Goal: Task Accomplishment & Management: Manage account settings

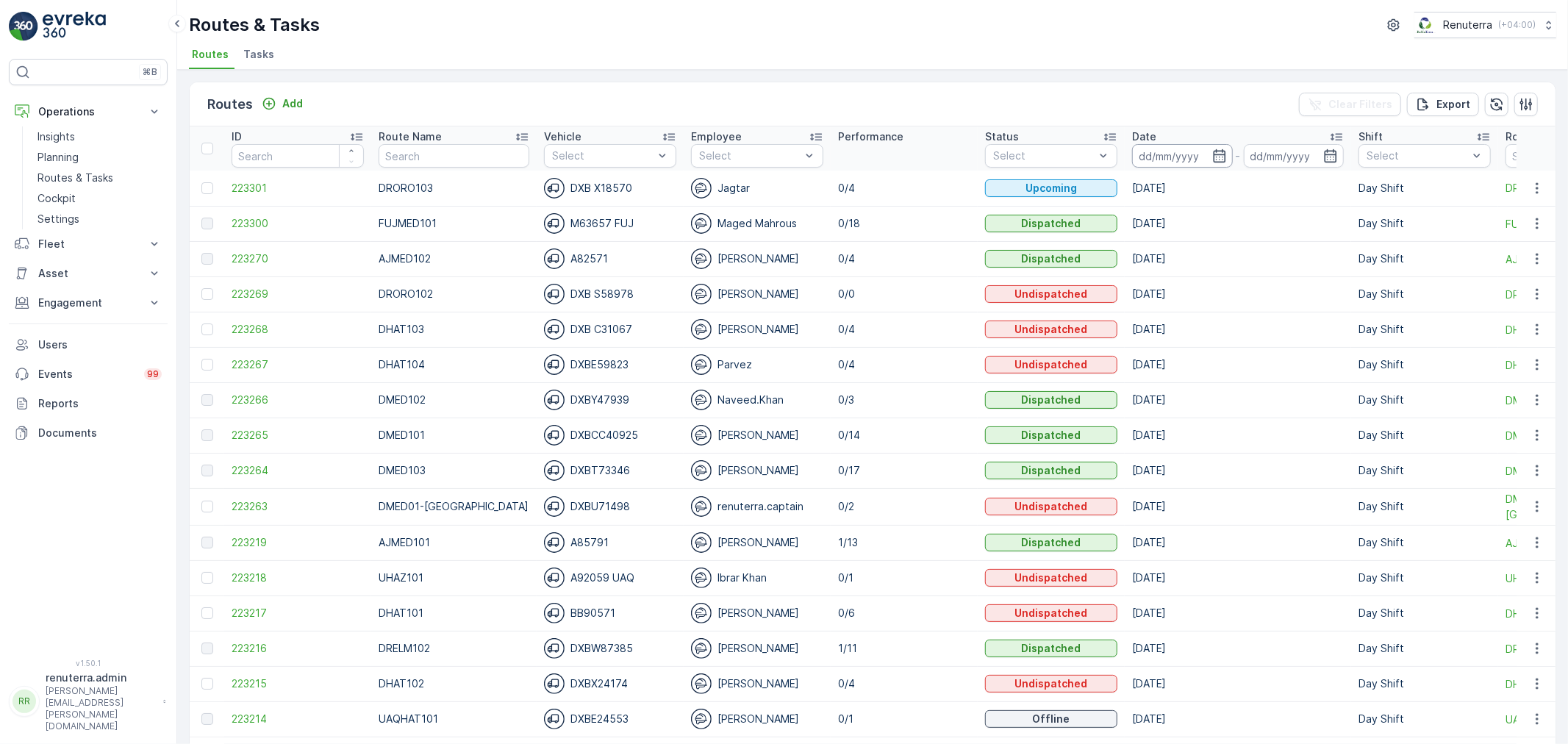
drag, startPoint x: 1188, startPoint y: 154, endPoint x: 1187, endPoint y: 165, distance: 11.0
click at [1187, 155] on input at bounding box center [1182, 155] width 101 height 23
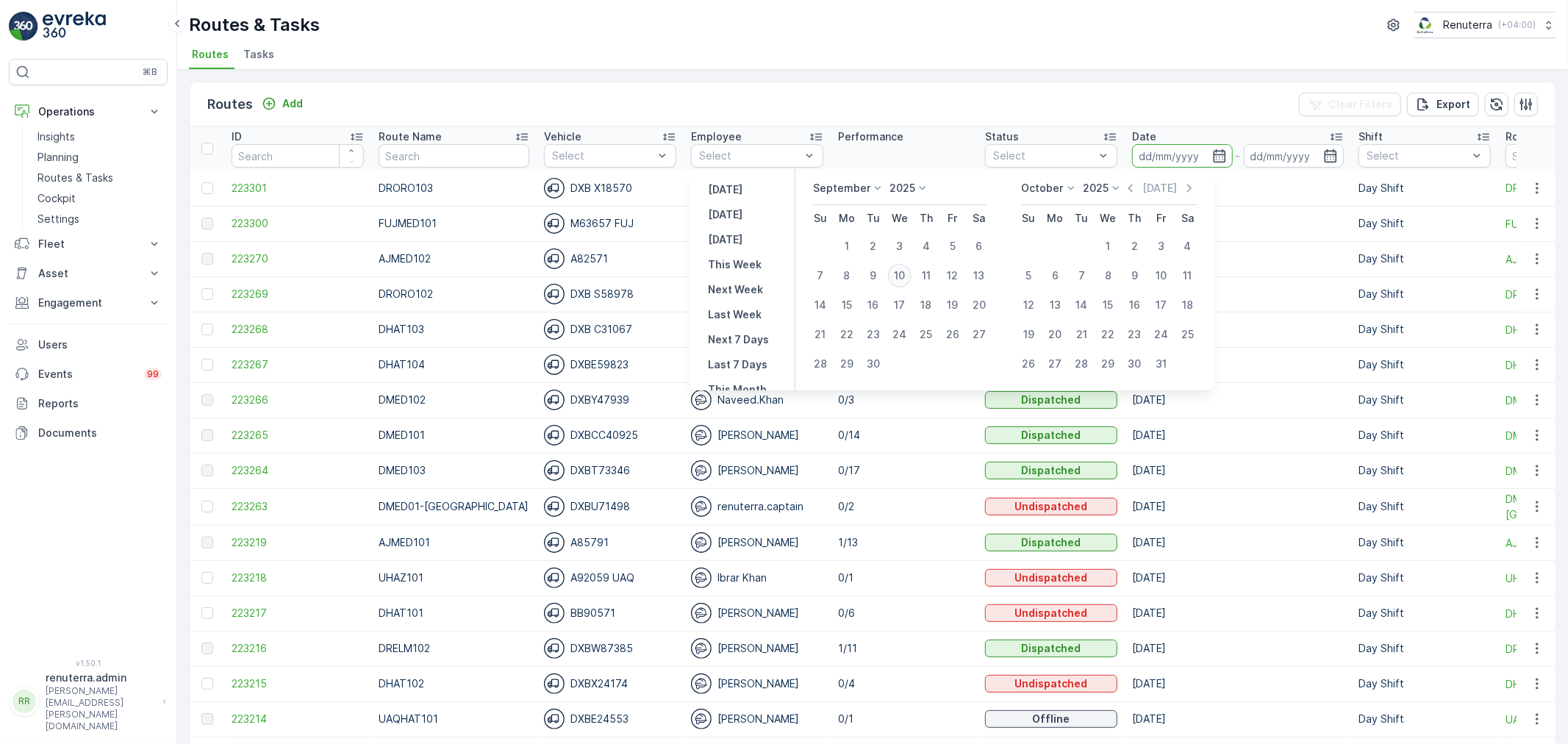
click at [898, 277] on div "10" at bounding box center [899, 275] width 23 height 23
type input "[DATE]"
click at [898, 277] on div "10" at bounding box center [899, 275] width 23 height 23
type input "[DATE]"
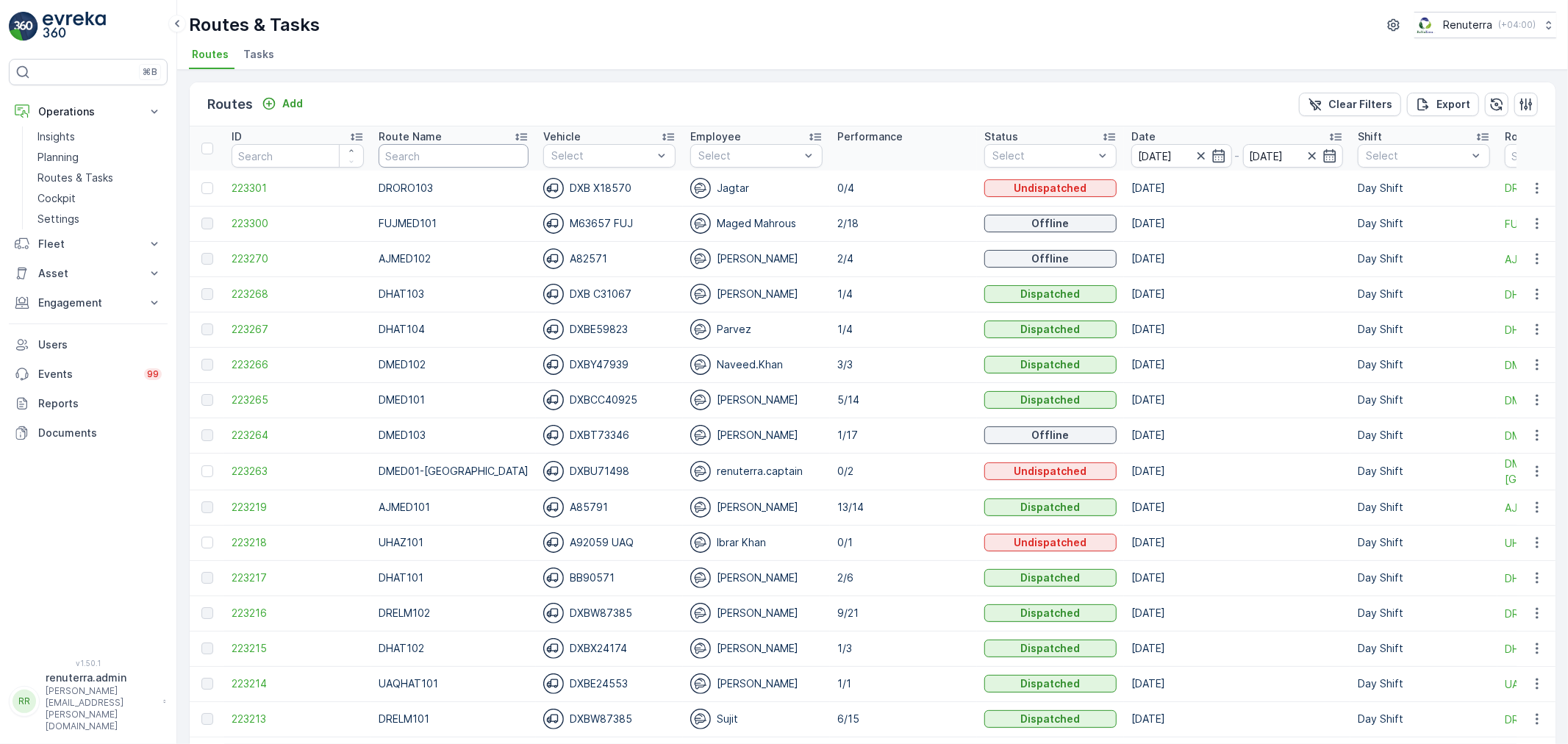
click at [445, 157] on input "text" at bounding box center [453, 155] width 150 height 23
type input "roro"
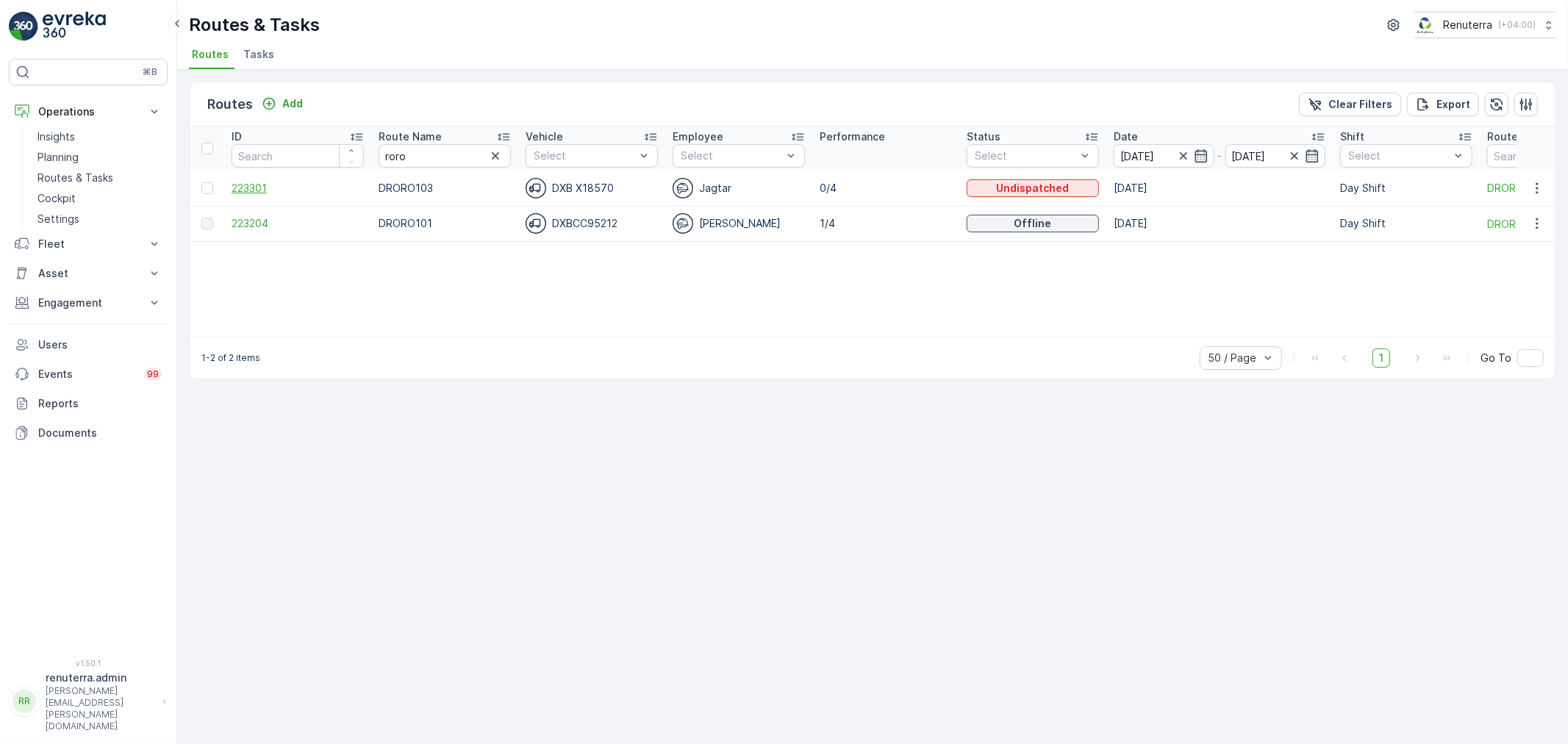
click at [247, 186] on span "223301" at bounding box center [298, 188] width 133 height 15
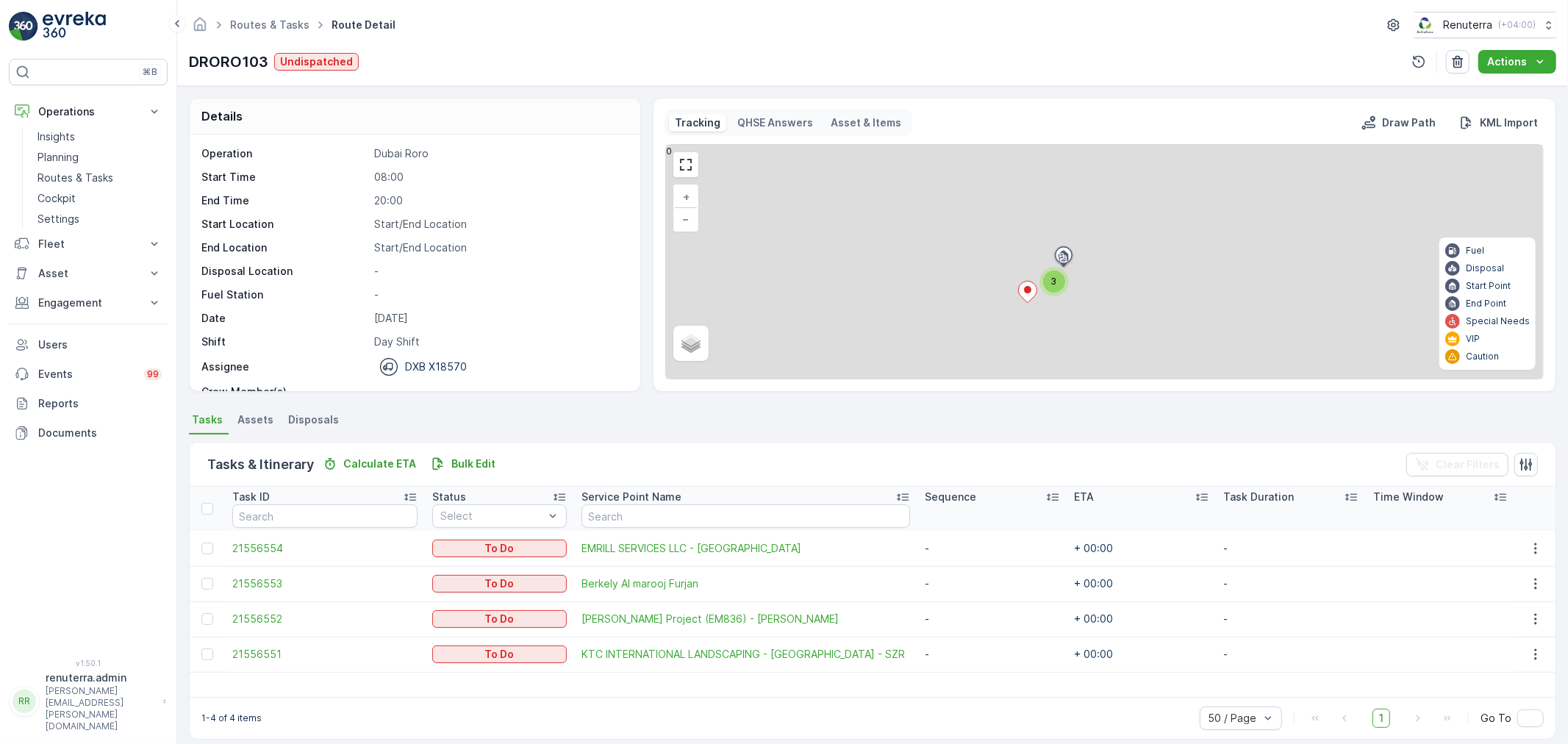
scroll to position [13, 0]
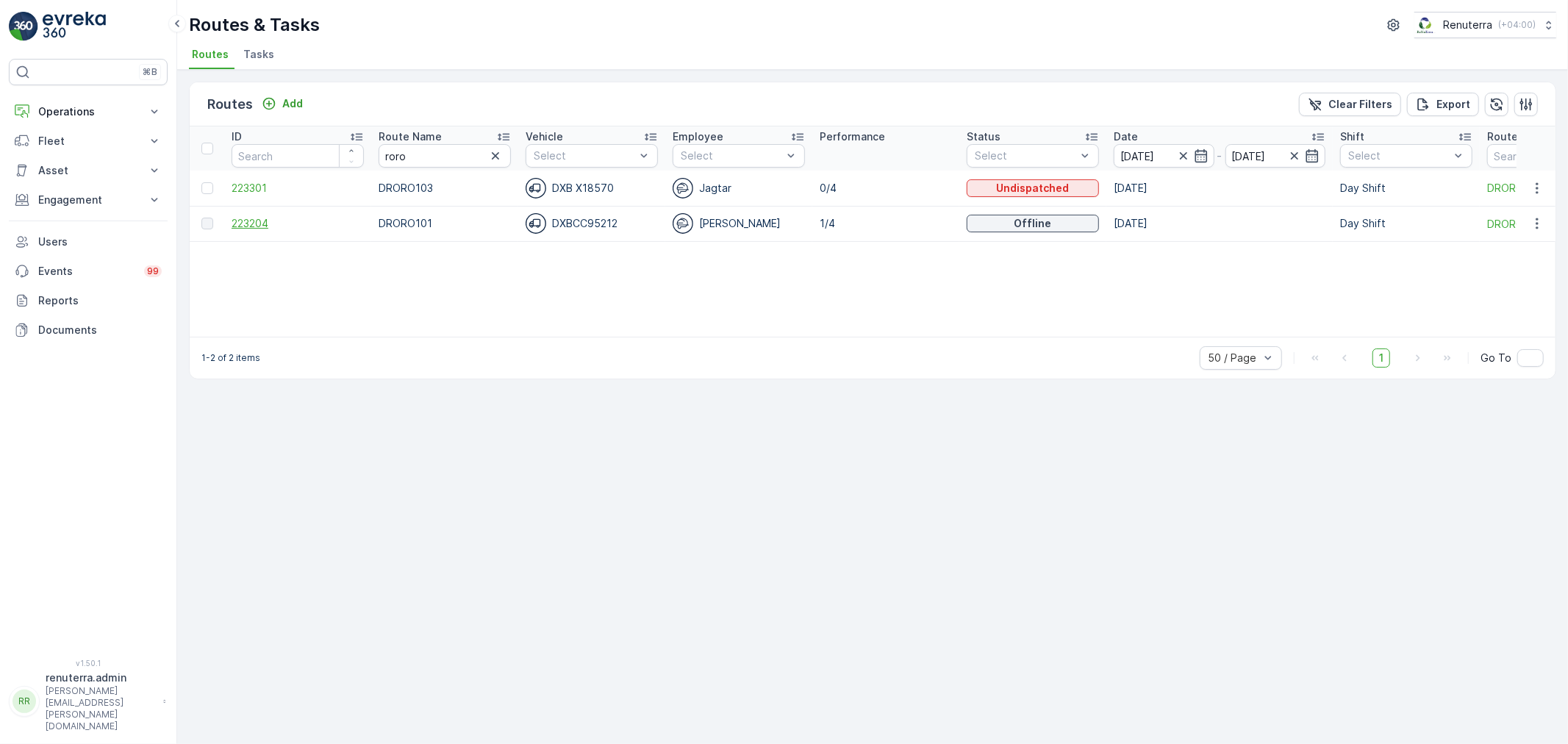
click at [245, 223] on span "223204" at bounding box center [298, 223] width 133 height 15
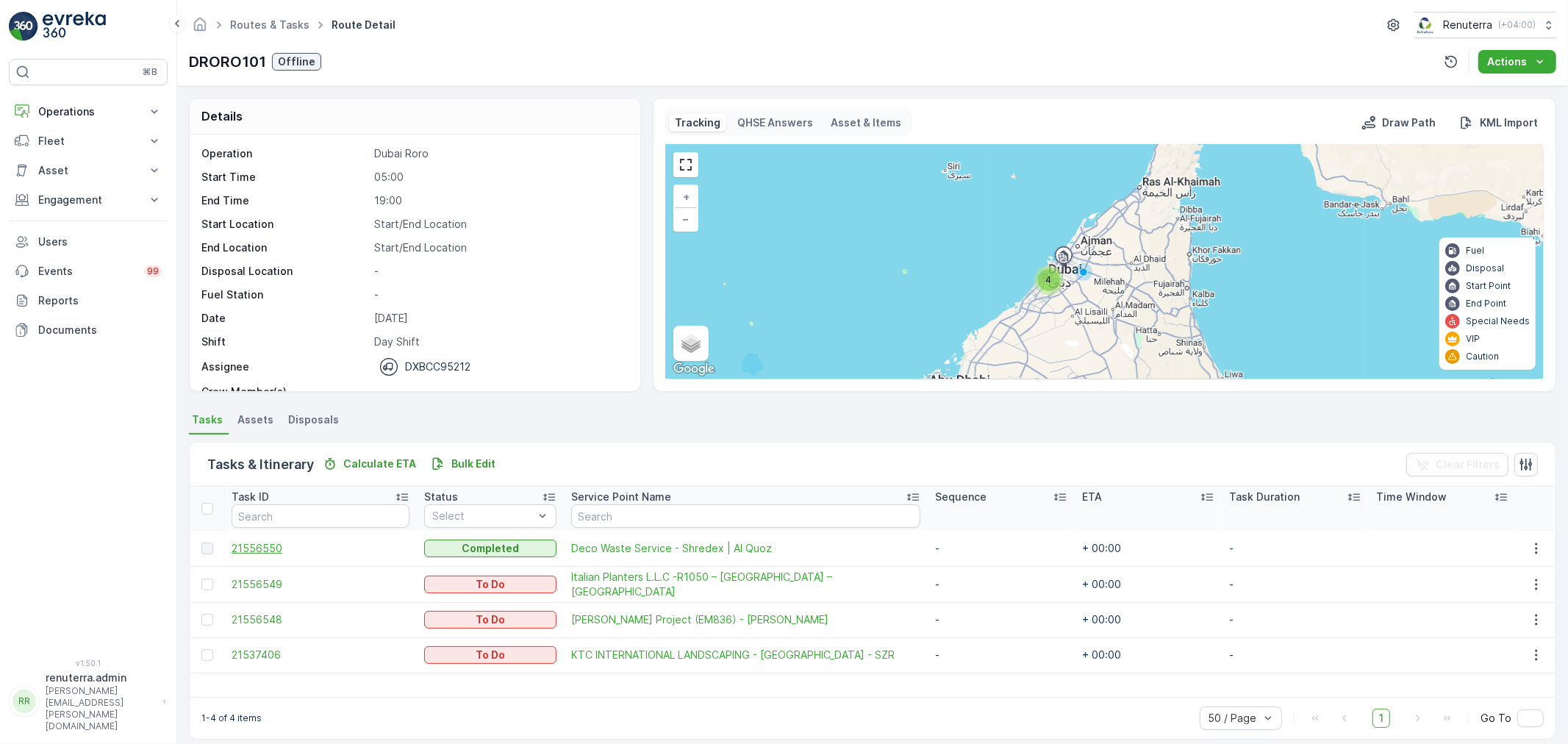
click at [257, 548] on span "21556550" at bounding box center [320, 548] width 178 height 15
click at [1540, 651] on button "button" at bounding box center [1536, 655] width 27 height 18
click at [1514, 596] on div "Remove from Route" at bounding box center [1512, 603] width 111 height 20
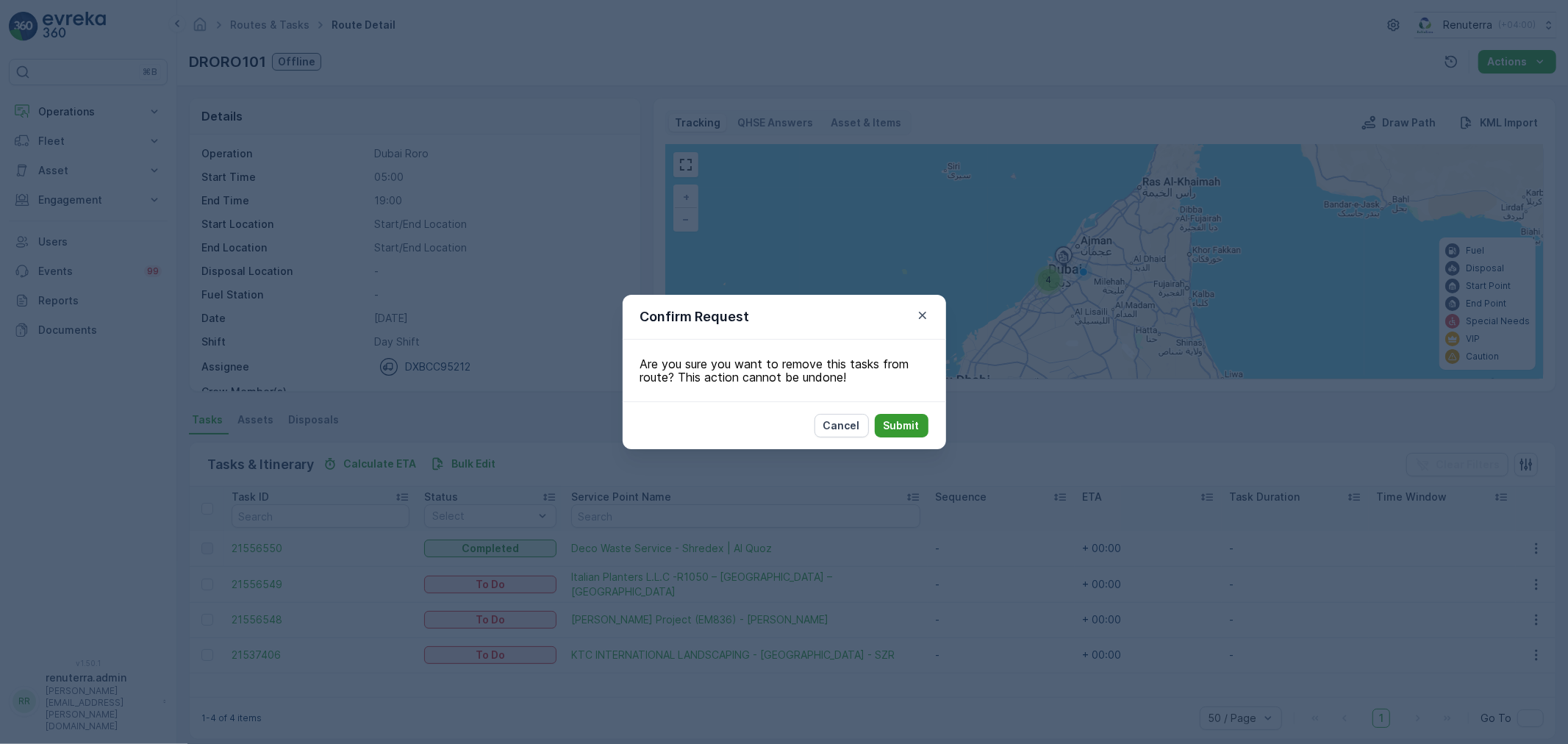
click at [920, 423] on button "Submit" at bounding box center [902, 425] width 53 height 23
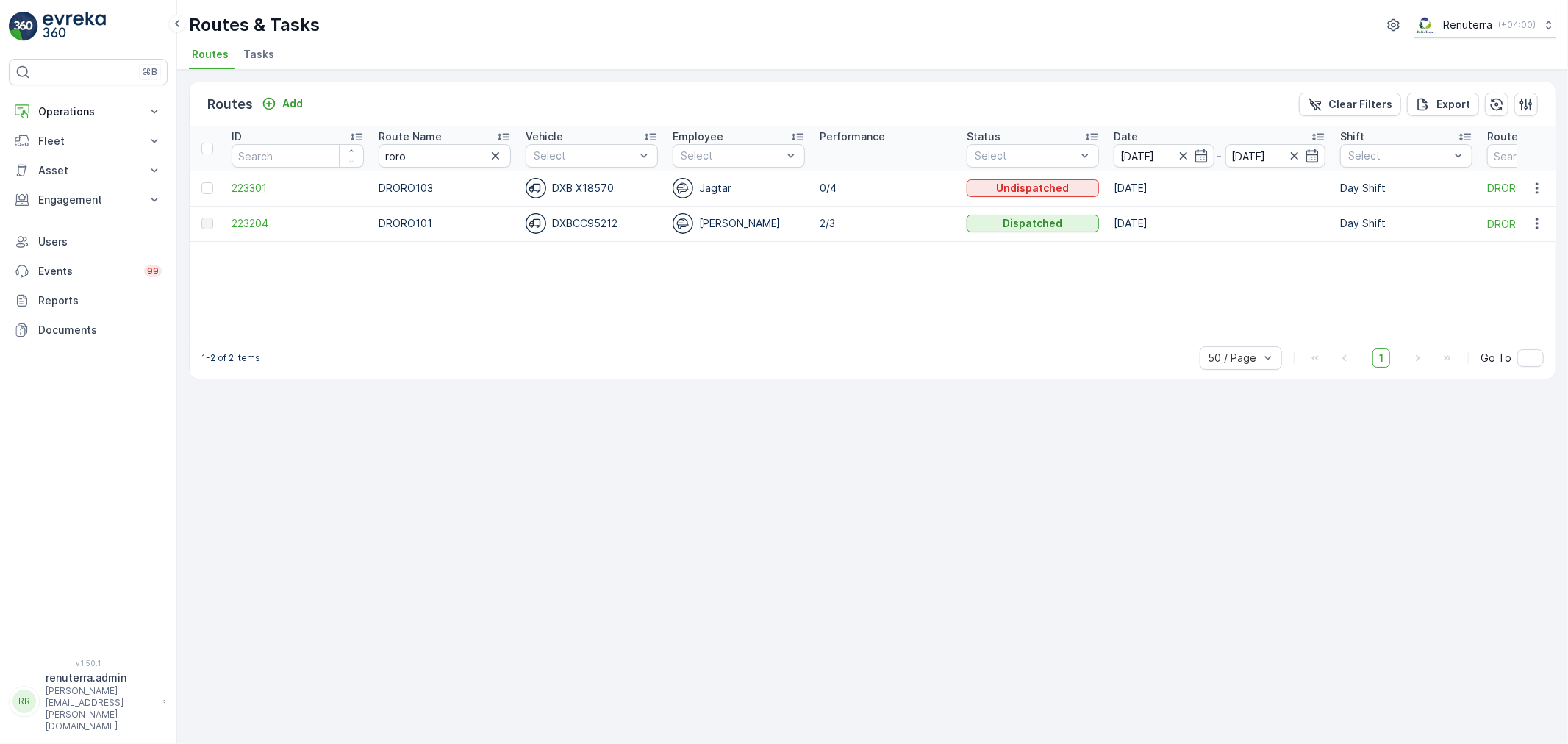
click at [246, 184] on span "223301" at bounding box center [298, 188] width 133 height 15
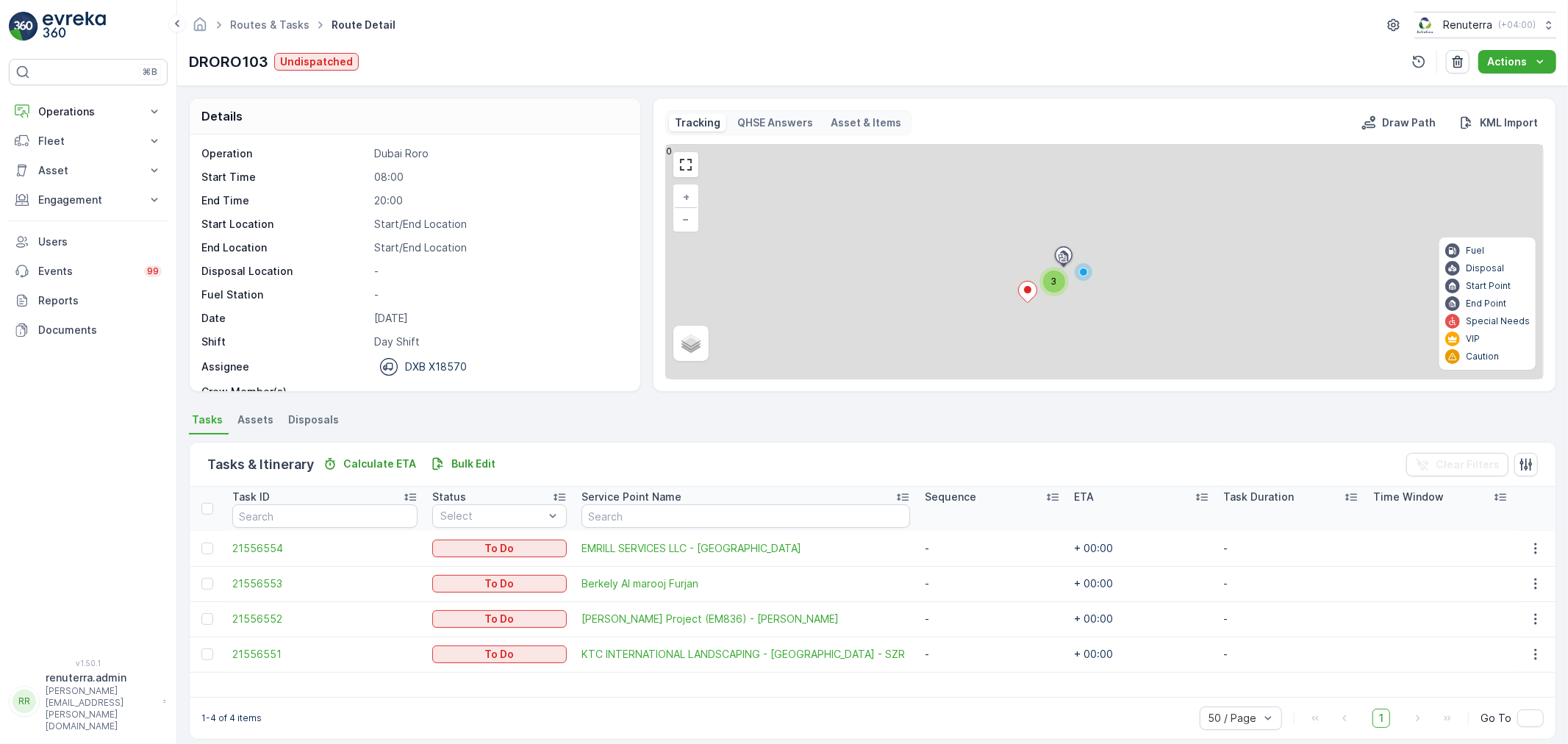
scroll to position [13, 0]
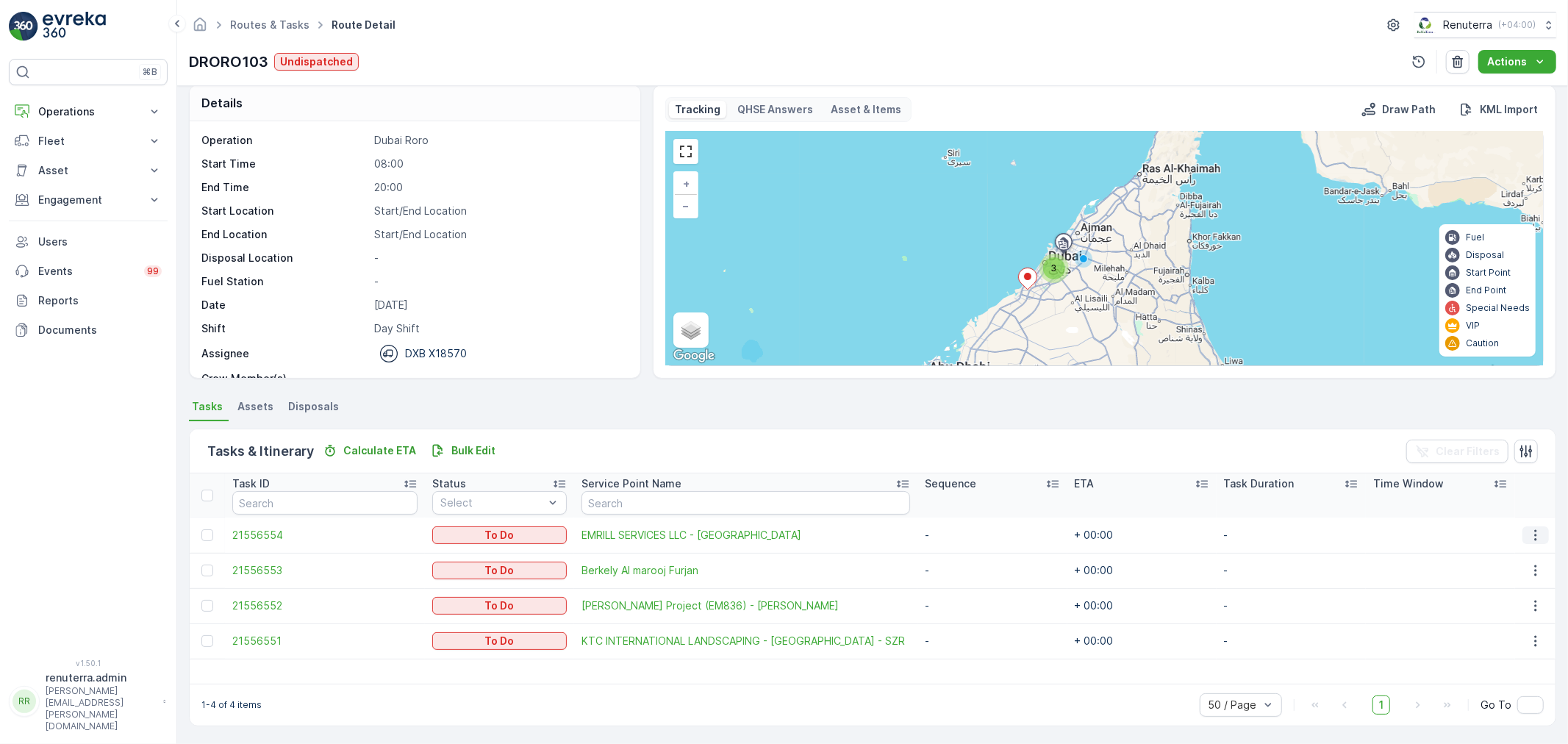
click at [1535, 530] on icon "button" at bounding box center [1536, 535] width 15 height 15
click at [1501, 592] on span "Change Route" at bounding box center [1499, 597] width 71 height 15
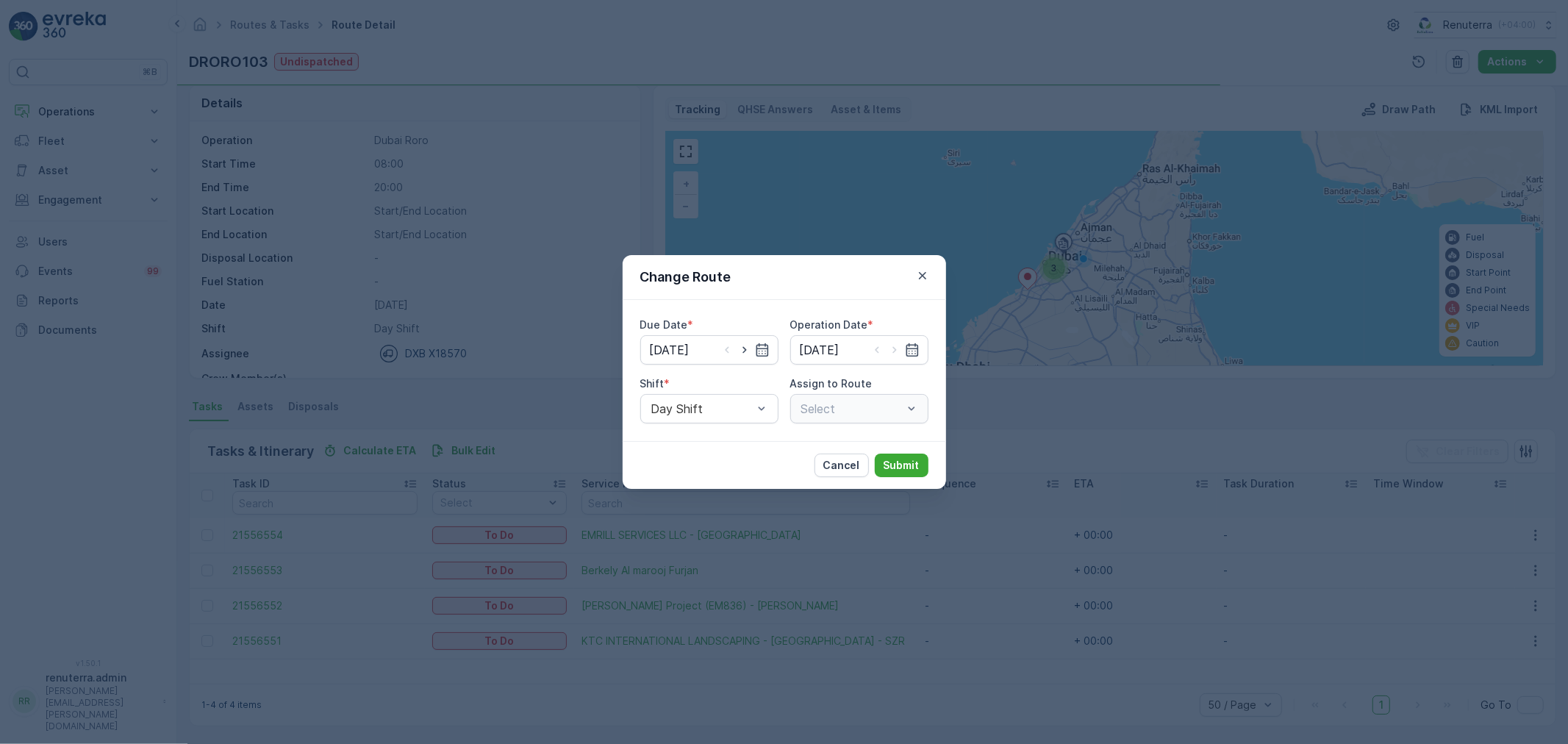
type input "[DATE]"
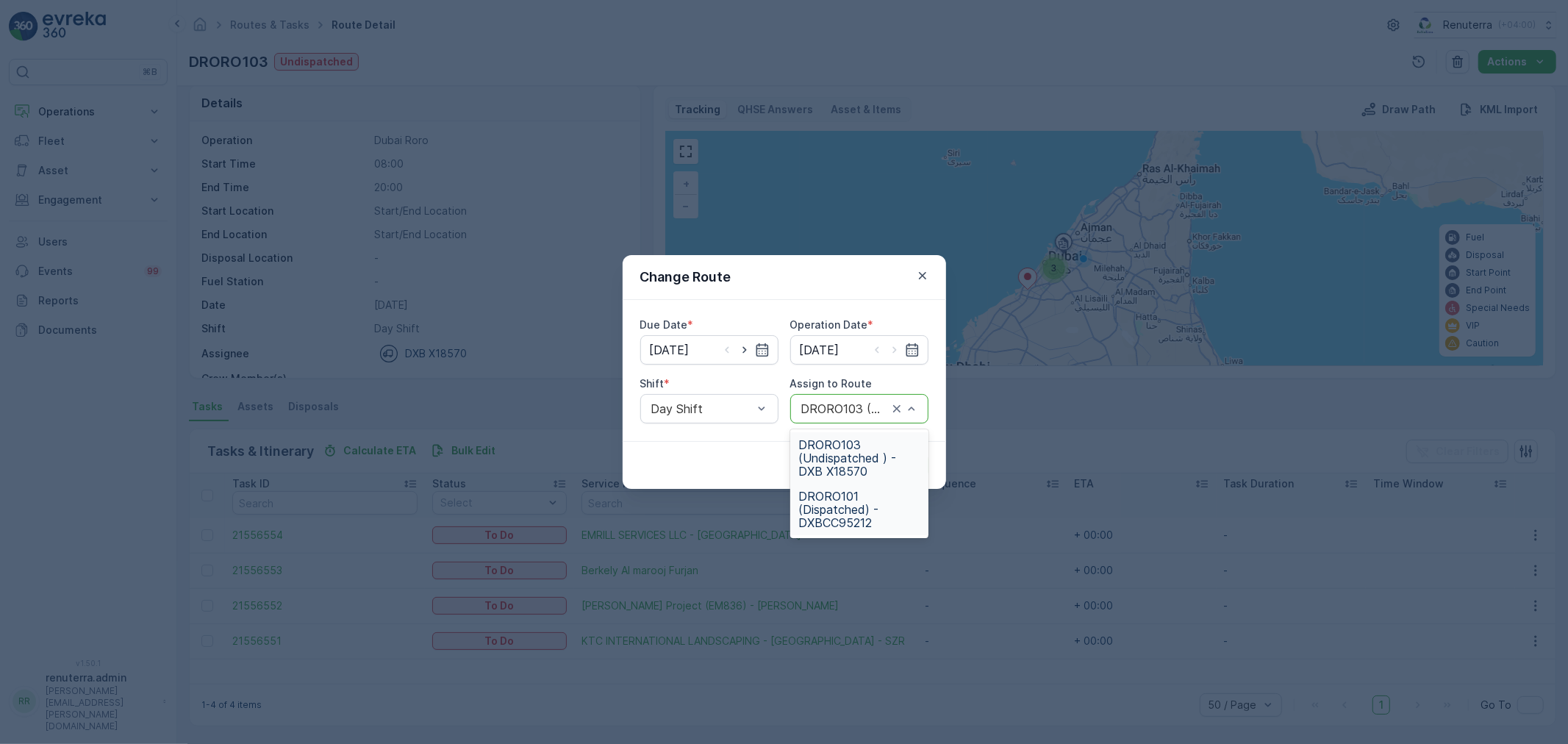
click at [854, 502] on span "DRORO101 (Dispatched) - DXBCC95212" at bounding box center [859, 509] width 120 height 40
click at [898, 460] on p "Submit" at bounding box center [902, 465] width 36 height 15
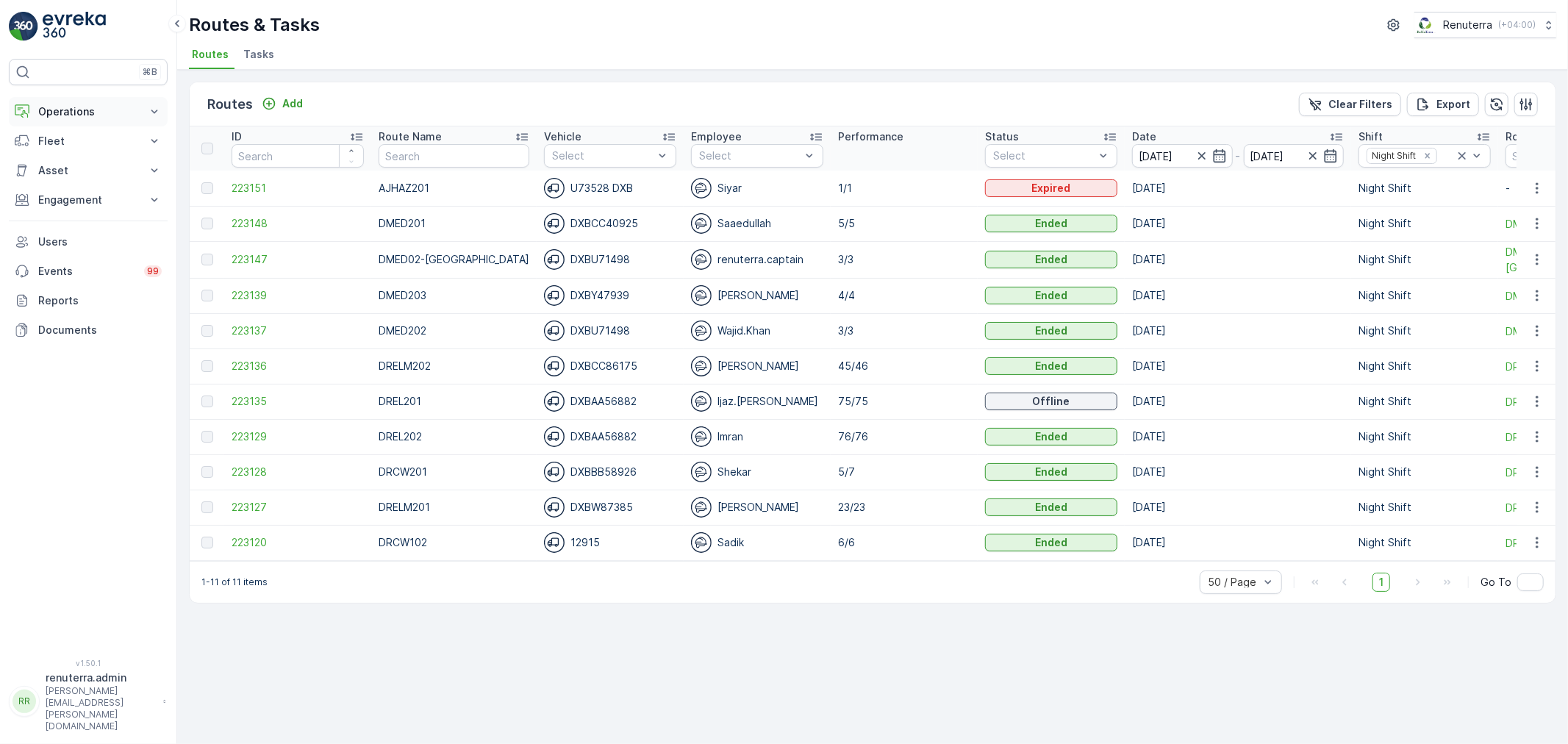
click at [66, 110] on p "Operations" at bounding box center [88, 112] width 100 height 15
click at [71, 160] on p "Planning" at bounding box center [57, 157] width 41 height 15
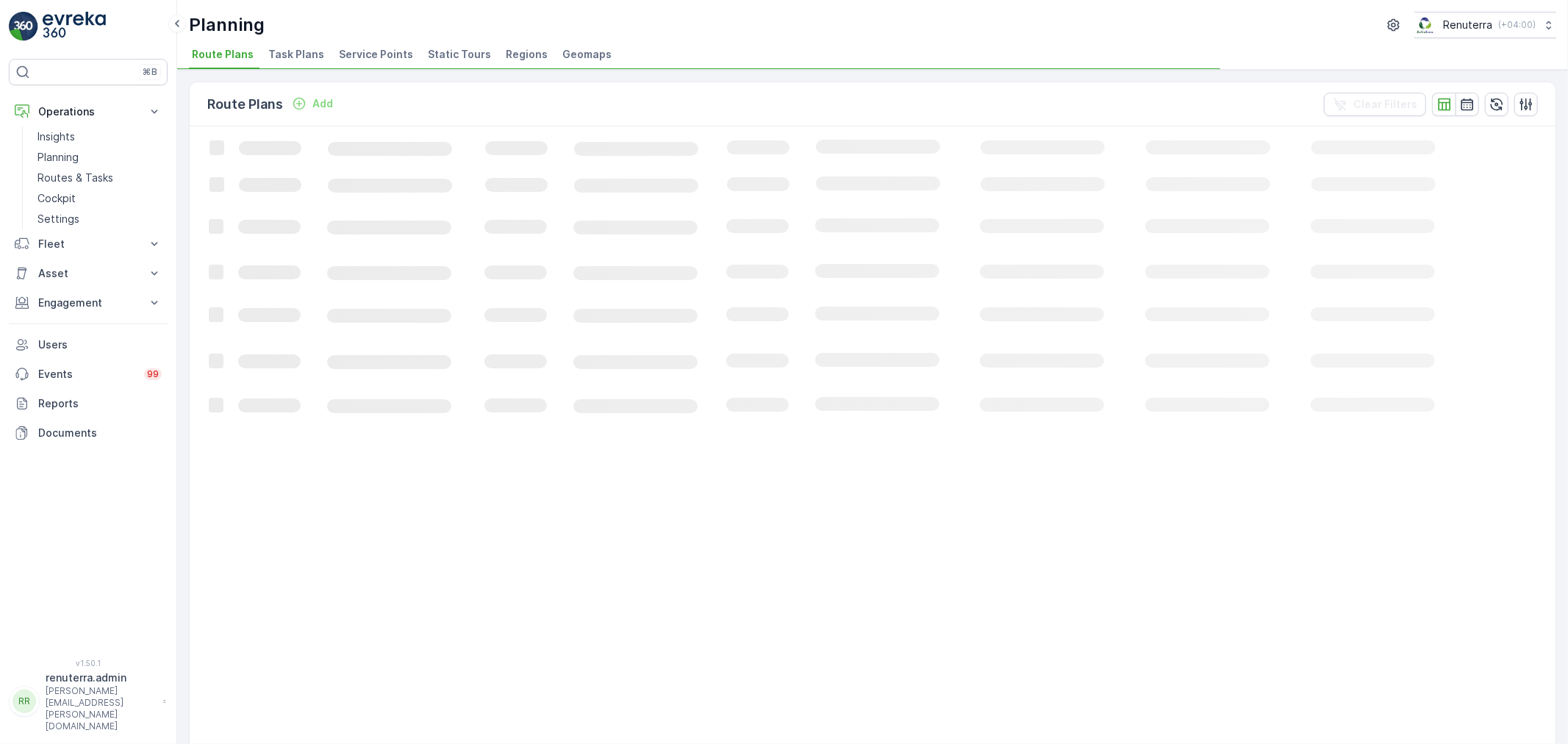
click at [375, 53] on span "Service Points" at bounding box center [376, 54] width 74 height 15
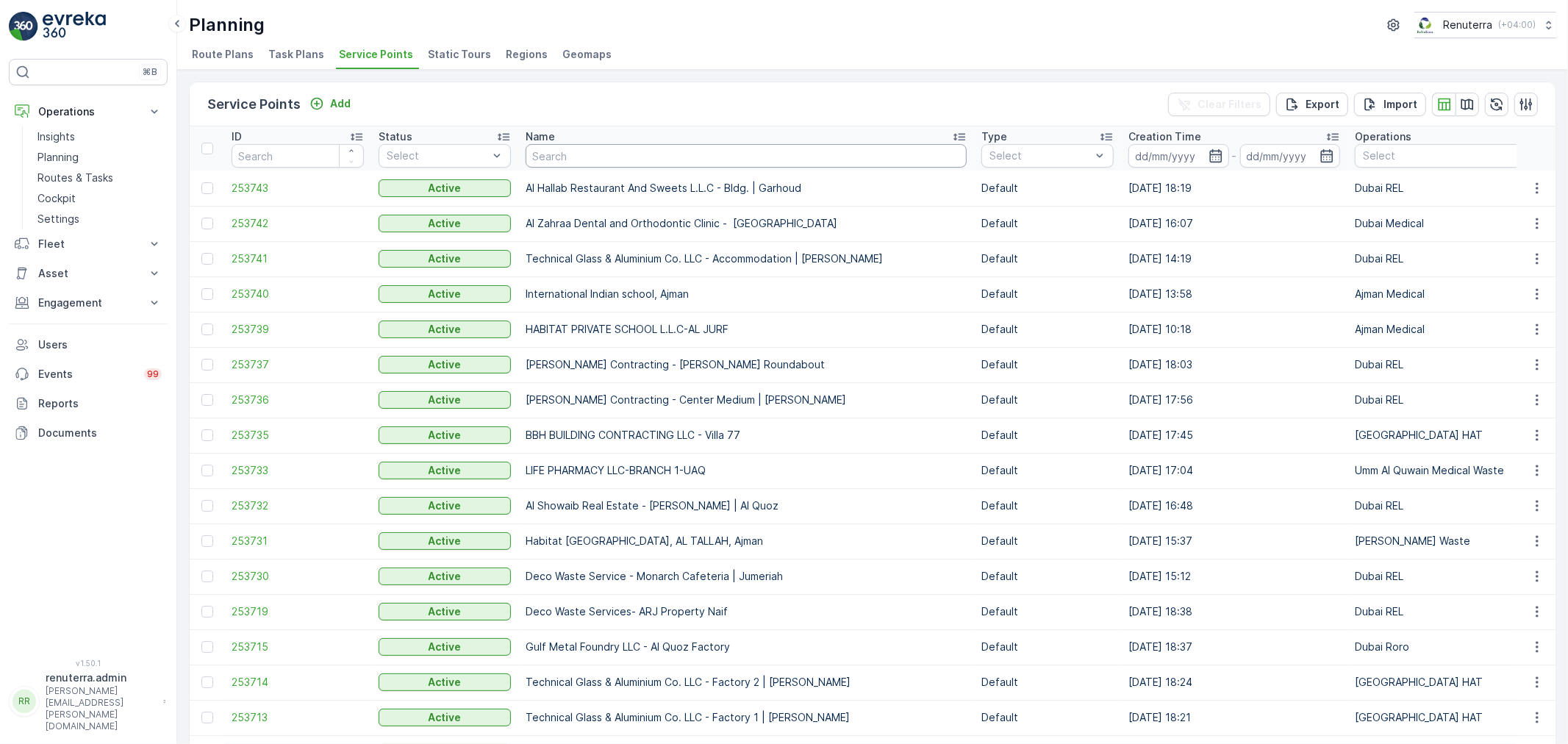
drag, startPoint x: 618, startPoint y: 158, endPoint x: 623, endPoint y: 151, distance: 8.6
click at [623, 151] on input "text" at bounding box center [746, 155] width 441 height 23
type input "symb"
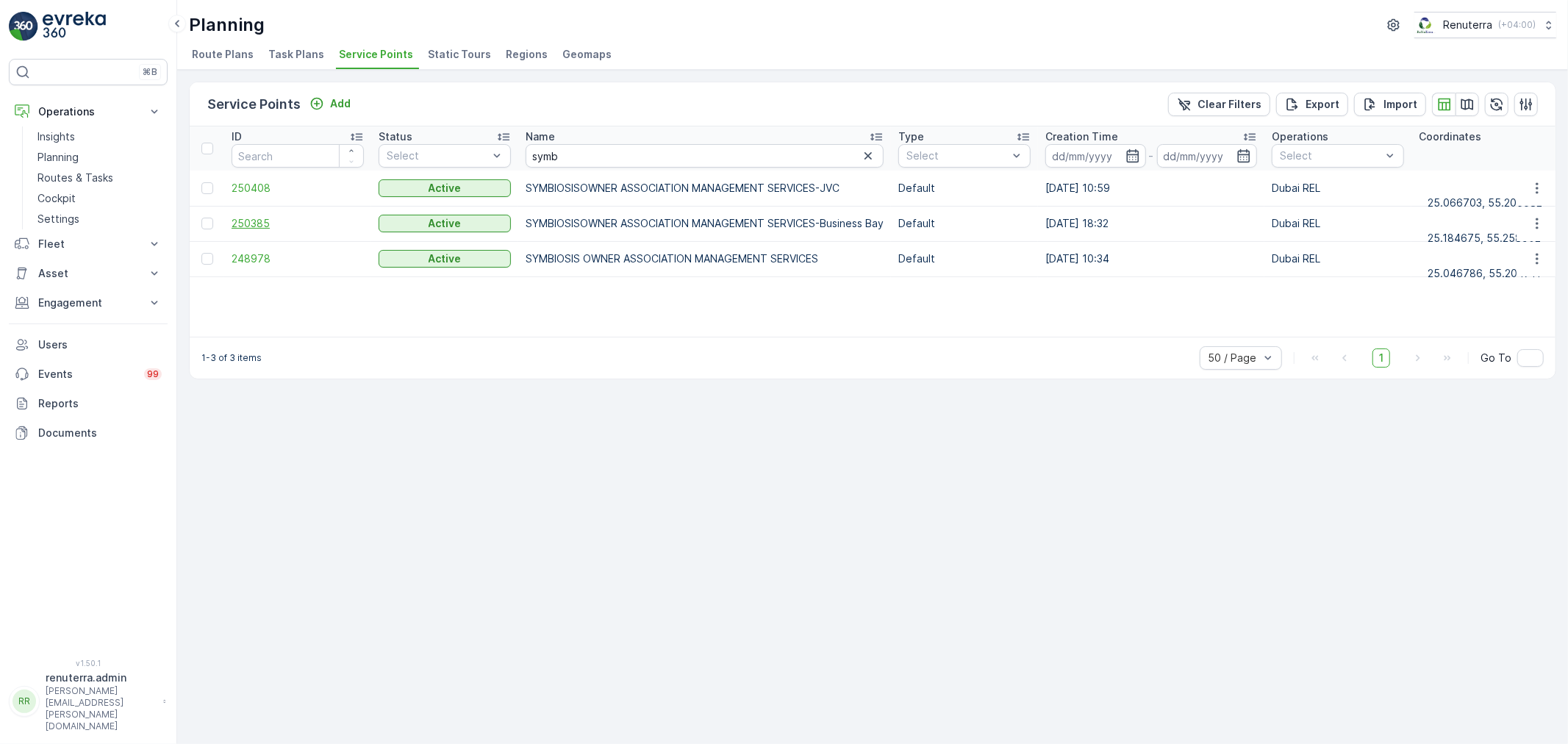
click at [265, 224] on span "250385" at bounding box center [298, 223] width 133 height 15
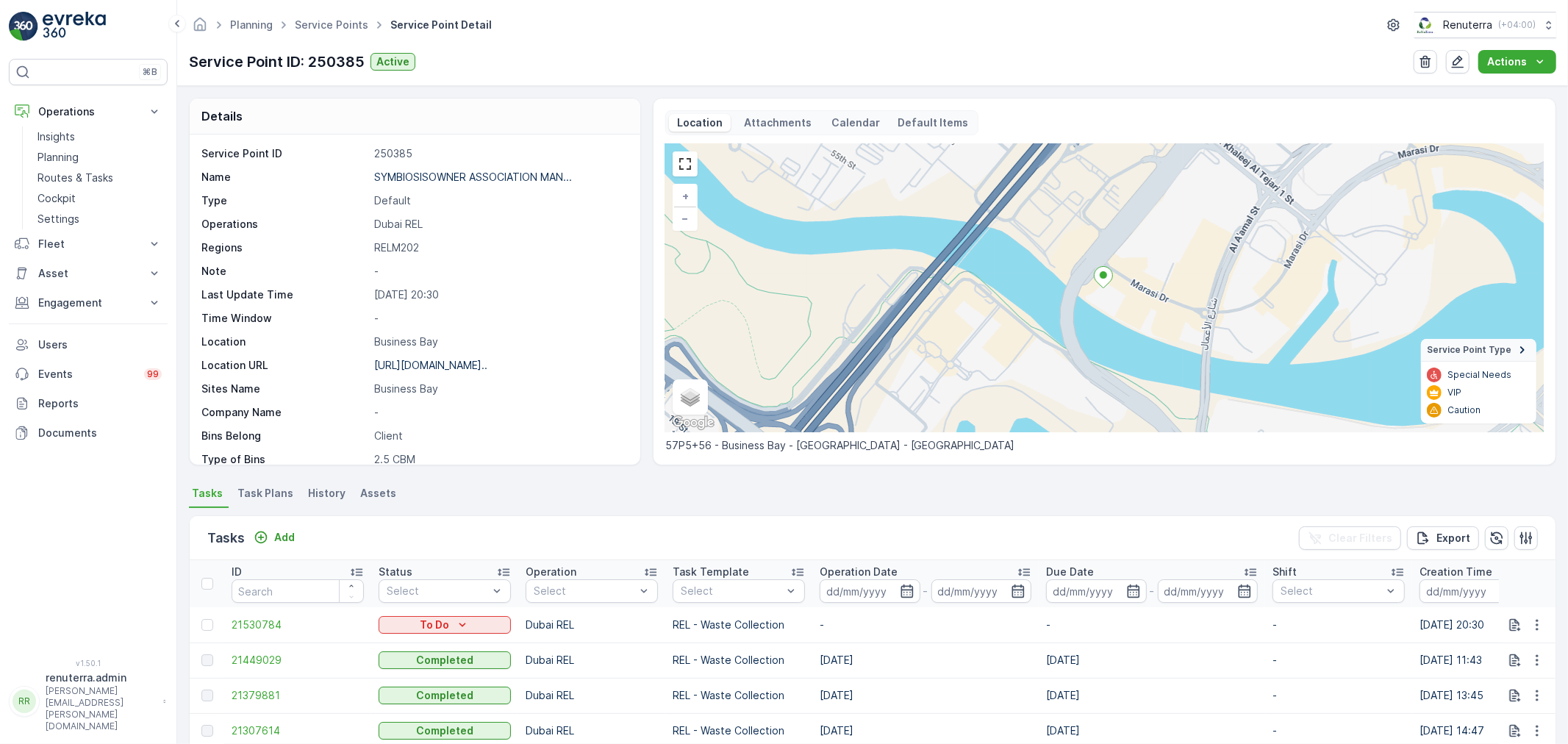
drag, startPoint x: 282, startPoint y: 539, endPoint x: 656, endPoint y: 563, distance: 374.8
click at [1536, 623] on icon "button" at bounding box center [1536, 624] width 2 height 11
click at [1496, 552] on span "Change Route" at bounding box center [1499, 554] width 71 height 15
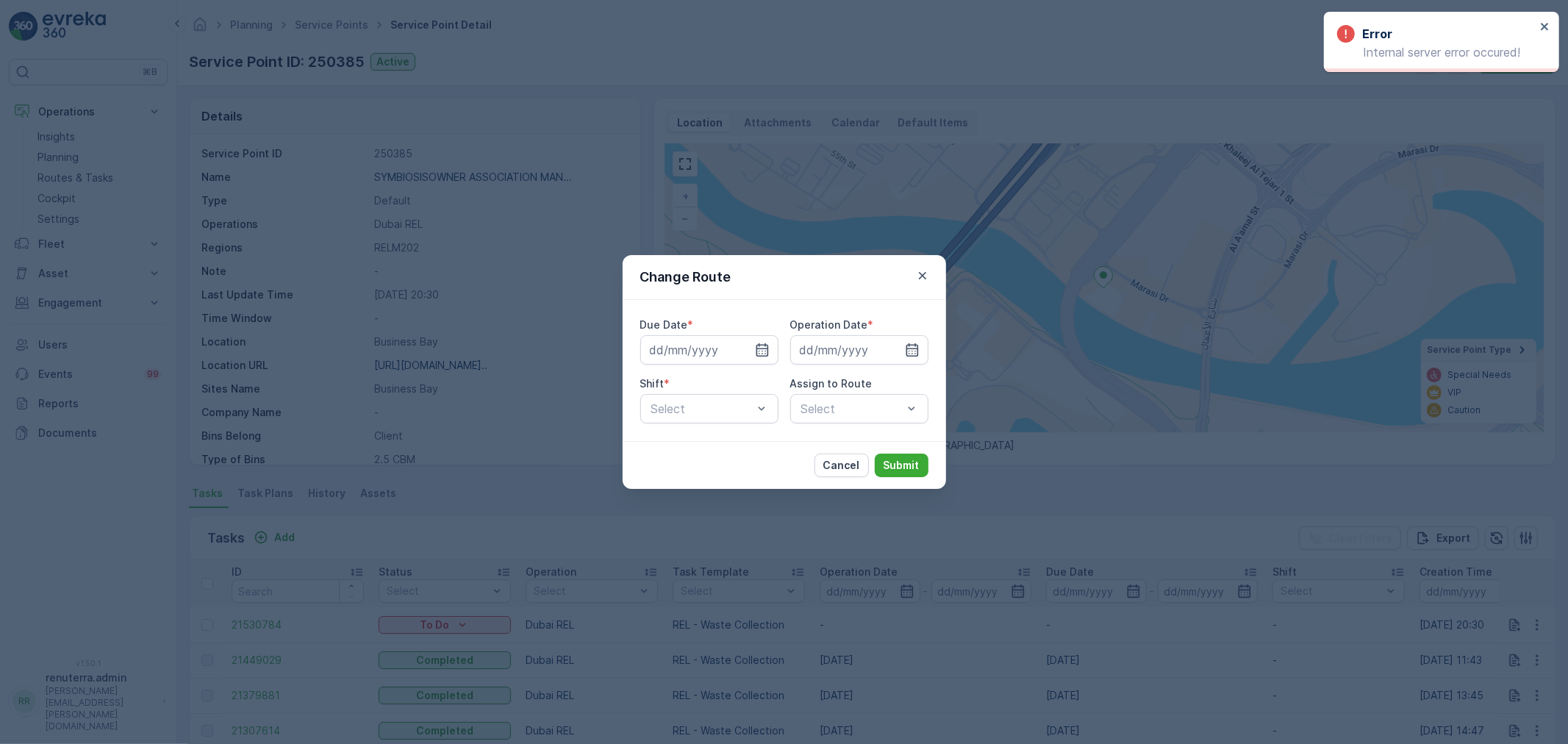
drag, startPoint x: 843, startPoint y: 464, endPoint x: 834, endPoint y: 459, distance: 10.3
click at [842, 463] on p "Cancel" at bounding box center [841, 465] width 36 height 15
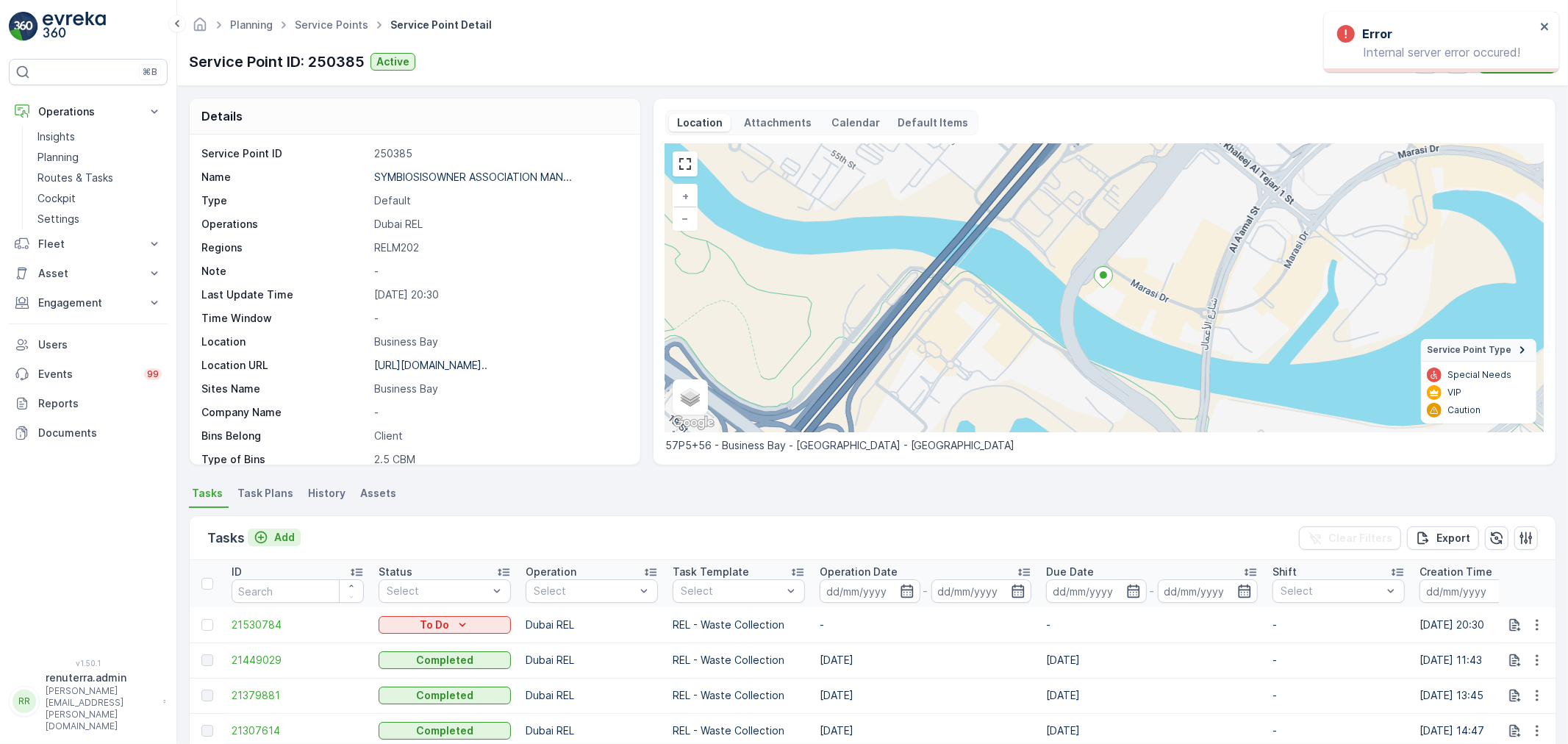
click at [278, 533] on p "Add" at bounding box center [284, 537] width 20 height 15
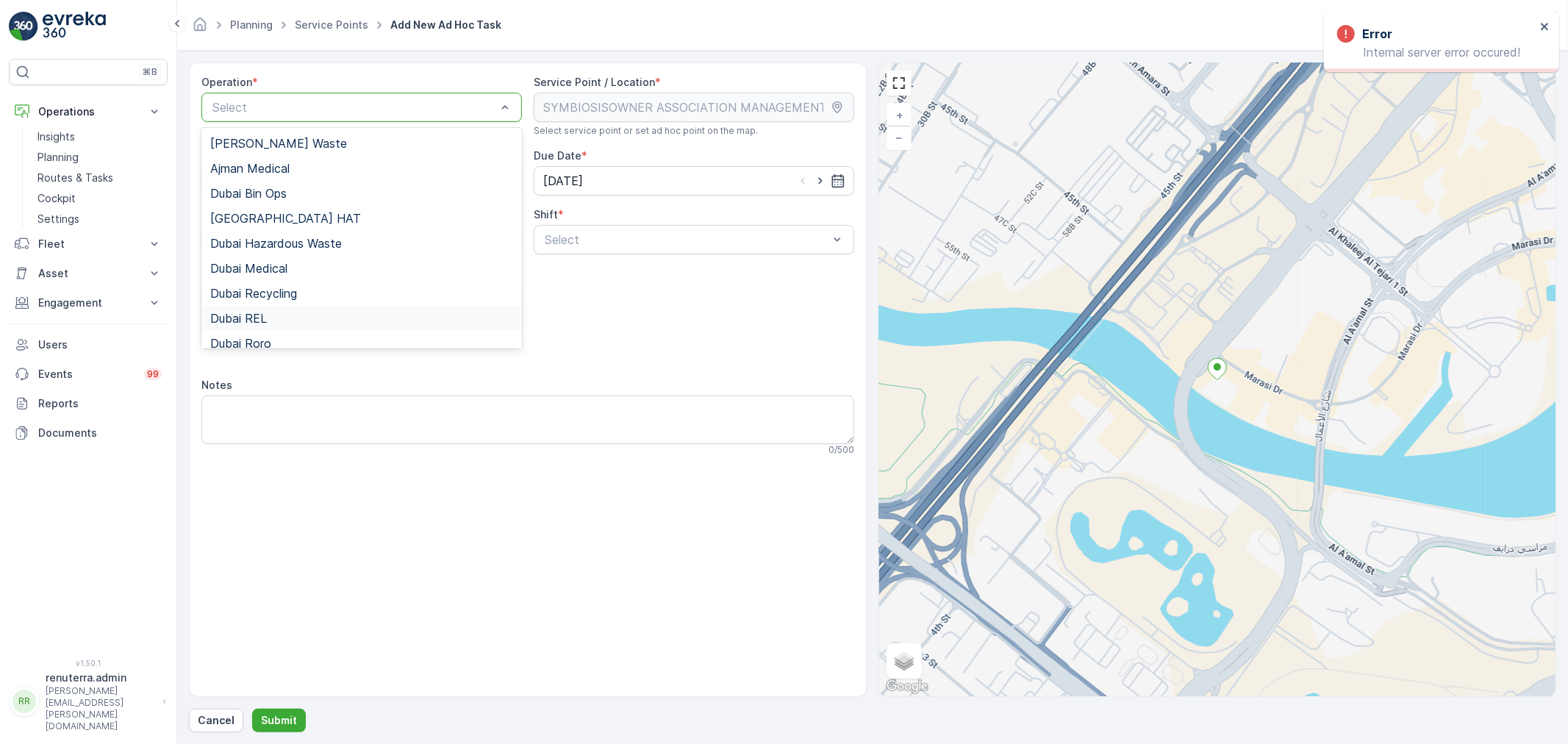
click at [262, 319] on span "Dubai REL" at bounding box center [239, 318] width 57 height 13
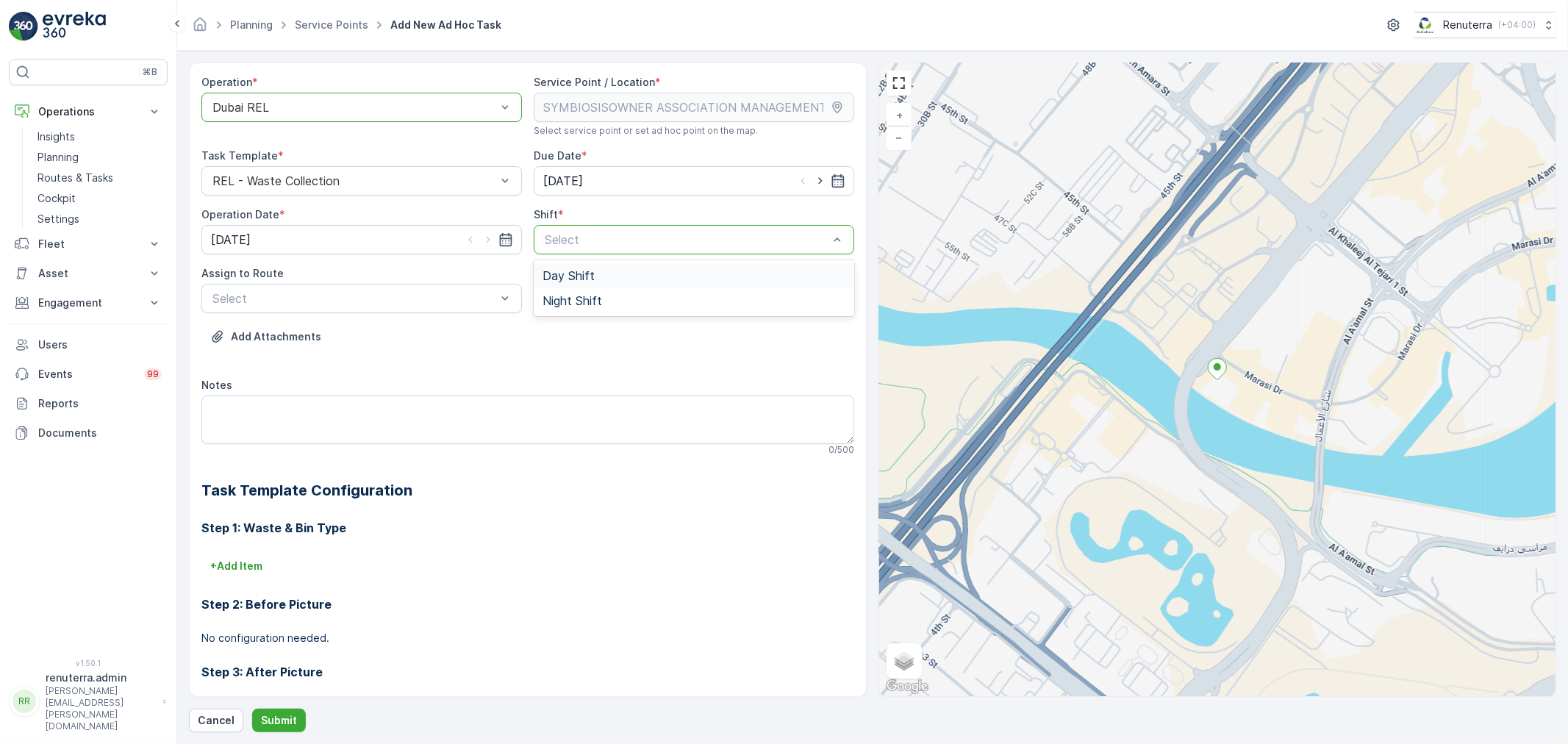
click at [581, 272] on span "Day Shift" at bounding box center [568, 276] width 53 height 13
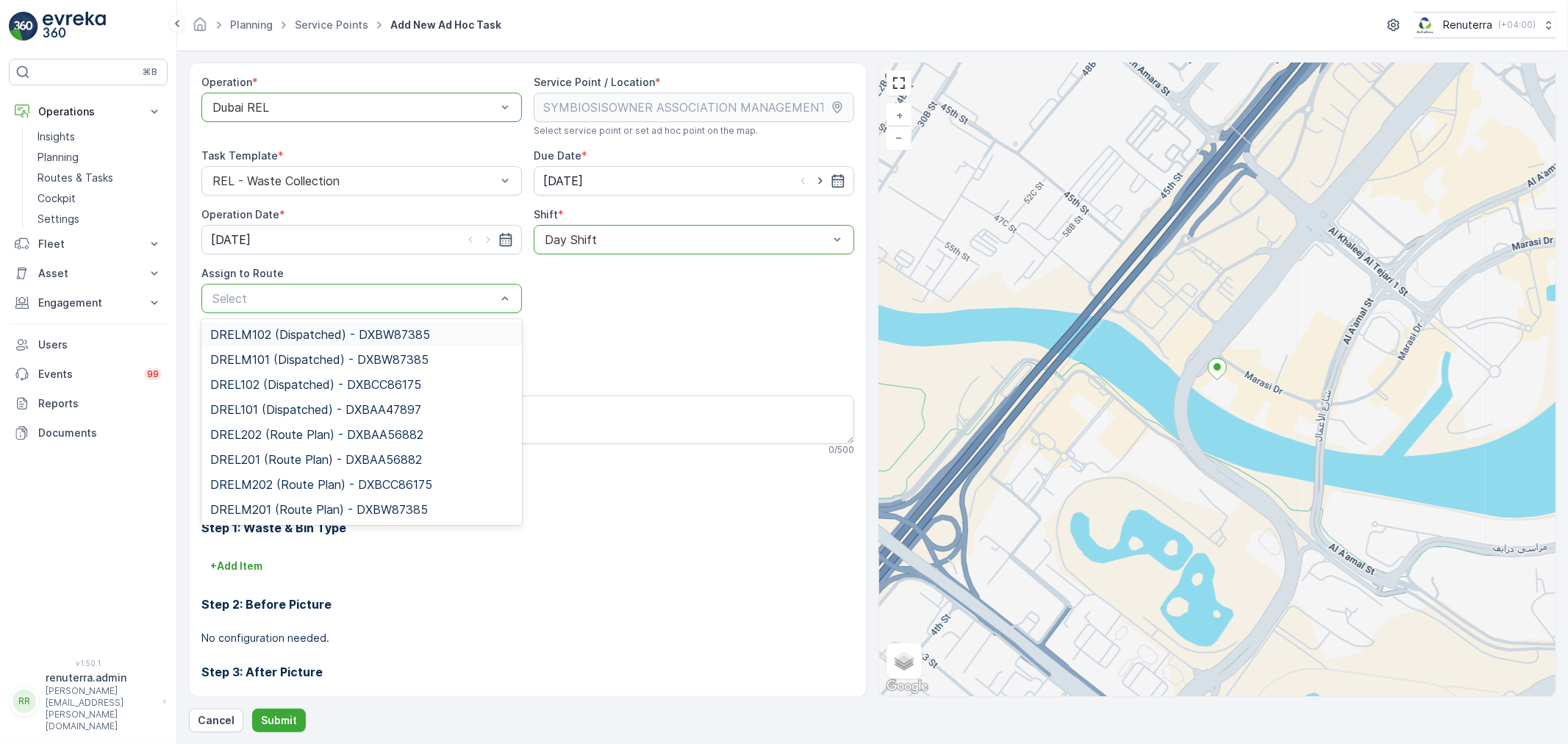
click at [428, 287] on div "Select" at bounding box center [361, 298] width 320 height 29
click at [307, 421] on div "DREL101 (Dispatched) - DXBAA47897" at bounding box center [361, 409] width 320 height 25
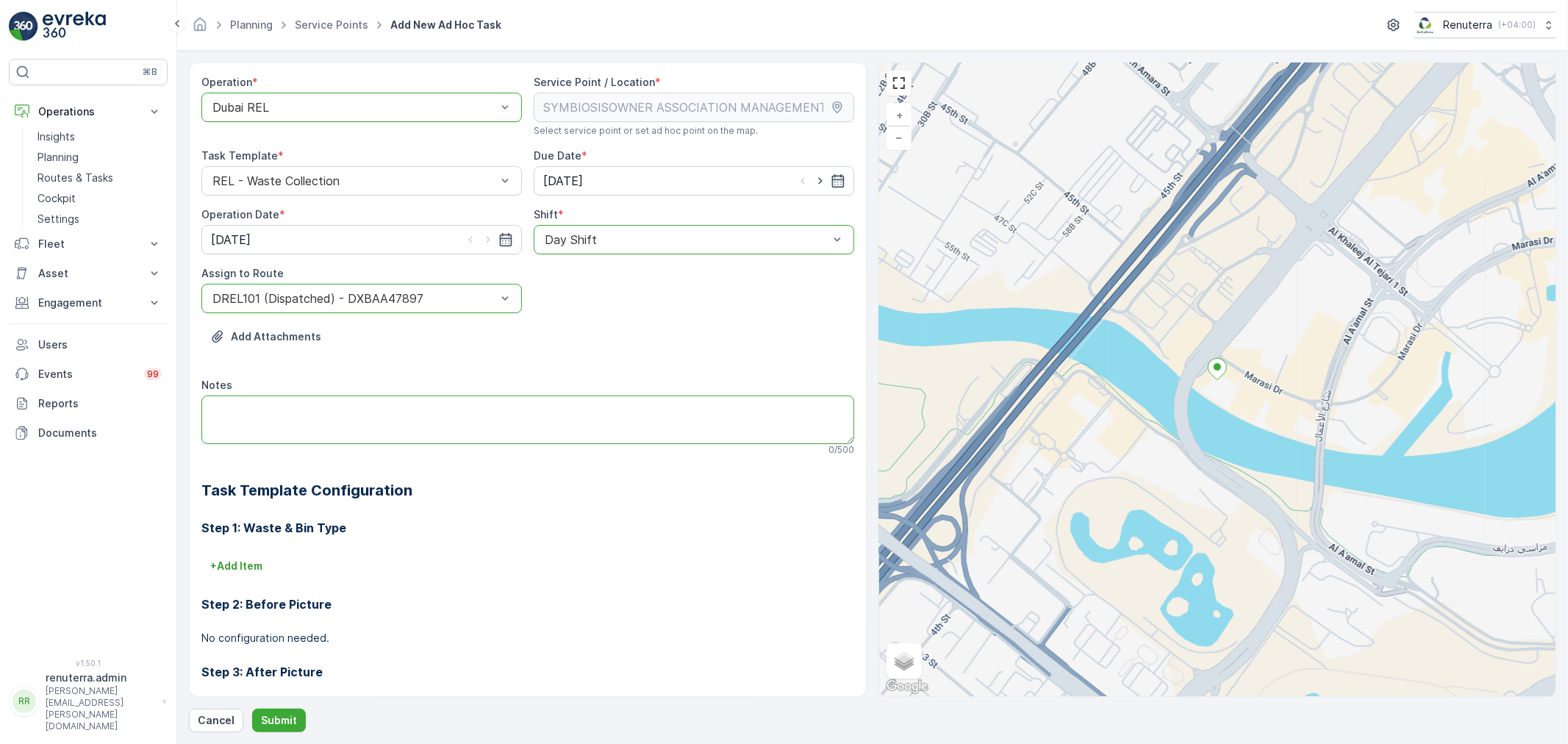
click at [307, 421] on textarea "Notes" at bounding box center [527, 420] width 653 height 49
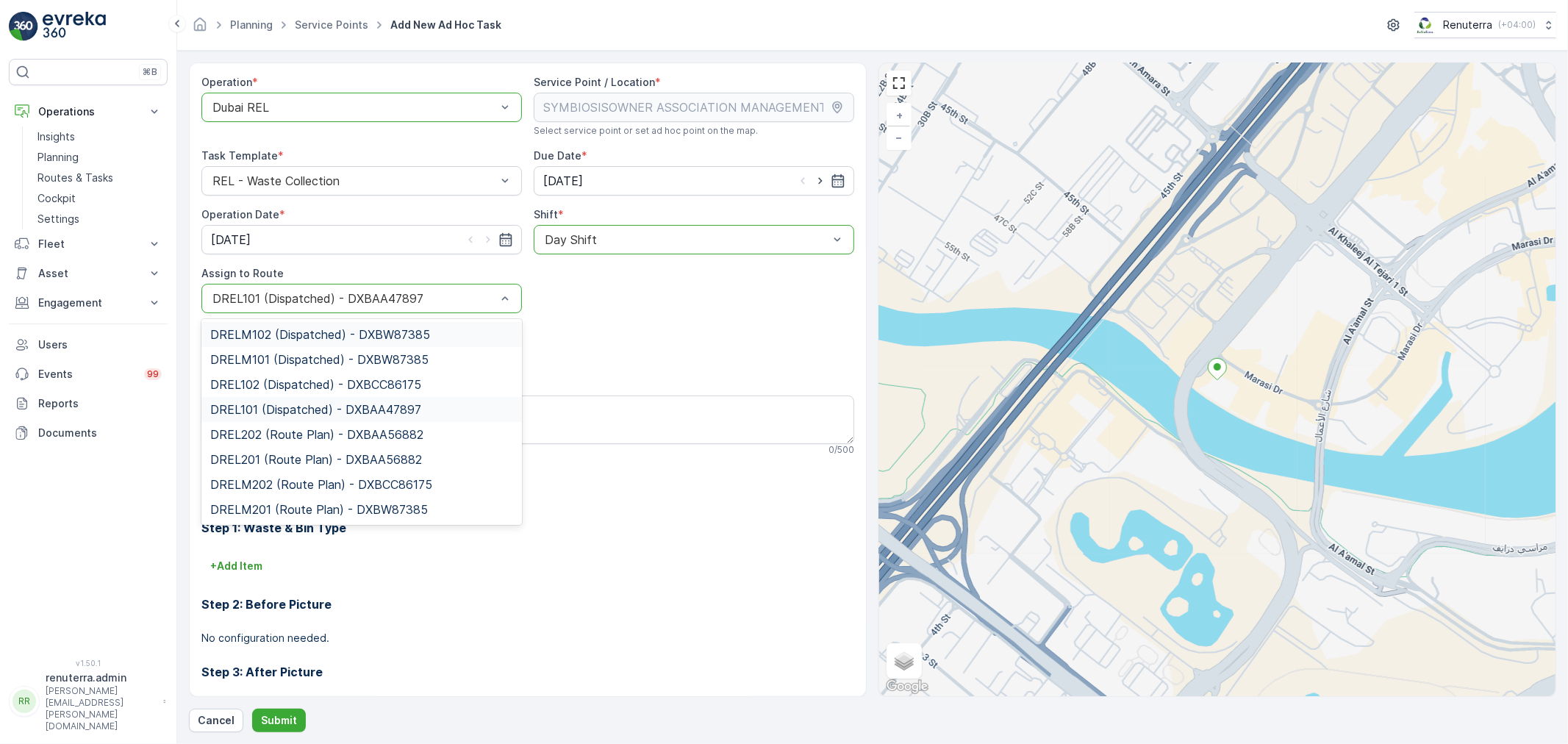
click at [432, 295] on div at bounding box center [354, 298] width 286 height 13
click at [290, 485] on span "DRELM202 (Route Plan) - DXBCC86175" at bounding box center [321, 484] width 222 height 13
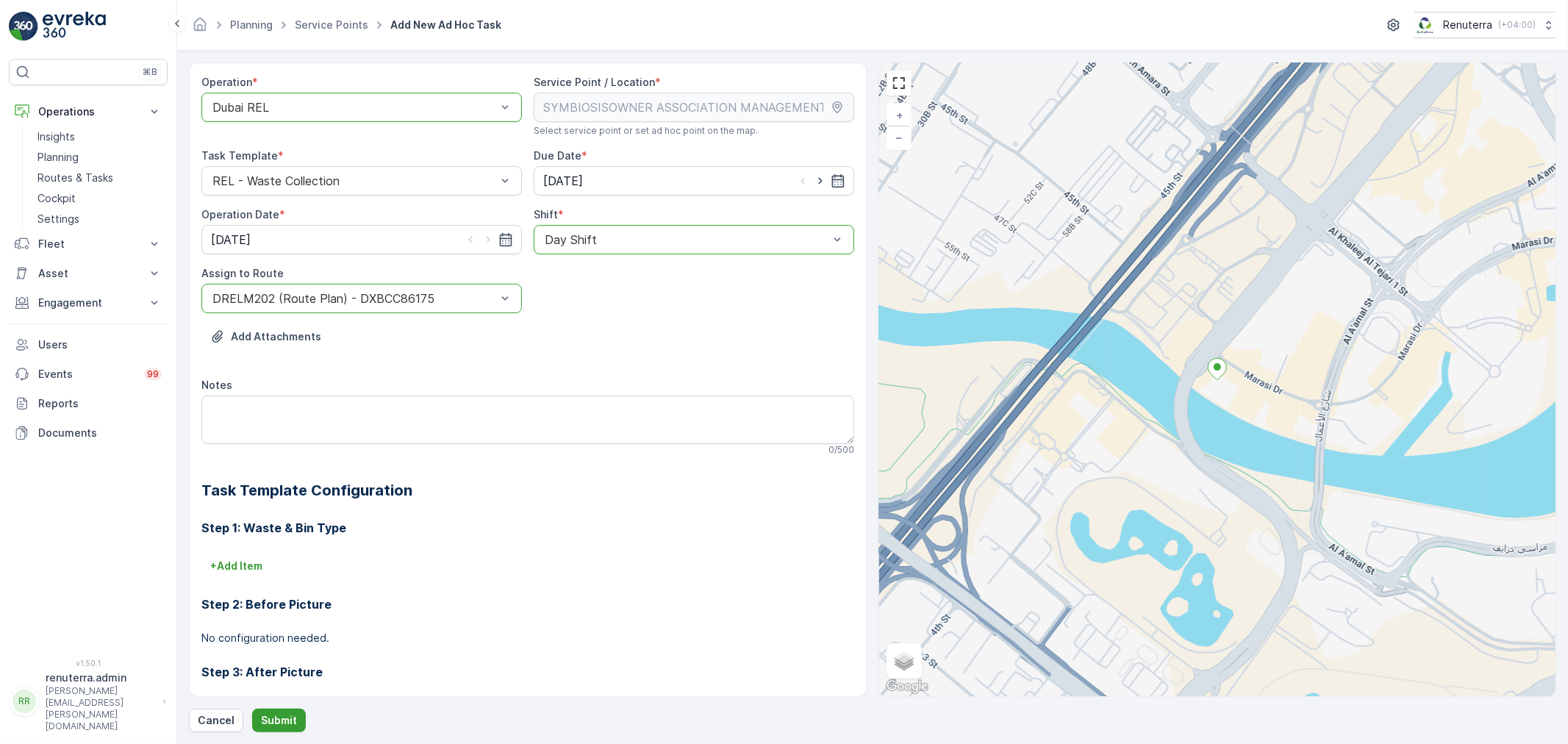
click at [277, 710] on button "Submit" at bounding box center [279, 720] width 53 height 23
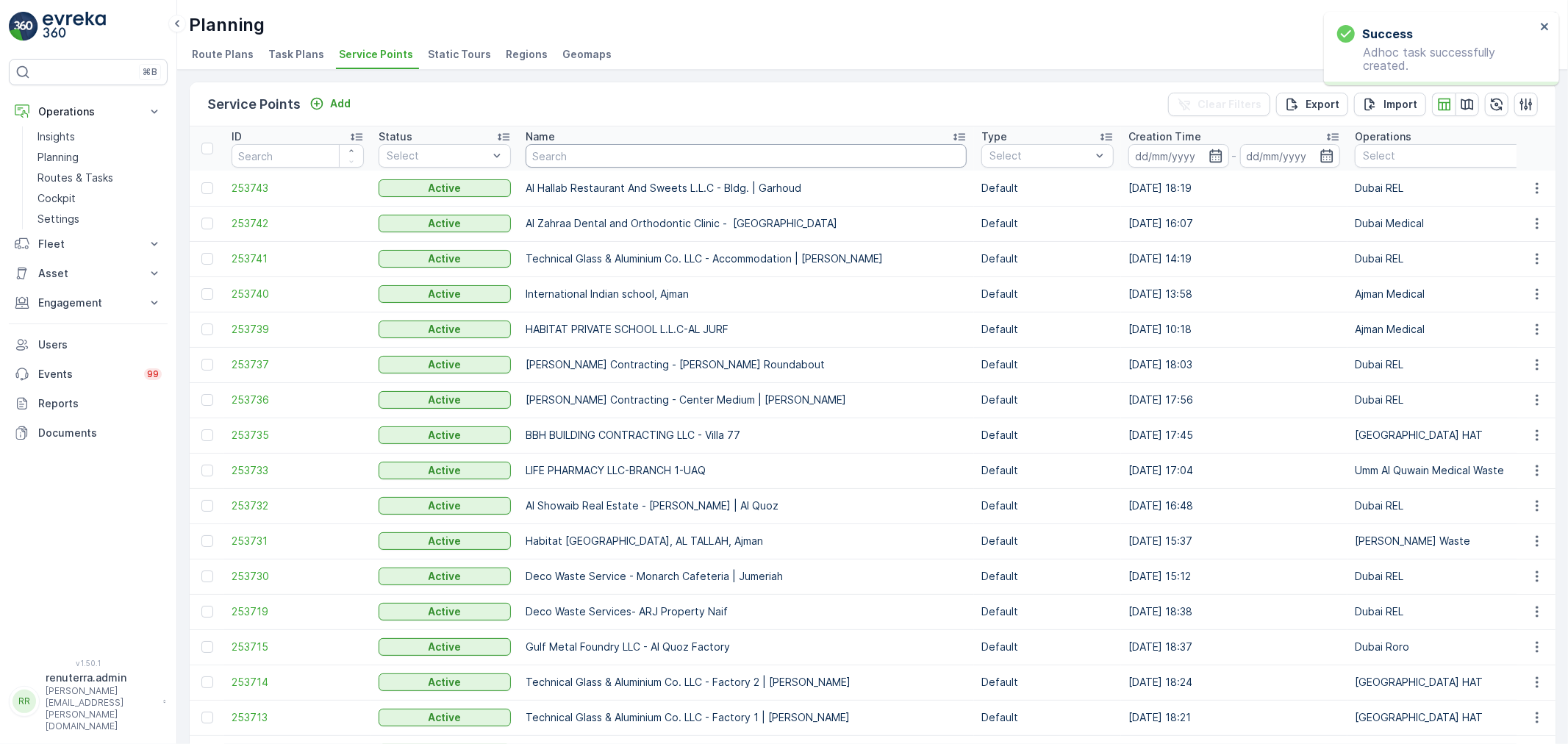
click at [568, 155] on input "text" at bounding box center [746, 155] width 441 height 23
type input "techn"
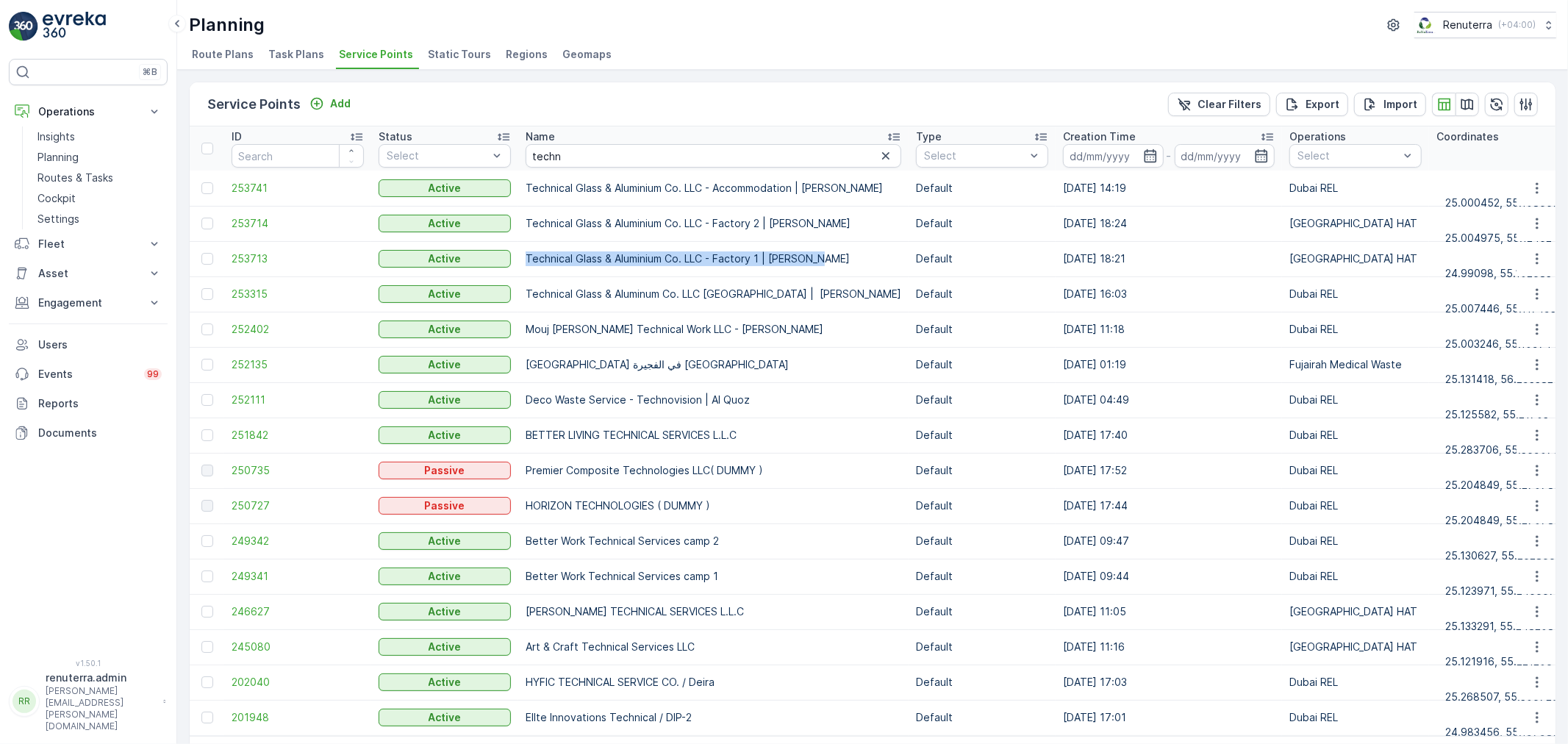
drag, startPoint x: 522, startPoint y: 255, endPoint x: 819, endPoint y: 260, distance: 297.0
click at [819, 260] on td "Technical Glass & Aluminium Co. LLC - Factory 1 | Jabel Ali" at bounding box center [713, 259] width 391 height 36
copy p "Technical Glass & Aluminium Co. LLC - Factory 1 | Jabel Ali"
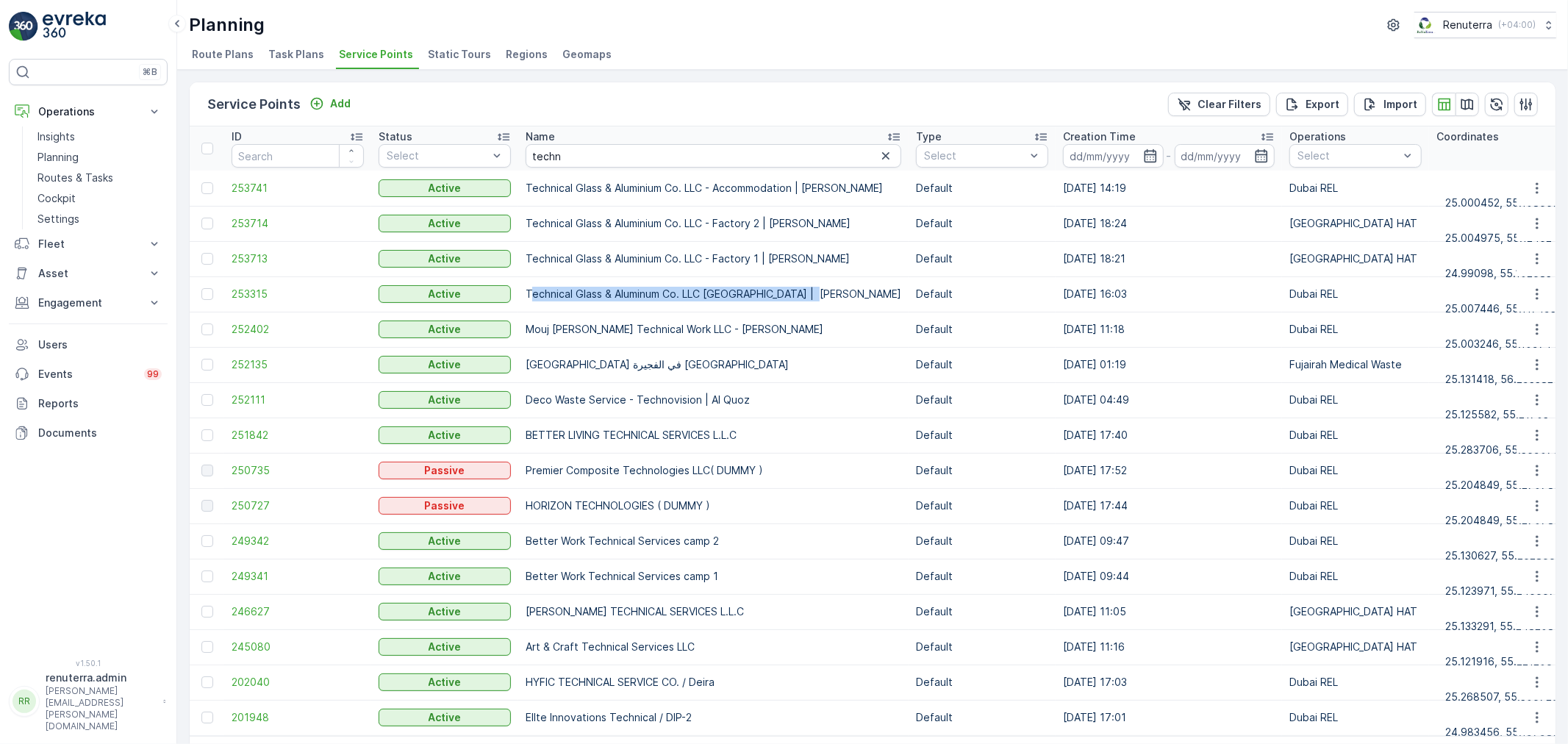
drag, startPoint x: 529, startPoint y: 294, endPoint x: 822, endPoint y: 297, distance: 293.0
click at [822, 297] on p "Technical Glass & Aluminum Co. LLC New Yard | Jabel Ali" at bounding box center [713, 294] width 375 height 15
click at [692, 297] on p "Technical Glass & Aluminum Co. LLC New Yard | Jabel Ali" at bounding box center [713, 294] width 375 height 15
drag, startPoint x: 525, startPoint y: 294, endPoint x: 826, endPoint y: 298, distance: 301.0
click at [826, 298] on p "Technical Glass & Aluminum Co. LLC New Yard | Jabel Ali" at bounding box center [713, 294] width 375 height 15
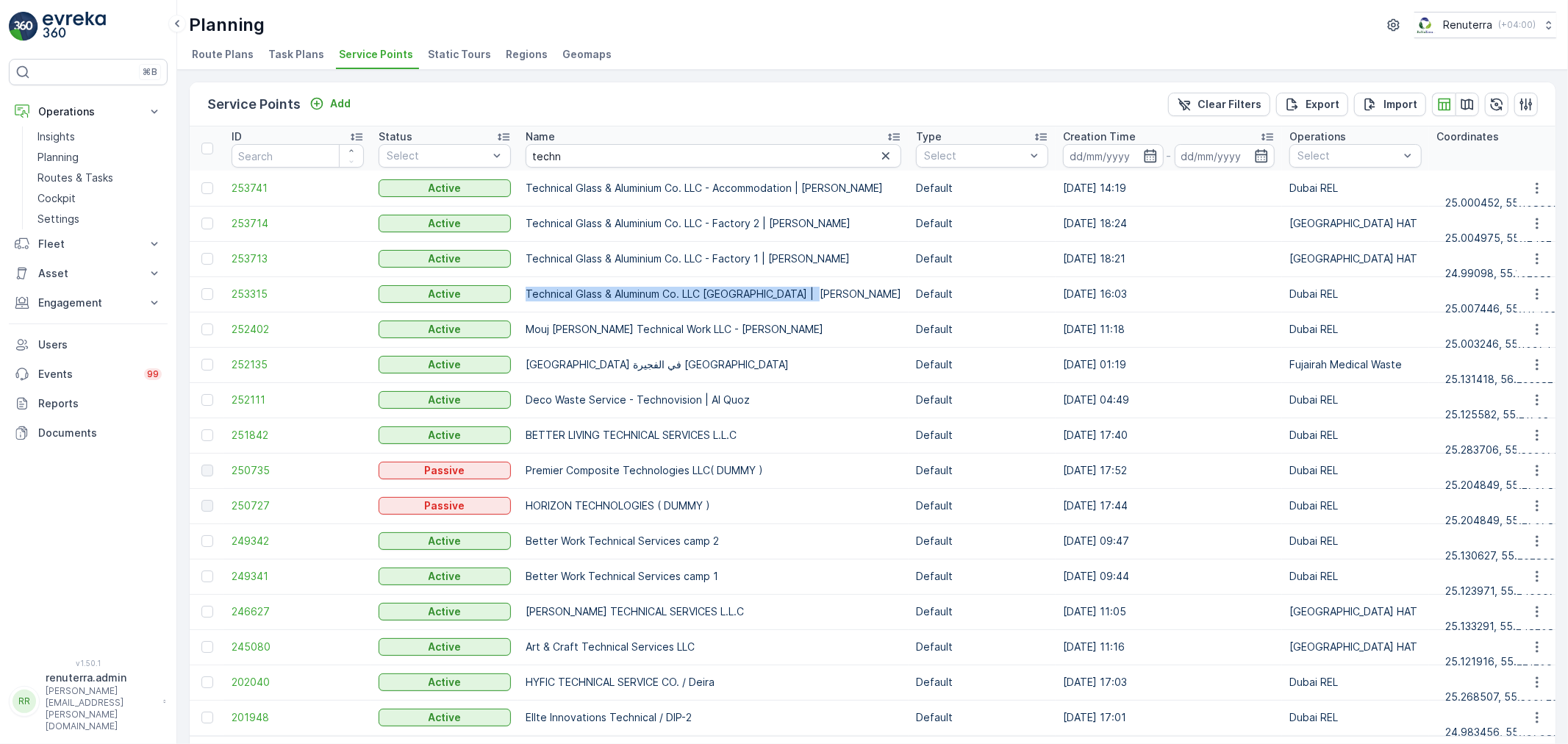
copy p "Technical Glass & Aluminum Co. LLC New Yard | Jabel Ali"
drag, startPoint x: 600, startPoint y: 162, endPoint x: 529, endPoint y: 157, distance: 71.2
click at [529, 157] on input "techn" at bounding box center [713, 155] width 375 height 23
type input "ktc"
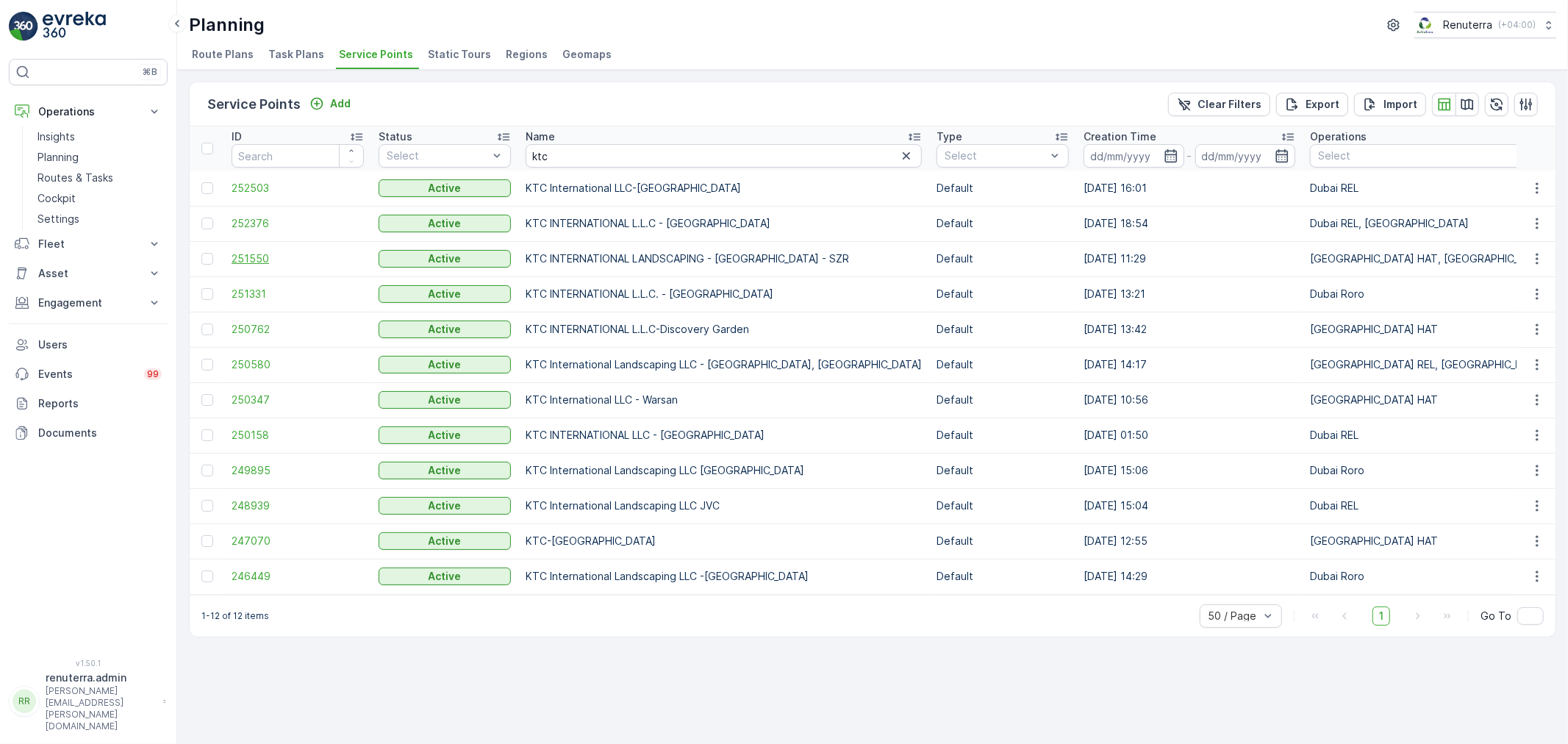
click at [250, 260] on span "251550" at bounding box center [298, 259] width 133 height 15
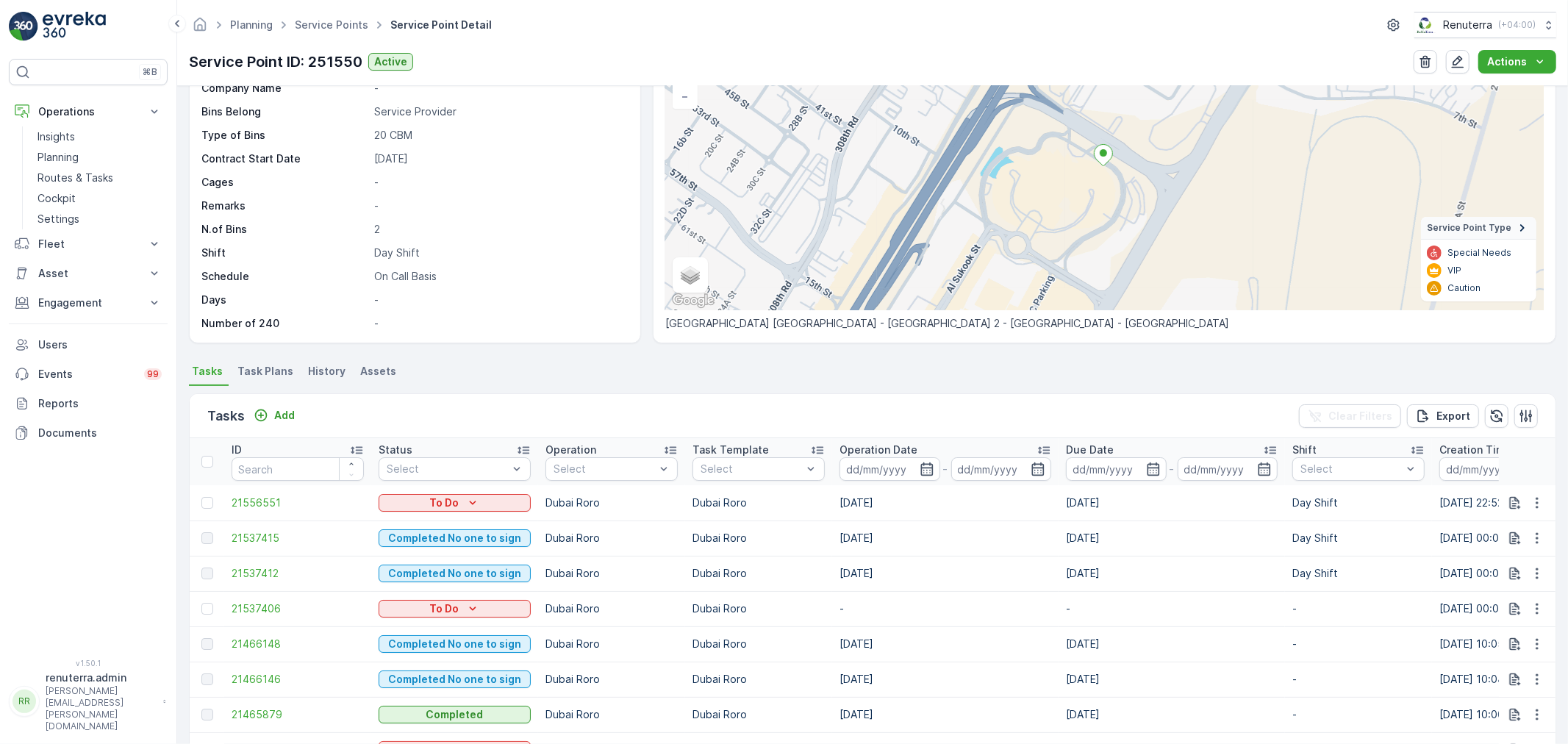
scroll to position [163, 0]
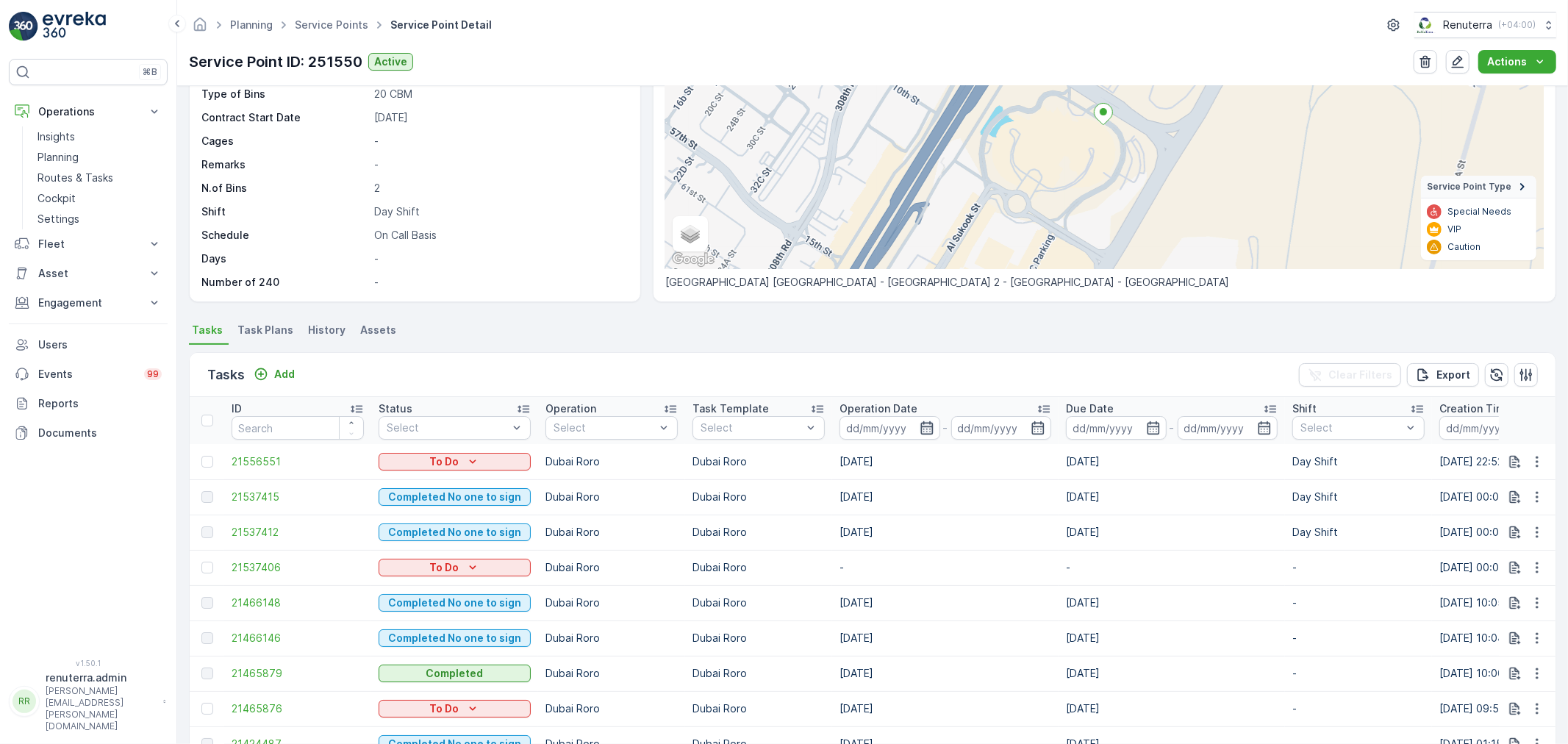
click at [919, 424] on icon "button" at bounding box center [927, 428] width 15 height 15
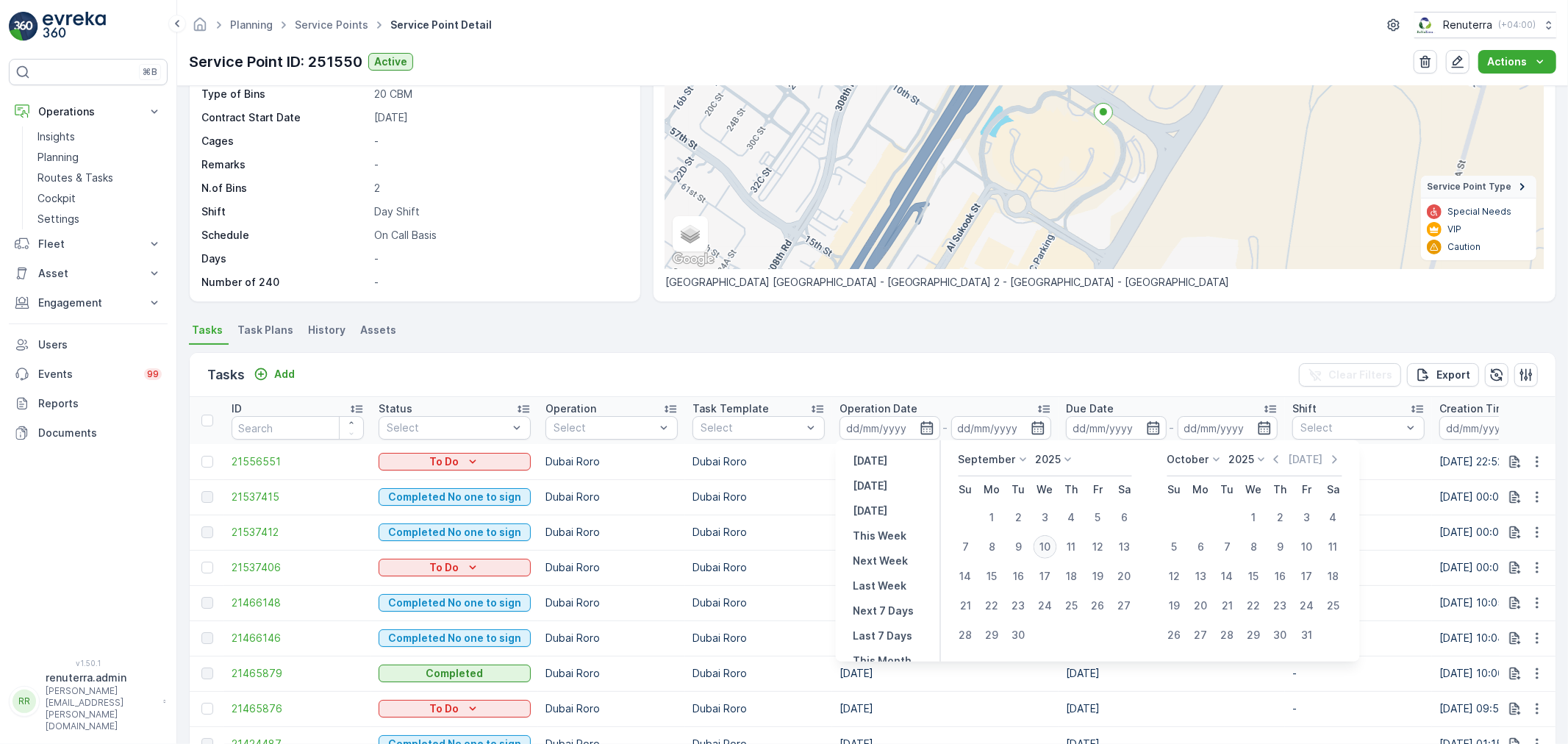
click at [1047, 545] on div "10" at bounding box center [1045, 547] width 23 height 23
type input "[DATE]"
click at [1047, 544] on div "10" at bounding box center [1045, 547] width 23 height 23
type input "[DATE]"
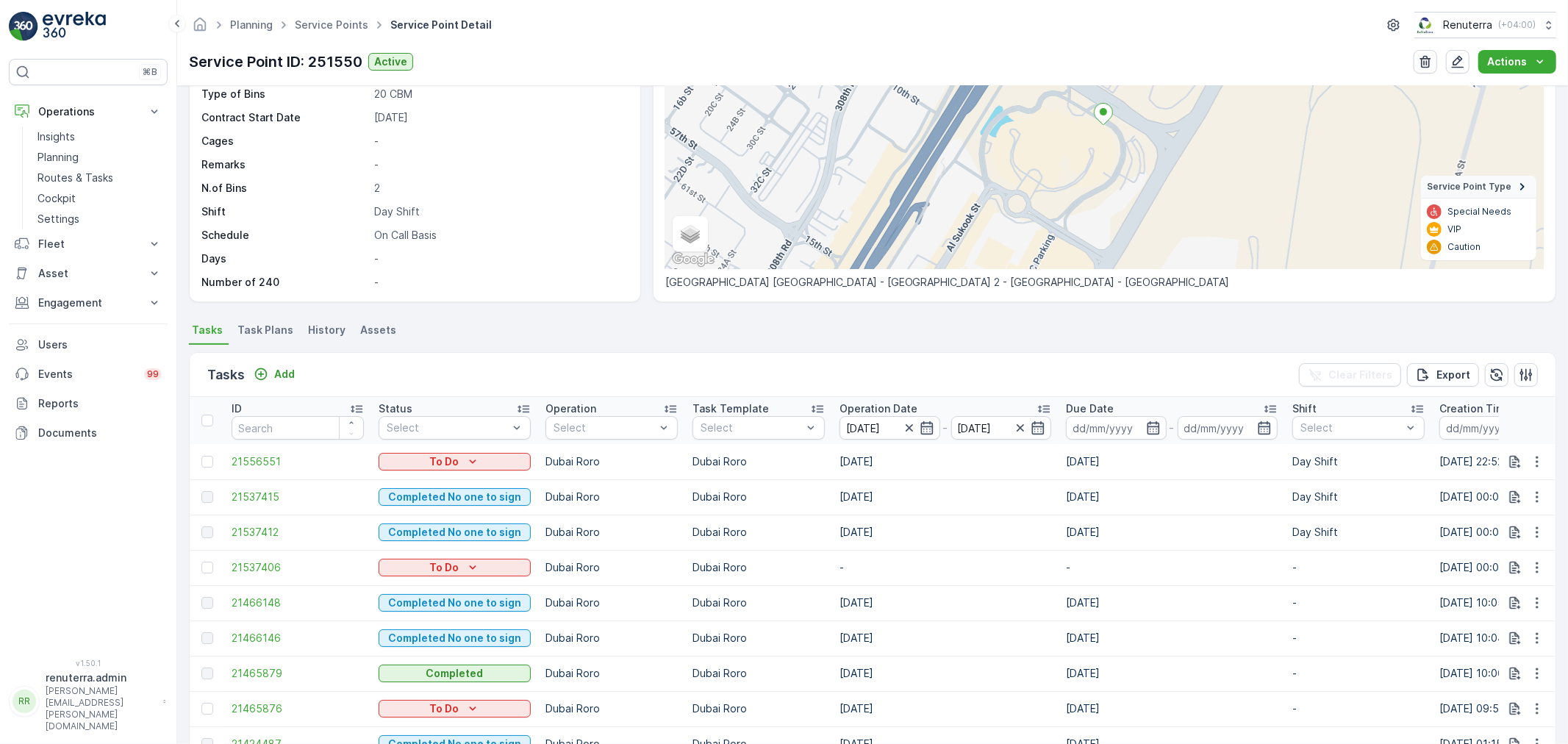
click at [686, 332] on ul "Tasks Task Plans History Assets" at bounding box center [873, 332] width 1367 height 25
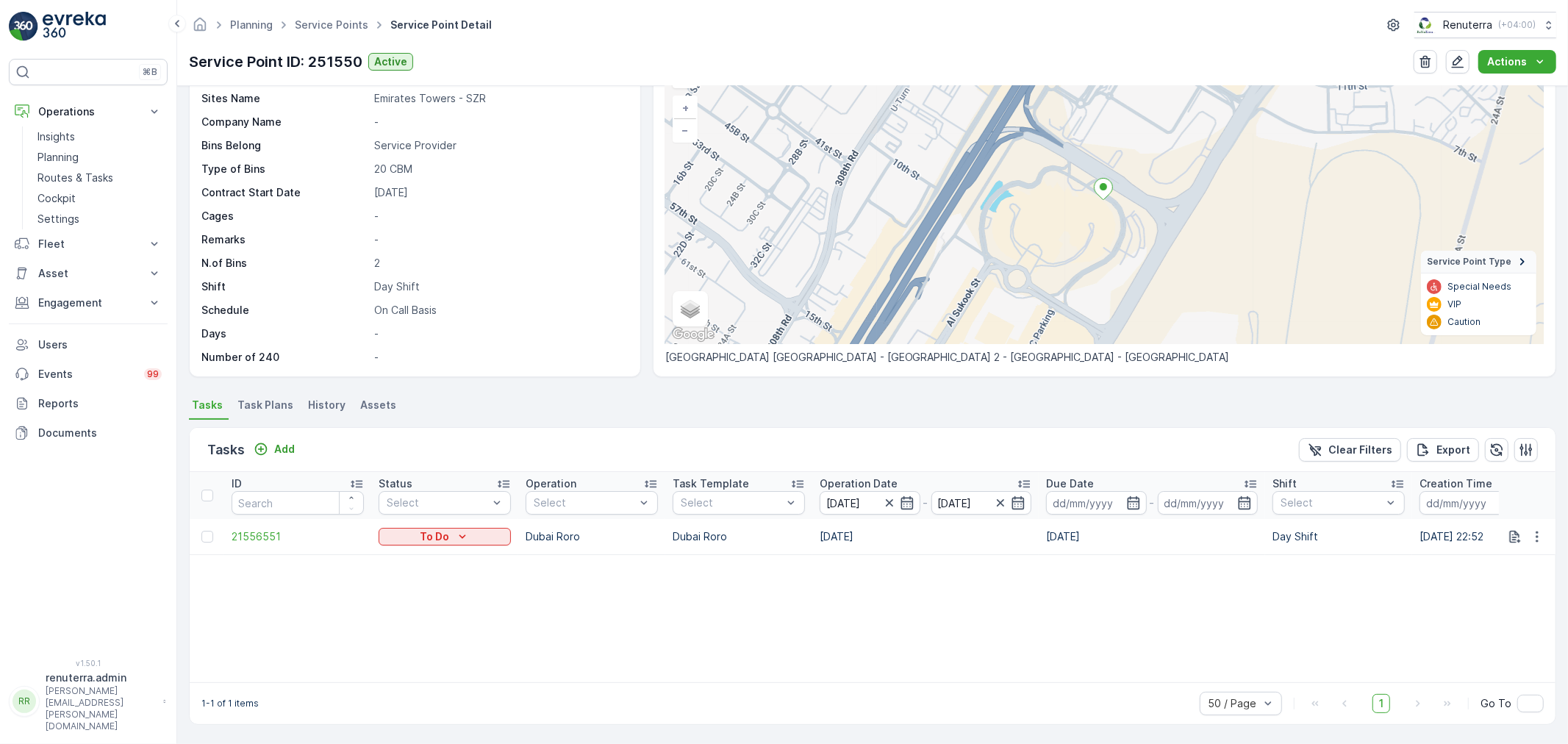
scroll to position [88, 0]
click at [885, 497] on icon "button" at bounding box center [890, 503] width 15 height 15
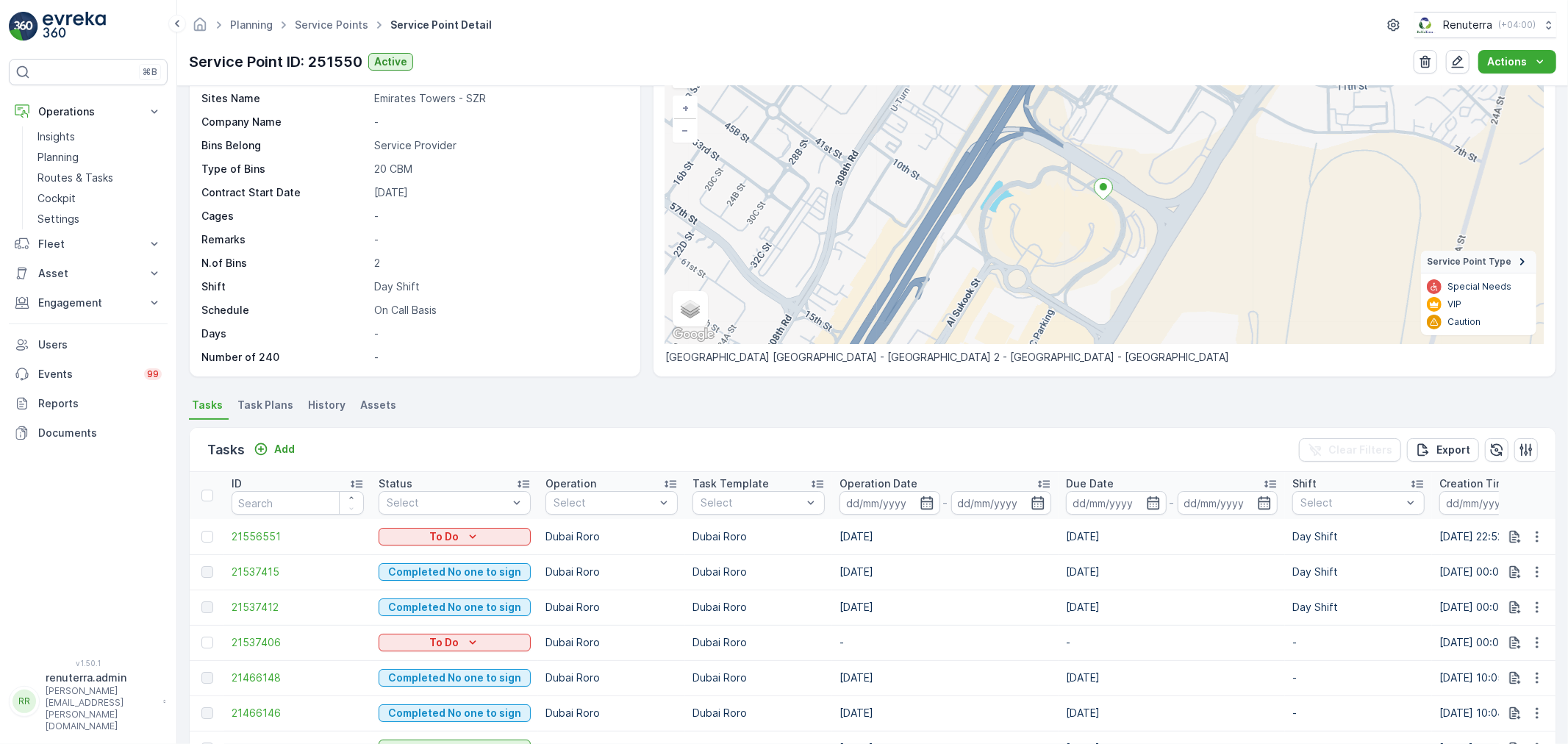
click at [885, 497] on input at bounding box center [890, 502] width 101 height 23
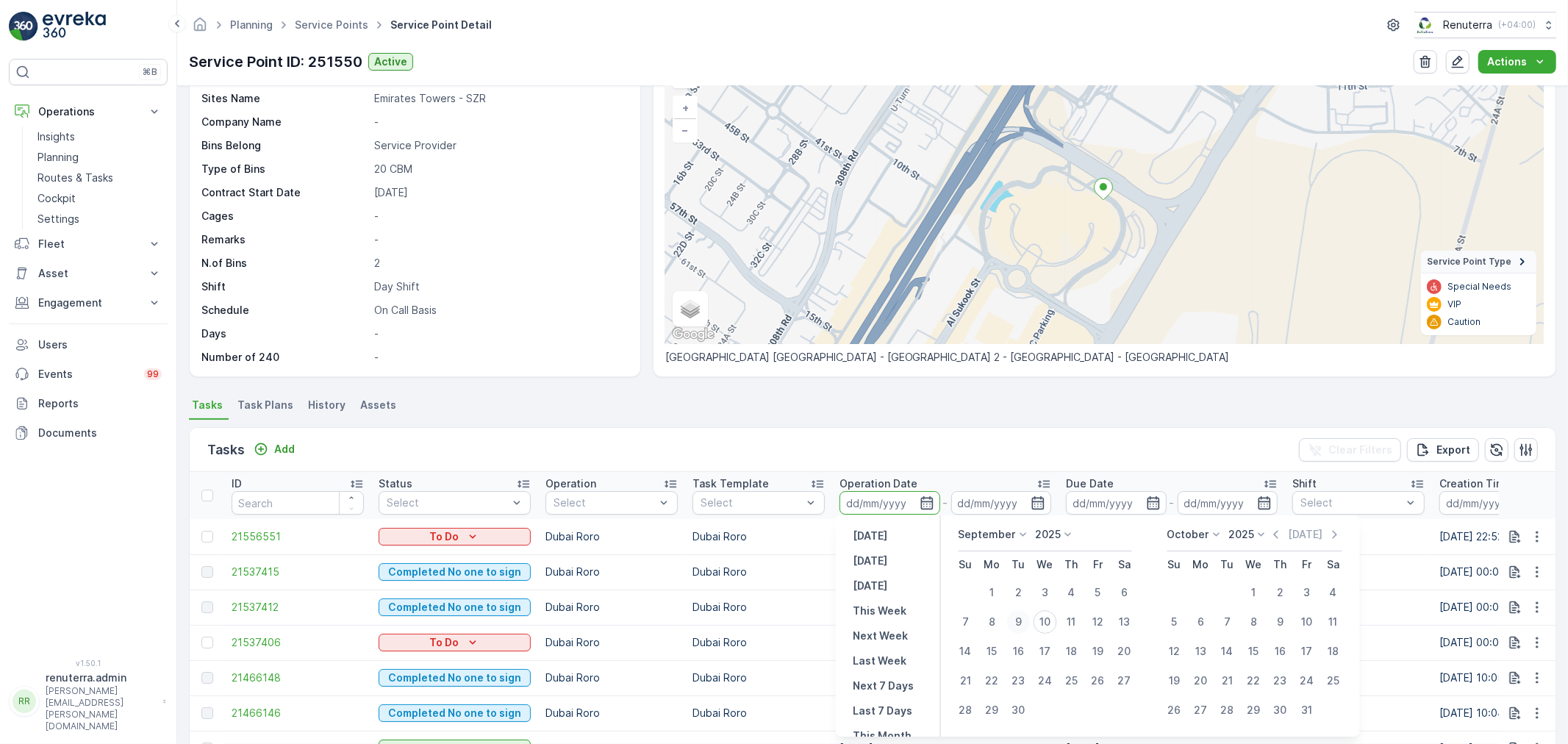
click at [1016, 609] on button "9" at bounding box center [1018, 622] width 27 height 27
type input "[DATE]"
click at [1015, 609] on button "9" at bounding box center [1018, 622] width 27 height 27
type input "[DATE]"
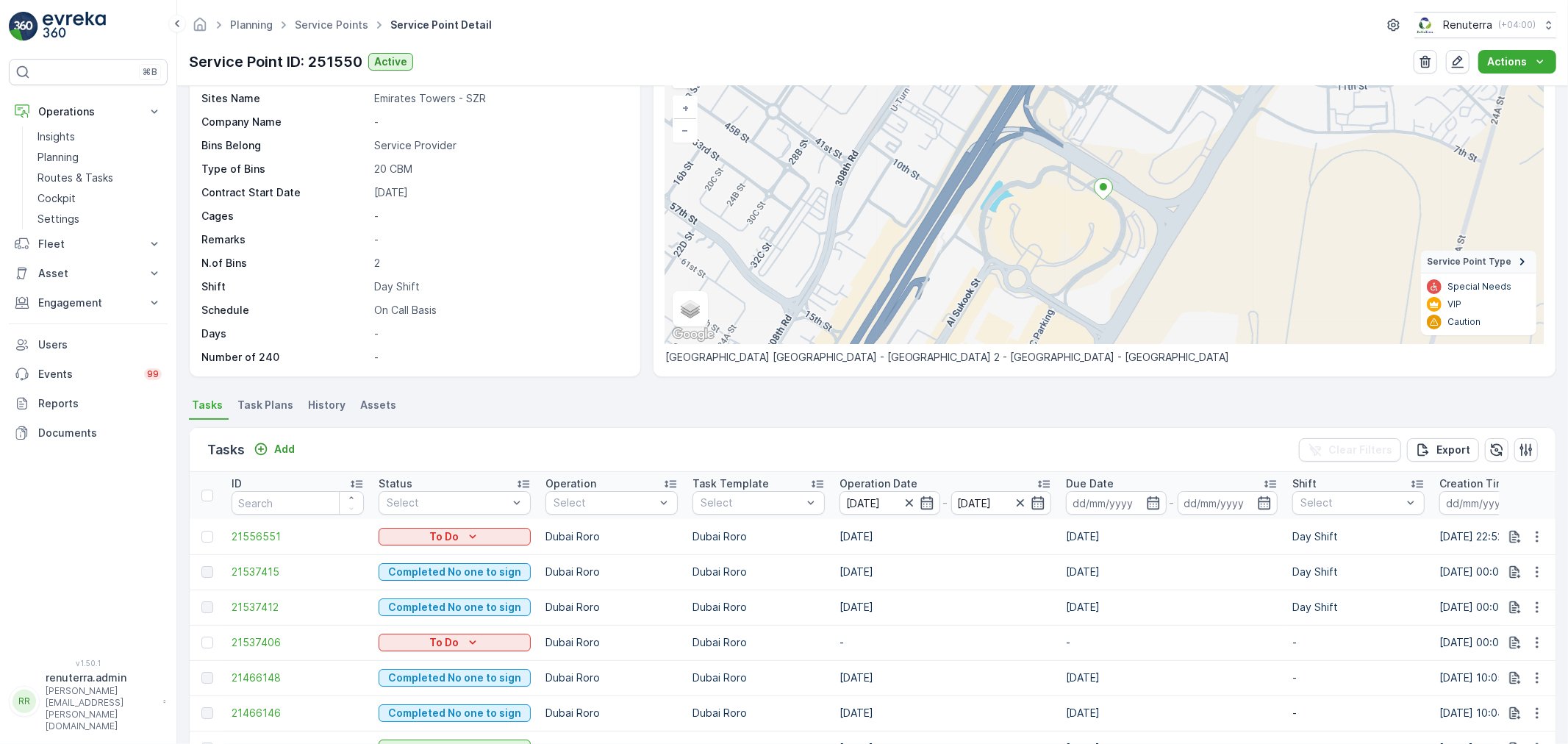
click at [887, 405] on ul "Tasks Task Plans History Assets" at bounding box center [873, 407] width 1367 height 25
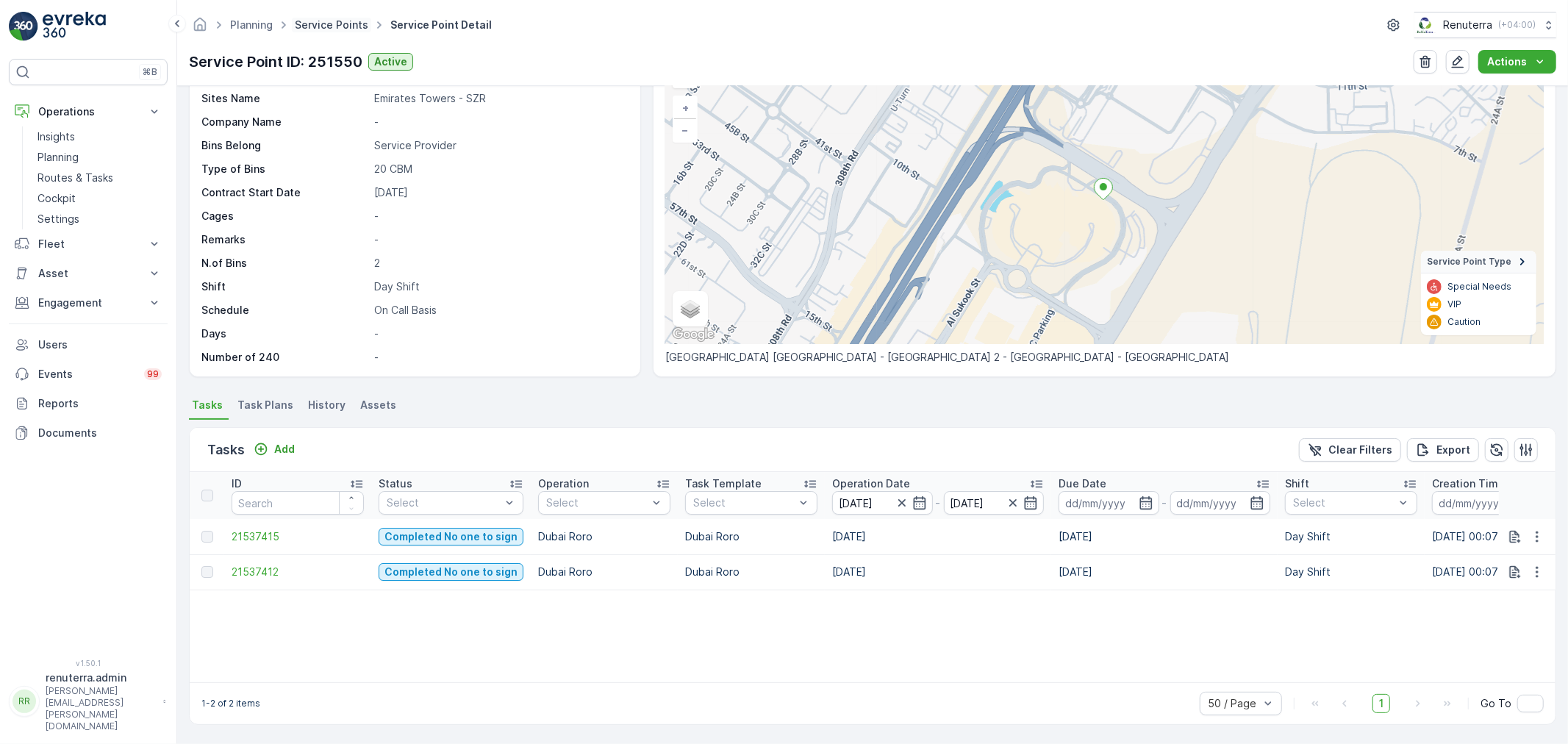
click at [305, 23] on link "Service Points" at bounding box center [331, 24] width 74 height 12
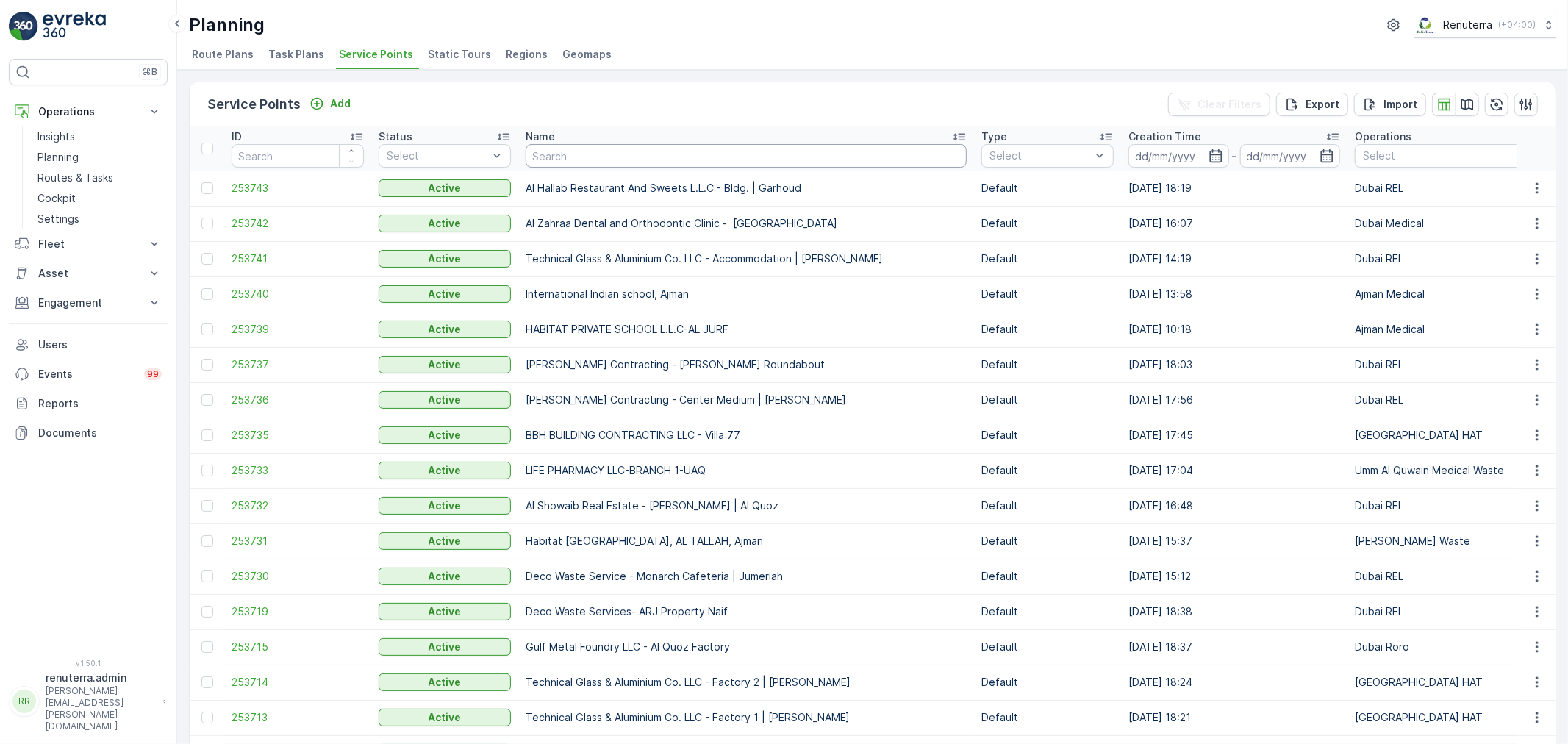
click at [576, 162] on input "text" at bounding box center [746, 155] width 441 height 23
type input "s"
type input "wade"
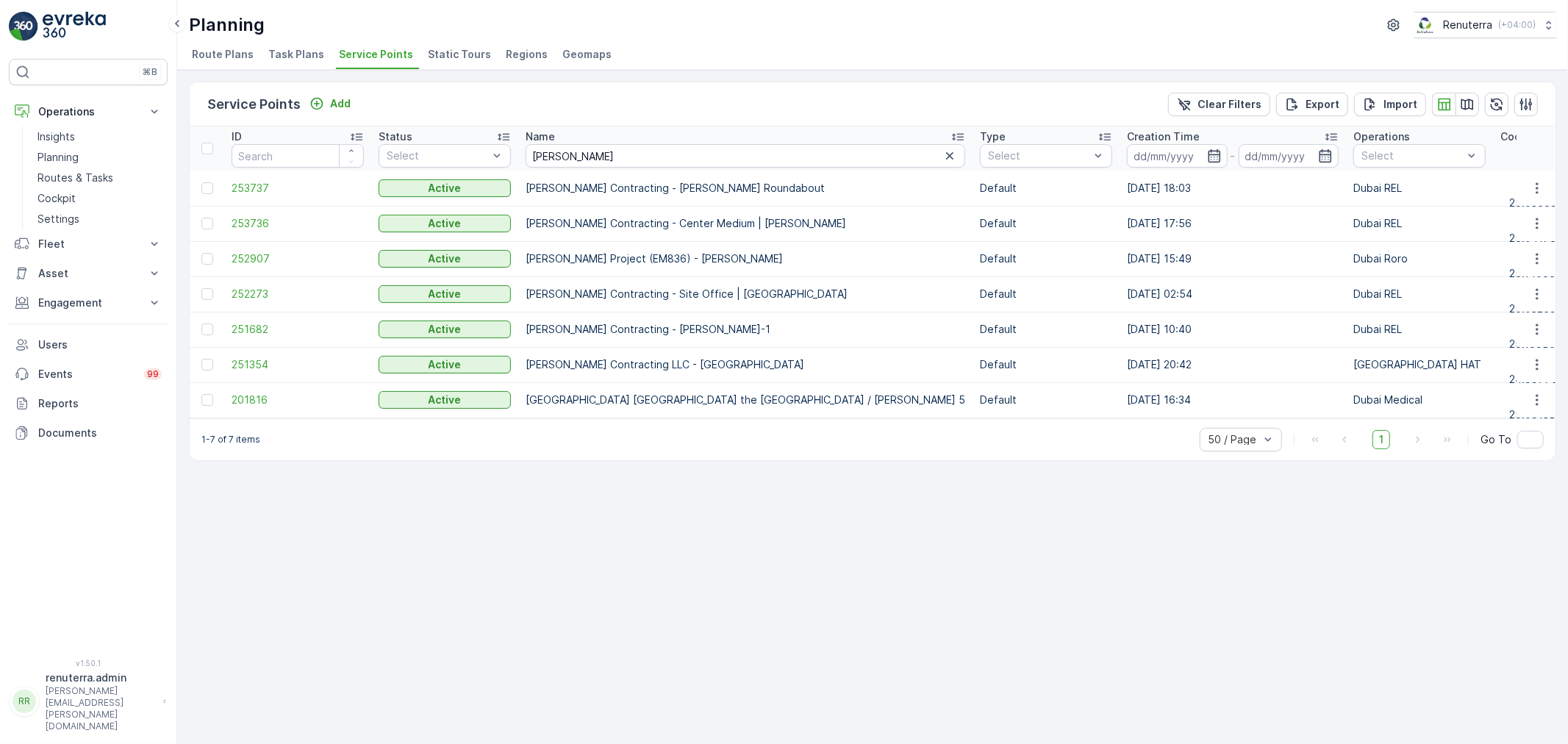
click at [623, 523] on div "Service Points Add Clear Filters Export Import ID Status Select Name wade Type …" at bounding box center [873, 407] width 1391 height 674
drag, startPoint x: 597, startPoint y: 148, endPoint x: 526, endPoint y: 142, distance: 71.3
click at [526, 144] on div "wade" at bounding box center [746, 155] width 440 height 23
click at [717, 537] on div "Service Points Add Clear Filters Export Import ID Status Select Name wade Type …" at bounding box center [873, 407] width 1391 height 674
click at [253, 252] on span "252907" at bounding box center [298, 259] width 133 height 15
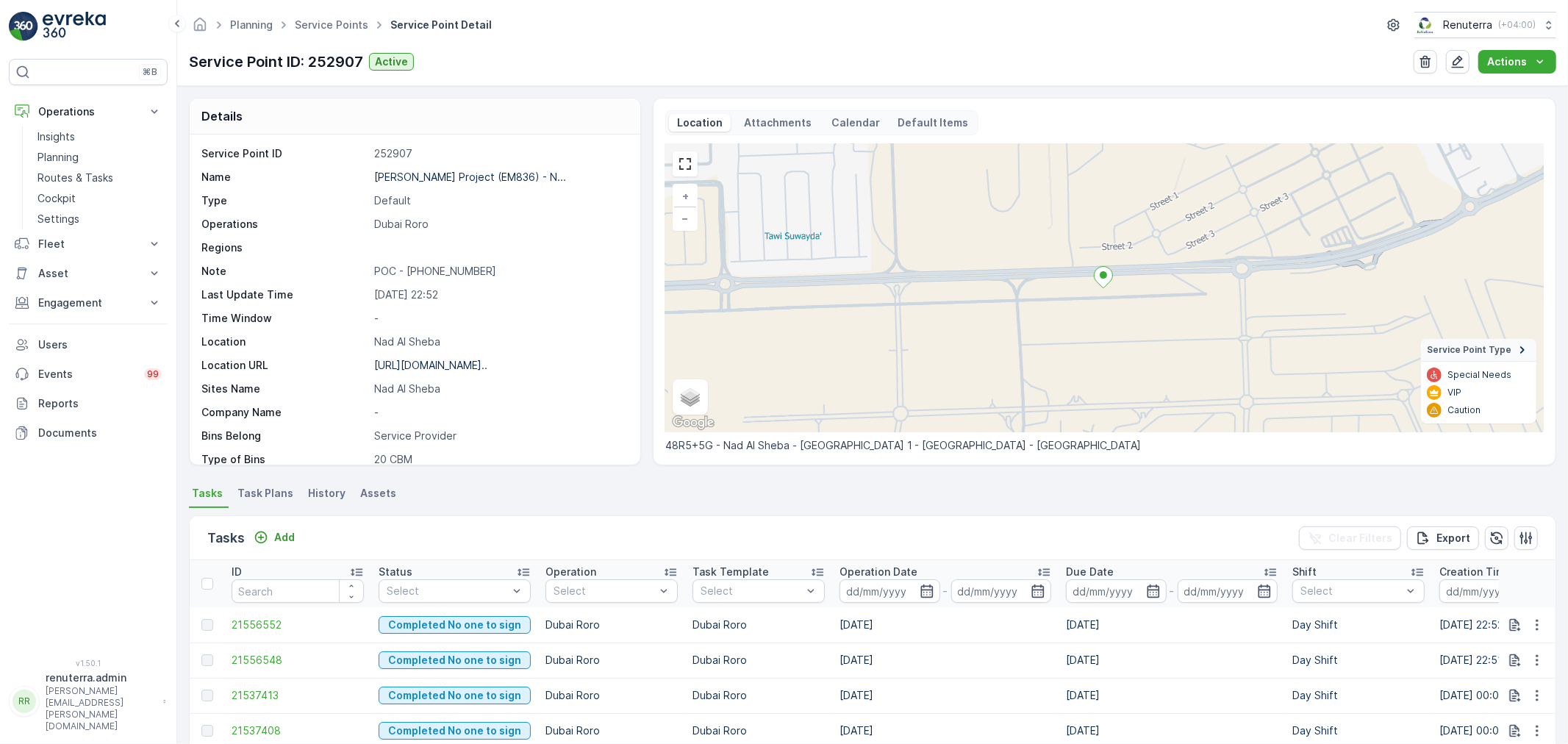
scroll to position [202, 0]
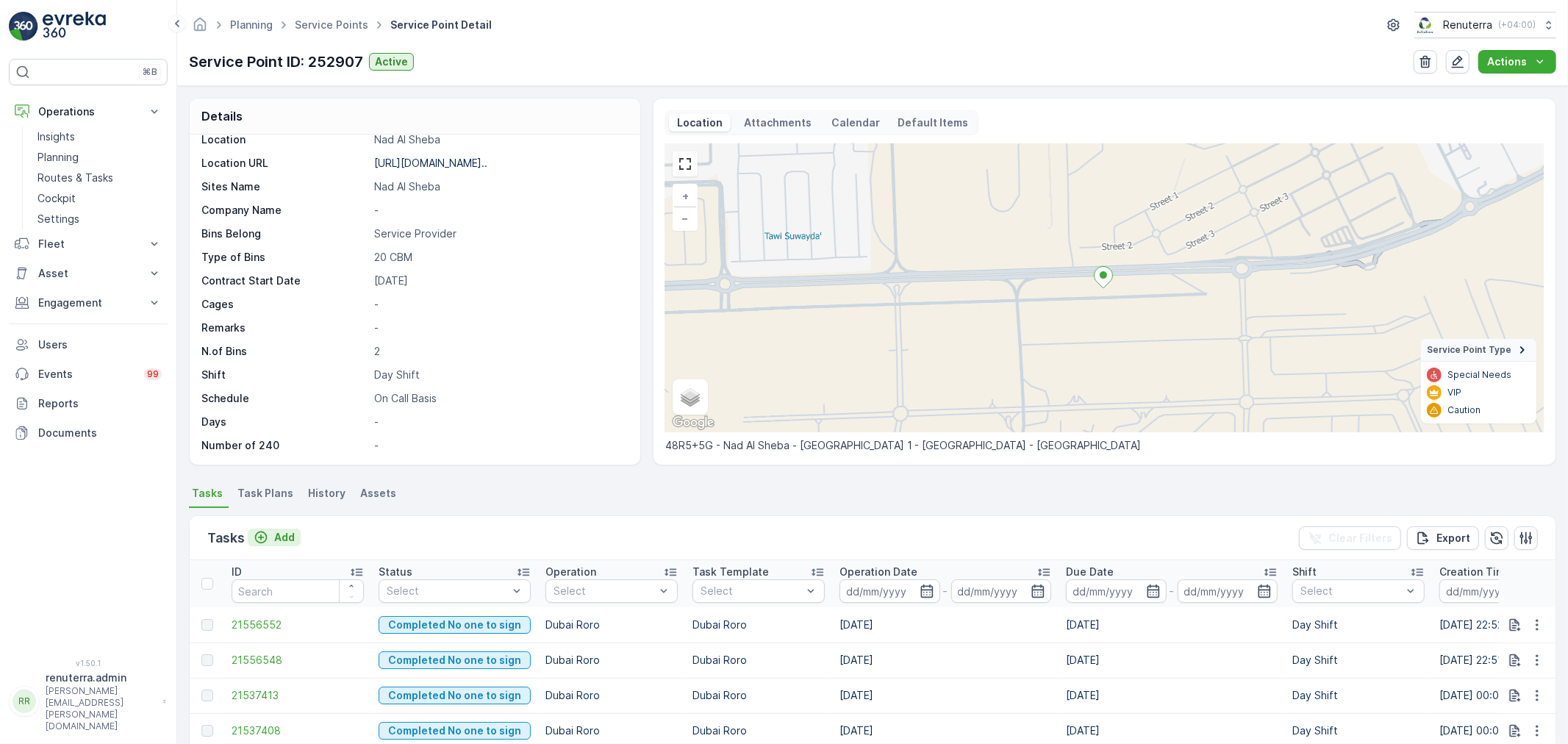
click at [285, 537] on p "Add" at bounding box center [284, 537] width 20 height 15
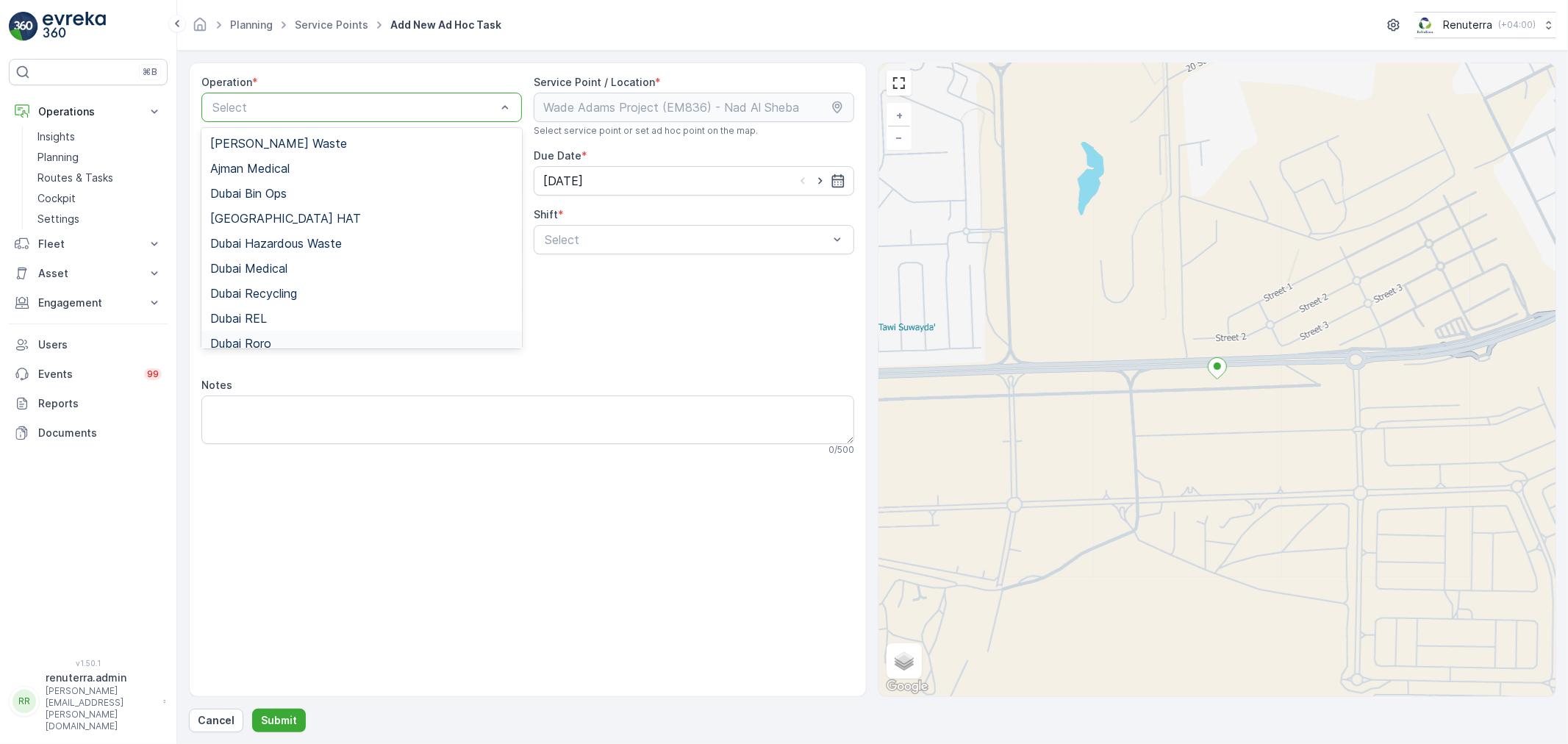
click at [273, 338] on div "Dubai Roro" at bounding box center [361, 343] width 302 height 13
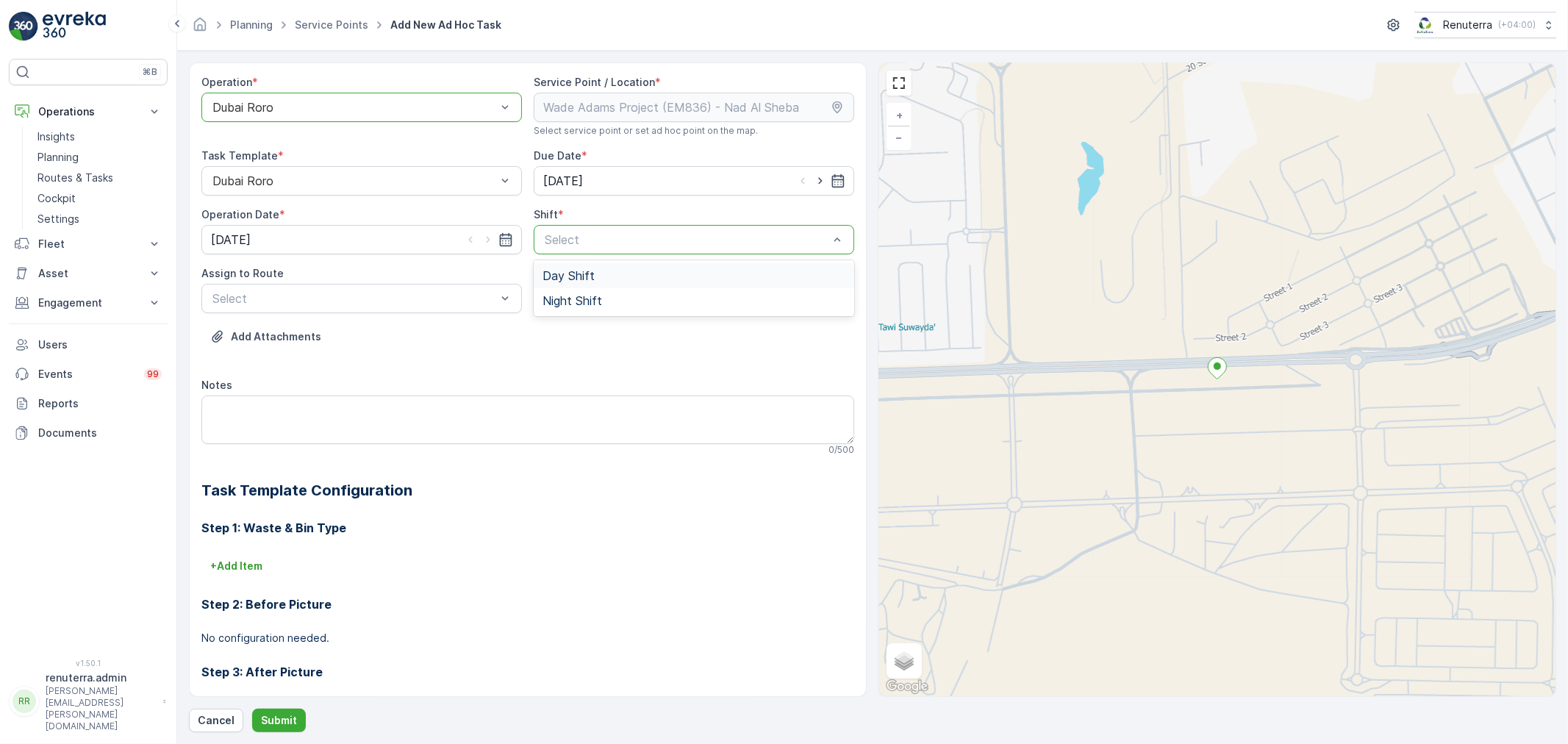
click at [585, 281] on span "Day Shift" at bounding box center [568, 276] width 53 height 13
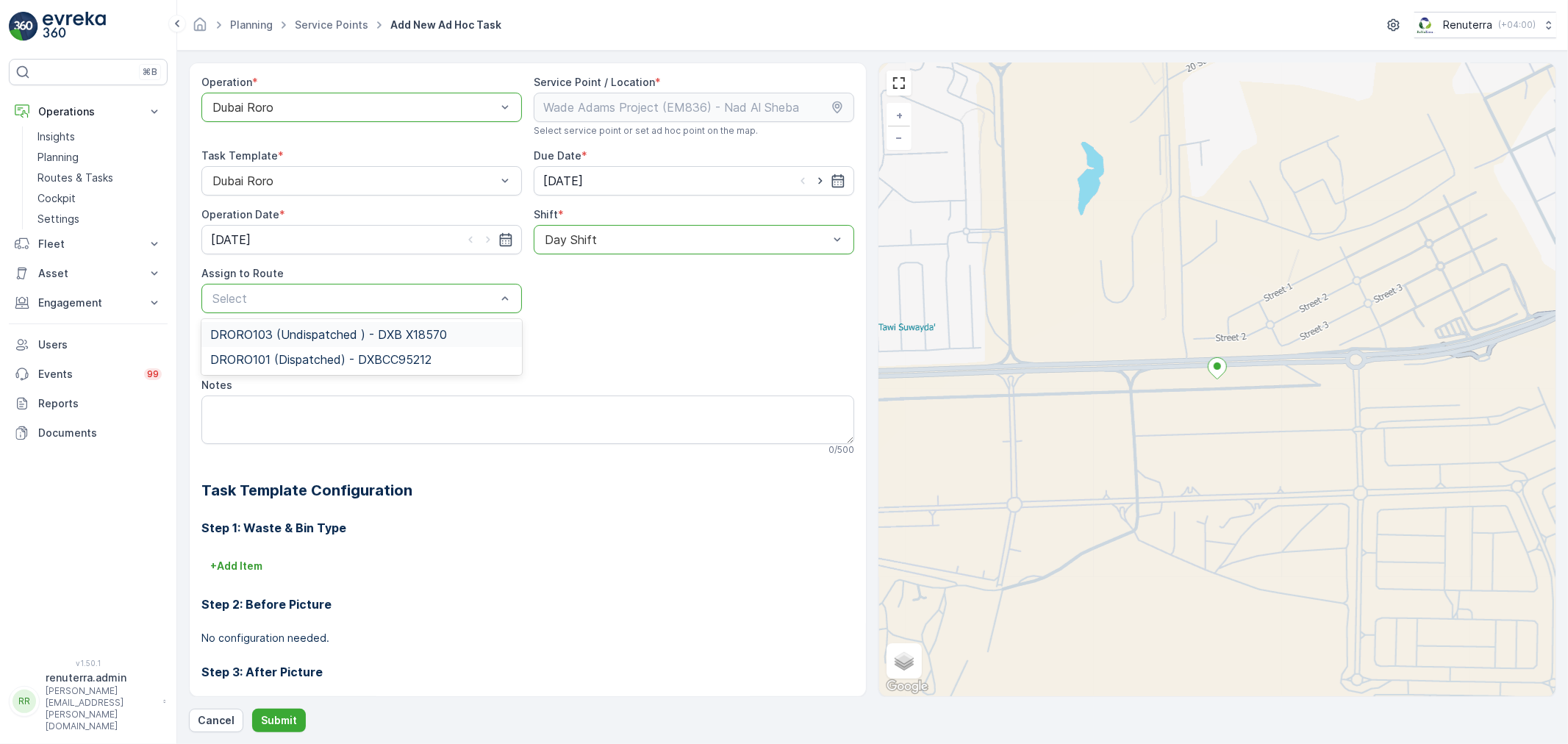
click at [323, 335] on span "DRORO103 (Undispatched ) - DXB X18570" at bounding box center [328, 334] width 237 height 13
click at [281, 721] on p "Submit" at bounding box center [279, 721] width 36 height 15
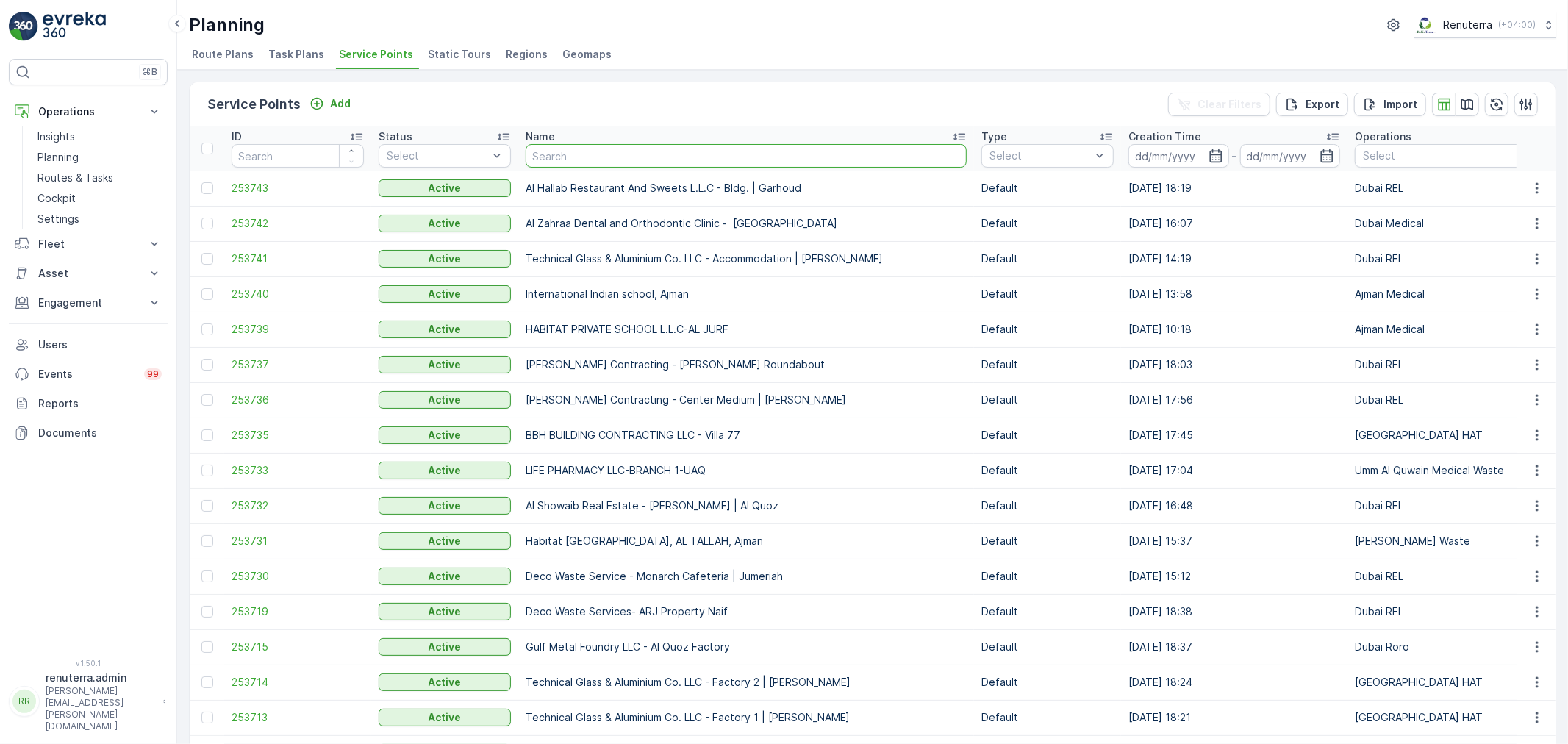
click at [563, 150] on input "text" at bounding box center [746, 155] width 441 height 23
type input "ara"
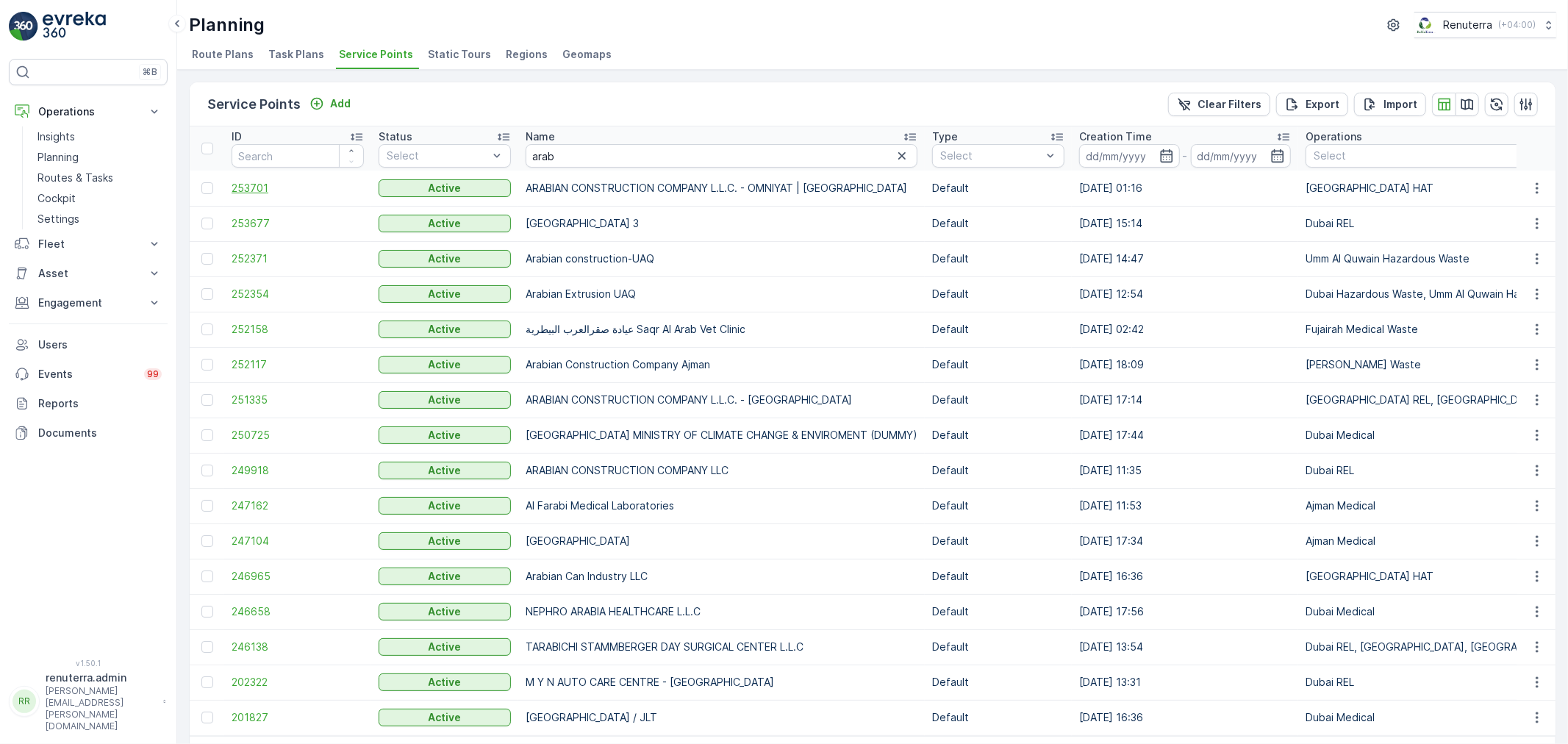
click at [251, 182] on span "253701" at bounding box center [298, 188] width 133 height 15
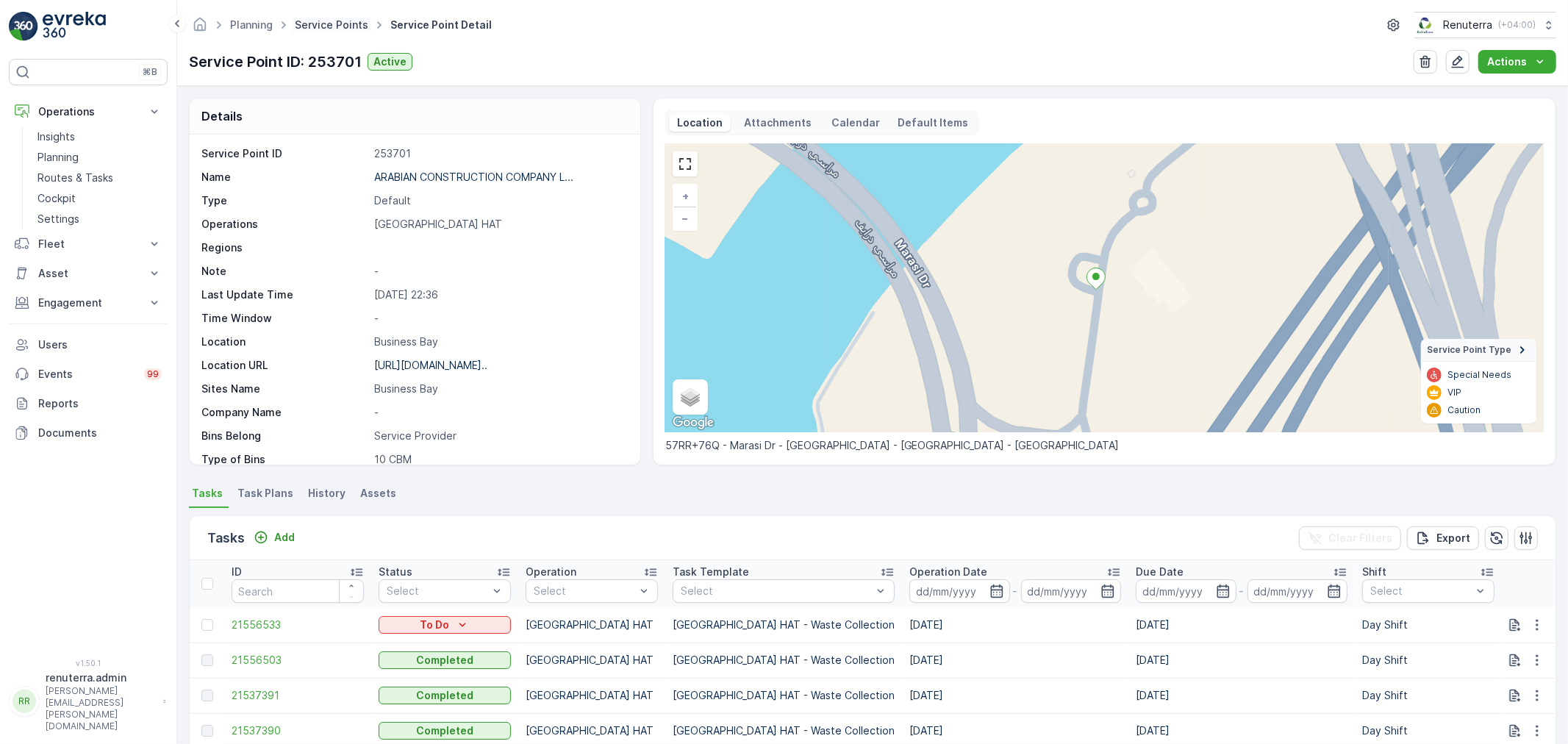
click at [311, 20] on link "Service Points" at bounding box center [331, 24] width 74 height 12
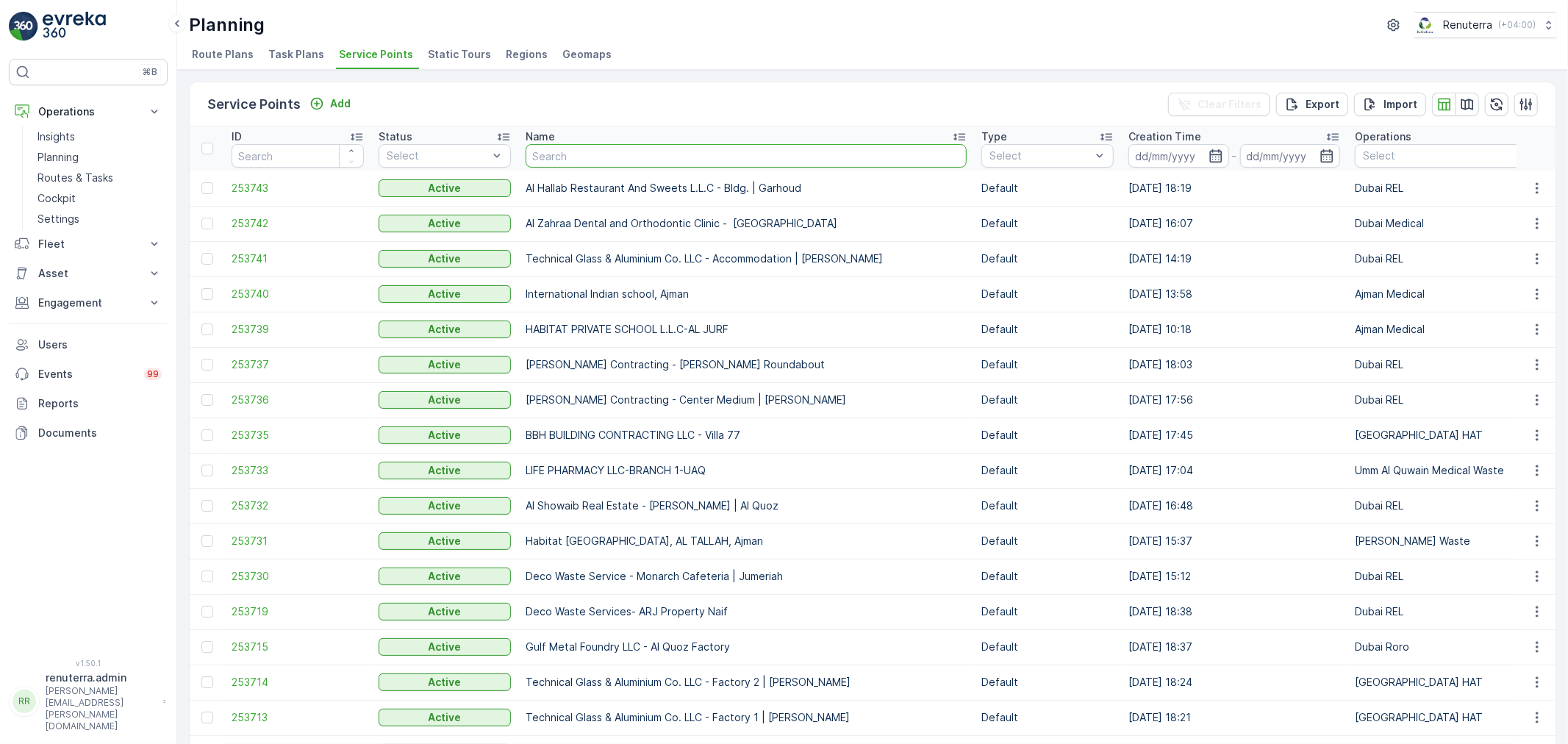
click at [672, 164] on input "text" at bounding box center [746, 155] width 441 height 23
type input "ktc"
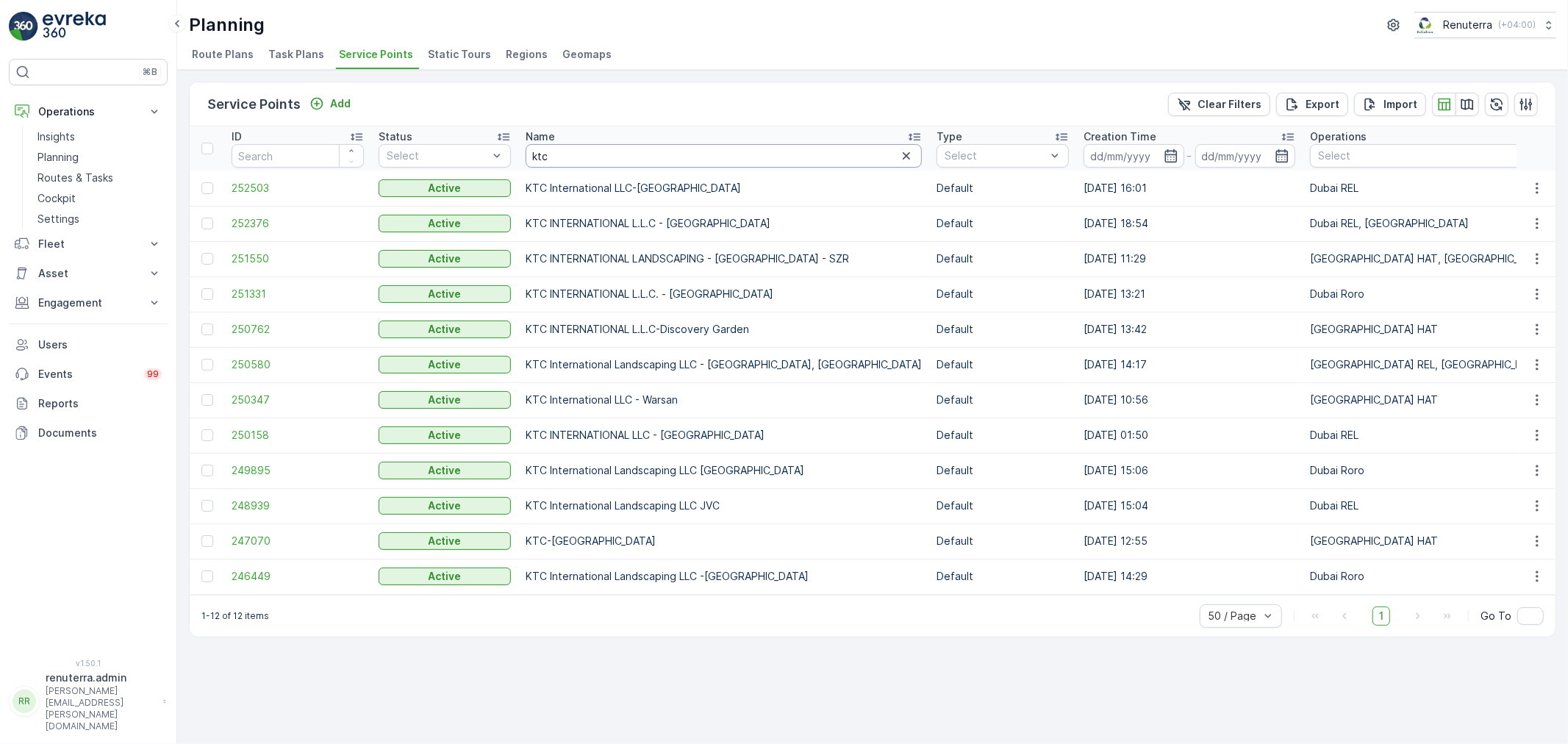
click at [638, 153] on input "ktc" at bounding box center [724, 155] width 396 height 23
type input "ktc intern"
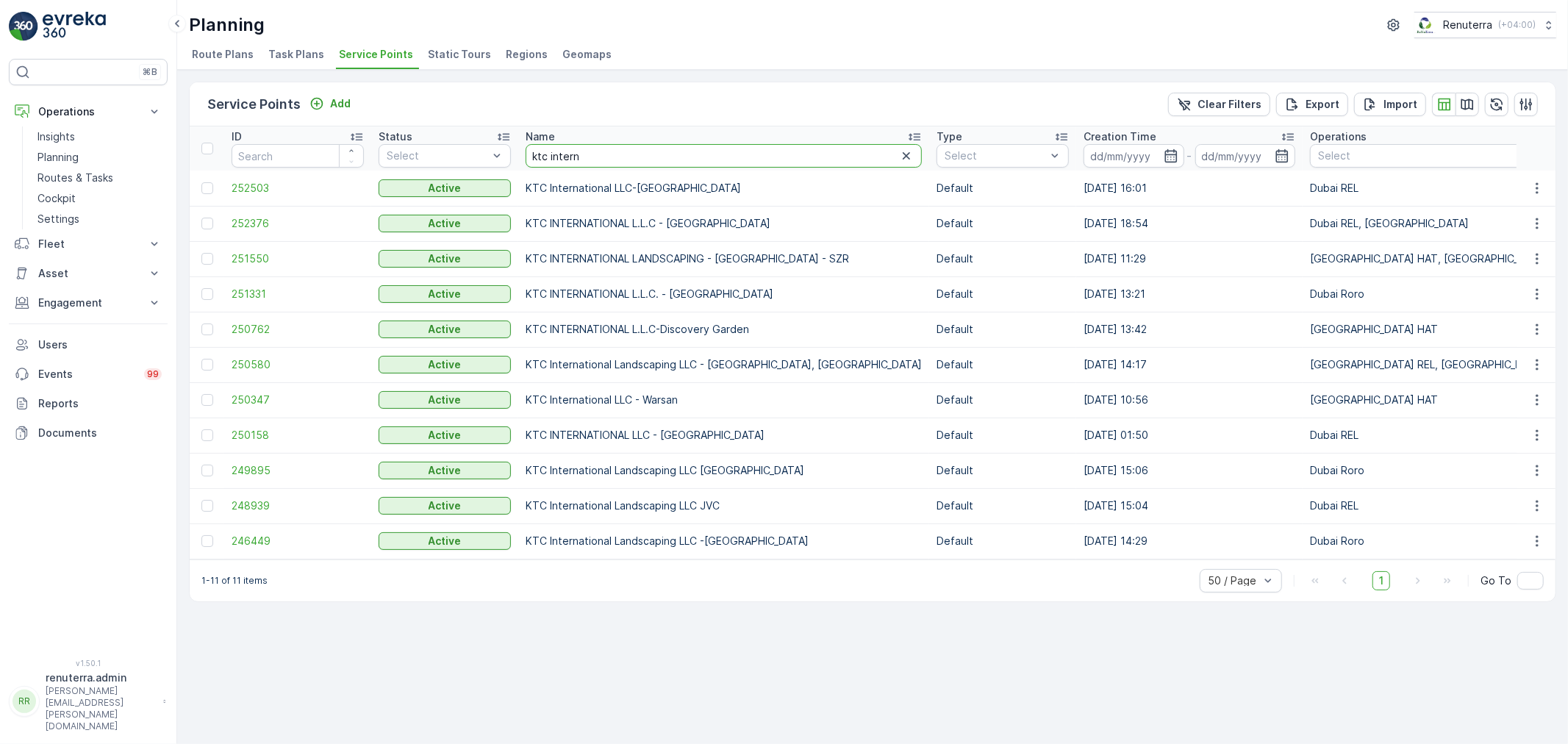
drag, startPoint x: 593, startPoint y: 150, endPoint x: 503, endPoint y: 137, distance: 90.9
type input "arab"
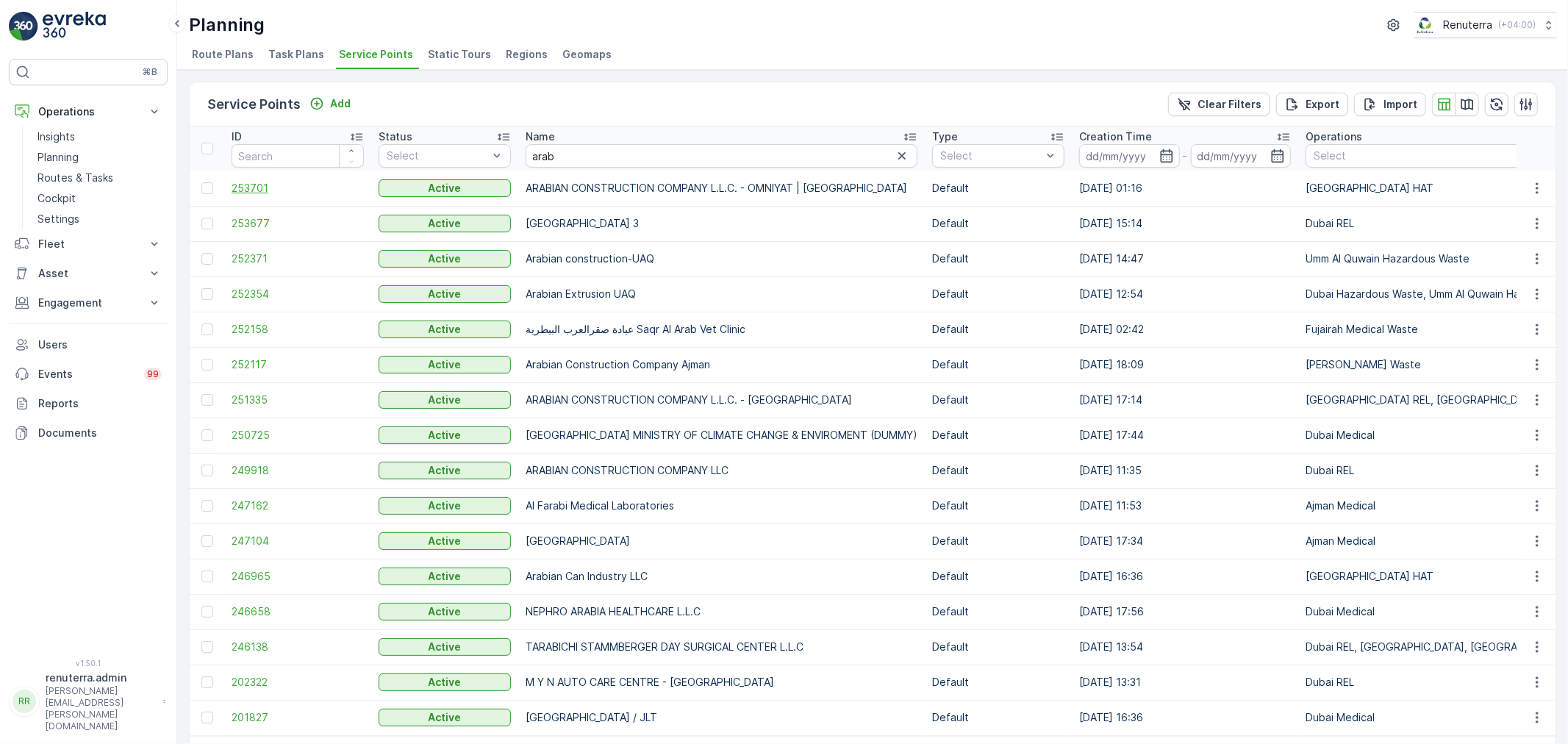
click at [243, 184] on span "253701" at bounding box center [298, 188] width 133 height 15
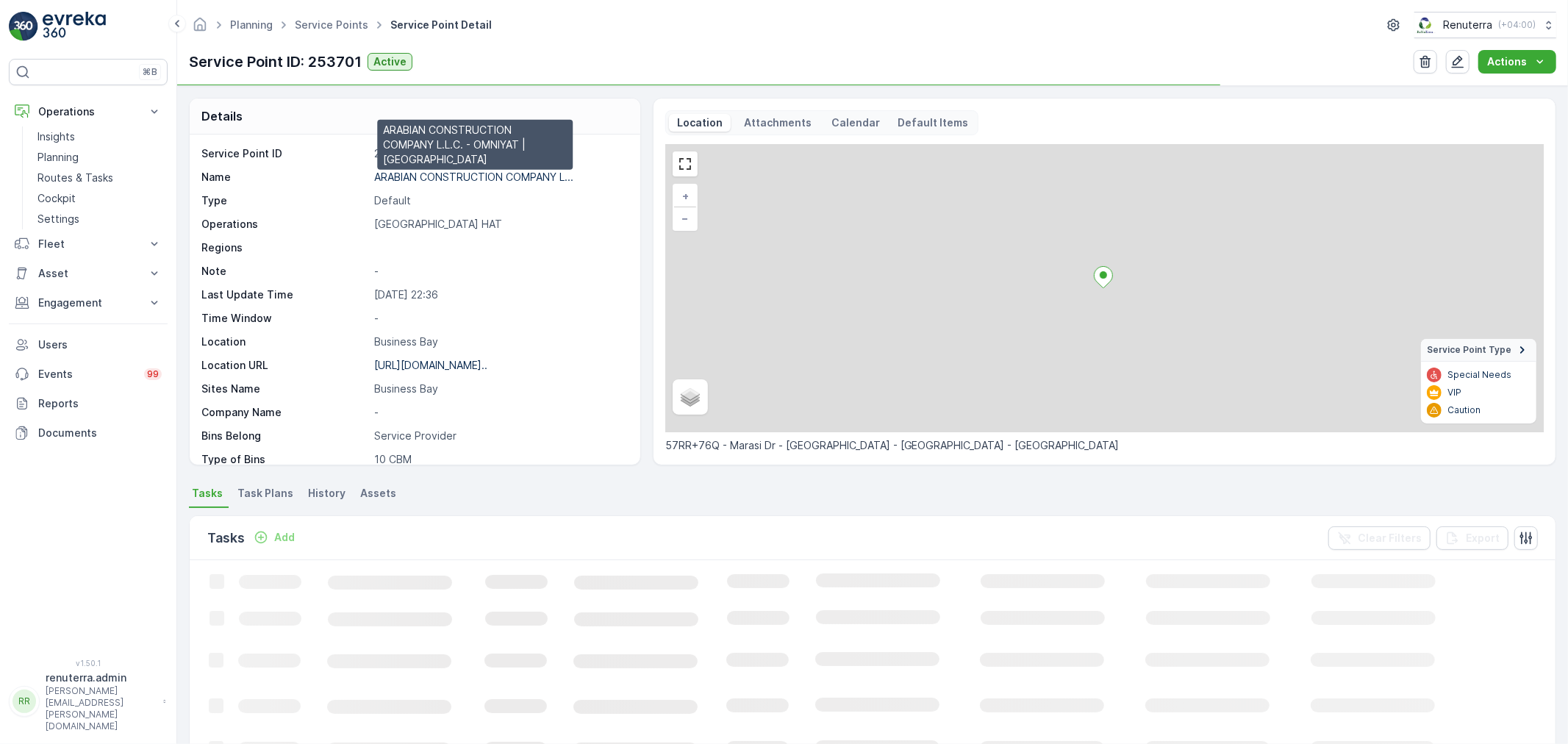
click at [442, 172] on p "ARABIAN CONSTRUCTION COMPANY L..." at bounding box center [474, 176] width 199 height 12
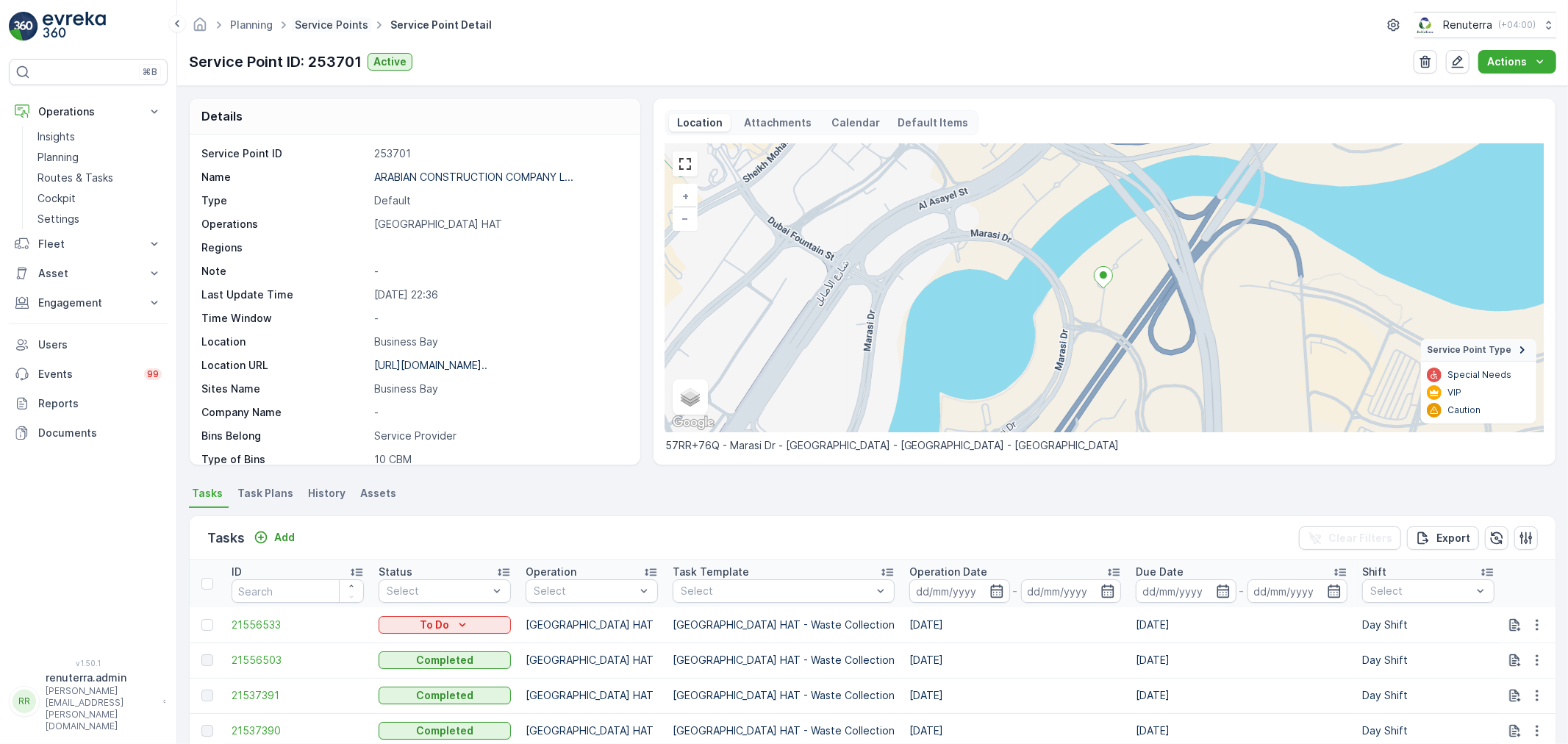
click at [340, 29] on link "Service Points" at bounding box center [331, 24] width 74 height 12
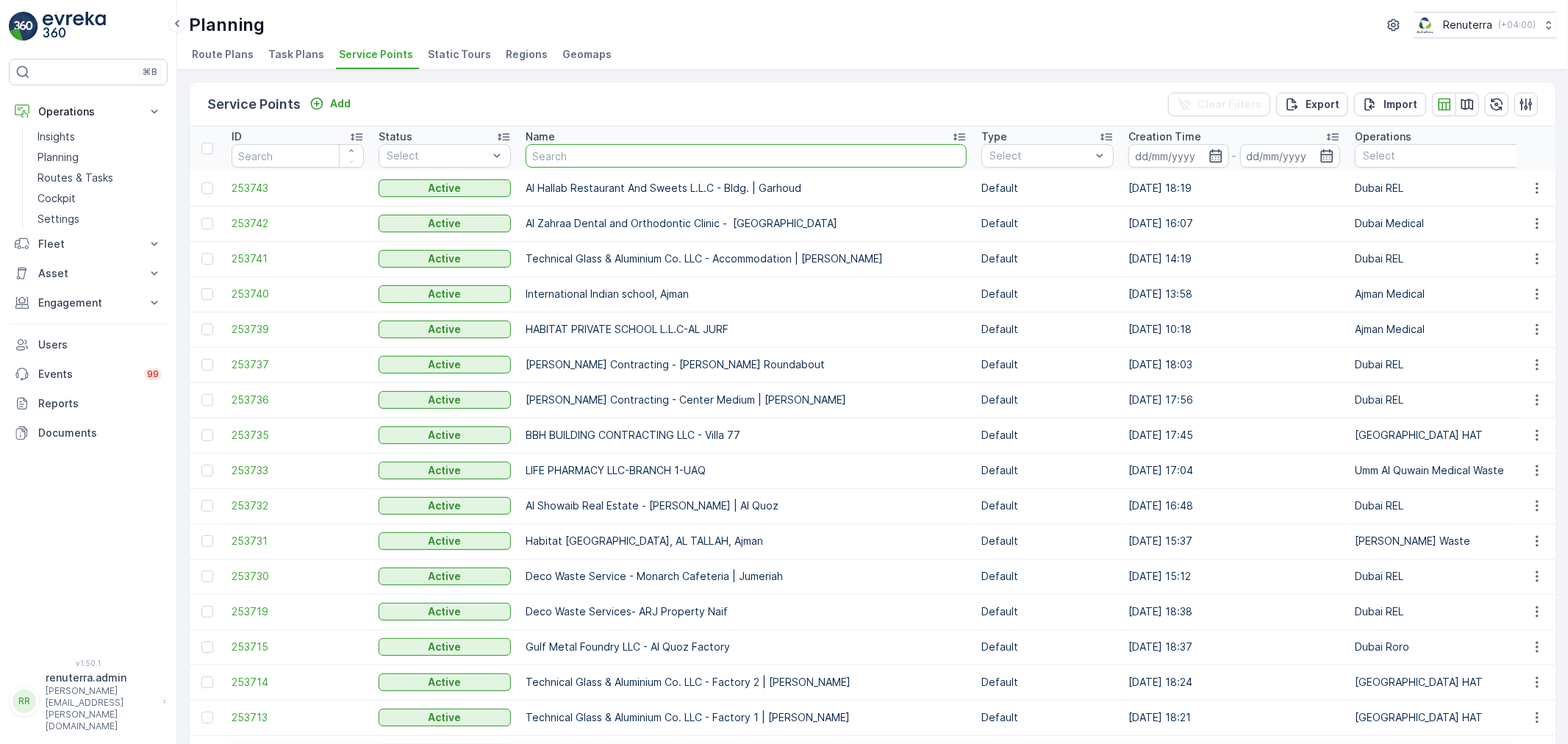
click at [586, 158] on input "text" at bounding box center [746, 155] width 441 height 23
type input "m77"
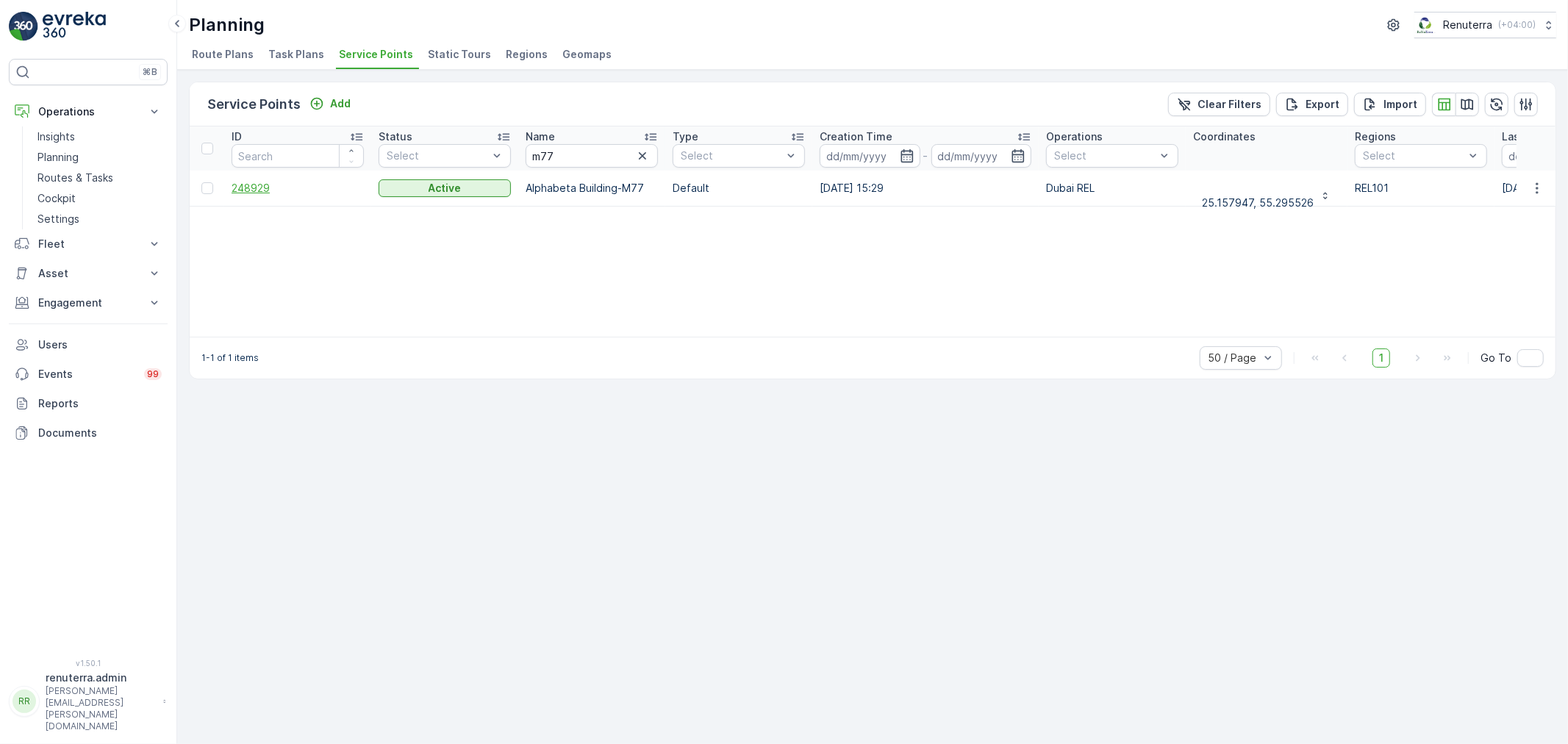
click at [258, 188] on span "248929" at bounding box center [298, 188] width 133 height 15
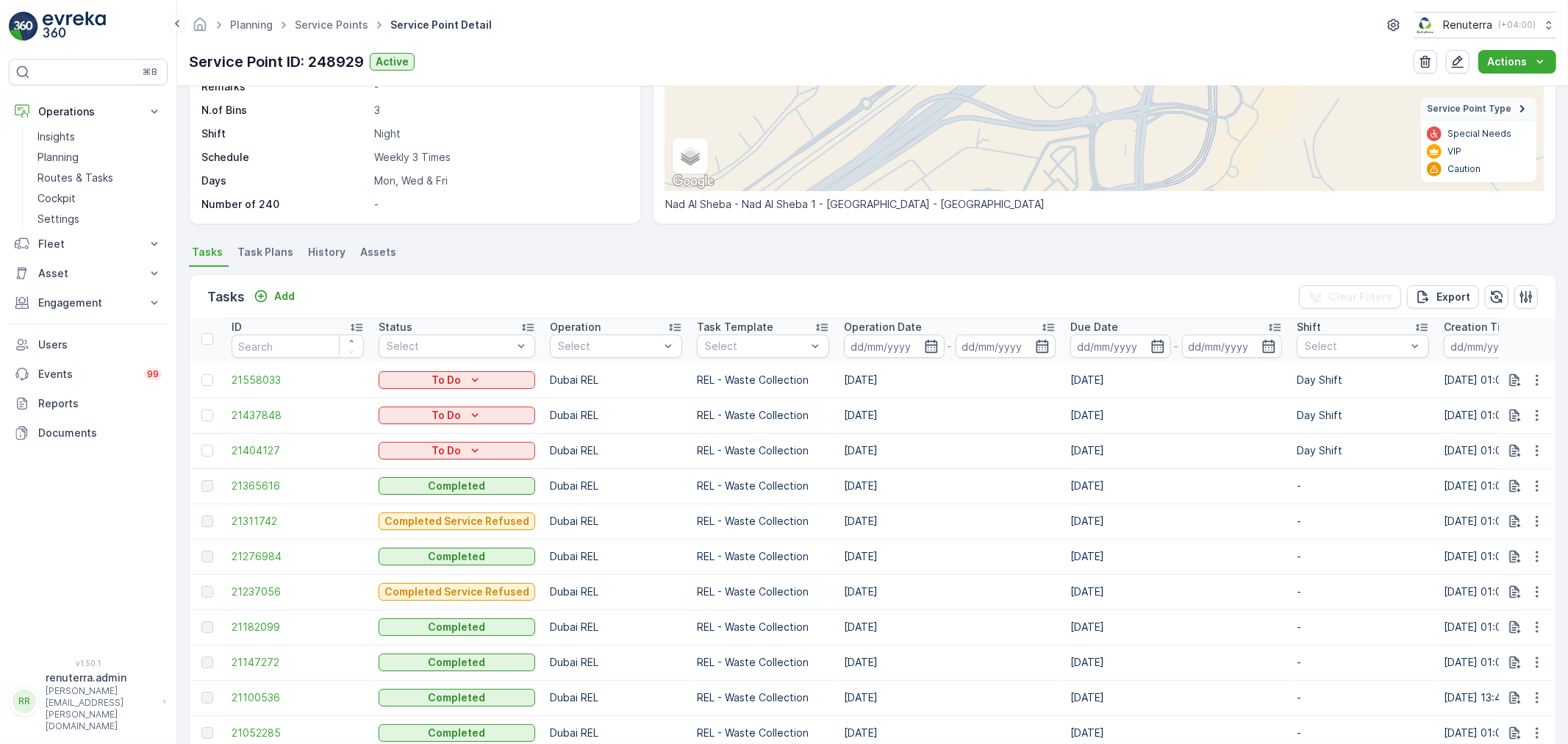
scroll to position [245, 0]
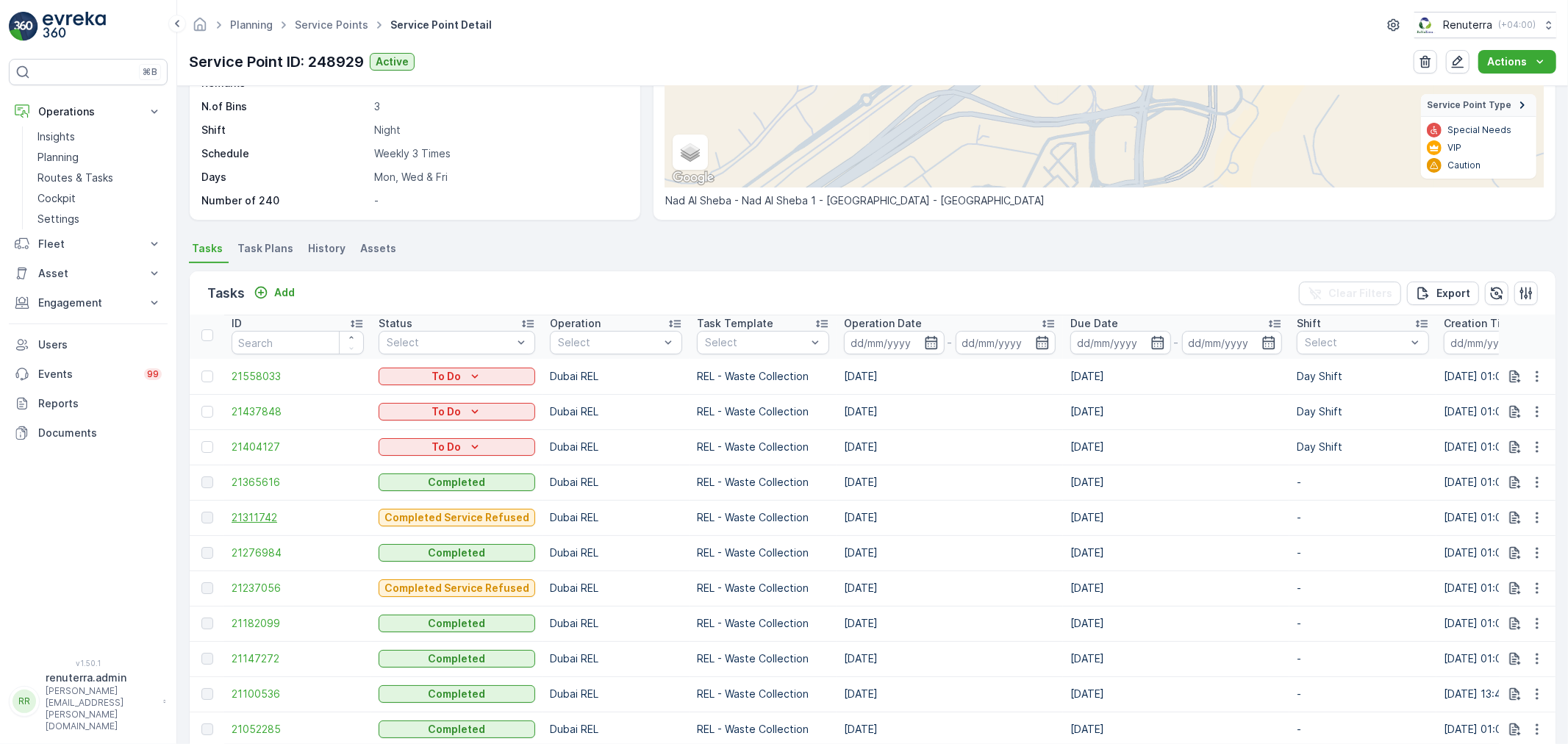
click at [251, 514] on span "21311742" at bounding box center [298, 518] width 133 height 15
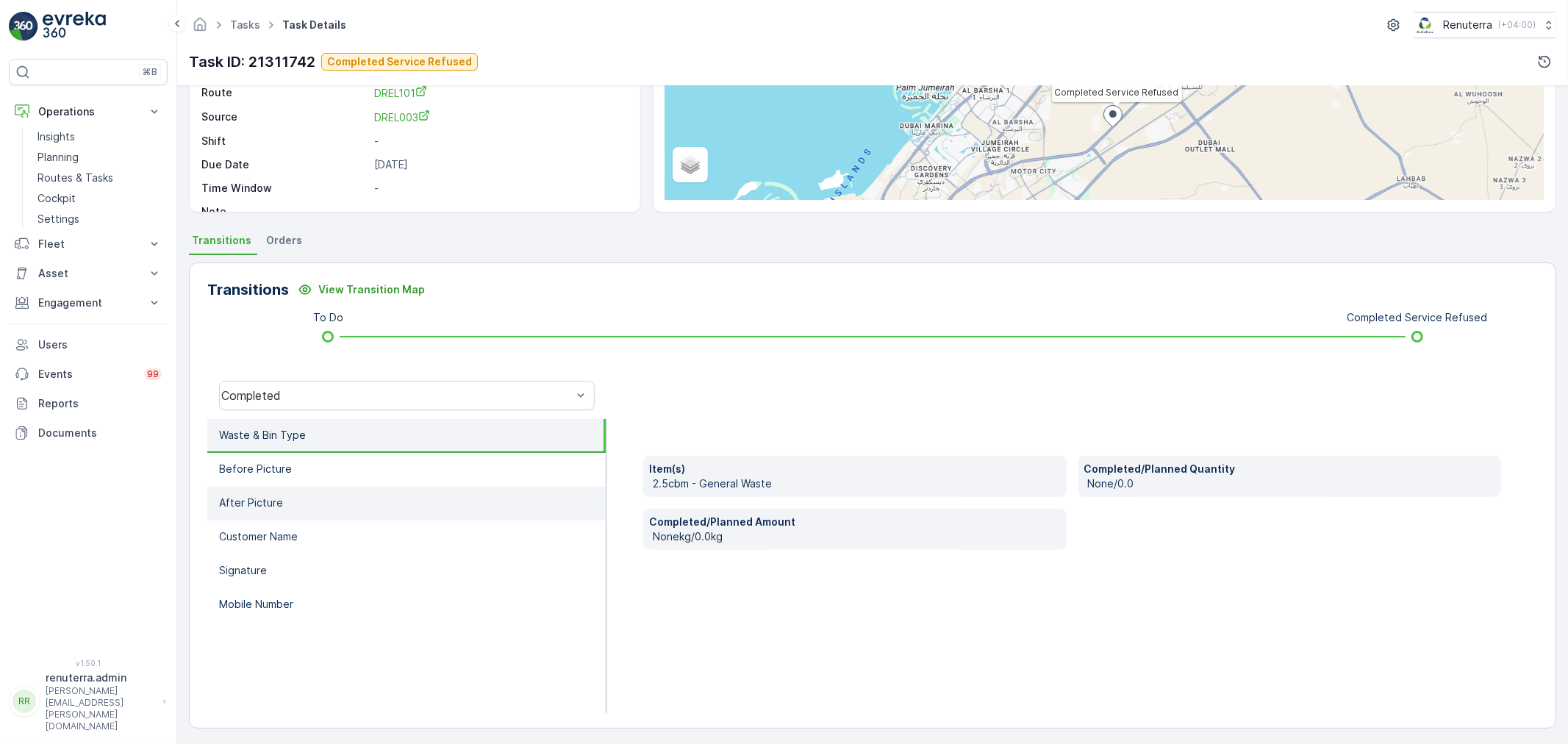
scroll to position [182, 0]
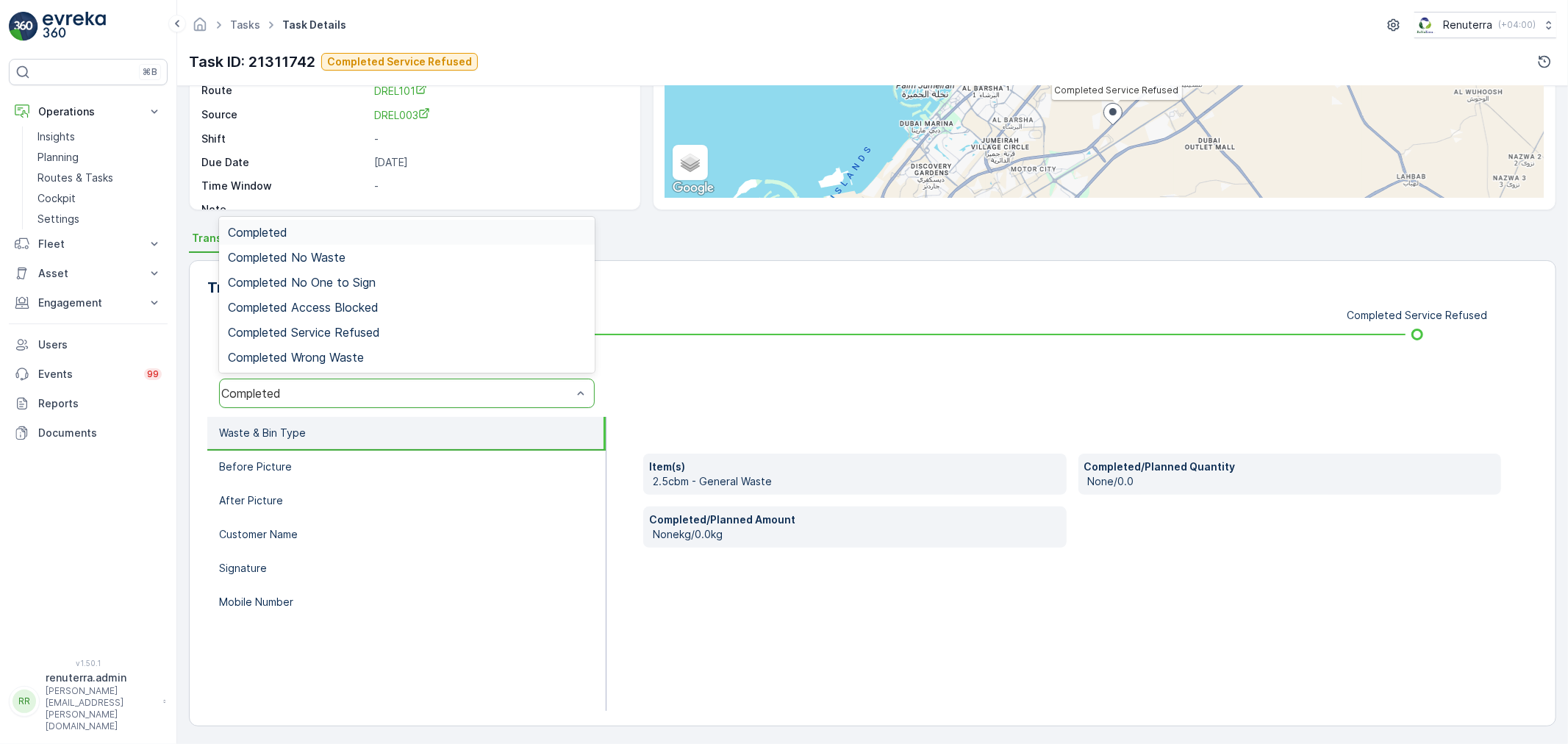
click at [311, 380] on div "Completed" at bounding box center [407, 393] width 375 height 29
click at [357, 331] on span "Completed Service Refused" at bounding box center [304, 332] width 152 height 13
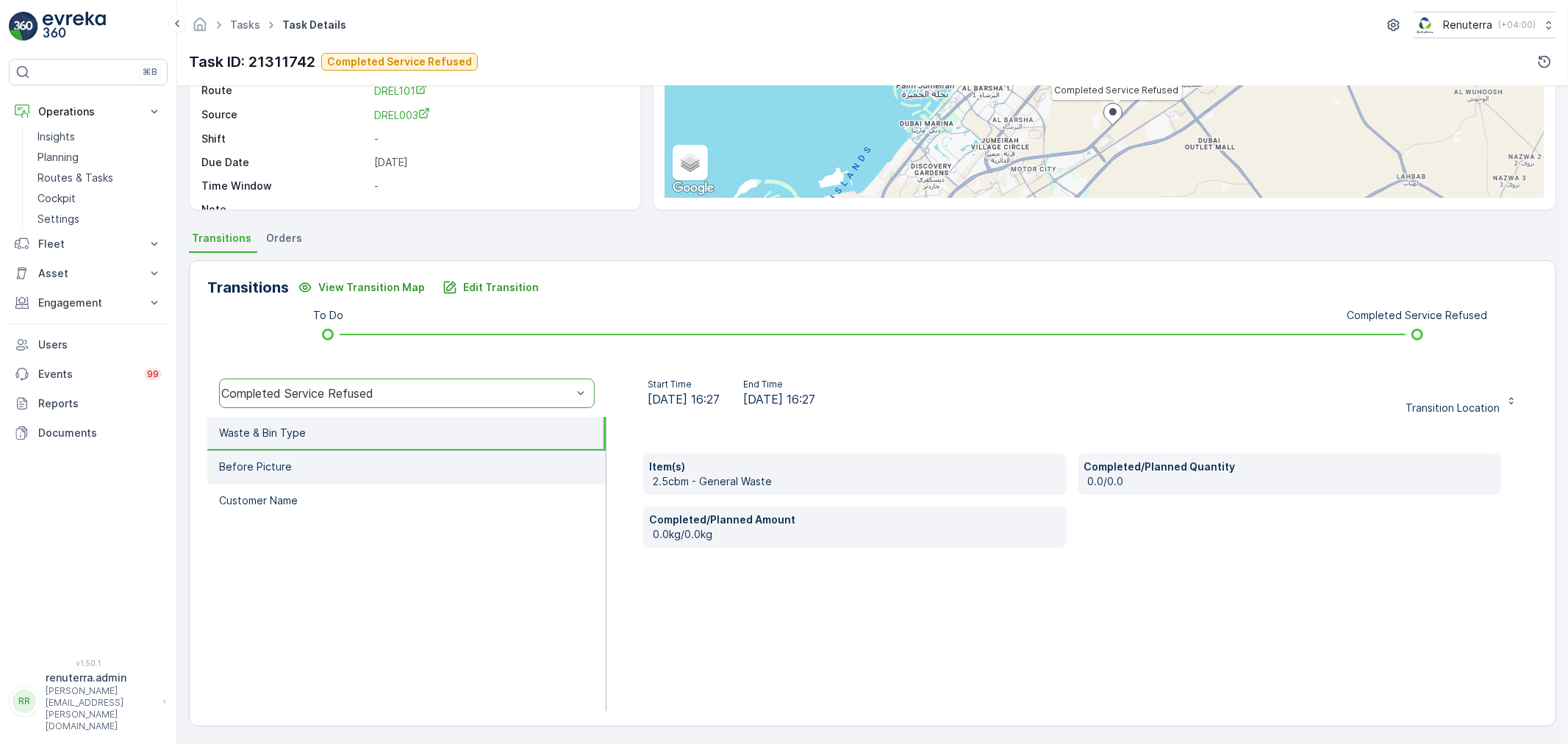
click at [302, 459] on li "Before Picture" at bounding box center [406, 467] width 399 height 34
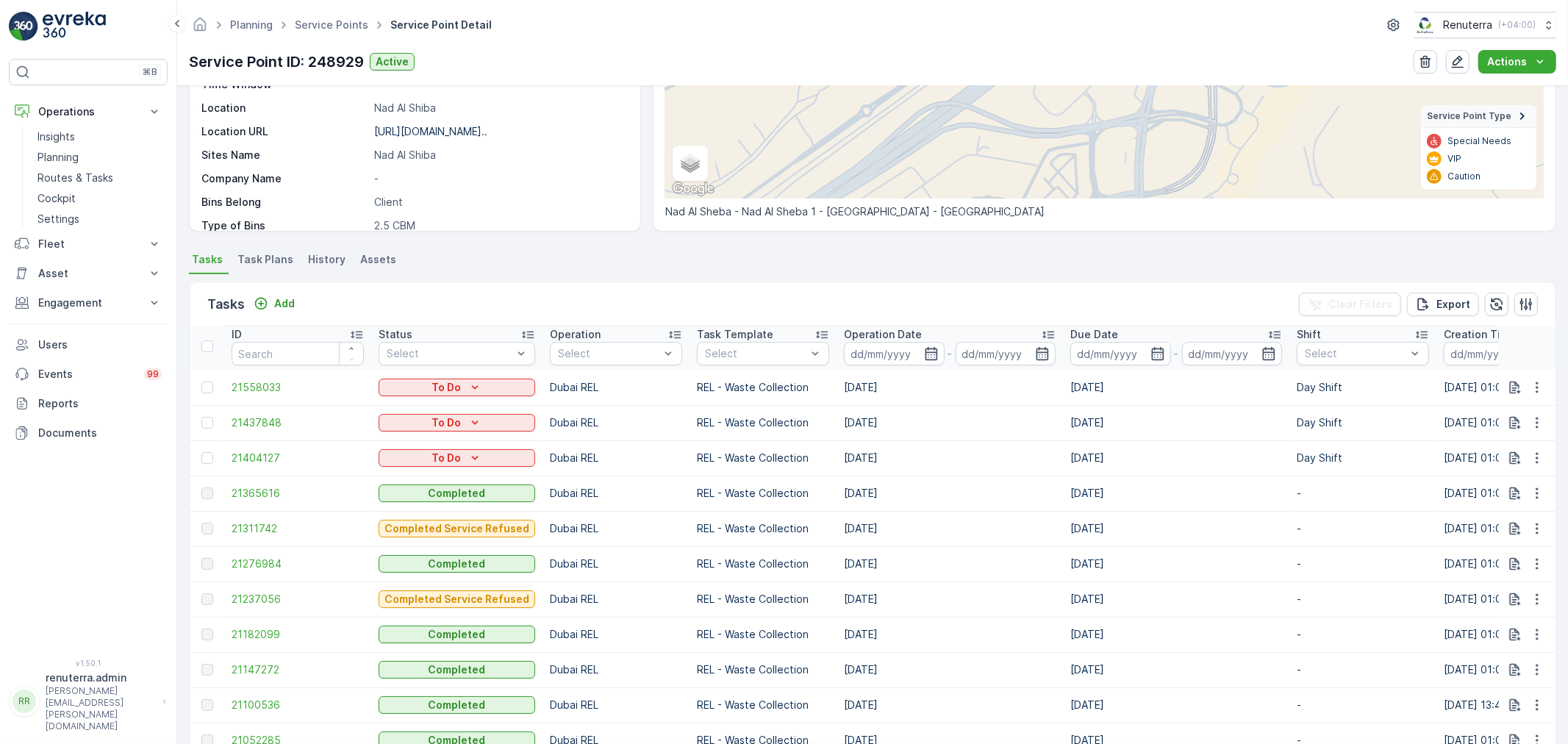
scroll to position [245, 0]
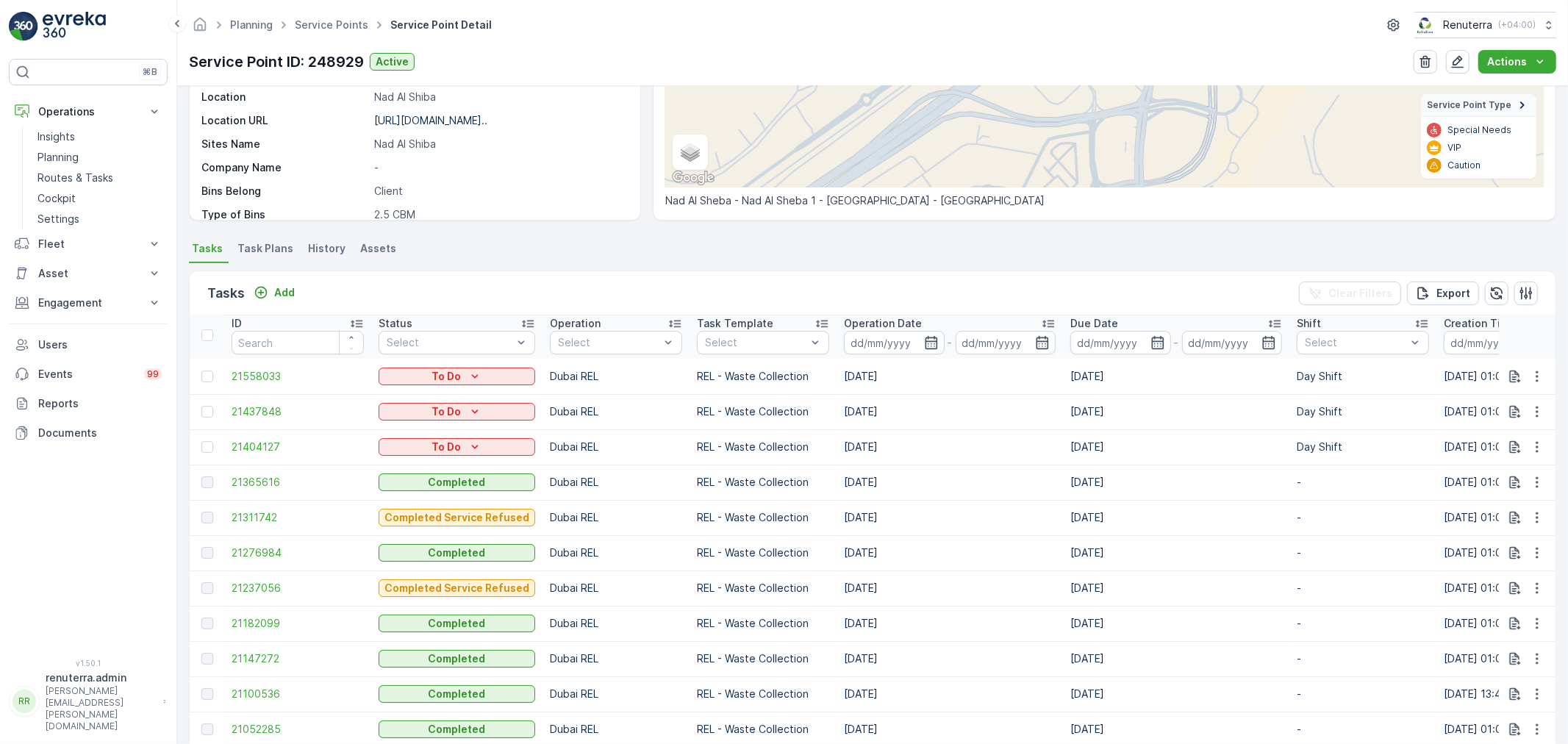
drag, startPoint x: 838, startPoint y: 509, endPoint x: 908, endPoint y: 510, distance: 70.0
click at [908, 510] on td "05.09.2025" at bounding box center [949, 518] width 226 height 36
drag, startPoint x: 838, startPoint y: 548, endPoint x: 908, endPoint y: 547, distance: 70.0
click at [908, 547] on td "03.09.2025" at bounding box center [949, 553] width 226 height 36
drag, startPoint x: 839, startPoint y: 581, endPoint x: 892, endPoint y: 582, distance: 53.0
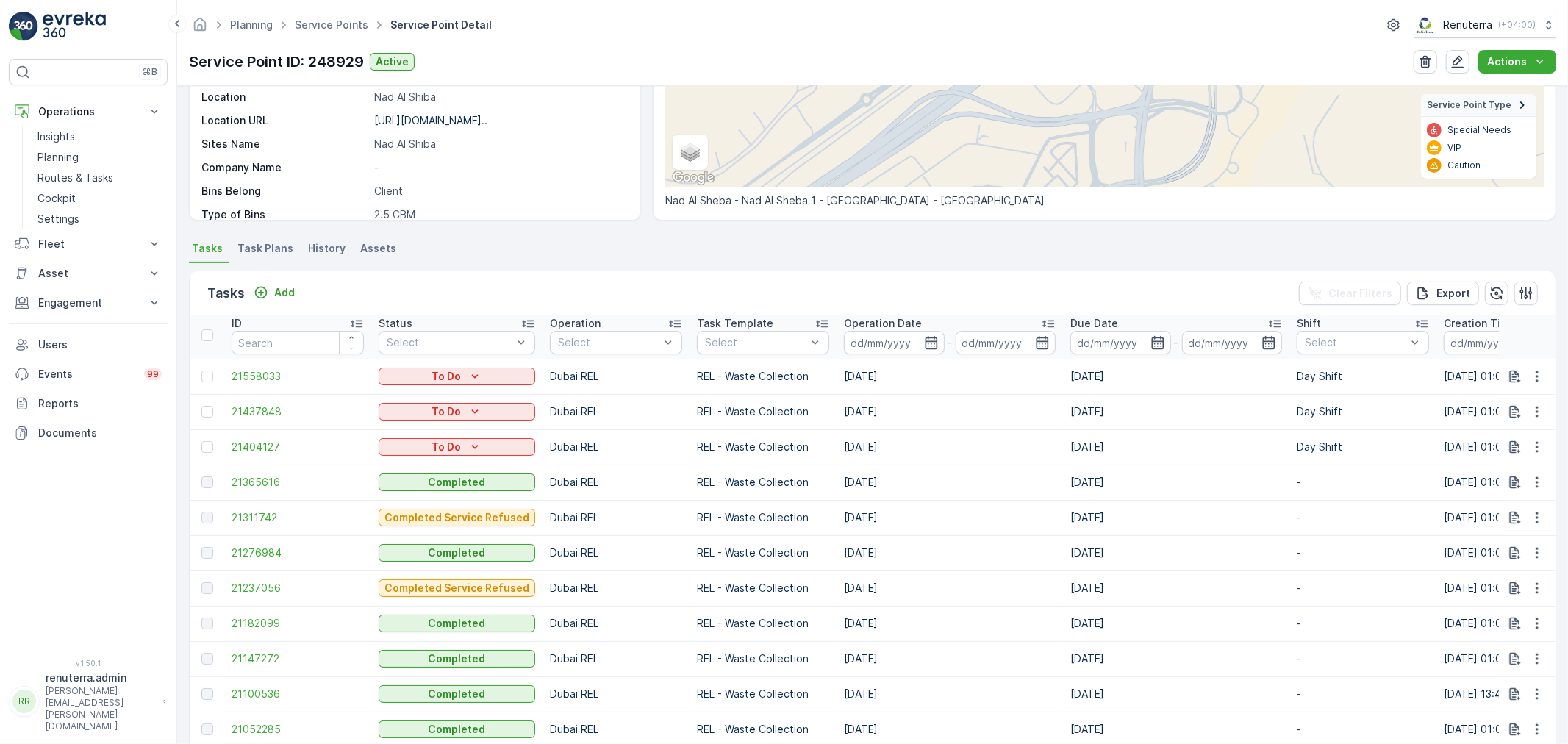
click at [892, 582] on td "01.09.2025" at bounding box center [949, 588] width 226 height 36
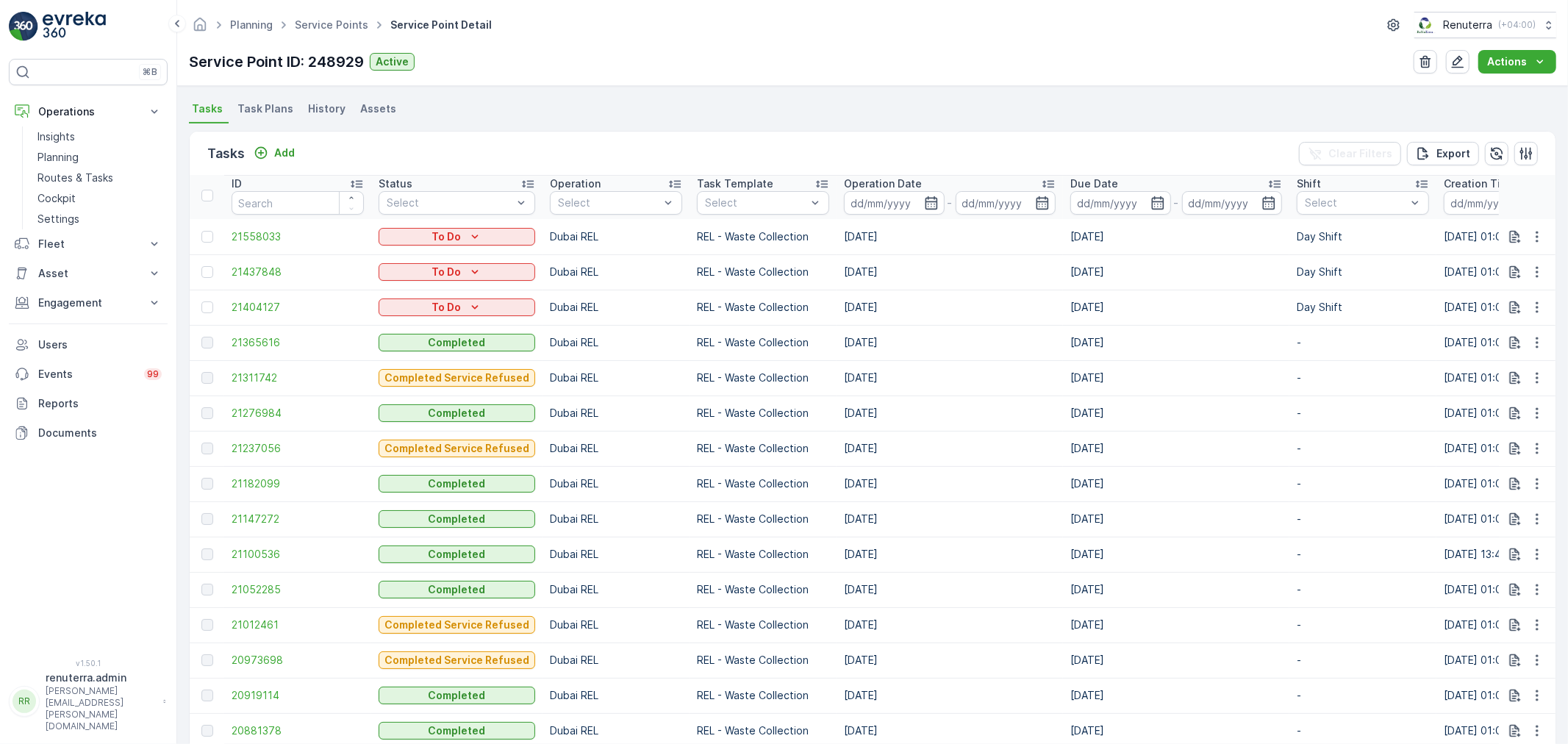
scroll to position [408, 0]
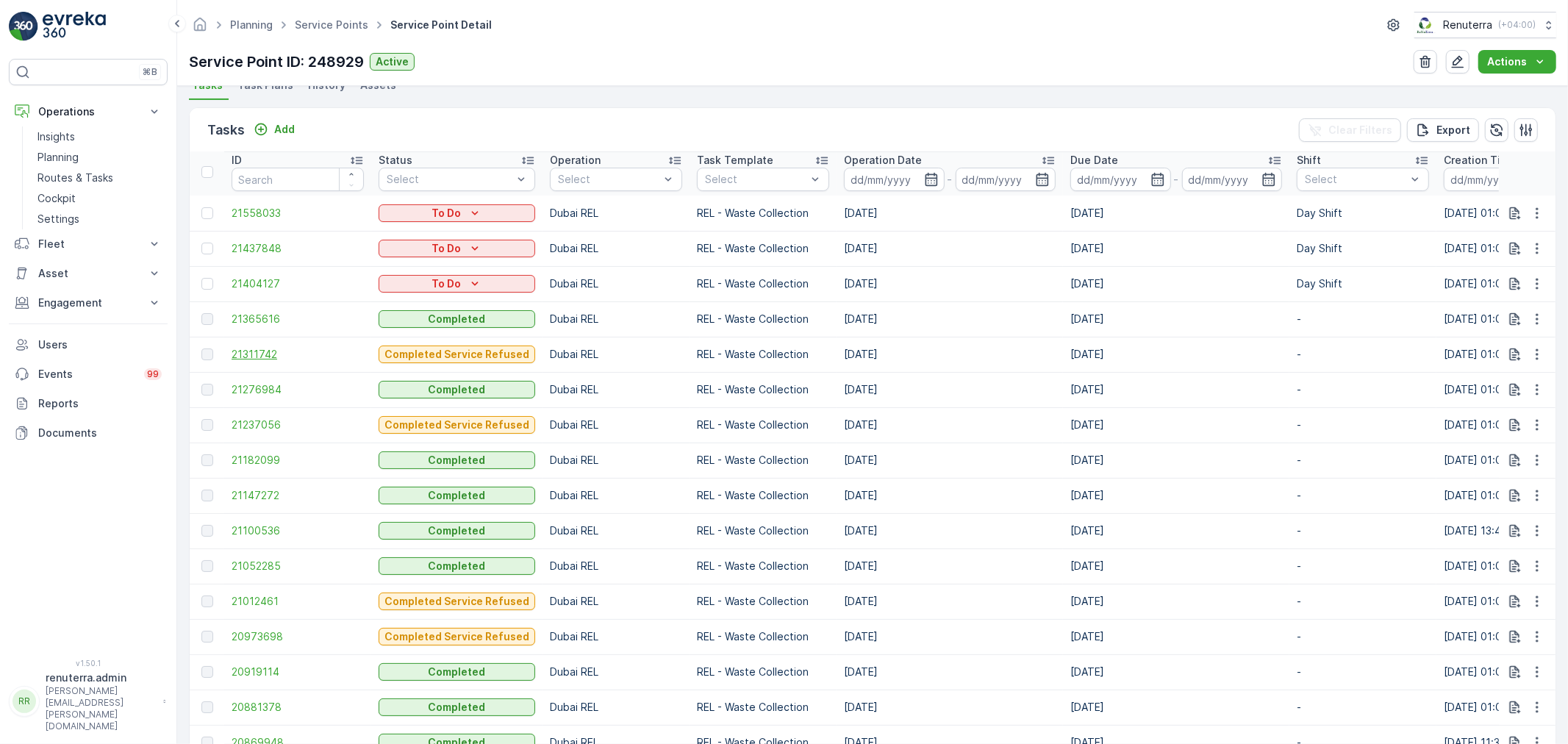
click at [260, 348] on span "21311742" at bounding box center [298, 354] width 133 height 15
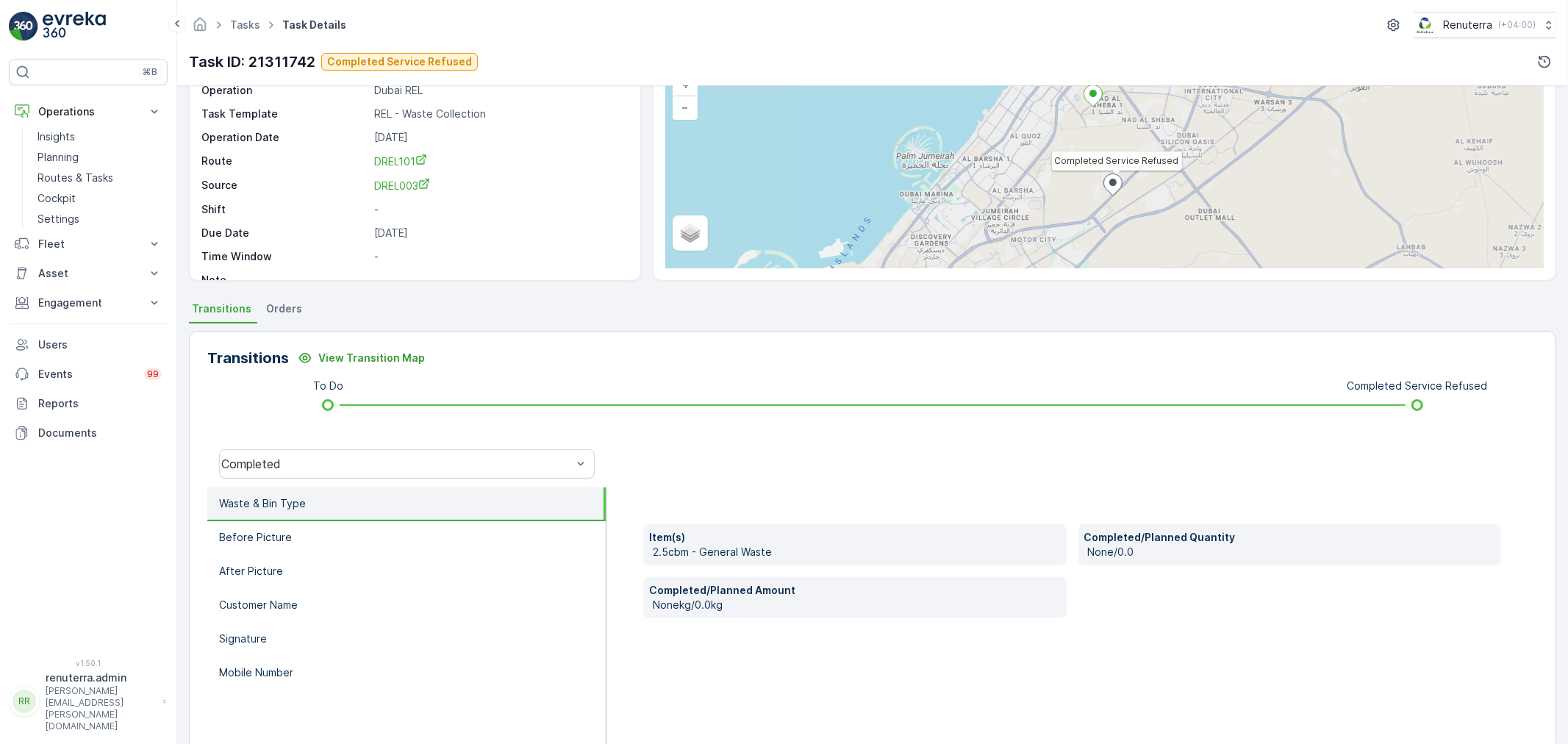
scroll to position [163, 0]
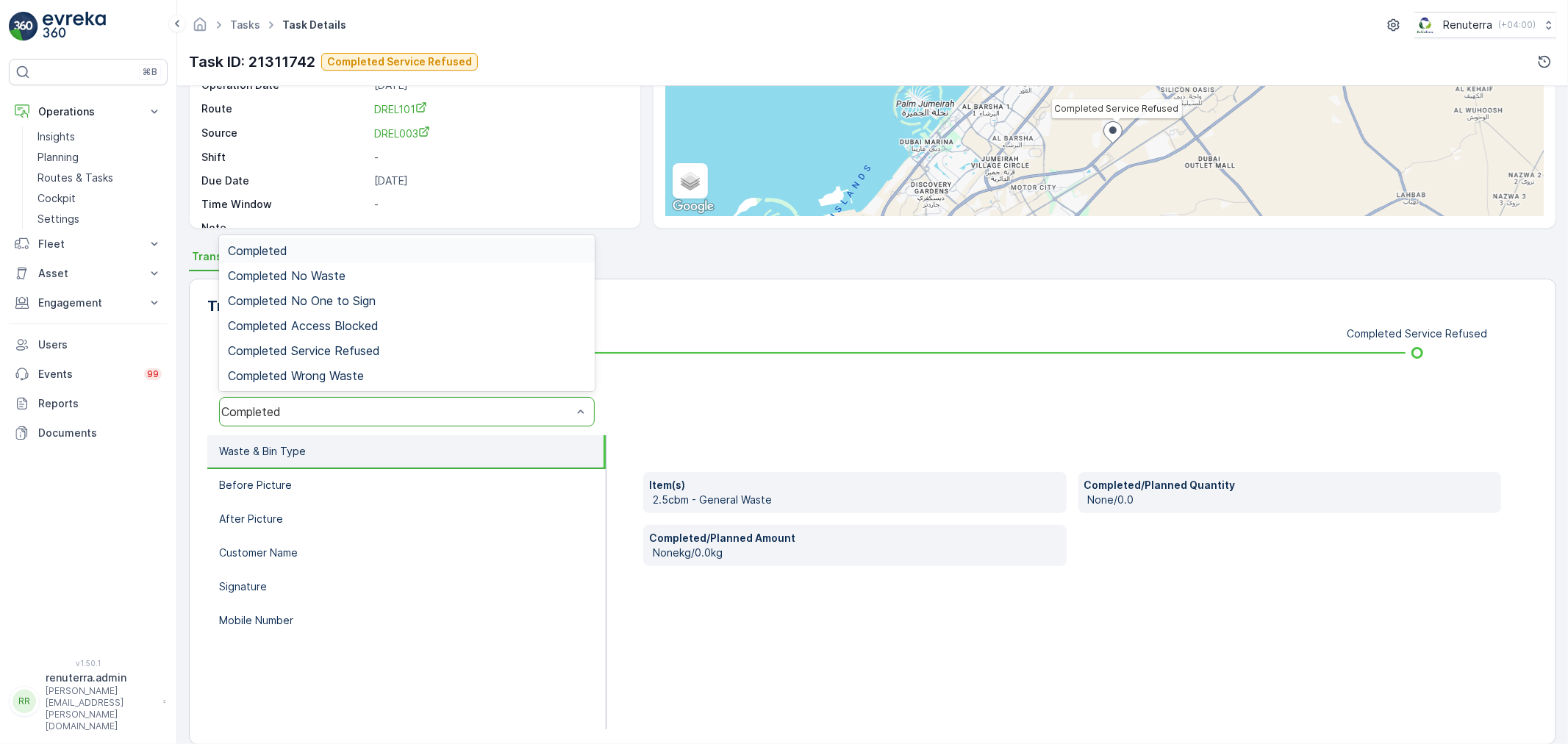
click at [339, 400] on div "Completed" at bounding box center [407, 412] width 375 height 29
click at [369, 349] on span "Completed Service Refused" at bounding box center [304, 350] width 152 height 13
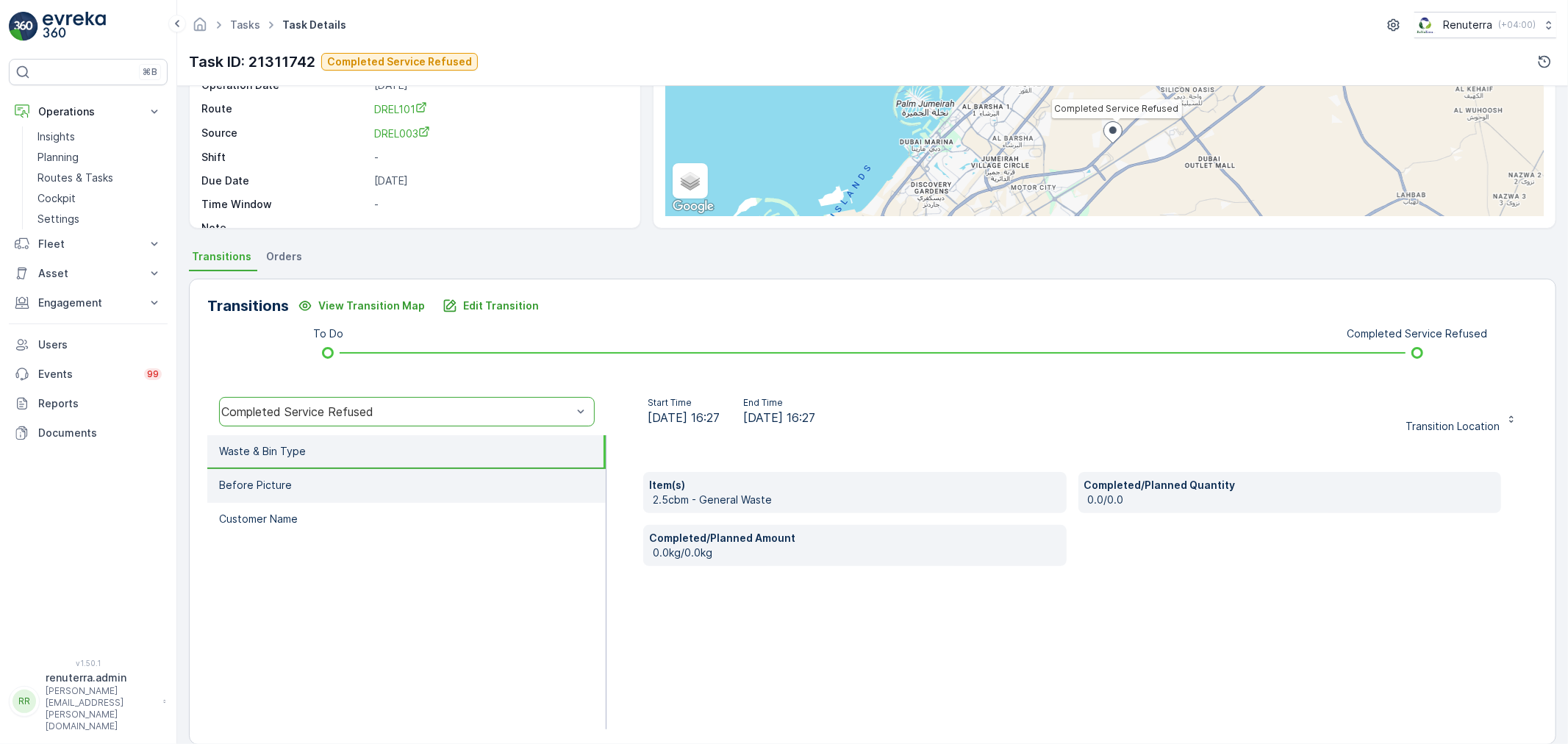
click at [270, 480] on p "Before Picture" at bounding box center [256, 485] width 73 height 15
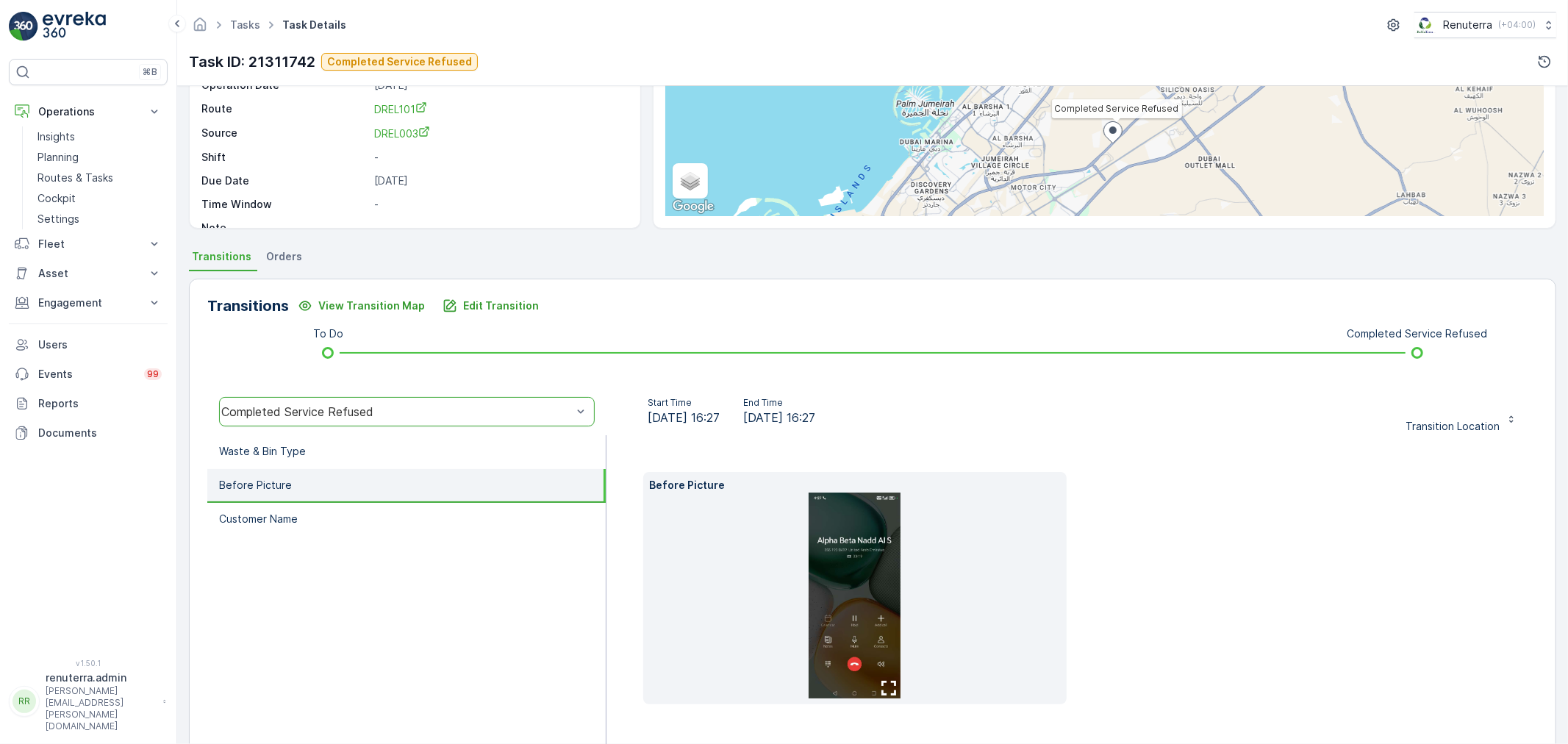
click at [864, 547] on img at bounding box center [855, 595] width 92 height 206
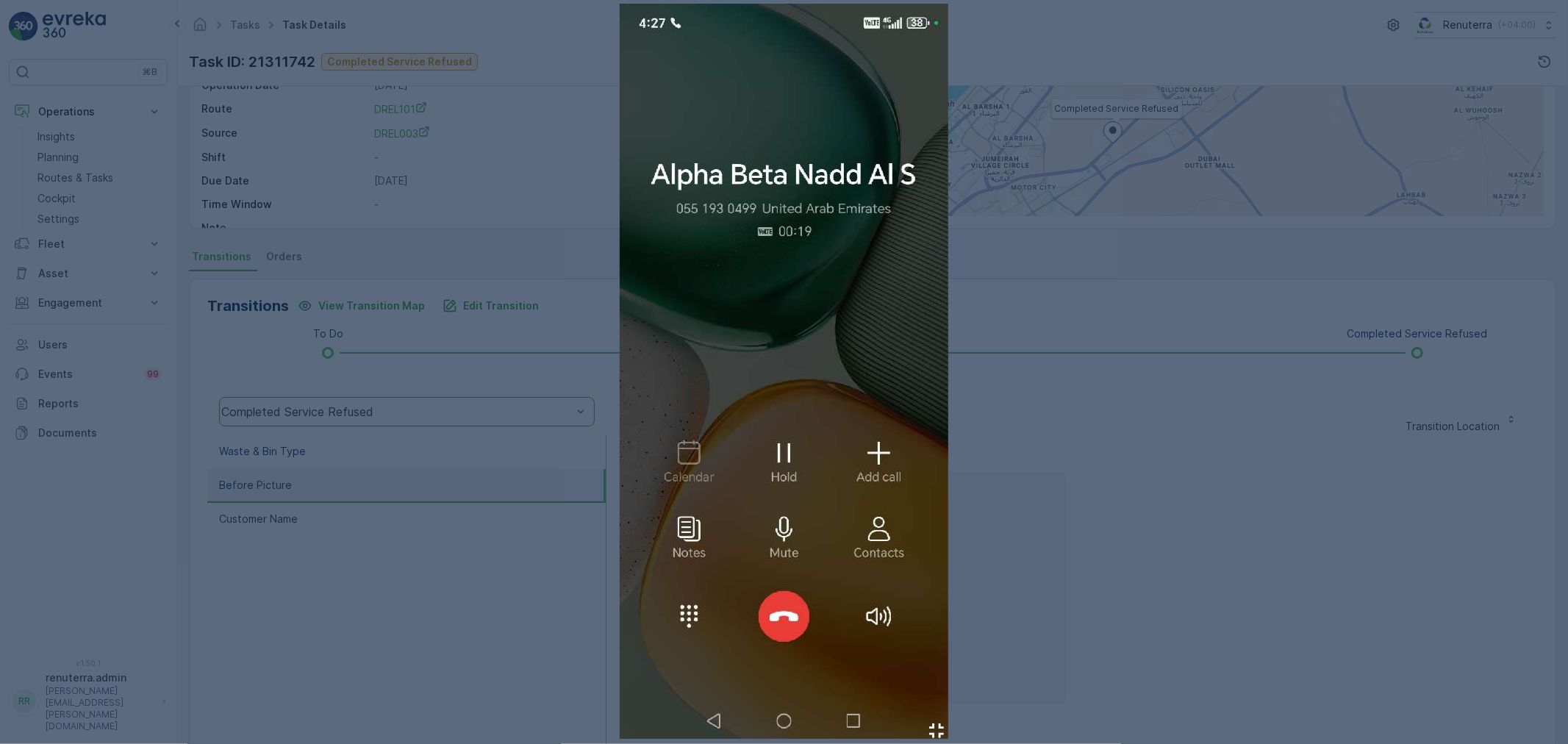
click at [1091, 437] on div at bounding box center [784, 372] width 1568 height 744
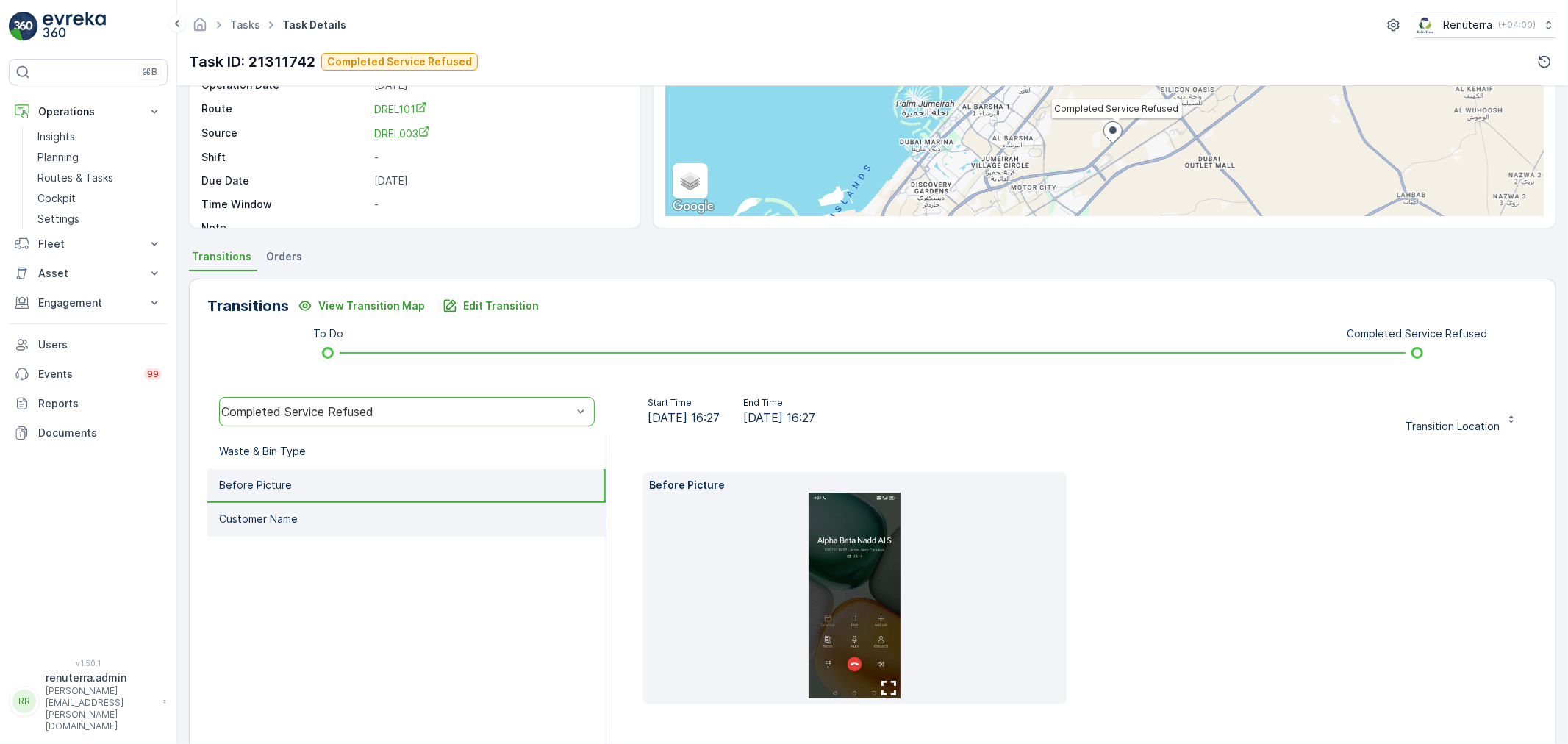
click at [291, 526] on li "Customer Name" at bounding box center [406, 520] width 399 height 34
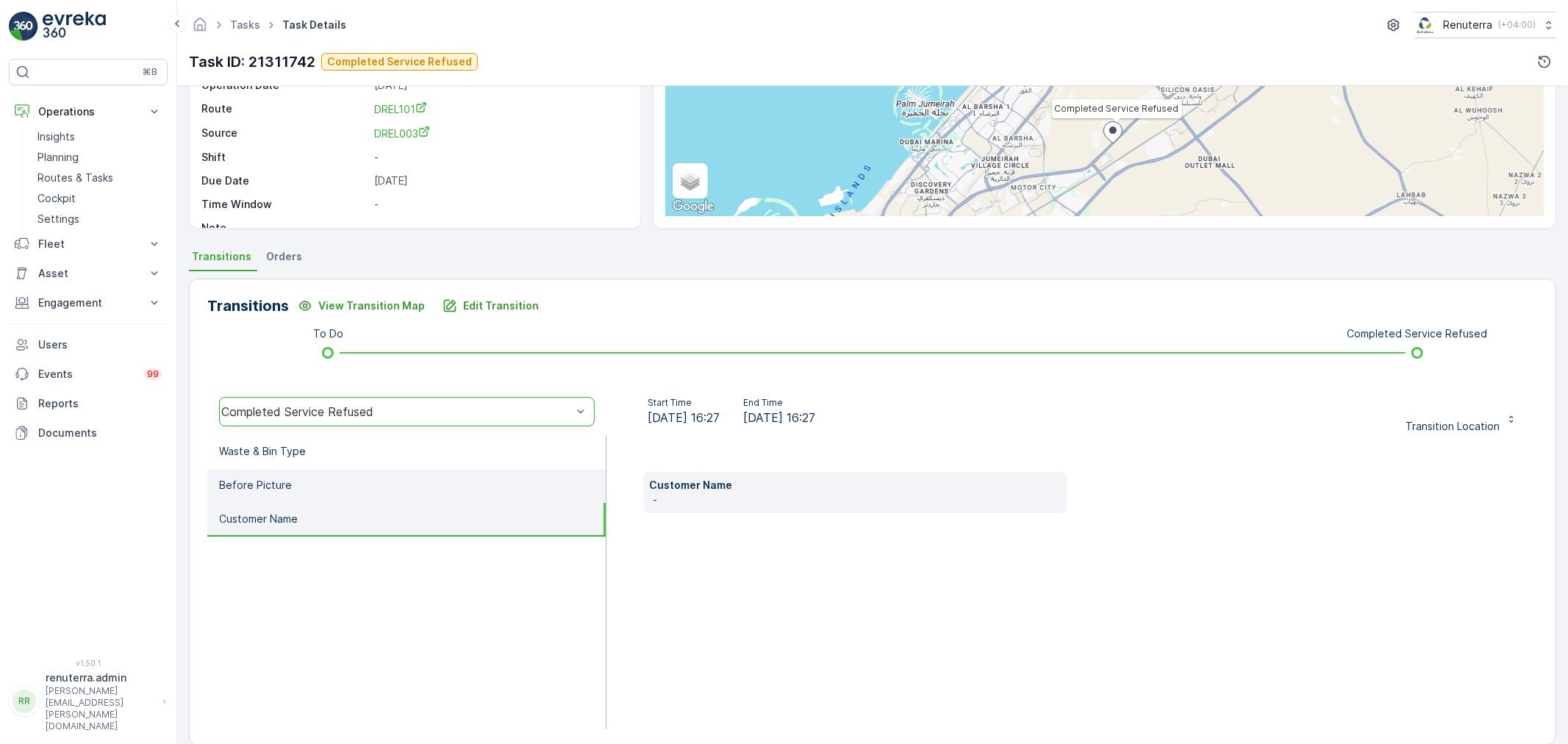
click at [314, 480] on li "Before Picture" at bounding box center [406, 486] width 399 height 34
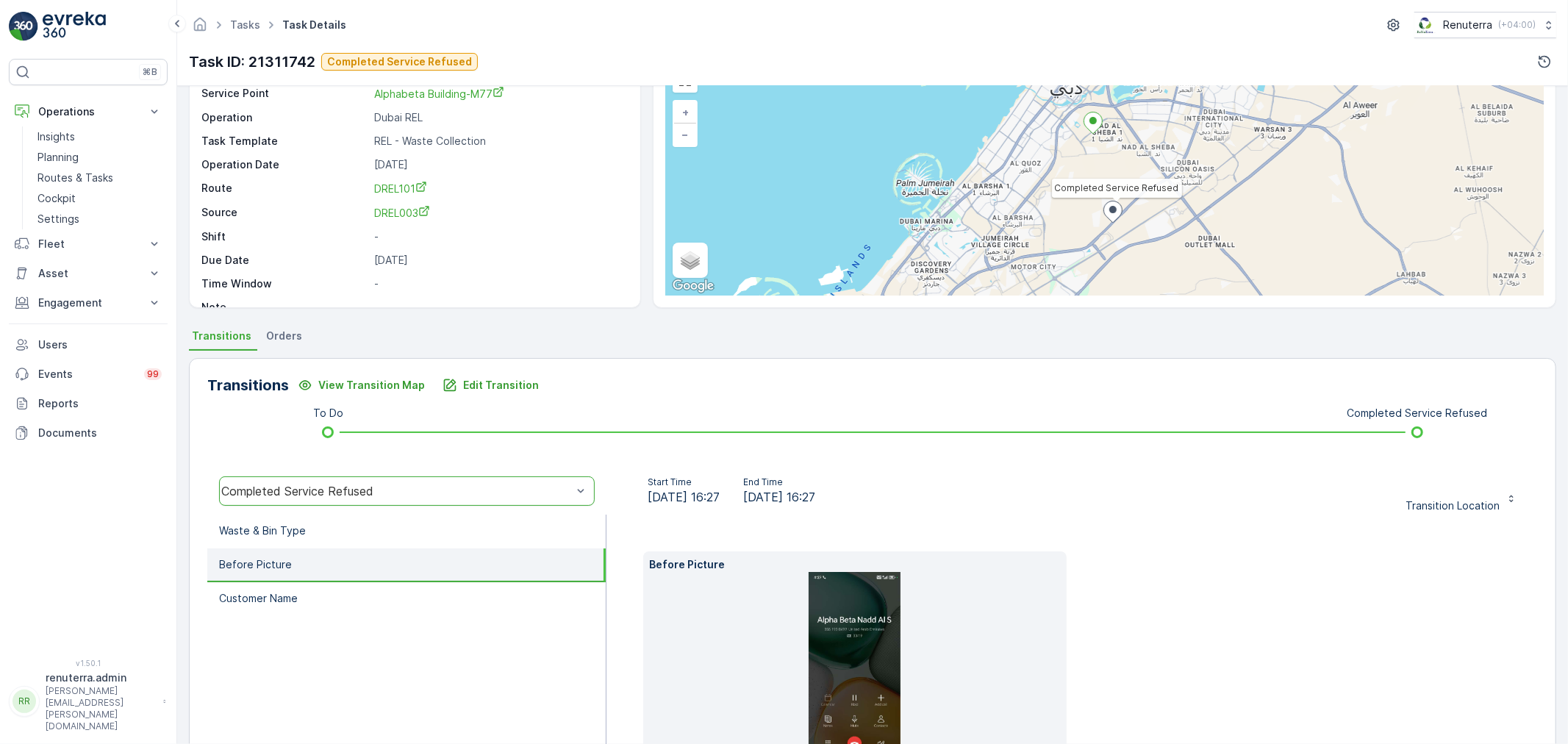
scroll to position [82, 0]
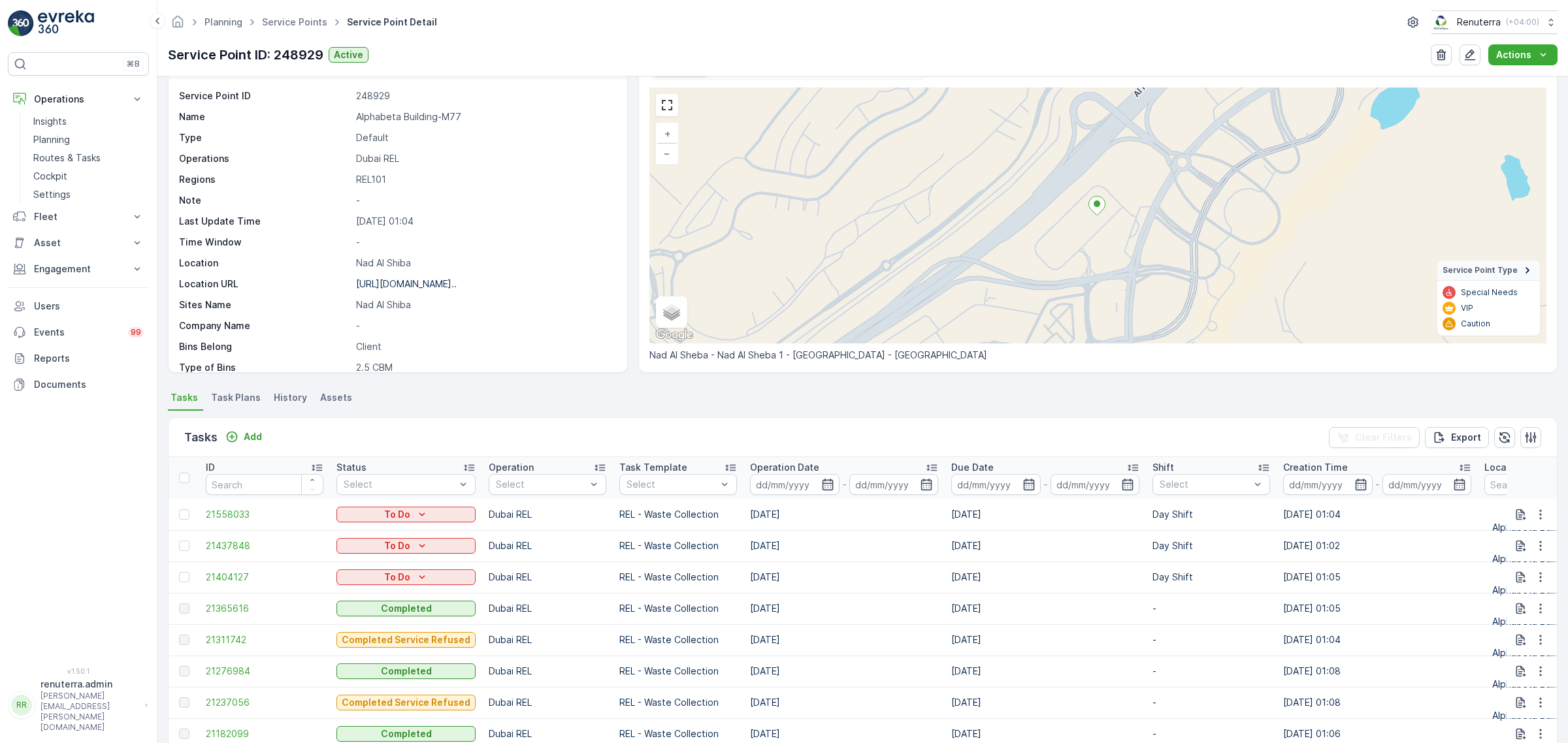
scroll to position [44, 0]
click at [246, 634] on span "21311742" at bounding box center [264, 637] width 118 height 13
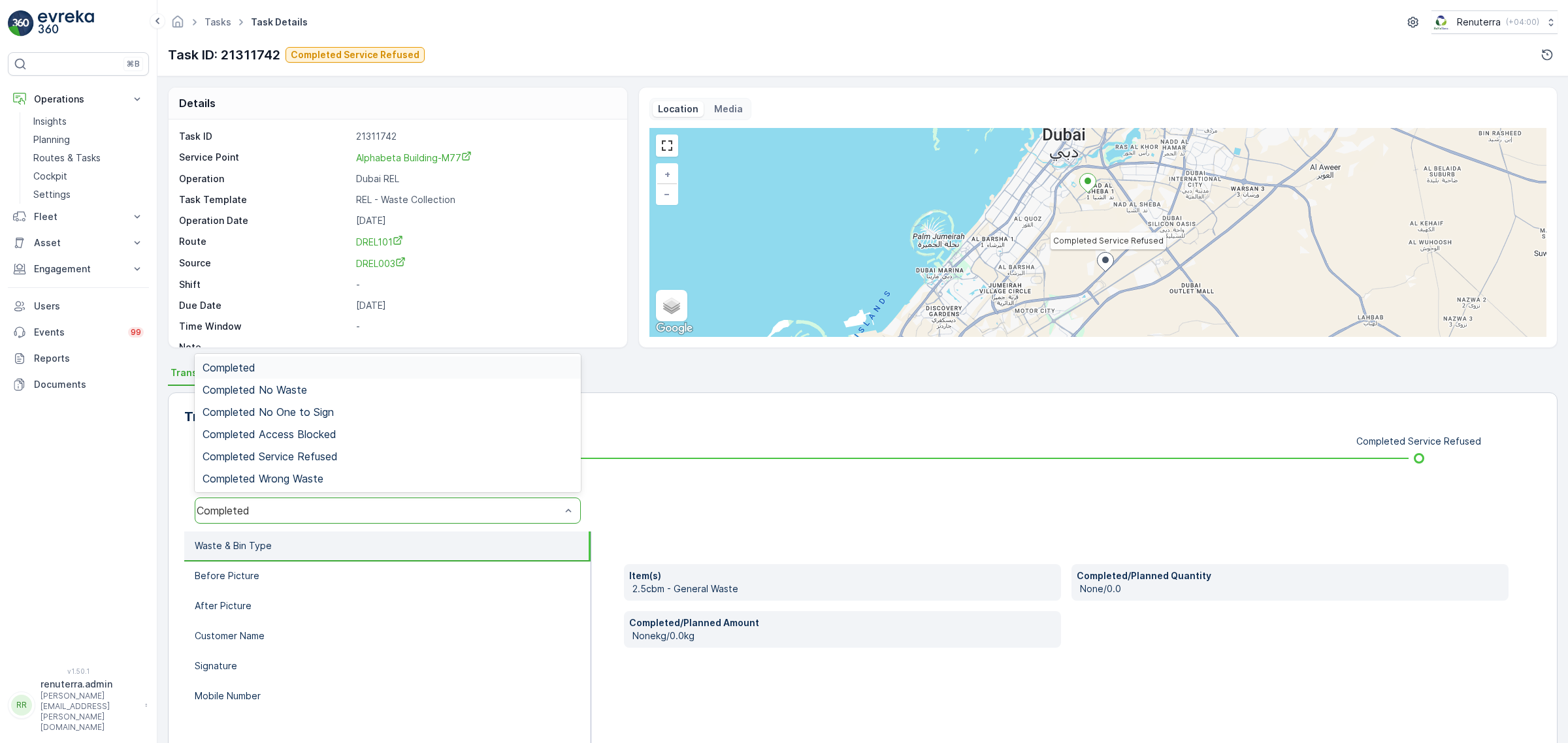
click at [282, 498] on div "Completed" at bounding box center [387, 511] width 386 height 26
click at [311, 456] on span "Completed Service Refused" at bounding box center [270, 456] width 135 height 11
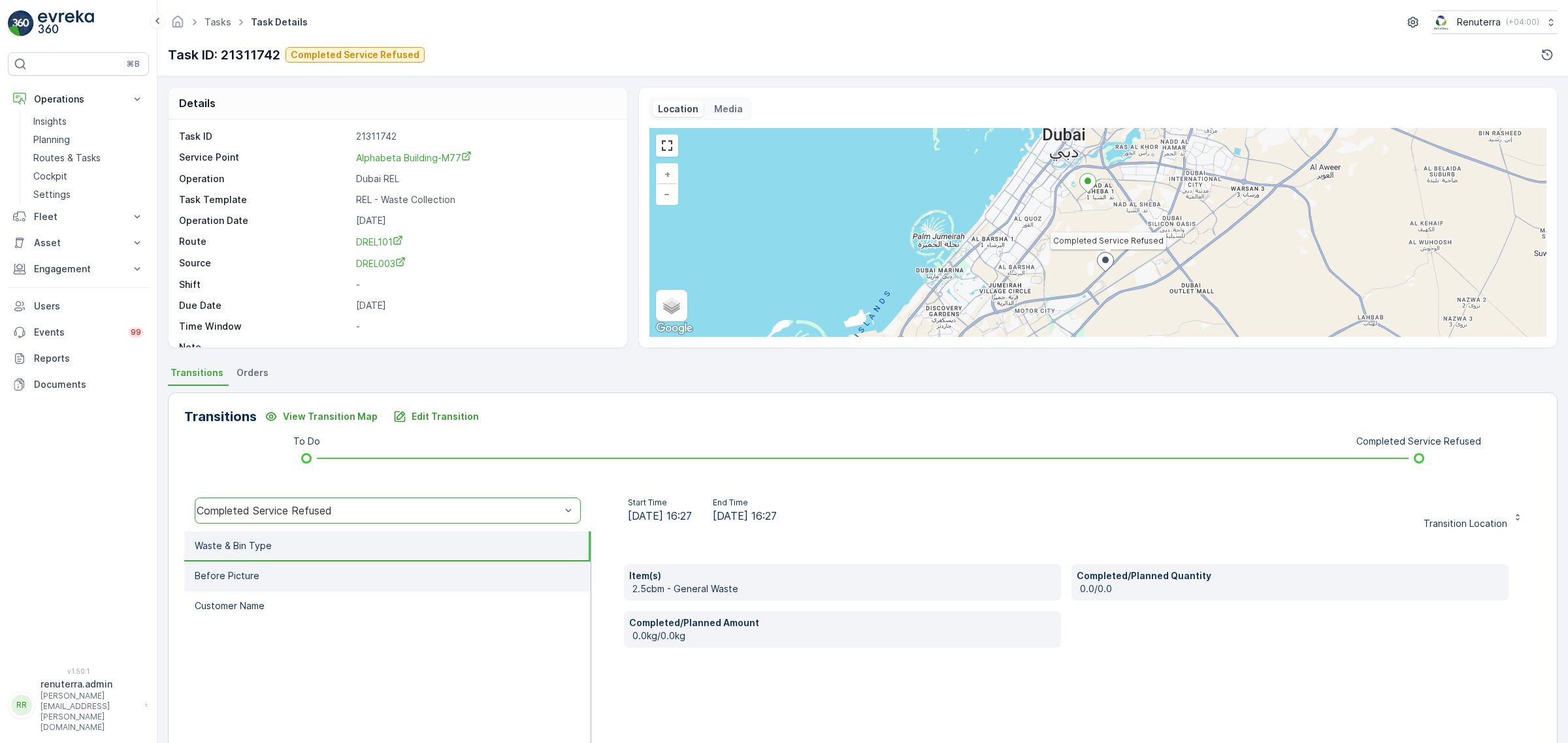
click at [259, 576] on li "Before Picture" at bounding box center [387, 577] width 406 height 30
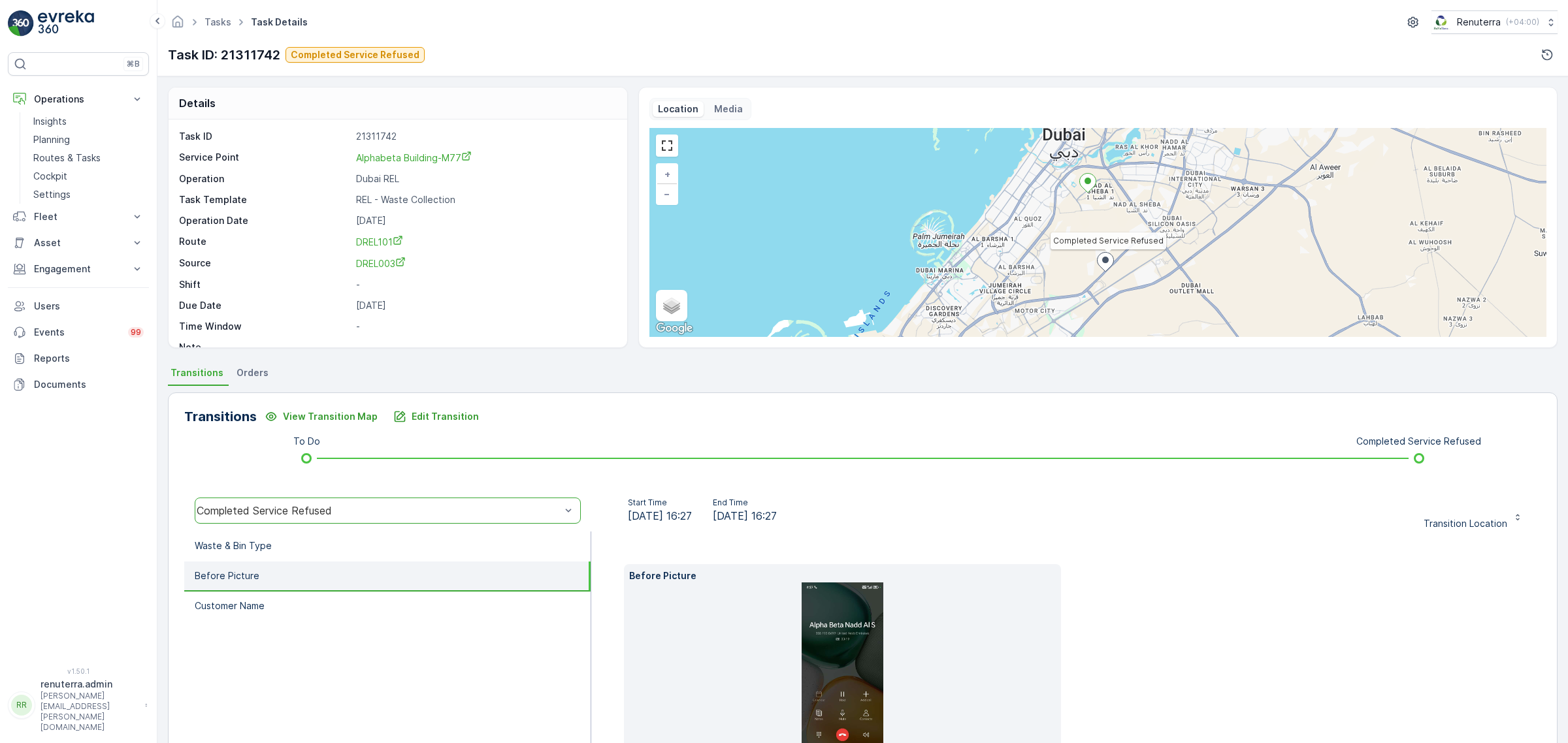
click at [843, 657] on img at bounding box center [842, 674] width 82 height 183
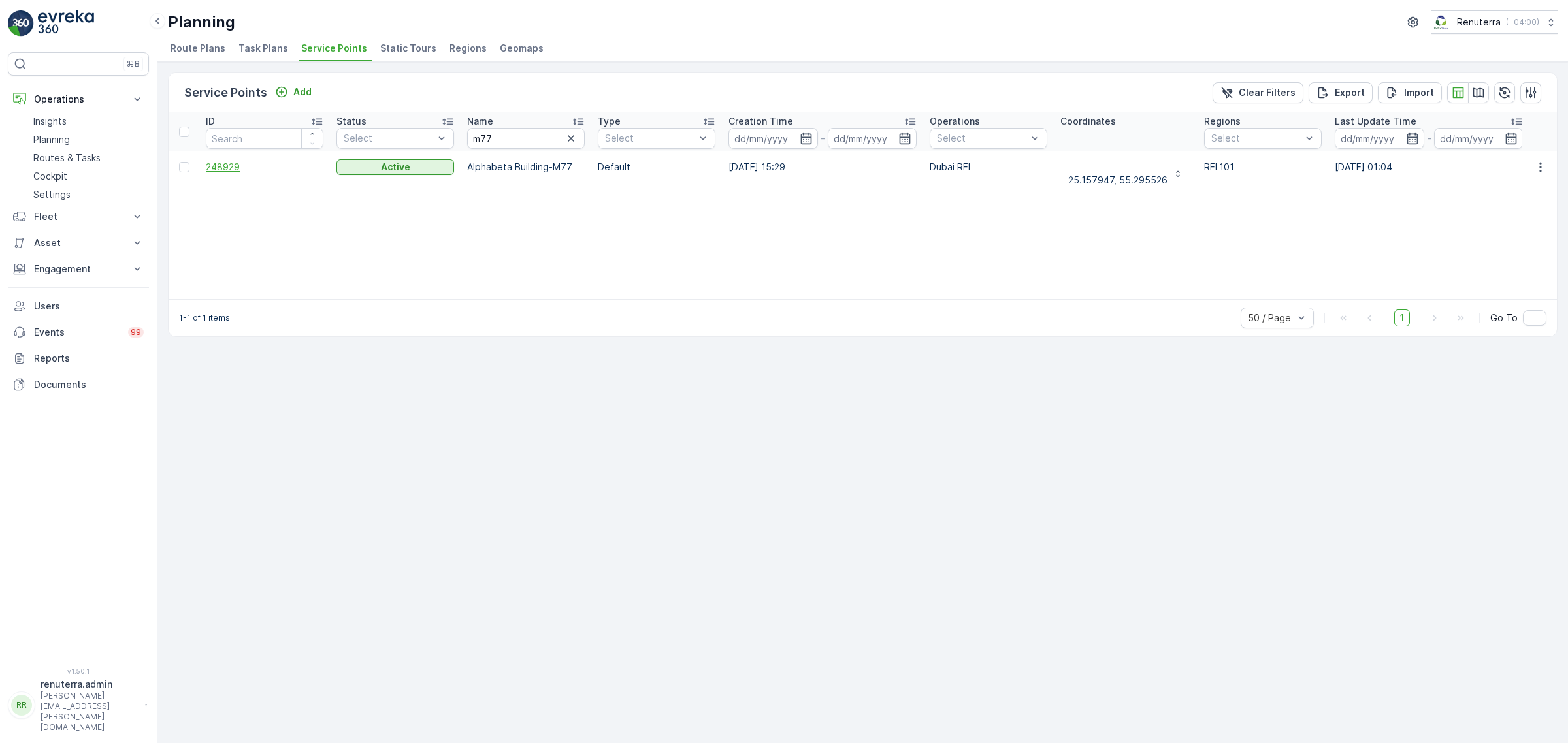
click at [217, 171] on span "248929" at bounding box center [264, 167] width 118 height 13
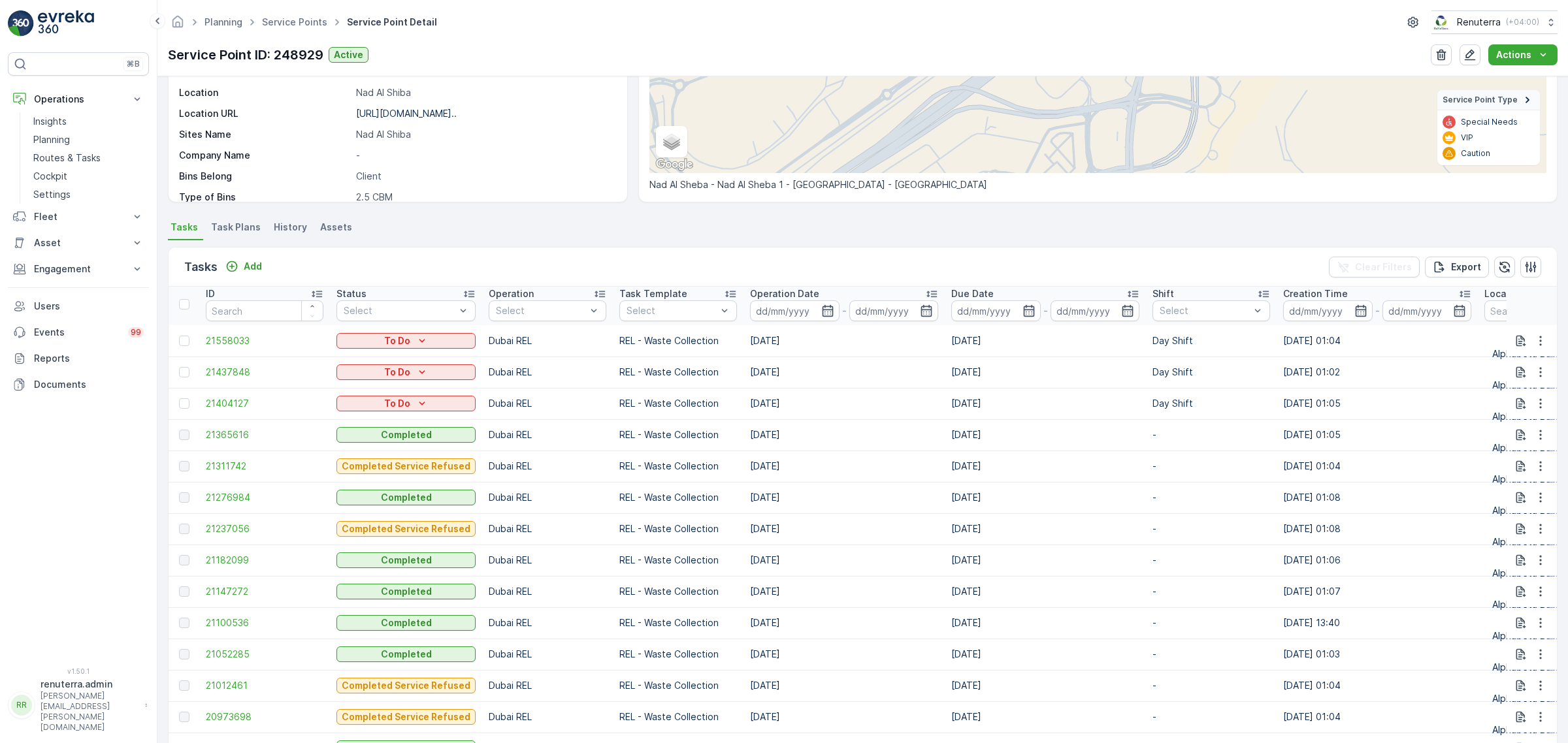
scroll to position [326, 0]
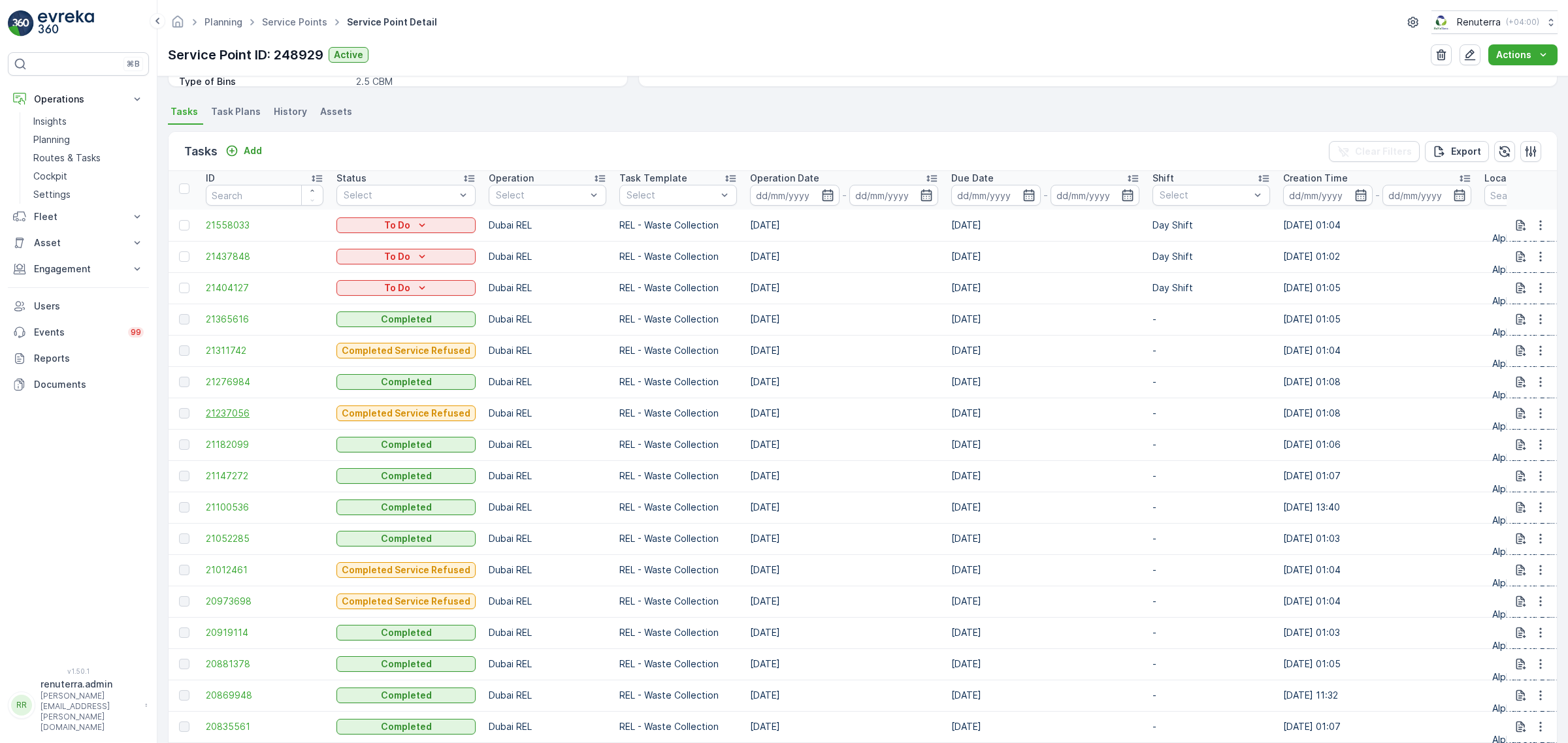
click at [226, 407] on span "21237056" at bounding box center [264, 413] width 118 height 13
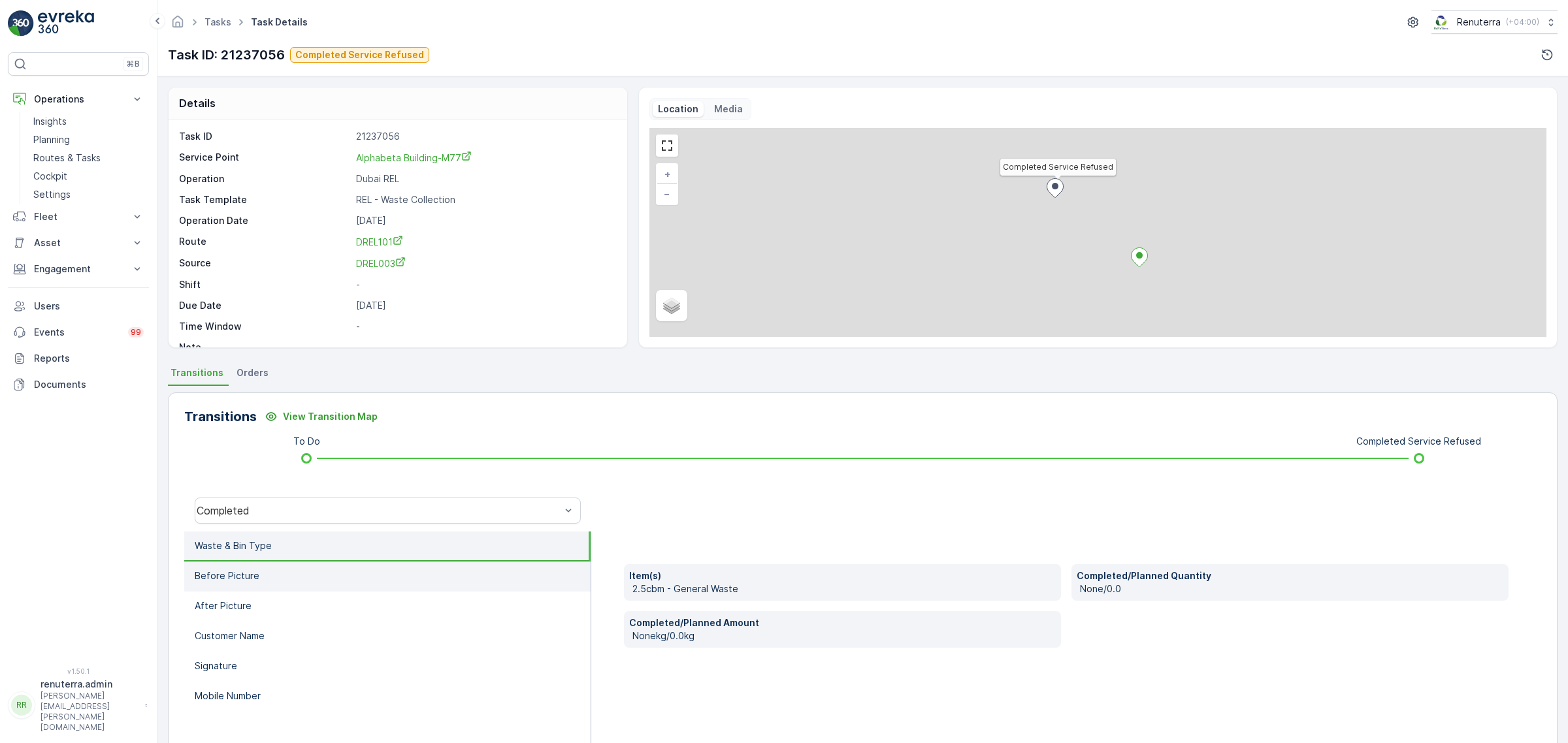
scroll to position [80, 0]
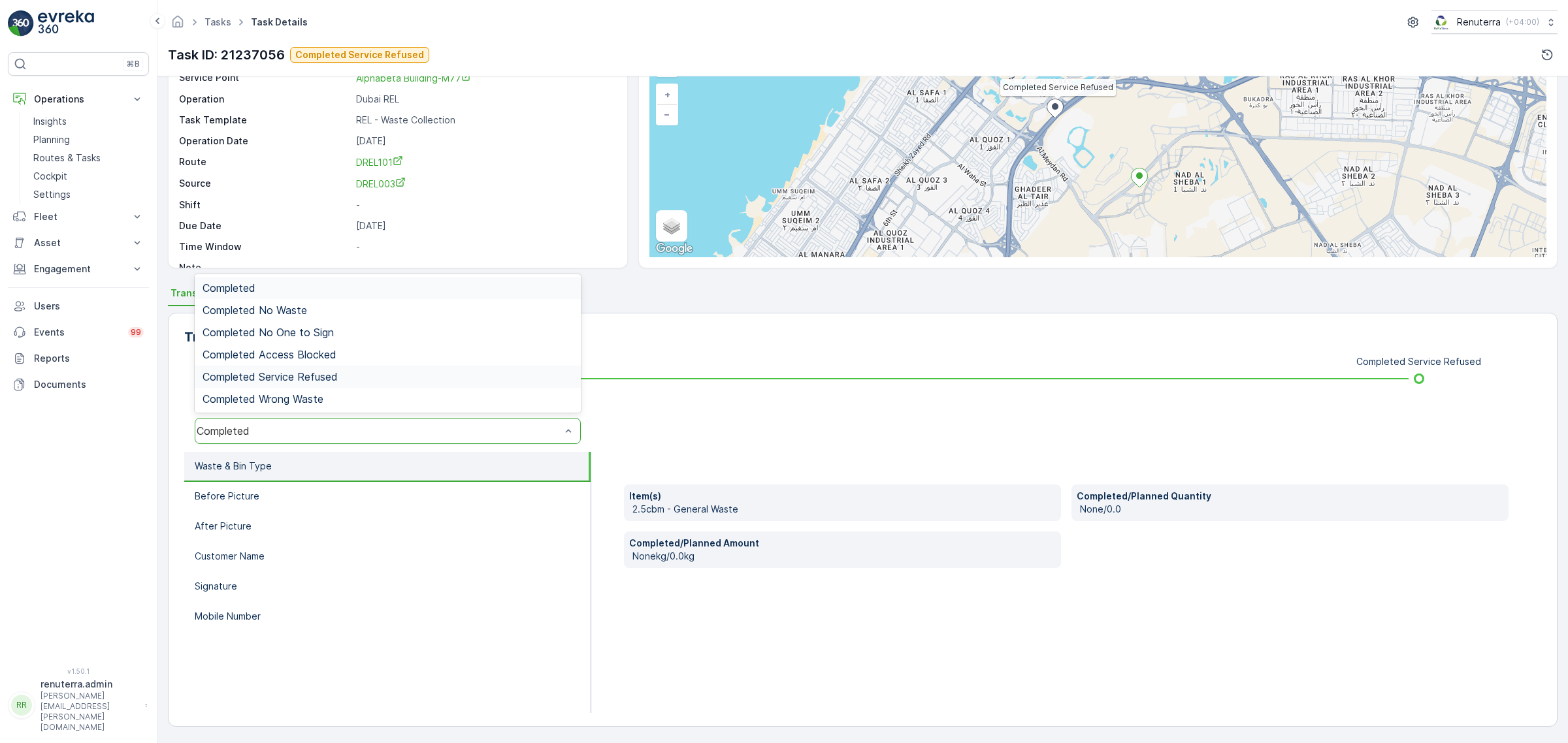
click at [291, 371] on span "Completed Service Refused" at bounding box center [270, 377] width 135 height 11
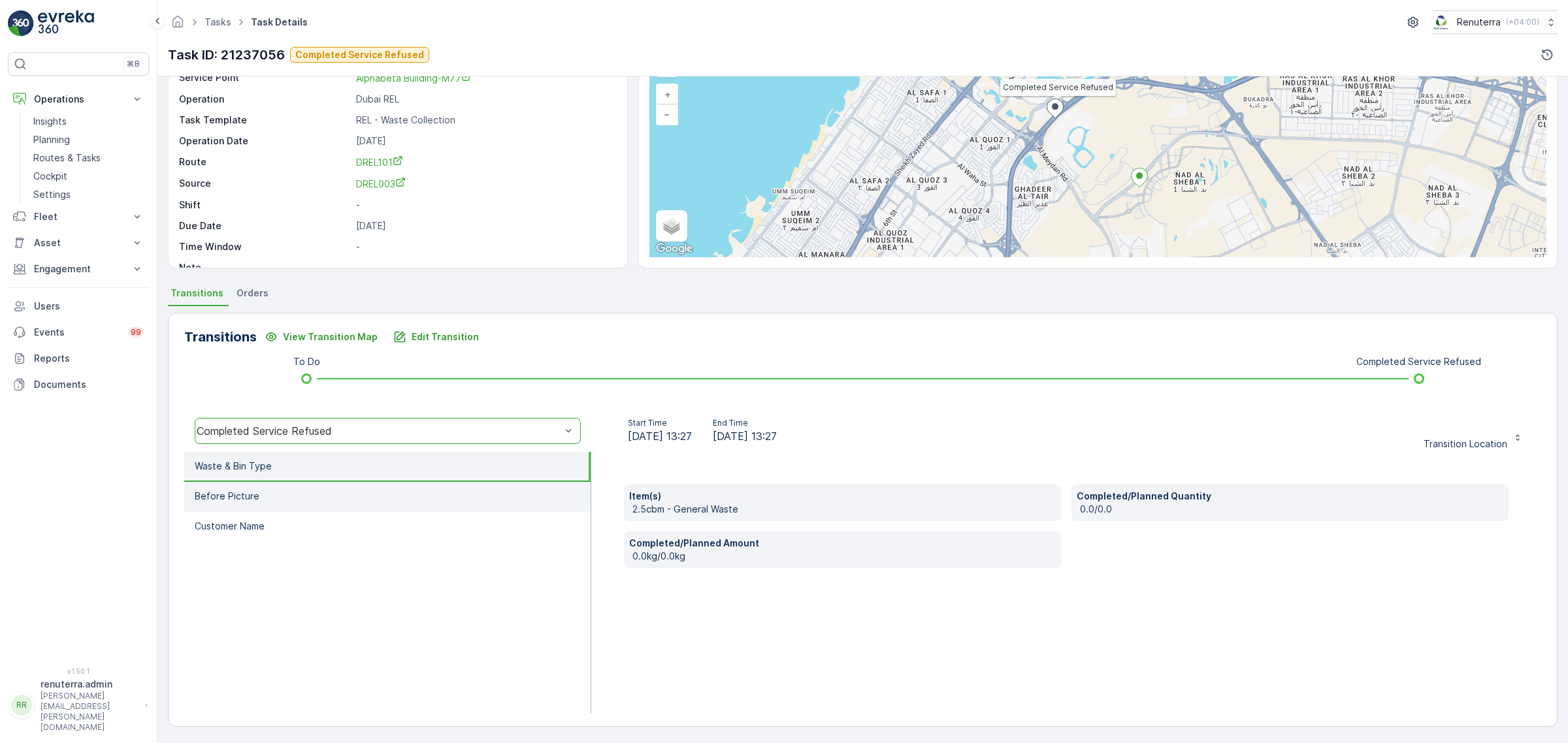
click at [246, 498] on p "Before Picture" at bounding box center [227, 497] width 65 height 13
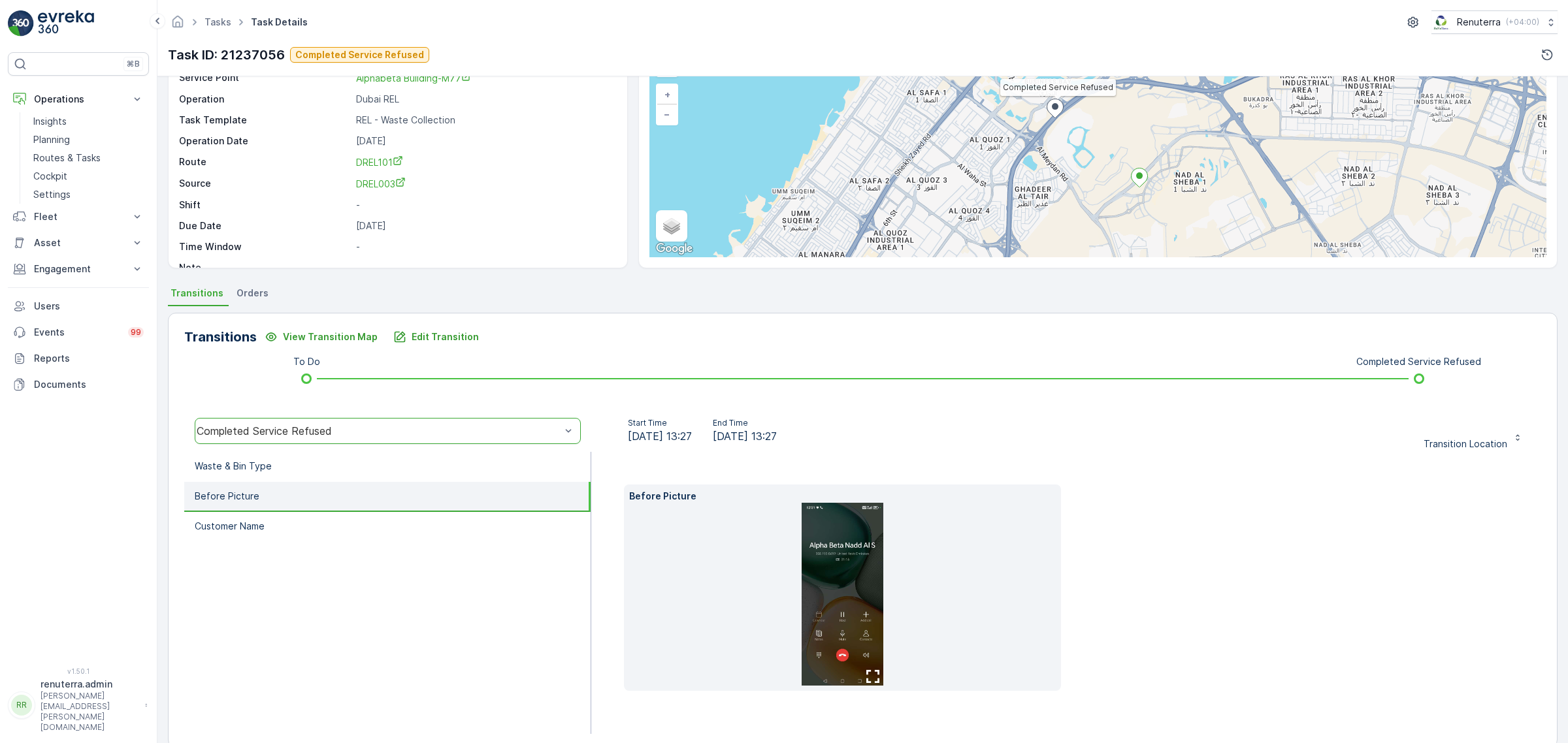
click at [814, 563] on img at bounding box center [842, 594] width 82 height 183
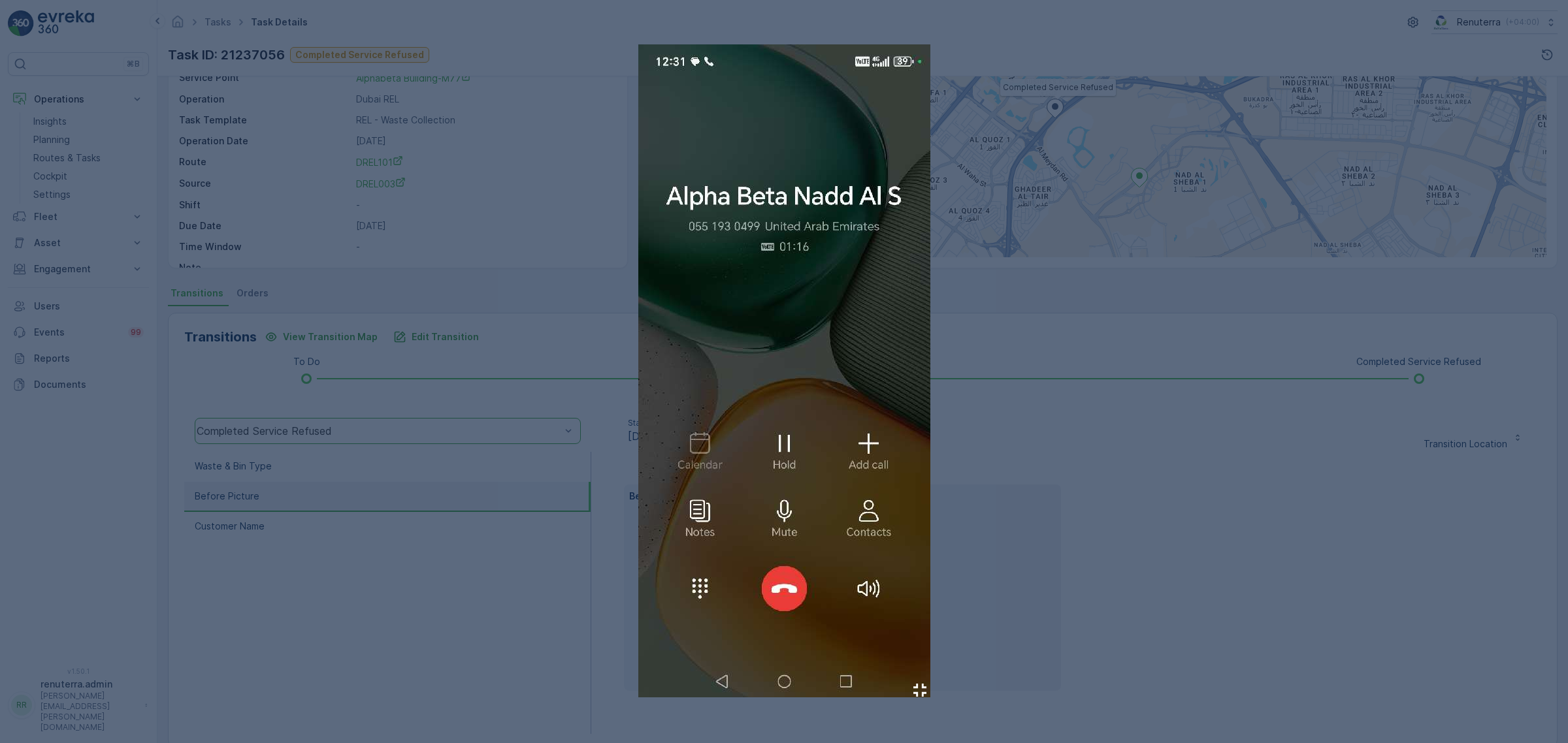
click at [1166, 522] on div at bounding box center [784, 372] width 1568 height 743
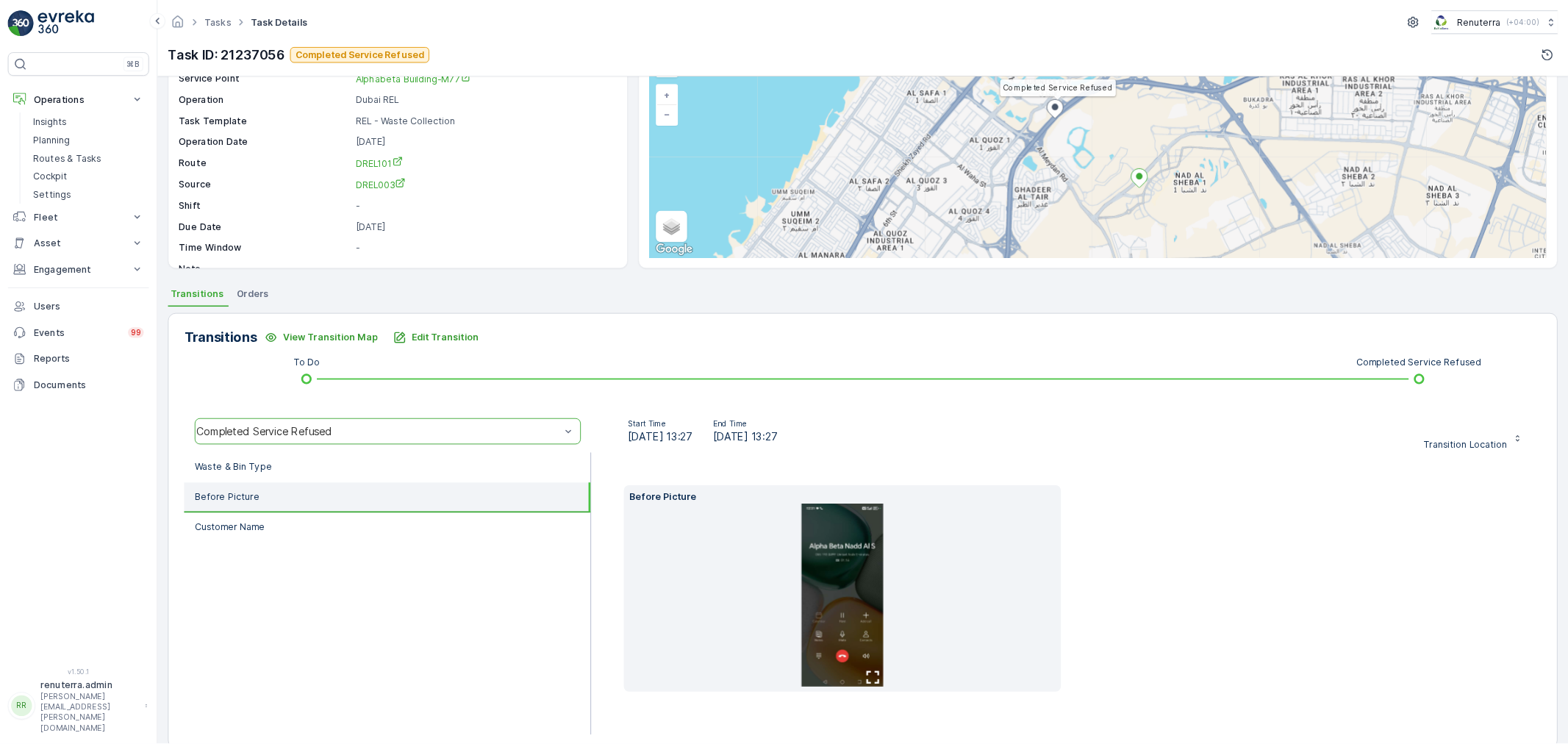
scroll to position [0, 0]
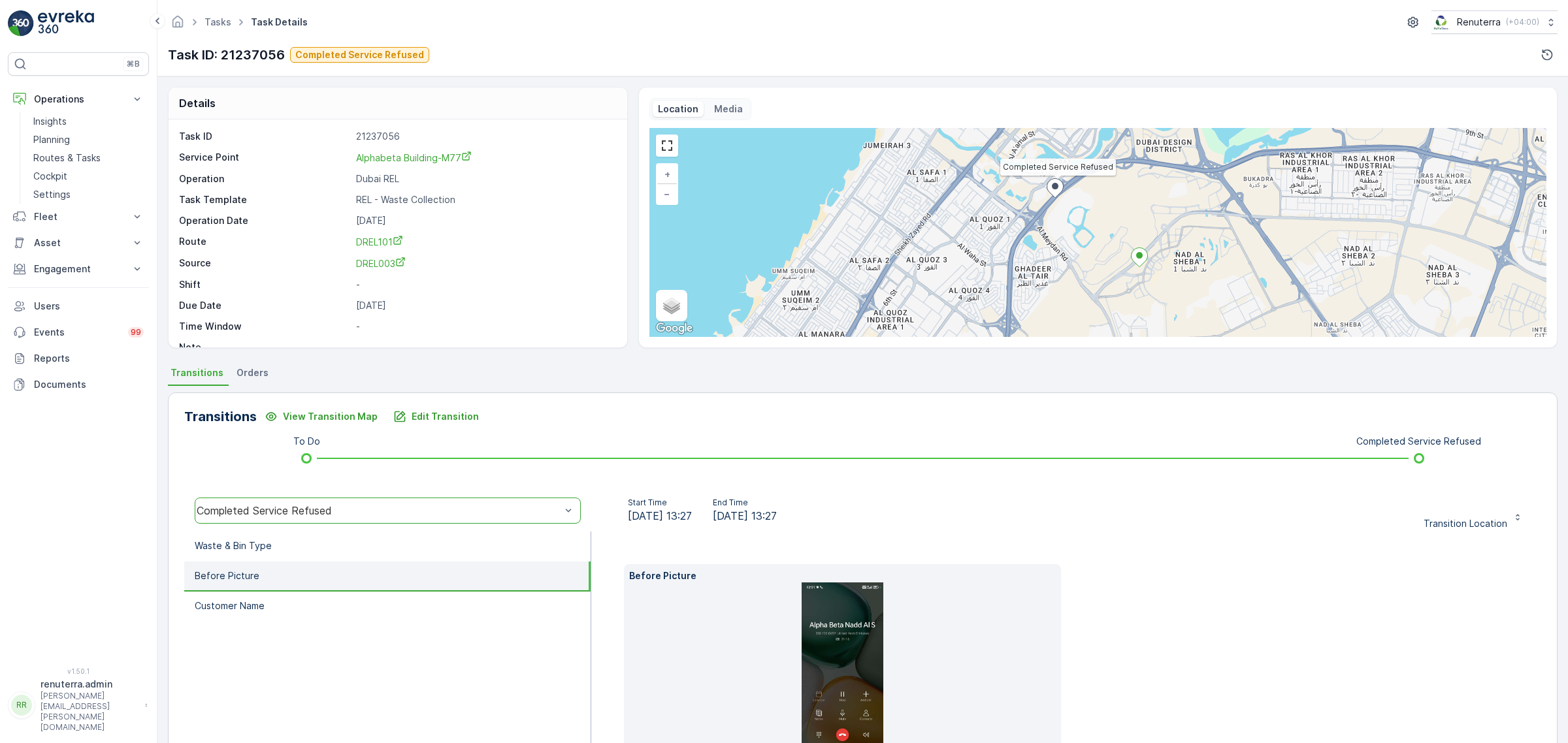
click at [833, 654] on img at bounding box center [842, 674] width 82 height 183
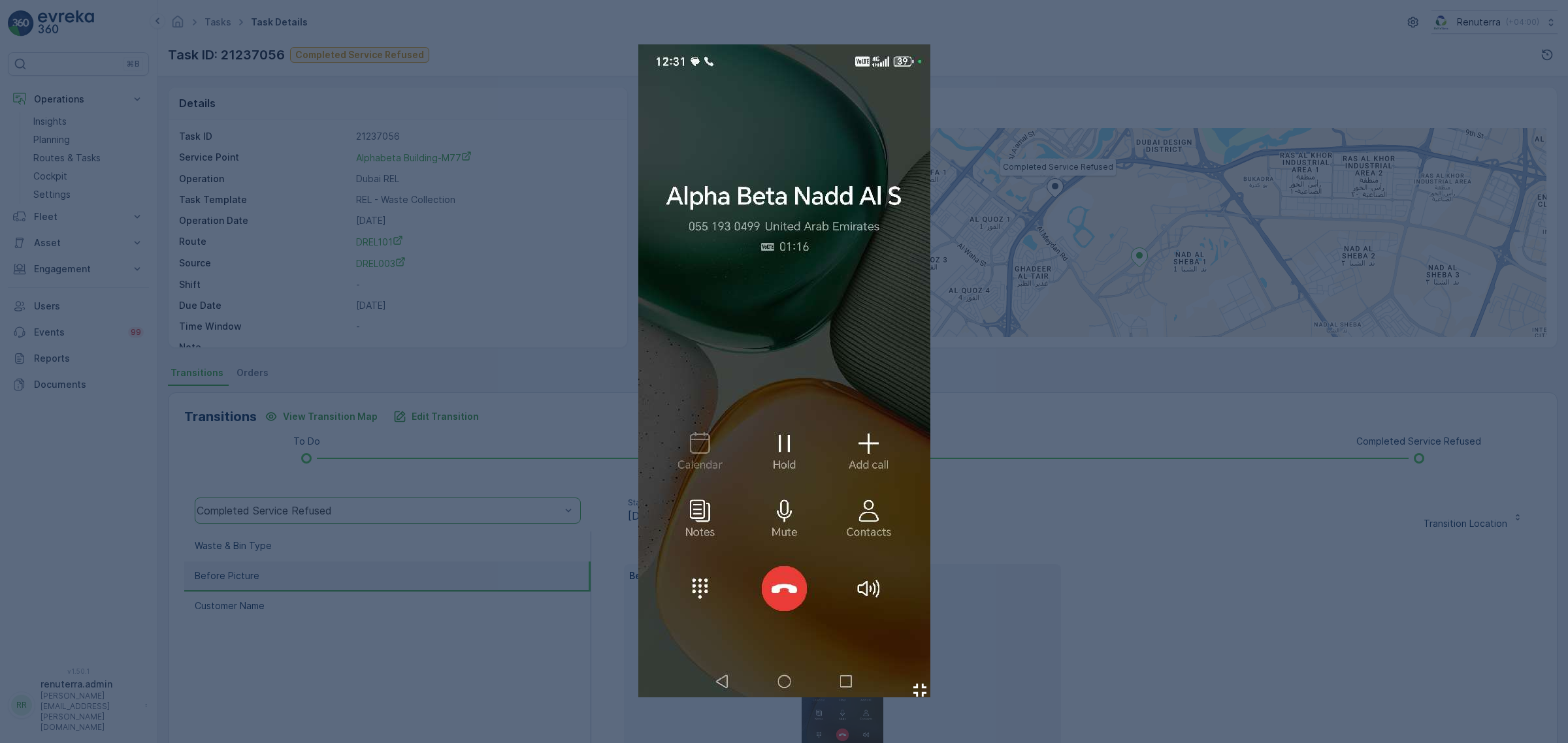
click at [1180, 400] on div at bounding box center [784, 372] width 1568 height 743
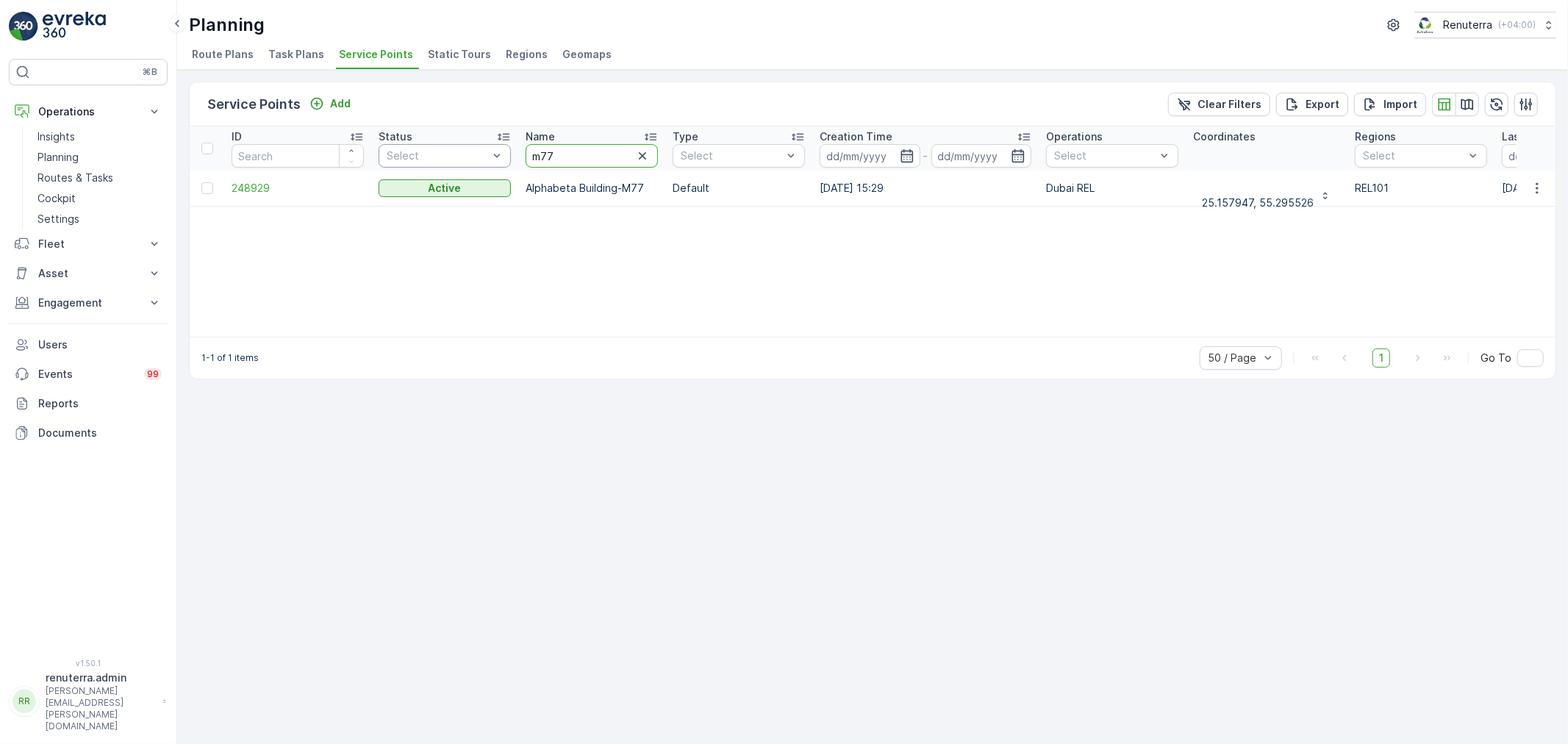
drag, startPoint x: 574, startPoint y: 148, endPoint x: 459, endPoint y: 147, distance: 115.0
type input "italian"
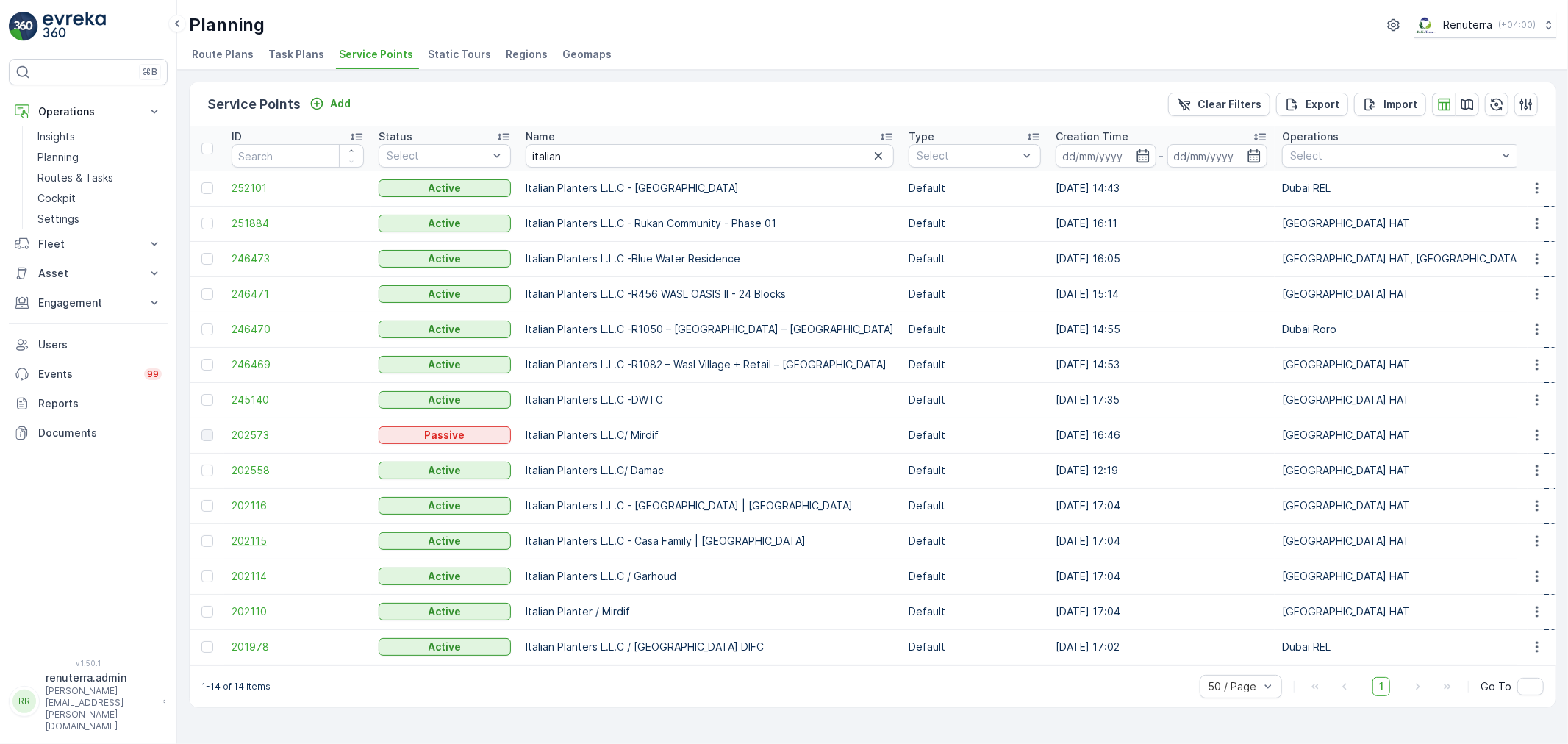
click at [251, 538] on span "202115" at bounding box center [298, 541] width 133 height 15
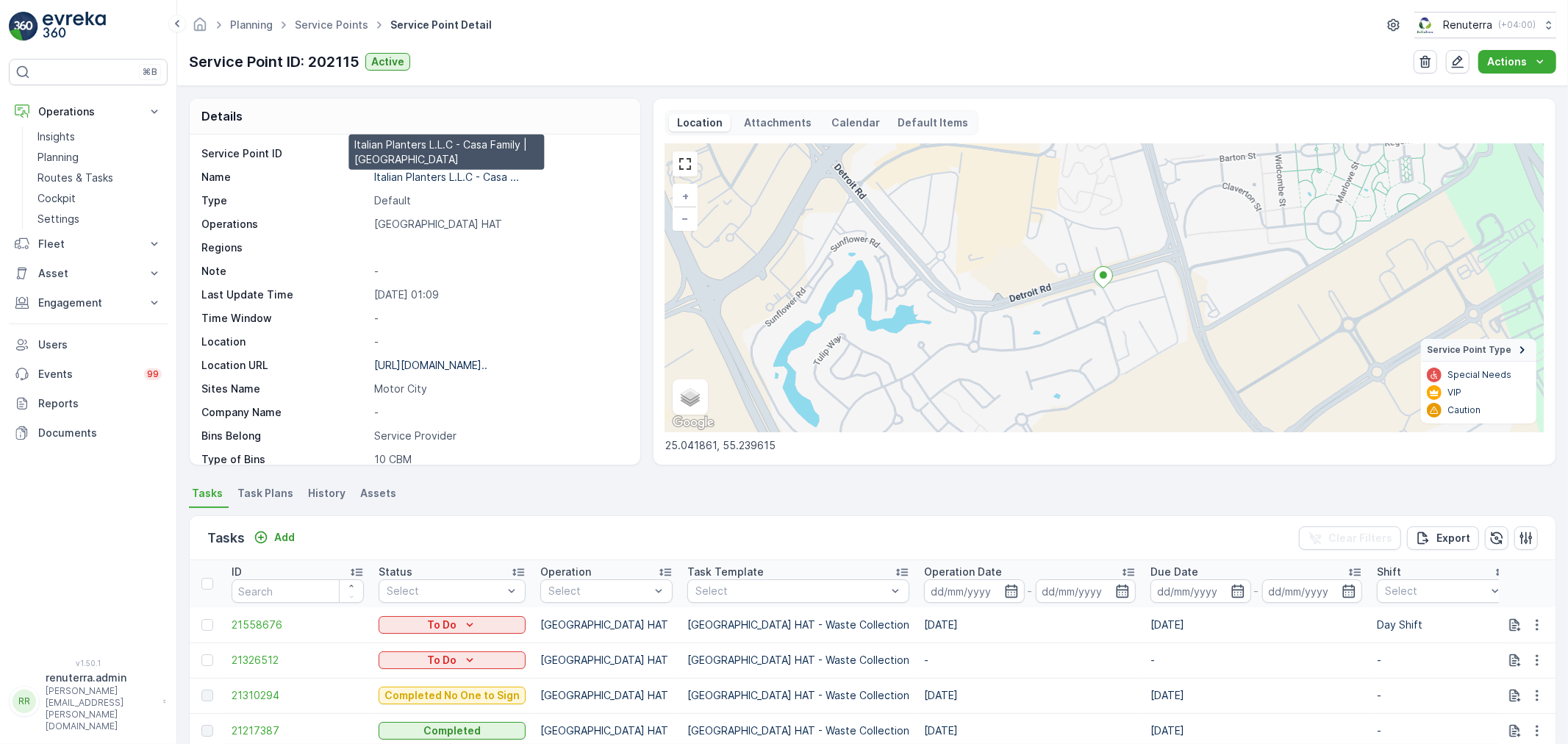
click at [451, 180] on p "Italian Planters L.L.C - Casa ..." at bounding box center [446, 176] width 145 height 12
click at [336, 25] on link "Service Points" at bounding box center [331, 24] width 74 height 12
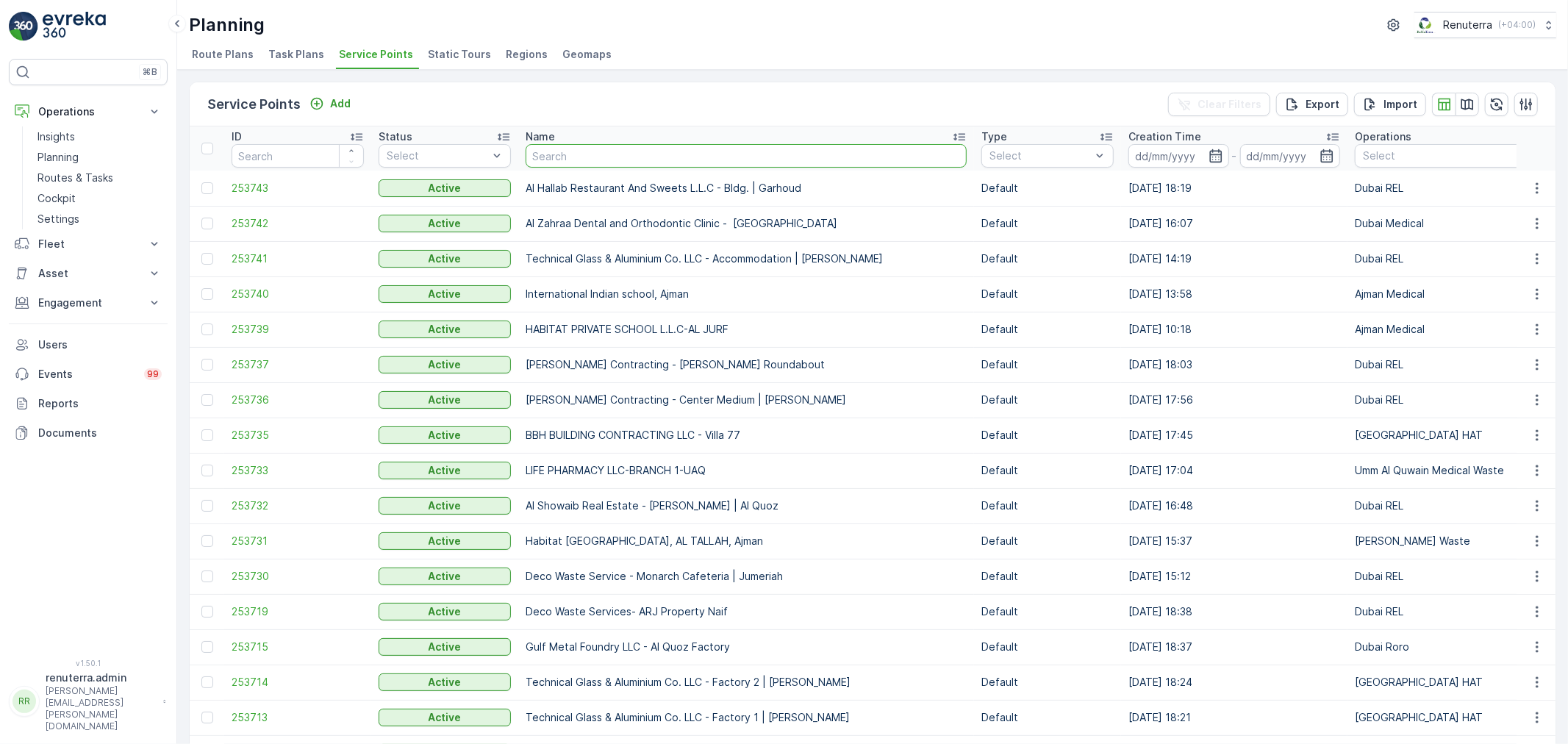
click at [632, 162] on input "text" at bounding box center [746, 155] width 441 height 23
type input "glob"
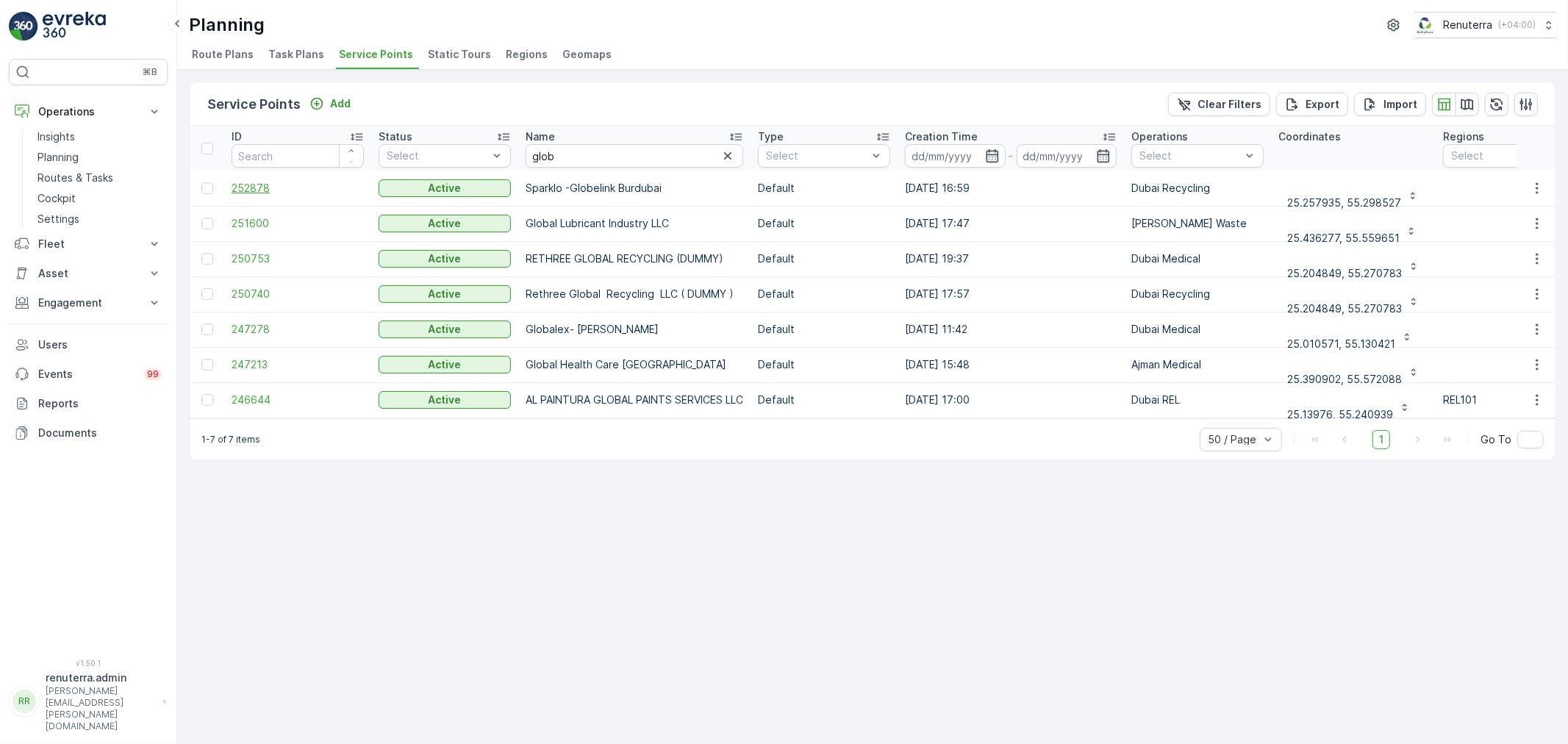
click at [268, 186] on span "252878" at bounding box center [298, 188] width 133 height 15
drag, startPoint x: 589, startPoint y: 157, endPoint x: 502, endPoint y: 158, distance: 87.0
type input "my"
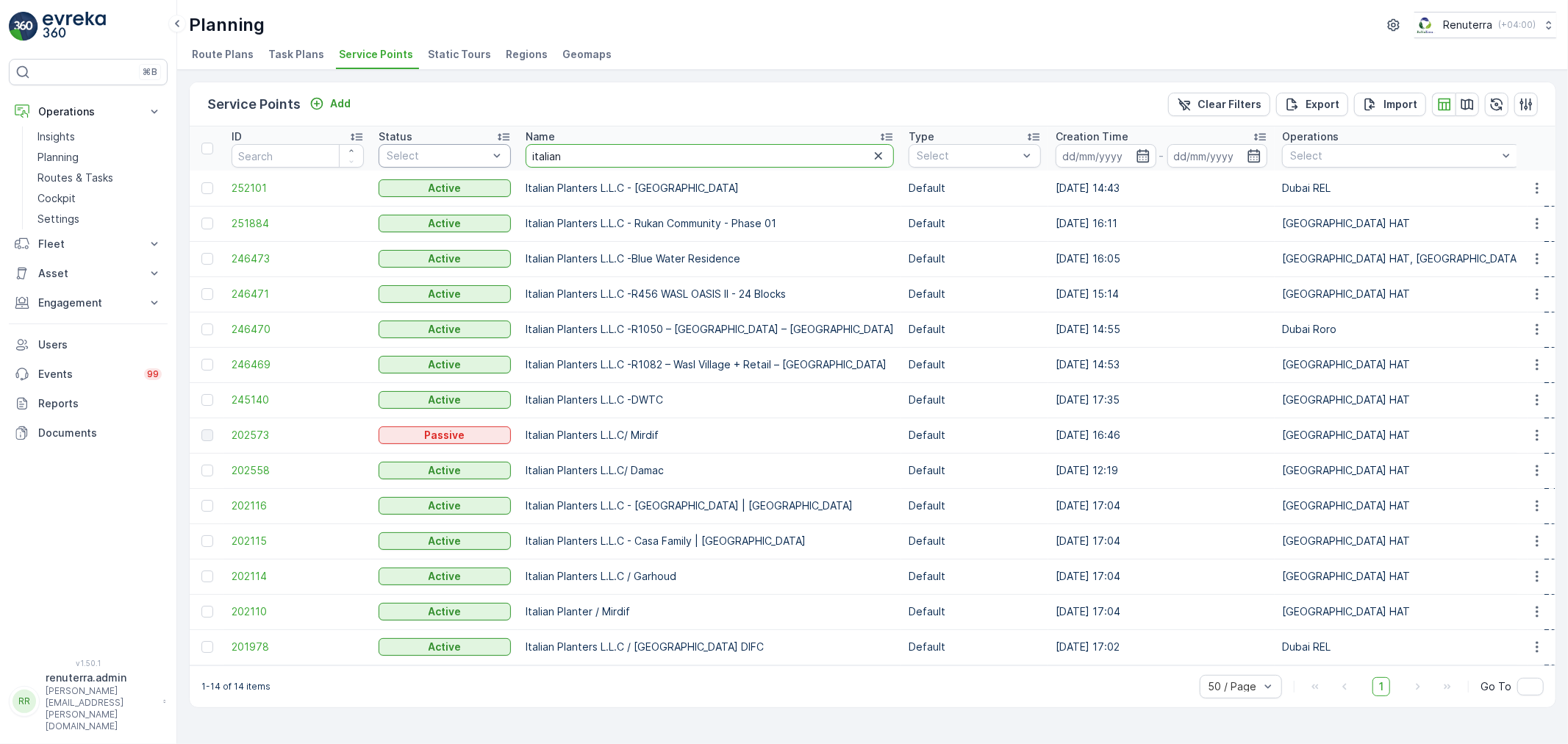
drag, startPoint x: 602, startPoint y: 159, endPoint x: 498, endPoint y: 150, distance: 104.4
type input "glob"
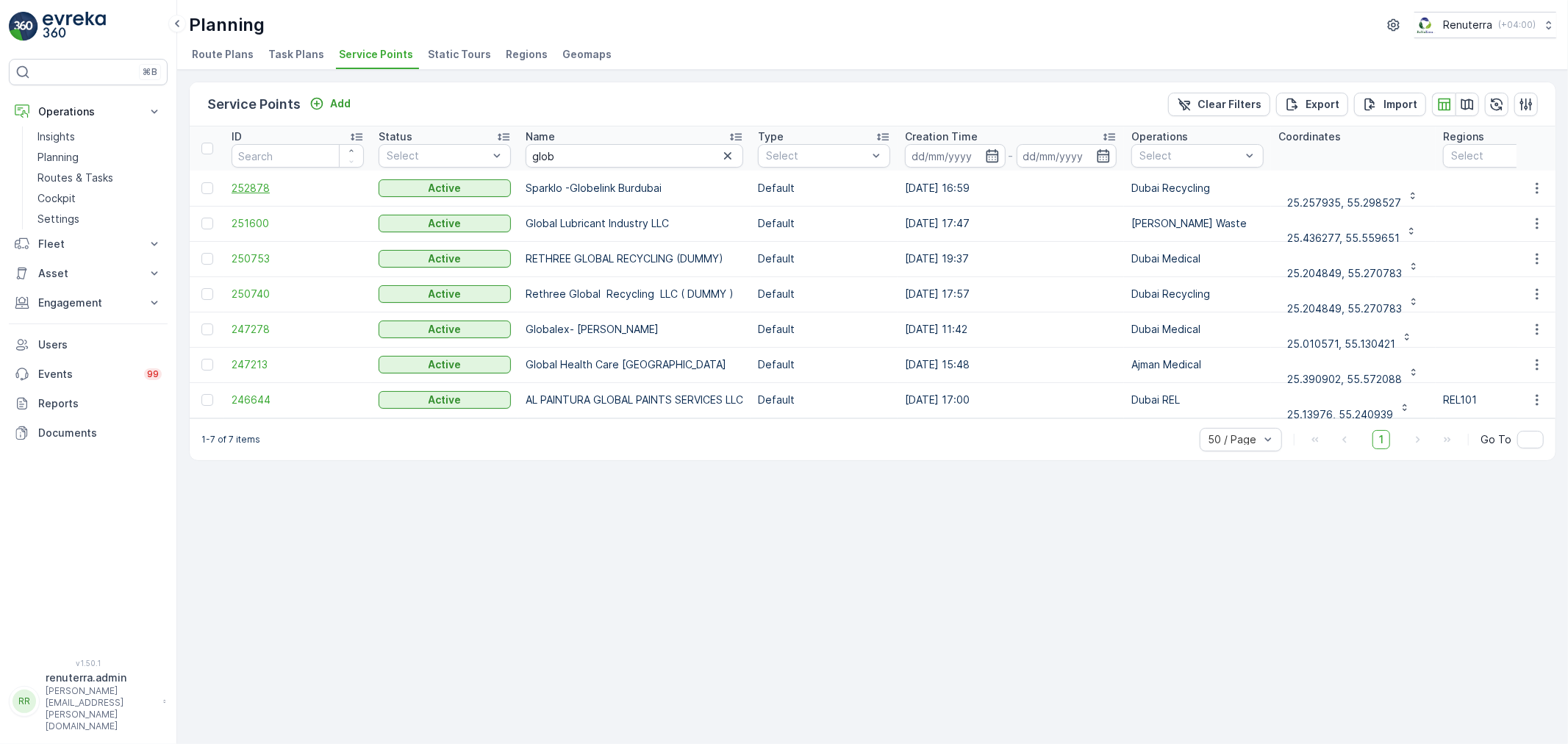
click at [259, 184] on span "252878" at bounding box center [298, 188] width 133 height 15
drag, startPoint x: 592, startPoint y: 150, endPoint x: 481, endPoint y: 164, distance: 111.9
type input "my"
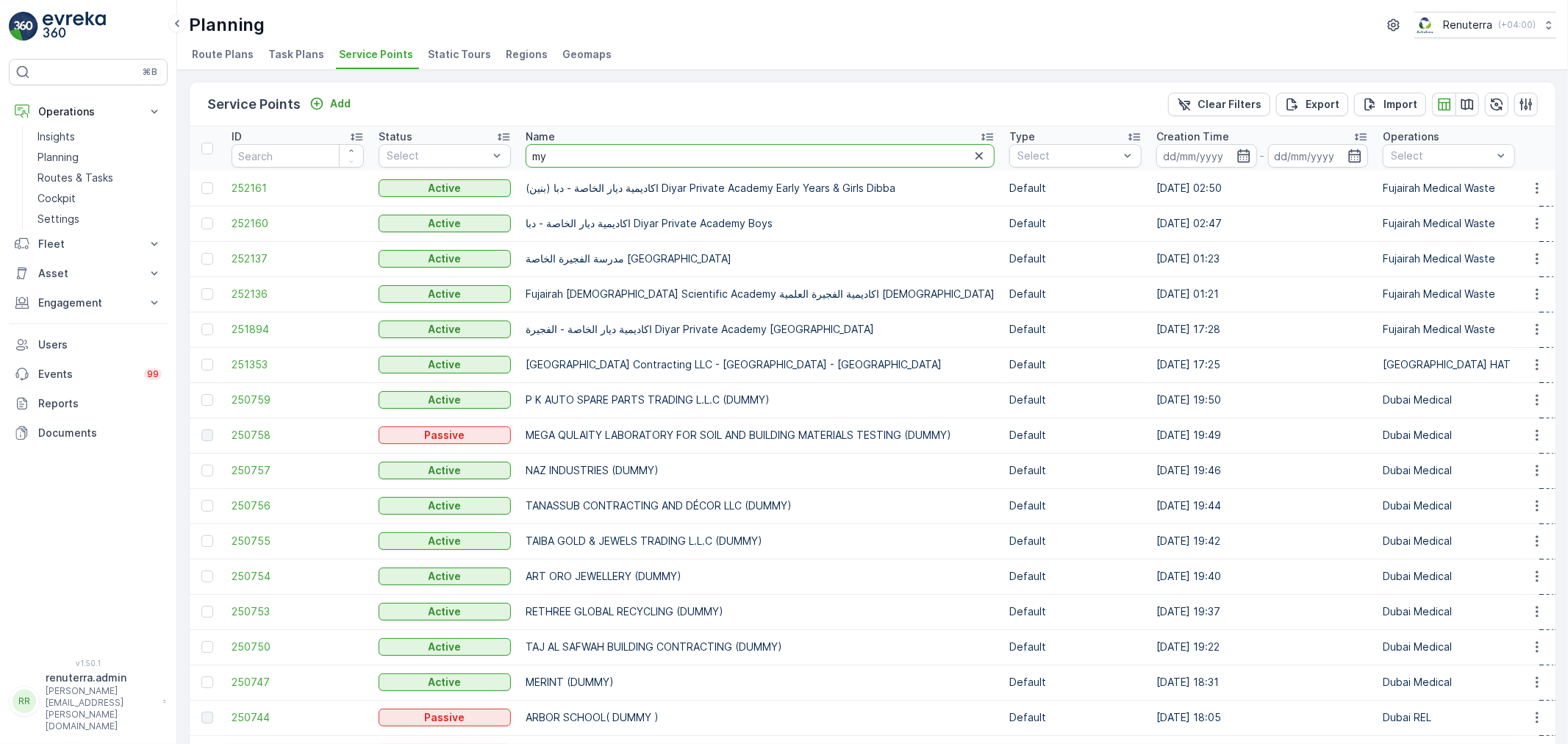
click at [581, 163] on input "my" at bounding box center [760, 155] width 469 height 23
type input "my dubai"
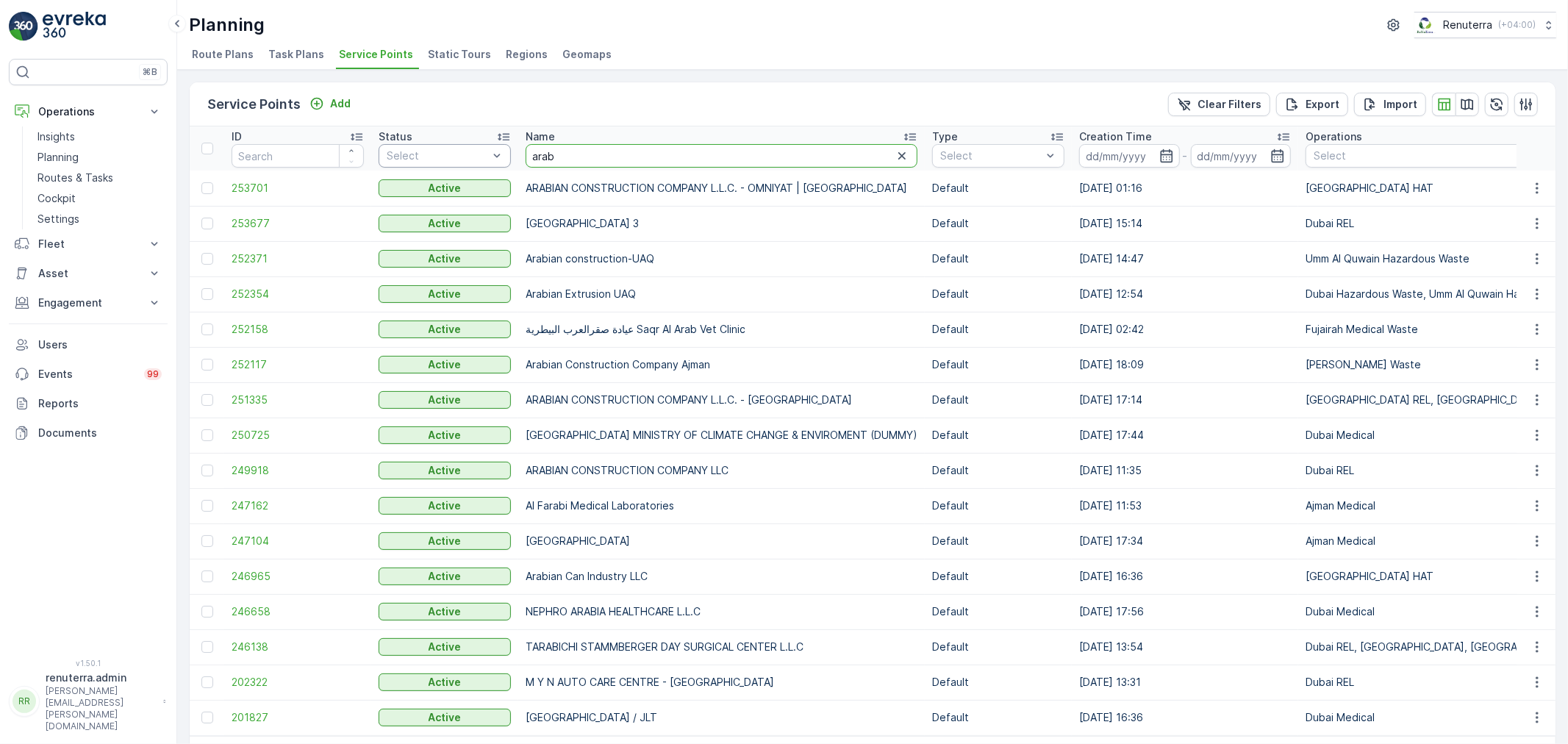
drag, startPoint x: 573, startPoint y: 159, endPoint x: 459, endPoint y: 142, distance: 115.3
type input "glob"
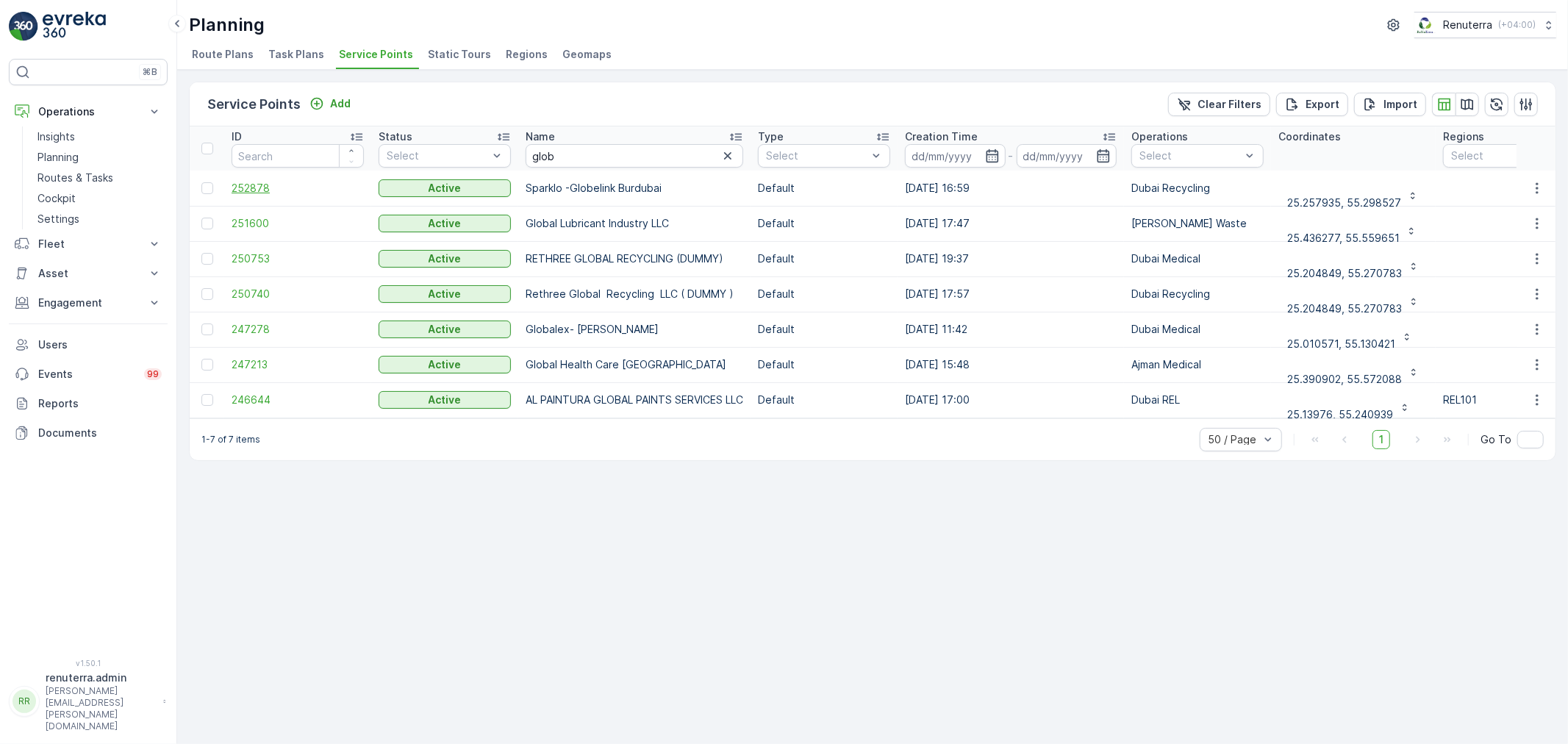
click at [239, 189] on span "252878" at bounding box center [298, 188] width 133 height 15
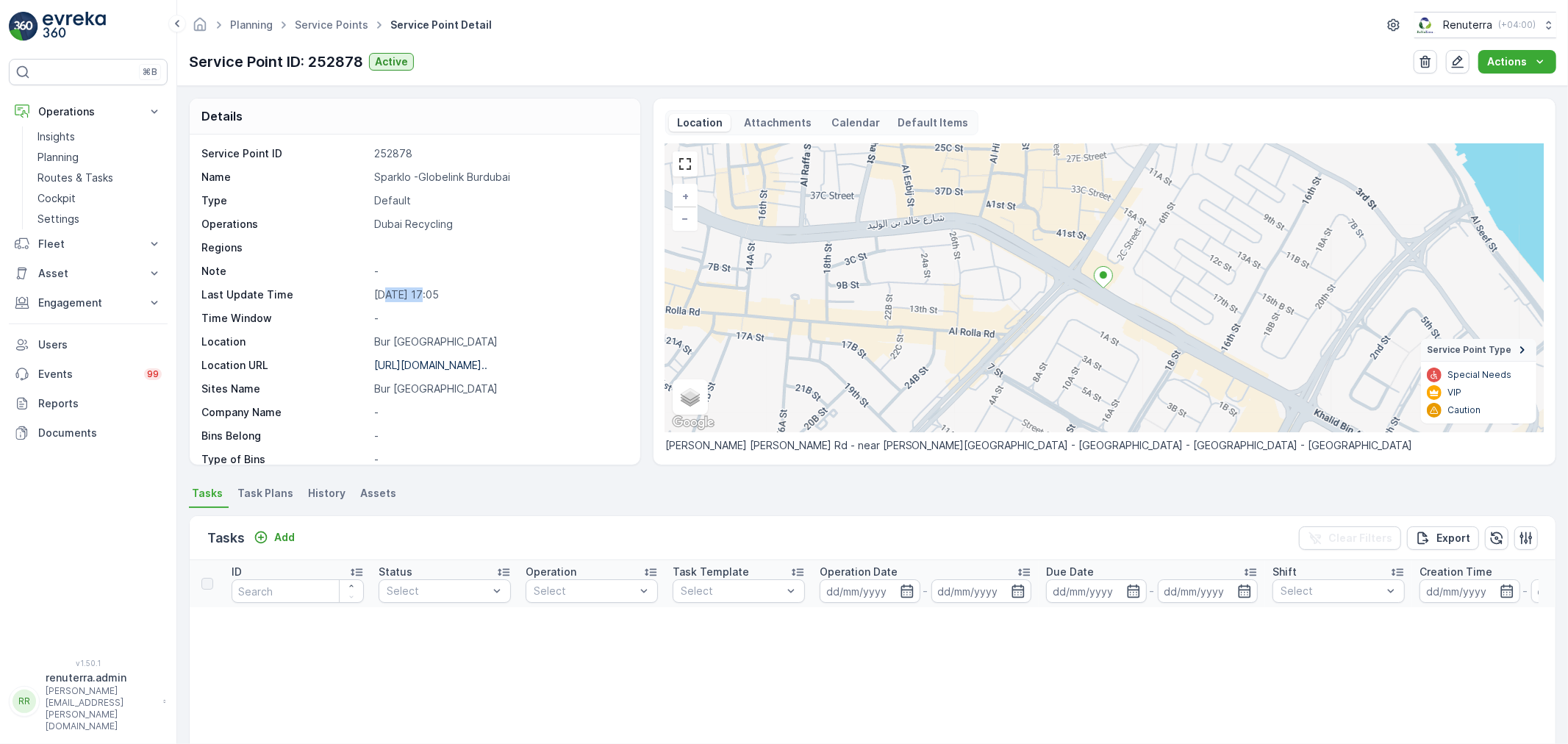
drag, startPoint x: 384, startPoint y: 294, endPoint x: 424, endPoint y: 296, distance: 40.0
click at [424, 296] on p "14.08.2025 17:05" at bounding box center [500, 294] width 251 height 15
click at [488, 311] on div "Service Point ID 252878 Name Sparklo -Globelink Burdubai Type Default Operation…" at bounding box center [413, 400] width 424 height 509
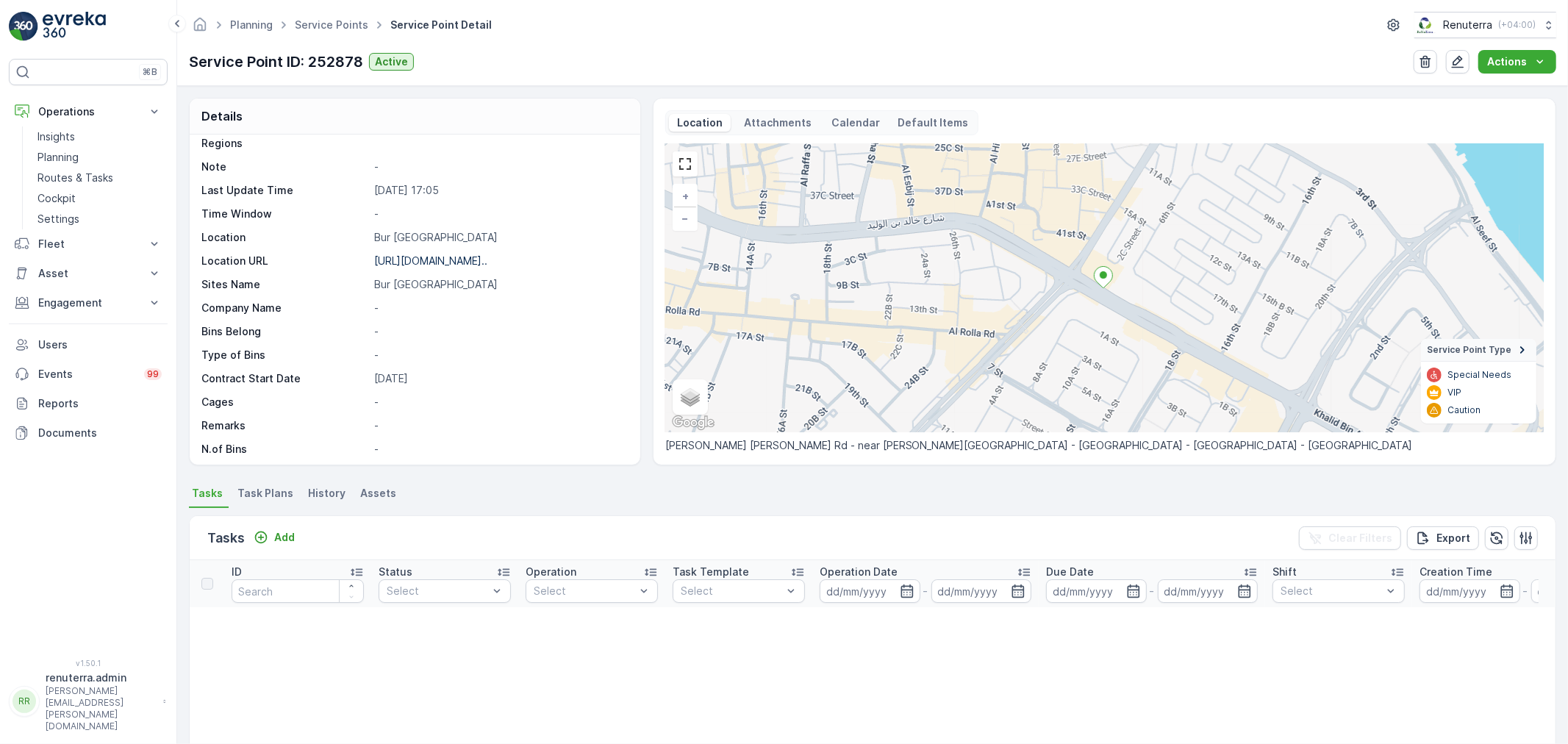
scroll to position [202, 0]
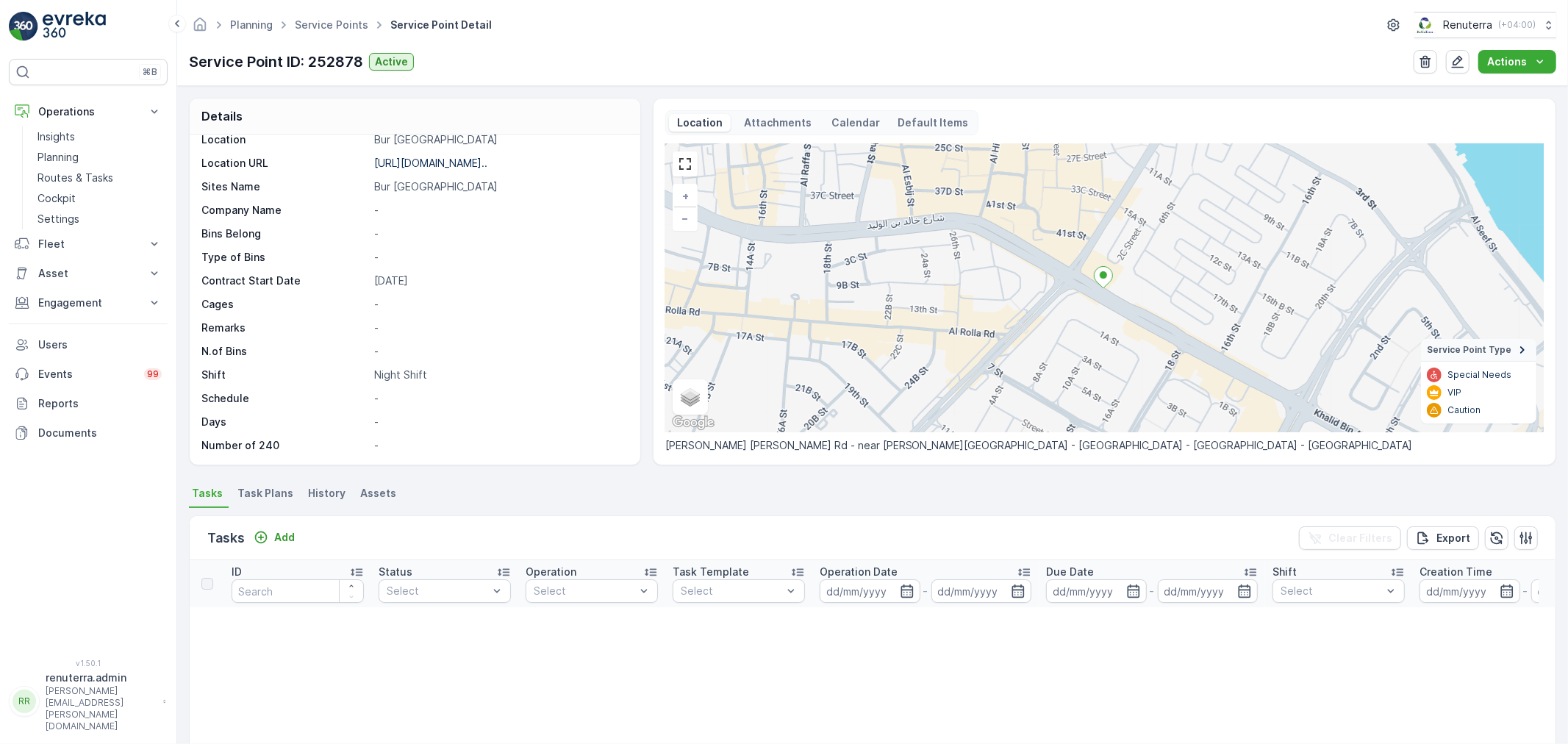
click at [564, 375] on p "Night Shift" at bounding box center [500, 374] width 251 height 15
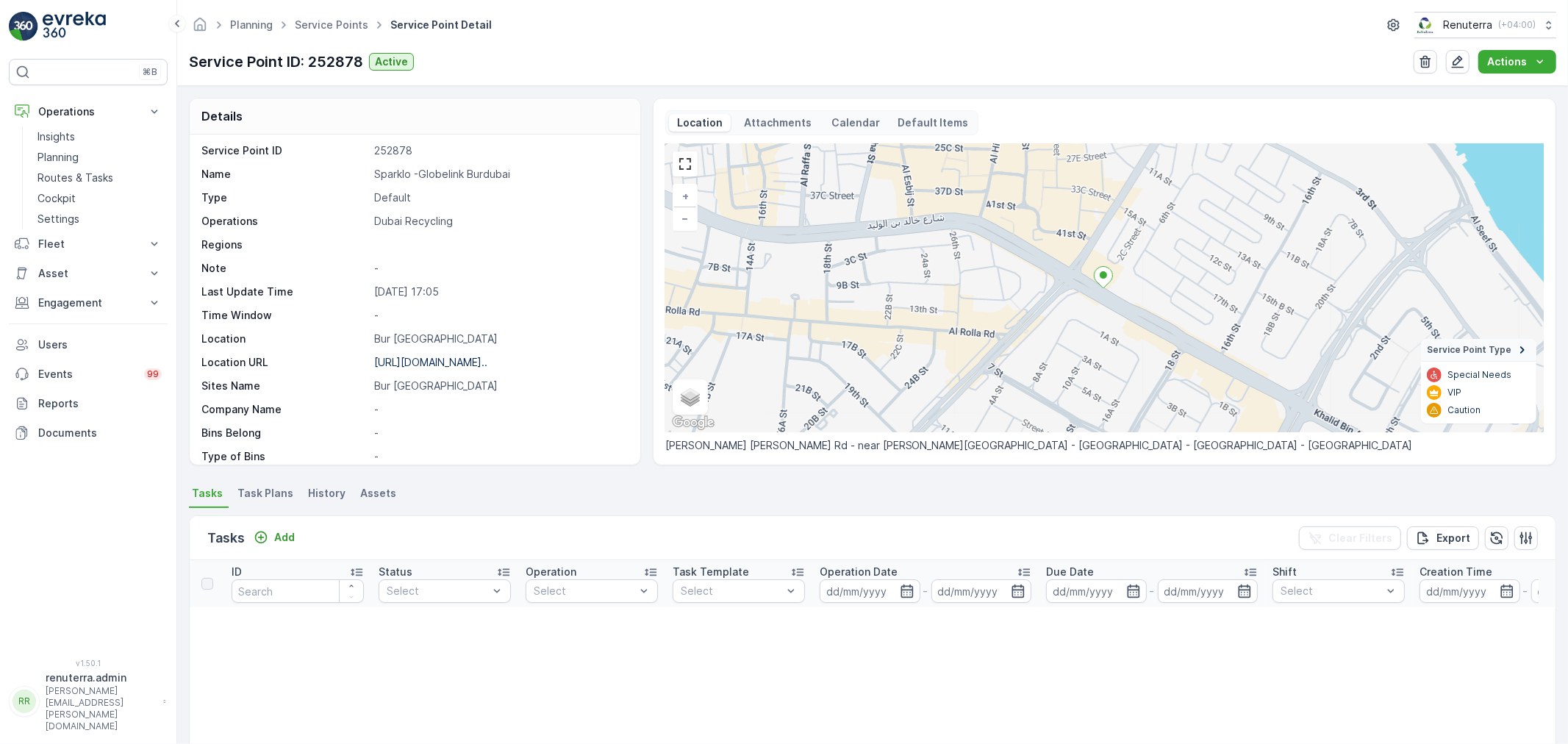
scroll to position [0, 0]
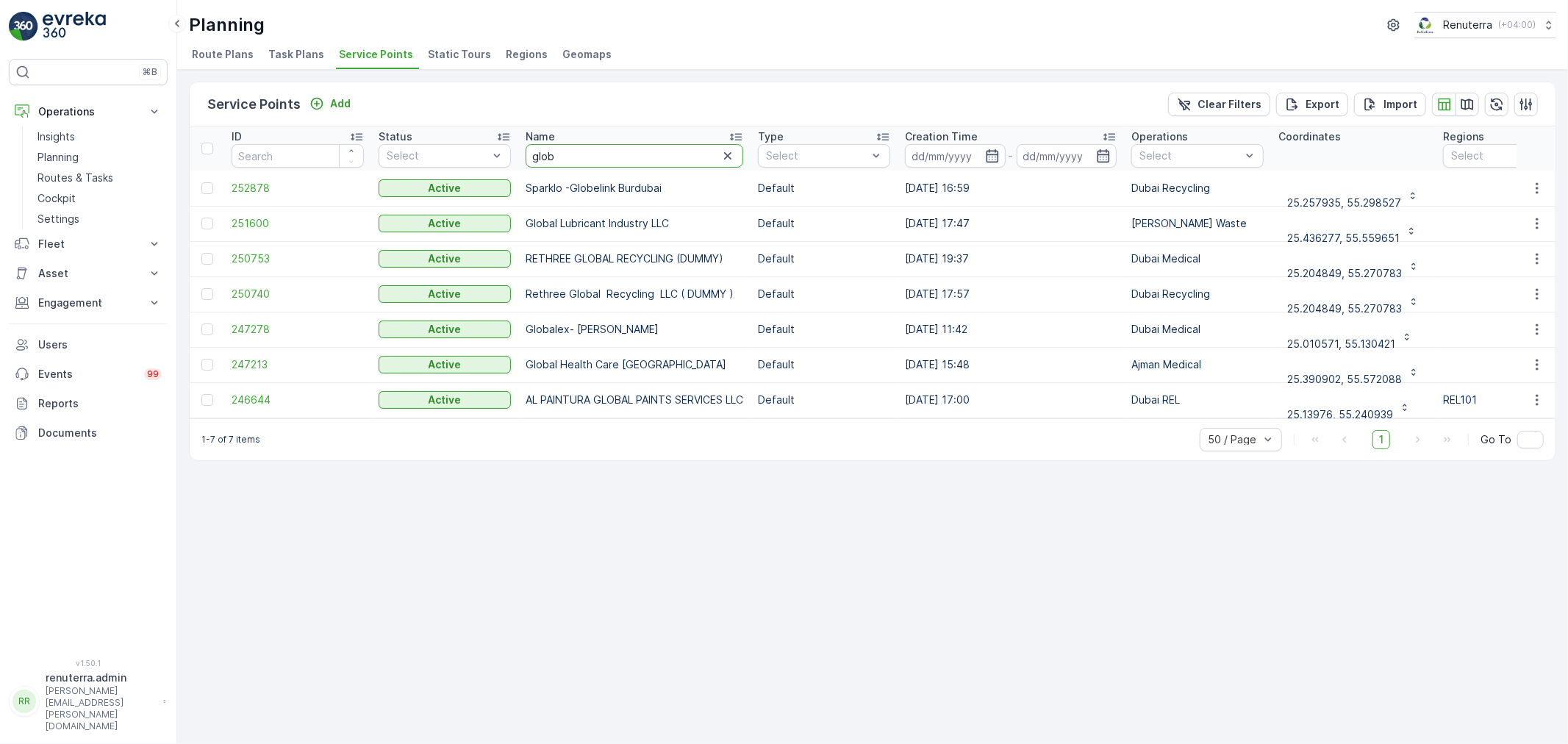
drag, startPoint x: 576, startPoint y: 158, endPoint x: 515, endPoint y: 152, distance: 61.3
type input "myduba"
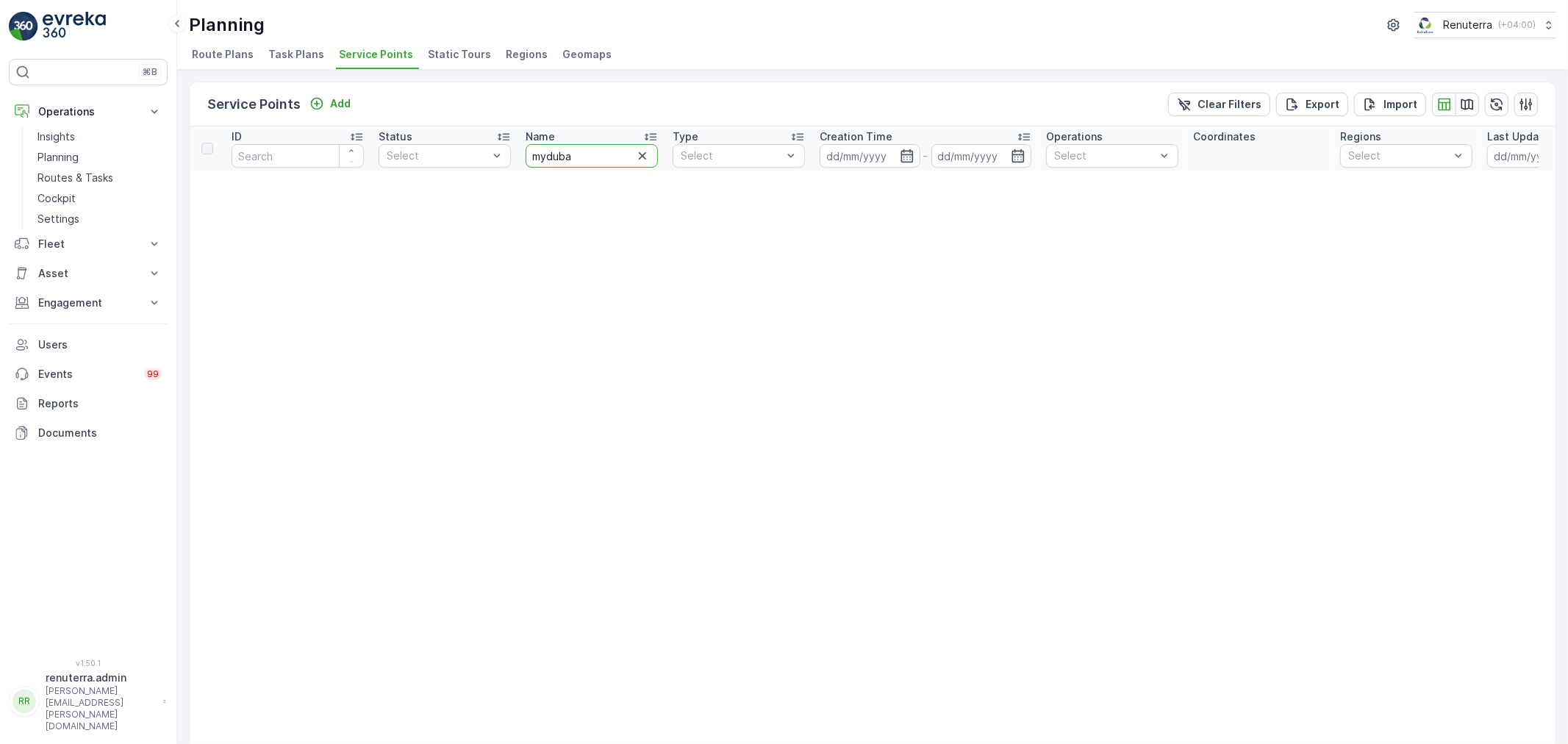
drag, startPoint x: 583, startPoint y: 163, endPoint x: 472, endPoint y: 142, distance: 113.0
type input "m"
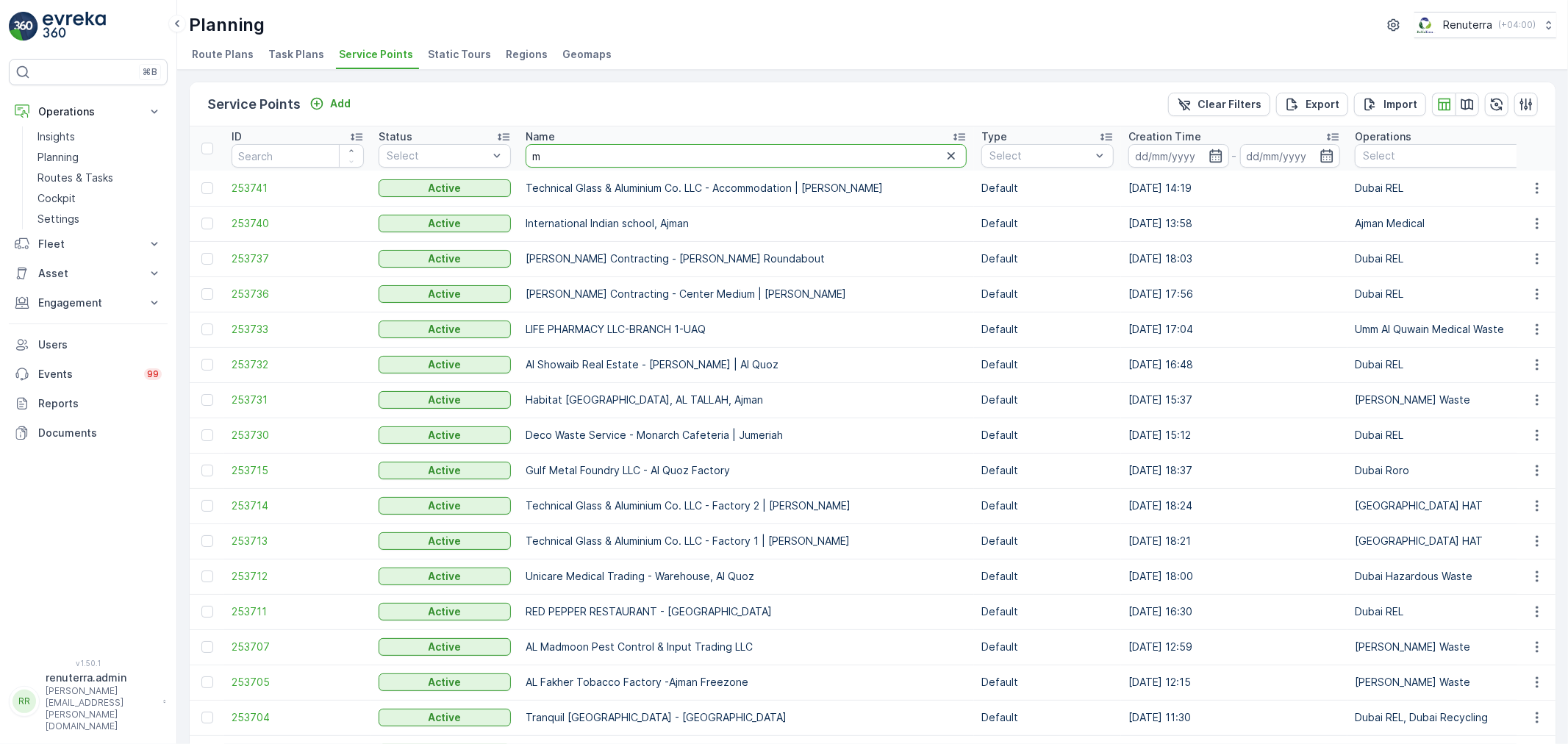
drag, startPoint x: 552, startPoint y: 152, endPoint x: 512, endPoint y: 147, distance: 40.3
type input "sparklo"
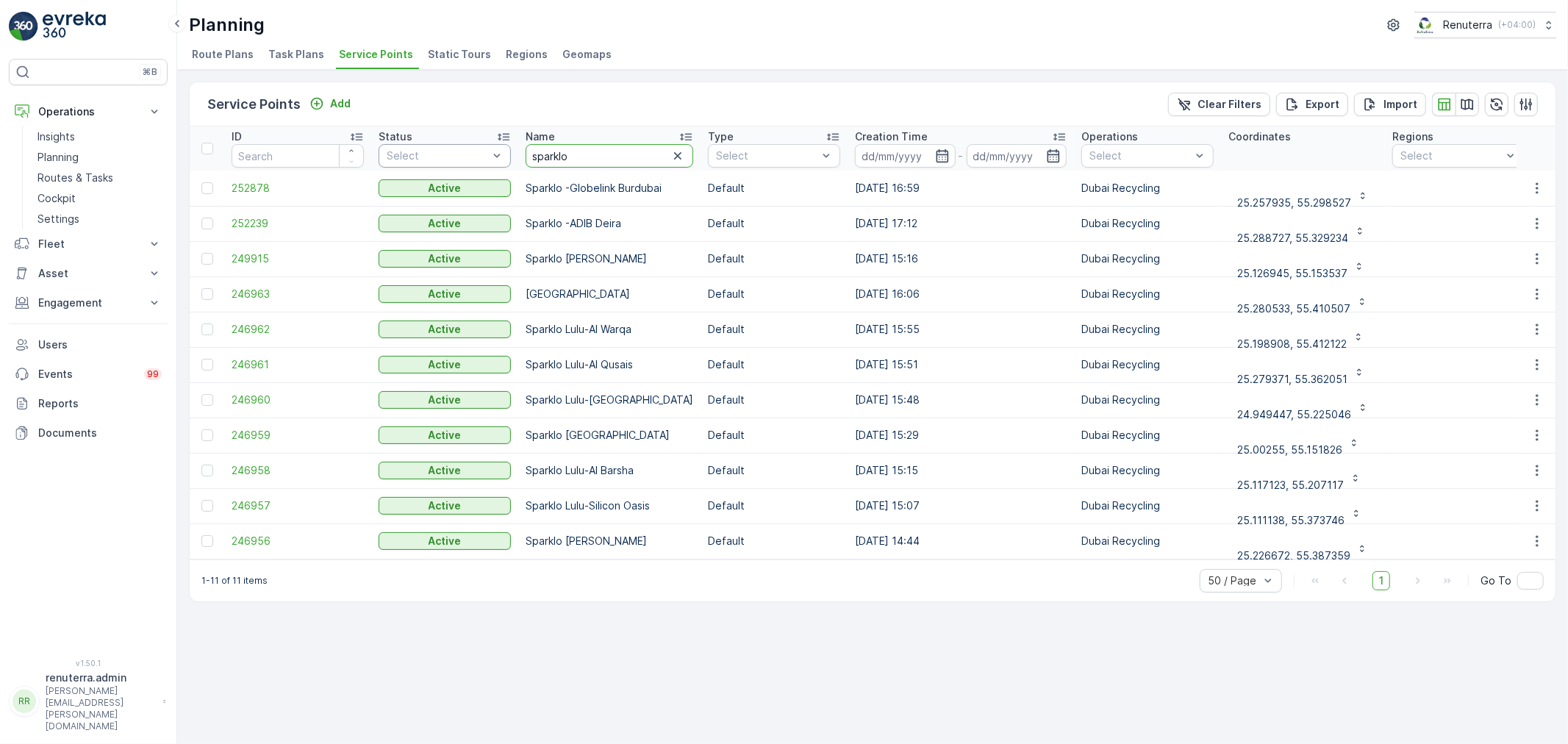
drag, startPoint x: 582, startPoint y: 156, endPoint x: 496, endPoint y: 149, distance: 86.3
type input "mai"
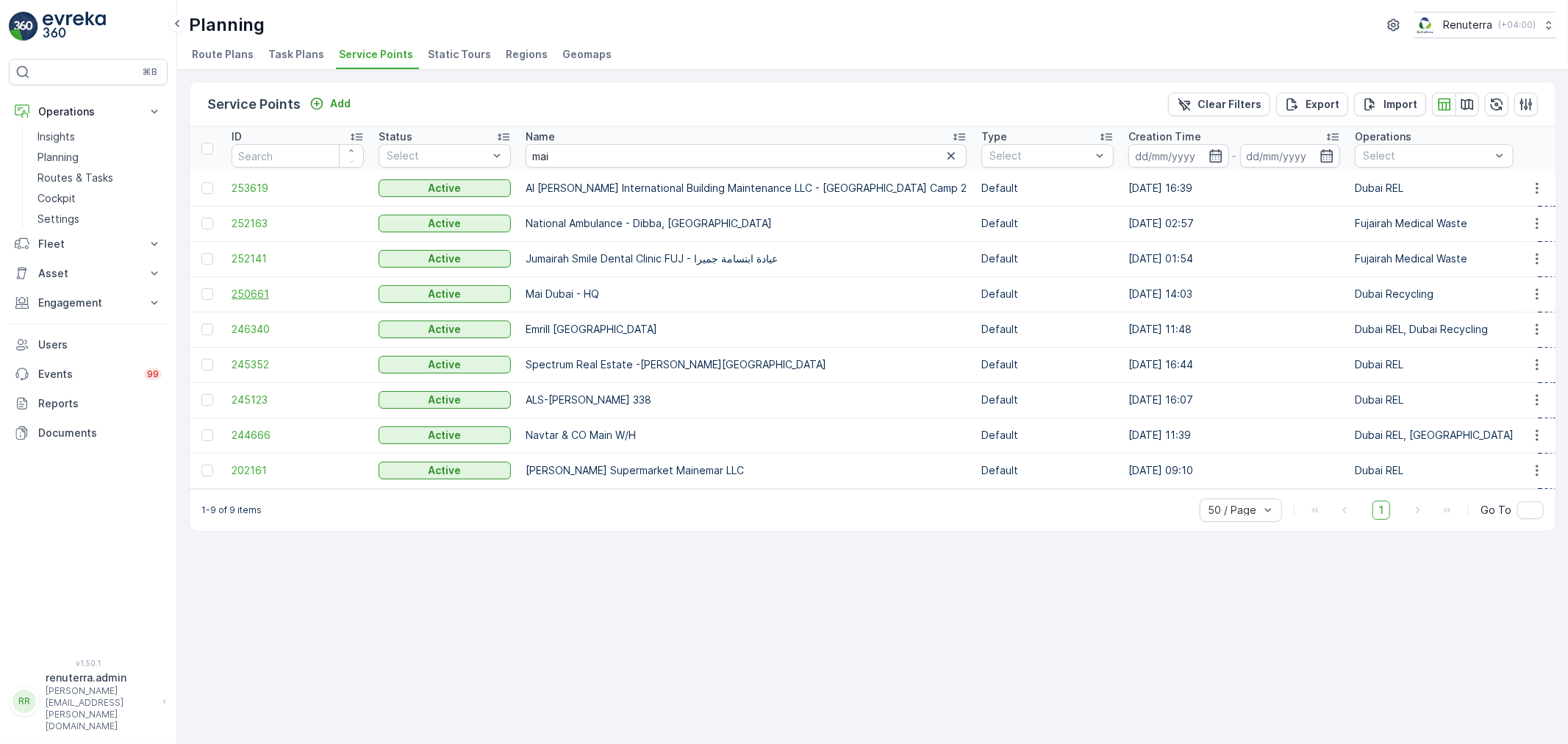
click at [260, 287] on span "250661" at bounding box center [298, 294] width 133 height 15
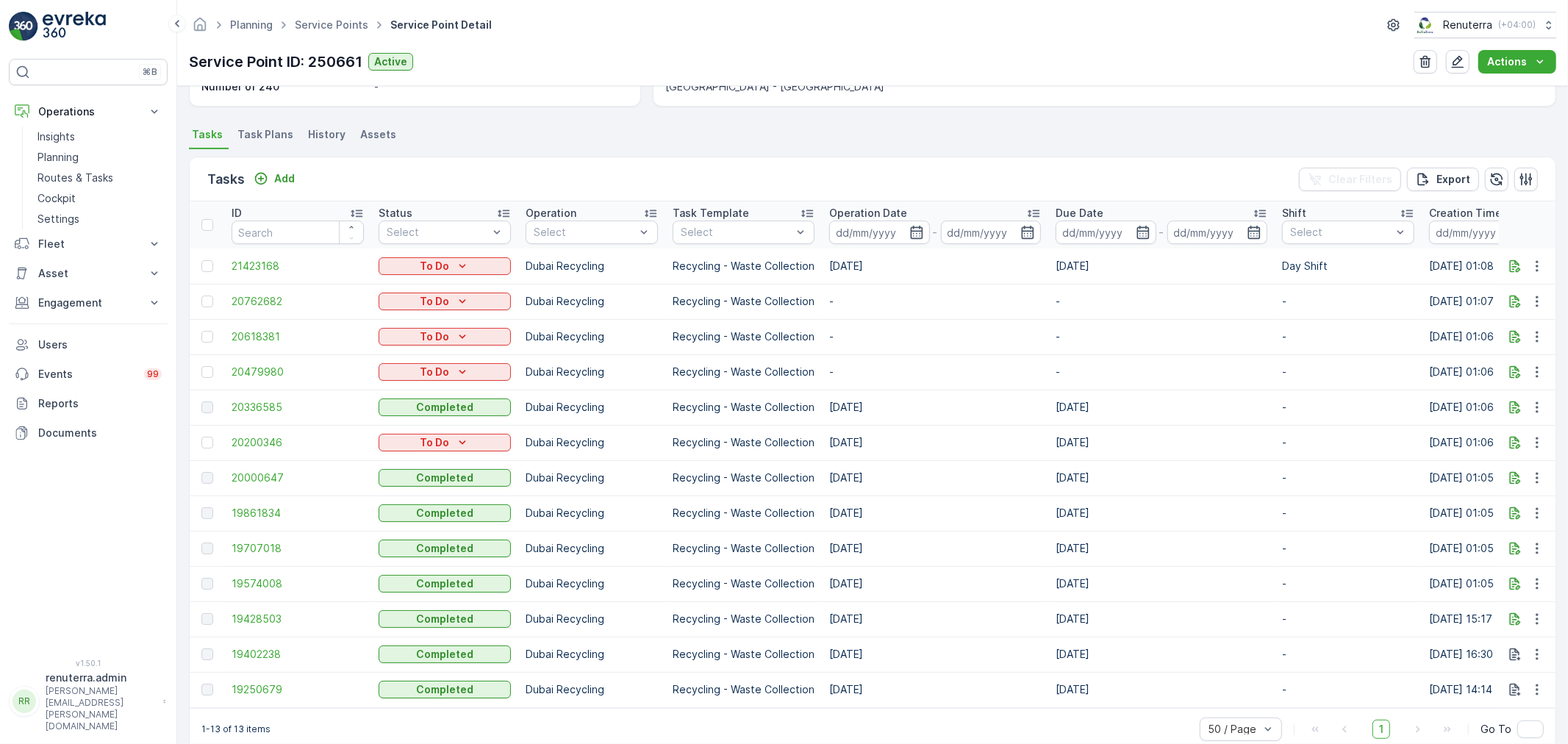
scroll to position [391, 0]
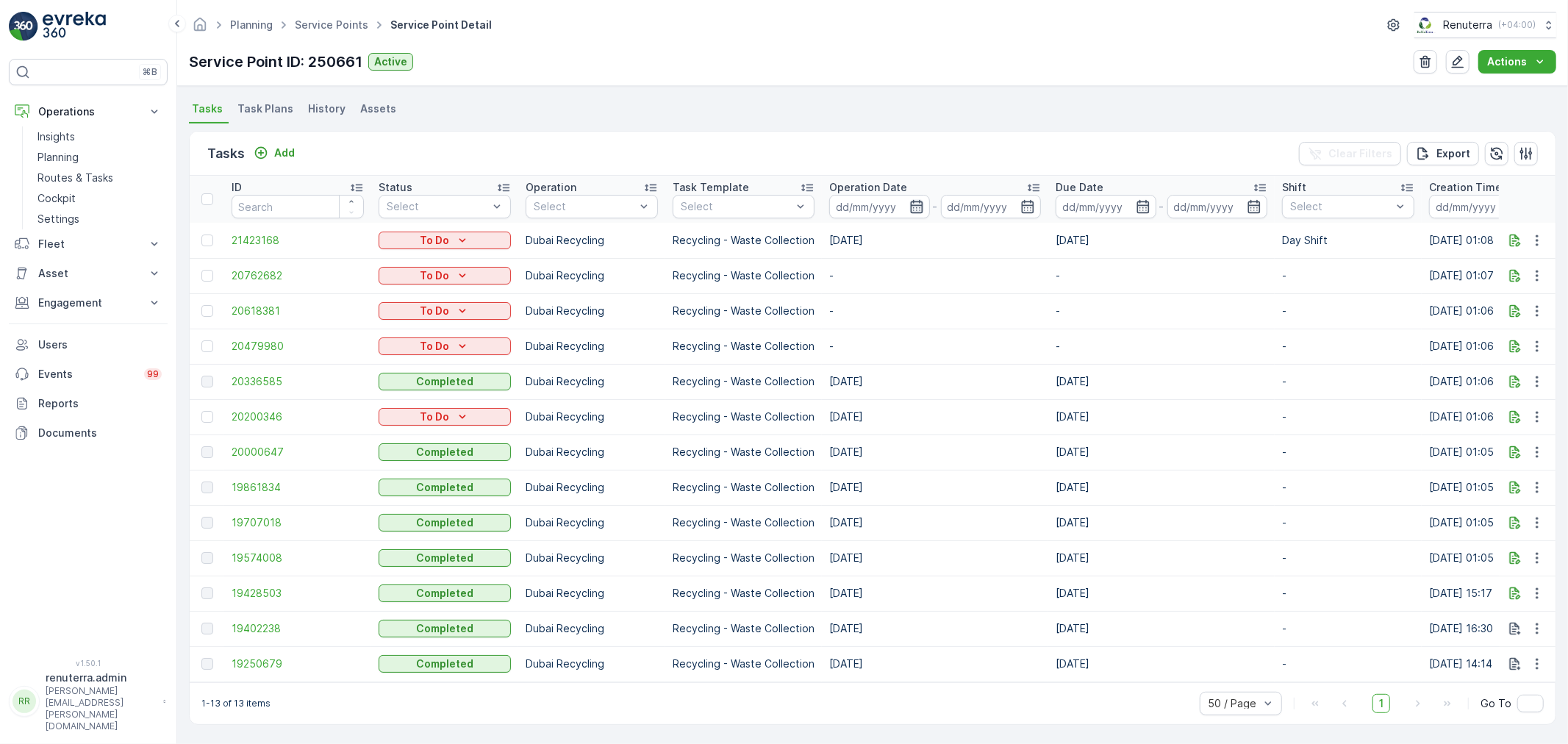
click at [909, 199] on icon "button" at bounding box center [916, 206] width 15 height 15
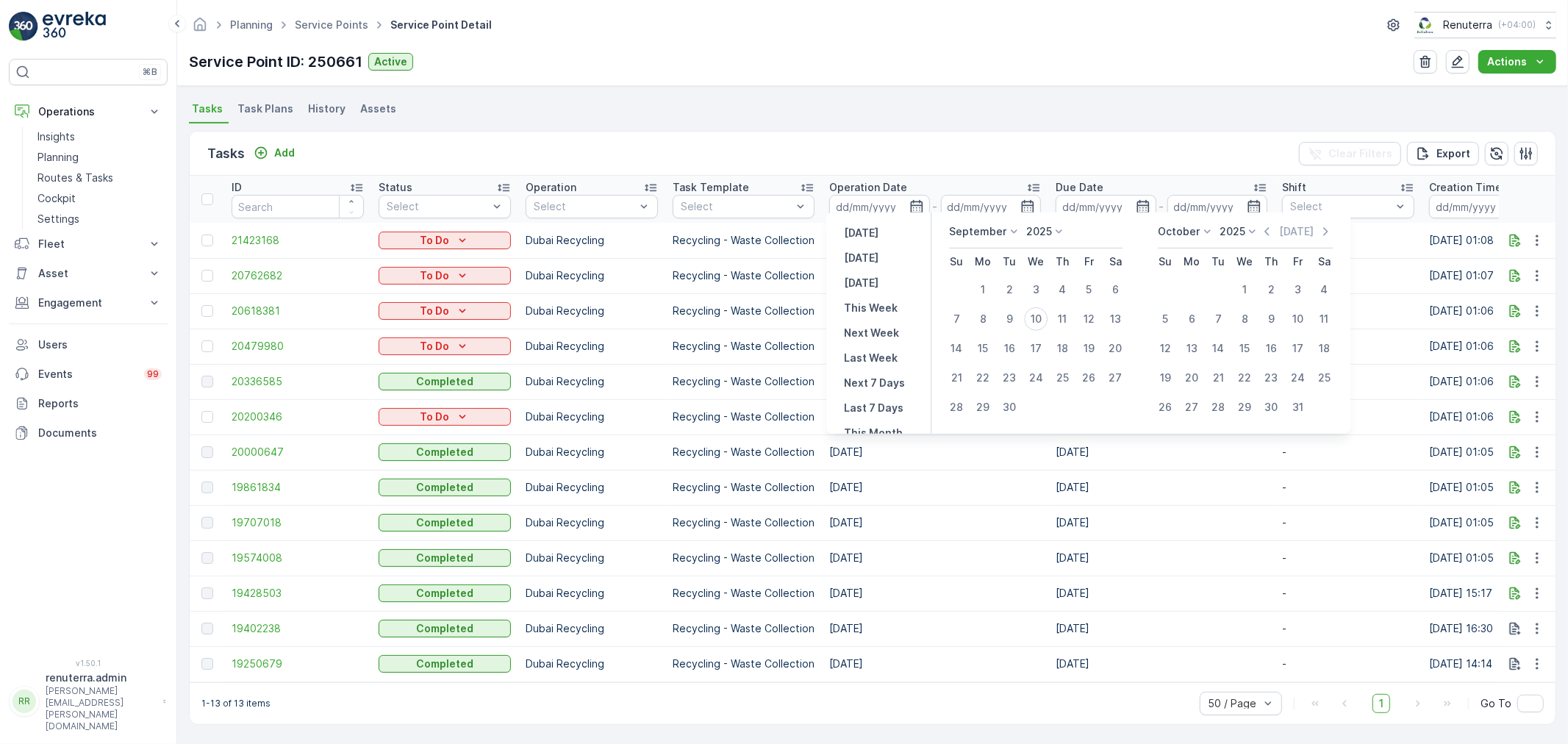
click at [805, 707] on div "1-13 of 13 items 50 / Page 1 Go To" at bounding box center [873, 704] width 1366 height 42
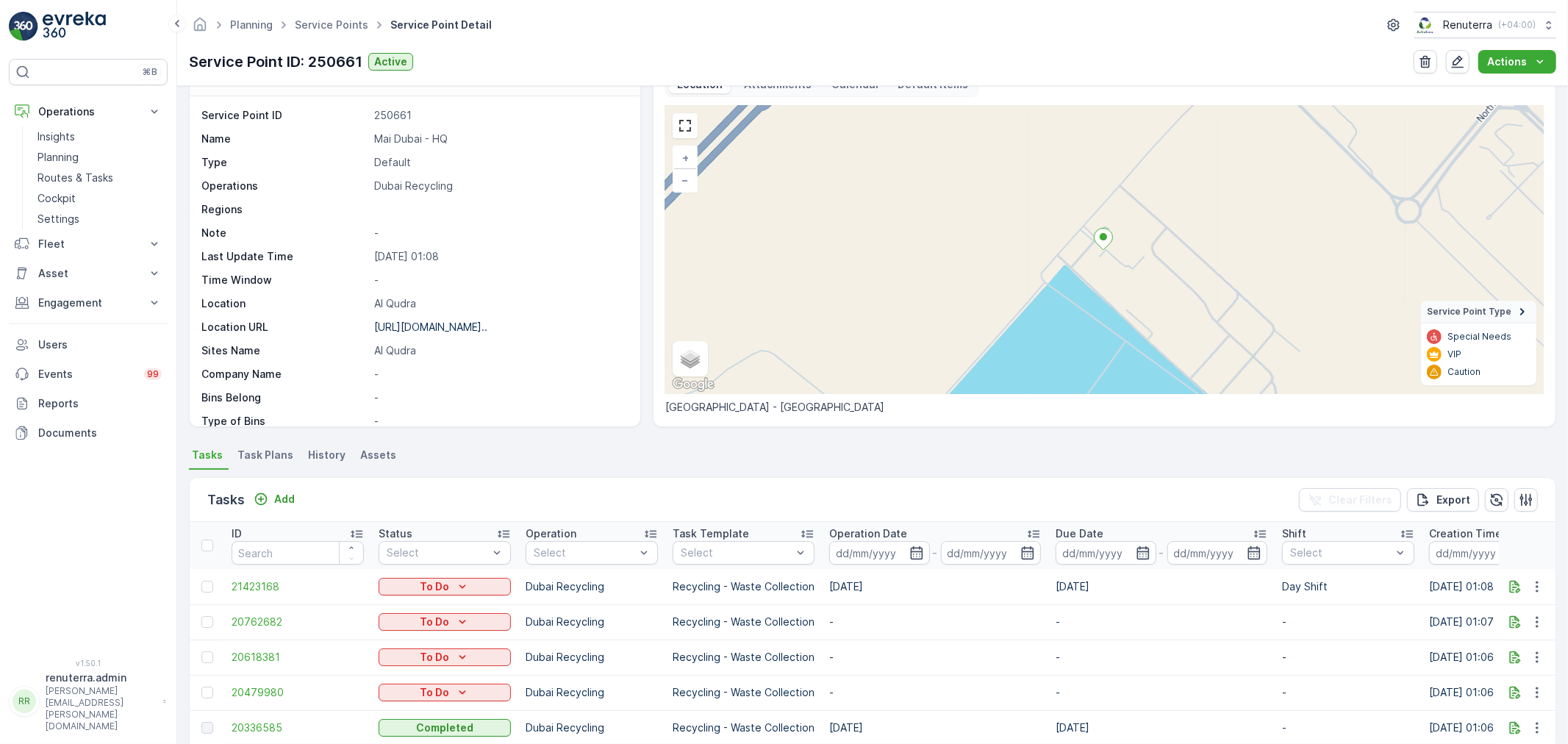
scroll to position [0, 0]
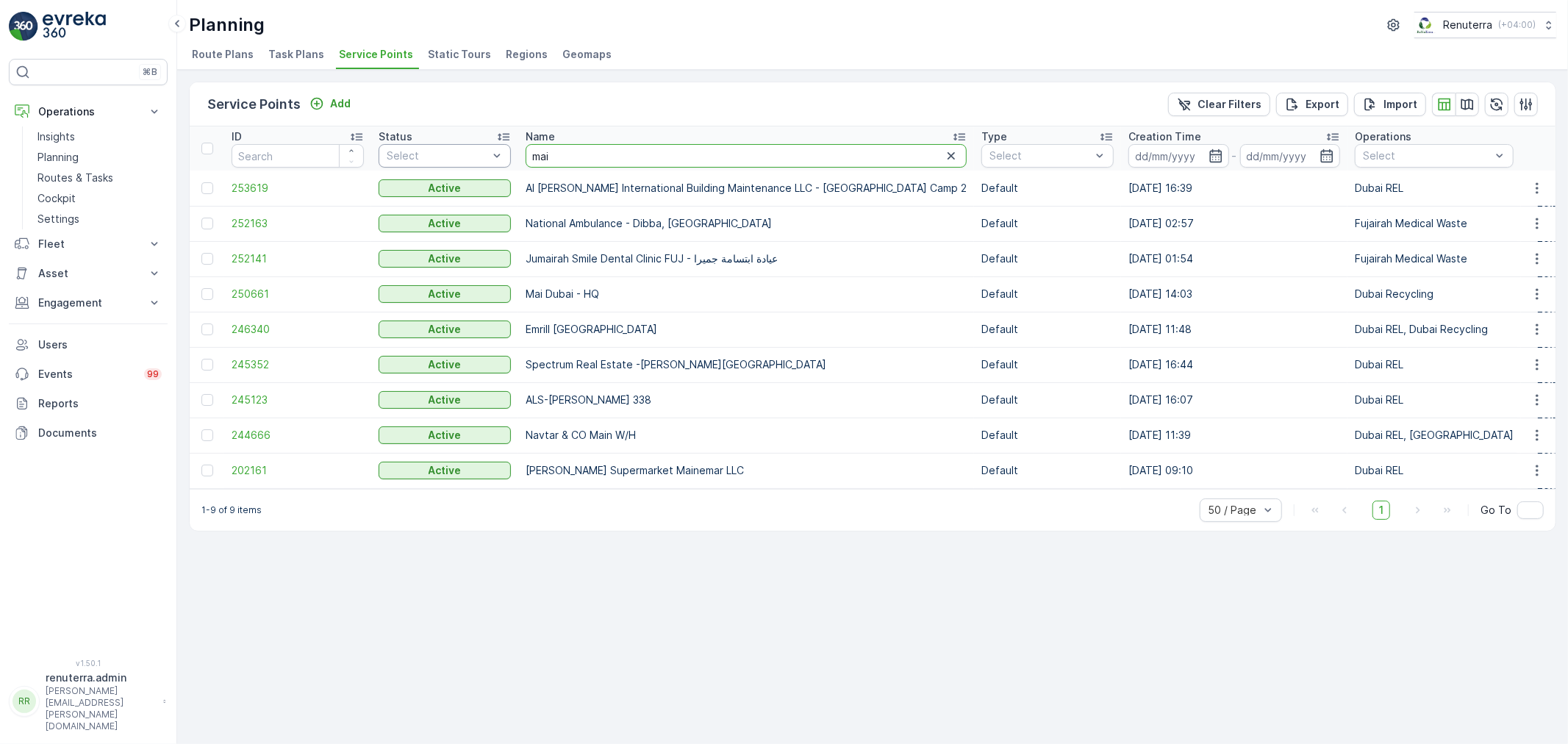
drag, startPoint x: 569, startPoint y: 155, endPoint x: 478, endPoint y: 154, distance: 91.0
type input "glob"
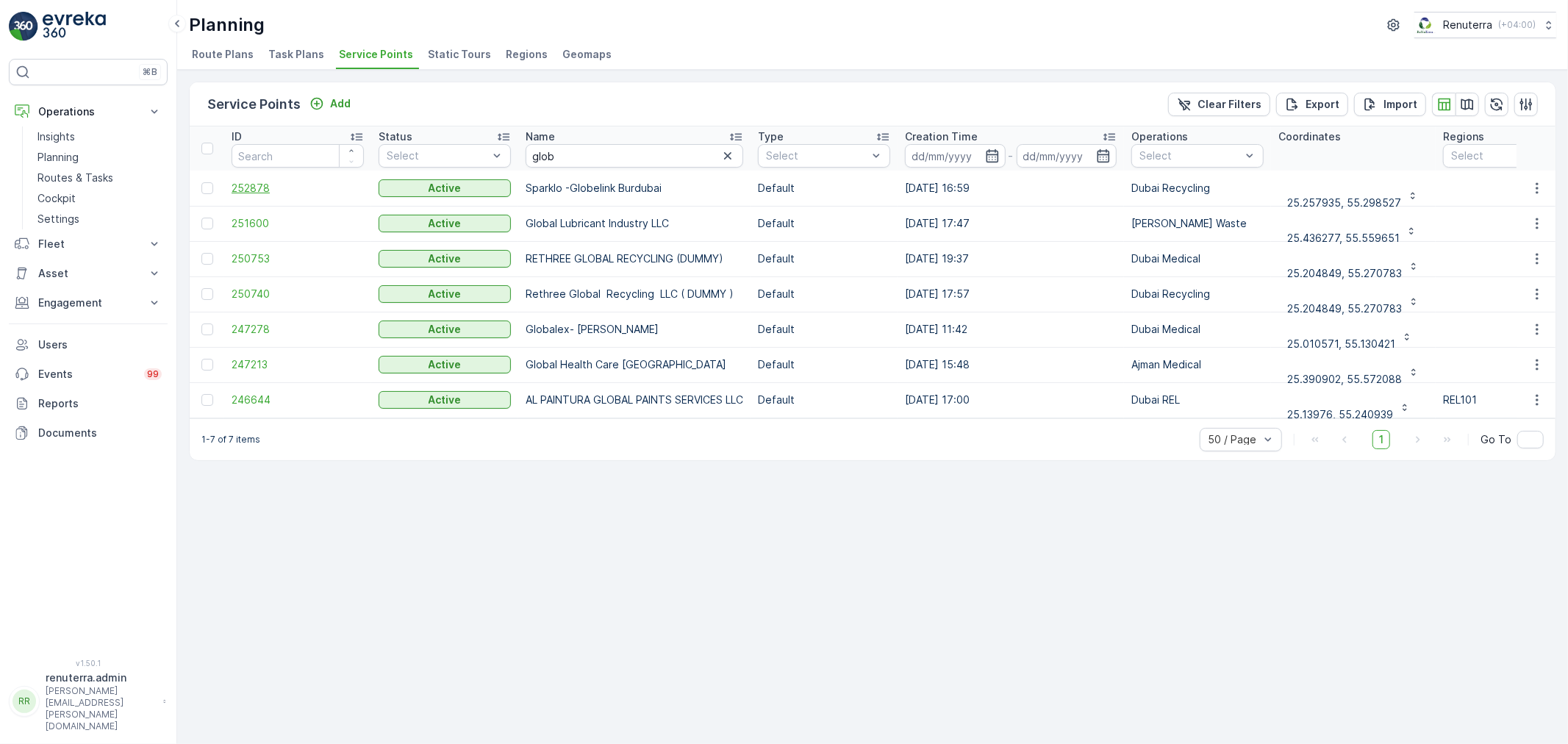
click at [255, 185] on span "252878" at bounding box center [298, 188] width 133 height 15
drag, startPoint x: 569, startPoint y: 159, endPoint x: 492, endPoint y: 148, distance: 77.8
type input "mia"
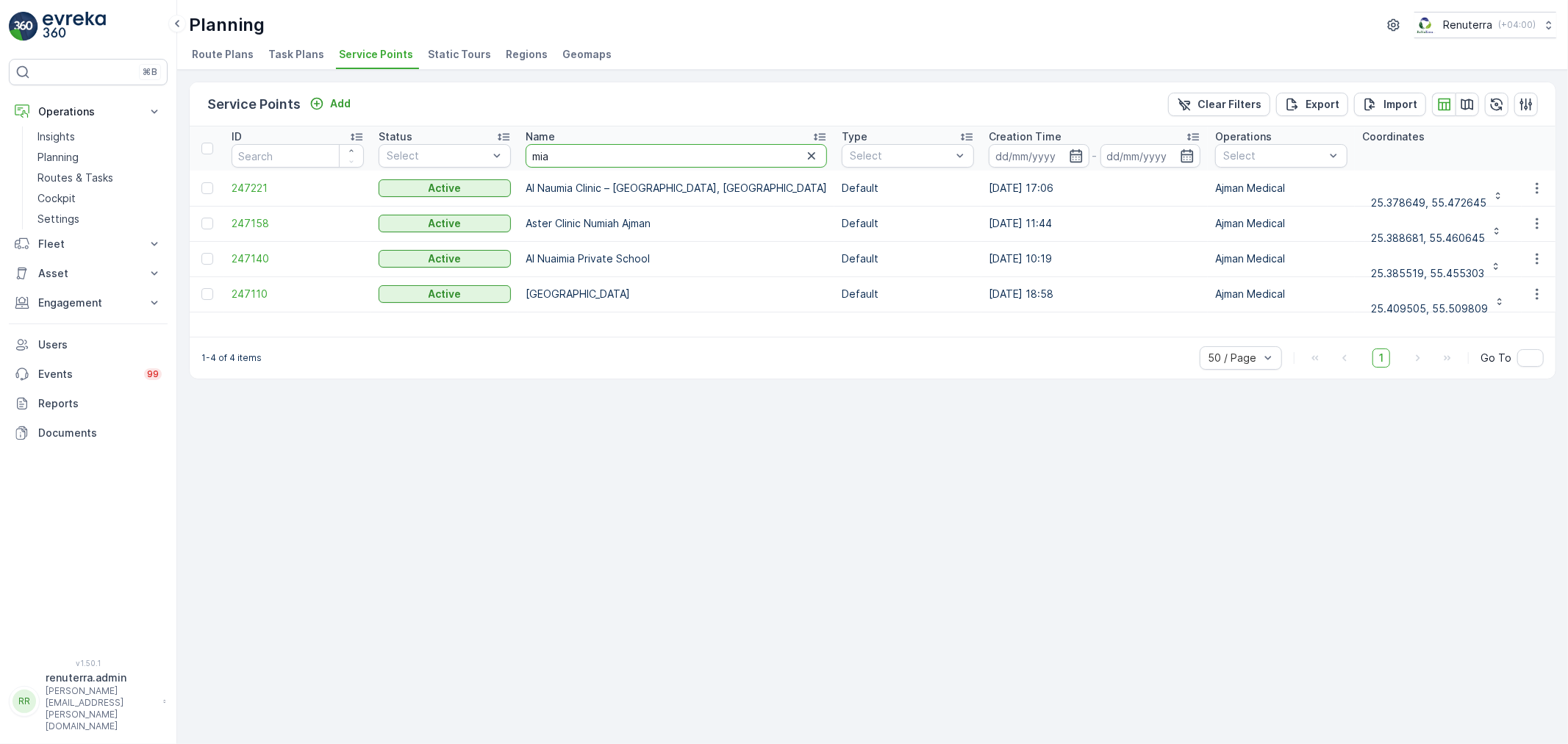
click at [569, 160] on input "mia" at bounding box center [676, 155] width 302 height 23
type input "mai"
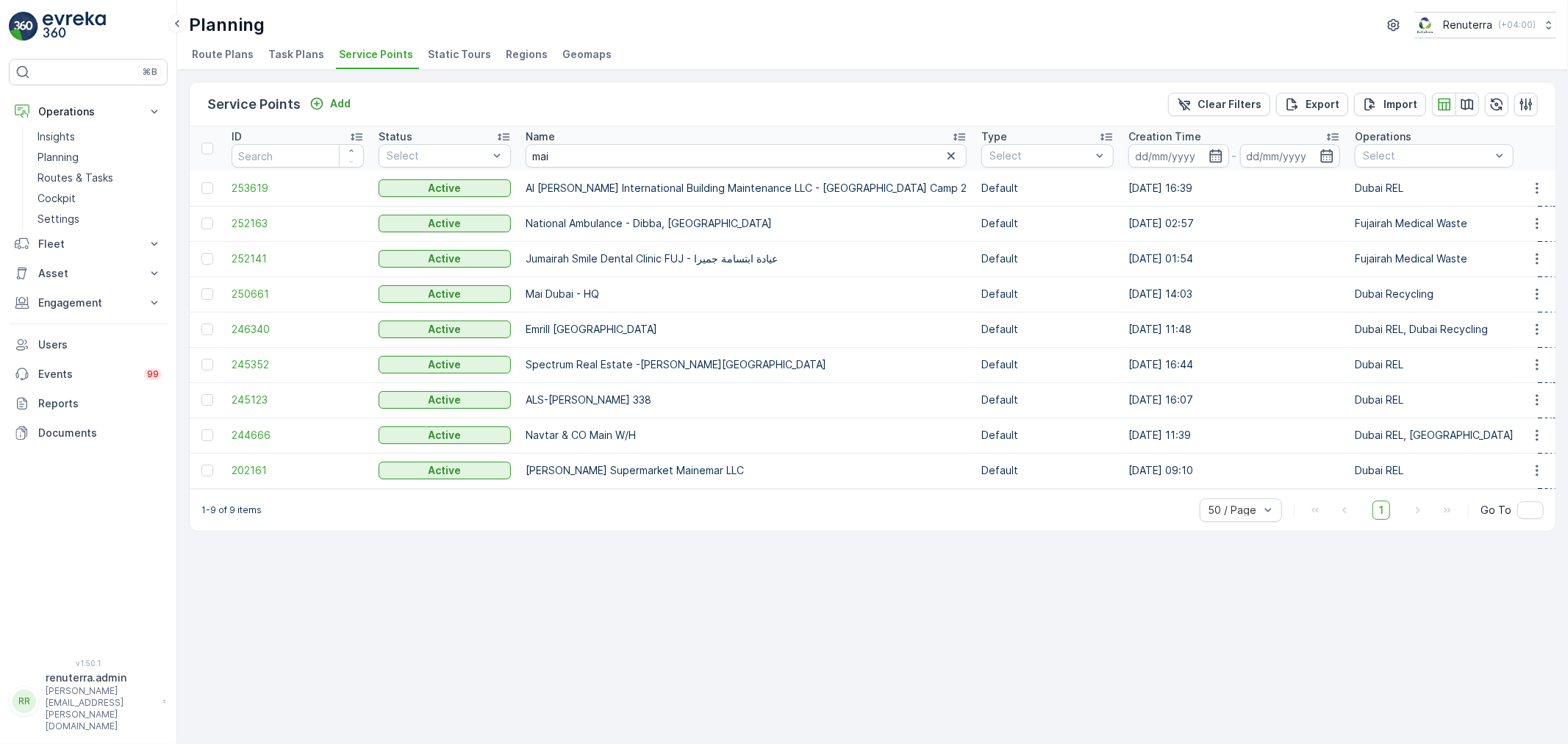
click at [230, 288] on td "250661" at bounding box center [298, 294] width 147 height 36
click at [239, 289] on span "250661" at bounding box center [298, 294] width 133 height 15
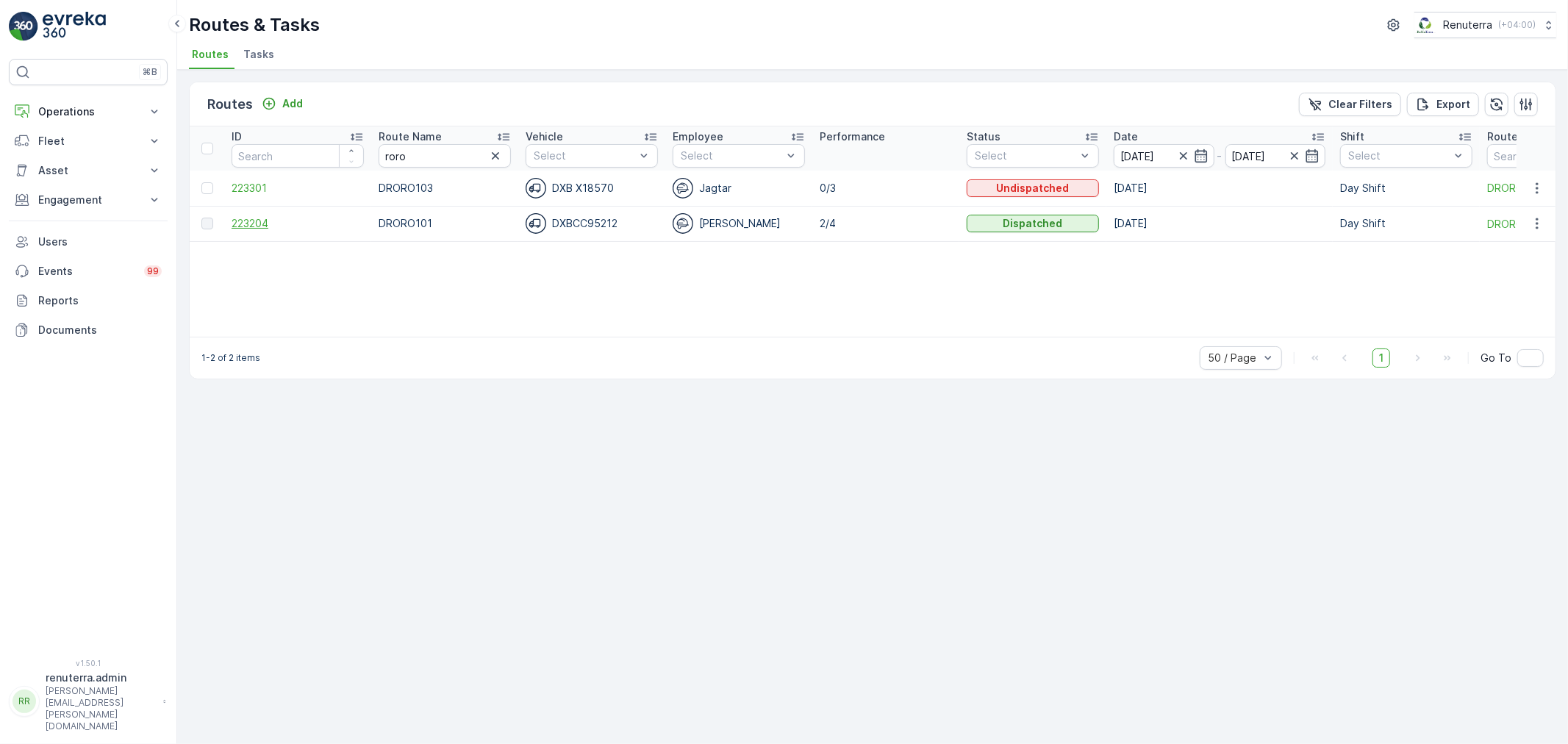
click at [259, 225] on span "223204" at bounding box center [298, 223] width 133 height 15
click at [260, 224] on span "223204" at bounding box center [298, 223] width 133 height 15
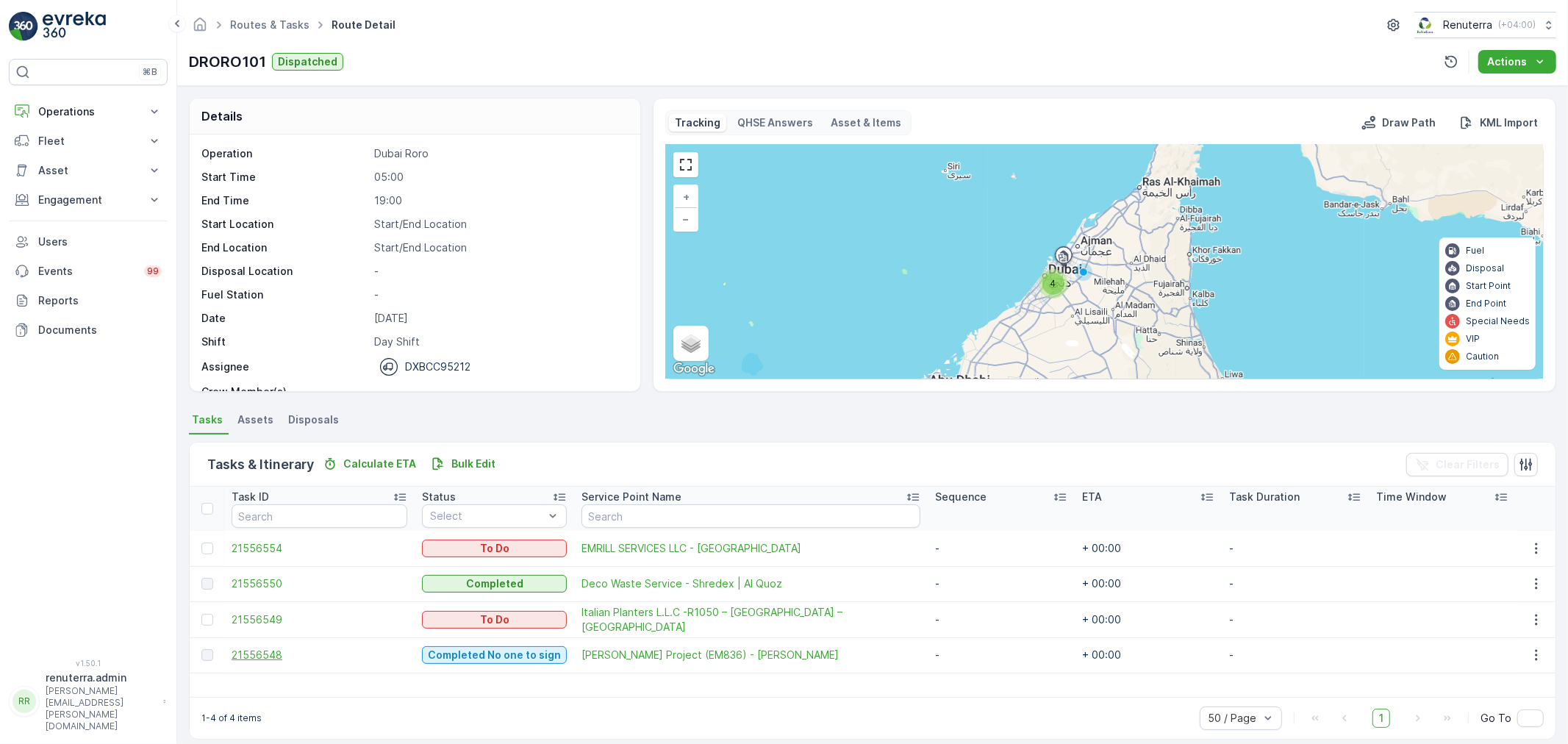
click at [263, 648] on span "21556548" at bounding box center [319, 655] width 175 height 15
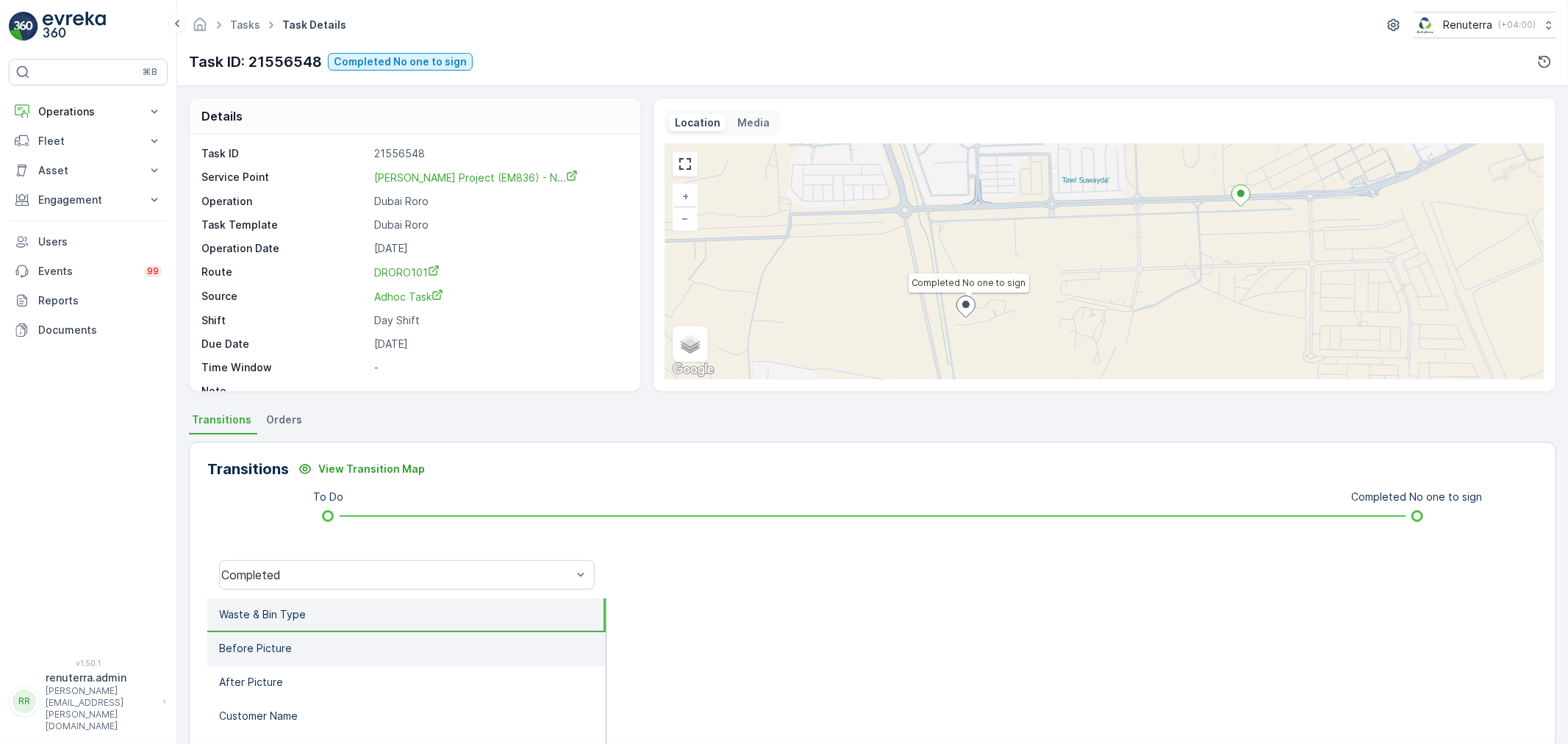
click at [247, 641] on p "Before Picture" at bounding box center [256, 649] width 73 height 15
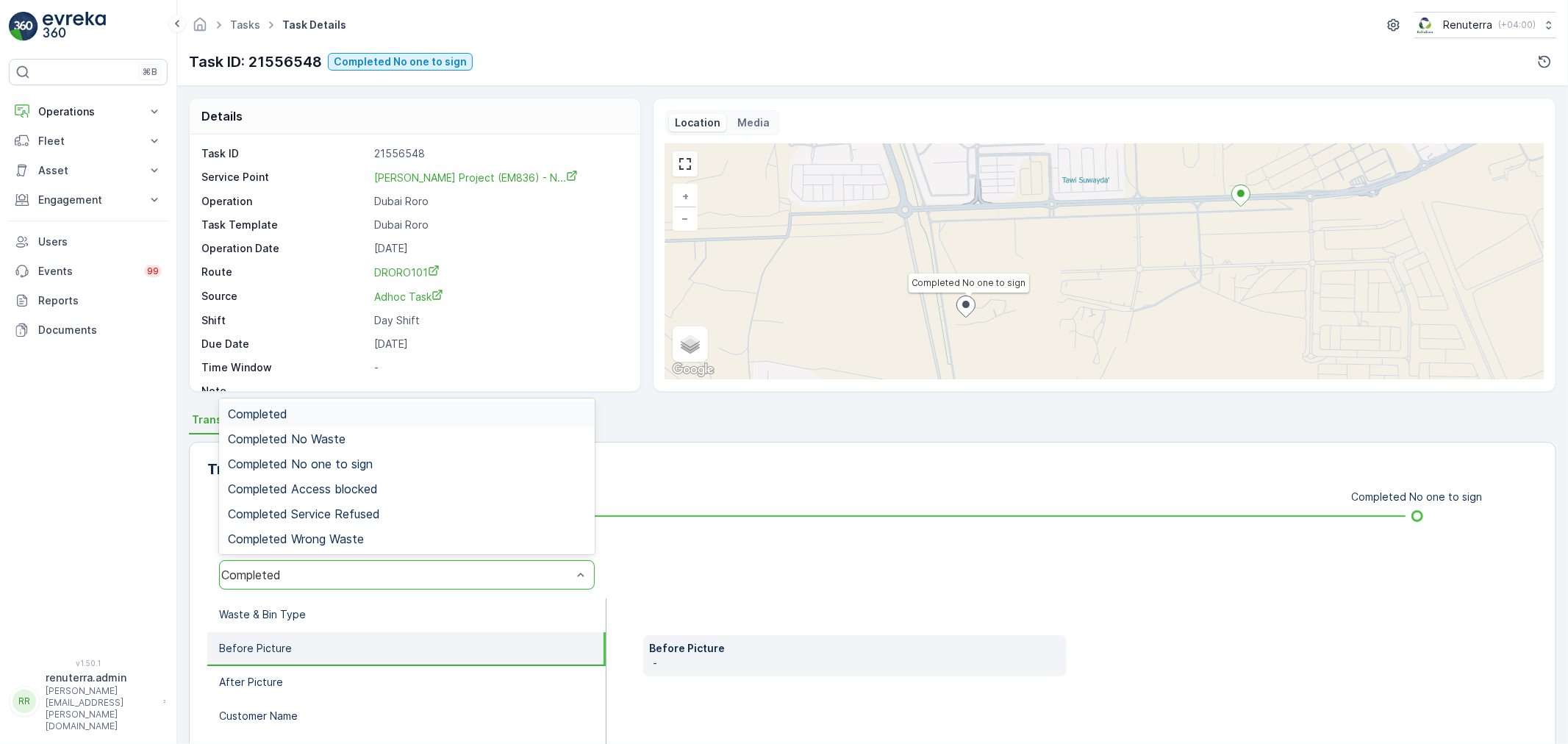
click at [348, 582] on div "Completed" at bounding box center [407, 575] width 375 height 29
click at [347, 465] on span "Completed No one to sign" at bounding box center [300, 463] width 145 height 13
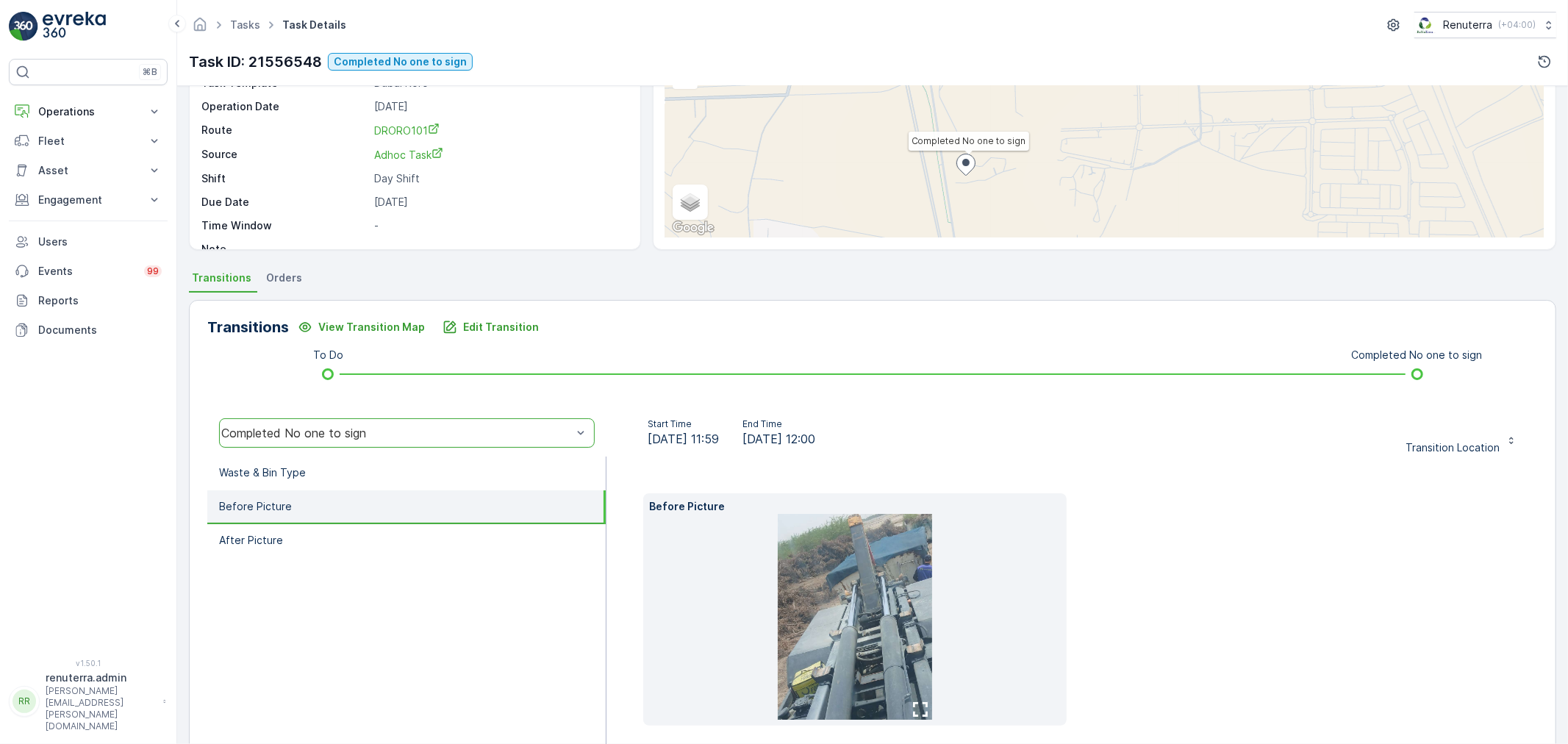
scroll to position [206, 0]
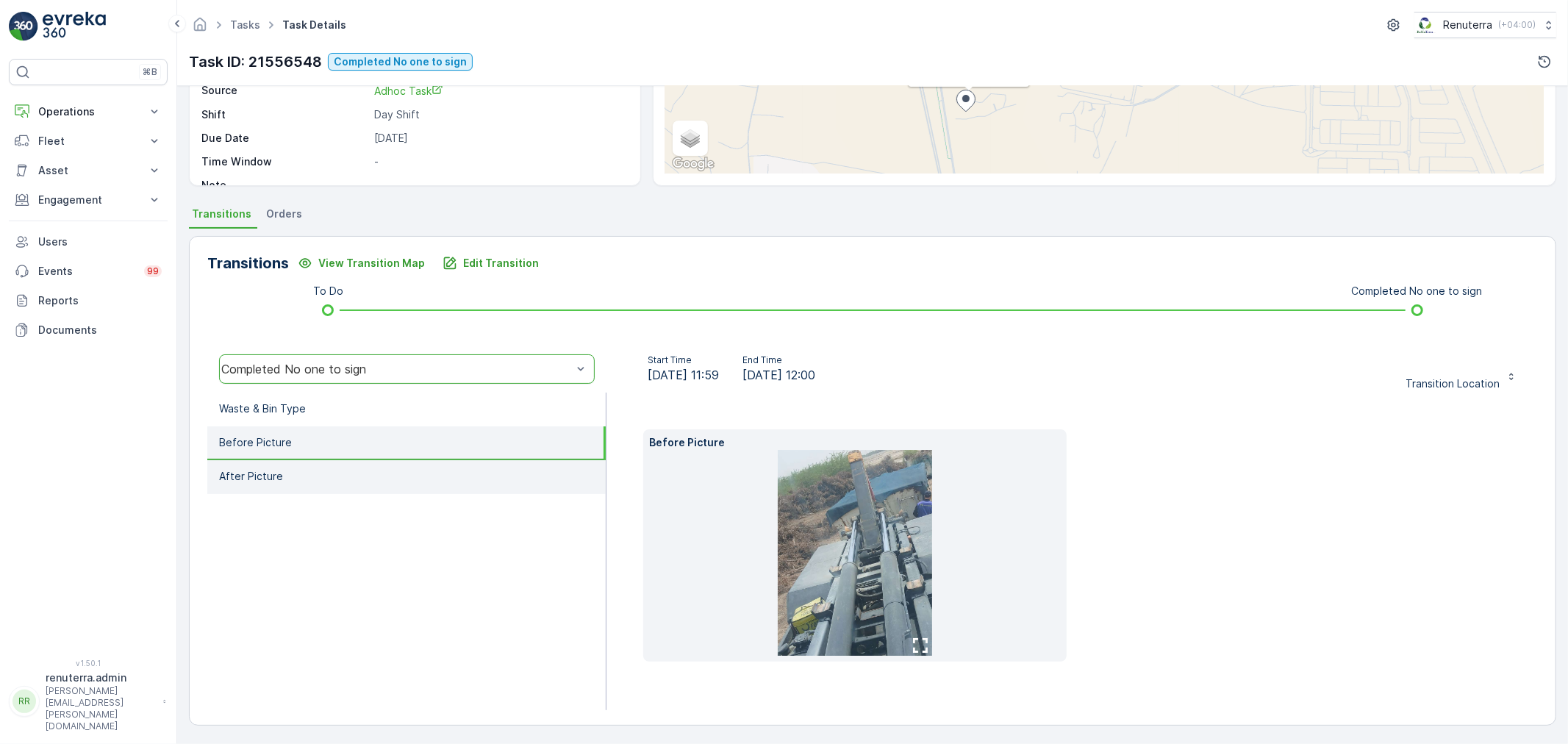
click at [298, 467] on li "After Picture" at bounding box center [406, 477] width 399 height 34
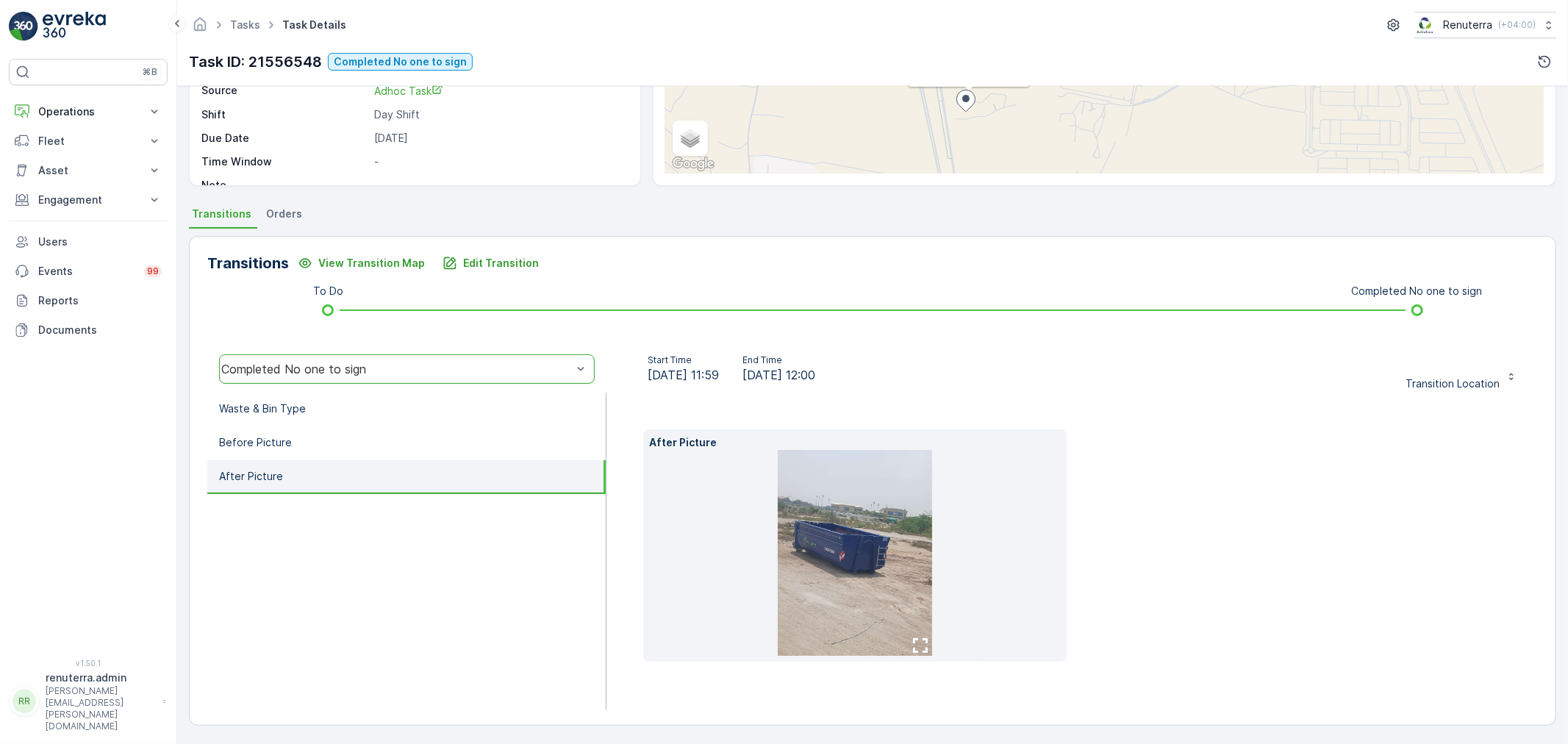
scroll to position [182, 0]
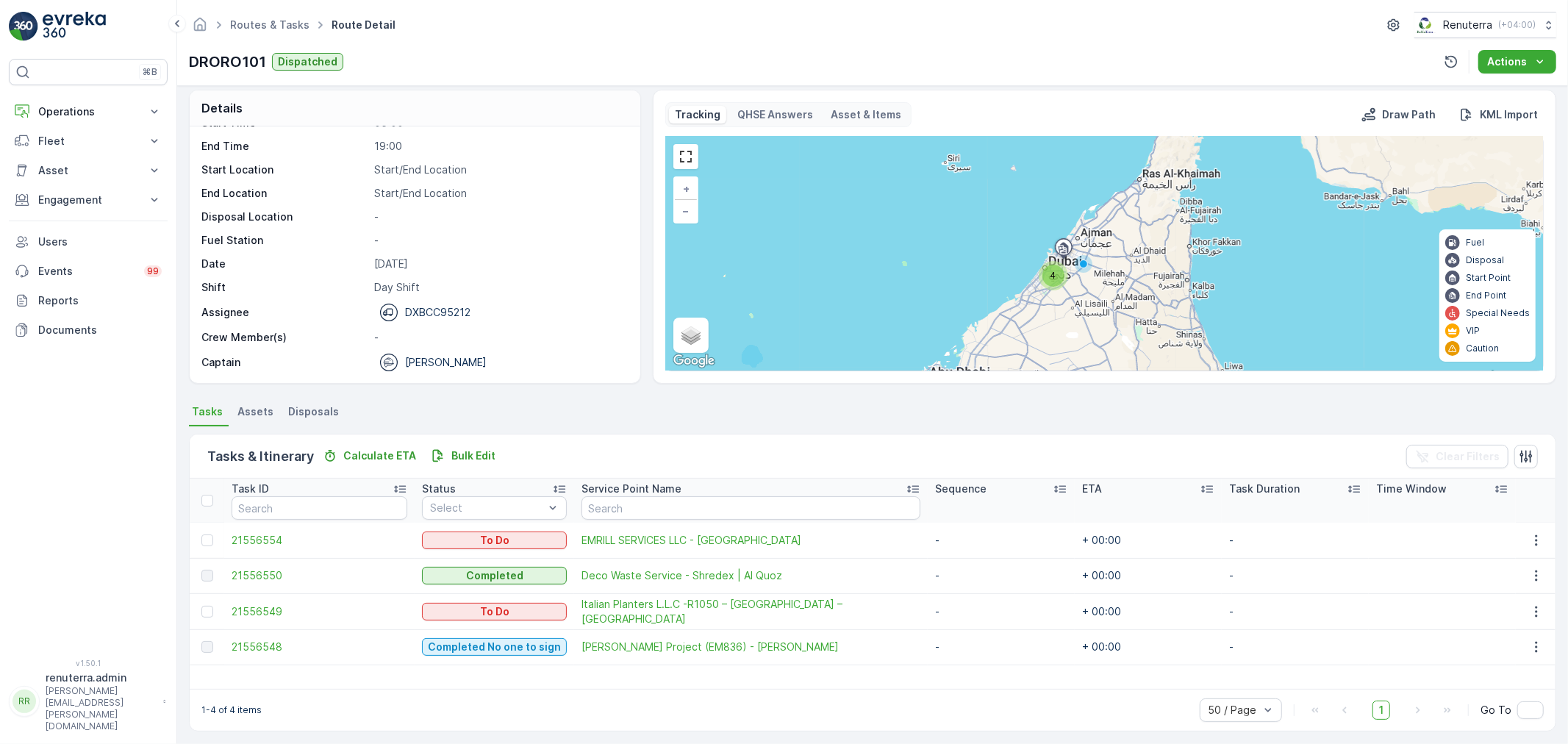
scroll to position [13, 0]
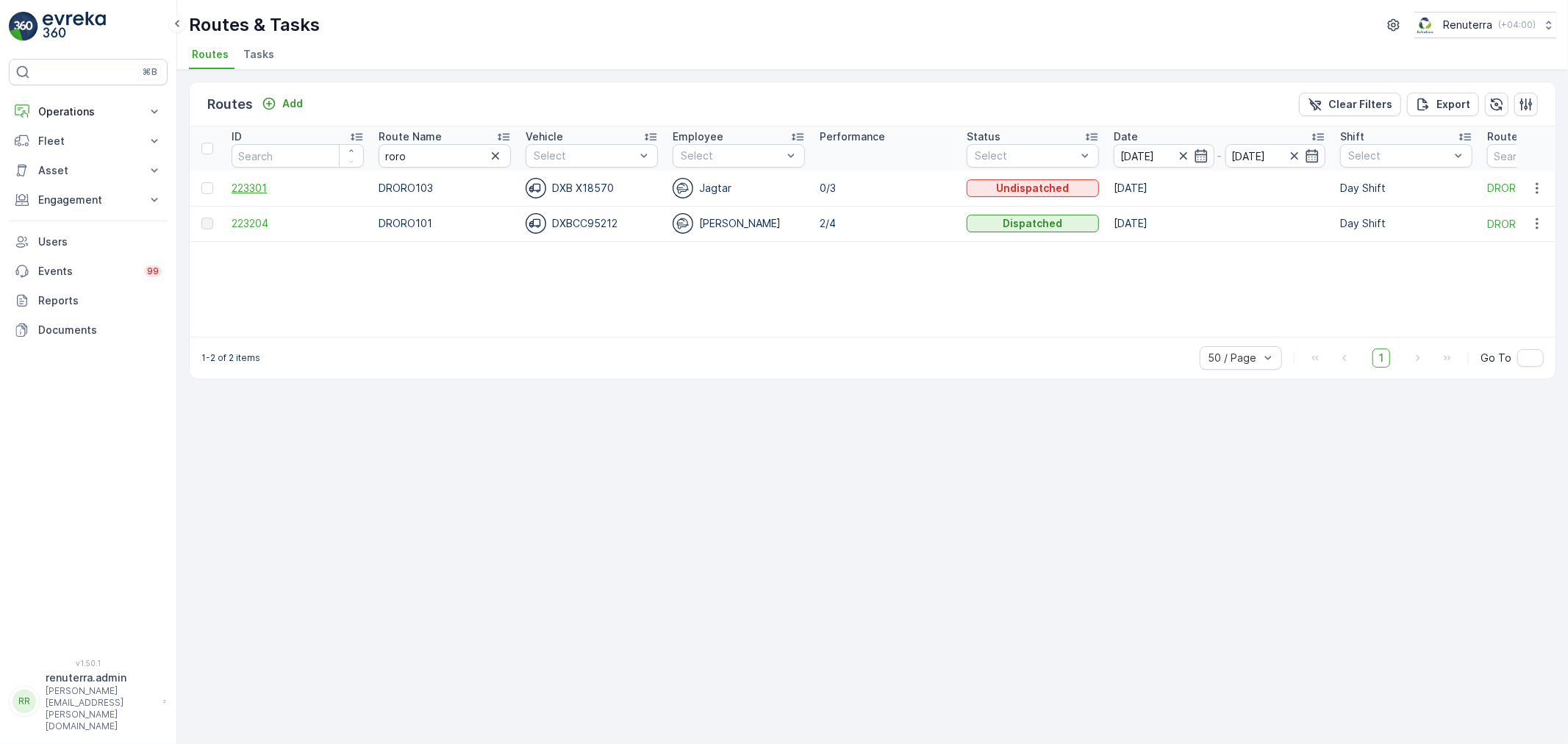
click at [248, 187] on span "223301" at bounding box center [298, 188] width 133 height 15
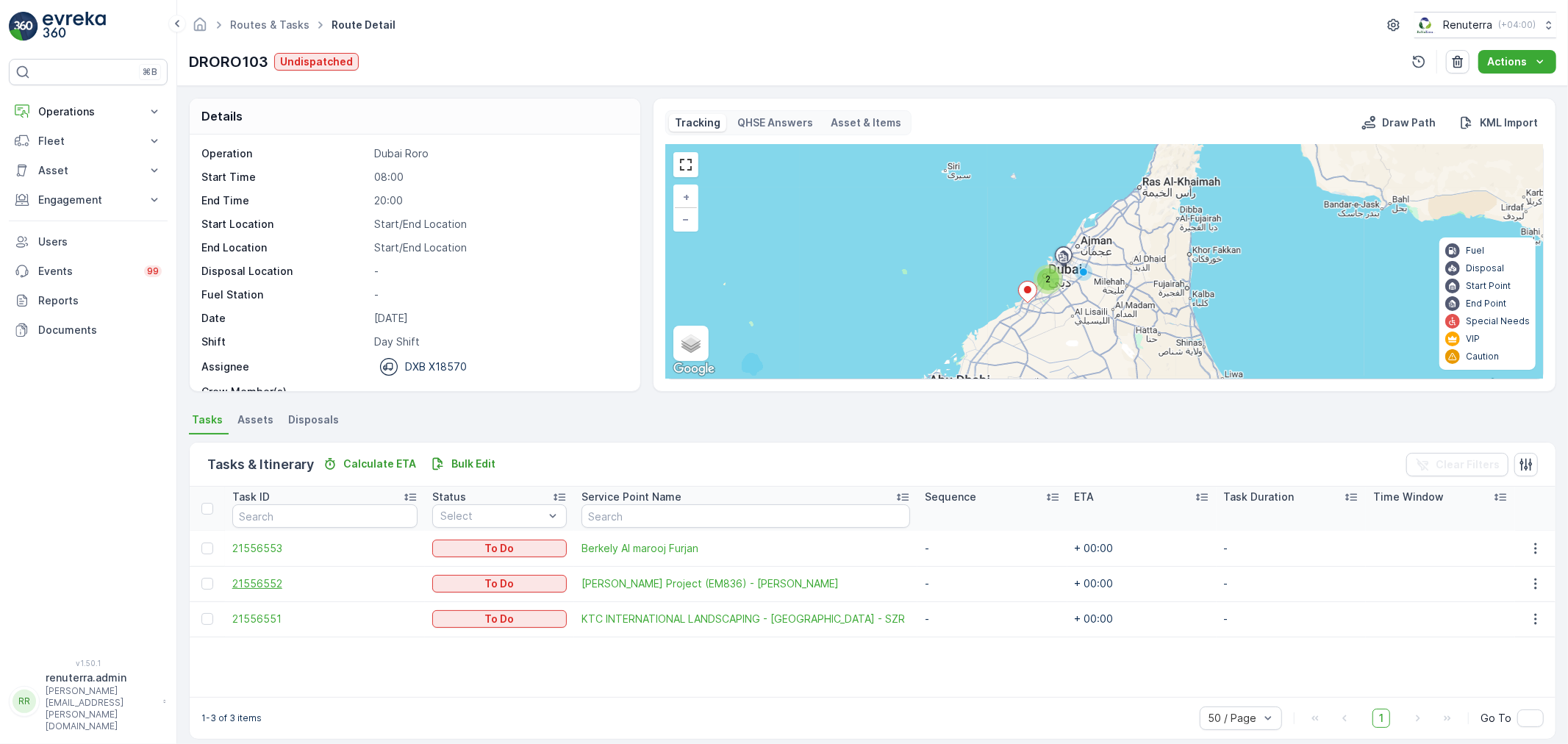
click at [263, 577] on span "21556552" at bounding box center [324, 584] width 185 height 15
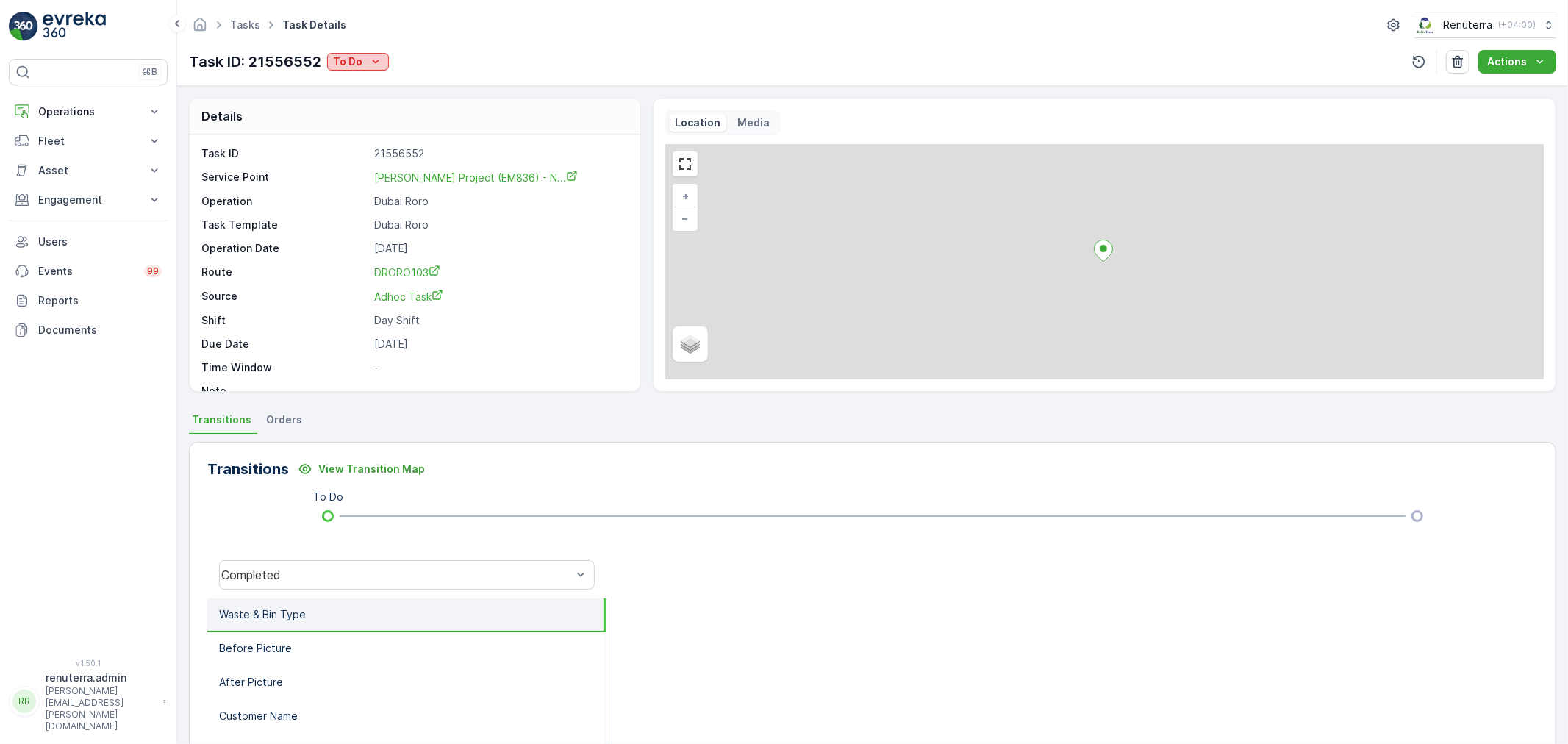
click at [361, 60] on p "To Do" at bounding box center [348, 61] width 29 height 15
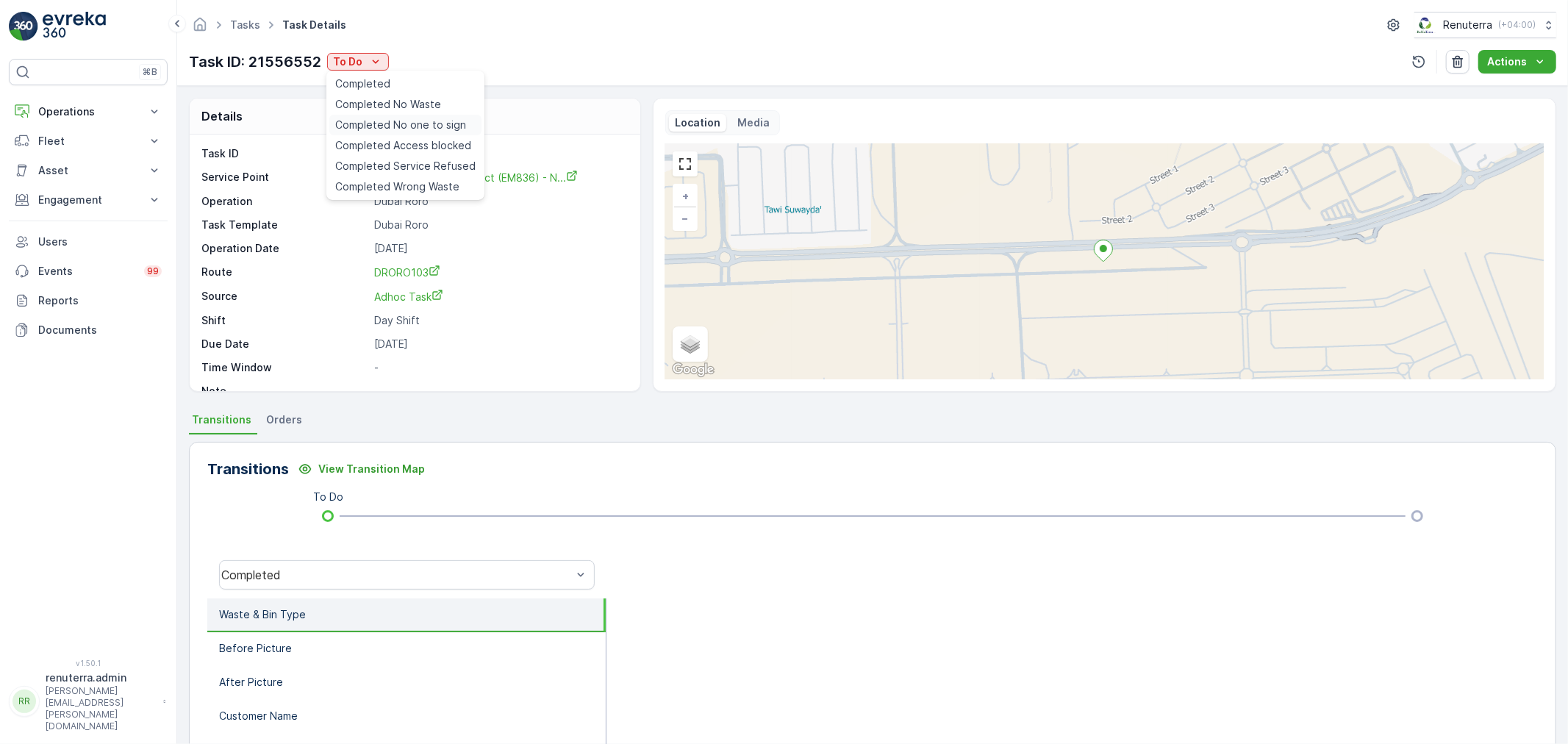
click at [399, 120] on span "Completed No one to sign" at bounding box center [400, 125] width 131 height 15
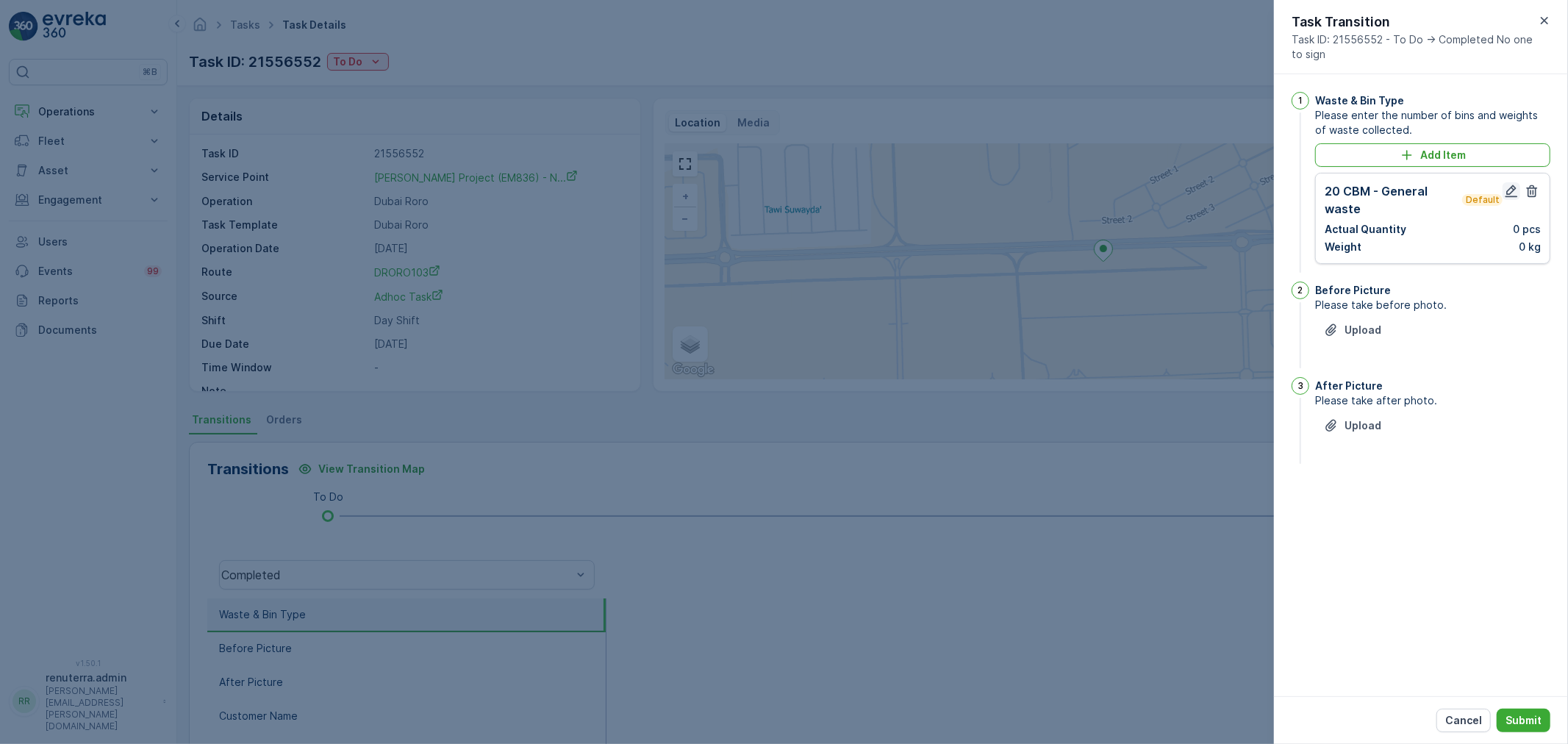
click at [1504, 194] on icon "button" at bounding box center [1511, 191] width 15 height 15
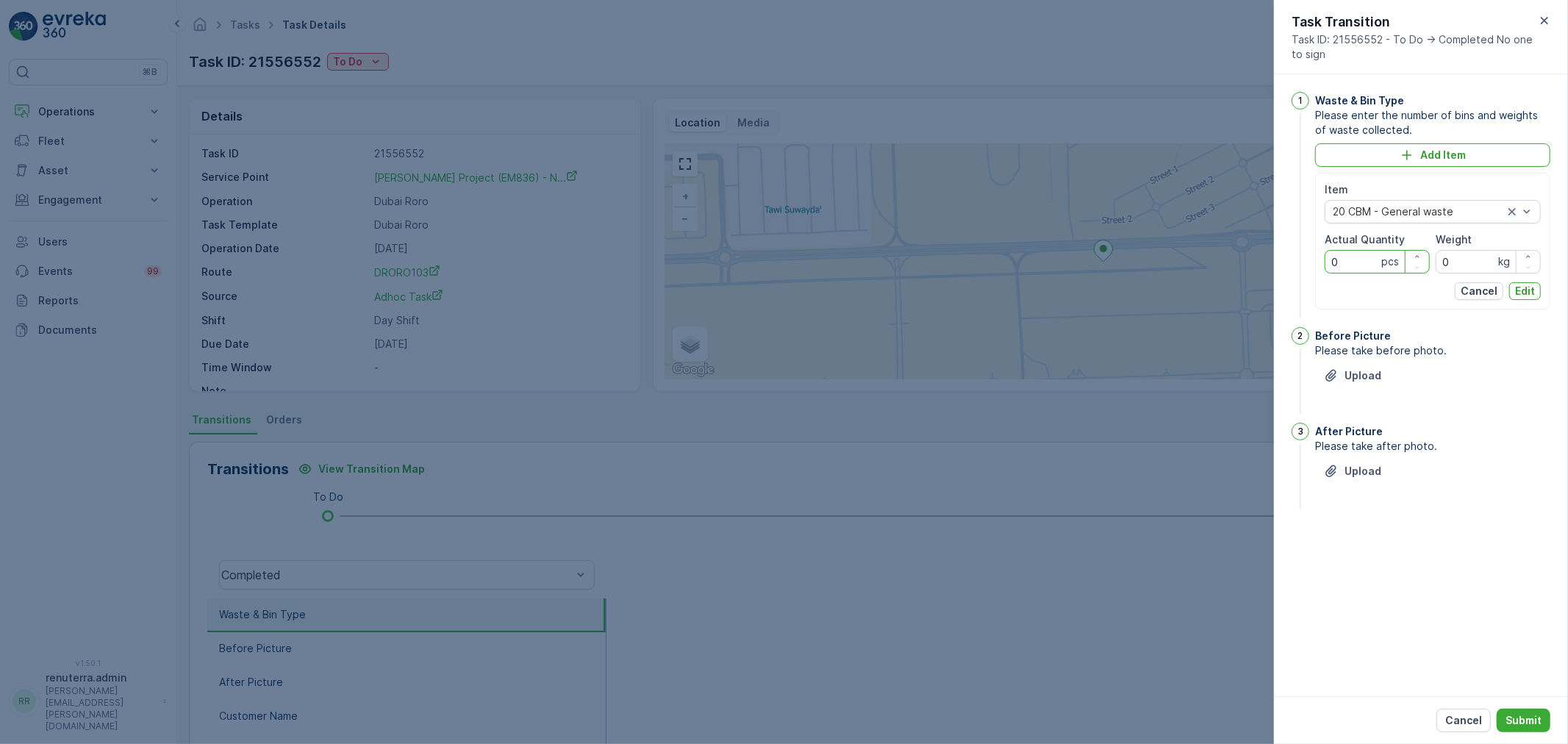
drag, startPoint x: 1349, startPoint y: 263, endPoint x: 1290, endPoint y: 263, distance: 59.0
click at [1290, 263] on div "1 Waste & Bin Type Please enter the number of bins and weights of waste collect…" at bounding box center [1421, 385] width 294 height 622
type Quantity "1"
click at [1528, 290] on p "Edit" at bounding box center [1524, 291] width 20 height 15
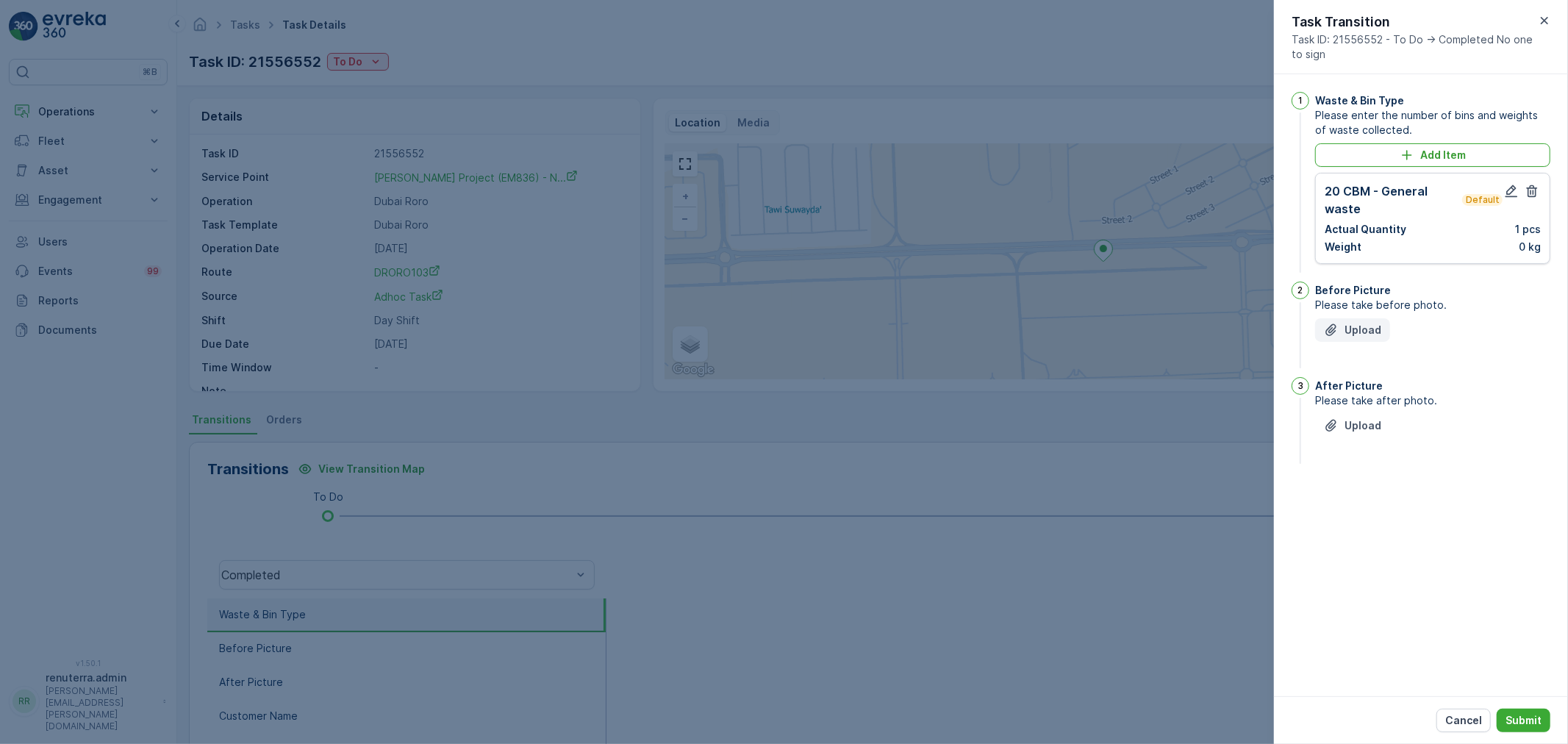
click at [1356, 331] on p "Upload" at bounding box center [1363, 330] width 36 height 15
click at [1361, 506] on p "Upload" at bounding box center [1363, 499] width 36 height 15
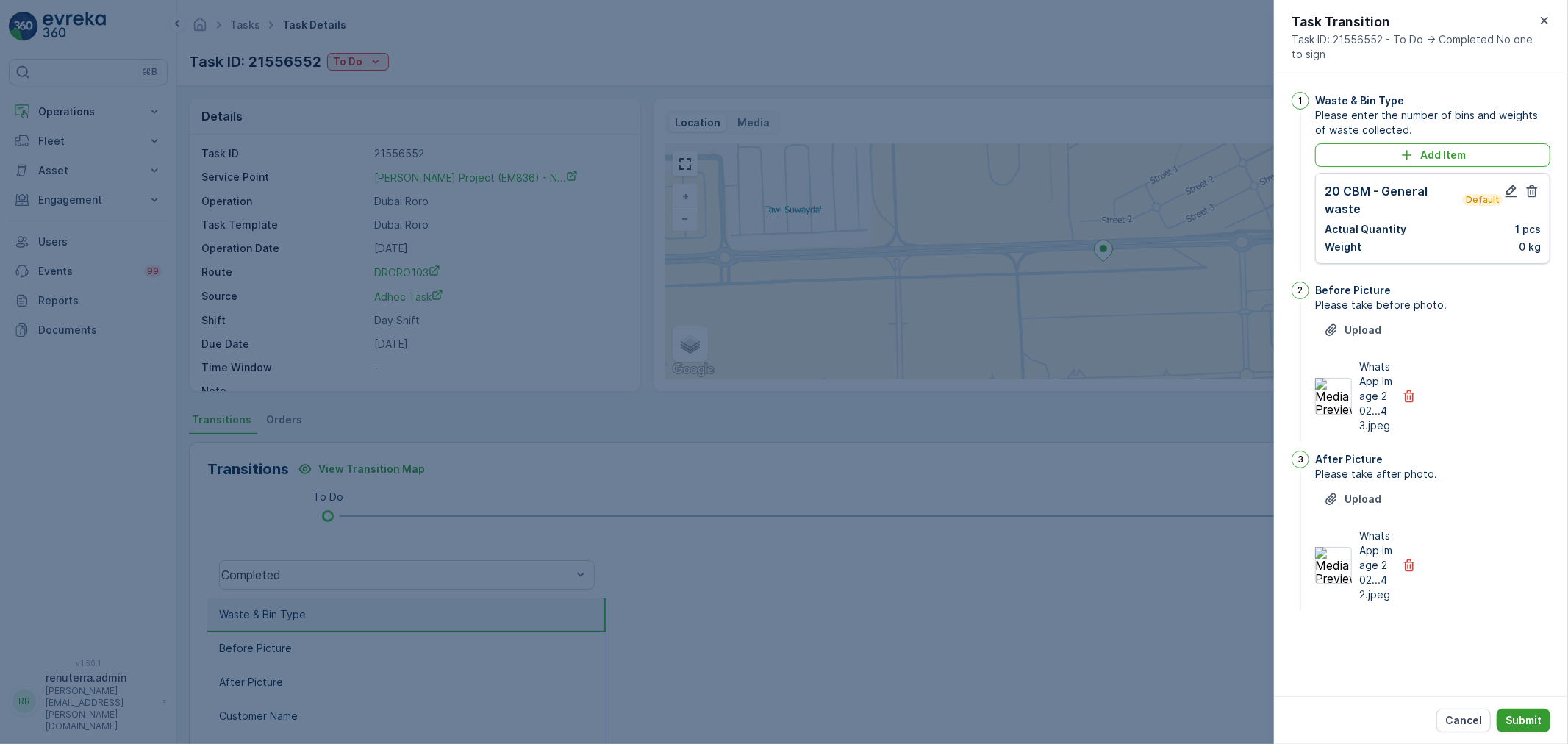
click at [1519, 715] on p "Submit" at bounding box center [1524, 721] width 36 height 15
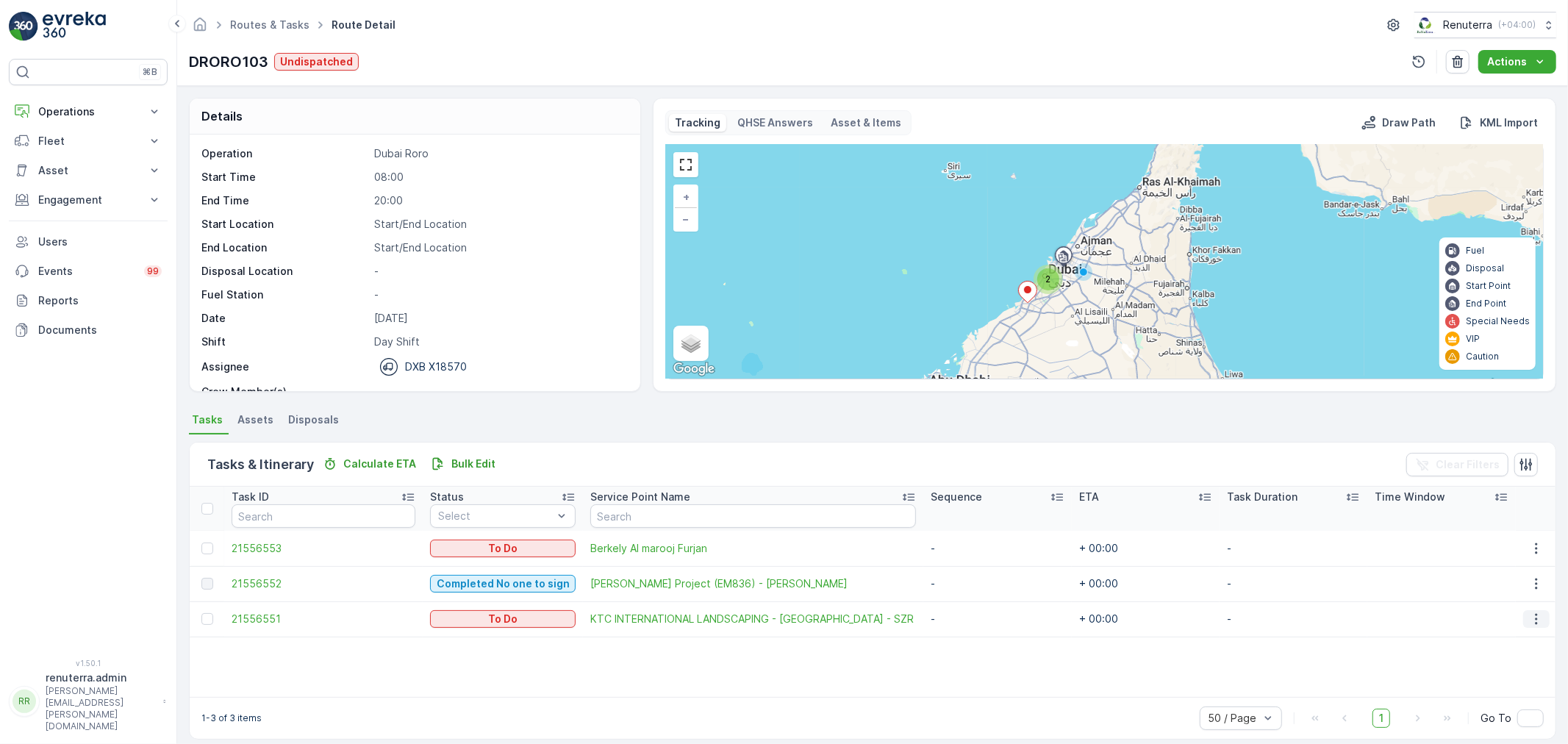
click at [1529, 619] on icon "button" at bounding box center [1536, 619] width 15 height 15
click at [1510, 700] on span "Remove from Route" at bounding box center [1513, 702] width 99 height 15
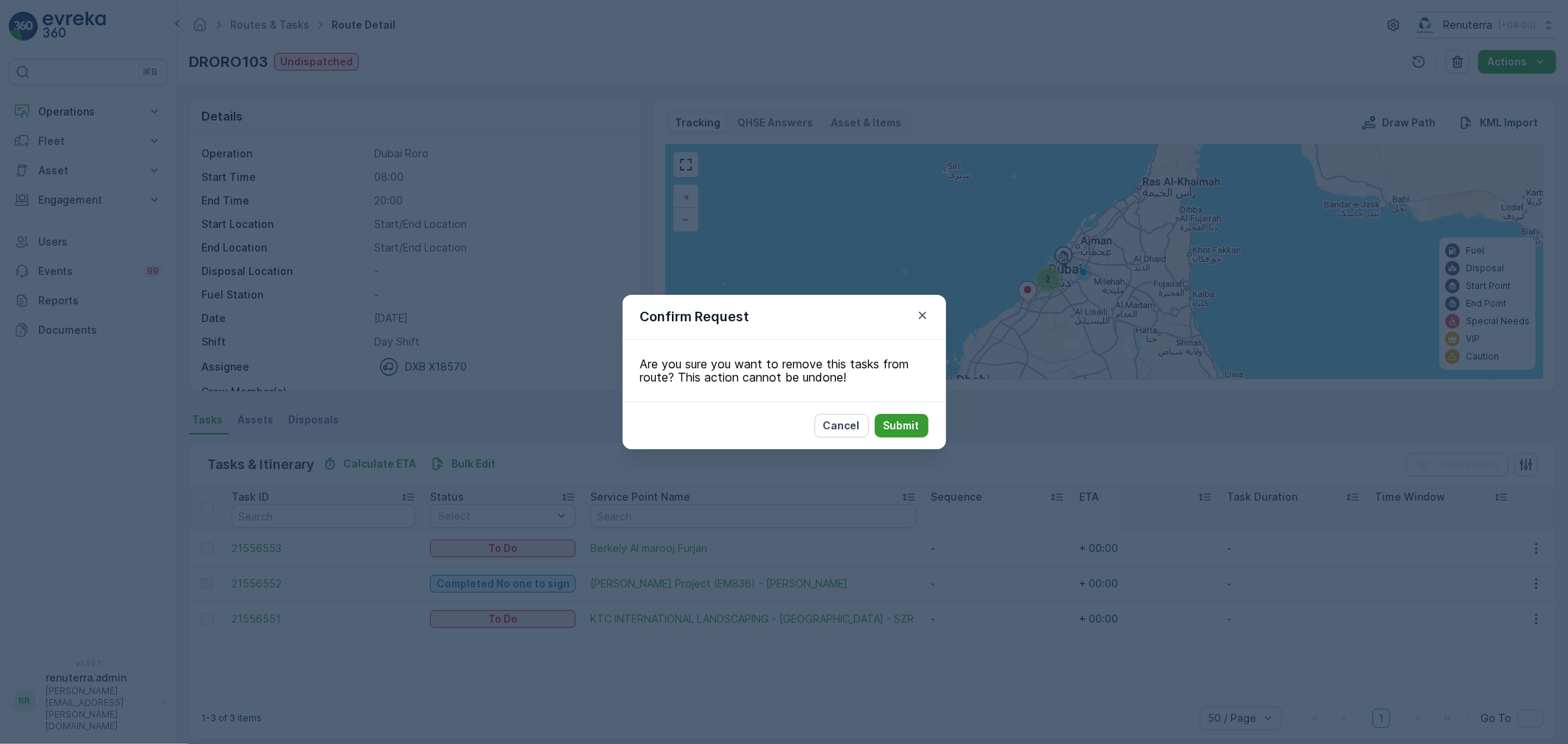
click at [895, 416] on button "Submit" at bounding box center [902, 425] width 53 height 23
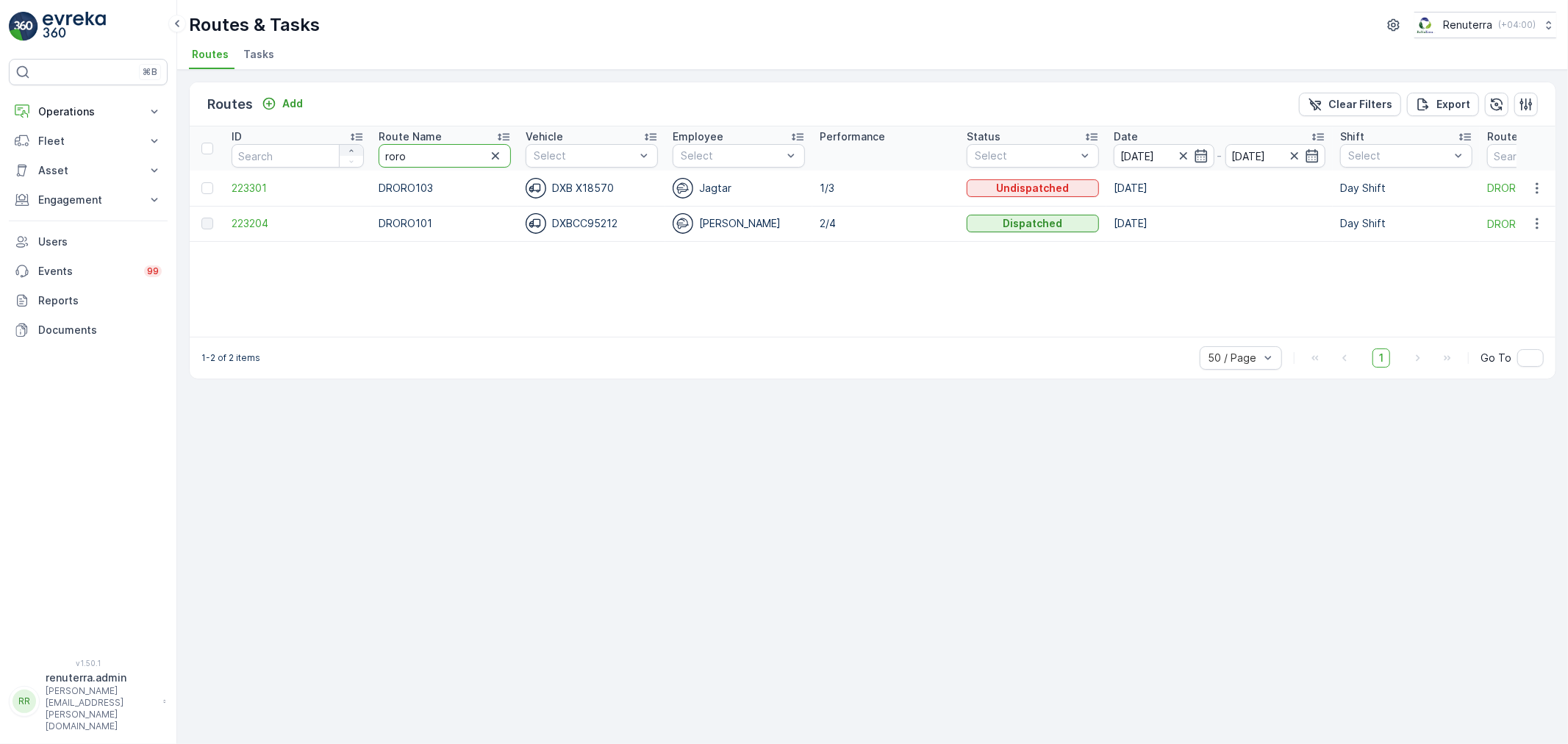
drag, startPoint x: 412, startPoint y: 149, endPoint x: 346, endPoint y: 148, distance: 66.0
click at [346, 148] on tr "ID Route Name roro Vehicle Select Employee Select Performance Status Select Dat…" at bounding box center [928, 148] width 1477 height 44
type input "rel"
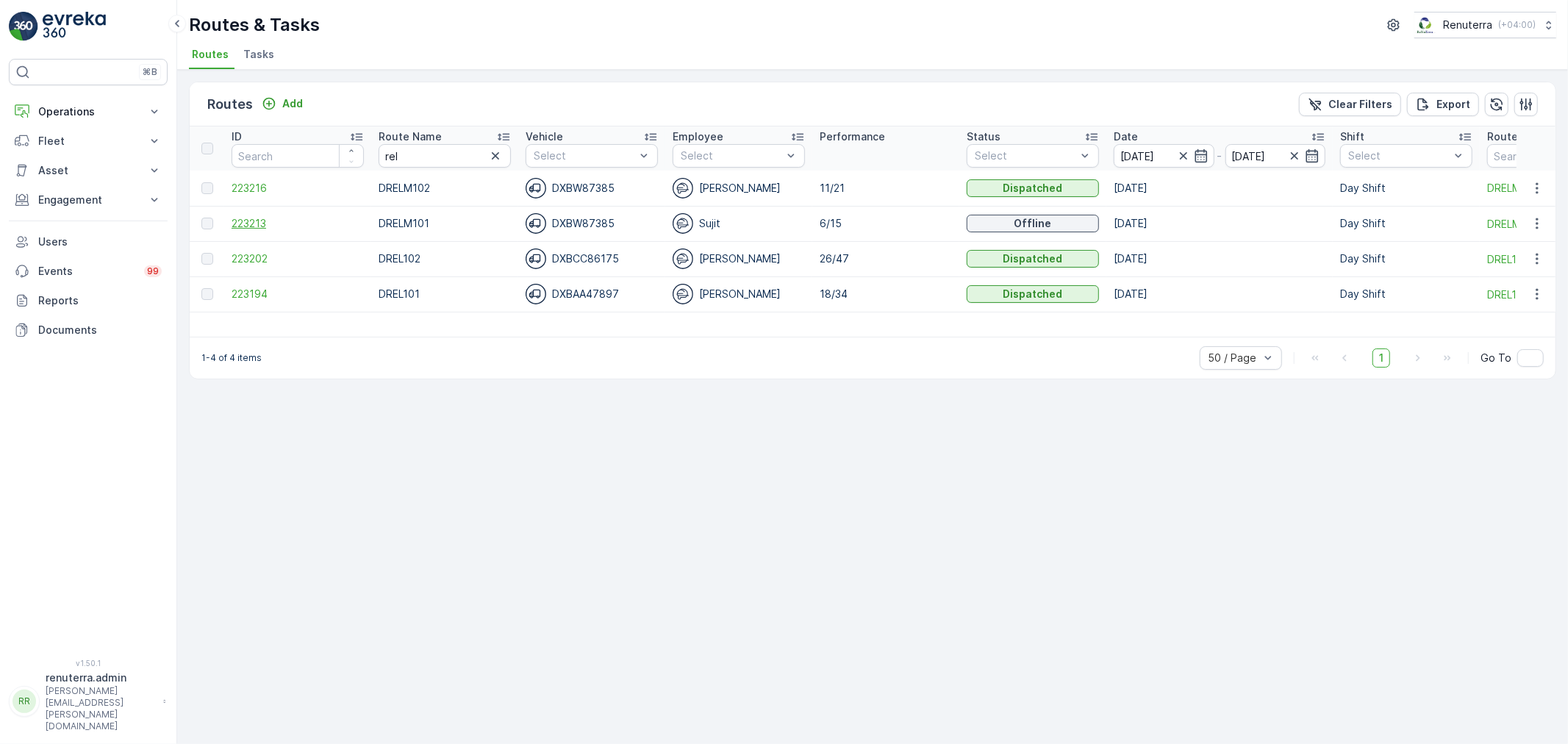
click at [254, 223] on span "223213" at bounding box center [298, 223] width 133 height 15
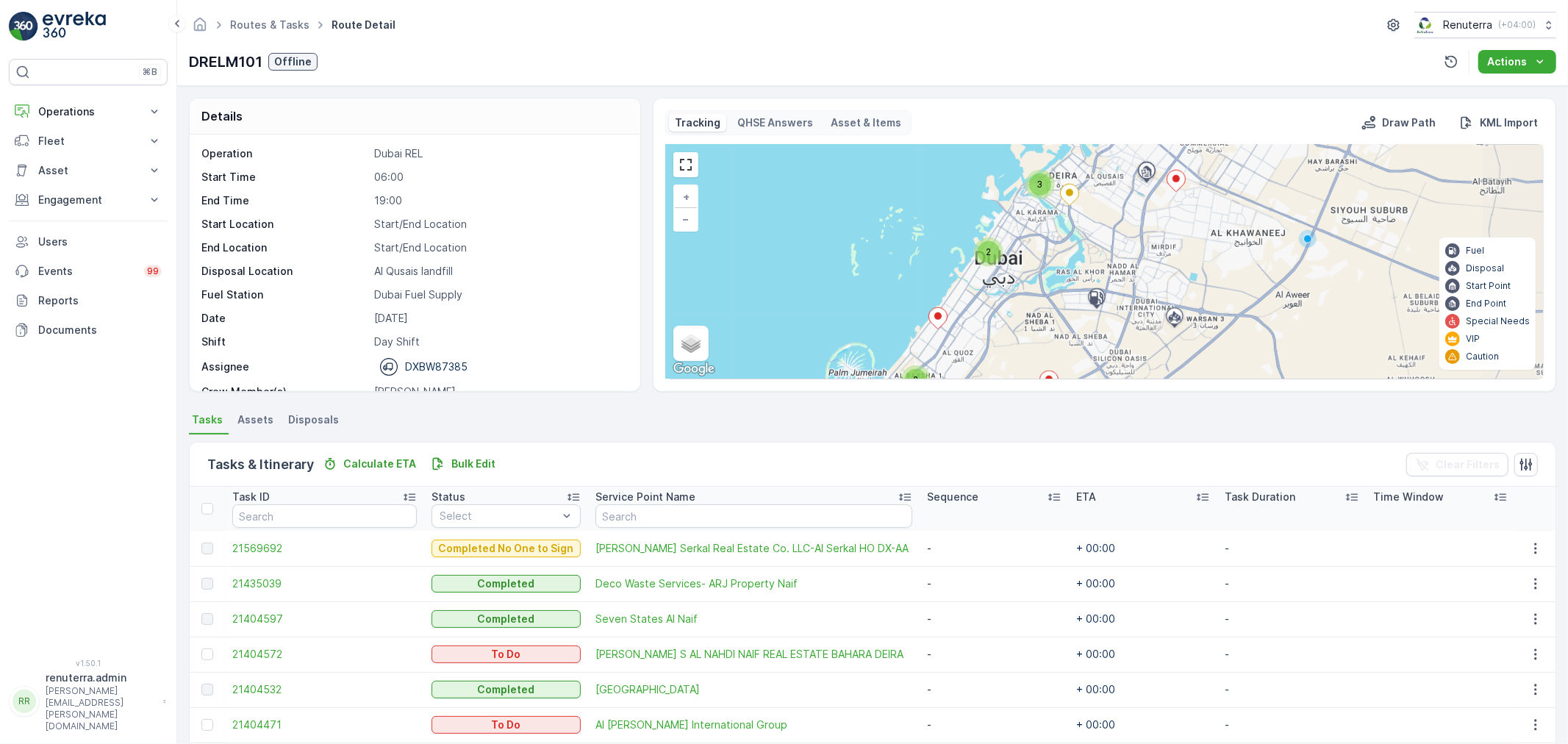
drag, startPoint x: 1207, startPoint y: 230, endPoint x: 1118, endPoint y: 357, distance: 155.1
click at [1118, 357] on div "3 2 2 3 + − Satellite Roadmap Terrain Hybrid Leaflet Keyboard shortcuts Map Dat…" at bounding box center [1105, 261] width 877 height 234
click at [1179, 182] on icon at bounding box center [1176, 180] width 19 height 21
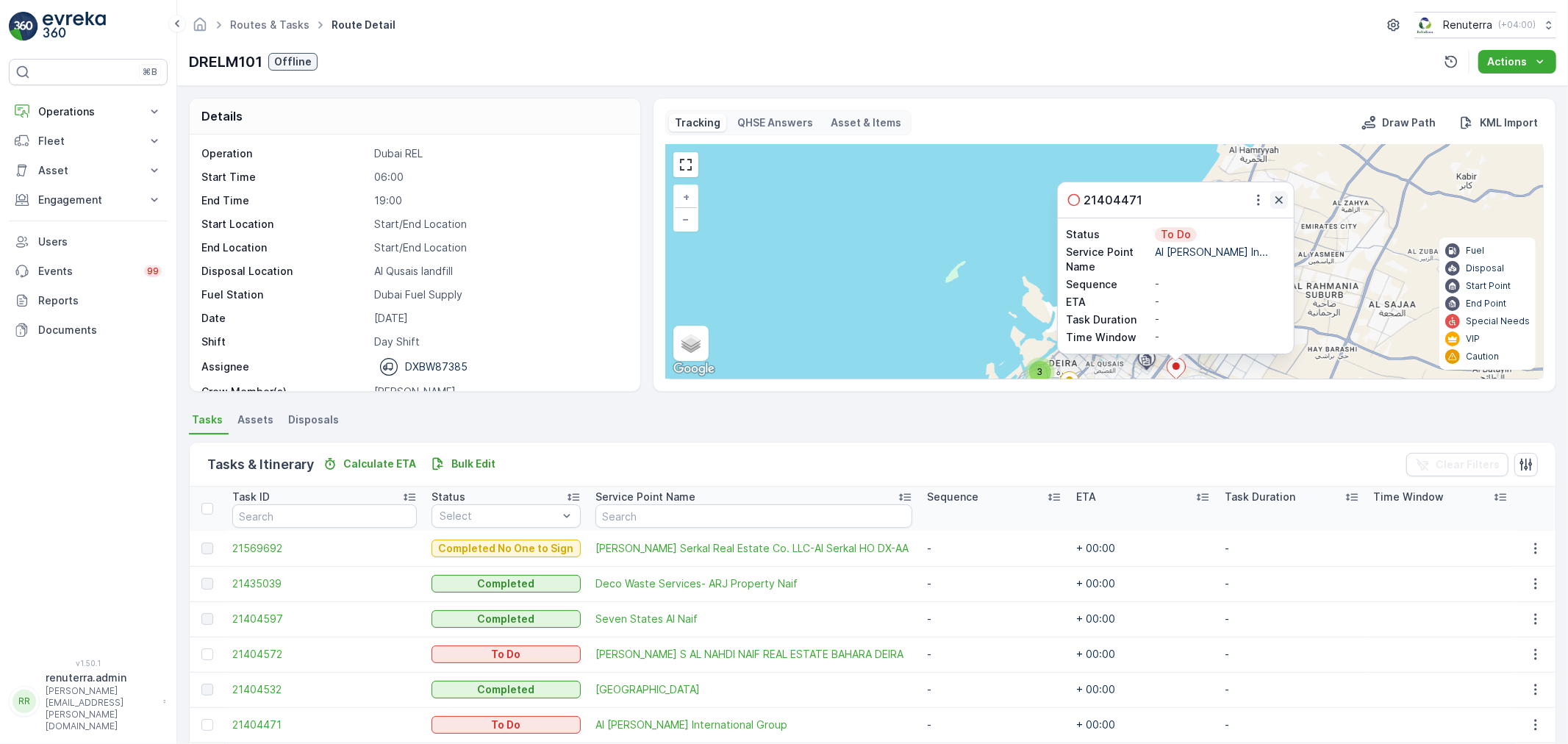
click at [1278, 194] on icon "button" at bounding box center [1279, 200] width 15 height 15
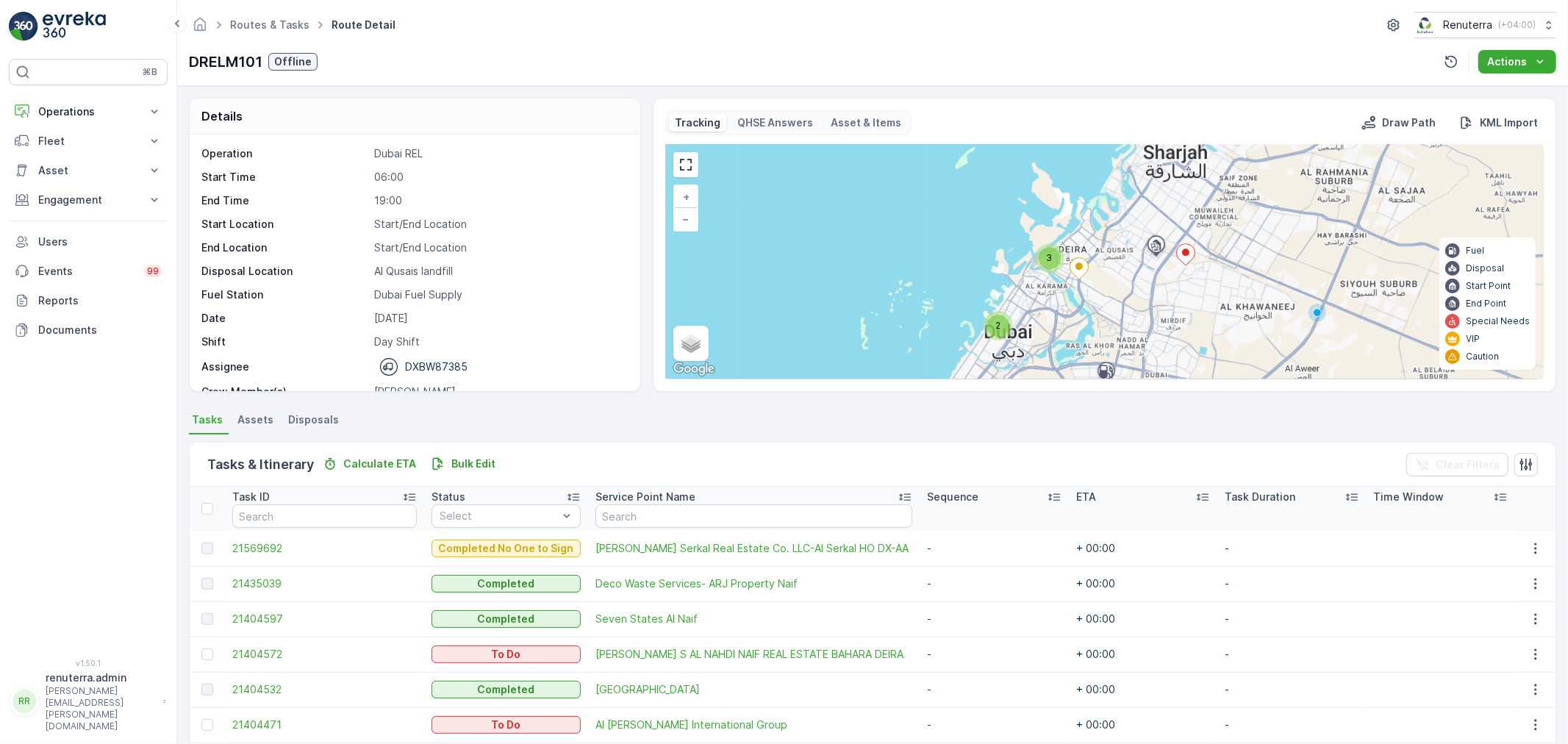
drag, startPoint x: 1142, startPoint y: 302, endPoint x: 1156, endPoint y: 142, distance: 160.6
click at [1156, 142] on div "Tracking QHSE Answers Asset & Items Draw Path KML Import 3 2 2 3 + − Satellite …" at bounding box center [1105, 244] width 878 height 269
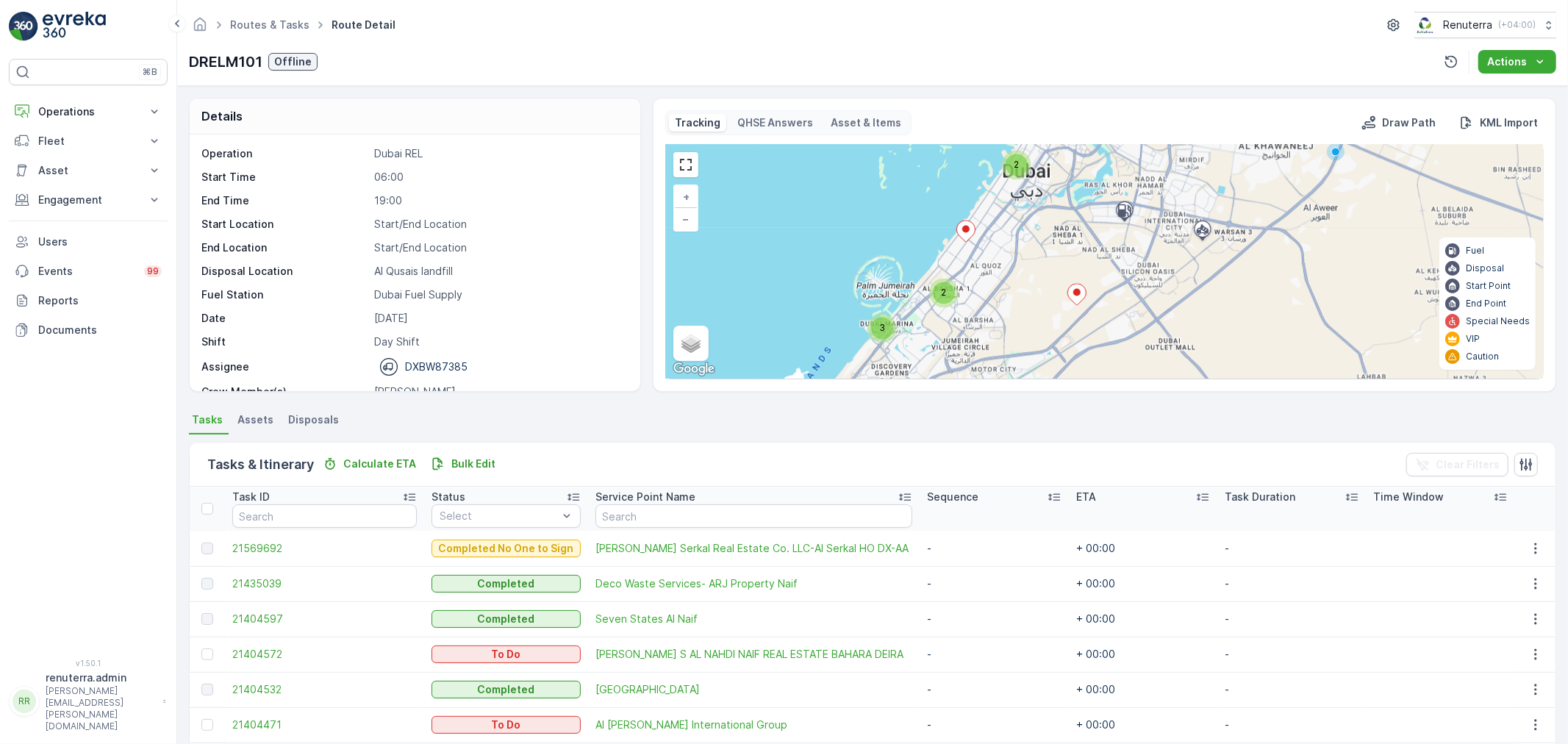
drag, startPoint x: 1062, startPoint y: 325, endPoint x: 1076, endPoint y: 210, distance: 115.8
click at [1076, 210] on div "3 2 2 3 + − Satellite Roadmap Terrain Hybrid Leaflet Keyboard shortcuts Map Dat…" at bounding box center [1105, 261] width 877 height 234
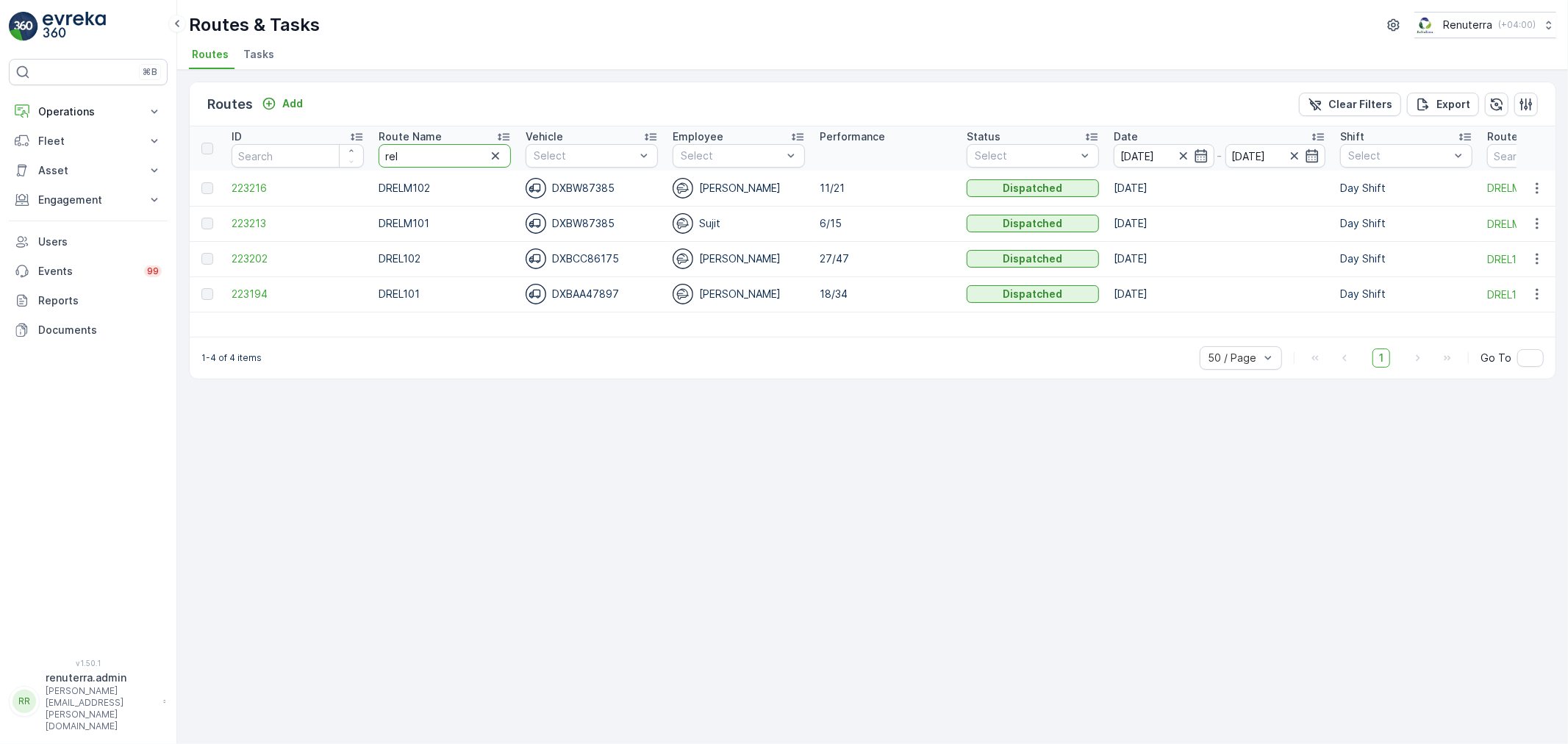
click at [344, 158] on tr "ID Route Name rel Vehicle Select Employee Select Performance Status Select Date…" at bounding box center [928, 148] width 1477 height 44
type input "hat"
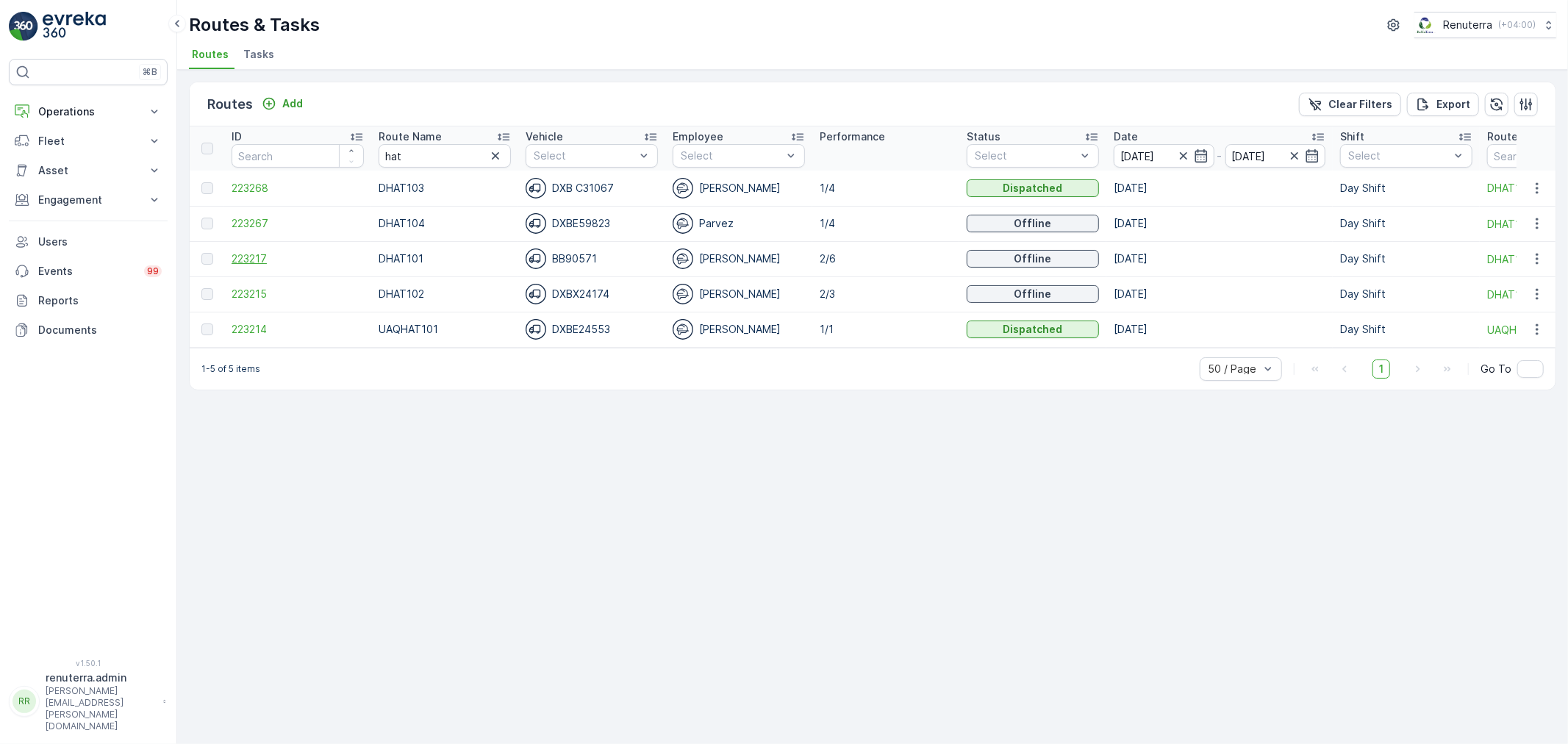
click at [254, 253] on span "223217" at bounding box center [298, 259] width 133 height 15
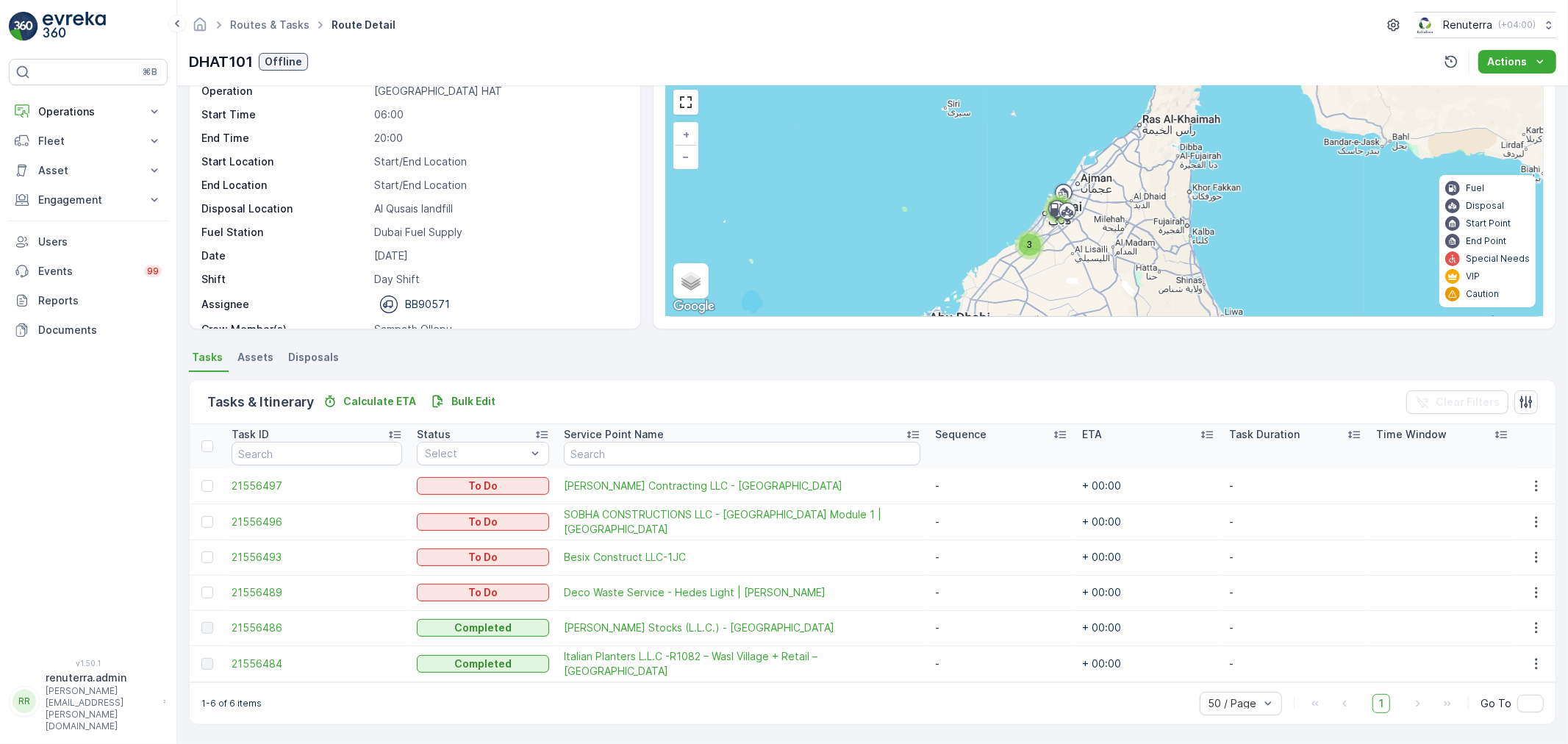
scroll to position [61, 0]
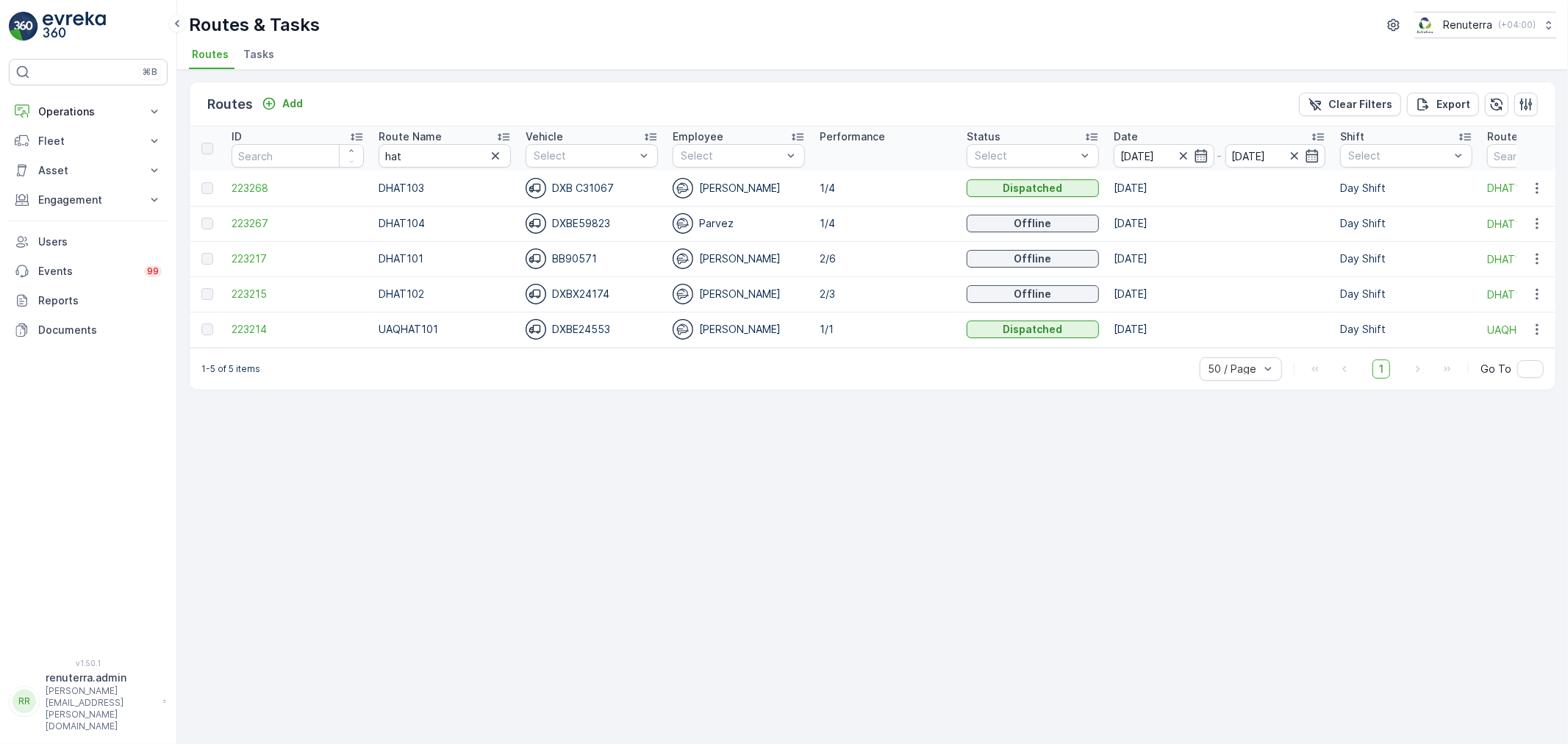
click at [501, 129] on icon at bounding box center [504, 137] width 15 height 15
click at [259, 216] on span "223215" at bounding box center [298, 223] width 133 height 15
click at [243, 288] on span "223267" at bounding box center [298, 294] width 133 height 15
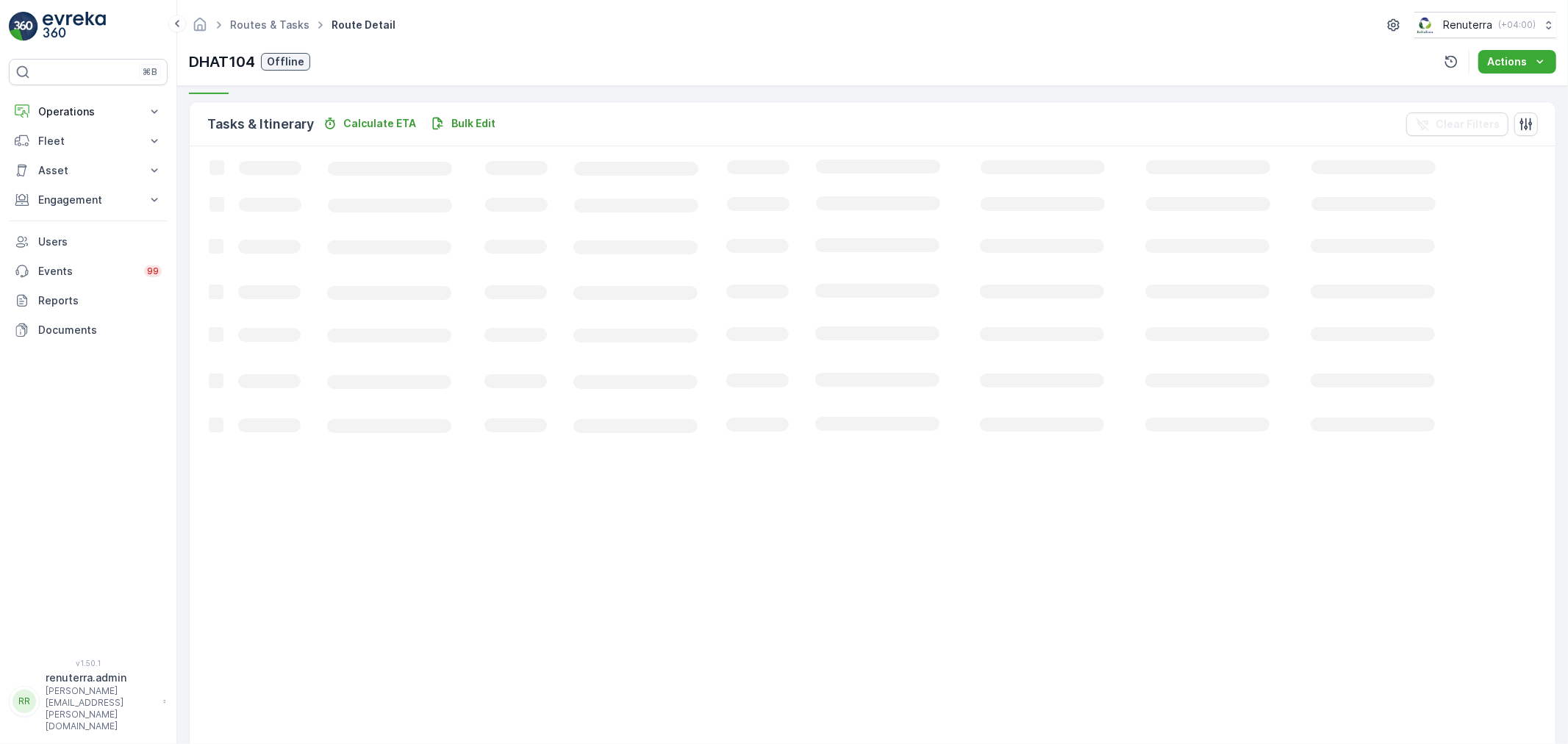
scroll to position [15, 0]
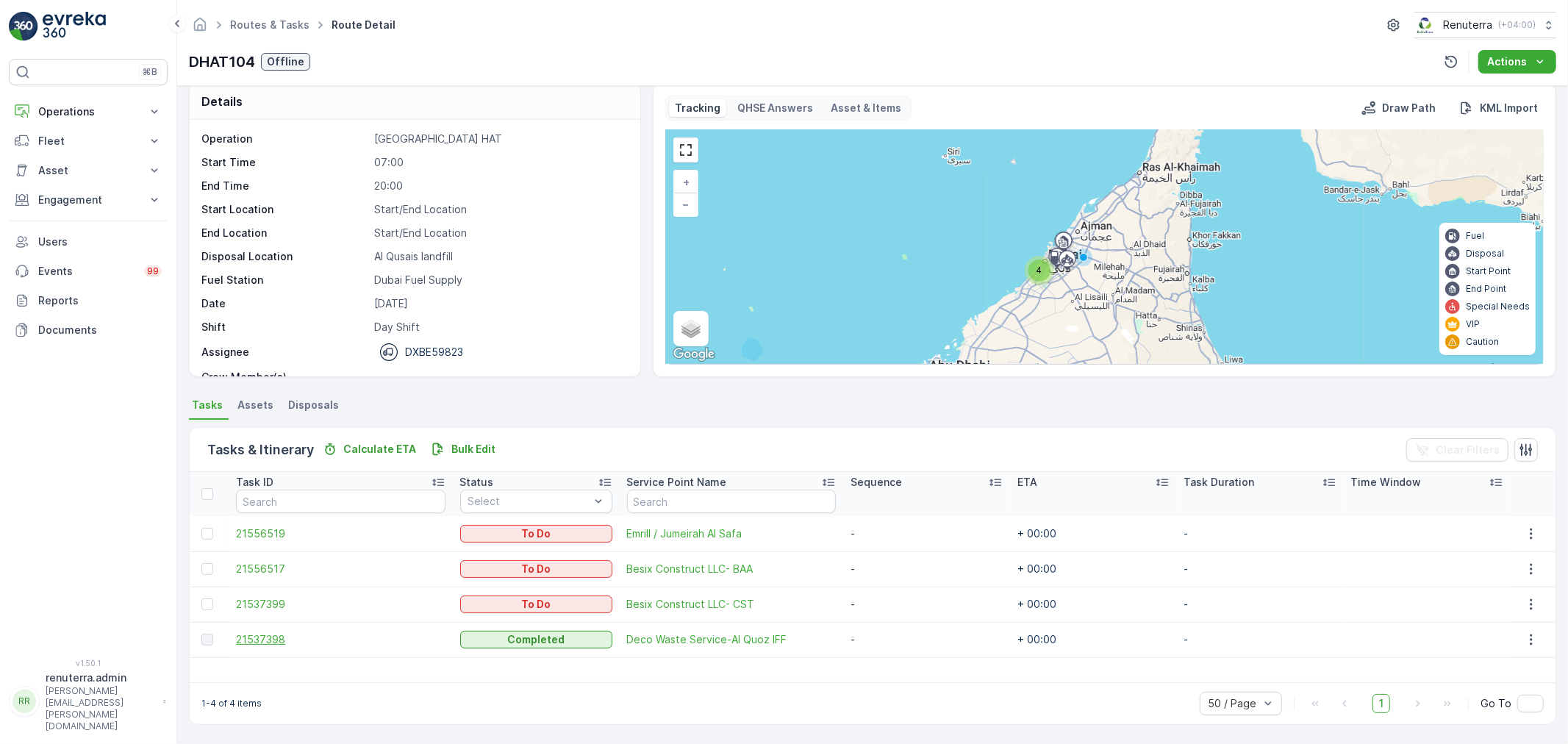
click at [273, 640] on span "21537398" at bounding box center [340, 640] width 209 height 15
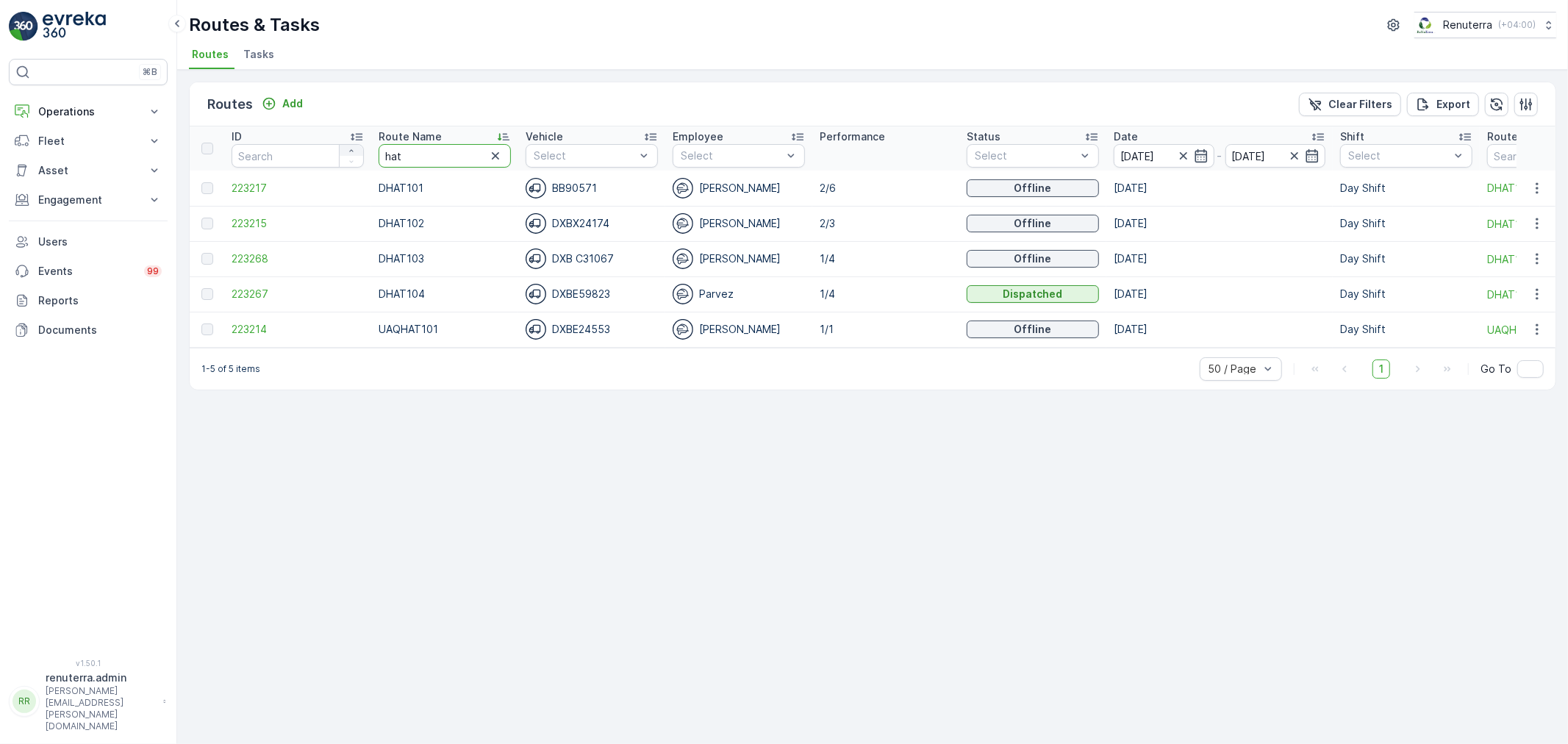
drag, startPoint x: 421, startPoint y: 158, endPoint x: 340, endPoint y: 150, distance: 81.4
click at [340, 150] on tr "ID Route Name hat Vehicle Select Employee Select Performance Status Select Date…" at bounding box center [928, 148] width 1477 height 44
type input "roro"
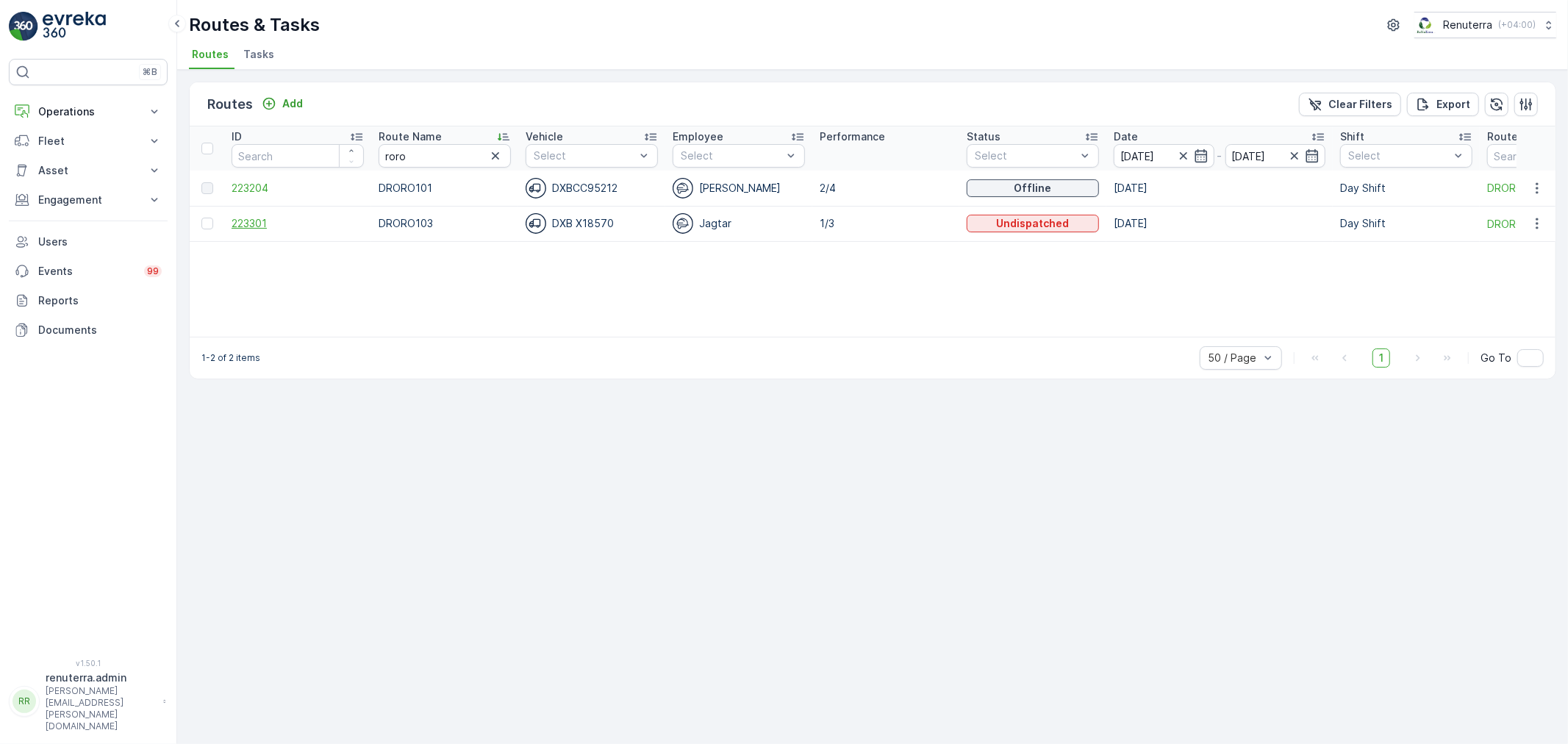
click at [254, 216] on span "223301" at bounding box center [298, 223] width 133 height 15
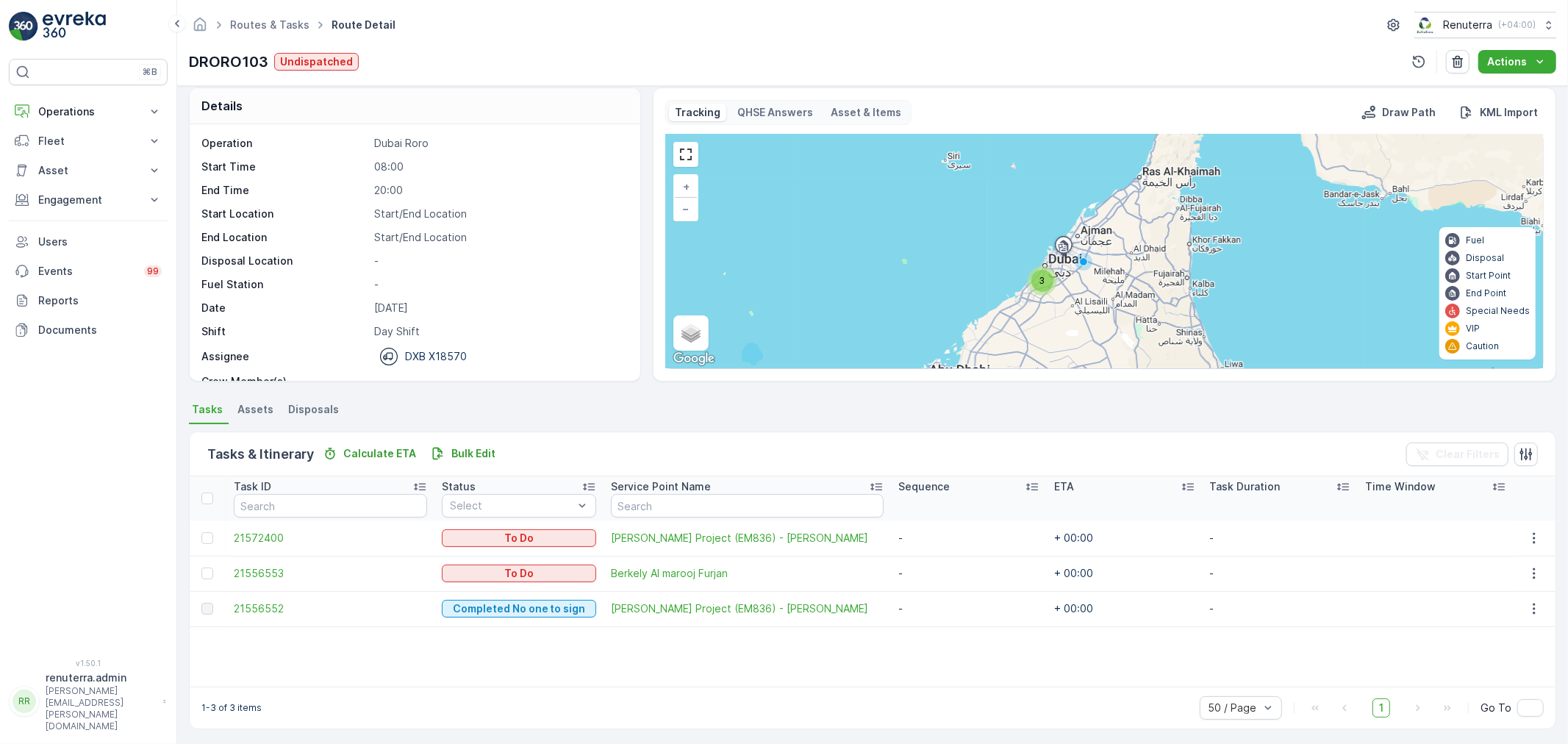
scroll to position [13, 0]
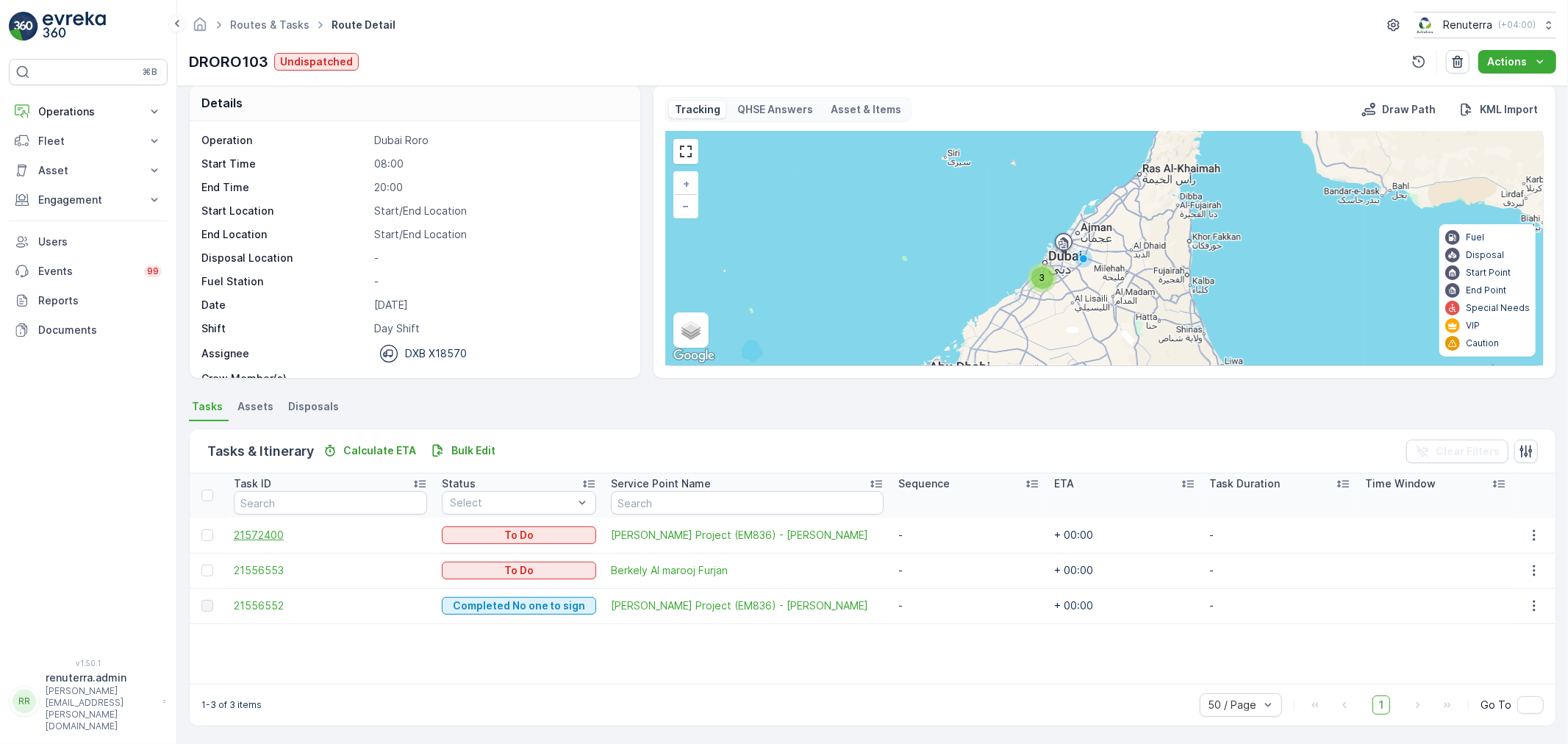
click at [268, 533] on span "21572400" at bounding box center [331, 535] width 194 height 15
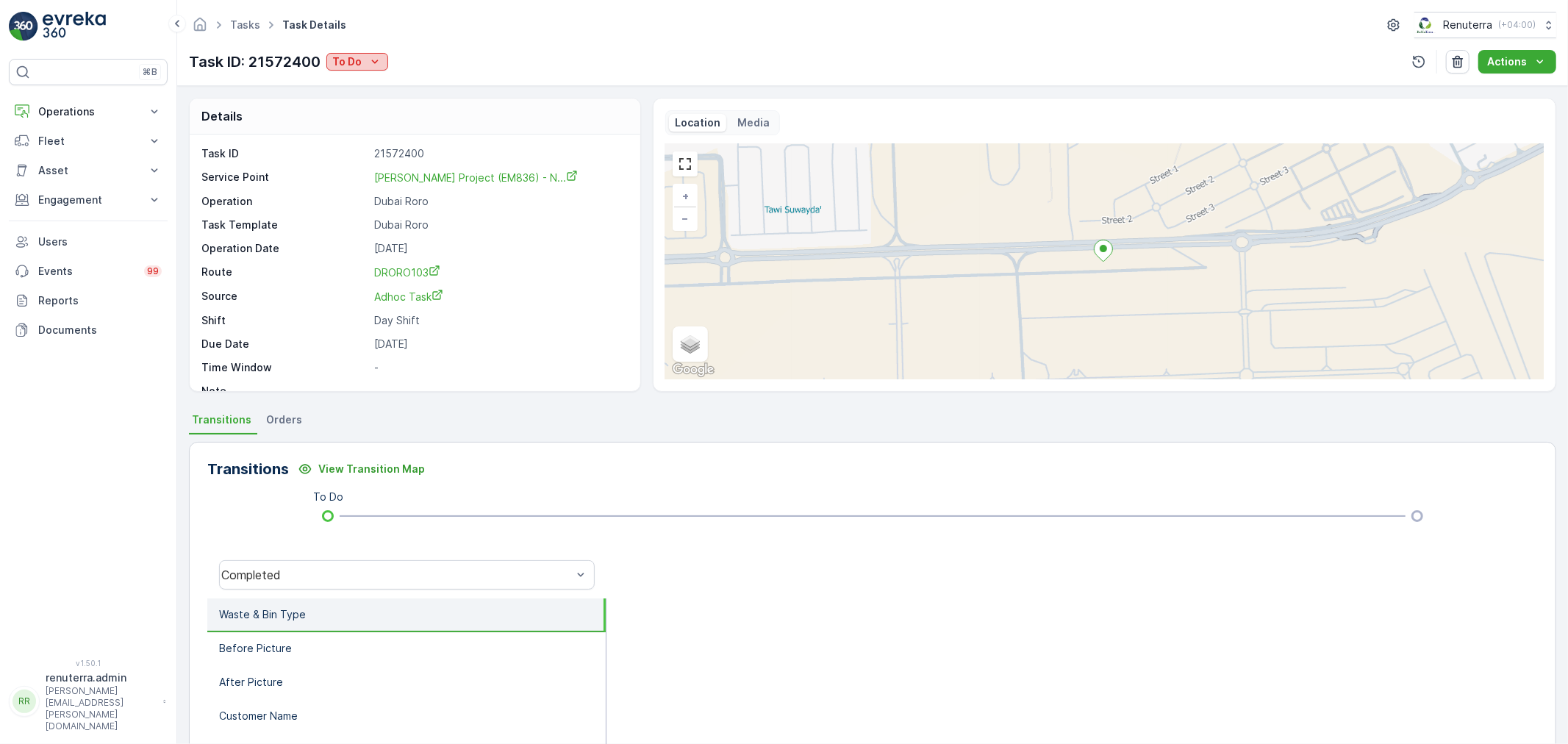
click at [362, 61] on div "To Do" at bounding box center [357, 61] width 50 height 15
click at [399, 118] on span "Completed No one to sign" at bounding box center [401, 125] width 131 height 15
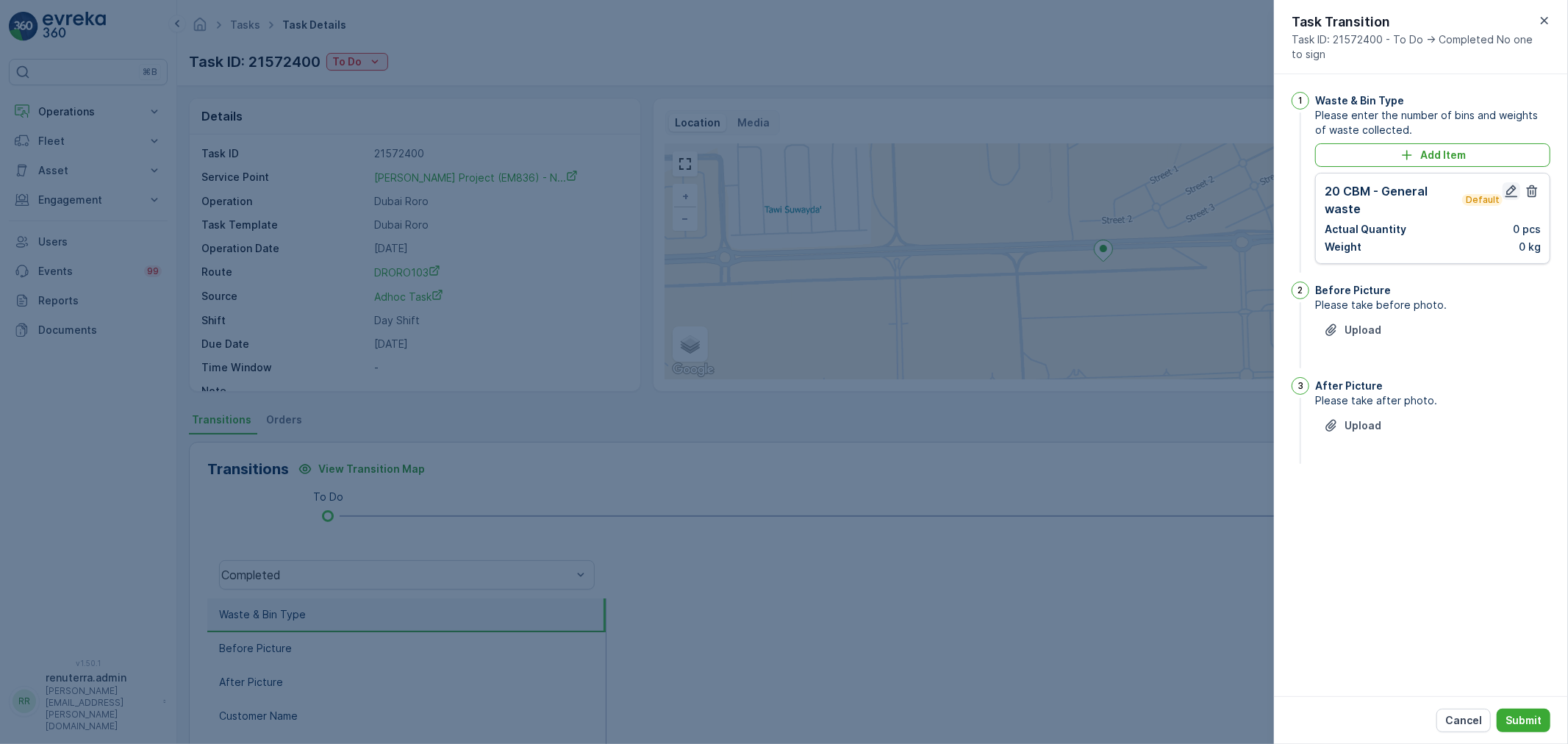
click at [1514, 185] on icon "button" at bounding box center [1511, 191] width 15 height 15
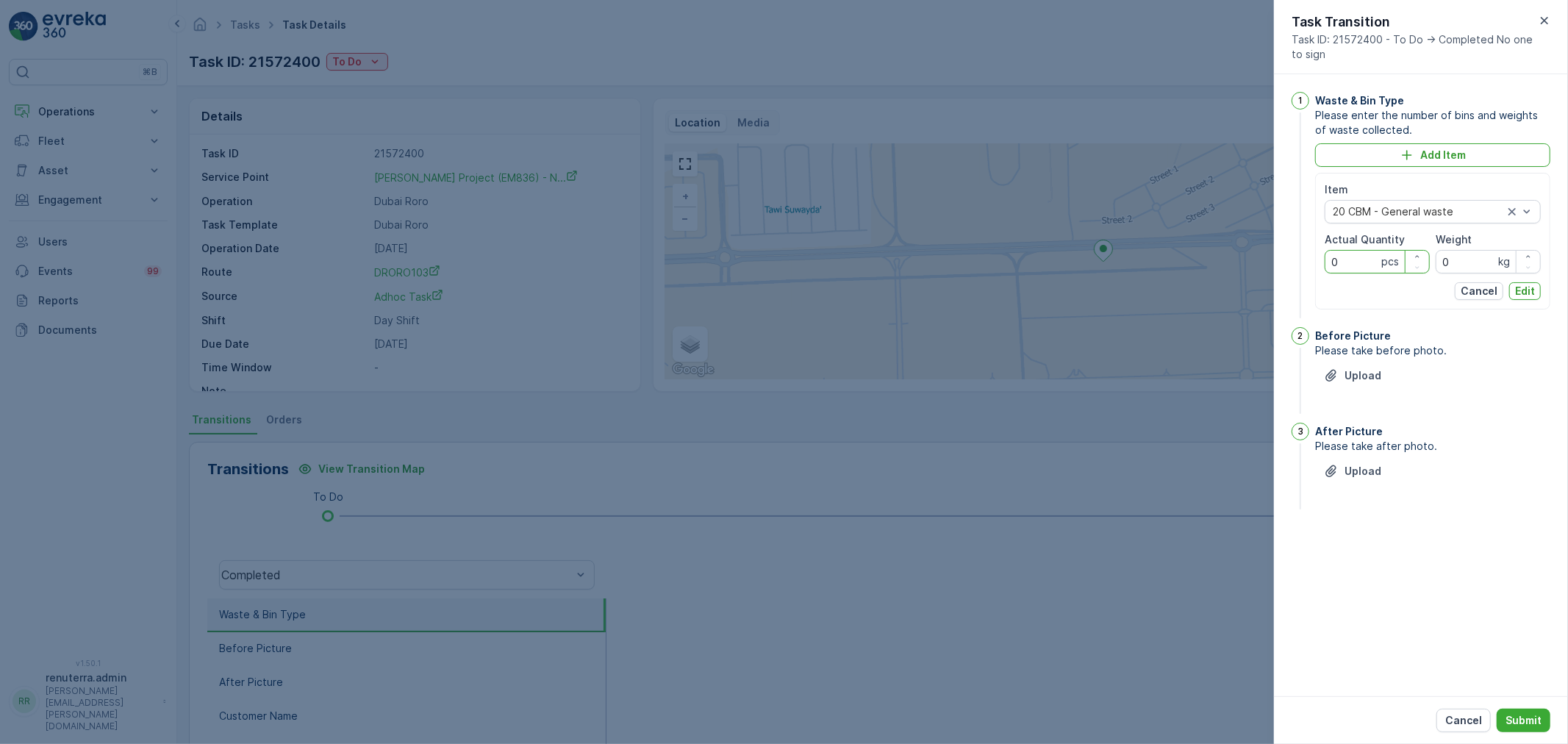
click at [1323, 256] on div "Item 20 CBM - General waste Actual Quantity 0 pcs Weight 0 kg Cancel Edit" at bounding box center [1432, 241] width 235 height 137
type Quantity "1"
click at [1520, 288] on p "Edit" at bounding box center [1524, 291] width 20 height 15
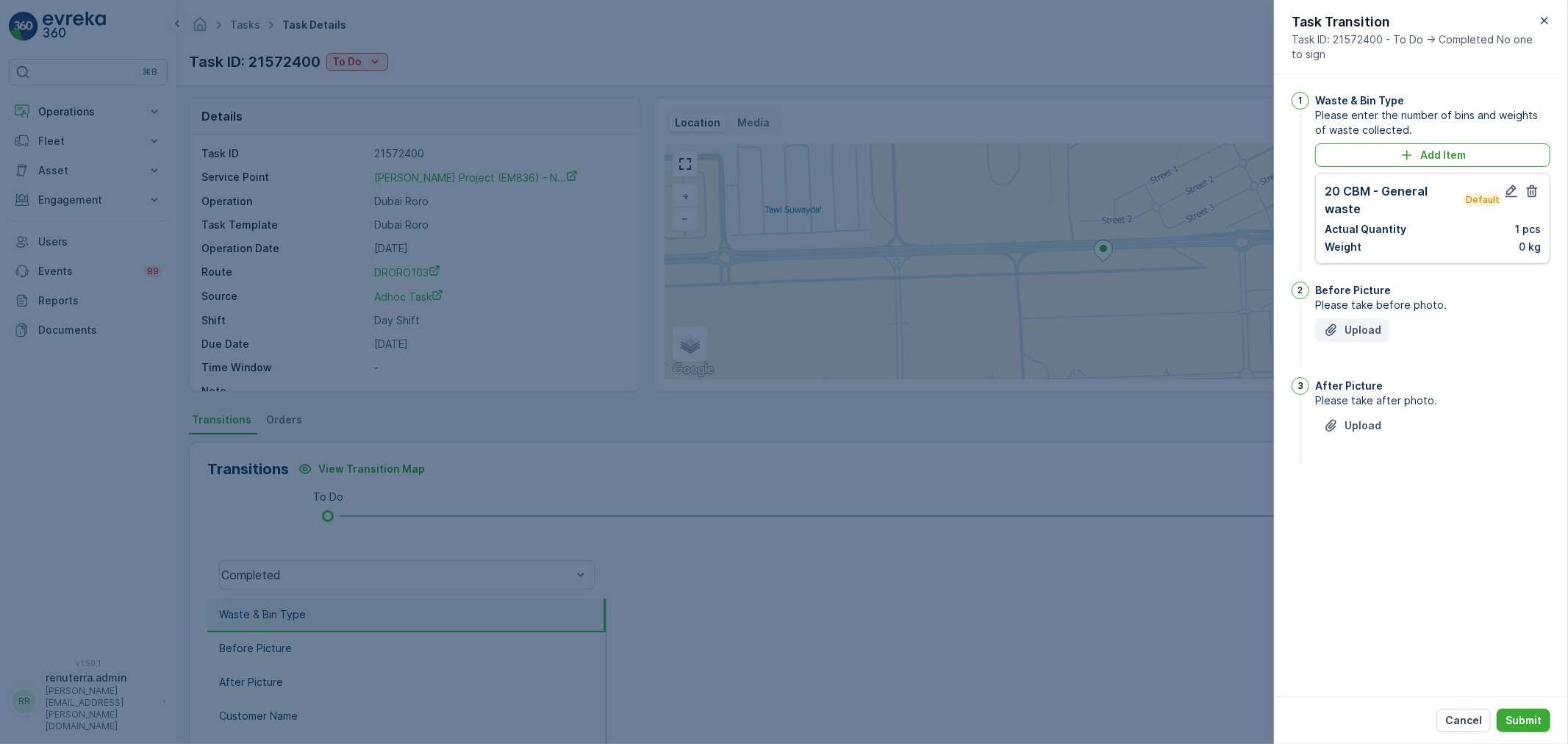
click at [1361, 332] on p "Upload" at bounding box center [1363, 330] width 36 height 15
click at [1371, 497] on p "Upload" at bounding box center [1363, 499] width 36 height 15
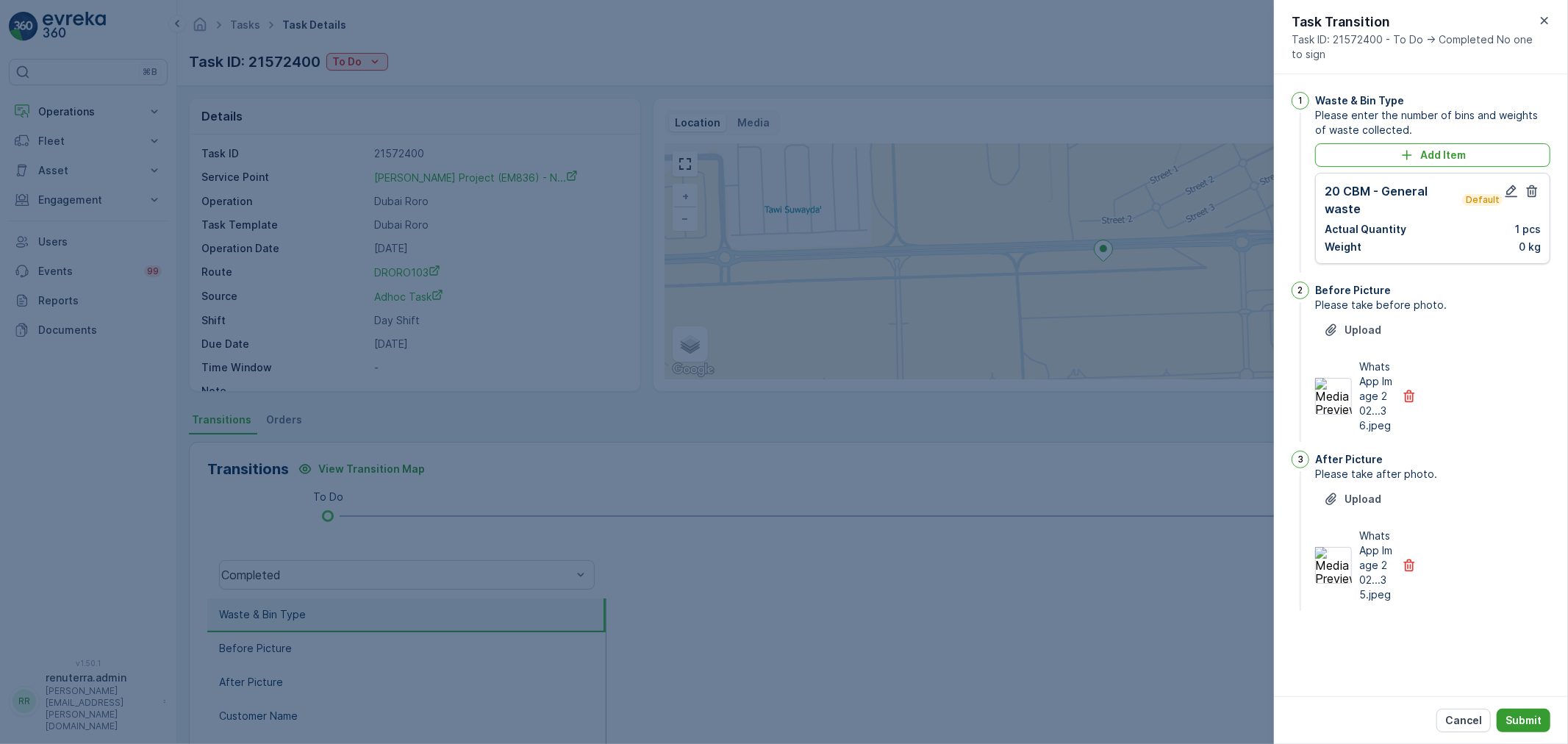
click at [1533, 719] on p "Submit" at bounding box center [1524, 721] width 36 height 15
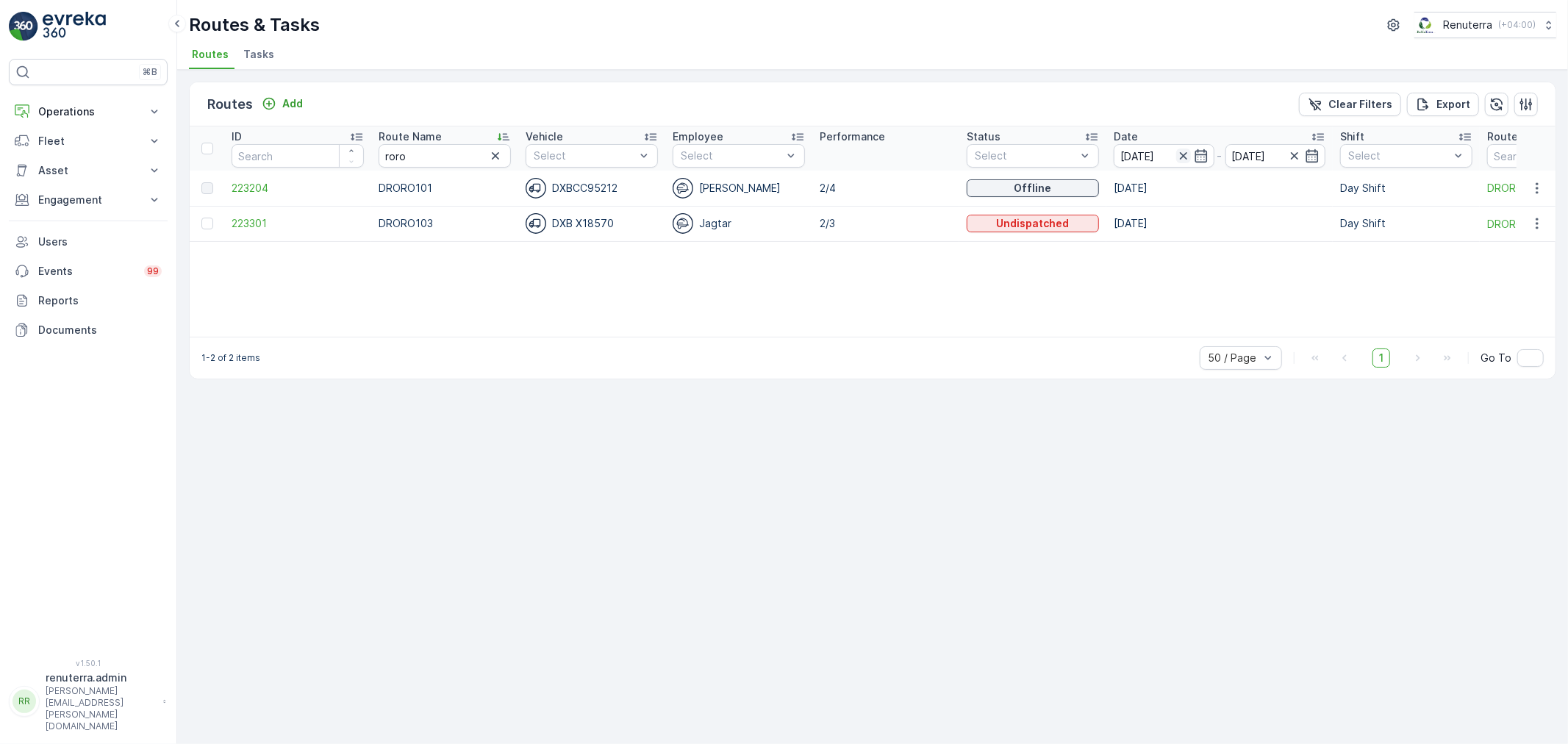
click at [1178, 155] on icon "button" at bounding box center [1183, 156] width 15 height 15
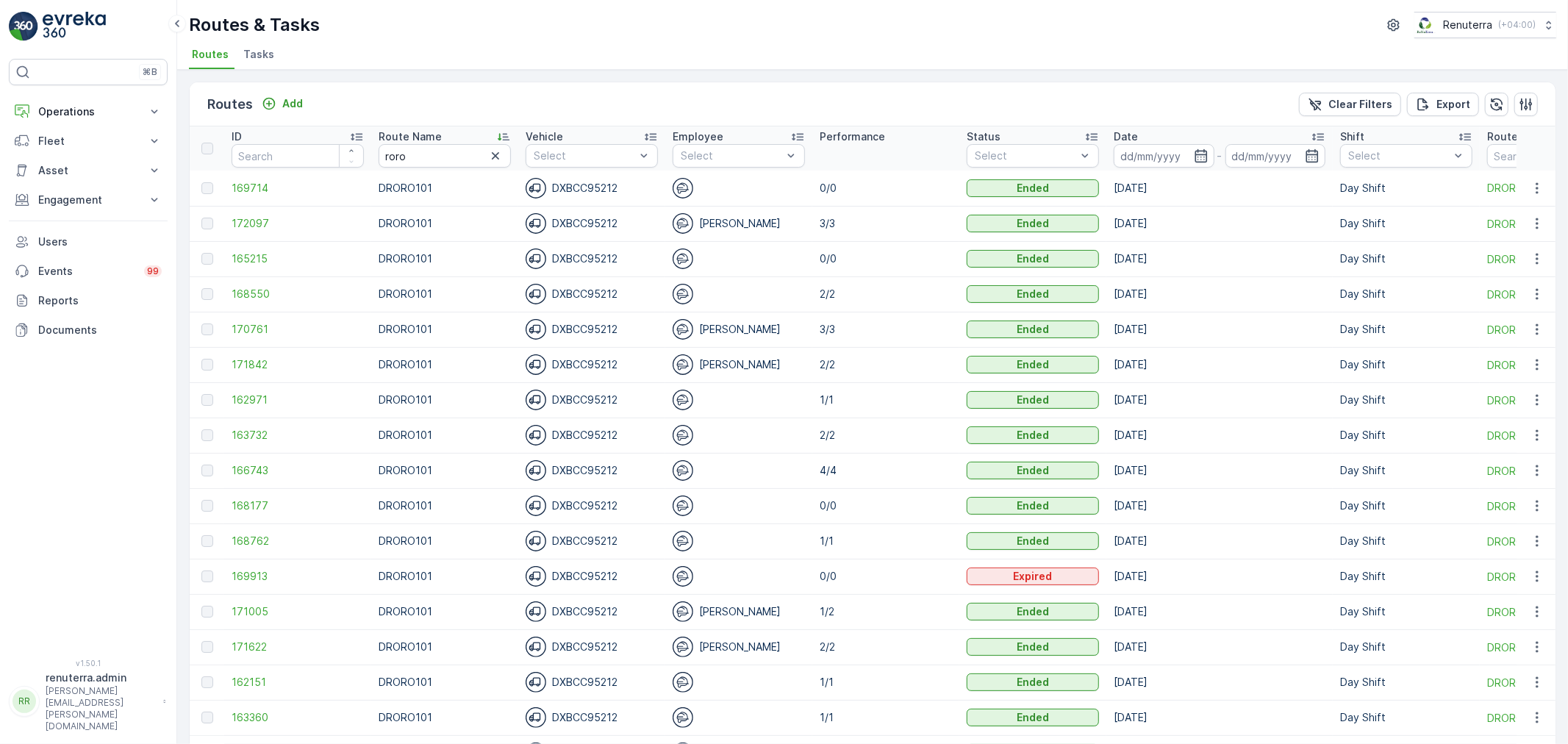
click at [1178, 154] on input at bounding box center [1164, 155] width 101 height 23
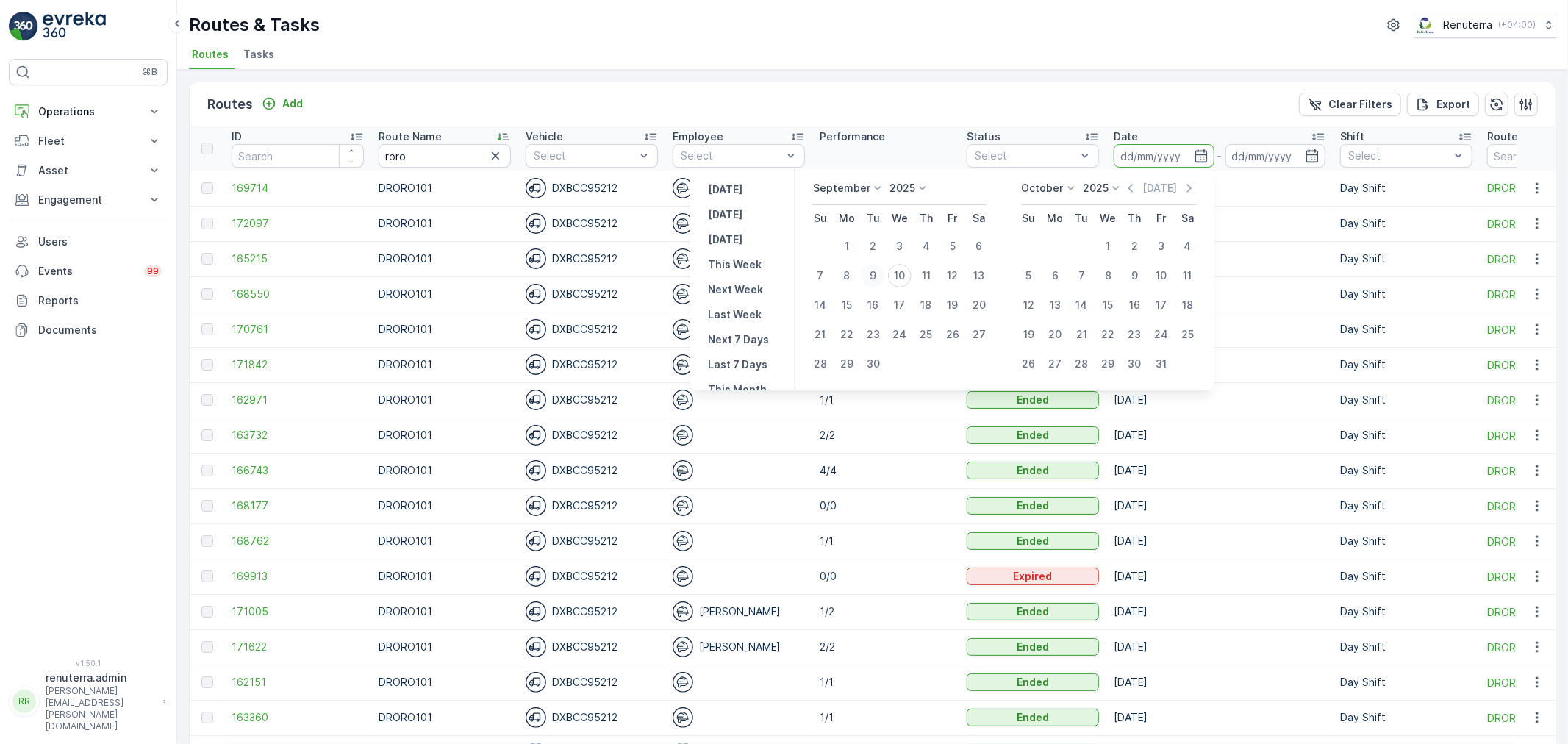
click at [877, 273] on div "9" at bounding box center [873, 275] width 23 height 23
type input "[DATE]"
click at [877, 273] on div "9" at bounding box center [873, 275] width 23 height 23
type input "[DATE]"
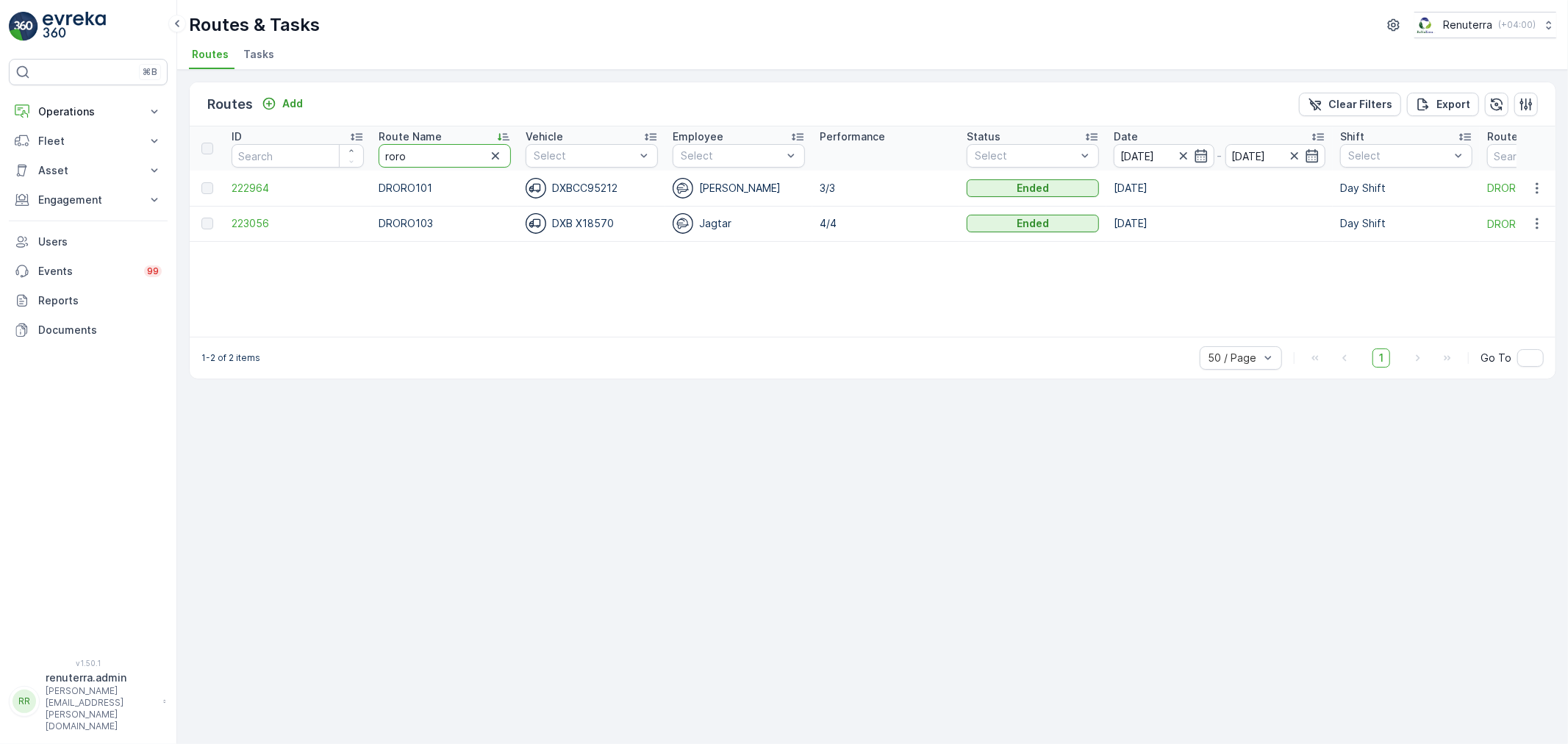
click at [371, 150] on th "Route Name [PERSON_NAME]" at bounding box center [445, 148] width 147 height 44
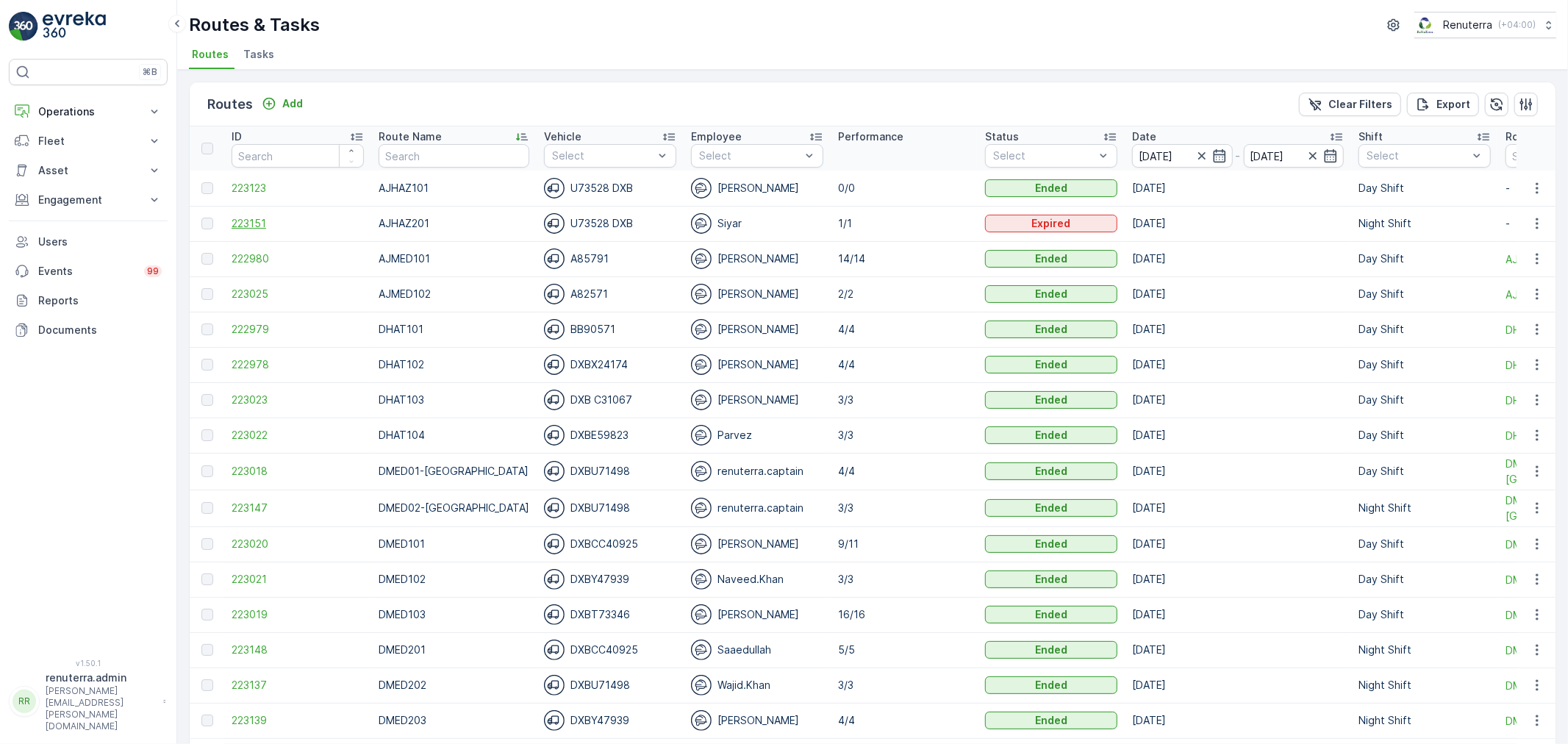
click at [251, 219] on span "223151" at bounding box center [298, 223] width 133 height 15
click at [435, 153] on input "text" at bounding box center [454, 155] width 150 height 23
type input "haz"
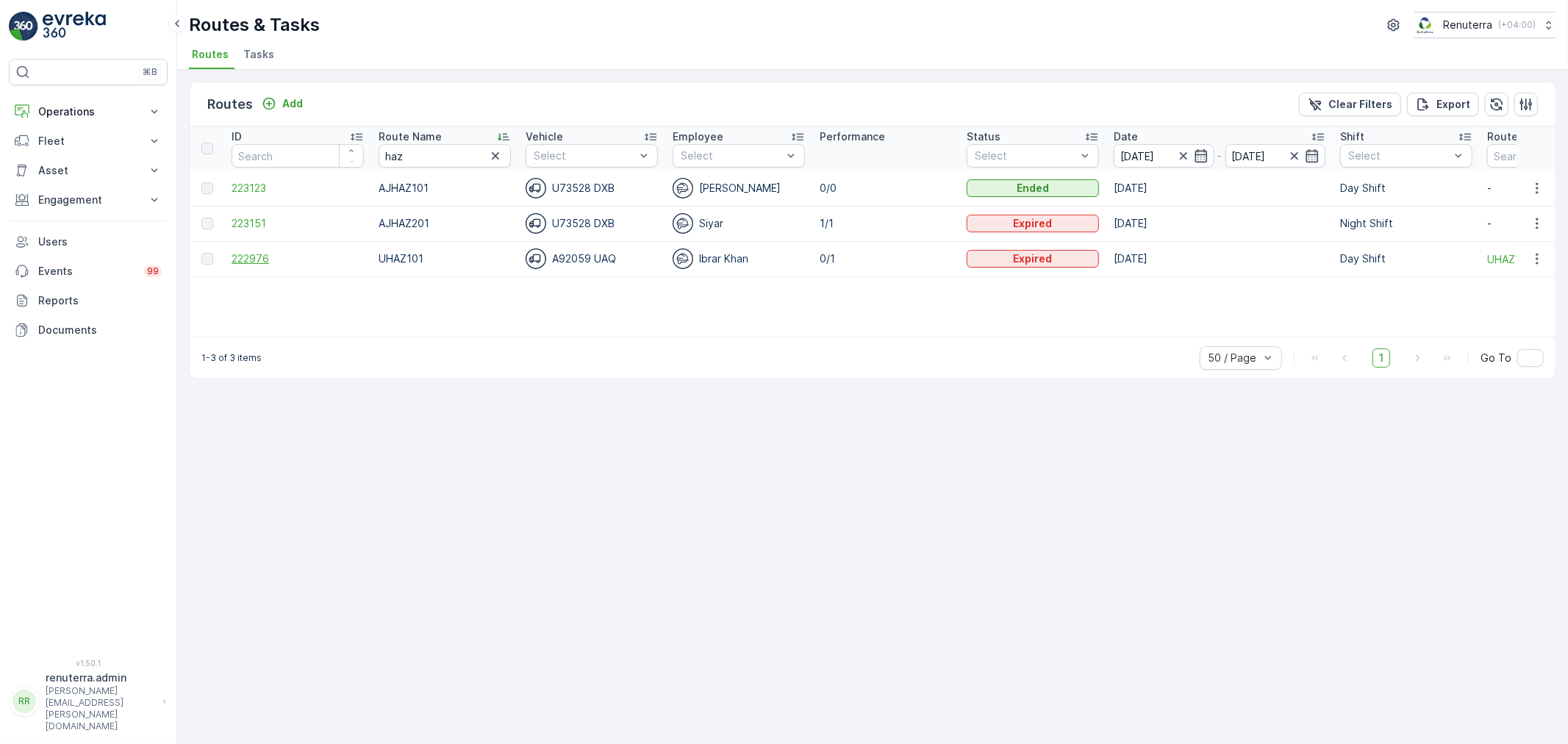
click at [238, 258] on span "222976" at bounding box center [298, 259] width 133 height 15
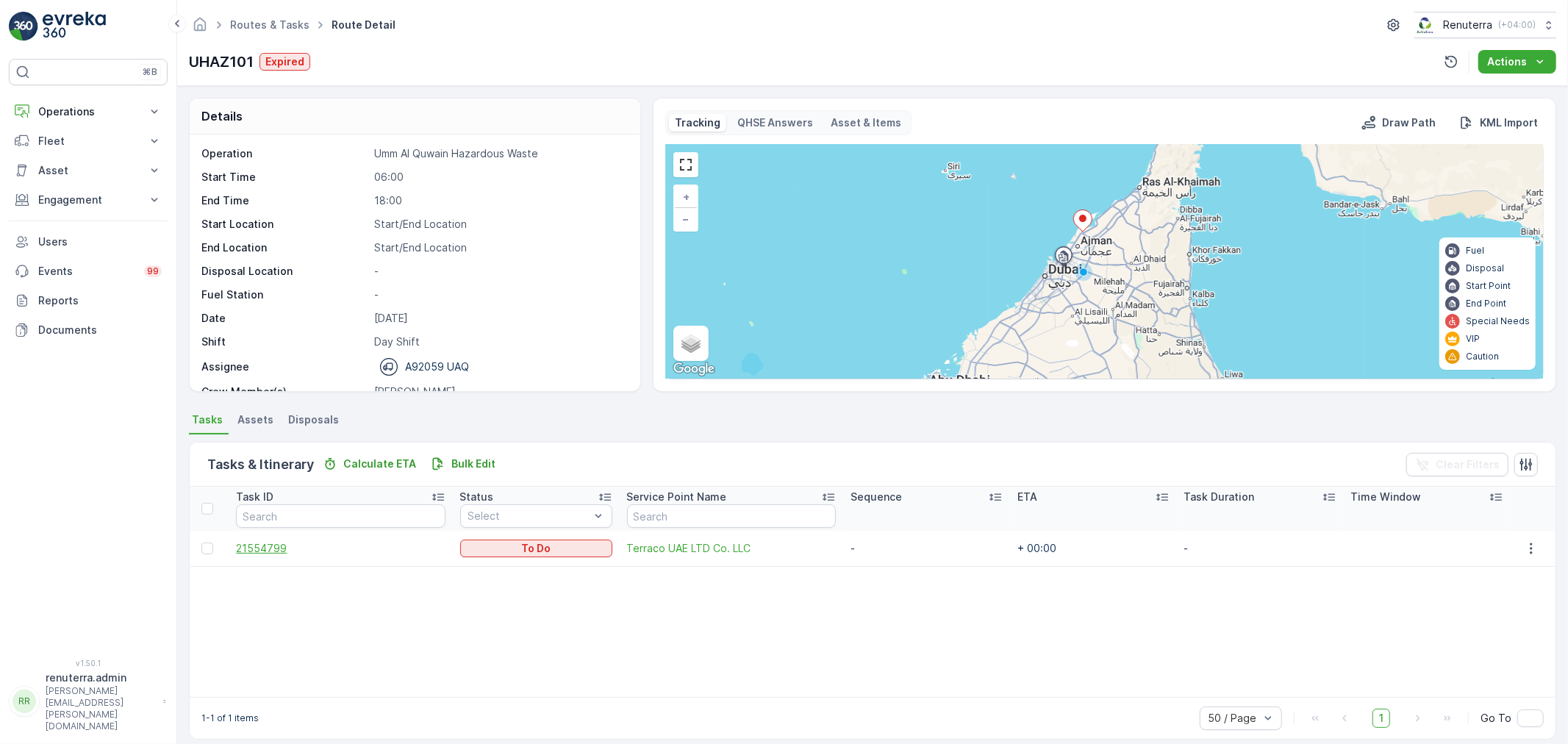
click at [273, 552] on span "21554799" at bounding box center [340, 548] width 209 height 15
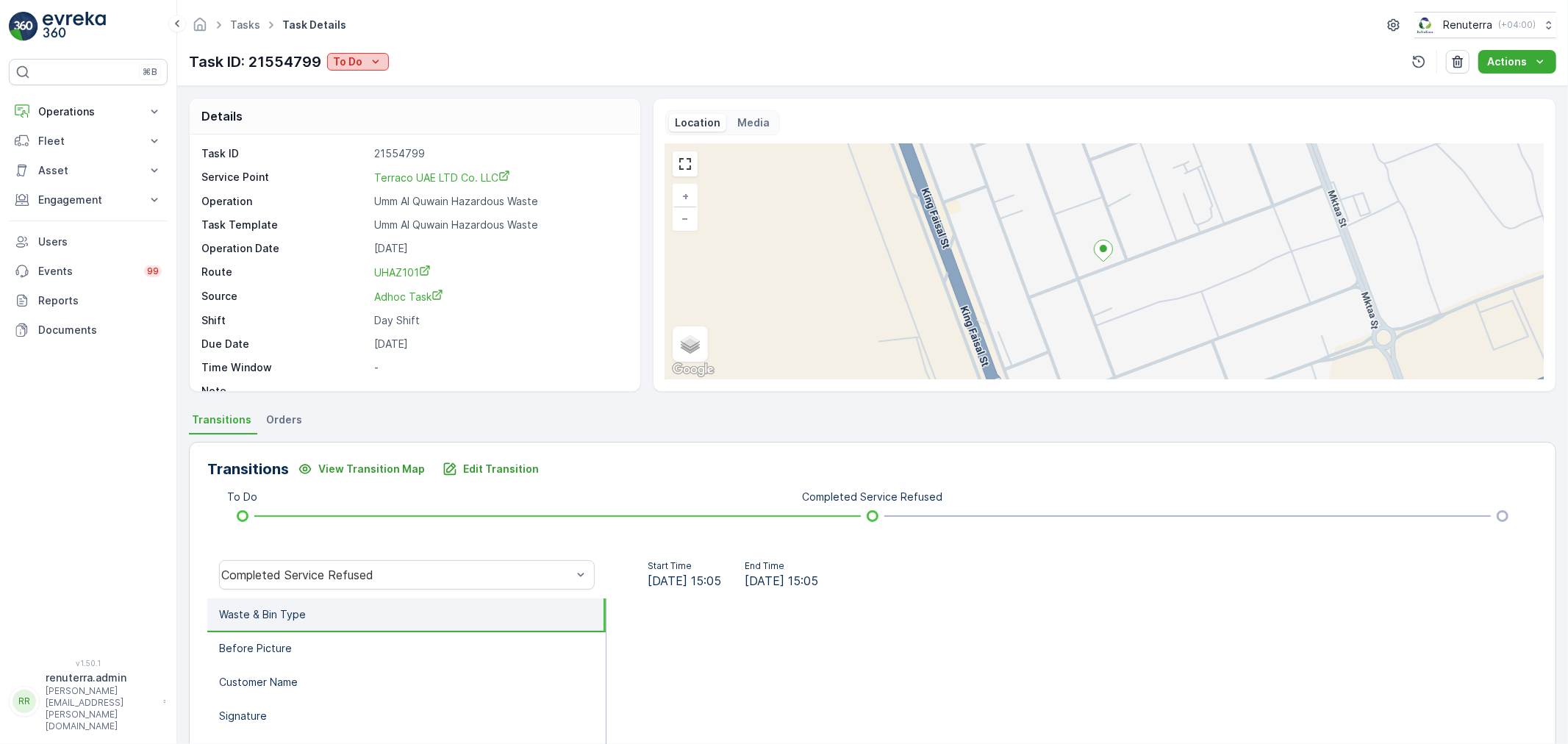
click at [361, 60] on div "To Do" at bounding box center [358, 61] width 50 height 15
click at [402, 84] on div "Completed" at bounding box center [405, 83] width 152 height 20
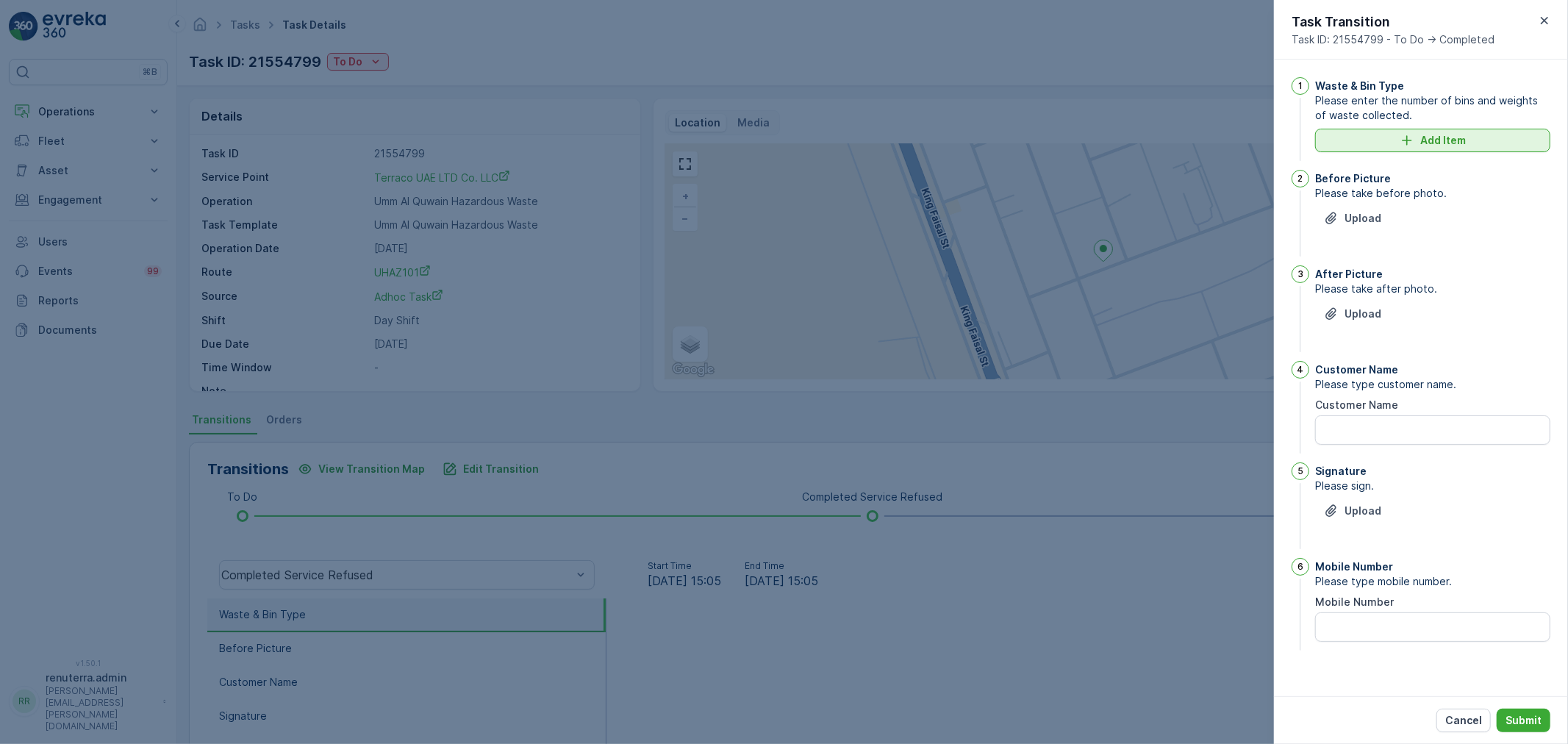
click at [1417, 146] on div "Add Item" at bounding box center [1432, 141] width 218 height 15
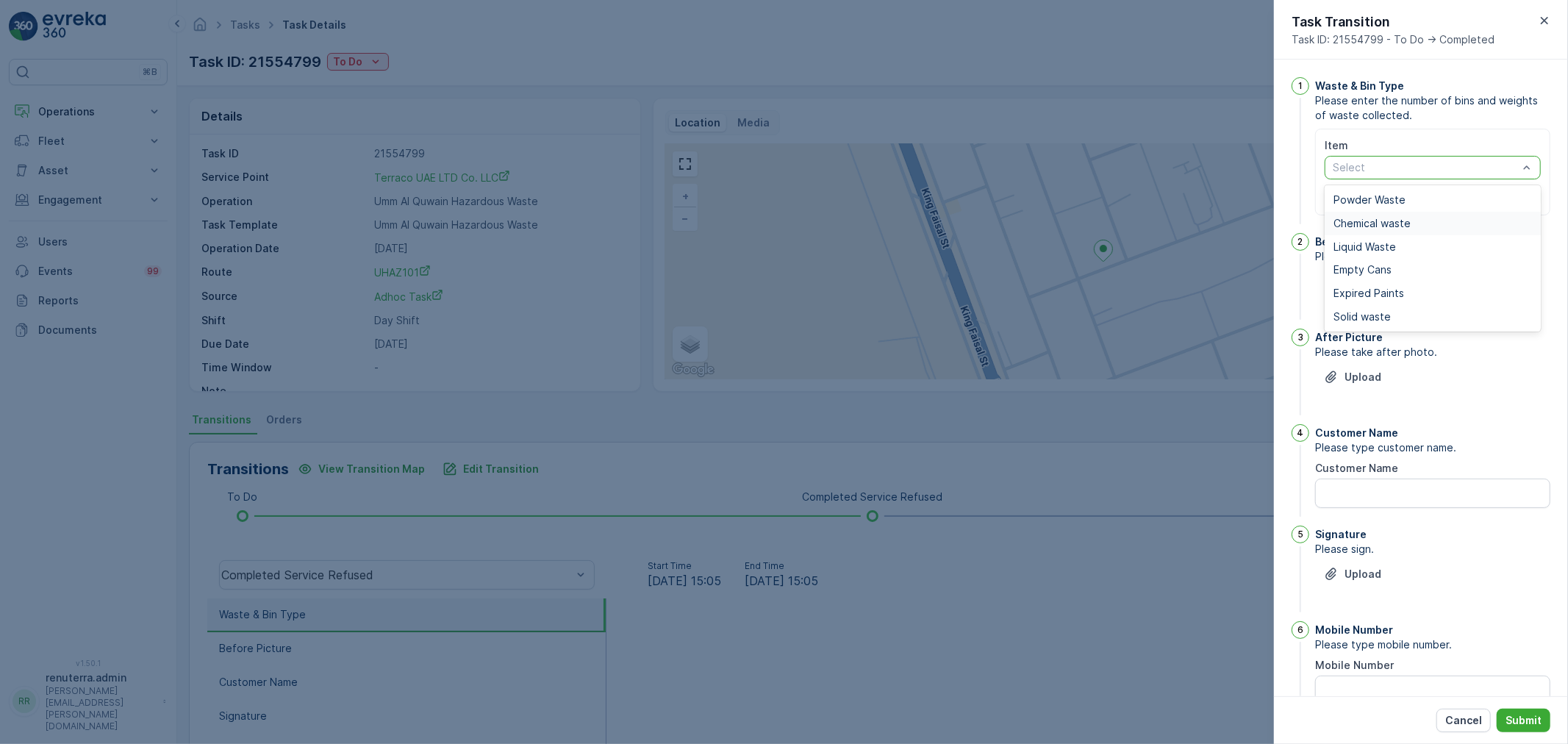
click at [1387, 218] on span "Chemical waste" at bounding box center [1371, 223] width 77 height 12
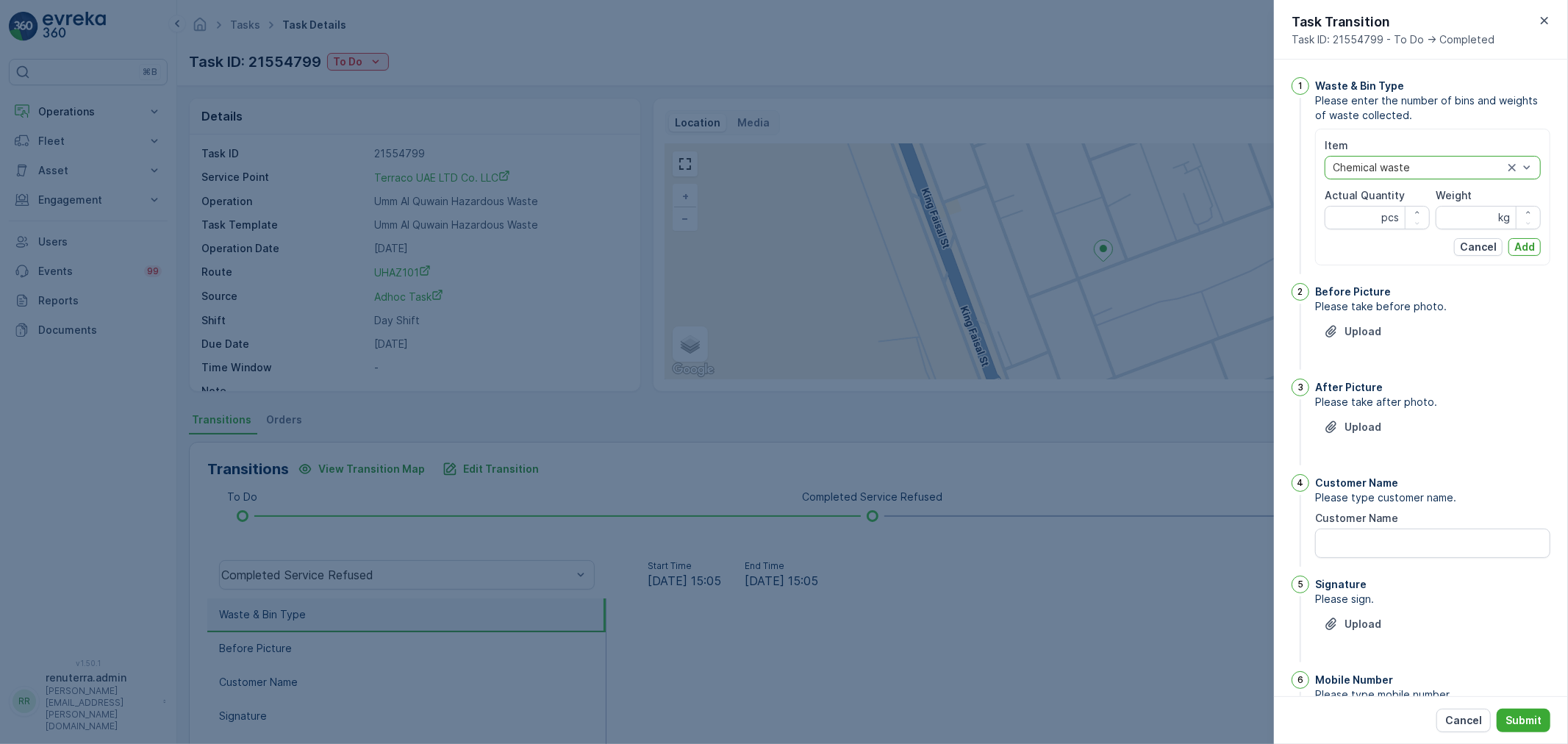
click at [545, 329] on div at bounding box center [784, 372] width 1568 height 744
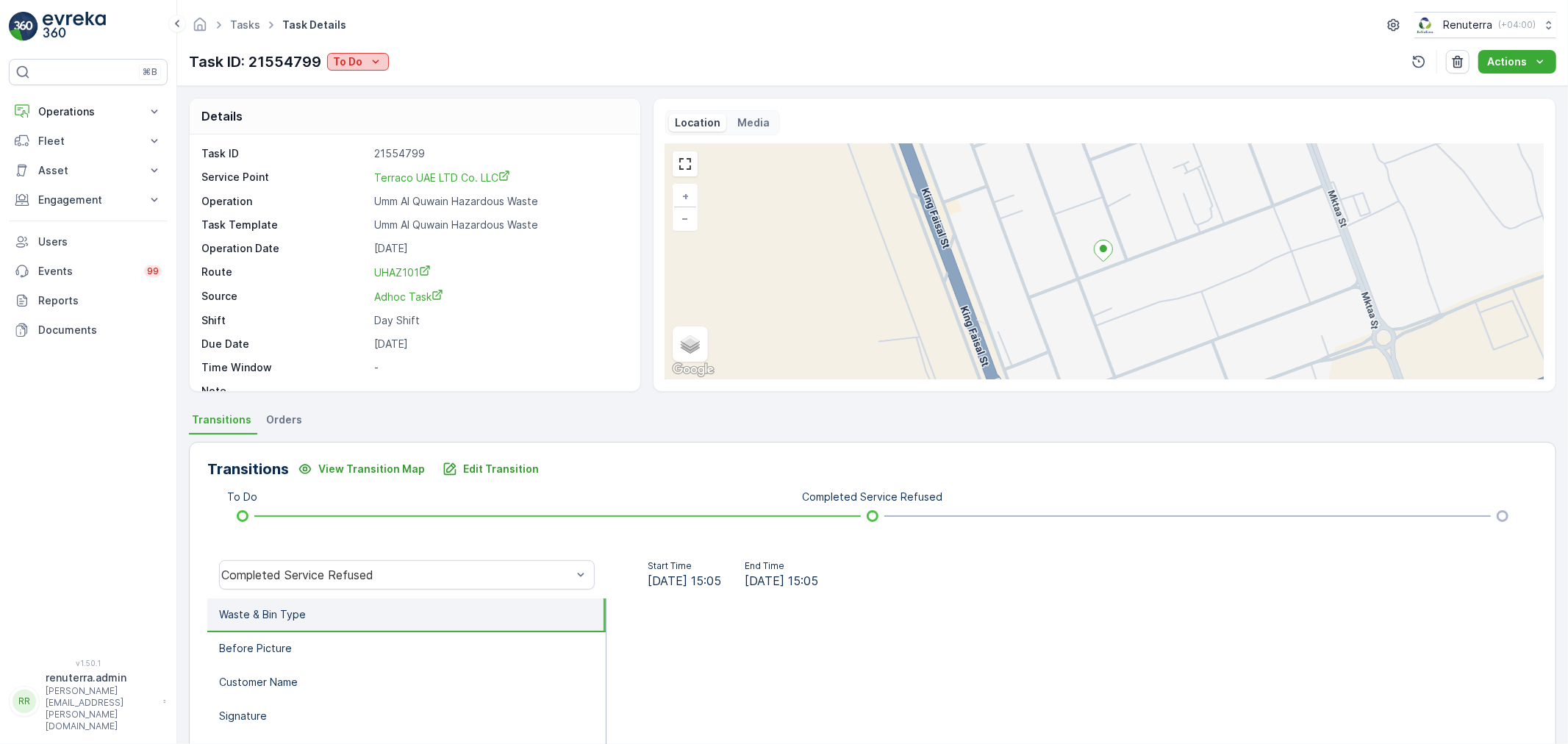
click at [361, 57] on div "To Do" at bounding box center [358, 61] width 50 height 15
click at [374, 78] on span "Completed" at bounding box center [362, 84] width 55 height 15
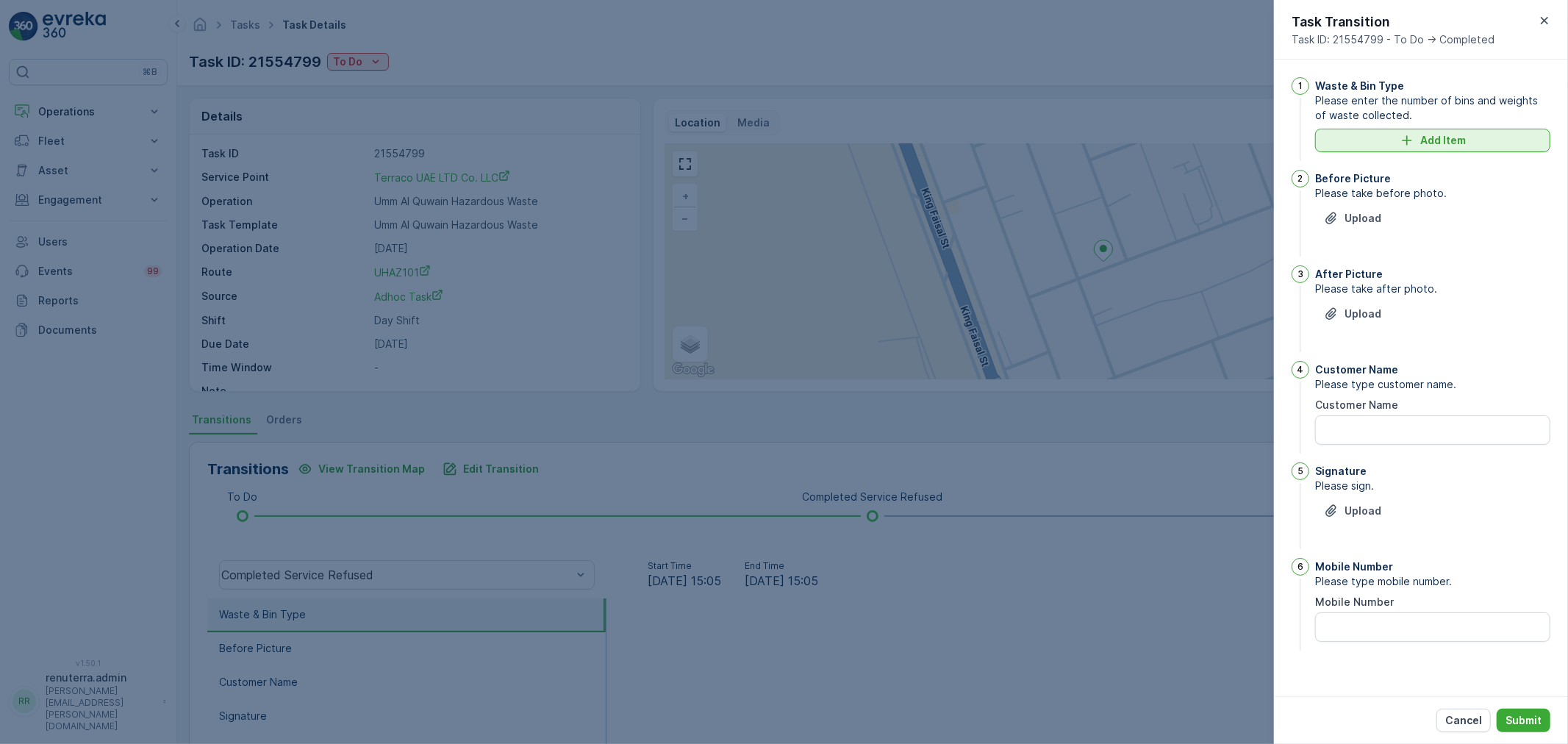
click at [1425, 138] on p "Add Item" at bounding box center [1443, 141] width 45 height 15
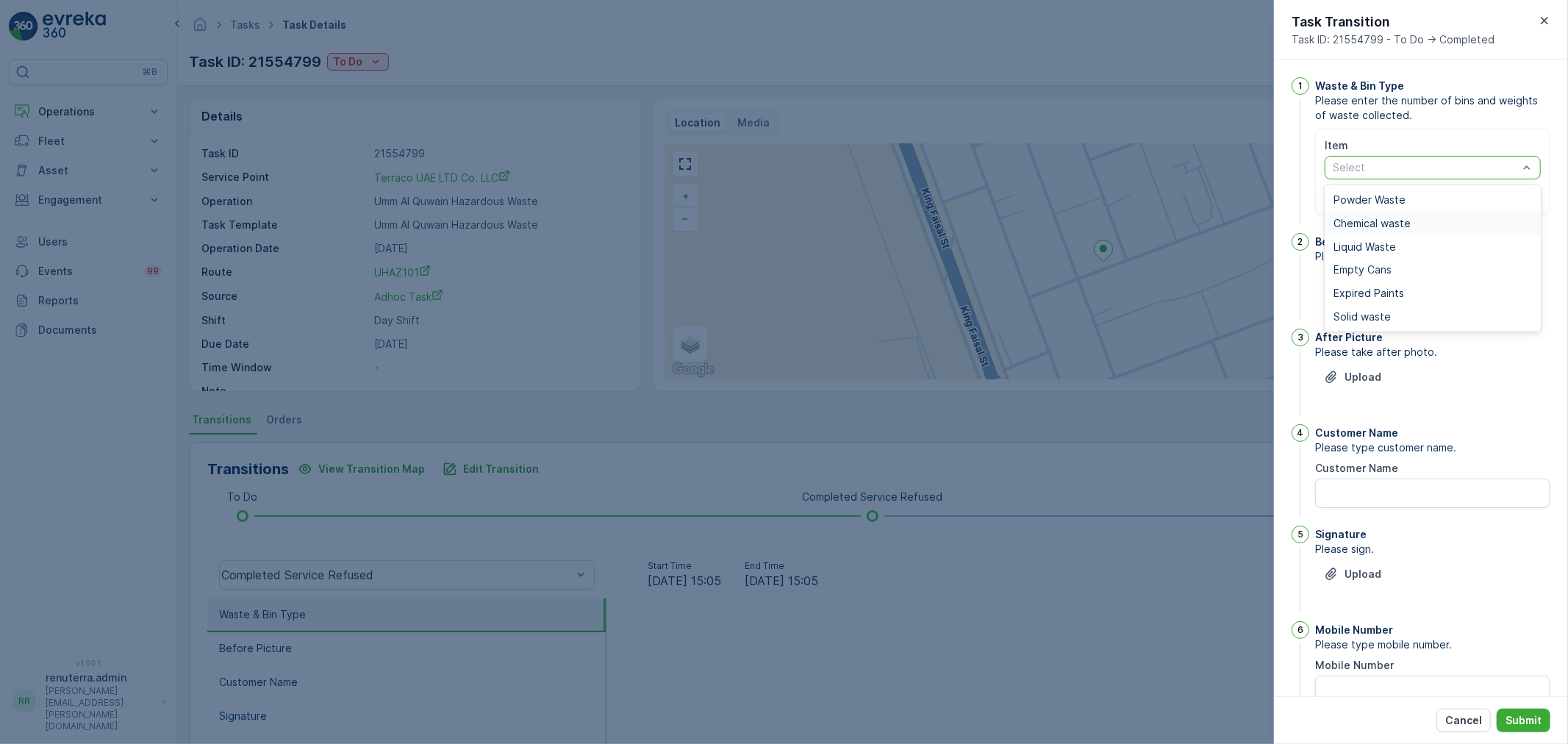
click at [1392, 230] on div "Chemical waste" at bounding box center [1432, 223] width 216 height 23
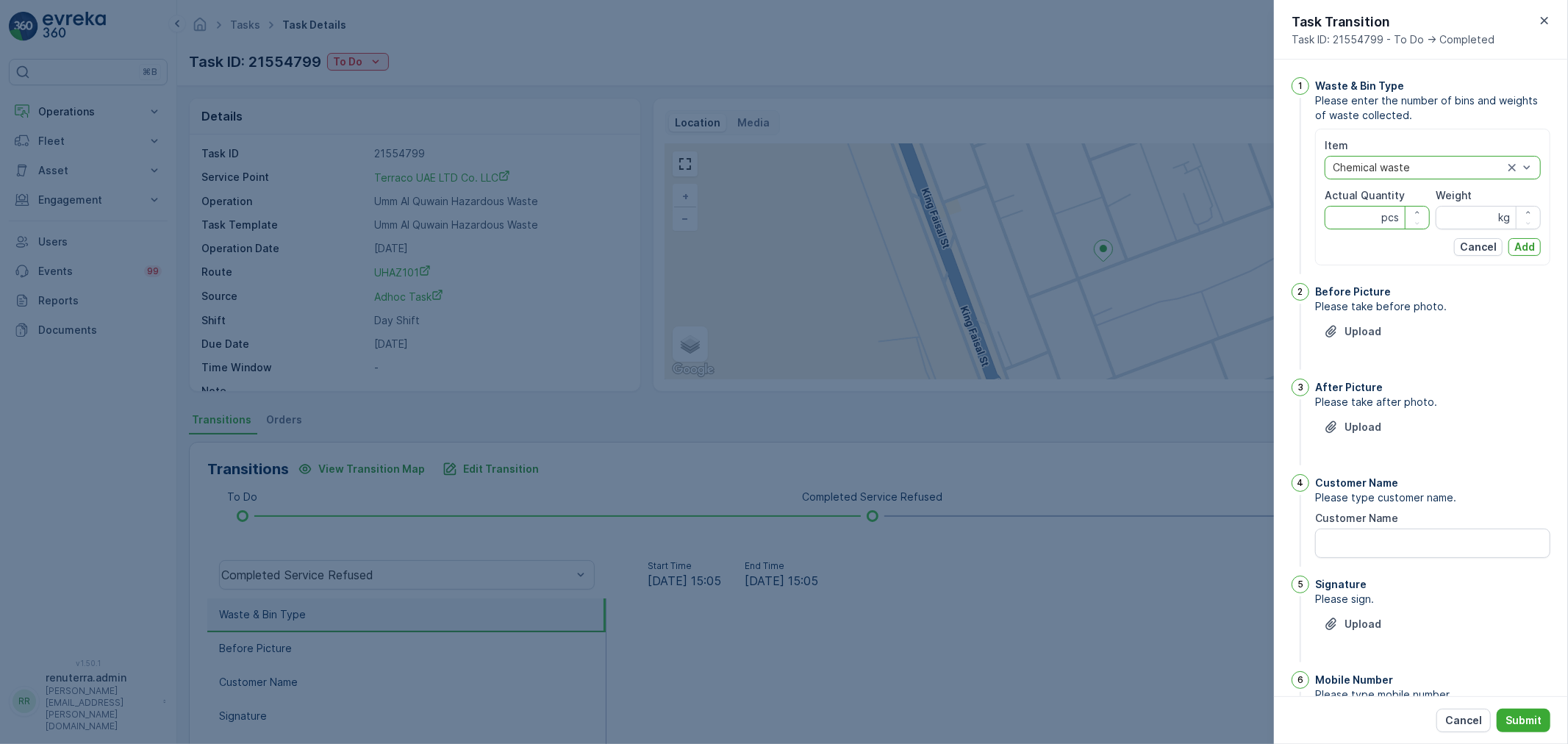
click at [1361, 224] on Quantity "Actual Quantity" at bounding box center [1377, 218] width 105 height 23
type Quantity "1"
click at [1466, 213] on input "Weight" at bounding box center [1488, 218] width 105 height 23
type input "27325"
click at [1531, 246] on p "Add" at bounding box center [1524, 247] width 20 height 15
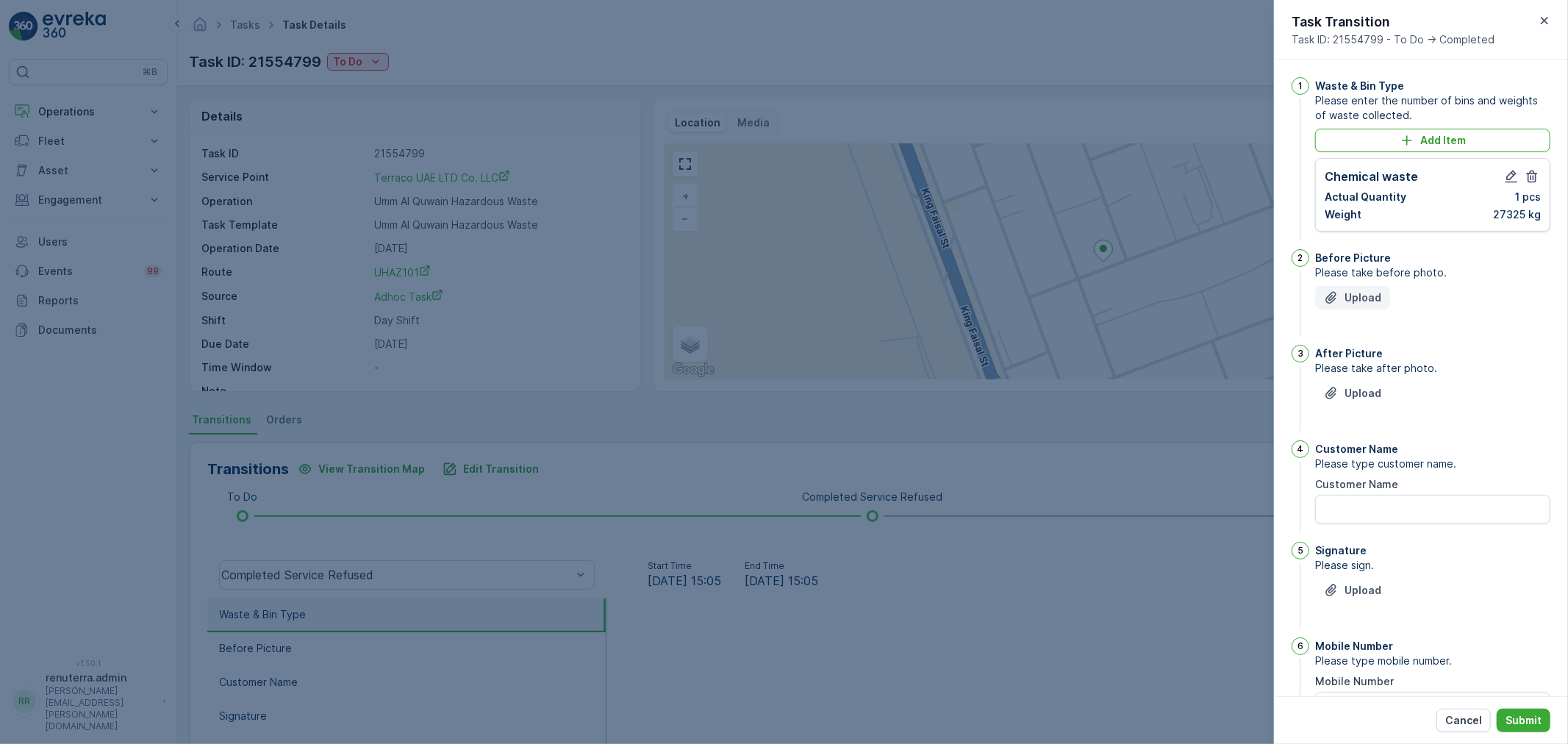
click at [1362, 294] on p "Upload" at bounding box center [1363, 298] width 36 height 15
click at [1355, 302] on p "Upload" at bounding box center [1363, 298] width 36 height 15
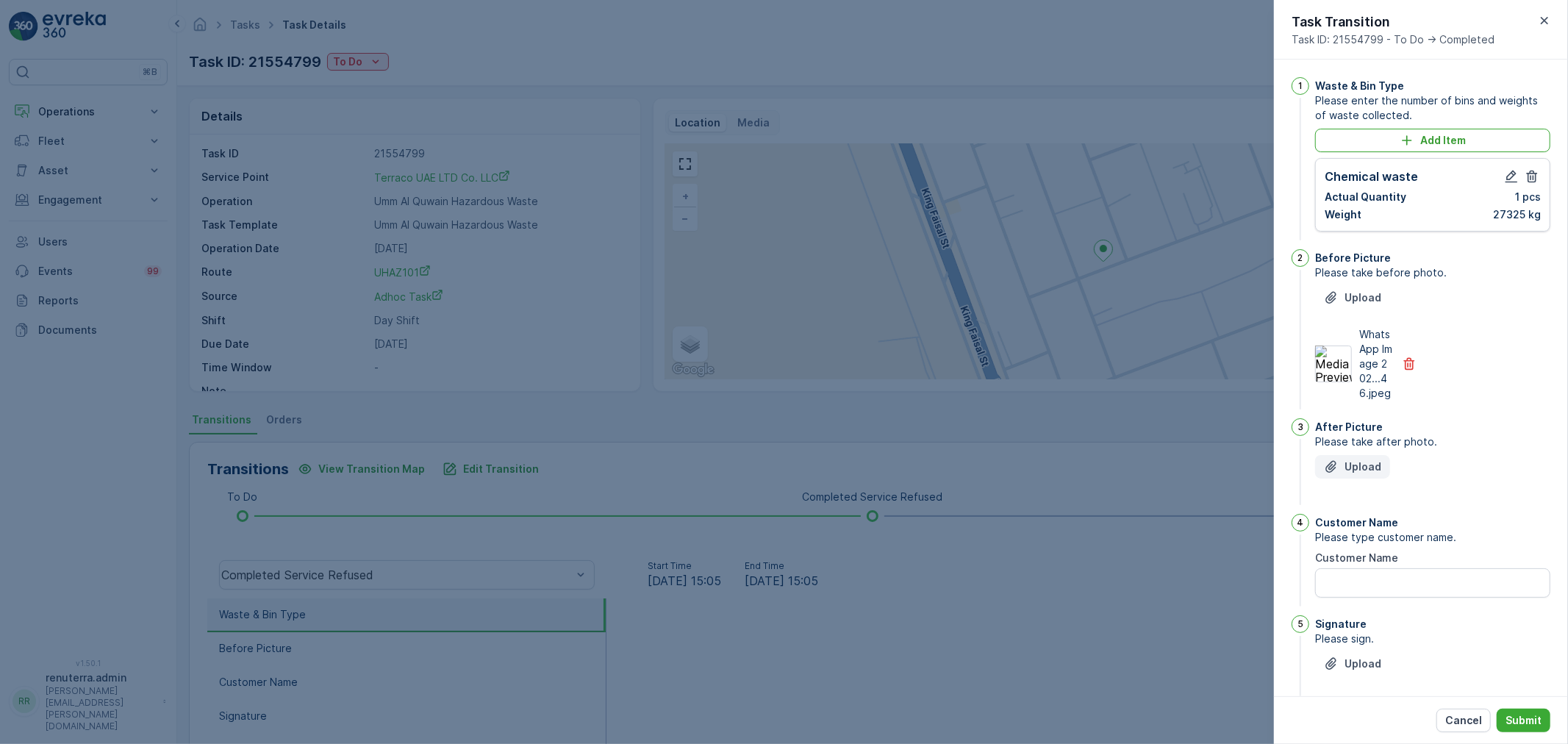
click at [1369, 474] on p "Upload" at bounding box center [1363, 467] width 36 height 15
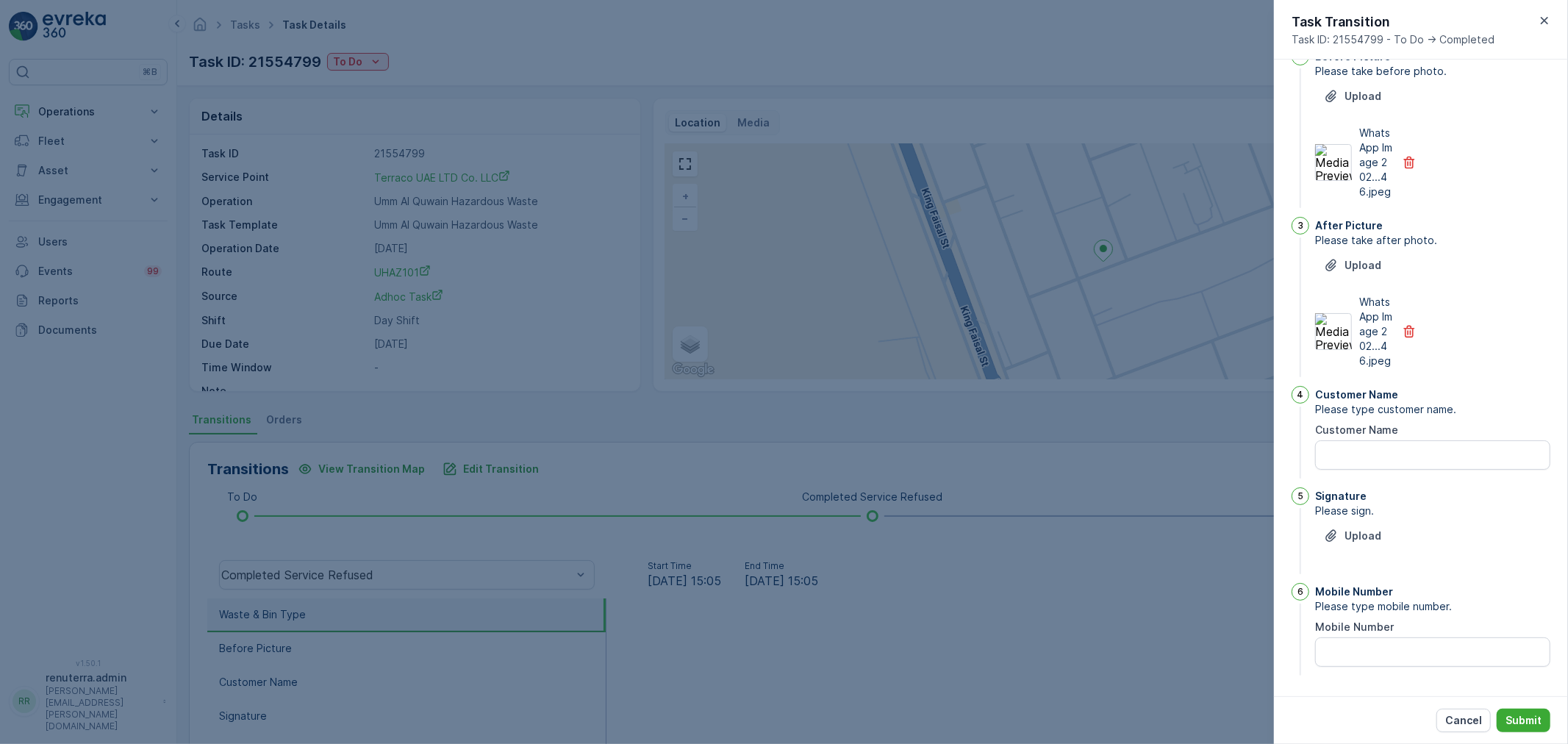
scroll to position [230, 0]
click at [1343, 456] on Name "Customer Name" at bounding box center [1432, 454] width 235 height 29
type Name "Terraco"
click at [1346, 535] on p "Upload" at bounding box center [1363, 536] width 36 height 15
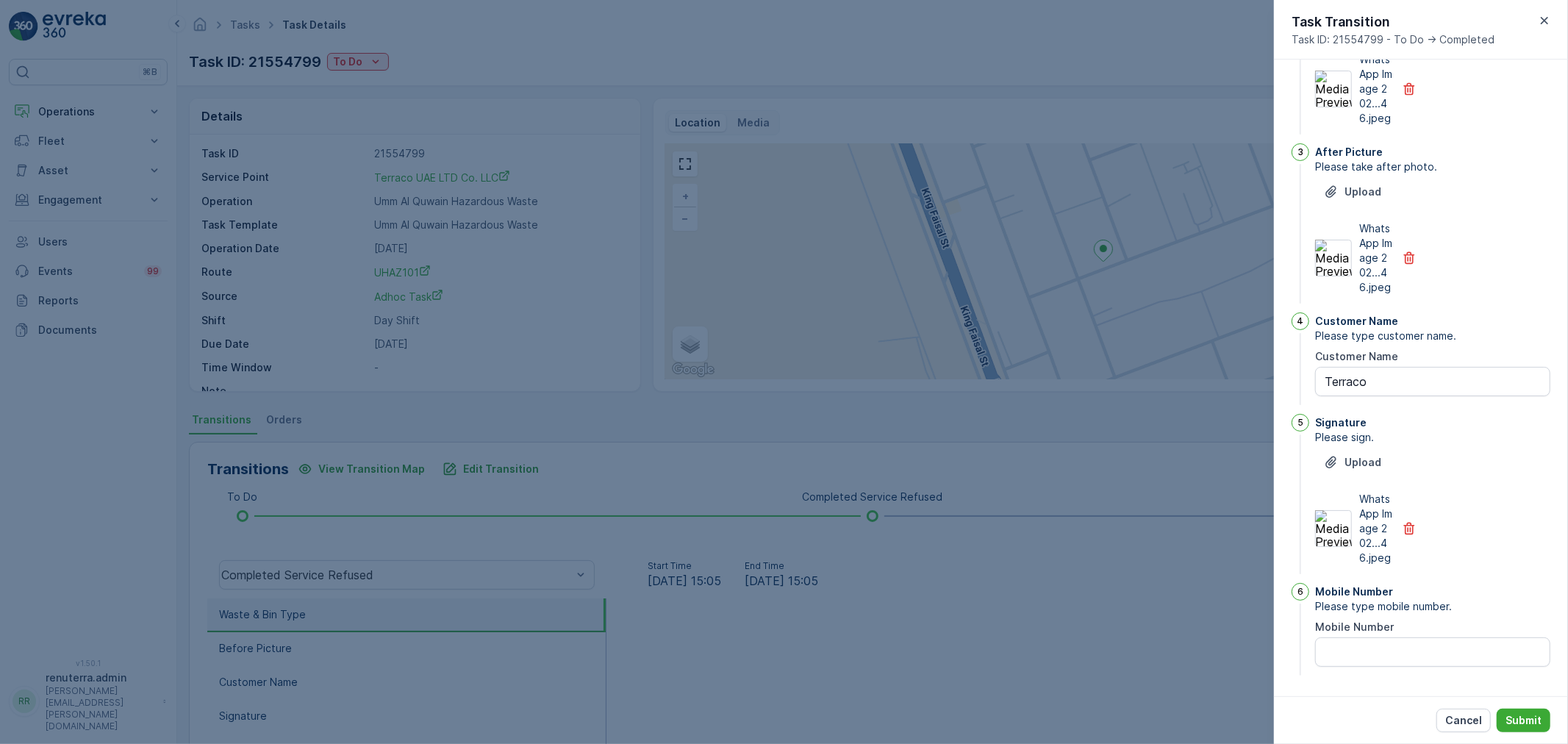
scroll to position [319, 0]
click at [1385, 655] on Number "Mobile Number" at bounding box center [1432, 652] width 235 height 29
type Number "0"
click at [1532, 722] on p "Submit" at bounding box center [1524, 721] width 36 height 15
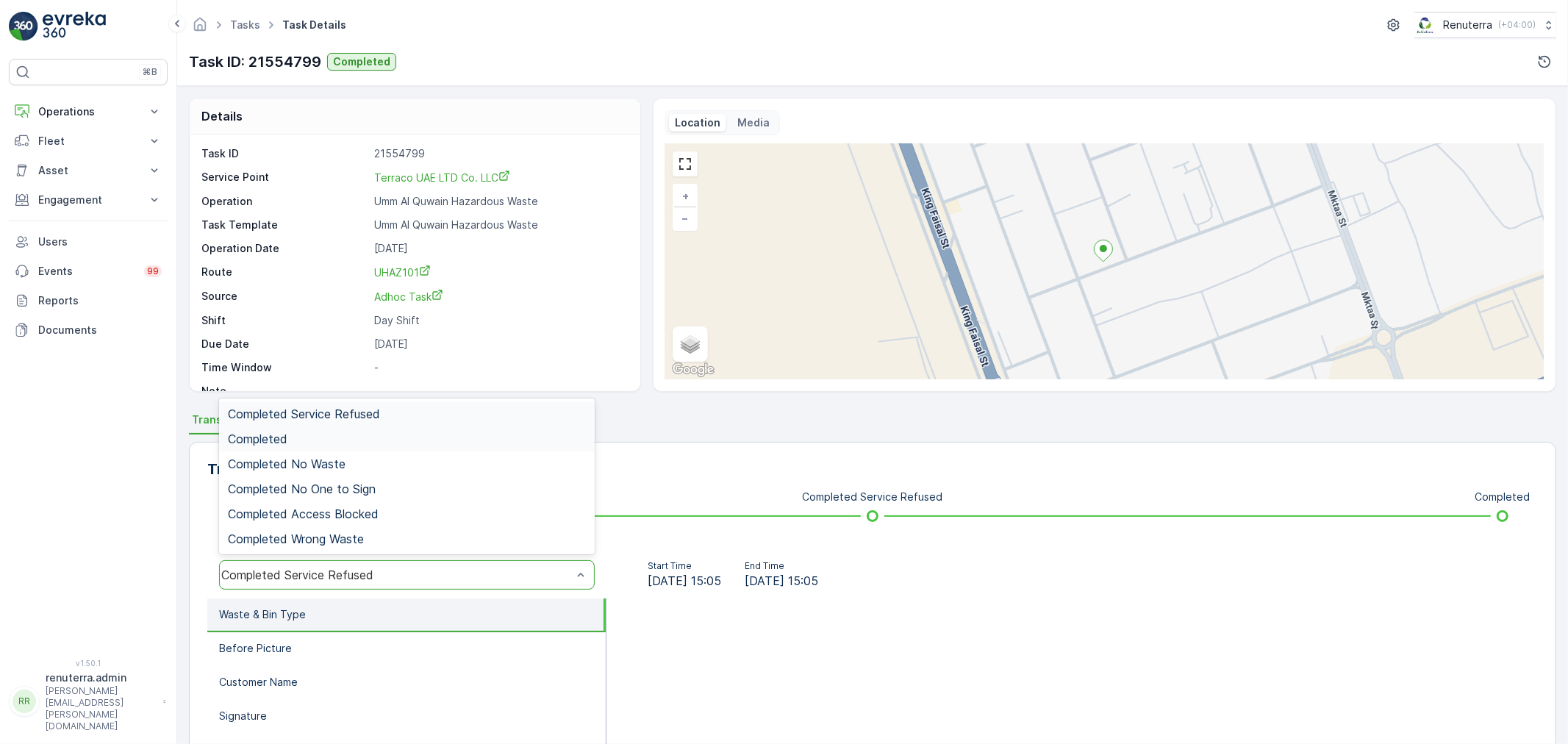
click at [302, 434] on div "Completed" at bounding box center [407, 438] width 358 height 13
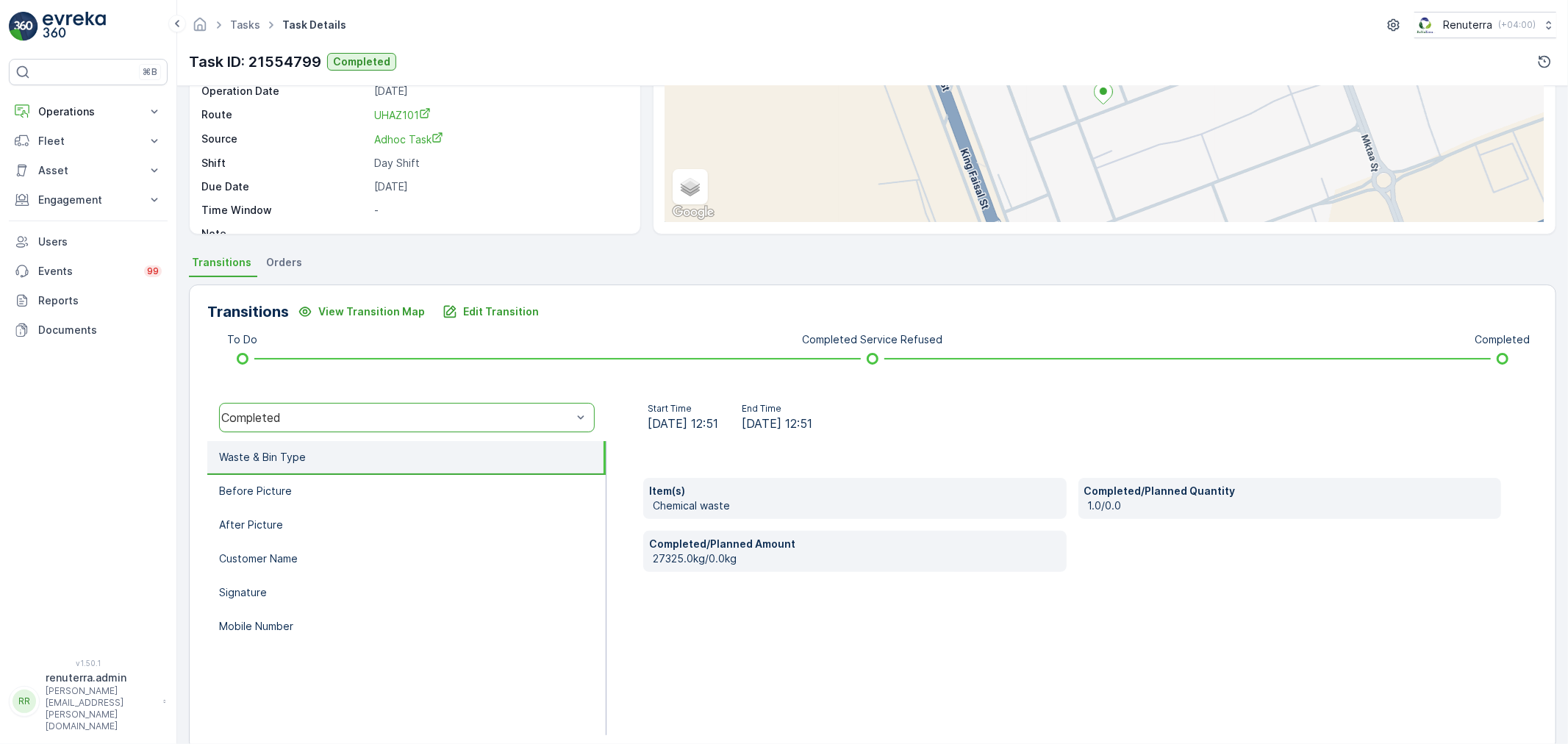
scroll to position [163, 0]
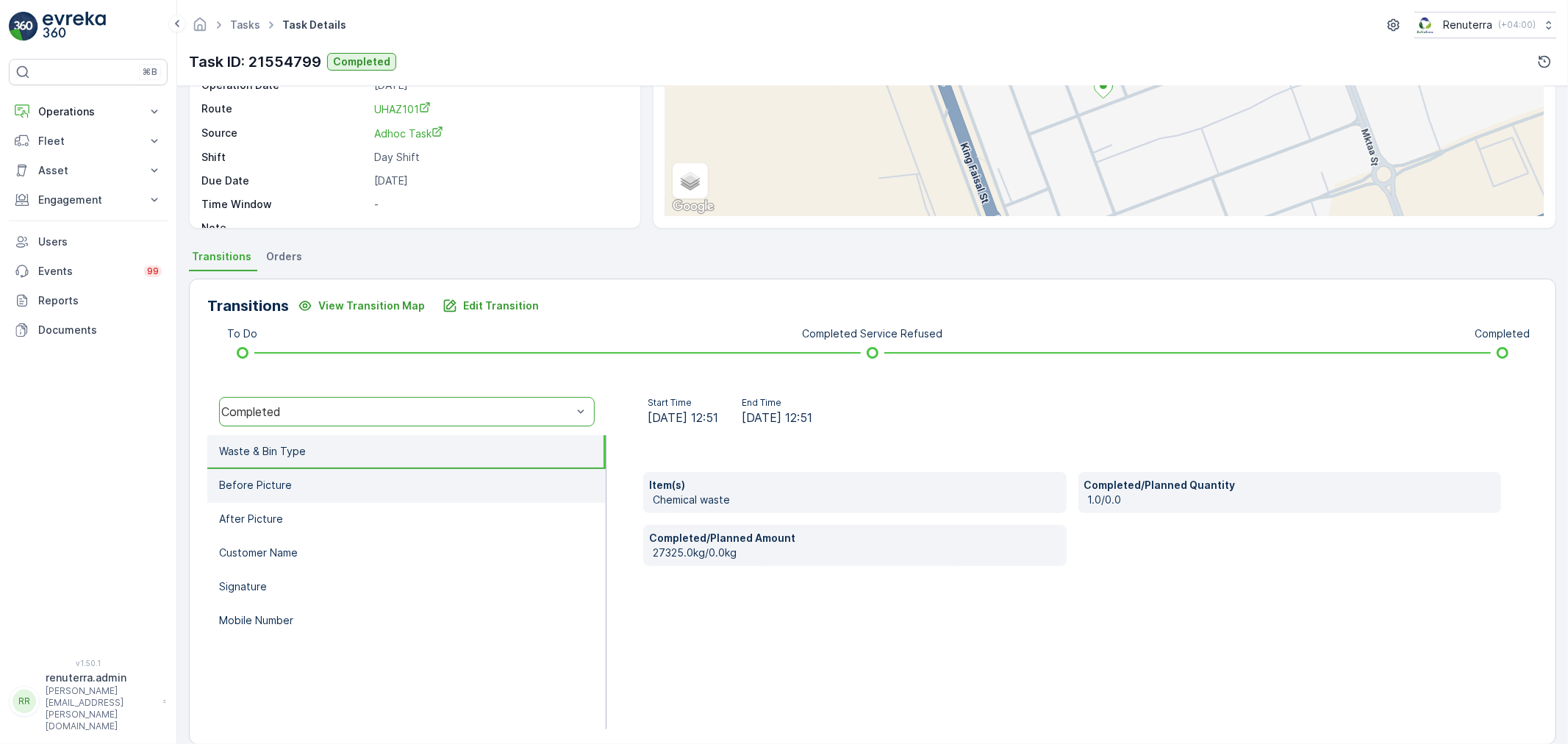
click at [305, 488] on li "Before Picture" at bounding box center [406, 486] width 399 height 34
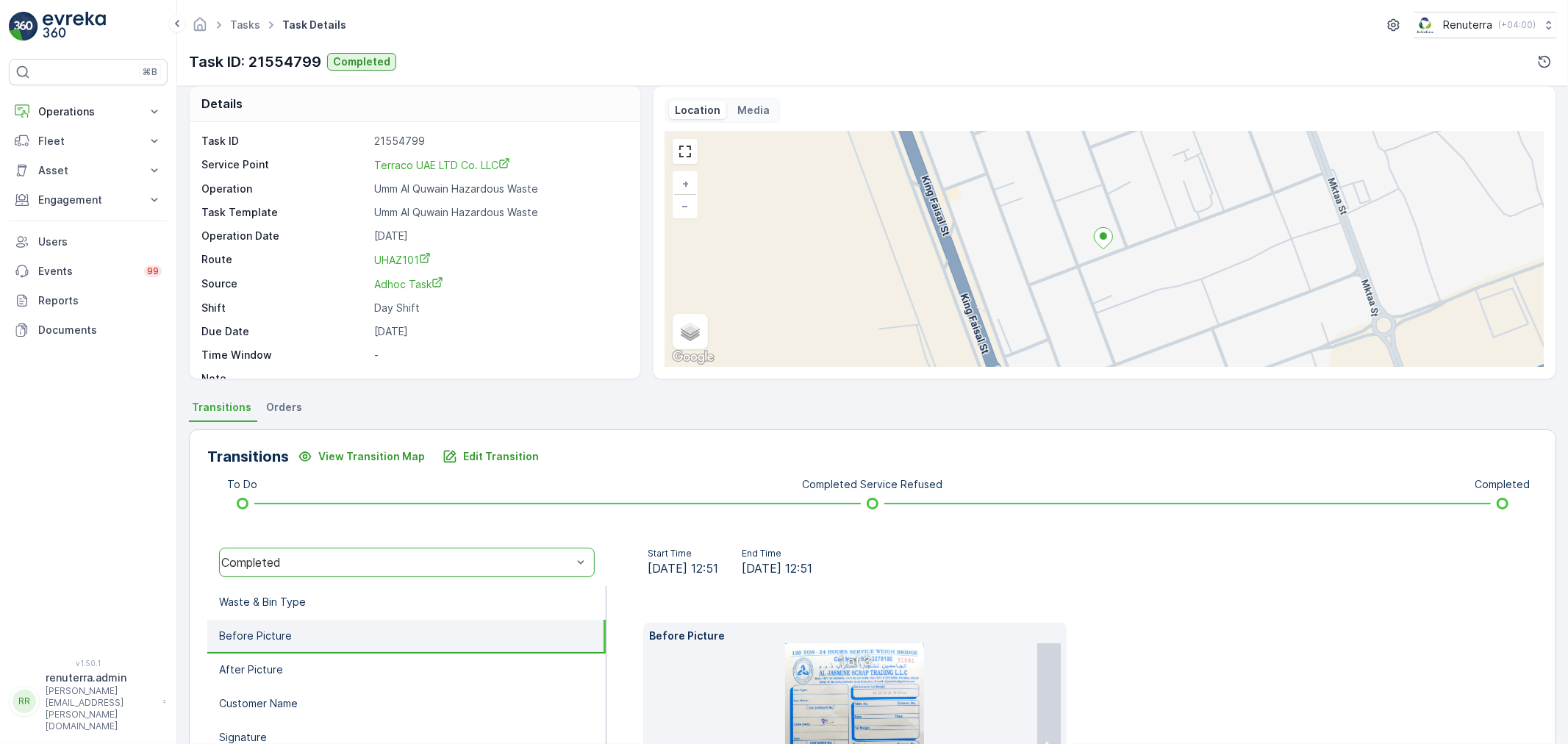
scroll to position [0, 0]
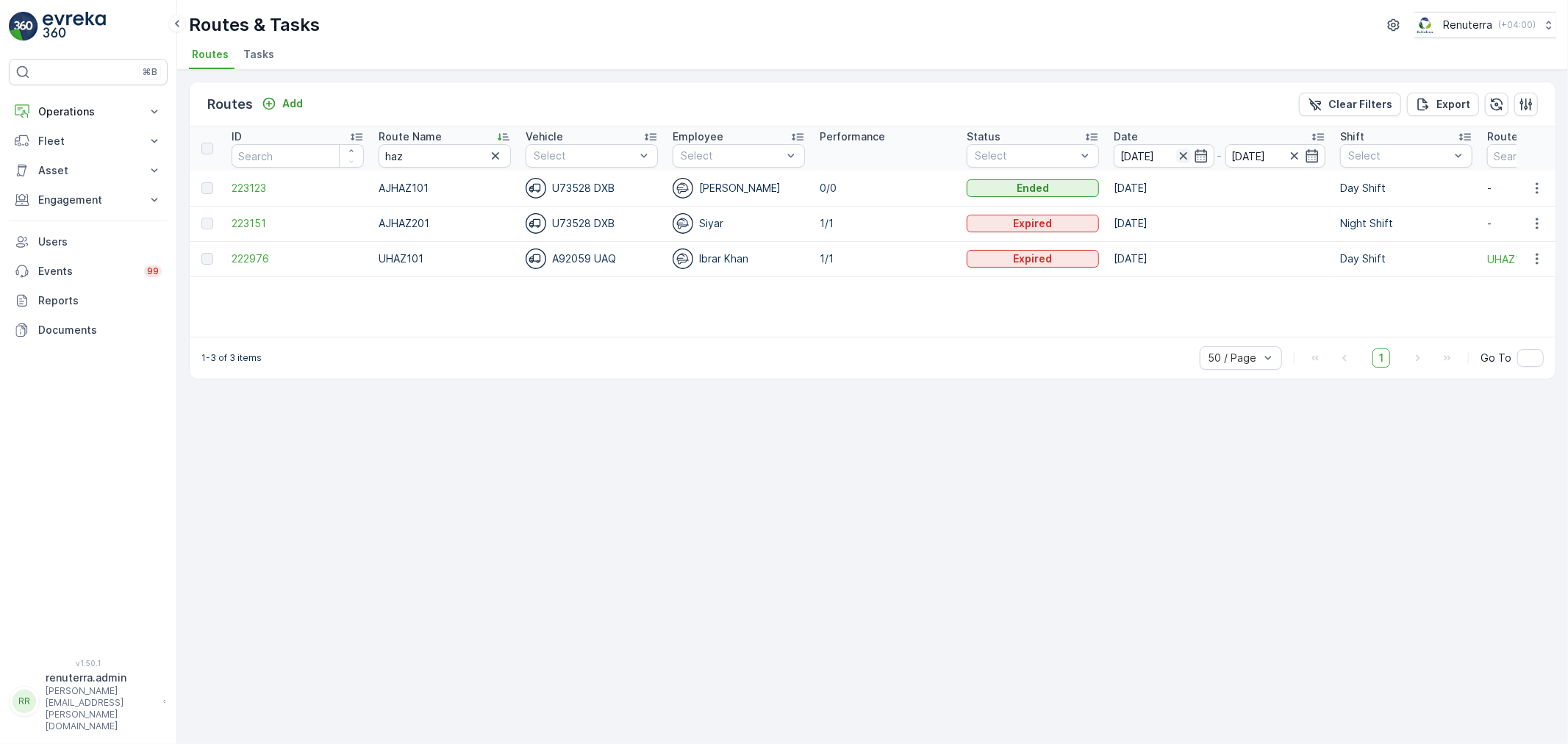
click at [1185, 153] on icon "button" at bounding box center [1182, 155] width 7 height 7
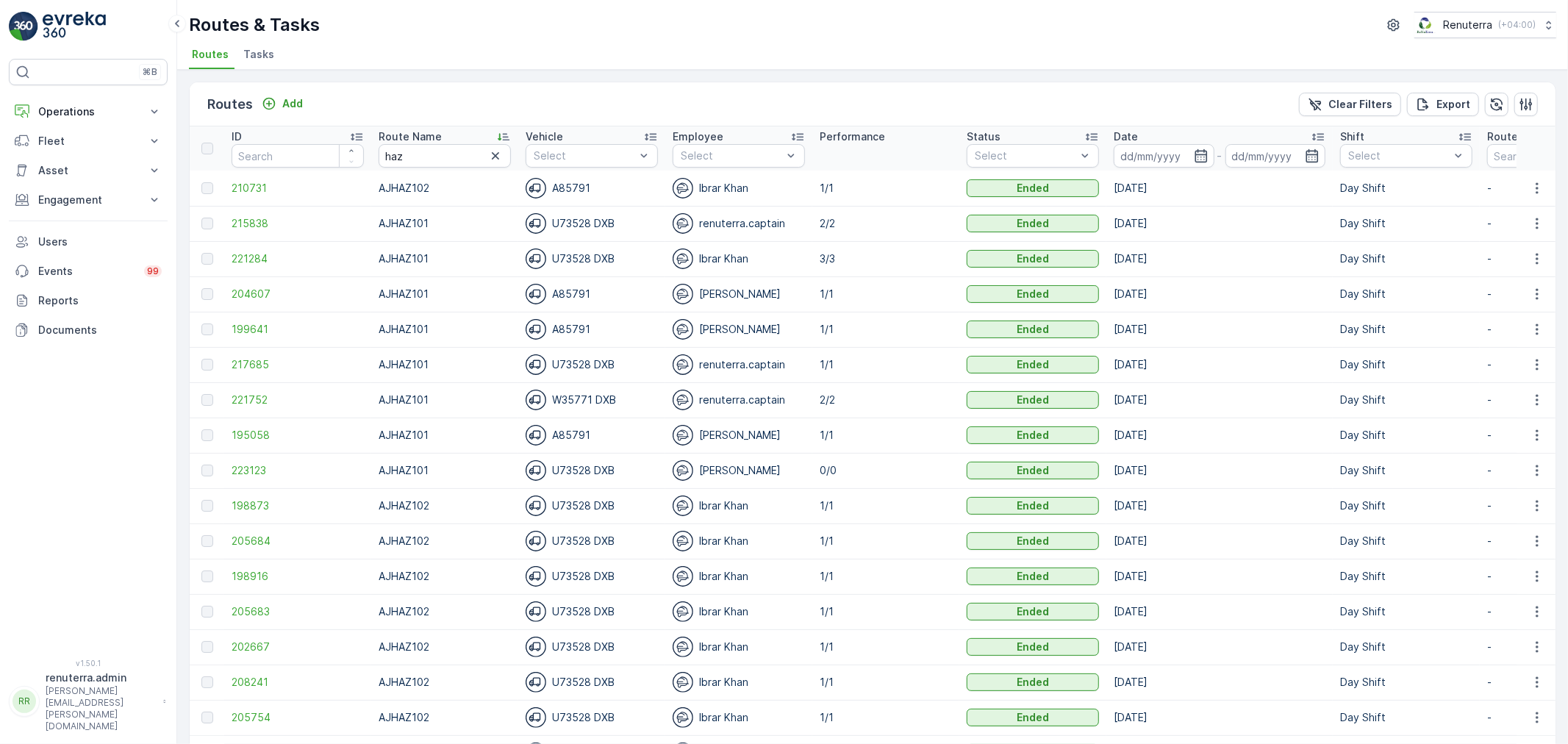
click at [1185, 153] on input at bounding box center [1164, 155] width 101 height 23
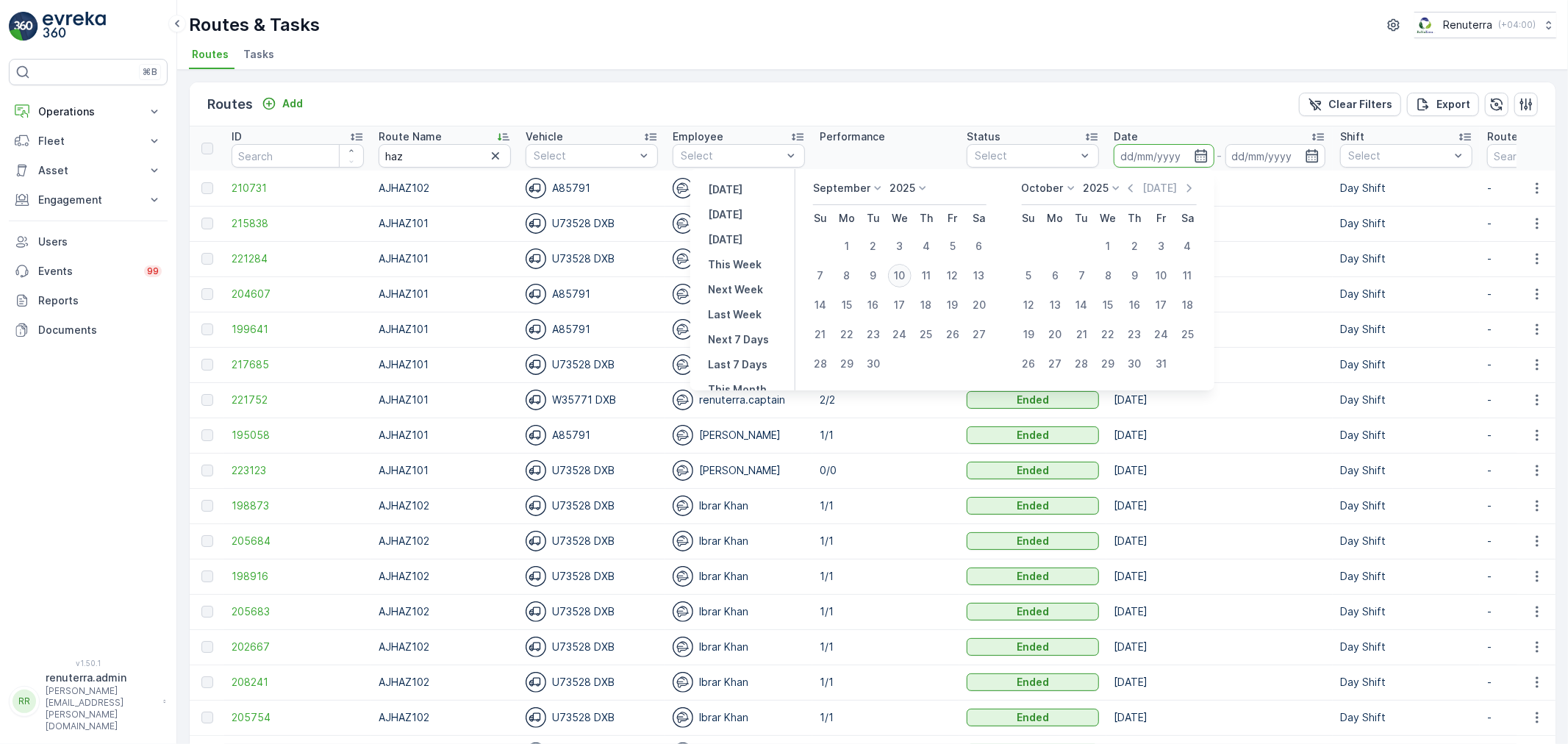
click at [900, 274] on div "10" at bounding box center [899, 275] width 23 height 23
type input "[DATE]"
click at [900, 274] on div "10" at bounding box center [899, 275] width 23 height 23
type input "[DATE]"
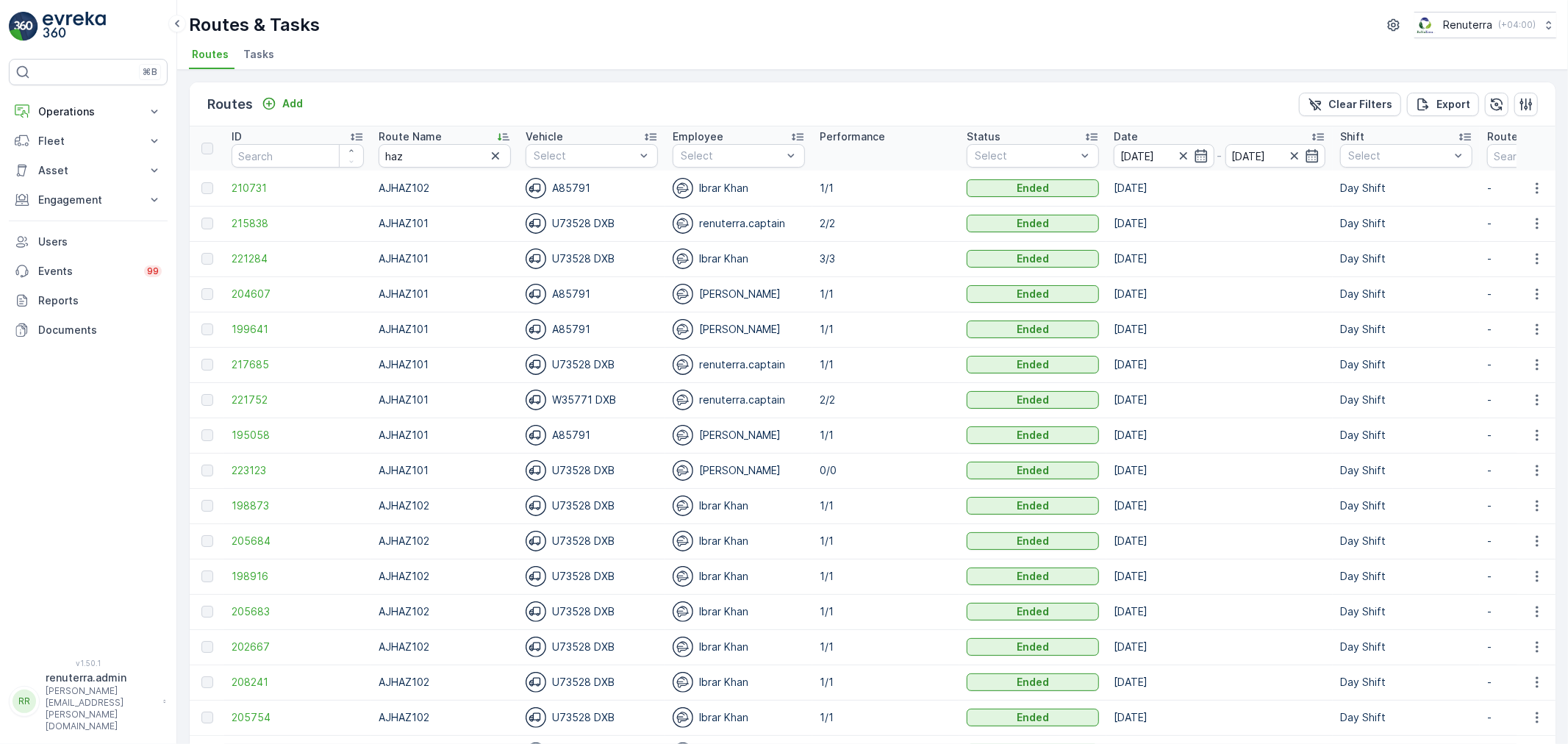
click at [847, 11] on div "Routes & Tasks Renuterra ( +04:00 ) Routes Tasks" at bounding box center [873, 35] width 1391 height 70
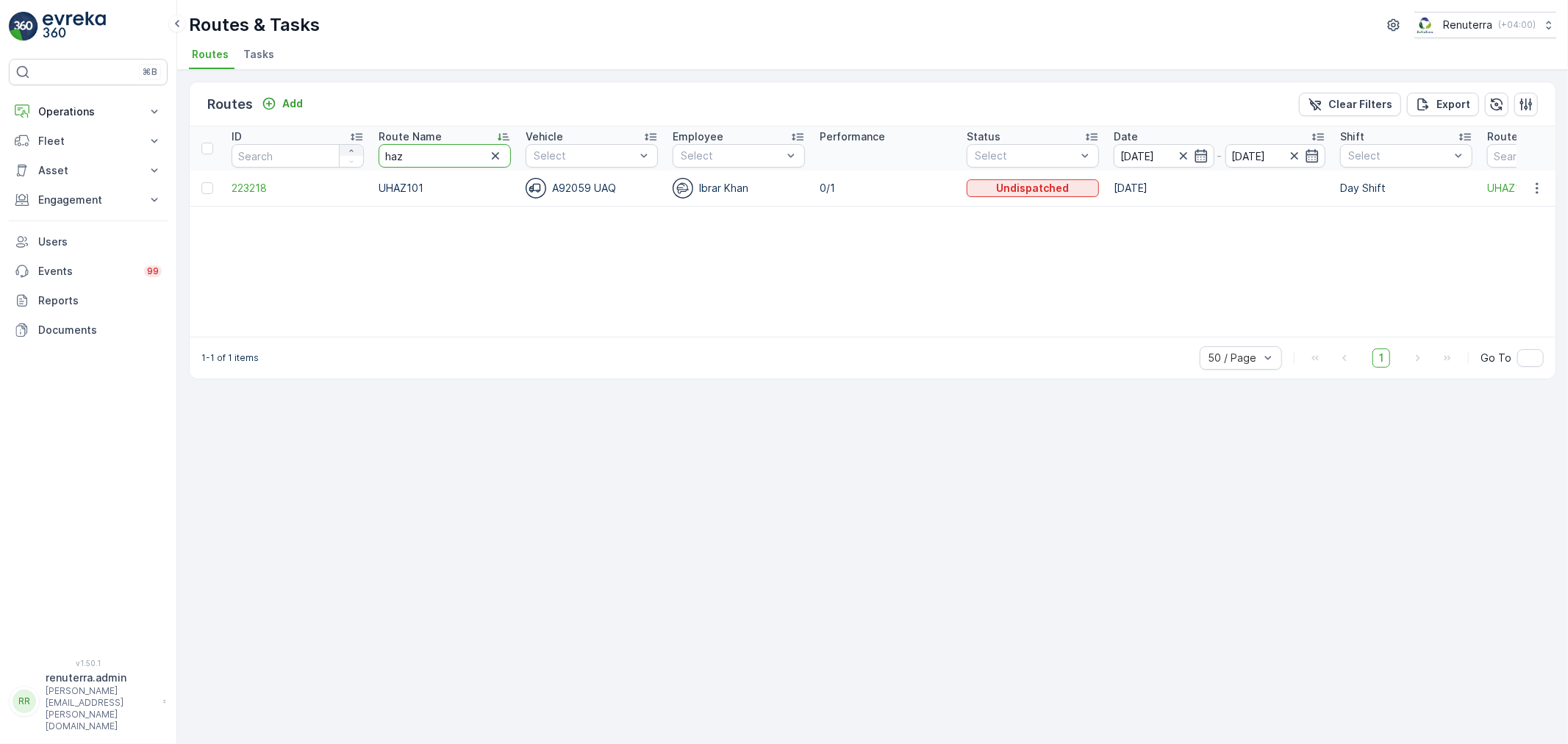
drag, startPoint x: 415, startPoint y: 155, endPoint x: 339, endPoint y: 154, distance: 76.0
click at [339, 154] on tr "ID Route Name haz Vehicle Select Employee Select Performance Status Select Date…" at bounding box center [928, 148] width 1477 height 44
type input "103"
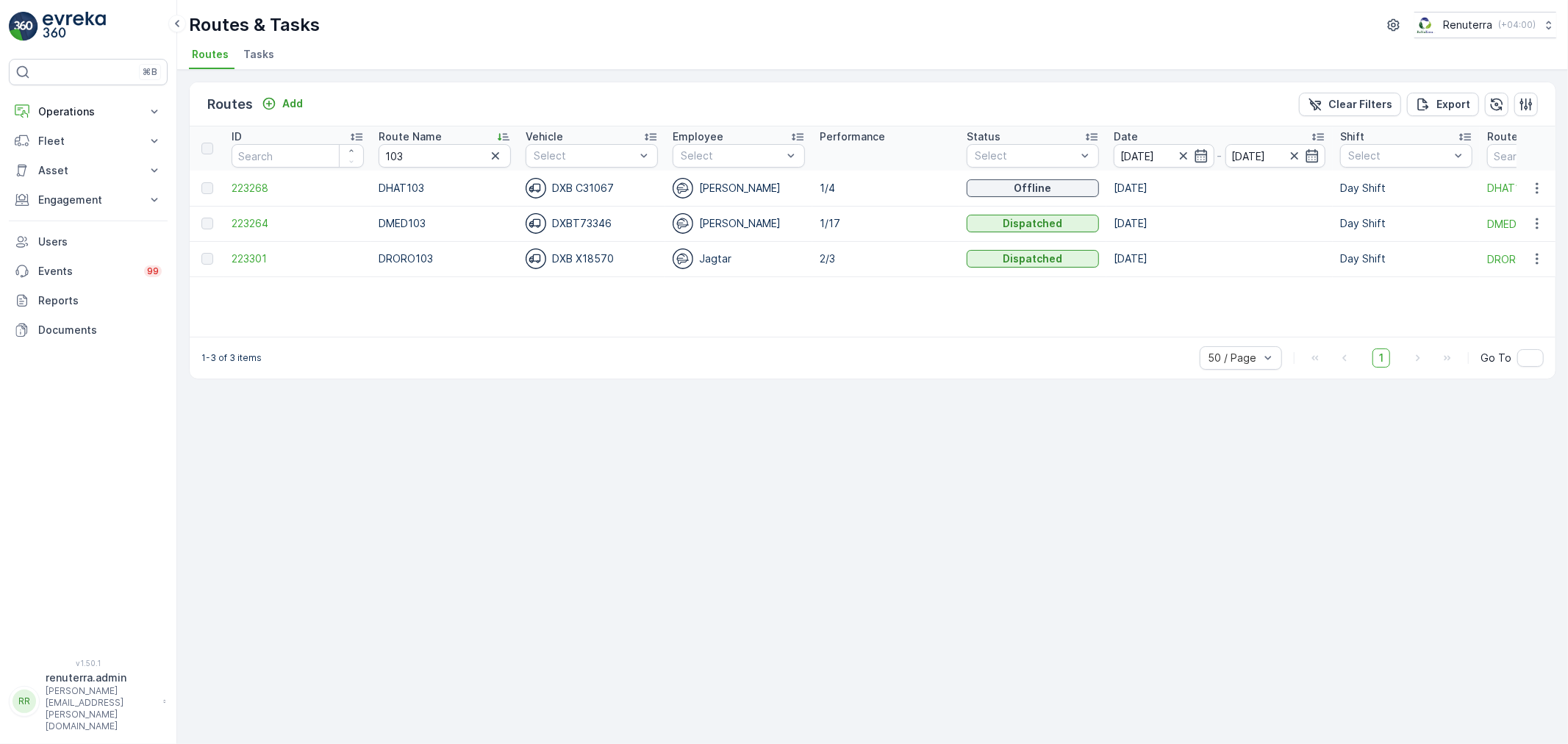
click at [229, 221] on td "223264" at bounding box center [298, 224] width 147 height 36
click at [241, 221] on span "223264" at bounding box center [298, 223] width 133 height 15
drag, startPoint x: 417, startPoint y: 156, endPoint x: 336, endPoint y: 150, distance: 81.2
click at [336, 150] on tr "ID Route Name 103 Vehicle Select Employee Select Performance Status Select Date…" at bounding box center [928, 148] width 1477 height 44
type input "med"
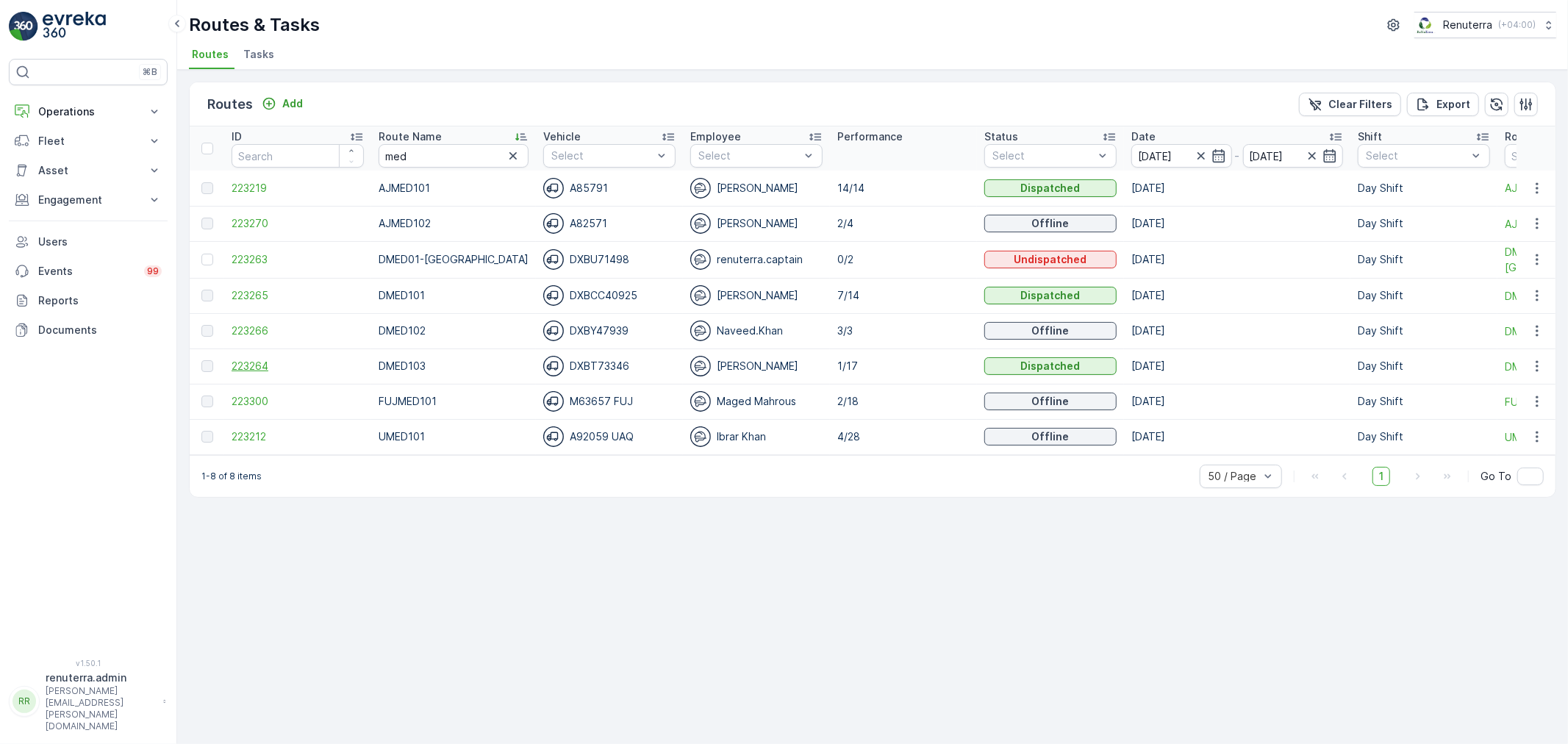
click at [243, 363] on span "223264" at bounding box center [298, 366] width 133 height 15
click at [245, 300] on span "223265" at bounding box center [298, 295] width 133 height 15
click at [252, 366] on span "223264" at bounding box center [298, 366] width 133 height 15
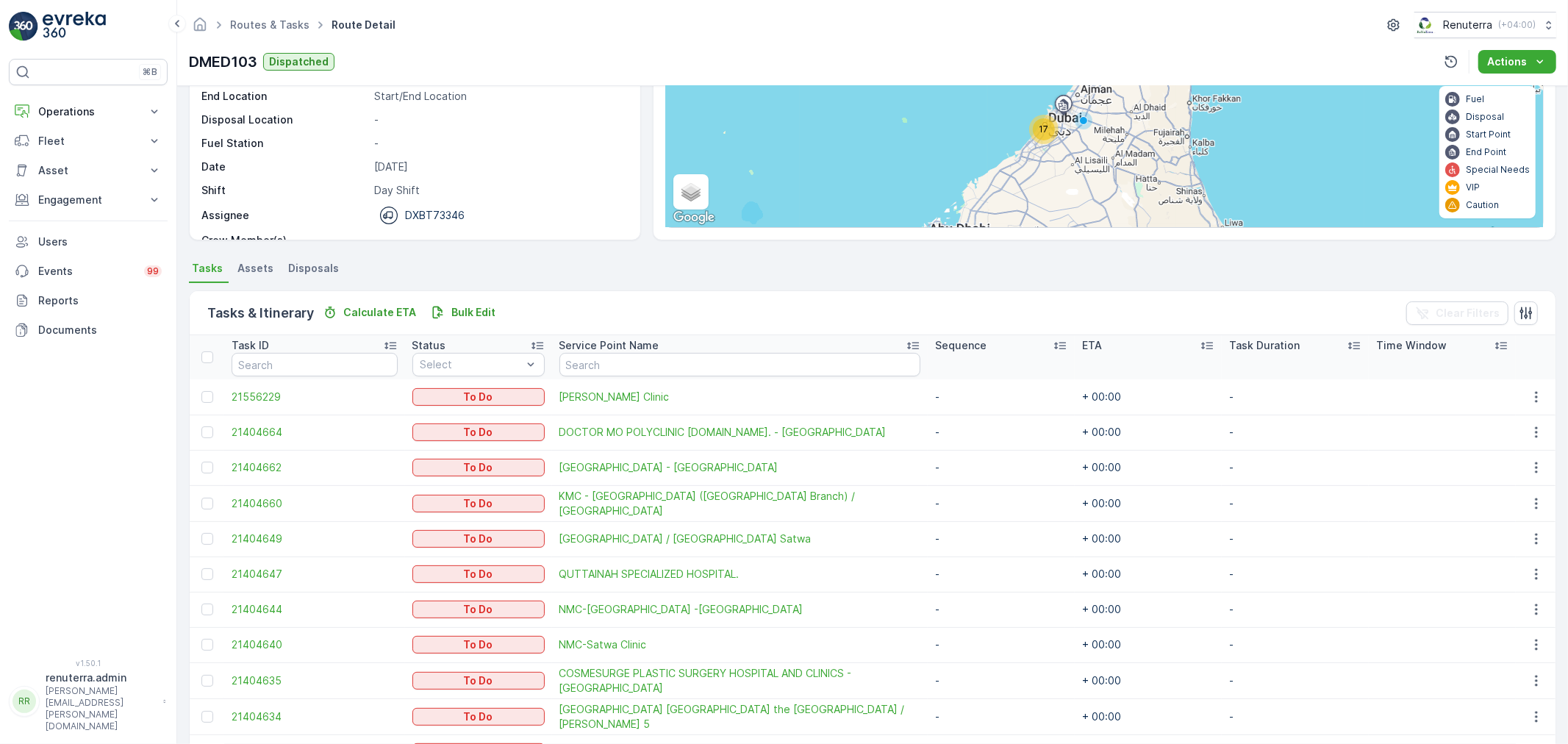
scroll to position [163, 0]
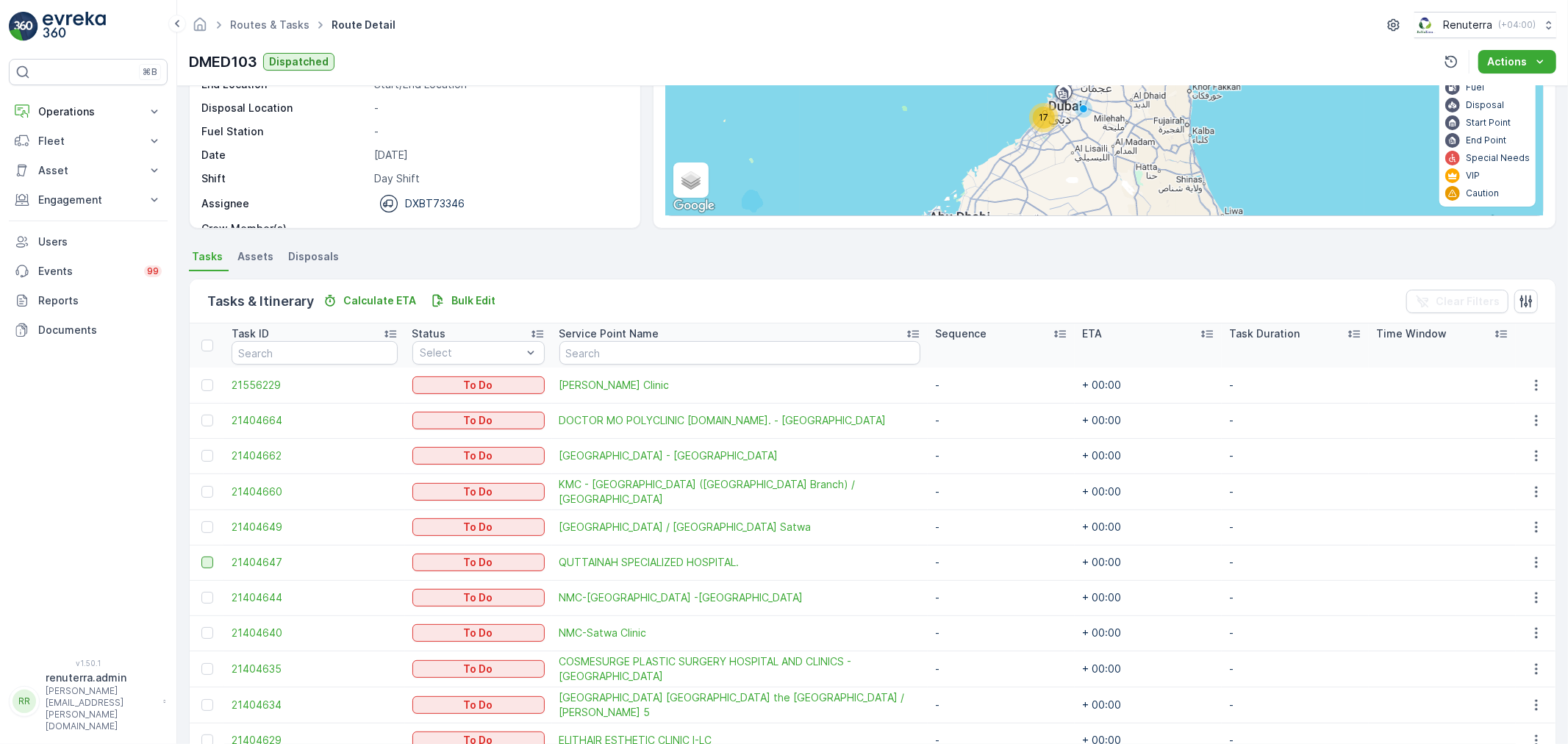
click at [208, 560] on div at bounding box center [207, 562] width 12 height 12
click at [201, 556] on input "checkbox" at bounding box center [201, 556] width 0 height 0
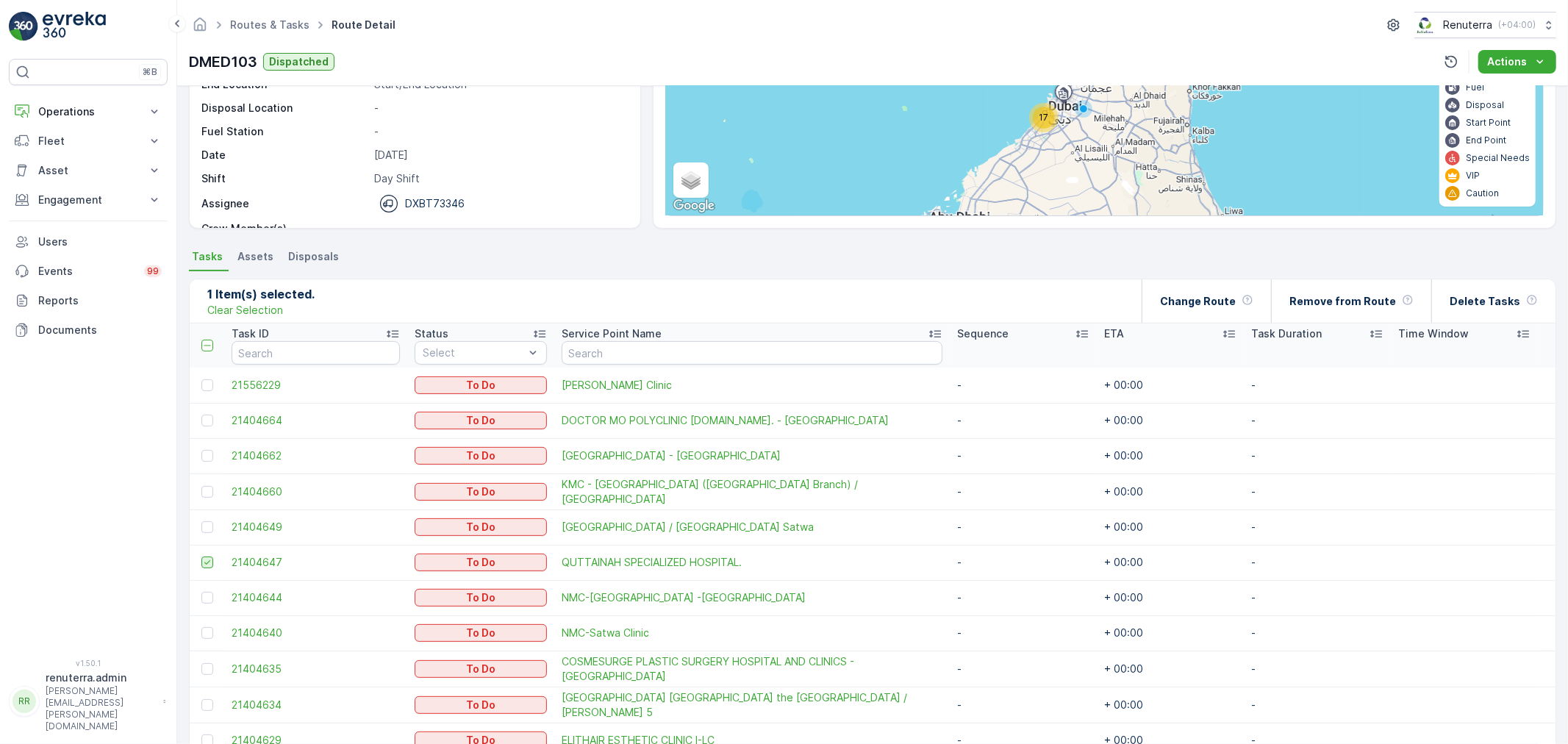
click at [209, 560] on icon at bounding box center [207, 562] width 11 height 11
click at [201, 556] on input "checkbox" at bounding box center [201, 556] width 0 height 0
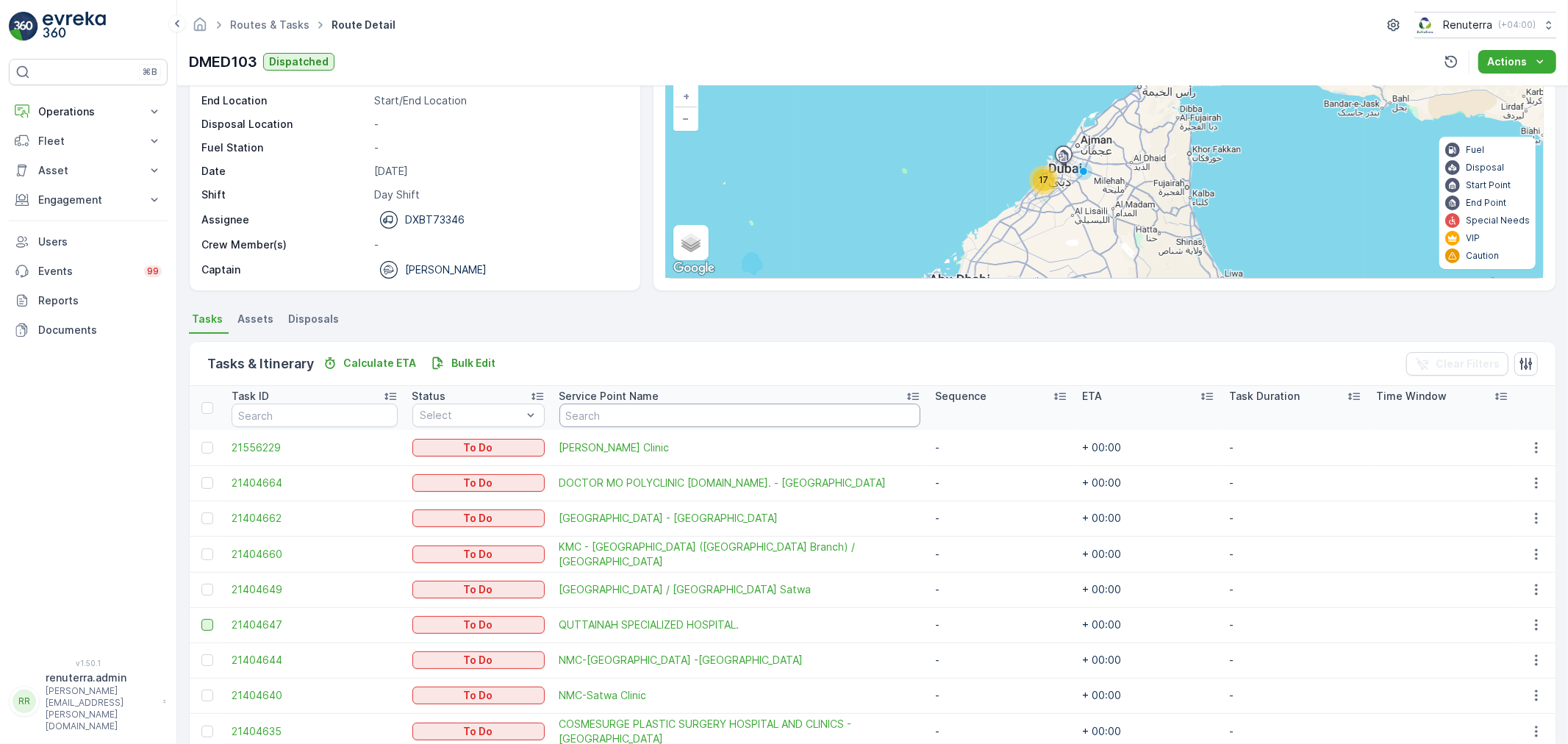
scroll to position [0, 0]
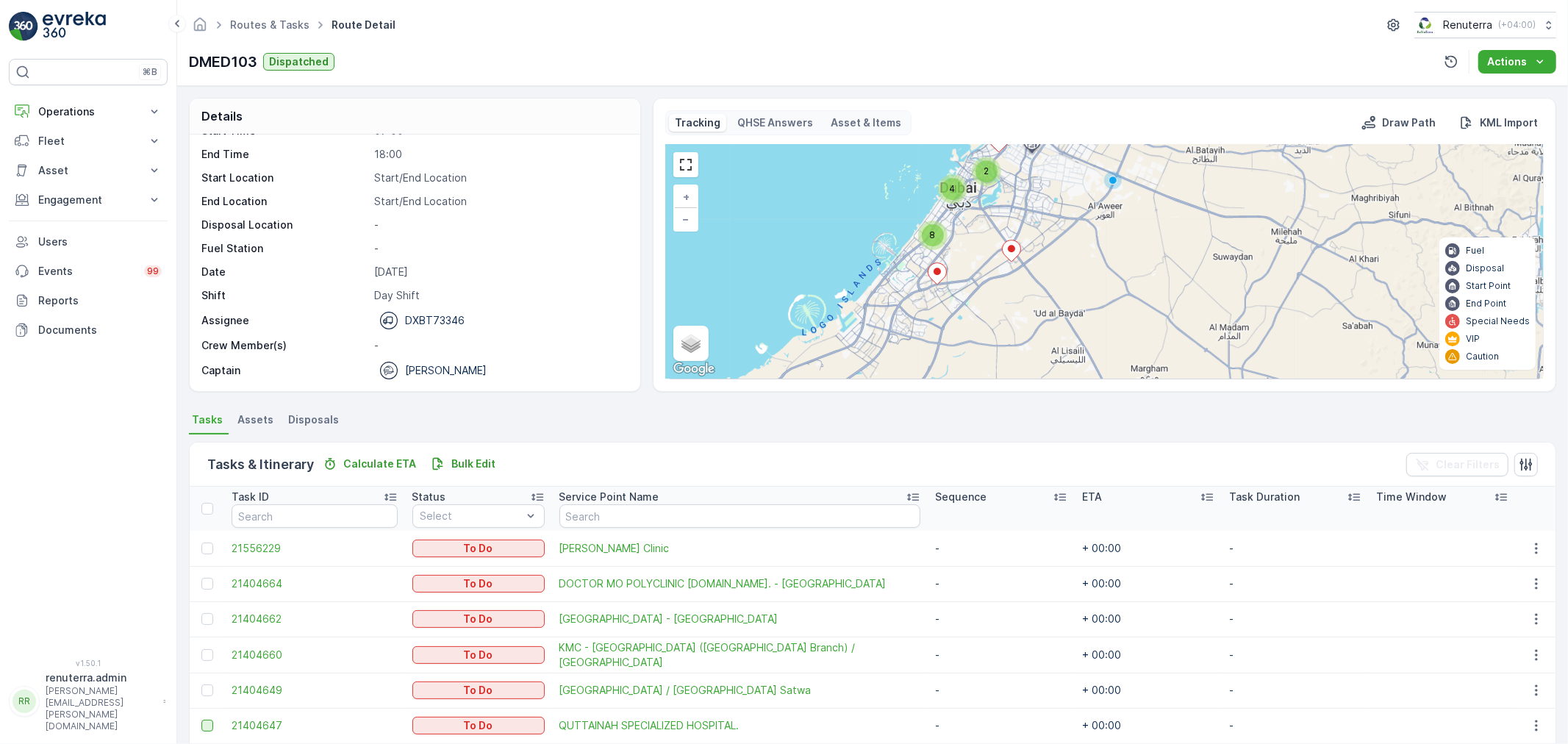
drag, startPoint x: 1000, startPoint y: 319, endPoint x: 985, endPoint y: 224, distance: 96.2
click at [985, 224] on div "2 4 8 + − Satellite Roadmap Terrain Hybrid Leaflet Keyboard shortcuts Map Data …" at bounding box center [1105, 261] width 877 height 234
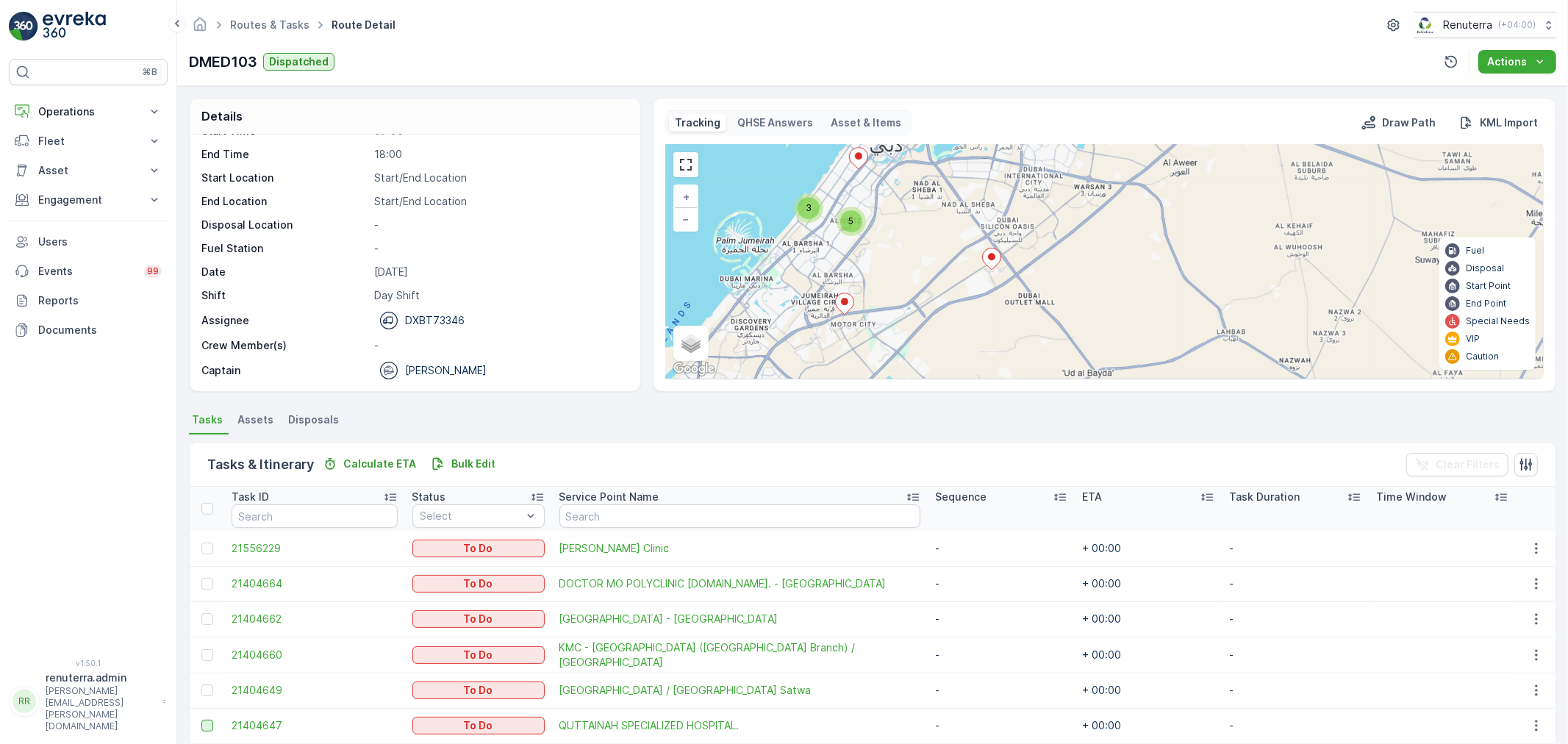
drag, startPoint x: 897, startPoint y: 275, endPoint x: 893, endPoint y: 260, distance: 15.5
click at [893, 260] on div "3 3 5 + − Satellite Roadmap Terrain Hybrid Leaflet Keyboard shortcuts Map Data …" at bounding box center [1105, 261] width 877 height 234
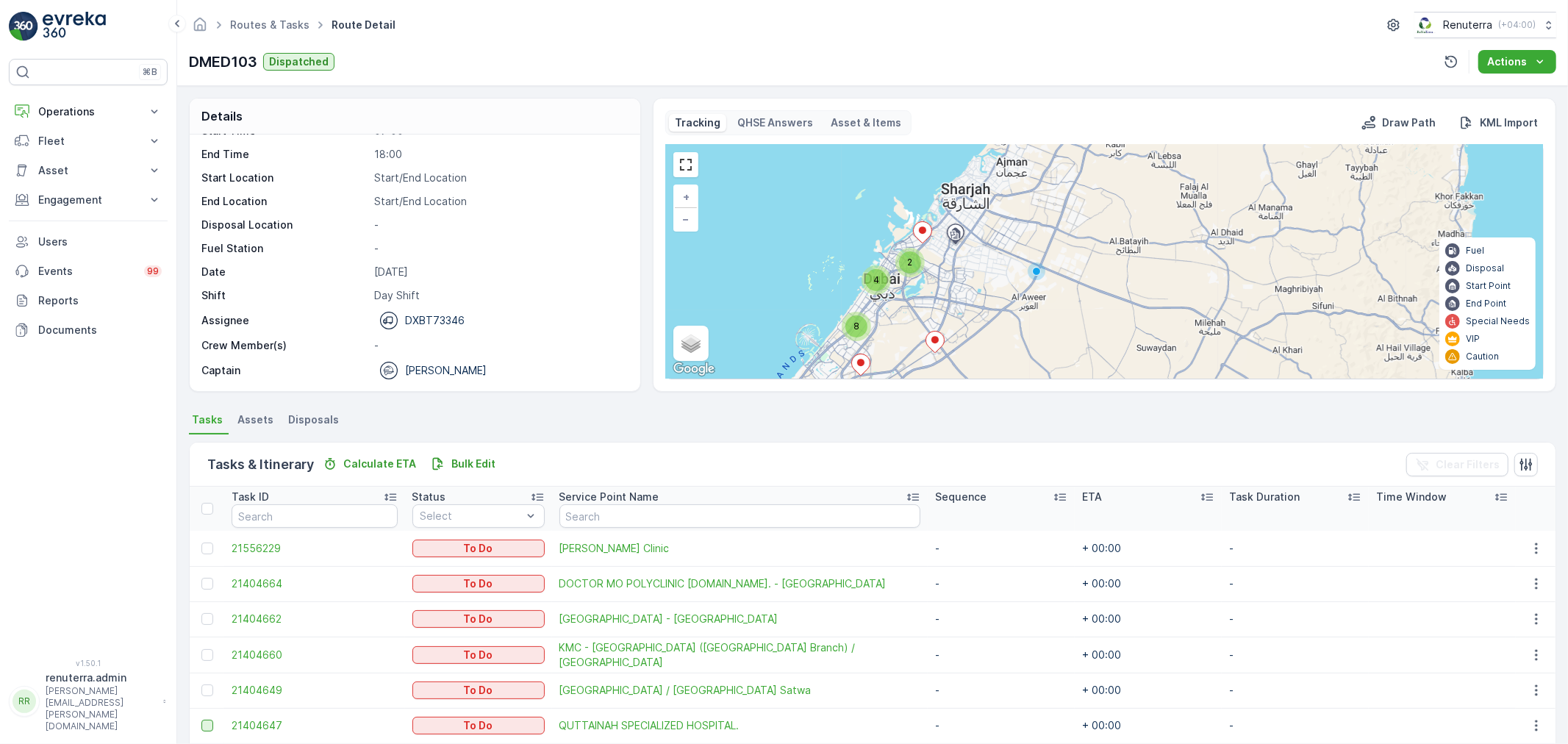
drag, startPoint x: 944, startPoint y: 218, endPoint x: 928, endPoint y: 299, distance: 82.6
click at [928, 299] on div "2 4 8 + − Satellite Roadmap Terrain Hybrid Leaflet Keyboard shortcuts Map Data …" at bounding box center [1105, 261] width 877 height 234
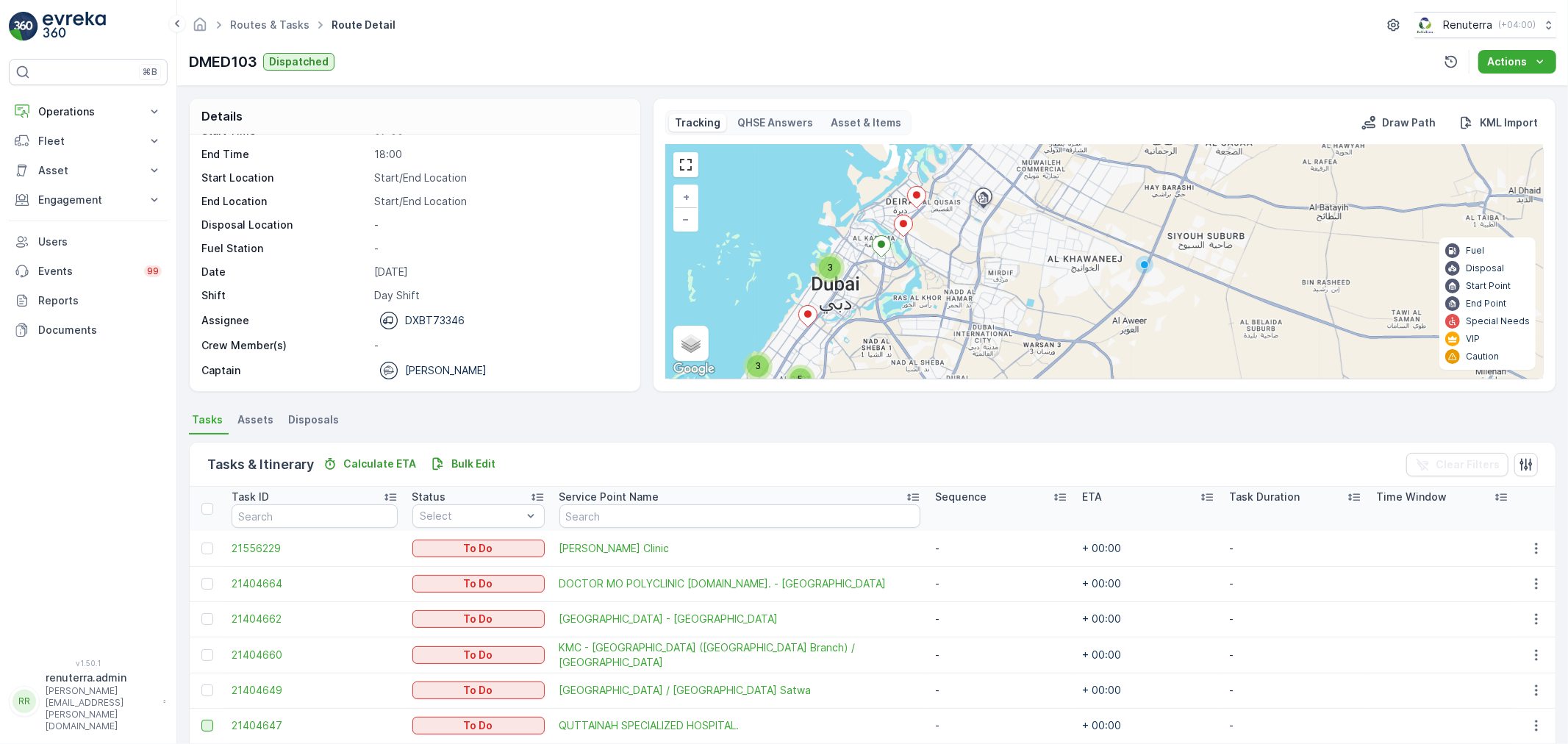
click at [878, 247] on icon at bounding box center [881, 247] width 19 height 21
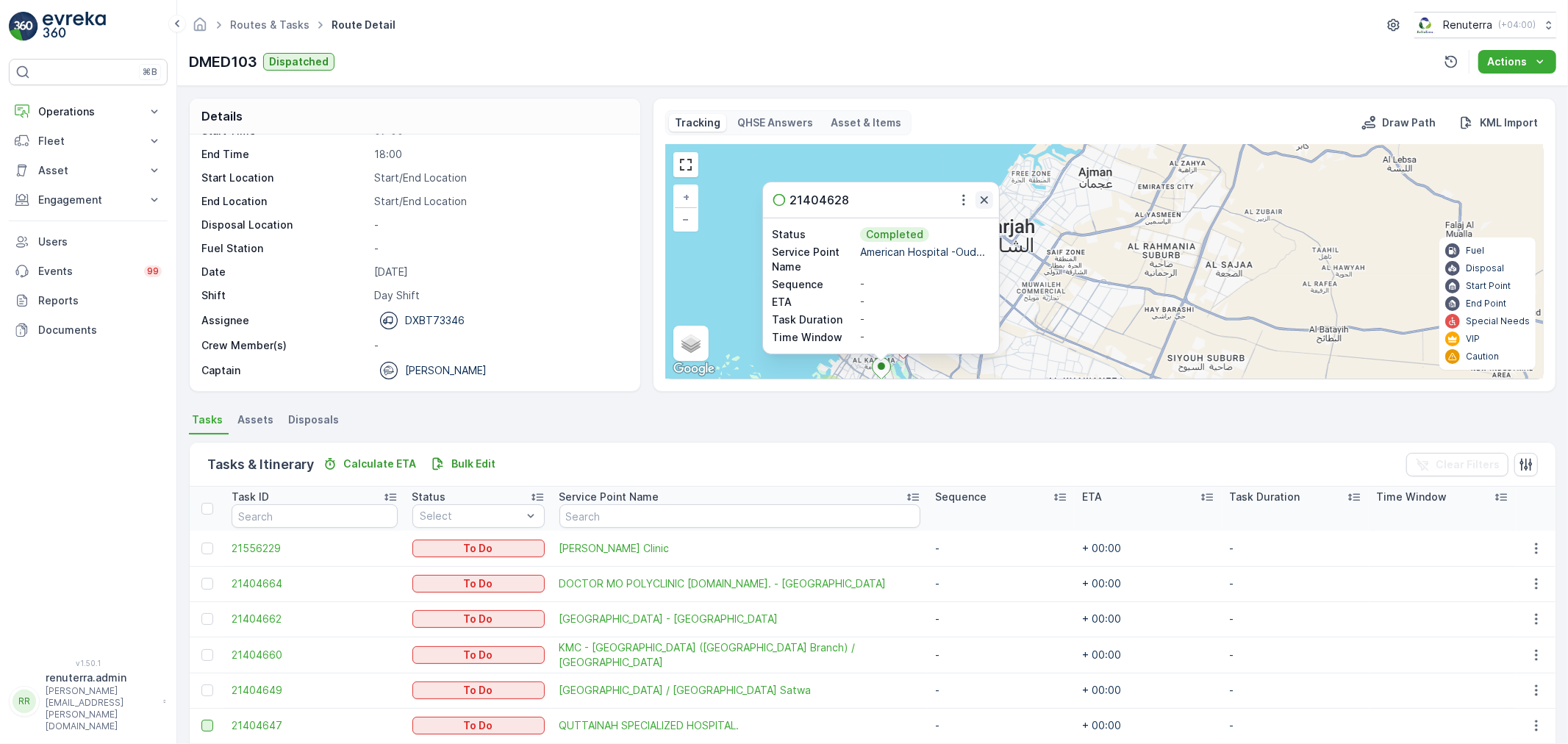
click at [987, 195] on icon "button" at bounding box center [984, 200] width 15 height 15
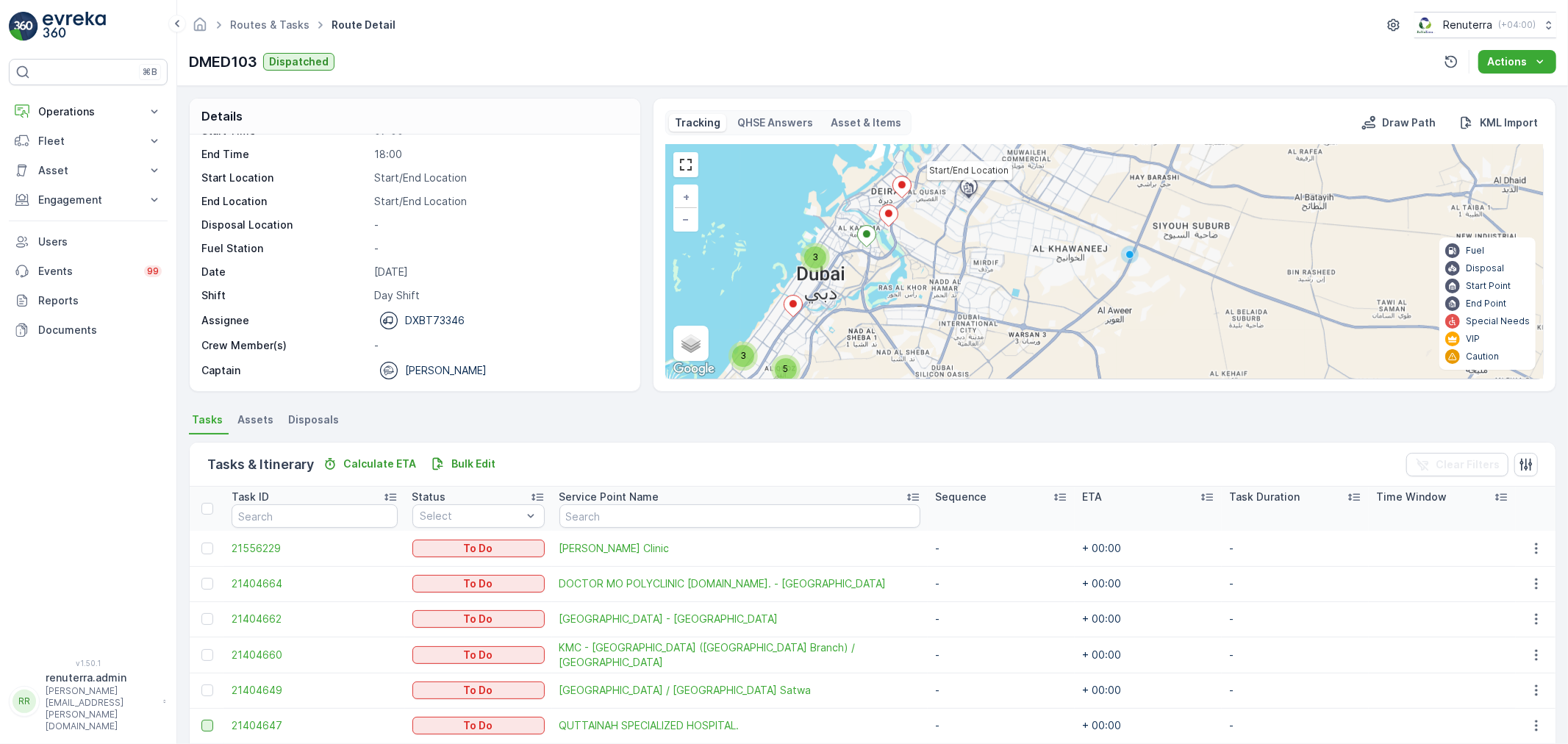
drag, startPoint x: 990, startPoint y: 299, endPoint x: 981, endPoint y: 205, distance: 94.4
click at [981, 205] on div at bounding box center [970, 190] width 28 height 29
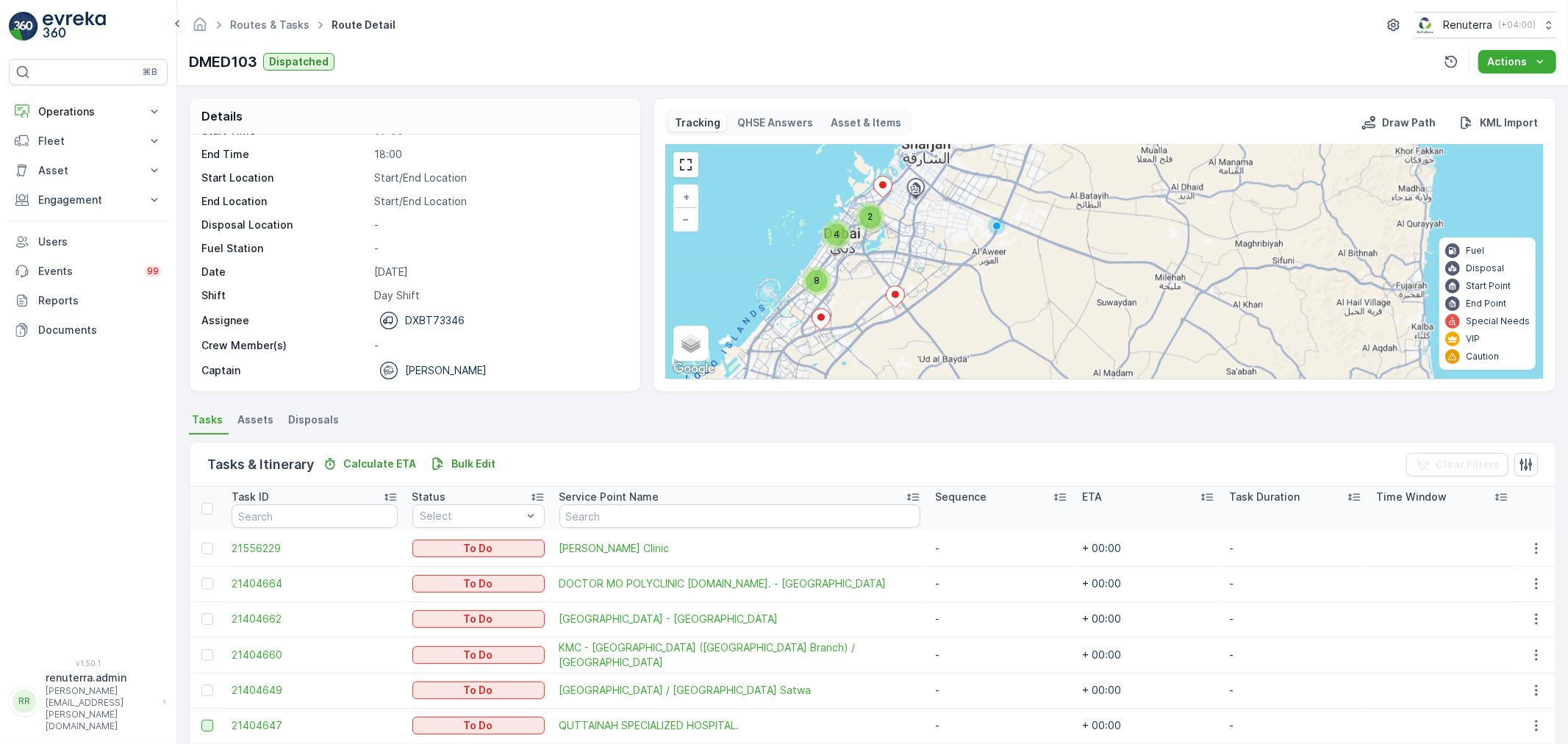
drag, startPoint x: 843, startPoint y: 306, endPoint x: 860, endPoint y: 265, distance: 44.4
click at [860, 265] on div "2 4 8 + − Satellite Roadmap Terrain Hybrid Leaflet Keyboard shortcuts Map Data …" at bounding box center [1105, 261] width 877 height 234
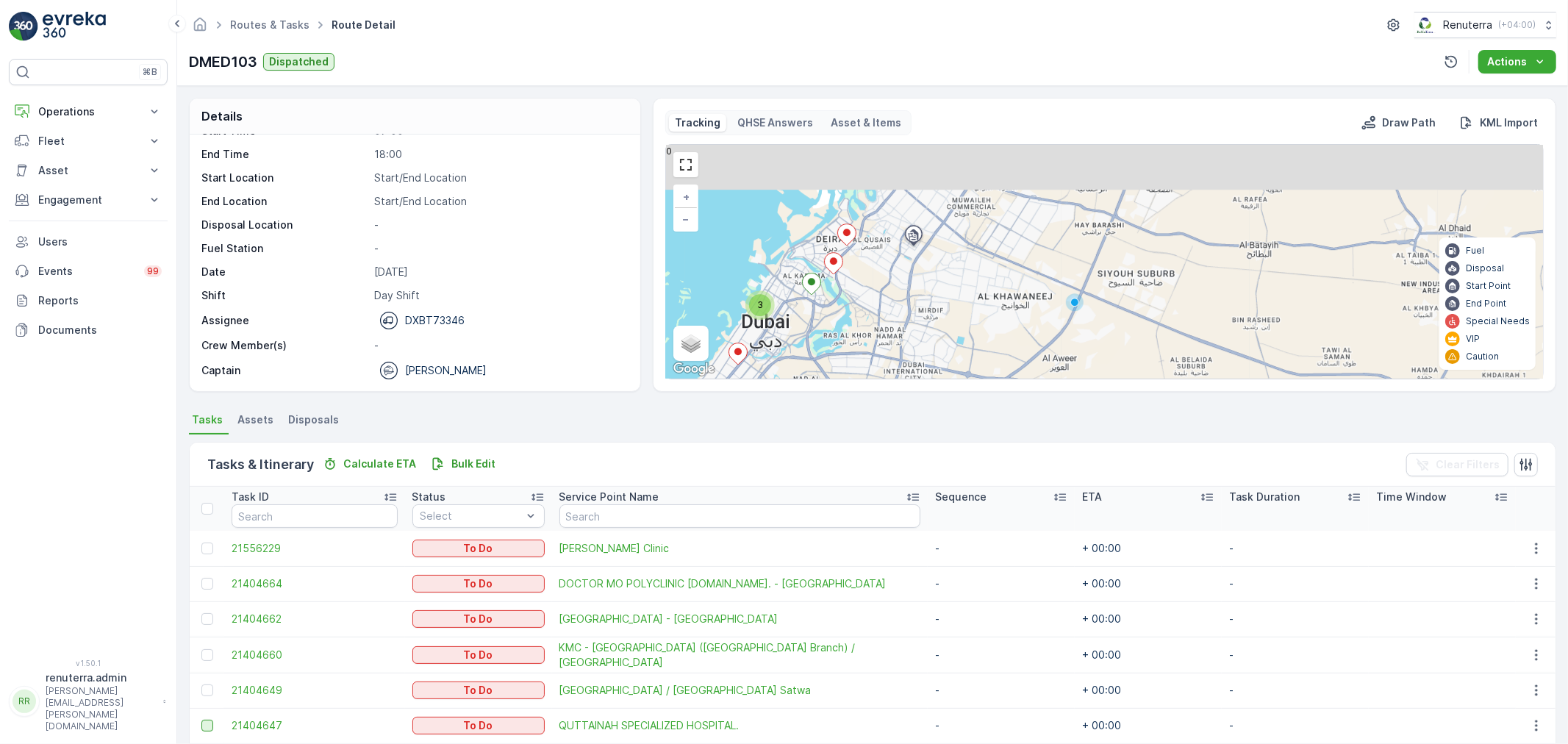
drag, startPoint x: 830, startPoint y: 219, endPoint x: 835, endPoint y: 306, distance: 87.1
click at [835, 306] on div "3 3 5 + − Satellite Roadmap Terrain Hybrid Leaflet Keyboard shortcuts Map Data …" at bounding box center [1105, 261] width 877 height 234
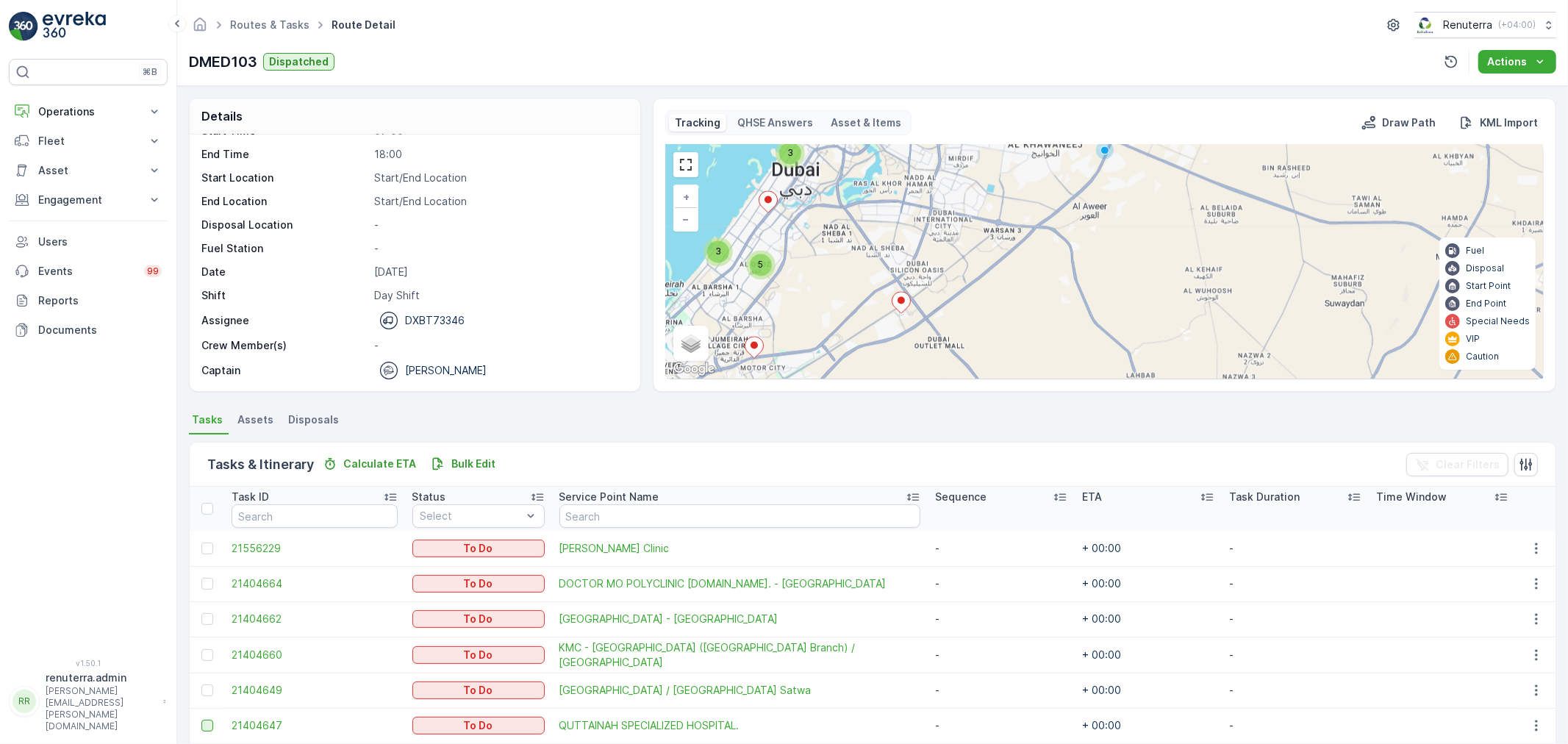
drag, startPoint x: 856, startPoint y: 320, endPoint x: 894, endPoint y: 113, distance: 210.5
click at [894, 113] on div "Tracking QHSE Answers Asset & Items Draw Path KML Import 3 3 5 + − Satellite Ro…" at bounding box center [1105, 244] width 878 height 269
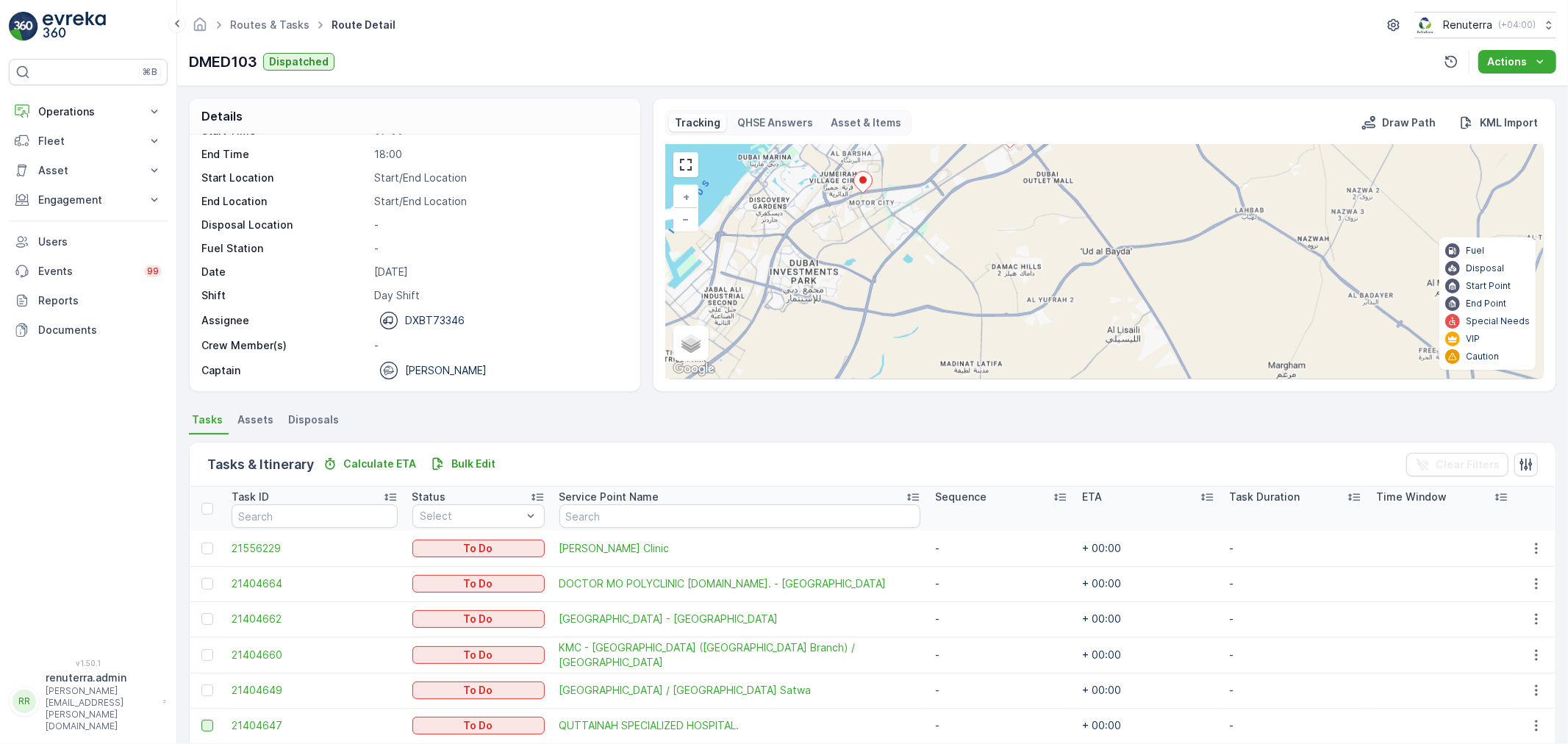
drag, startPoint x: 913, startPoint y: 303, endPoint x: 1011, endPoint y: 174, distance: 162.0
click at [1011, 174] on div "3 3 5 + − Satellite Roadmap Terrain Hybrid Leaflet Keyboard shortcuts Map Data …" at bounding box center [1105, 261] width 877 height 234
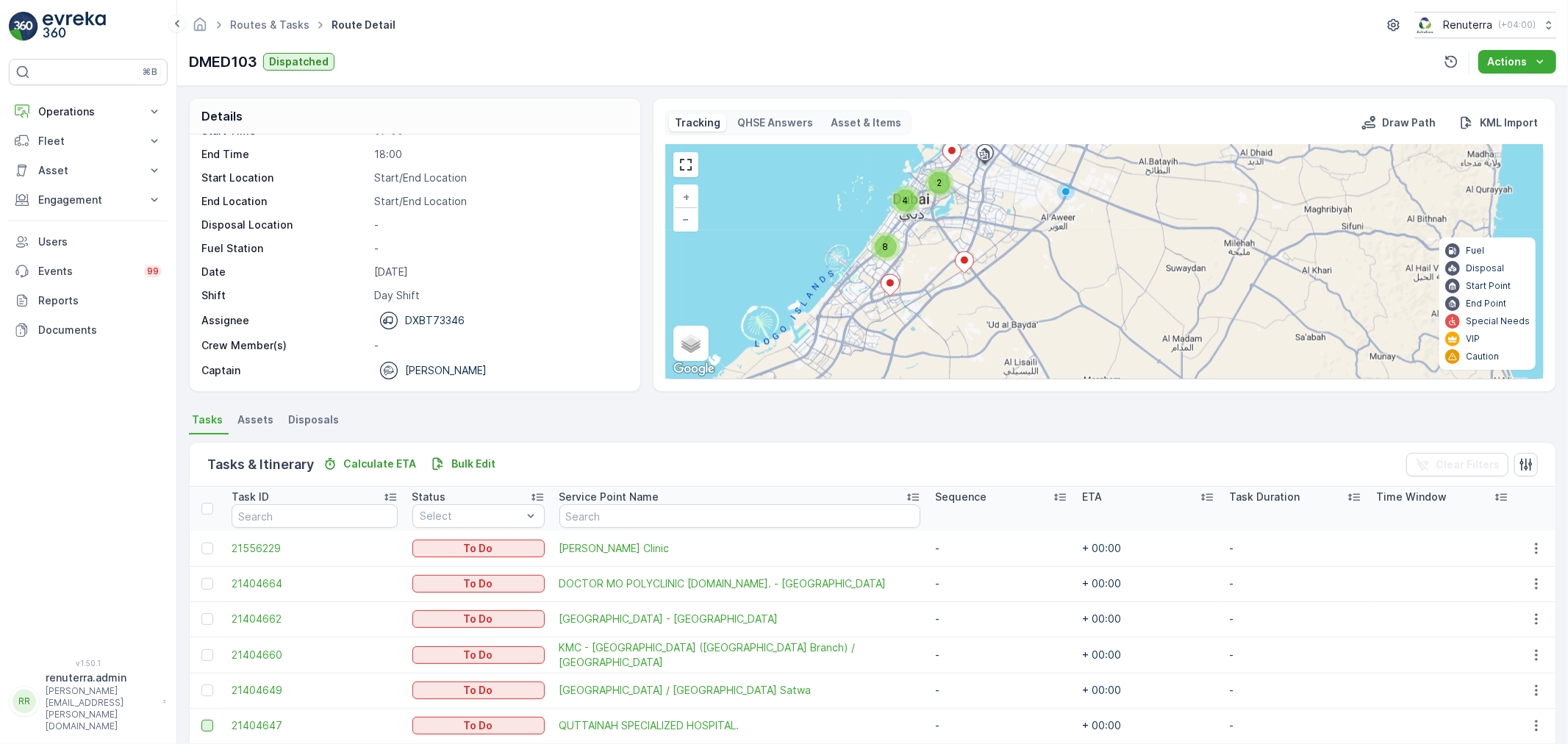
drag, startPoint x: 937, startPoint y: 240, endPoint x: 932, endPoint y: 311, distance: 71.2
click at [932, 311] on div "2 4 8 + − Satellite Roadmap Terrain Hybrid Leaflet Keyboard shortcuts Map Data …" at bounding box center [1105, 261] width 877 height 234
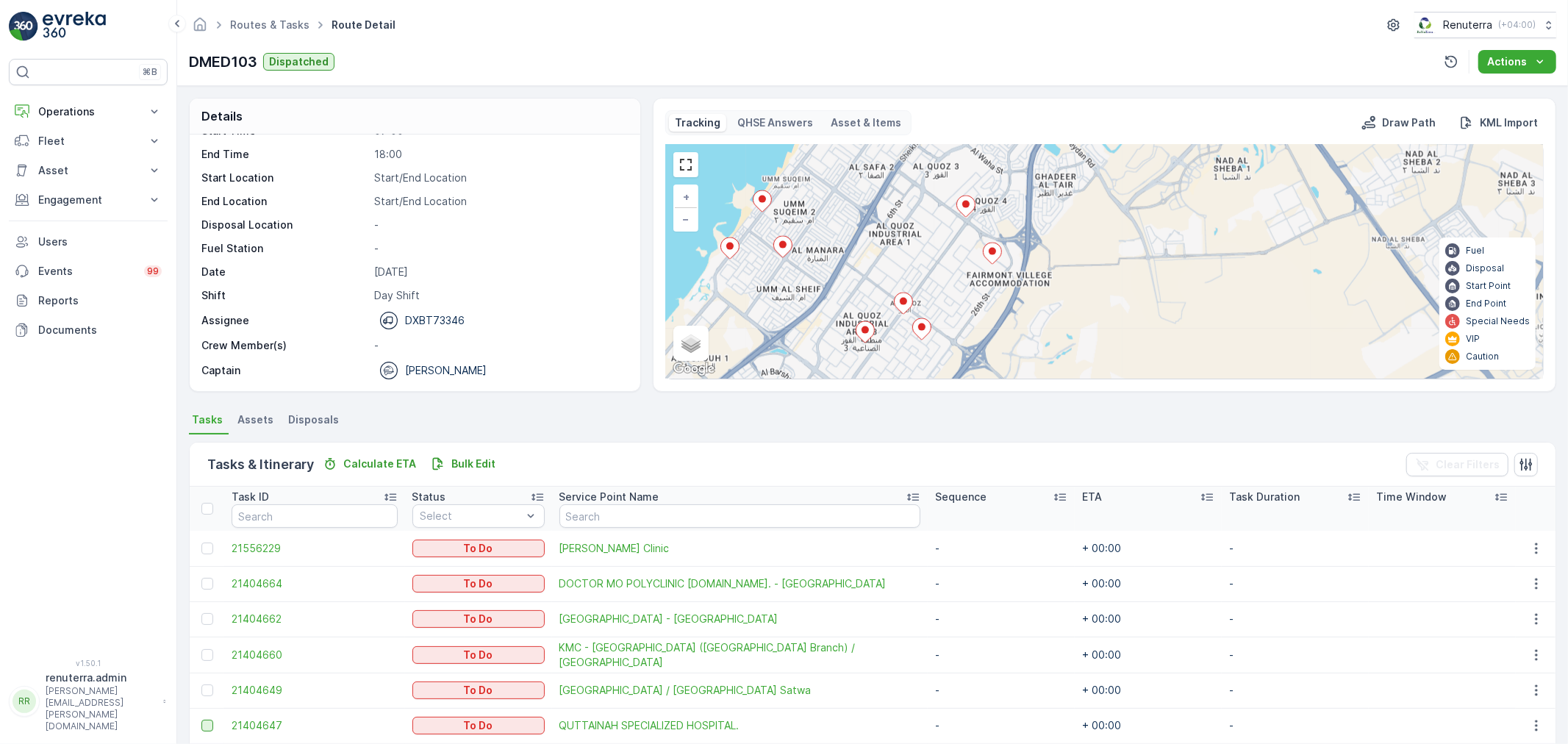
drag, startPoint x: 923, startPoint y: 261, endPoint x: 980, endPoint y: 313, distance: 77.2
click at [980, 313] on div "2 + − Satellite Roadmap Terrain Hybrid Leaflet Keyboard shortcuts Map Data Map …" at bounding box center [1105, 261] width 877 height 234
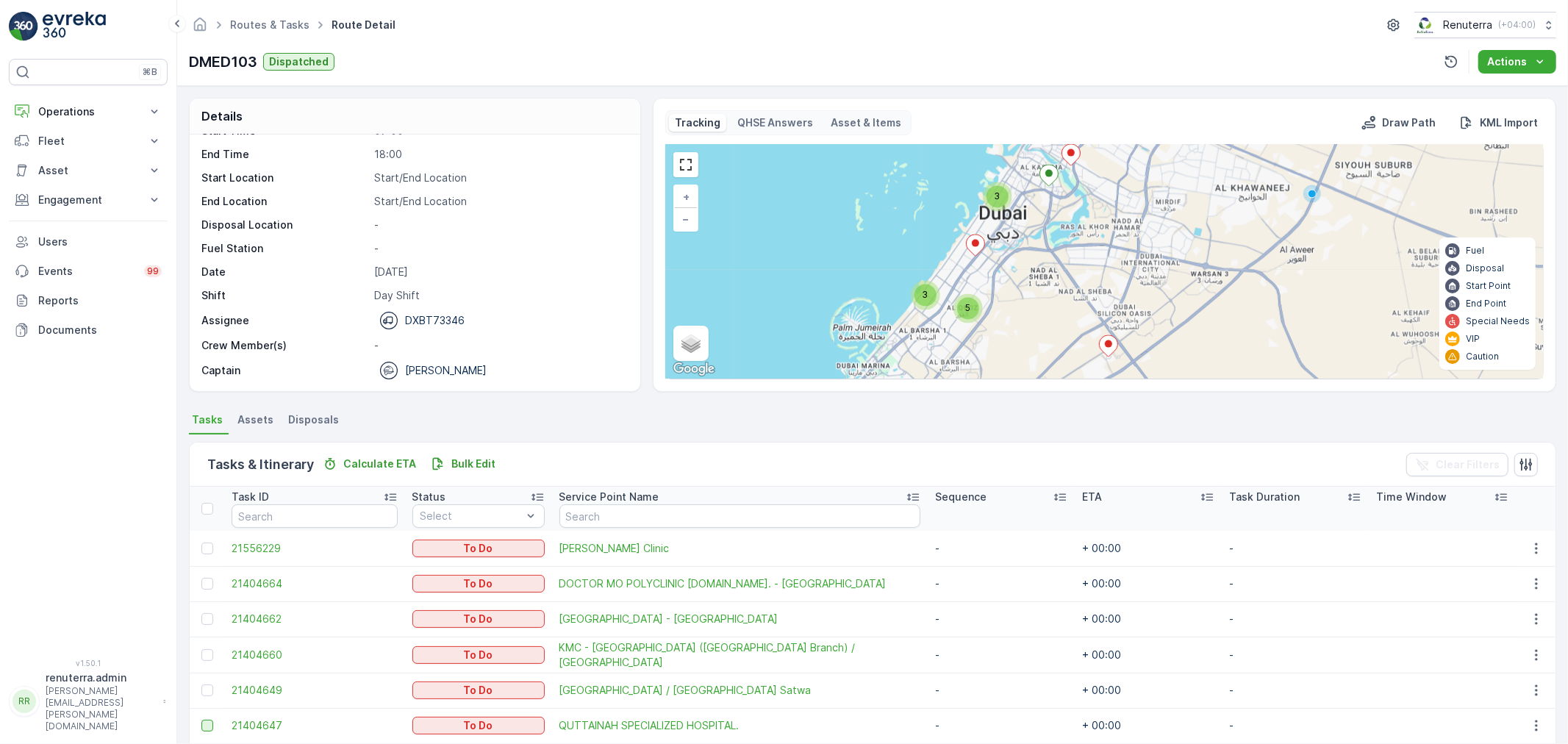
click at [1105, 345] on ellipse at bounding box center [1108, 344] width 7 height 7
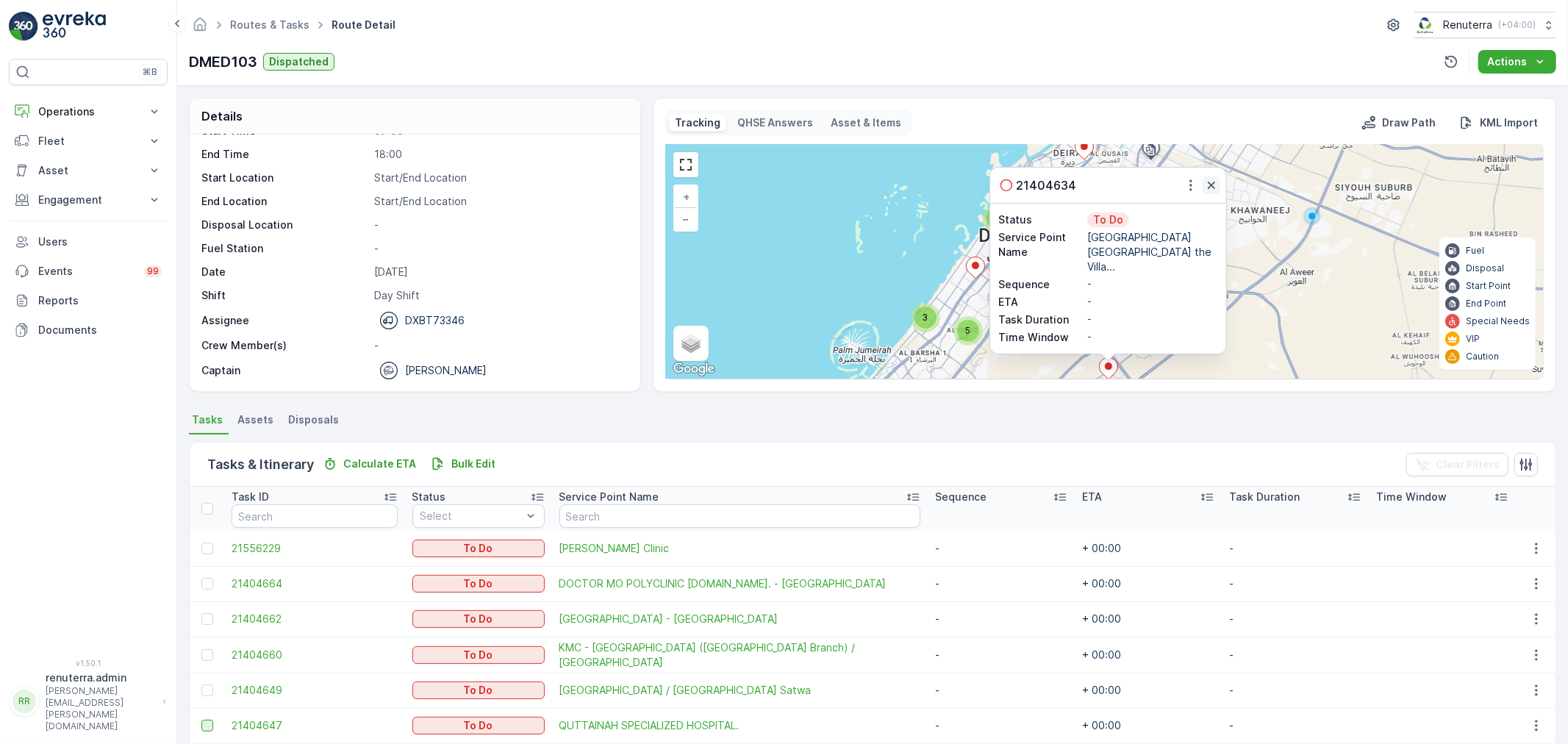
click at [1207, 189] on icon "button" at bounding box center [1211, 185] width 7 height 7
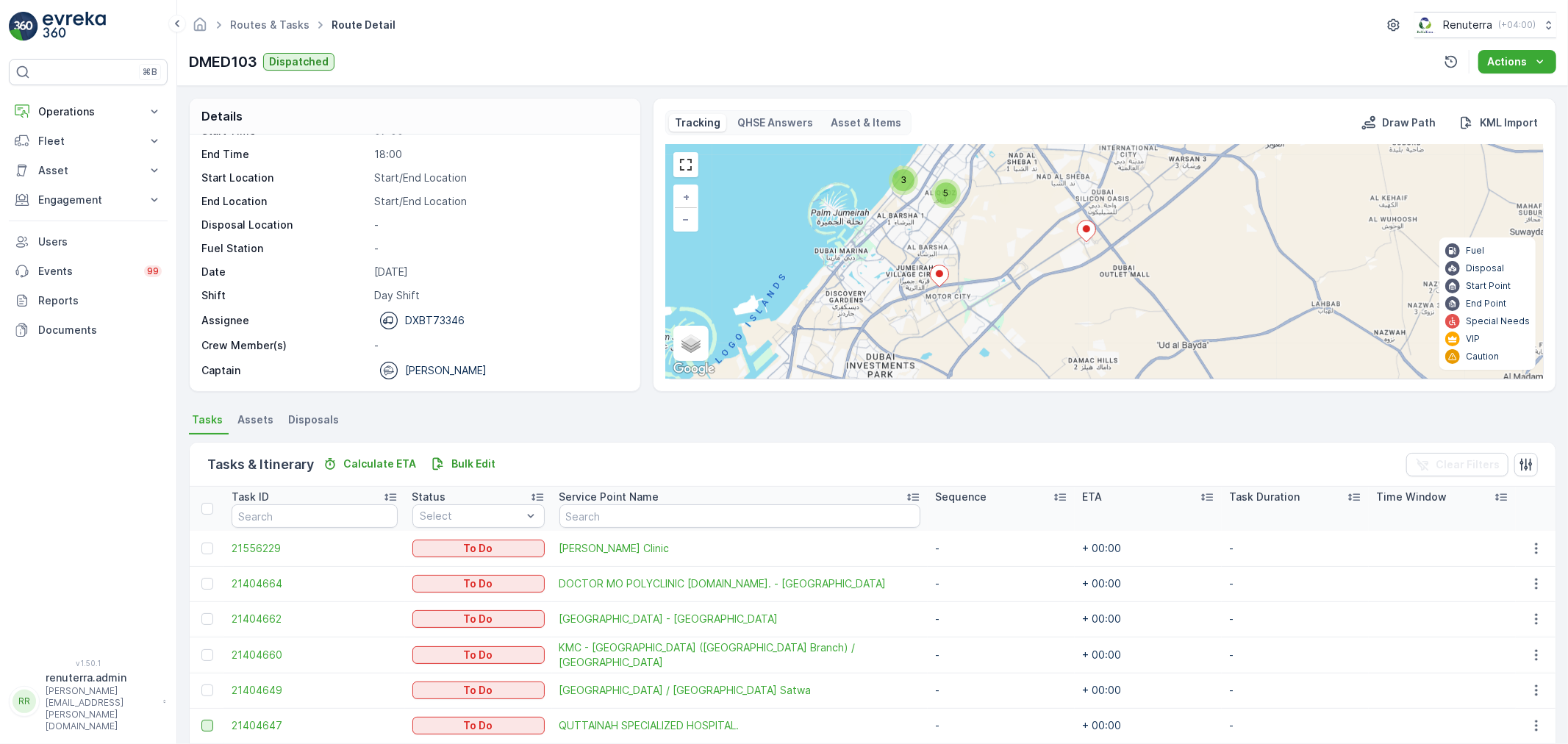
drag, startPoint x: 1054, startPoint y: 317, endPoint x: 1031, endPoint y: 180, distance: 138.9
click at [1031, 180] on div "3 3 5 + − Satellite Roadmap Terrain Hybrid Leaflet Keyboard shortcuts Map Data …" at bounding box center [1105, 261] width 877 height 234
click at [941, 275] on ellipse at bounding box center [939, 273] width 7 height 7
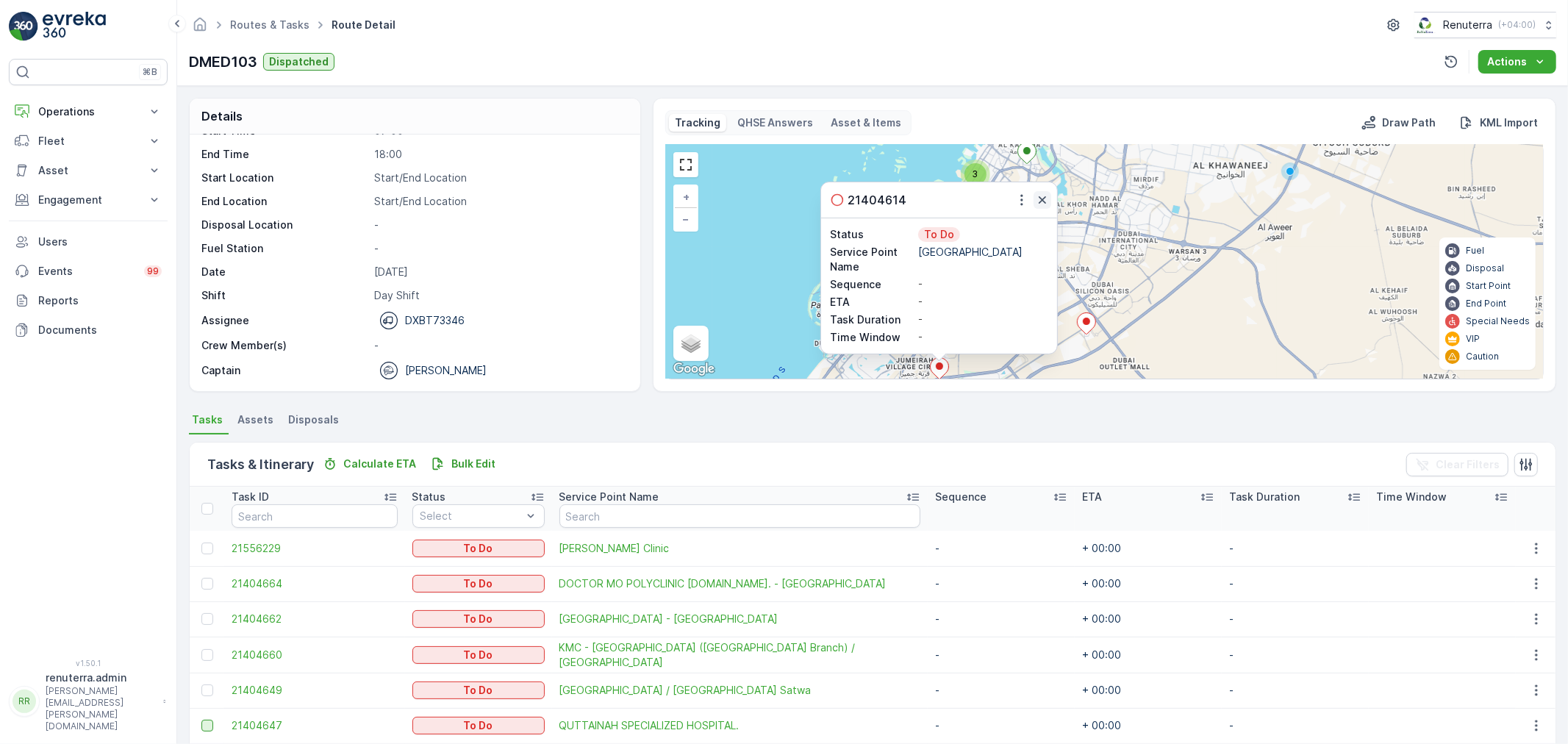
click at [1042, 201] on icon "button" at bounding box center [1042, 200] width 7 height 7
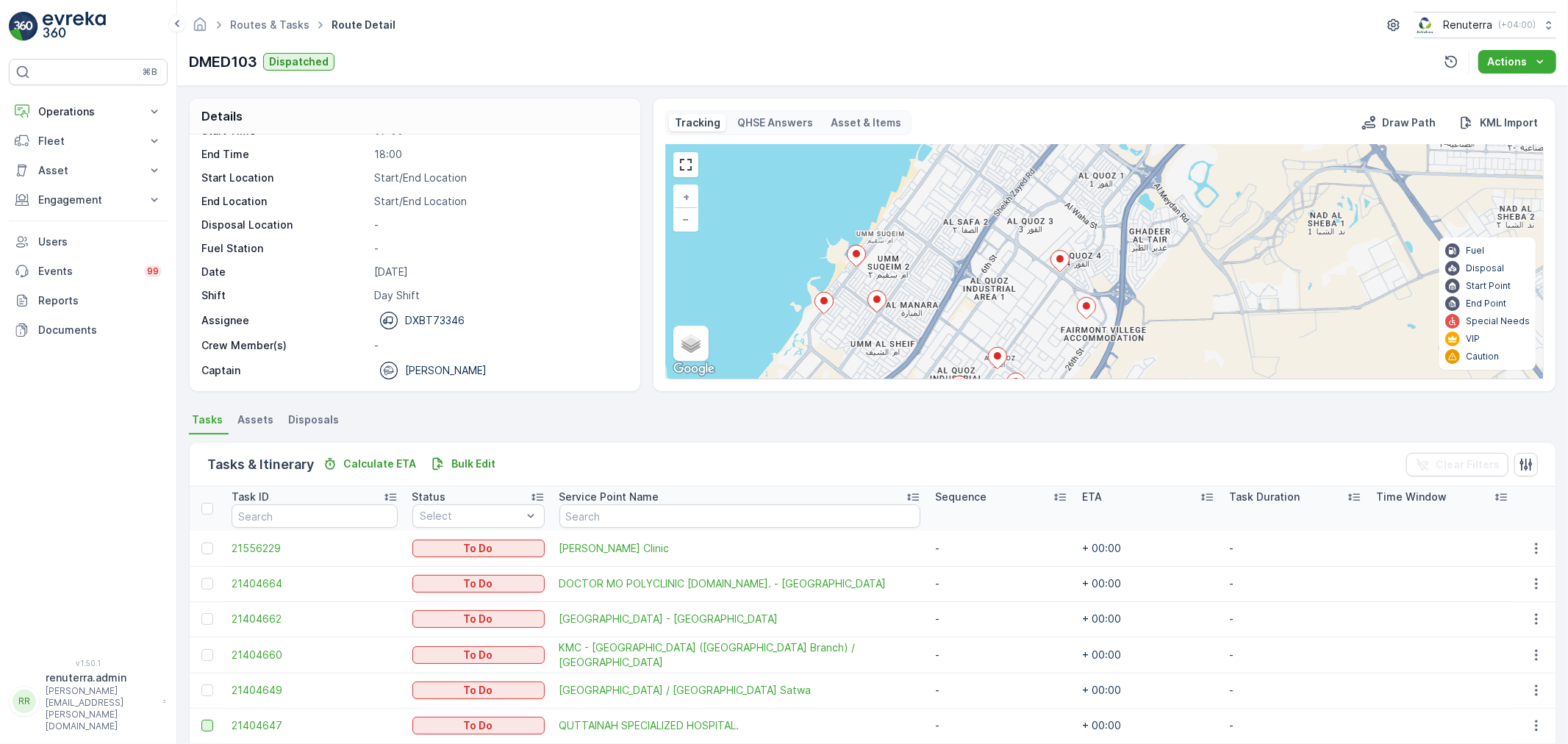
click at [873, 298] on ellipse at bounding box center [877, 298] width 7 height 7
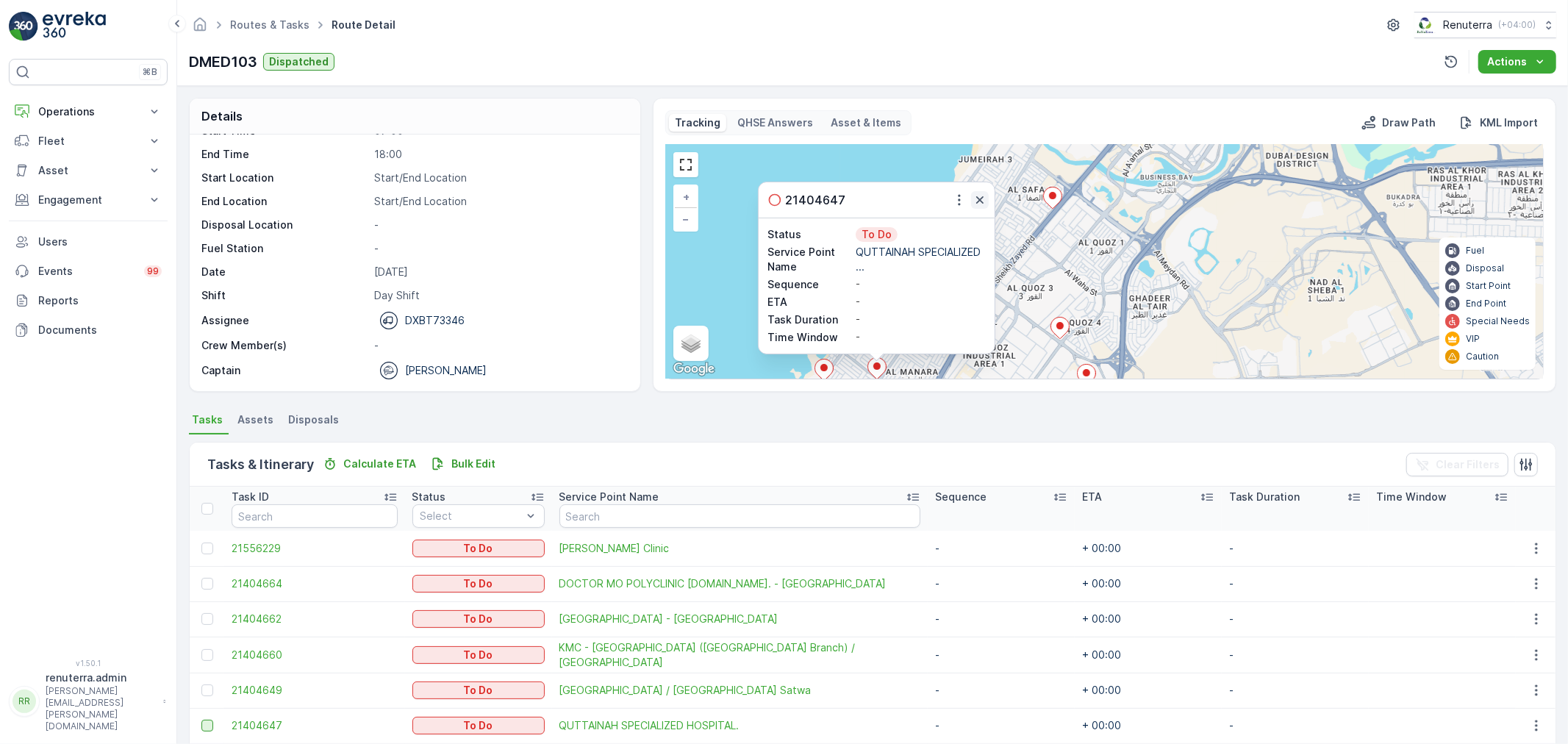
click at [982, 198] on icon "button" at bounding box center [980, 200] width 15 height 15
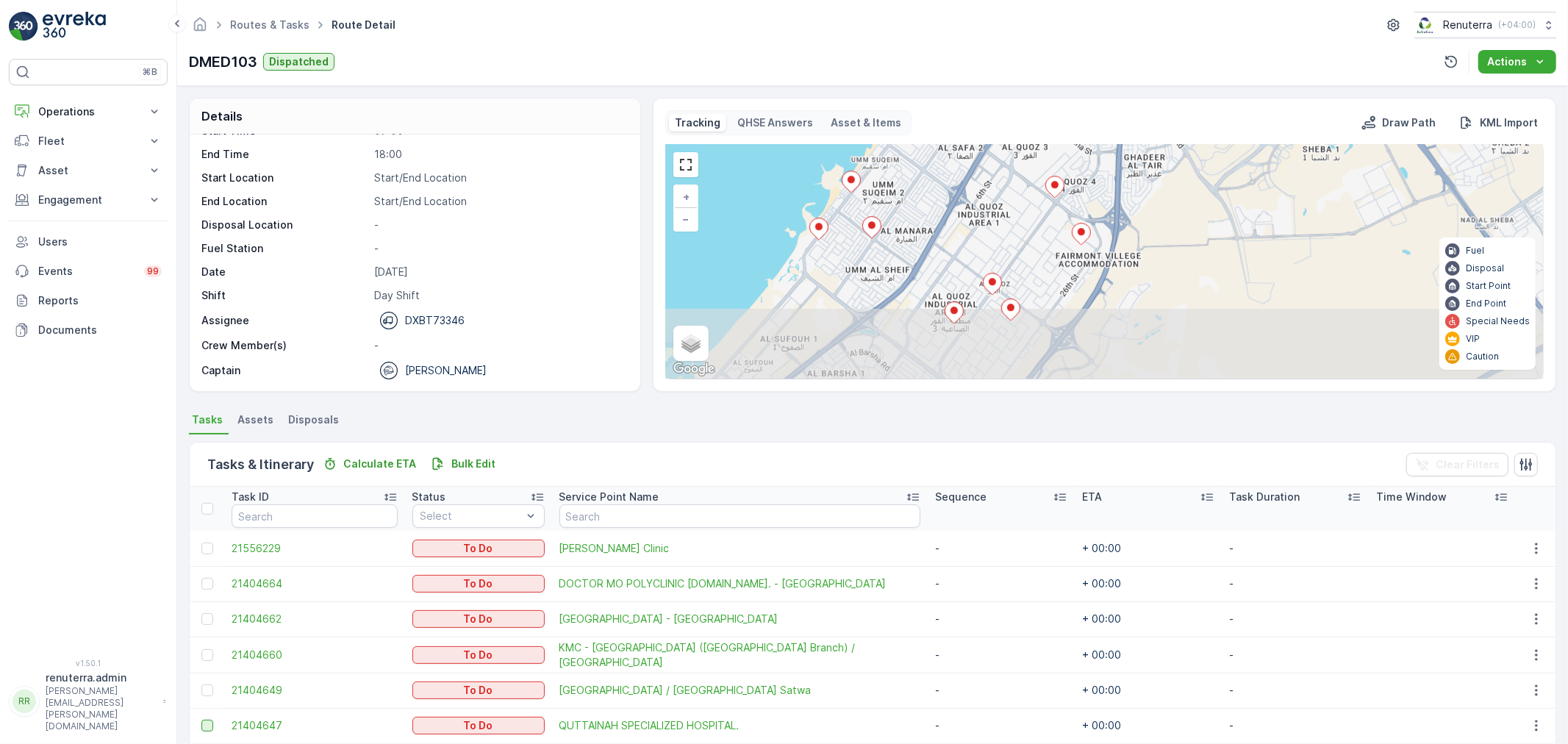
drag, startPoint x: 988, startPoint y: 320, endPoint x: 983, endPoint y: 180, distance: 140.1
click at [983, 180] on div "2 + − Satellite Roadmap Terrain Hybrid Leaflet Keyboard shortcuts Map Data Map …" at bounding box center [1105, 261] width 877 height 234
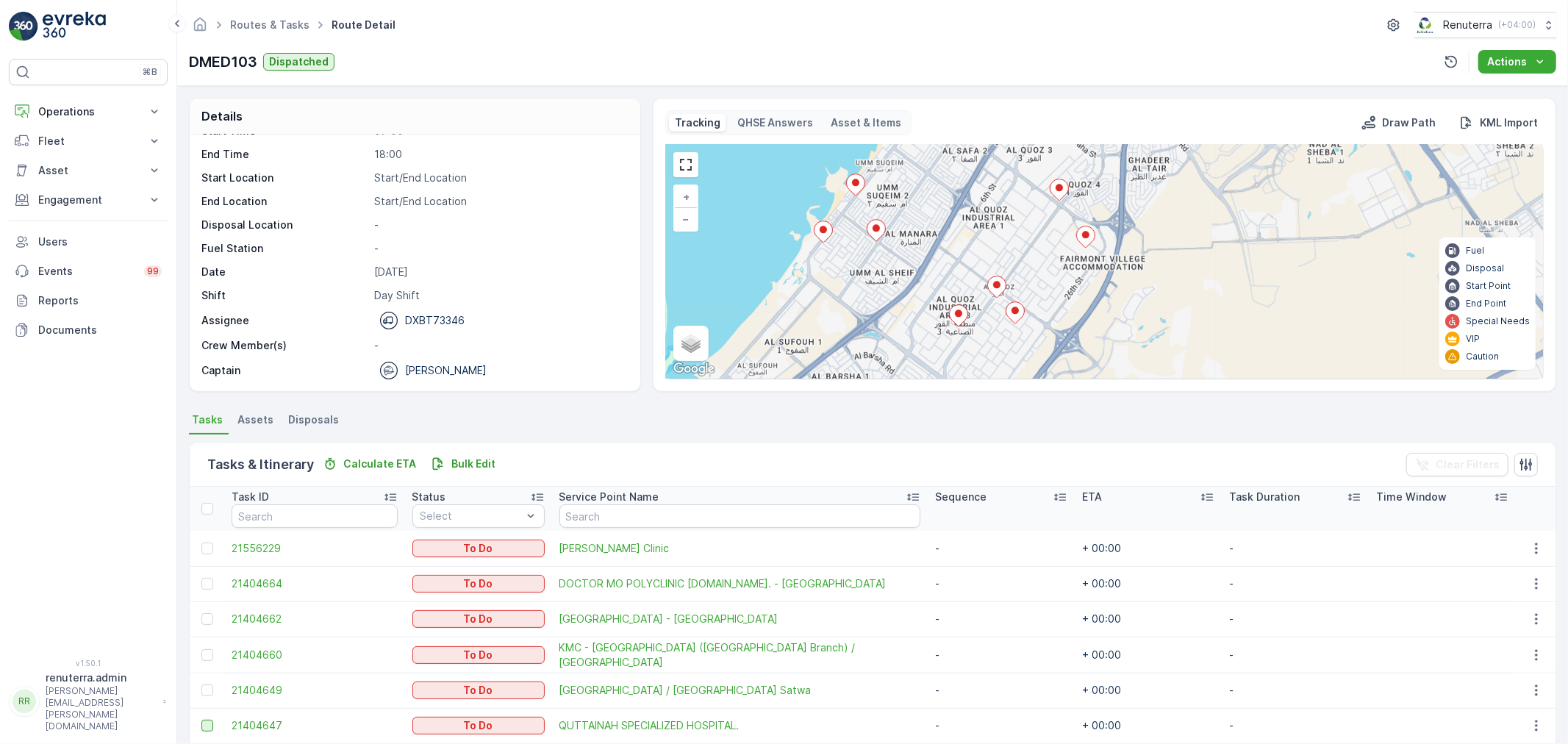
click at [852, 186] on icon at bounding box center [855, 184] width 19 height 21
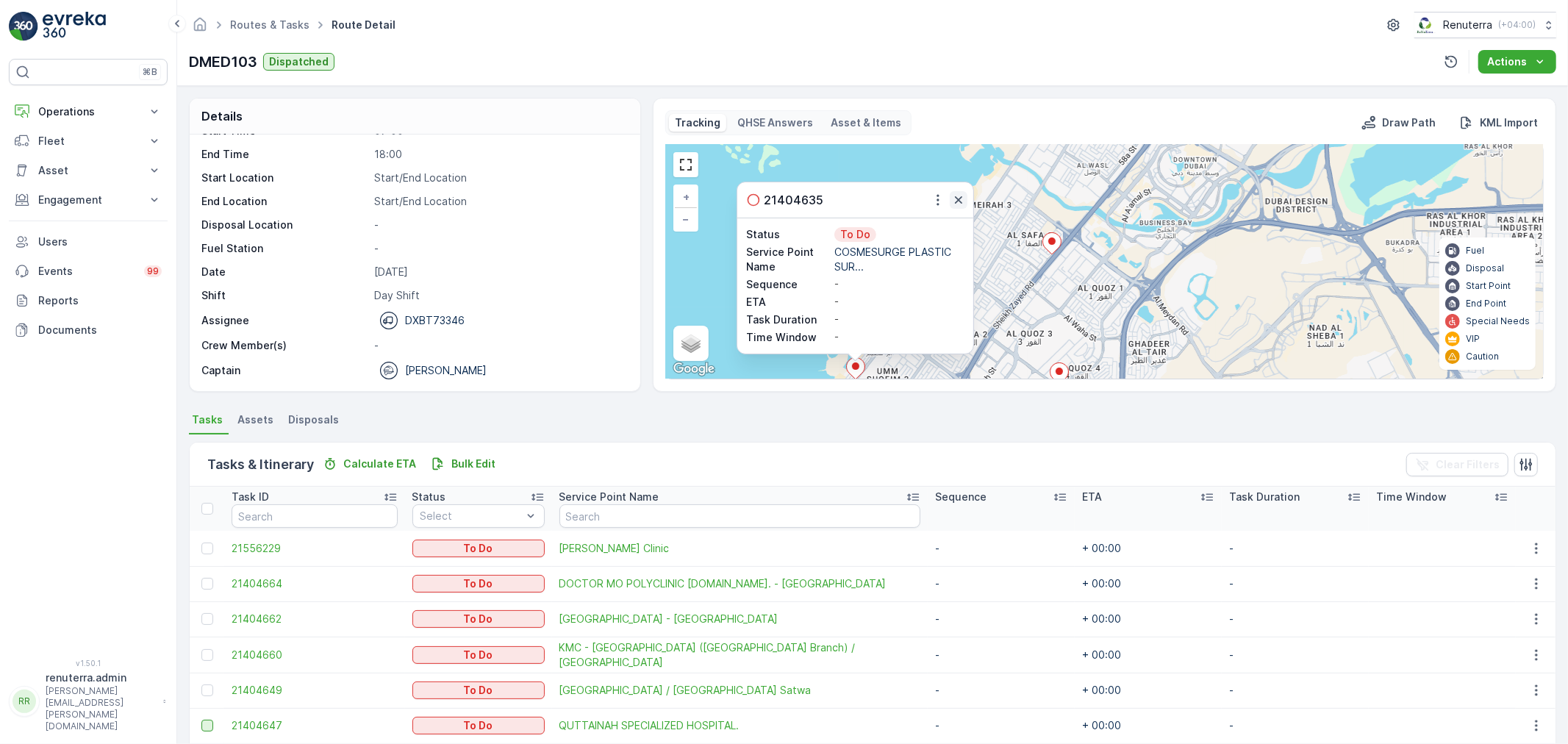
click at [957, 197] on icon "button" at bounding box center [958, 200] width 15 height 15
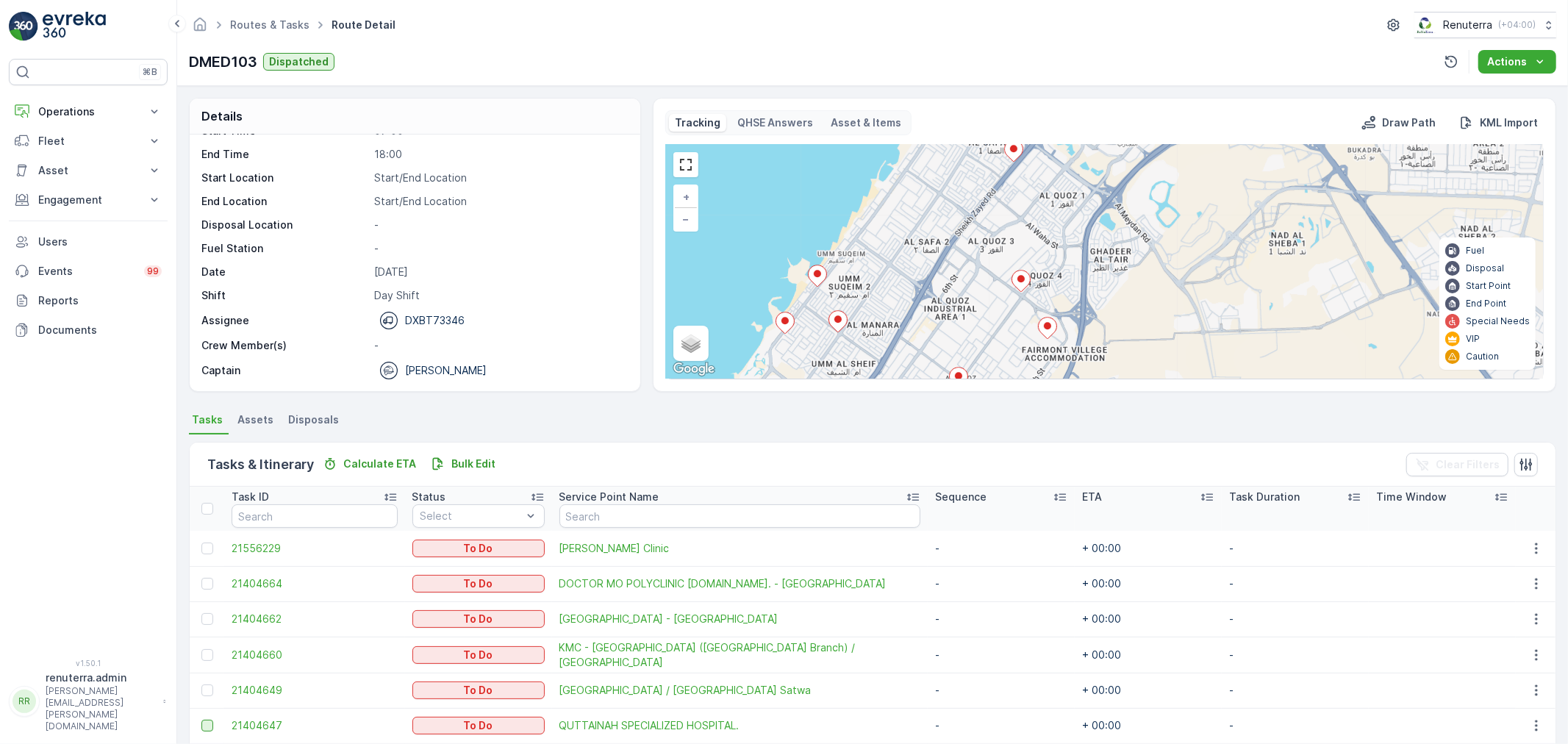
drag, startPoint x: 1005, startPoint y: 297, endPoint x: 945, endPoint y: 142, distance: 166.2
click at [945, 142] on div "Tracking QHSE Answers Asset & Items Draw Path KML Import 2 + − Satellite Roadma…" at bounding box center [1105, 244] width 878 height 269
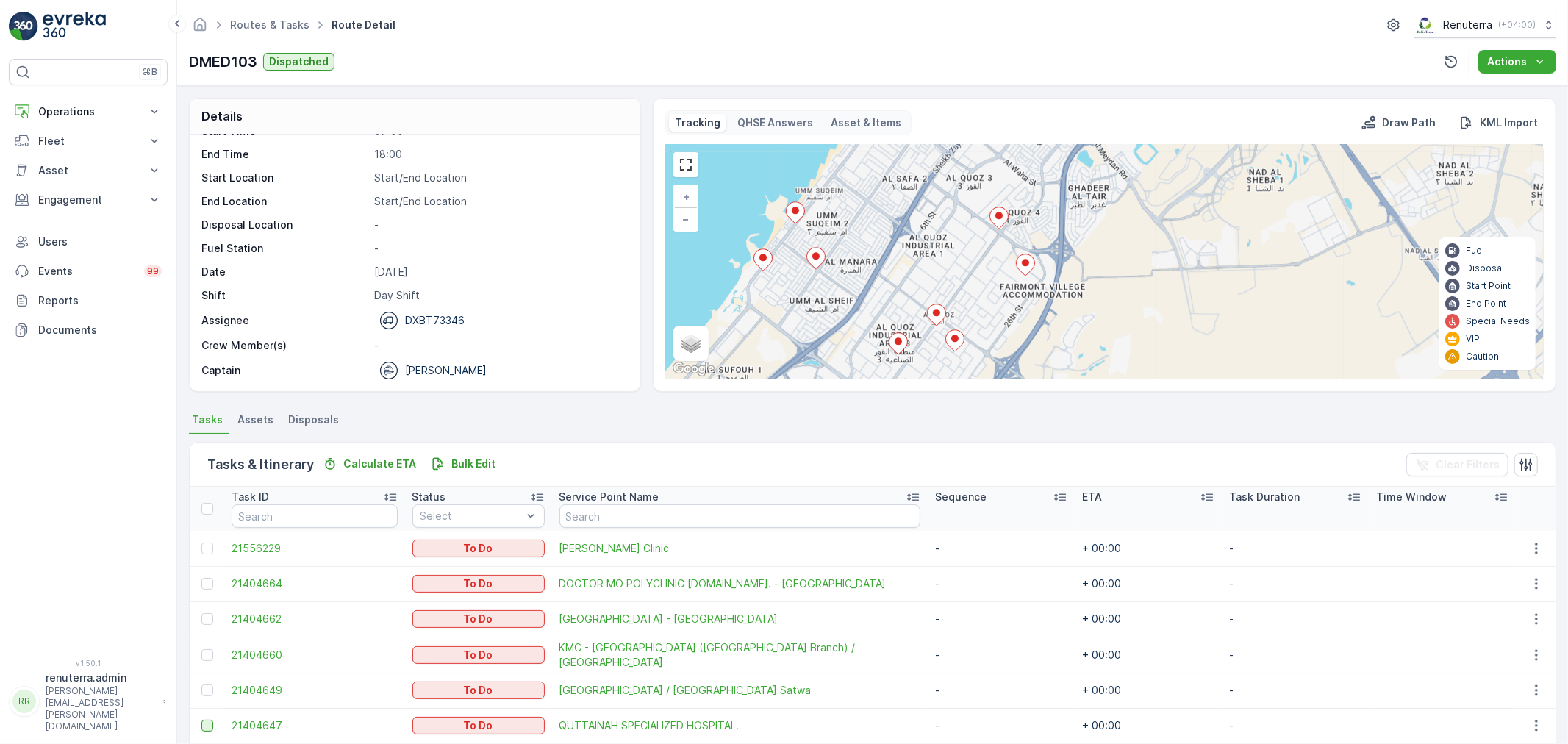
click at [759, 252] on icon at bounding box center [763, 260] width 19 height 21
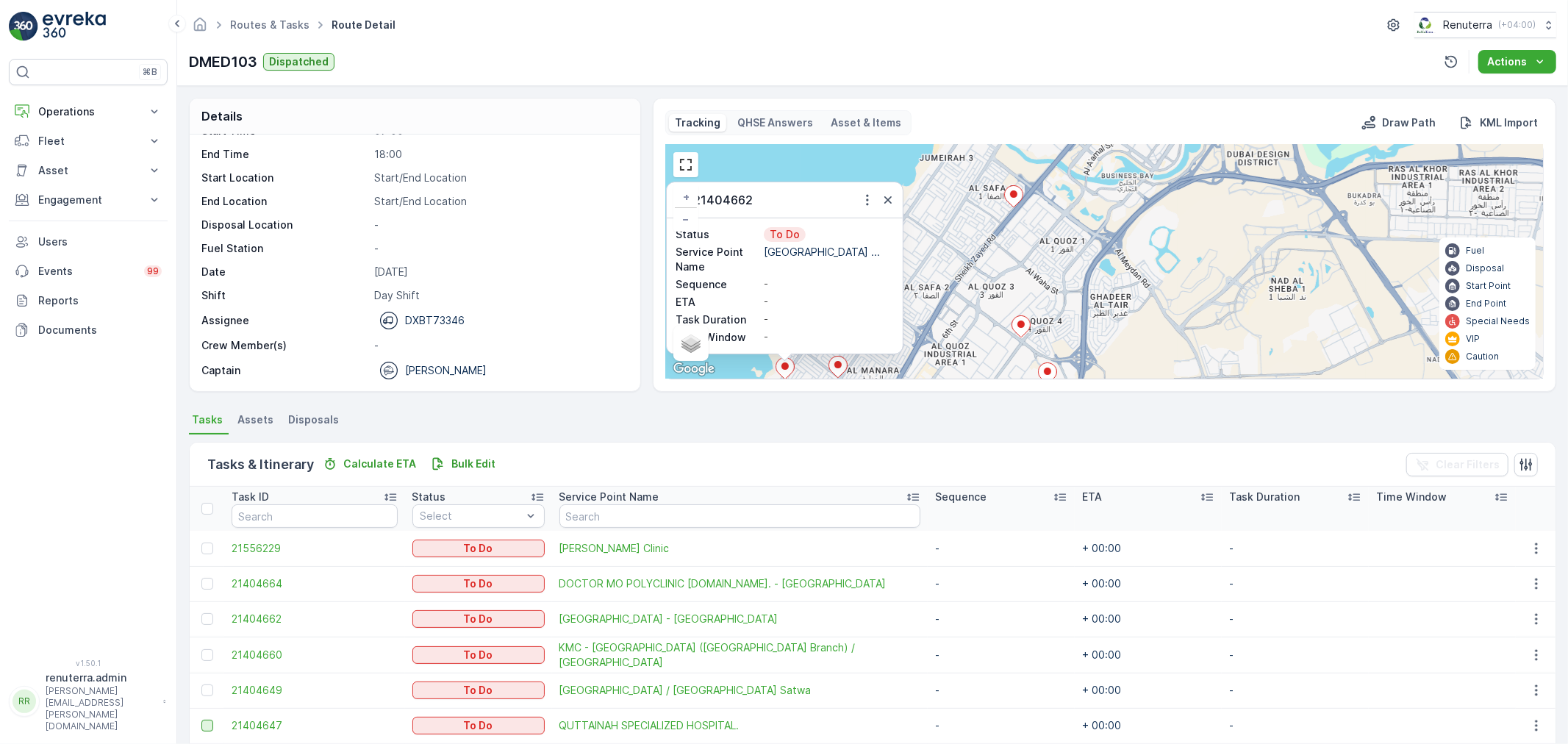
drag, startPoint x: 890, startPoint y: 201, endPoint x: 916, endPoint y: 224, distance: 34.7
click at [888, 201] on icon "button" at bounding box center [888, 200] width 15 height 15
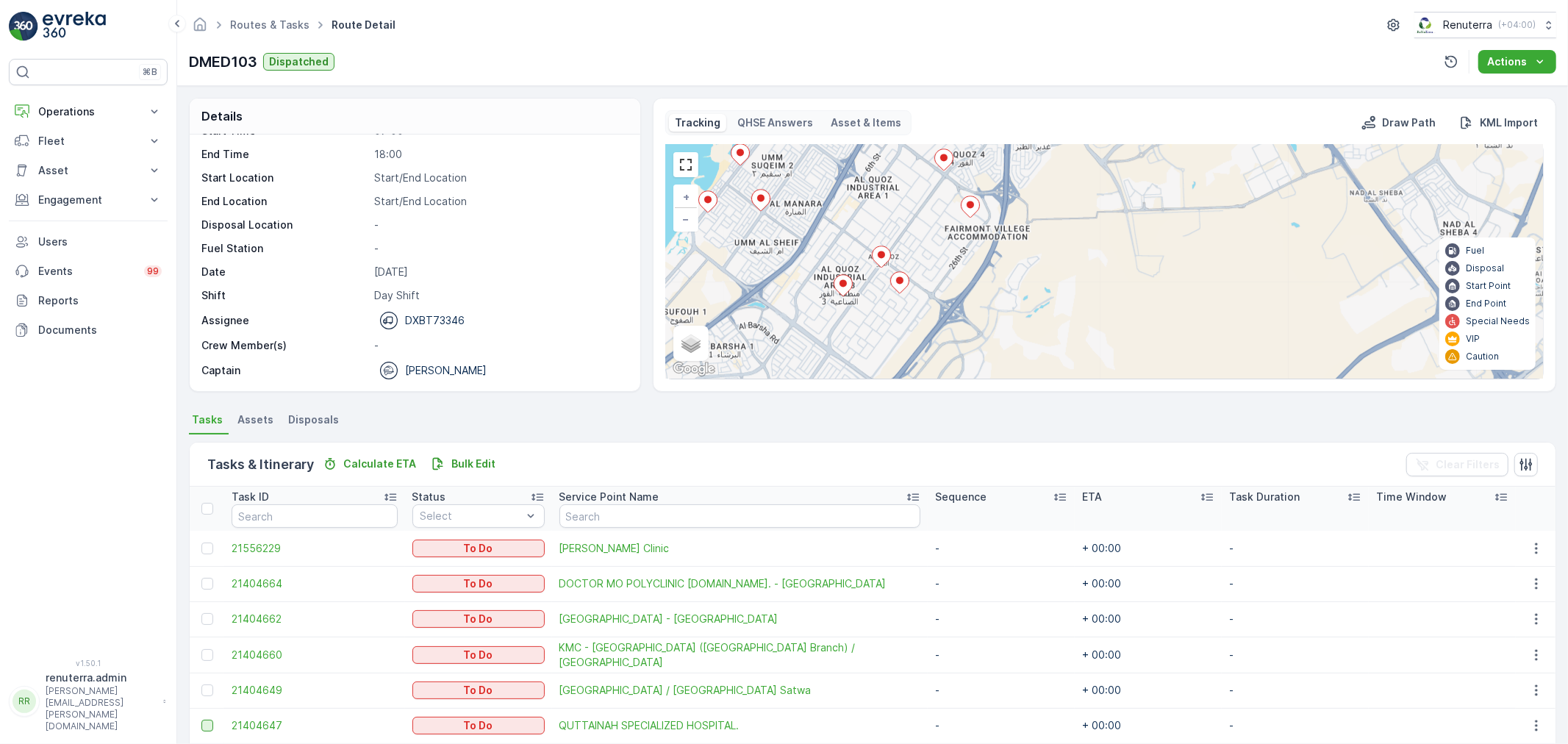
drag, startPoint x: 1022, startPoint y: 333, endPoint x: 936, endPoint y: 116, distance: 233.4
click at [936, 116] on div "Tracking QHSE Answers Asset & Items Draw Path KML Import 2 + − Satellite Roadma…" at bounding box center [1105, 244] width 878 height 269
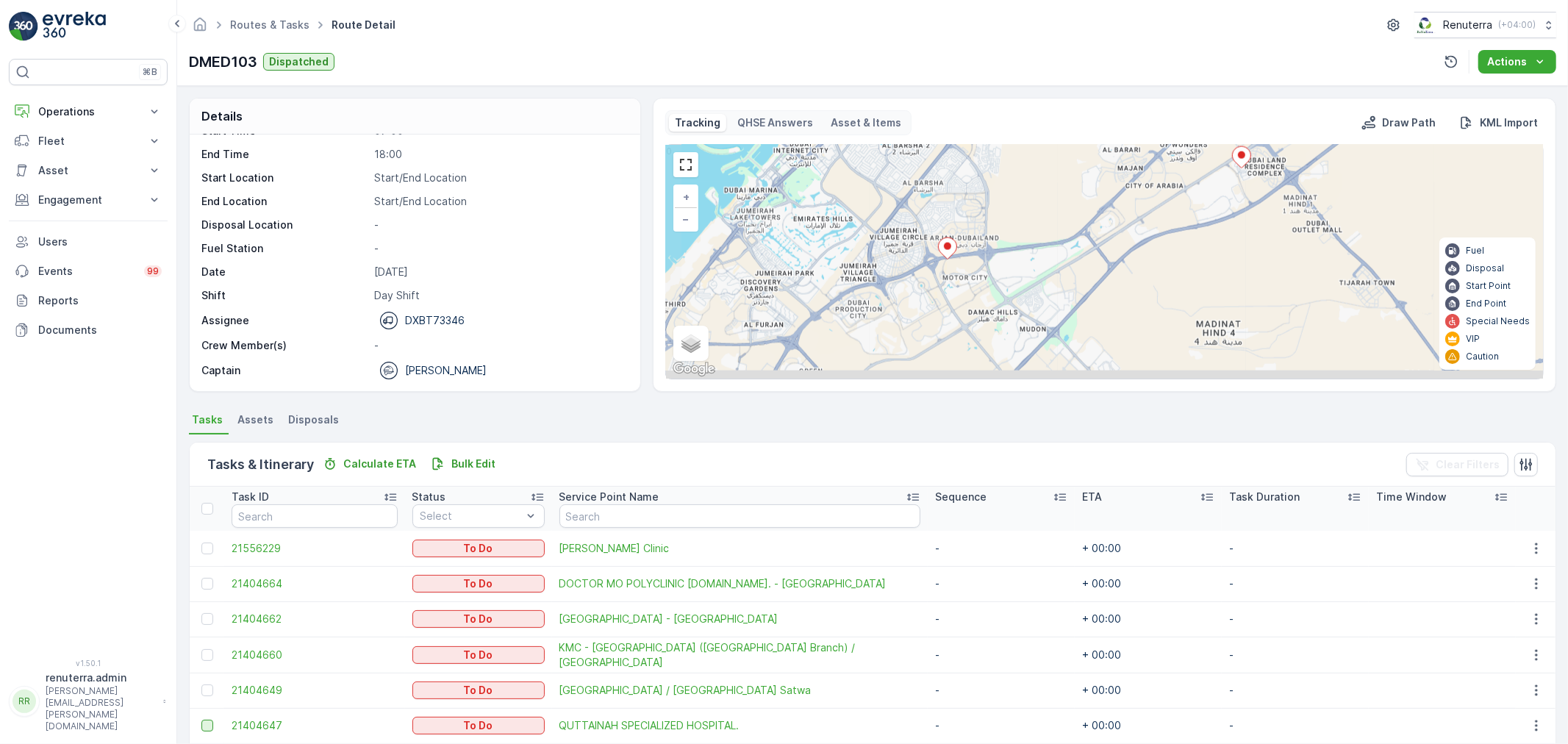
drag, startPoint x: 933, startPoint y: 341, endPoint x: 985, endPoint y: 176, distance: 173.0
click at [985, 176] on div "2 3 3 2 + − Satellite Roadmap Terrain Hybrid Leaflet Keyboard shortcuts Map Dat…" at bounding box center [1105, 261] width 877 height 234
click at [941, 244] on icon at bounding box center [947, 248] width 19 height 21
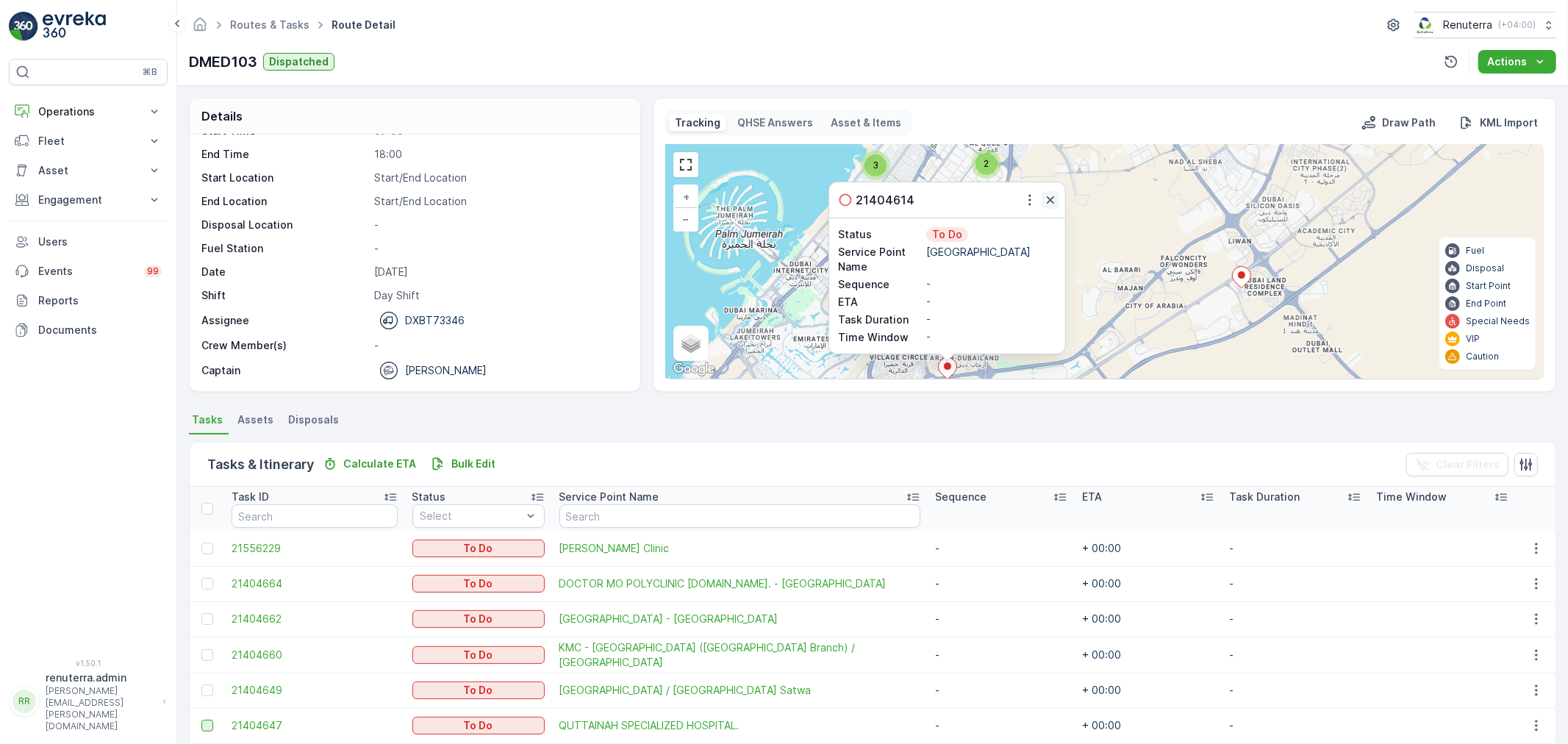
click at [1049, 201] on icon "button" at bounding box center [1050, 200] width 15 height 15
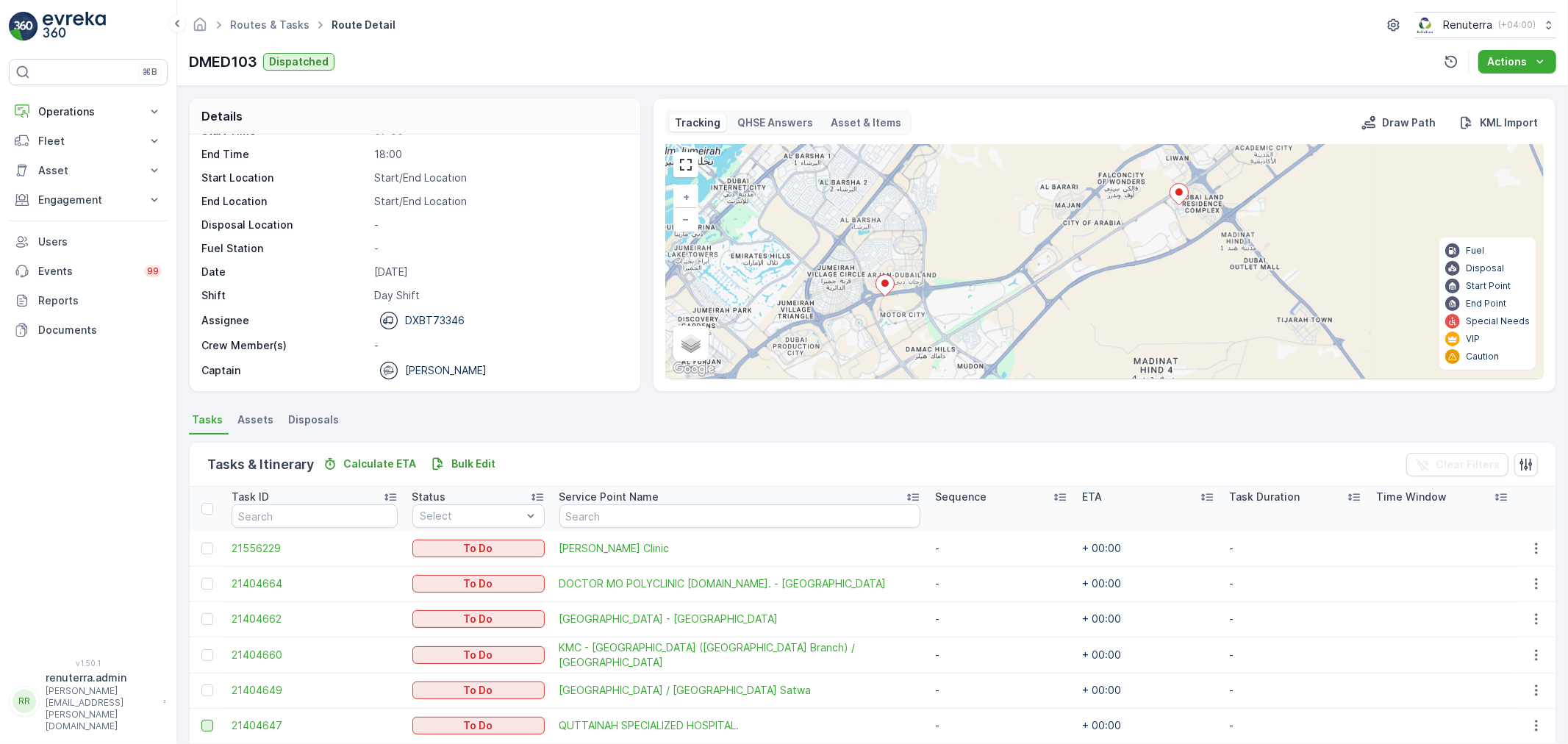
drag, startPoint x: 1046, startPoint y: 313, endPoint x: 983, endPoint y: 230, distance: 104.2
click at [983, 230] on div "2 3 3 2 + − Satellite Roadmap Terrain Hybrid Leaflet Keyboard shortcuts Map Dat…" at bounding box center [1105, 261] width 877 height 234
click at [1182, 194] on icon at bounding box center [1178, 194] width 19 height 21
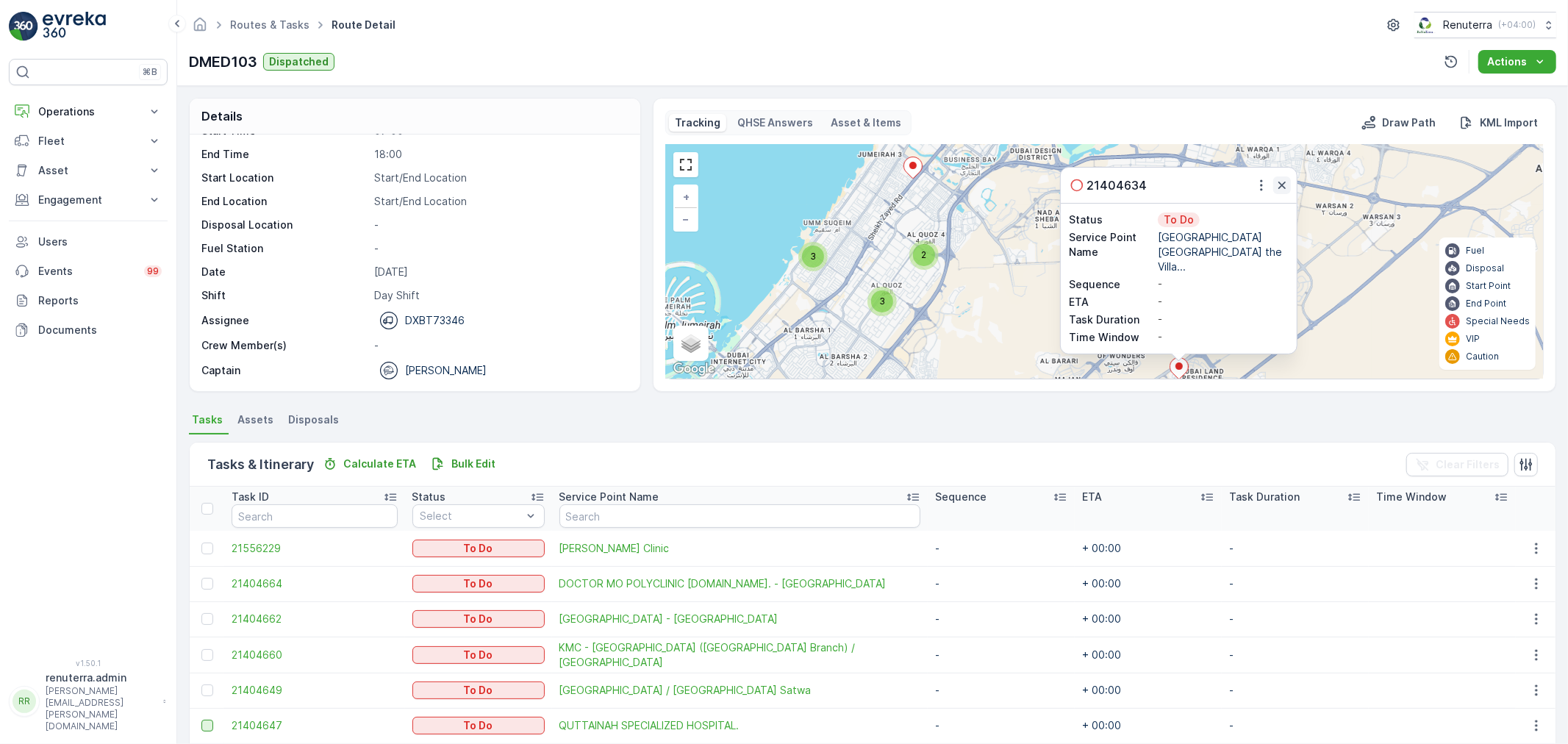
click at [1275, 192] on icon "button" at bounding box center [1282, 185] width 15 height 15
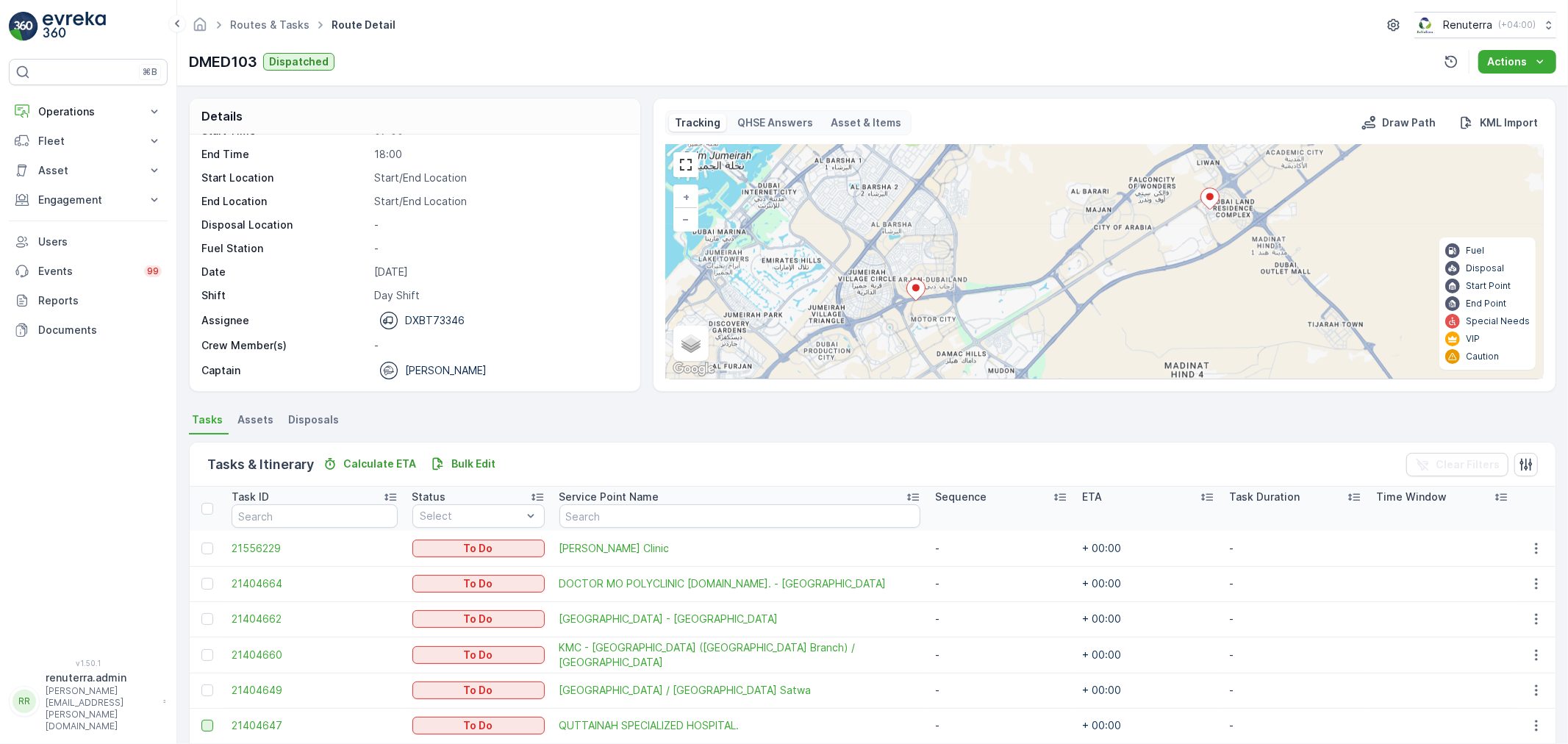
drag, startPoint x: 1082, startPoint y: 319, endPoint x: 1121, endPoint y: 109, distance: 213.6
click at [1121, 109] on div "Tracking QHSE Answers Asset & Items Draw Path KML Import 2 3 3 2 + − Satellite …" at bounding box center [1104, 245] width 903 height 294
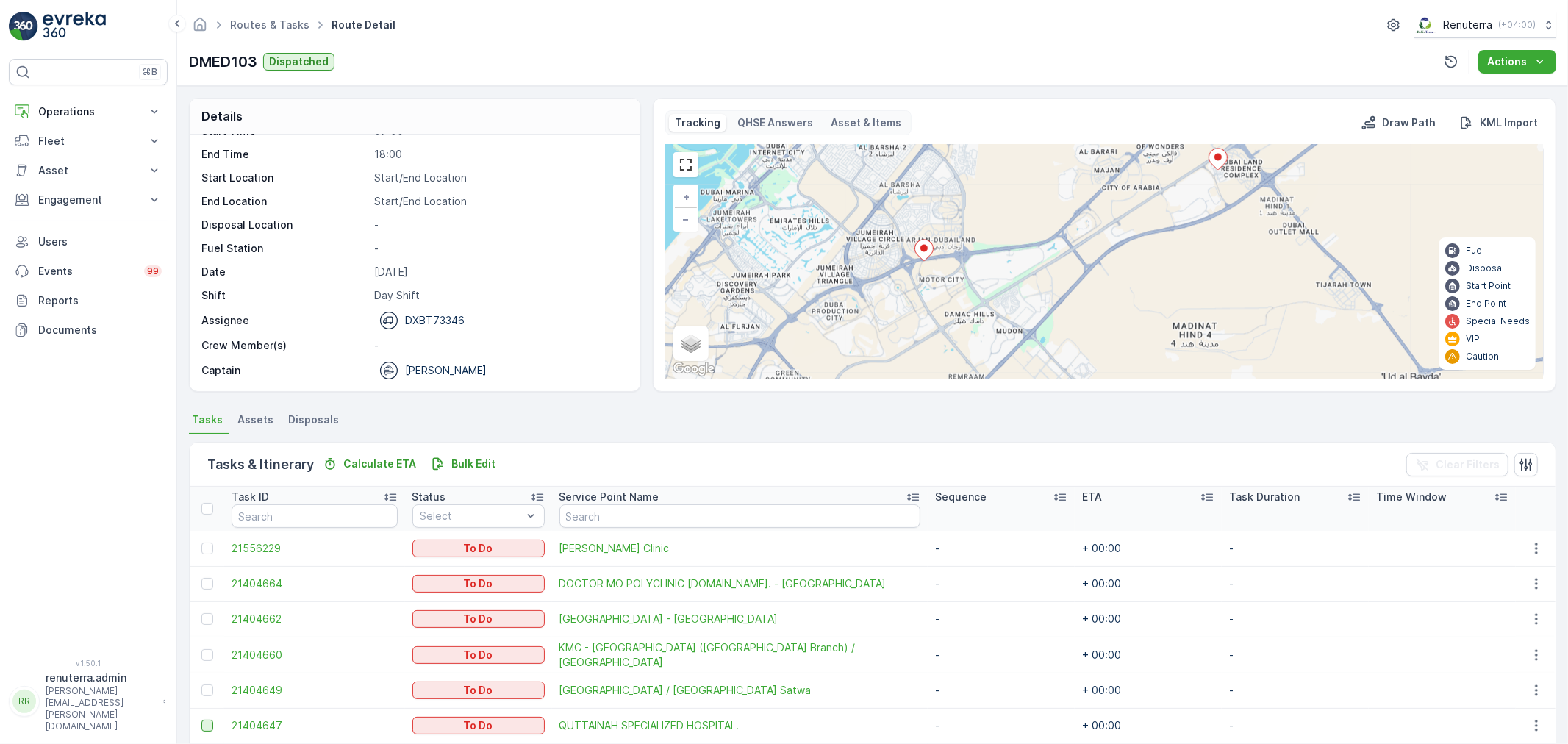
click at [926, 252] on icon at bounding box center [923, 250] width 19 height 21
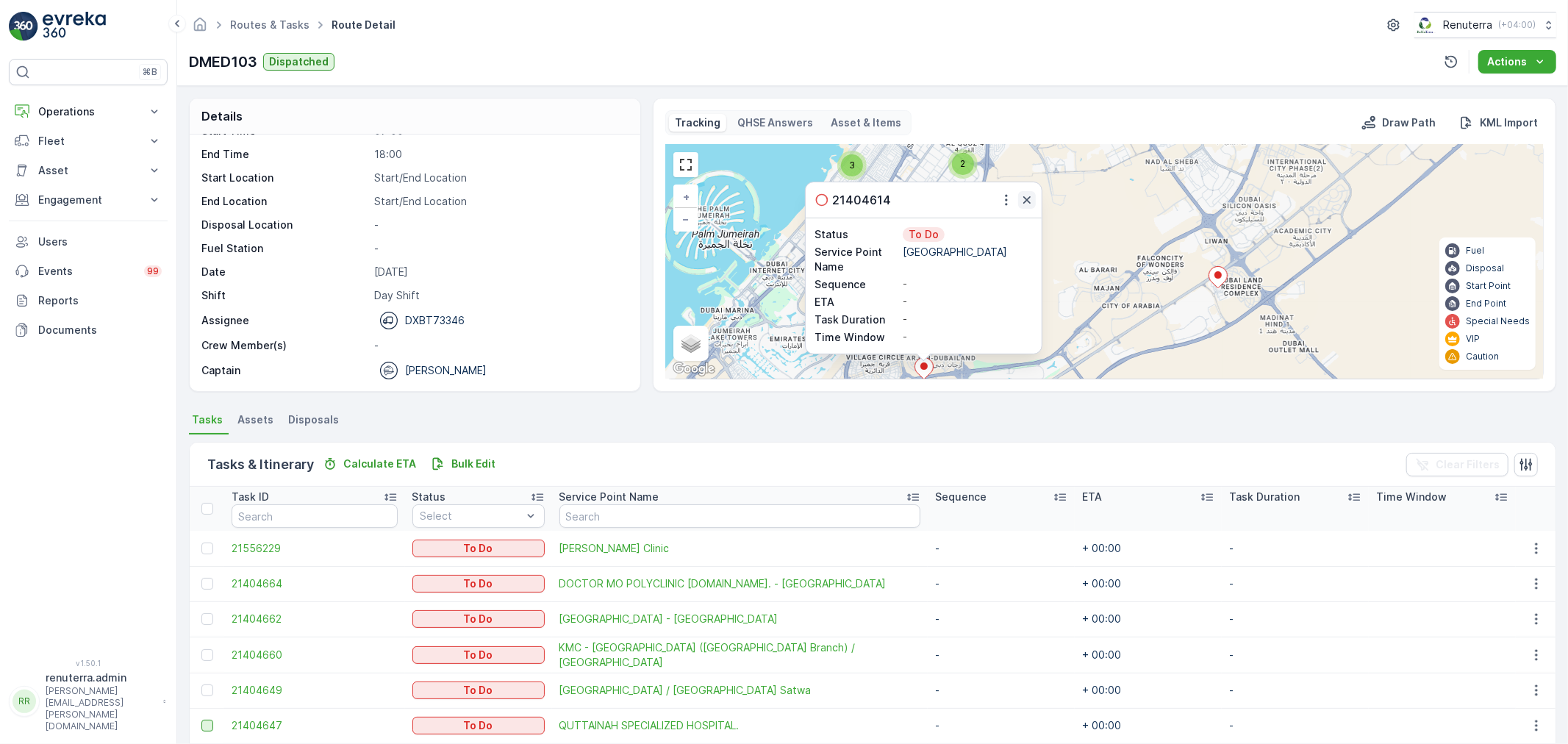
click at [1027, 200] on icon "button" at bounding box center [1027, 200] width 15 height 15
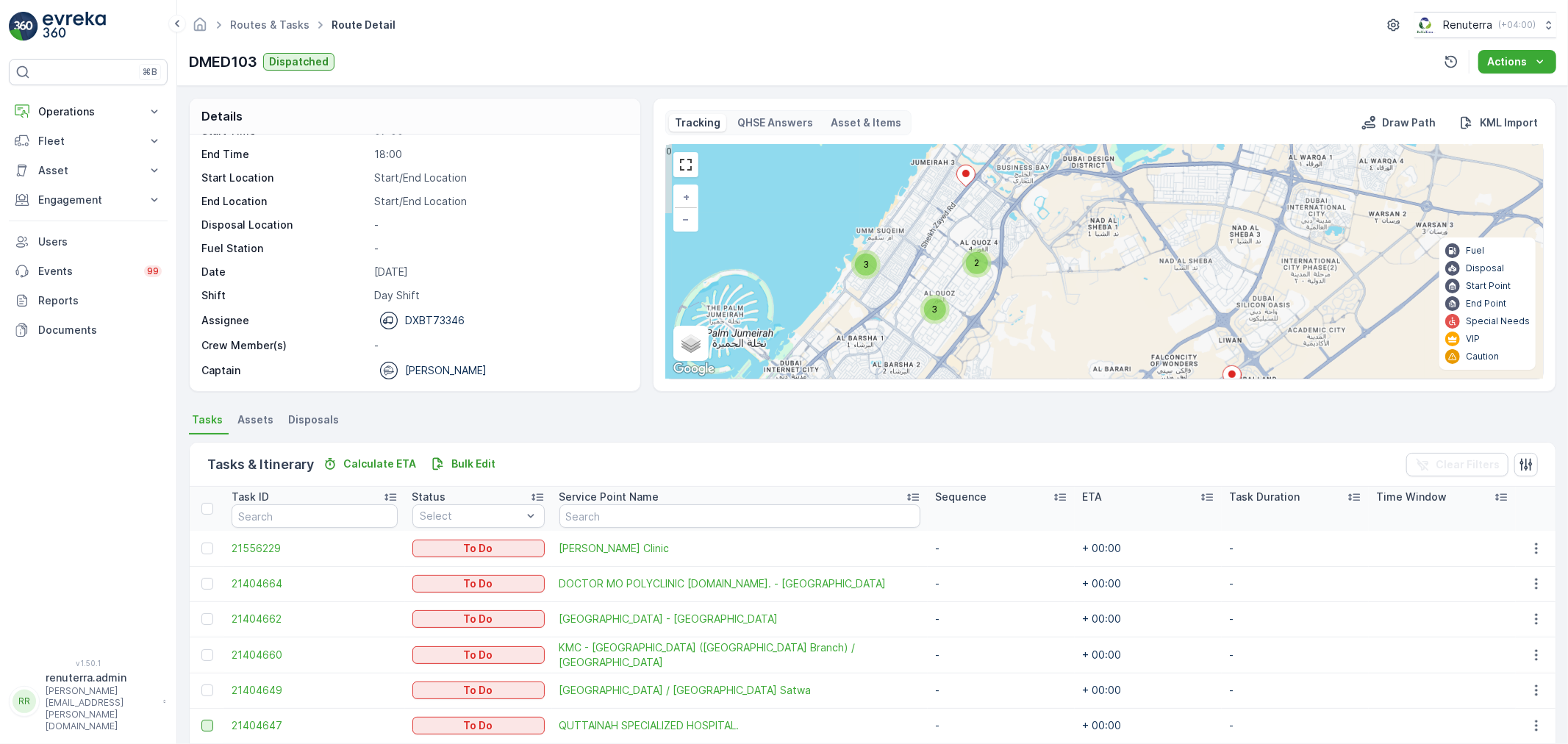
drag, startPoint x: 1018, startPoint y: 235, endPoint x: 1032, endPoint y: 336, distance: 102.0
click at [1032, 336] on div "2 3 3 2 + − Satellite Roadmap Terrain Hybrid Leaflet Keyboard shortcuts Map Dat…" at bounding box center [1105, 261] width 877 height 234
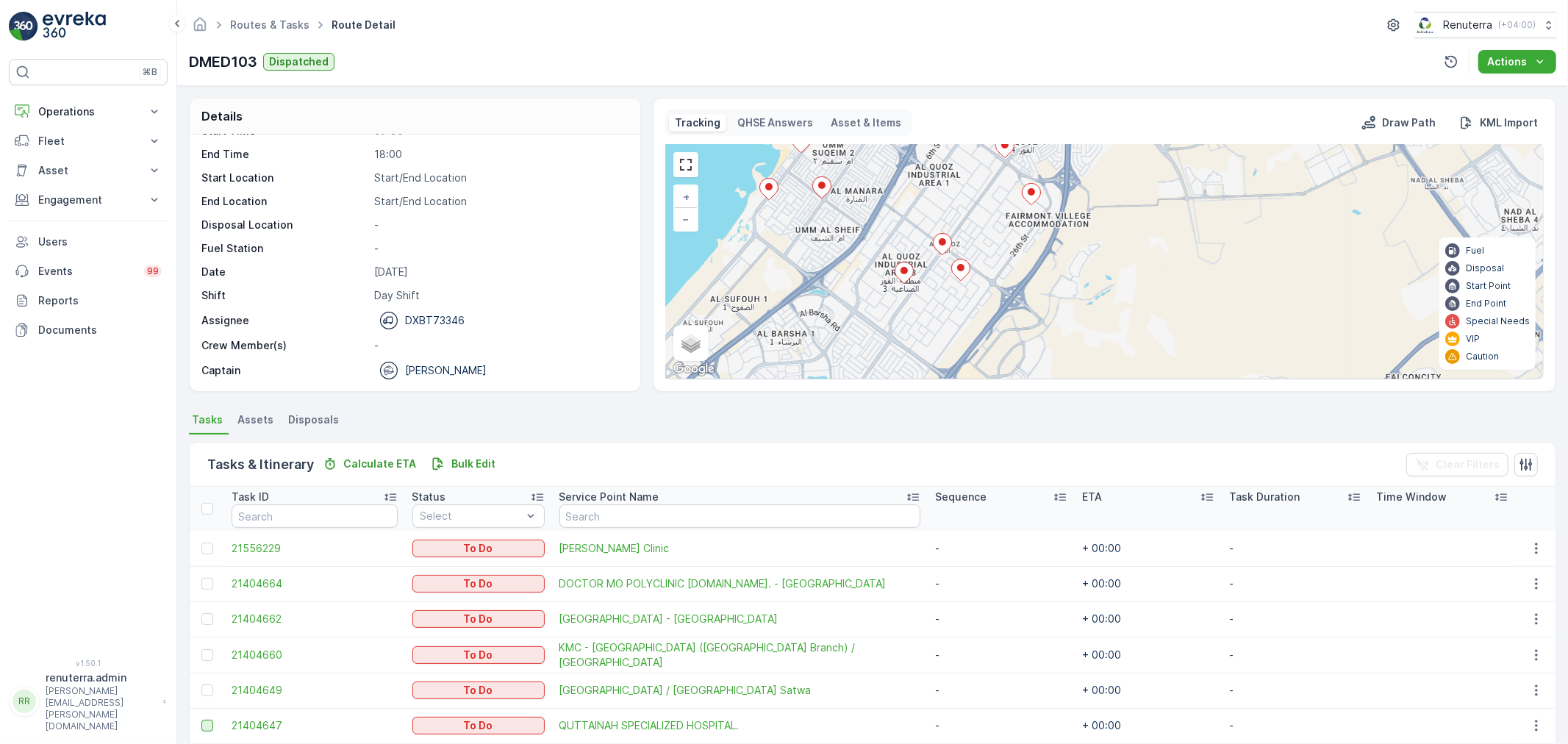
drag, startPoint x: 902, startPoint y: 311, endPoint x: 842, endPoint y: 232, distance: 99.2
click at [842, 232] on div "2 + − Satellite Roadmap Terrain Hybrid Leaflet Keyboard shortcuts Map Data Map …" at bounding box center [1105, 261] width 877 height 234
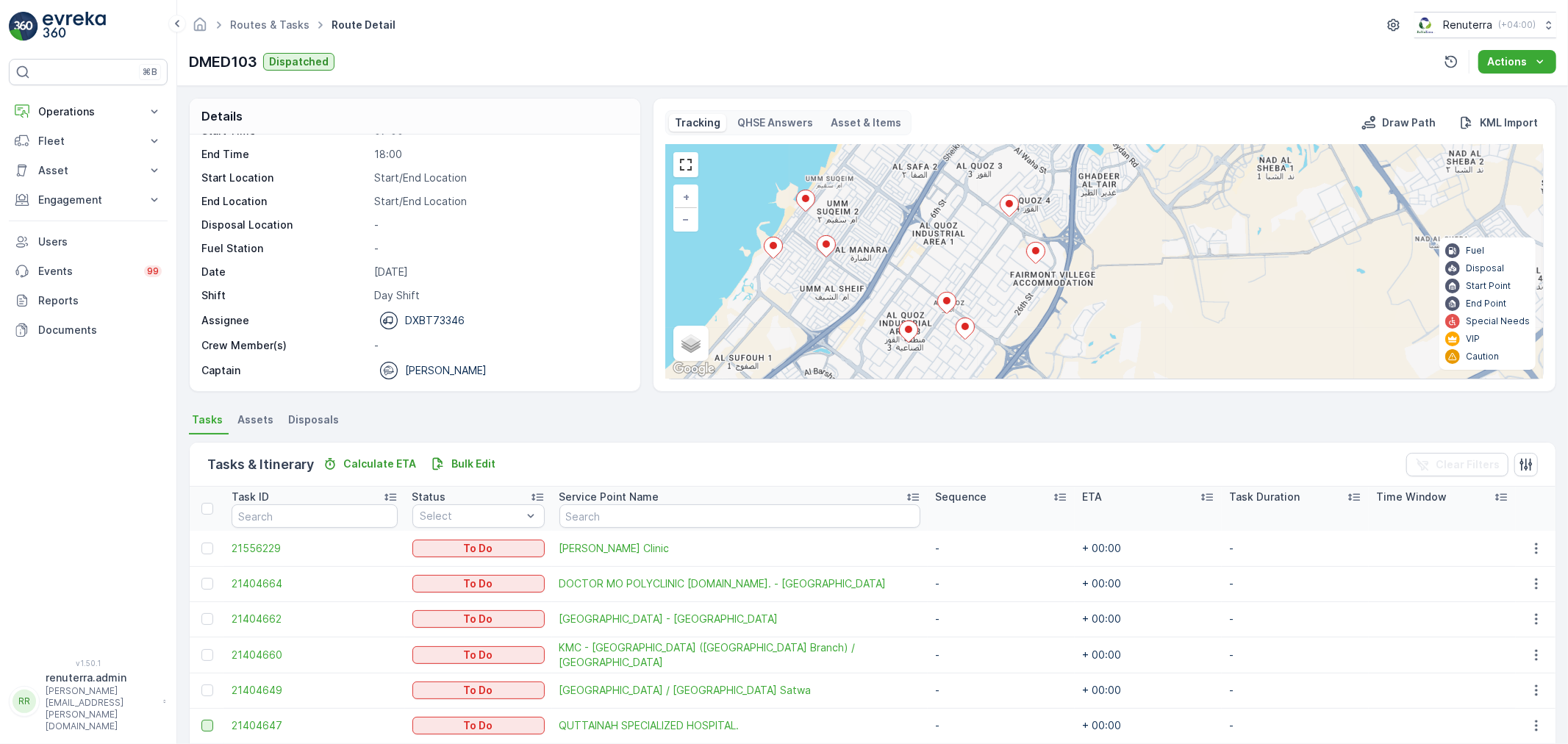
drag, startPoint x: 1101, startPoint y: 260, endPoint x: 1105, endPoint y: 319, distance: 59.1
click at [1105, 319] on div "2 + − Satellite Roadmap Terrain Hybrid Leaflet Keyboard shortcuts Map Data Map …" at bounding box center [1105, 261] width 877 height 234
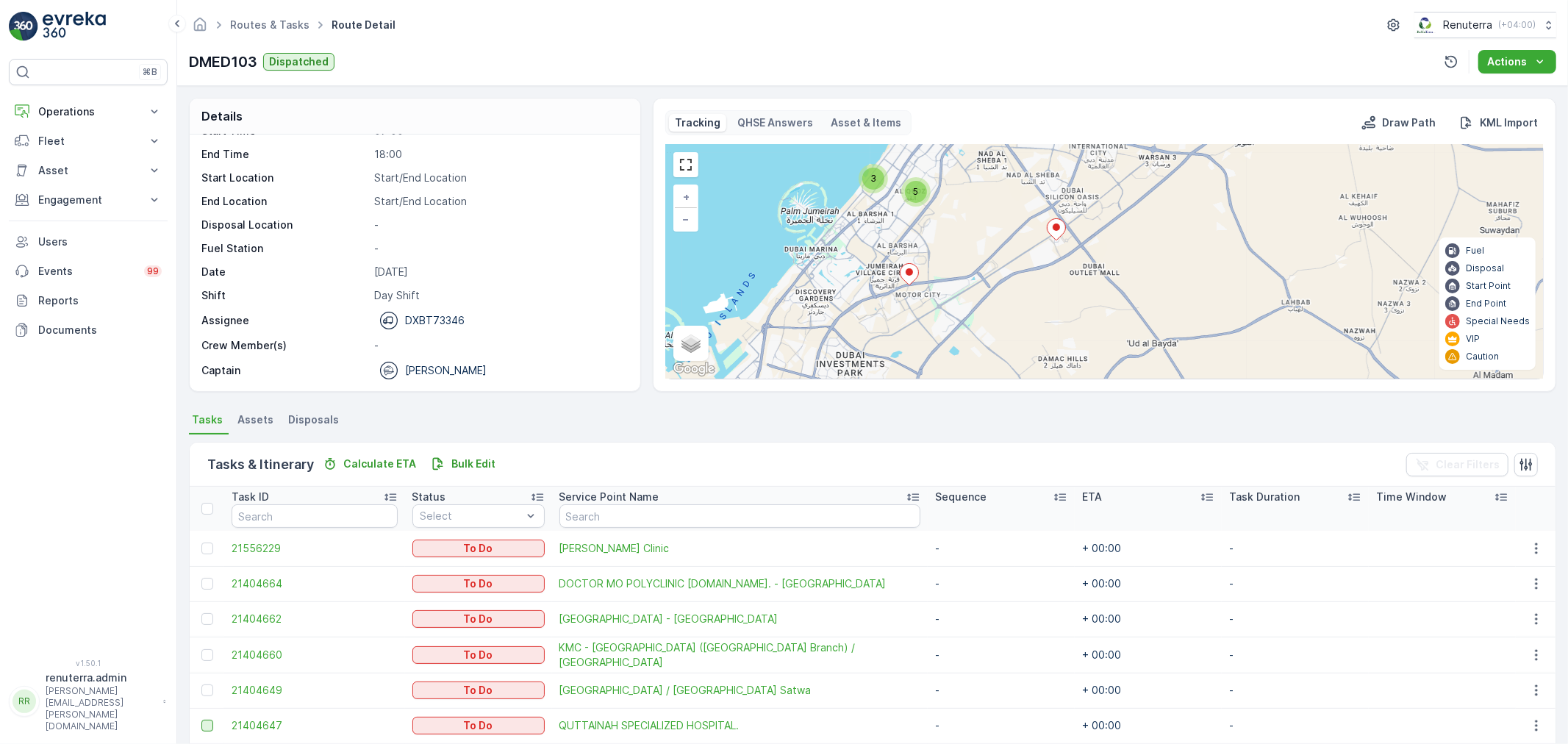
drag, startPoint x: 993, startPoint y: 318, endPoint x: 989, endPoint y: 252, distance: 66.1
click at [989, 252] on div "3 3 5 + − Satellite Roadmap Terrain Hybrid Leaflet Keyboard shortcuts Map Data …" at bounding box center [1105, 261] width 877 height 234
click at [1054, 230] on ellipse at bounding box center [1056, 226] width 7 height 7
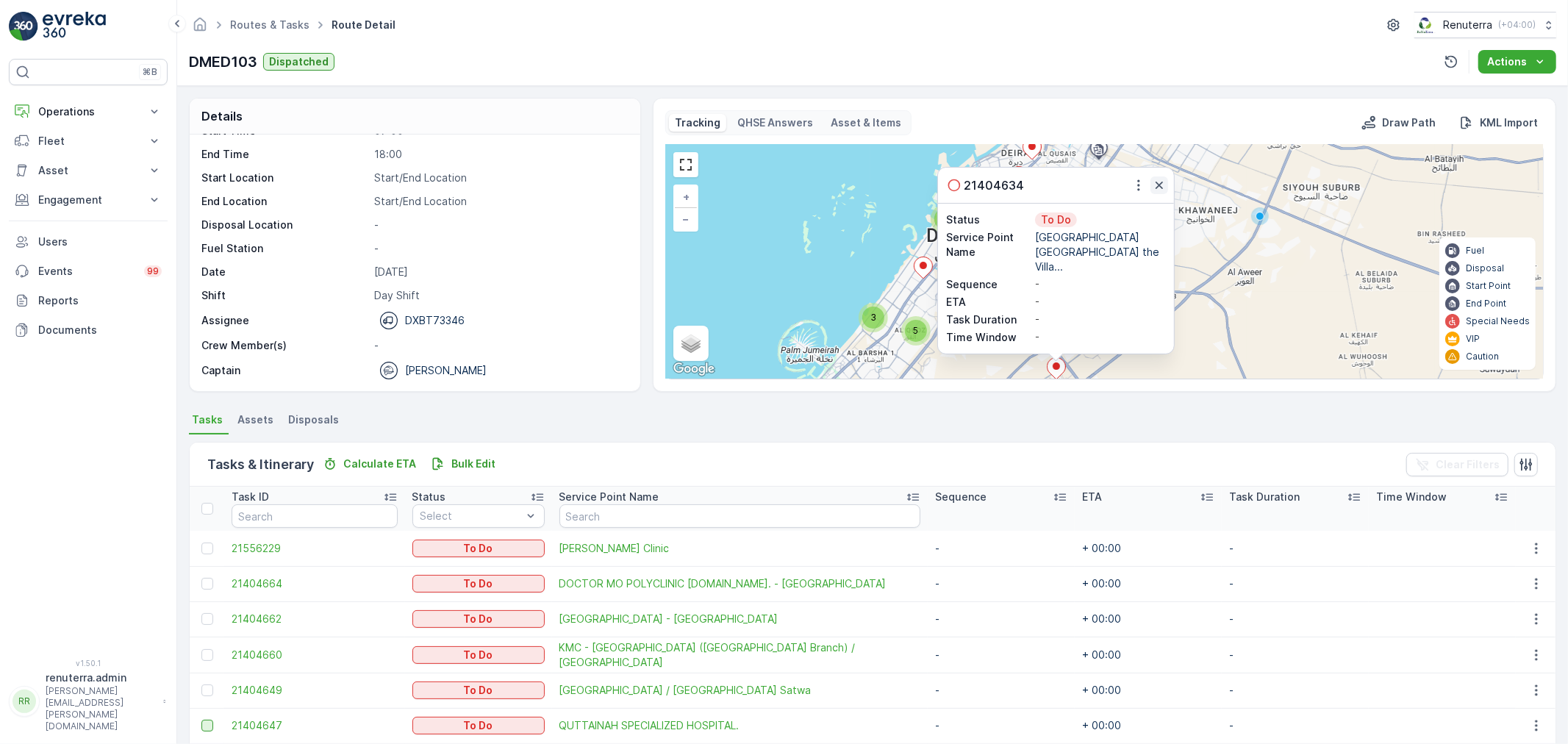
click at [1159, 192] on icon "button" at bounding box center [1159, 185] width 15 height 15
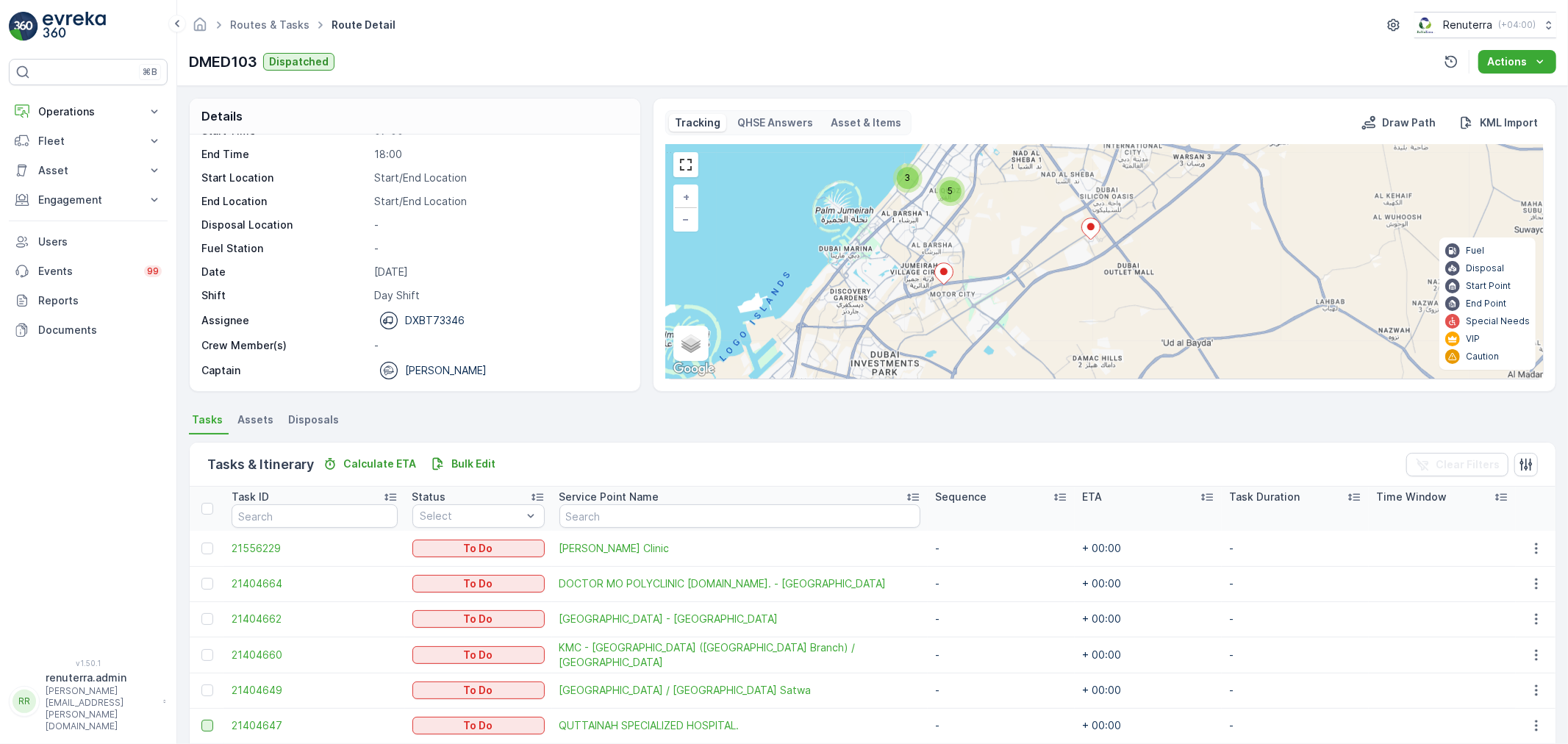
drag, startPoint x: 1014, startPoint y: 328, endPoint x: 1054, endPoint y: 175, distance: 158.1
click at [1055, 176] on div "3 3 5 + − Satellite Roadmap Terrain Hybrid Leaflet Keyboard shortcuts Map Data …" at bounding box center [1105, 261] width 877 height 234
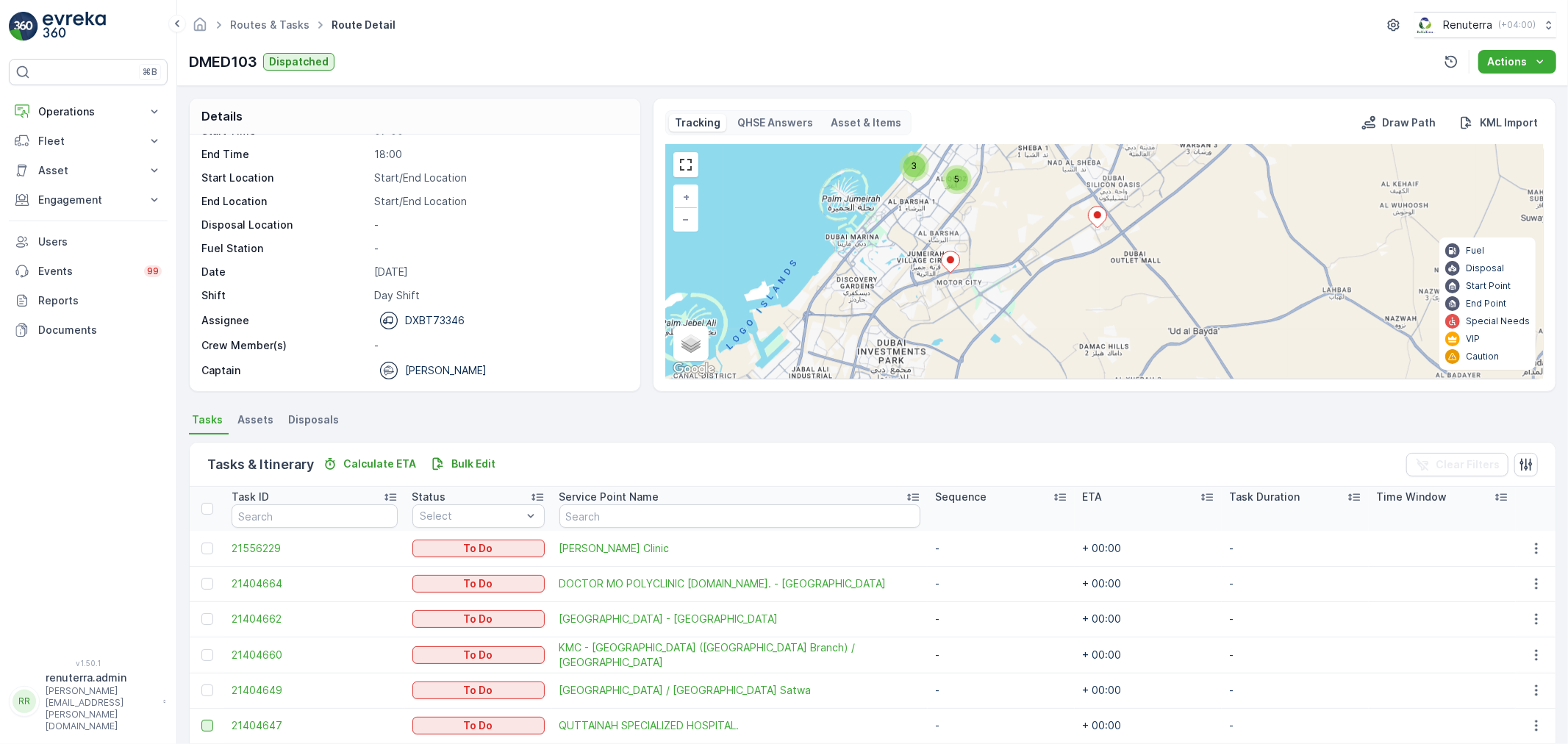
click at [951, 262] on ellipse at bounding box center [950, 259] width 7 height 7
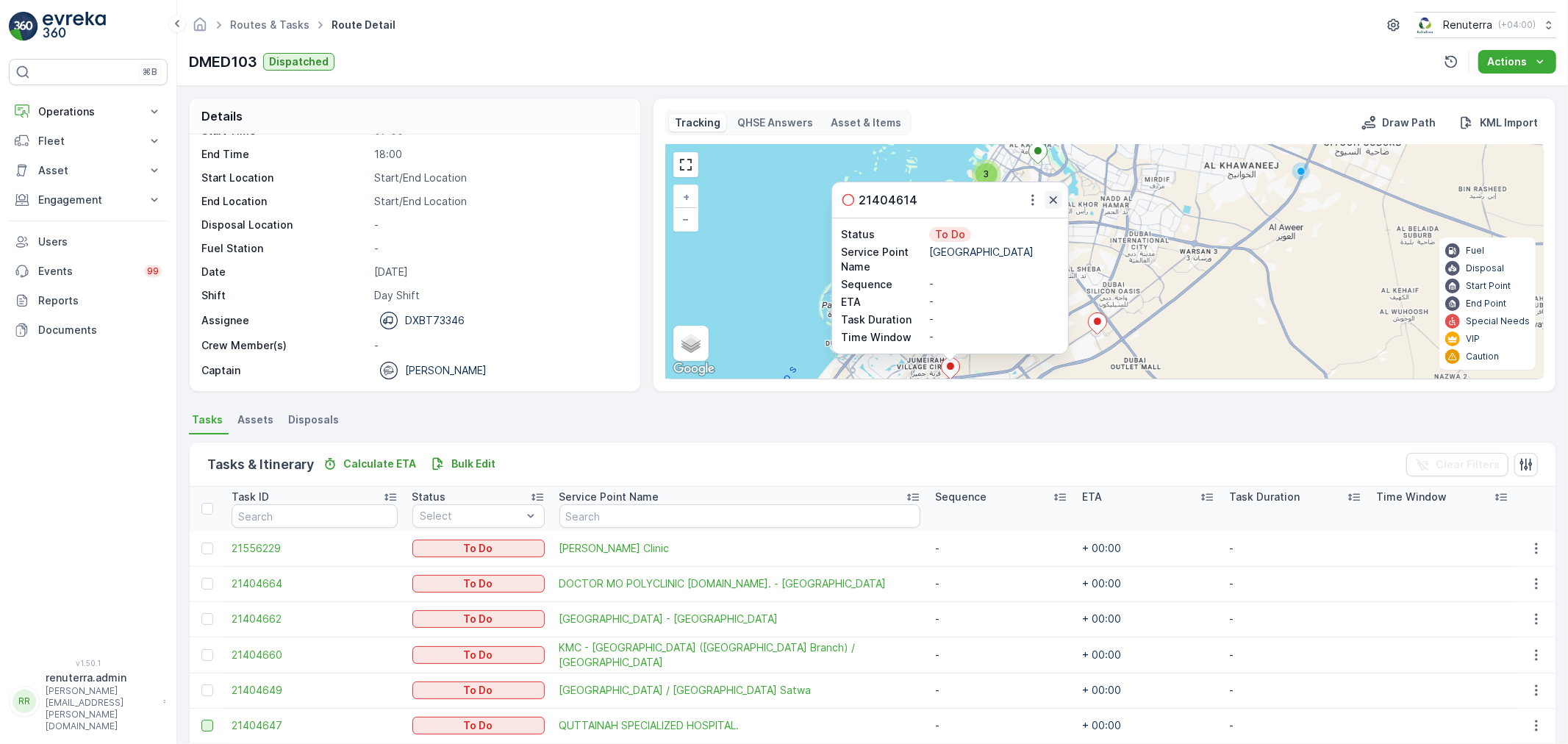
click at [1048, 201] on icon "button" at bounding box center [1053, 200] width 15 height 15
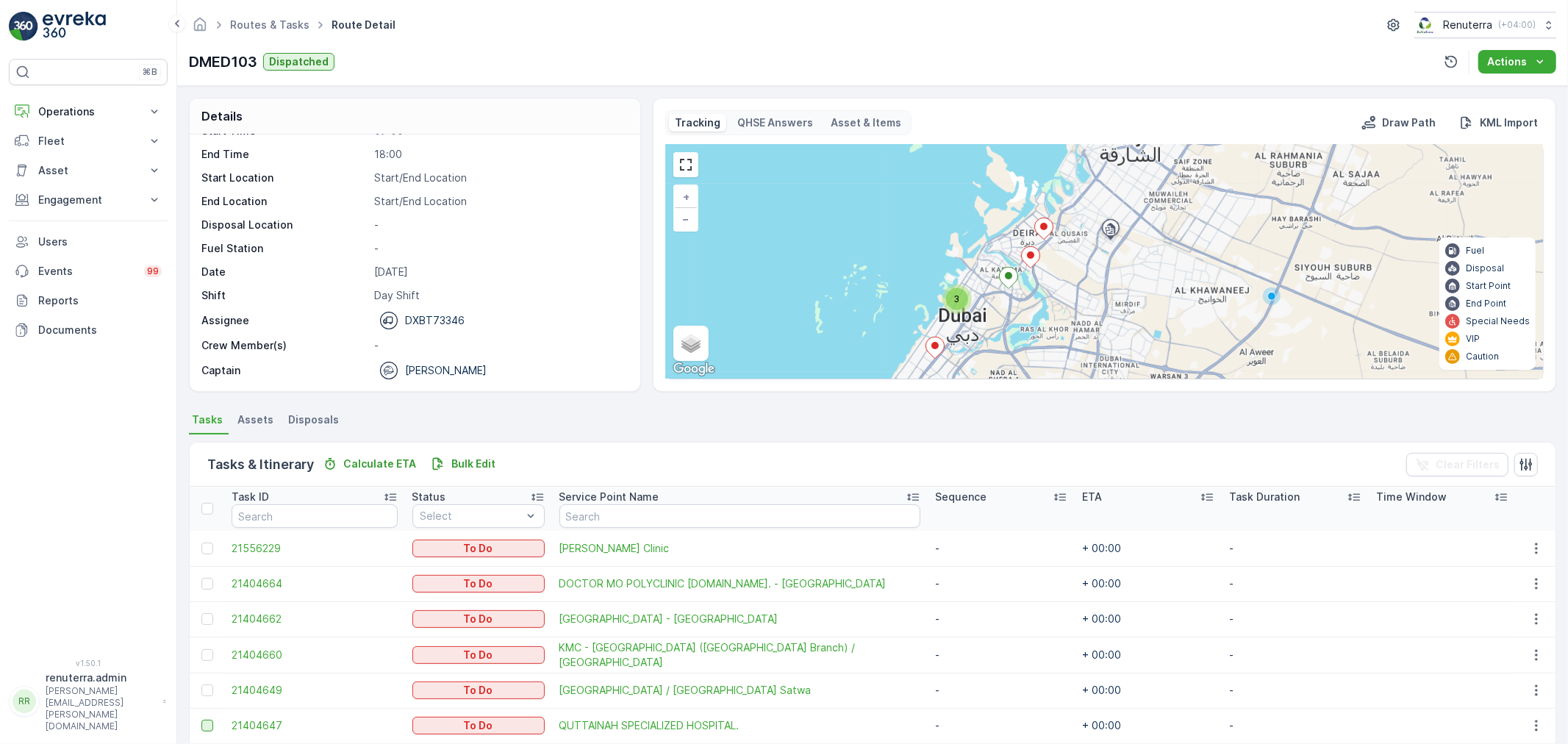
drag, startPoint x: 1057, startPoint y: 248, endPoint x: 1028, endPoint y: 374, distance: 129.3
click at [1028, 374] on div "3 3 5 + − Satellite Roadmap Terrain Hybrid Leaflet Keyboard shortcuts Map Data …" at bounding box center [1105, 261] width 877 height 234
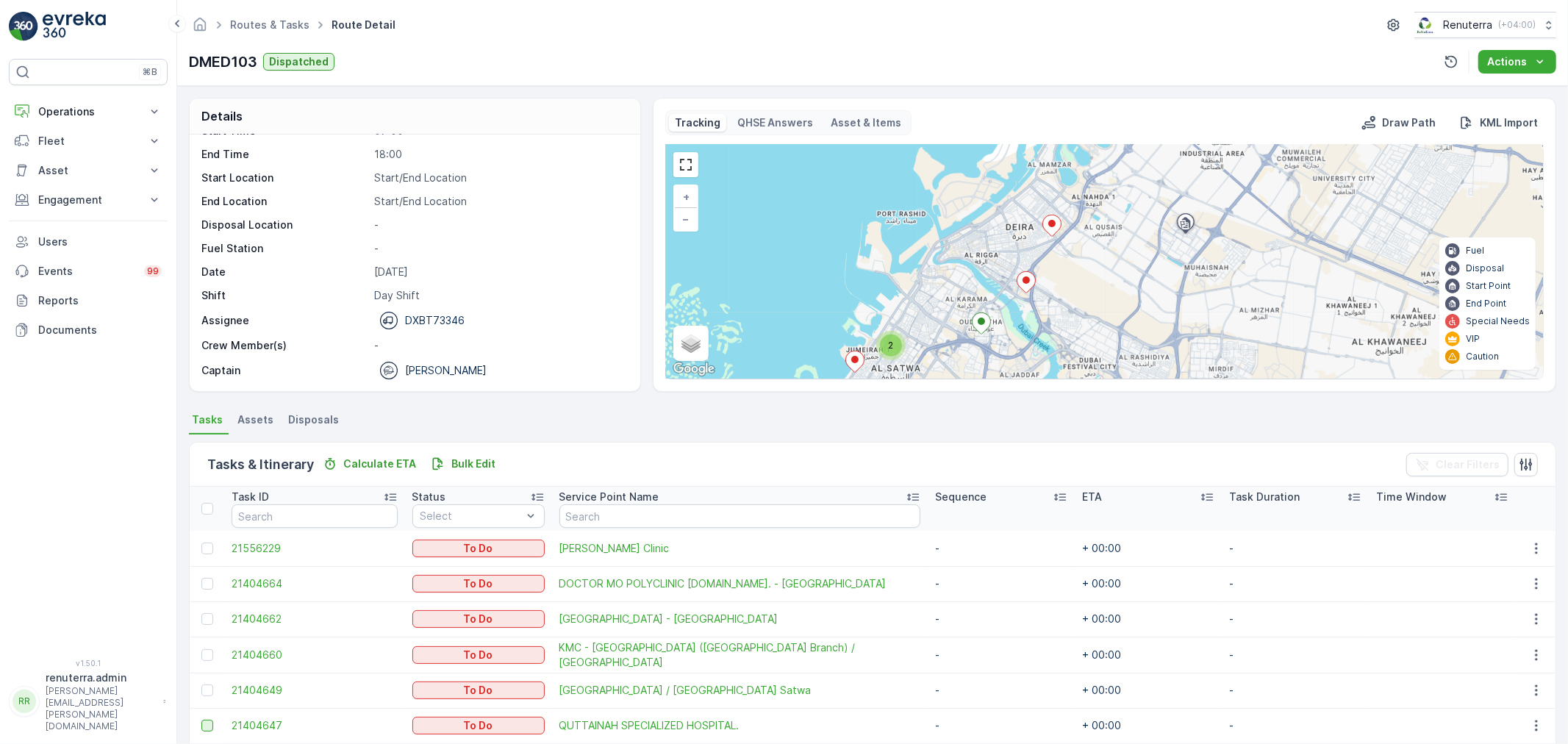
click at [1028, 279] on ellipse at bounding box center [1025, 280] width 7 height 7
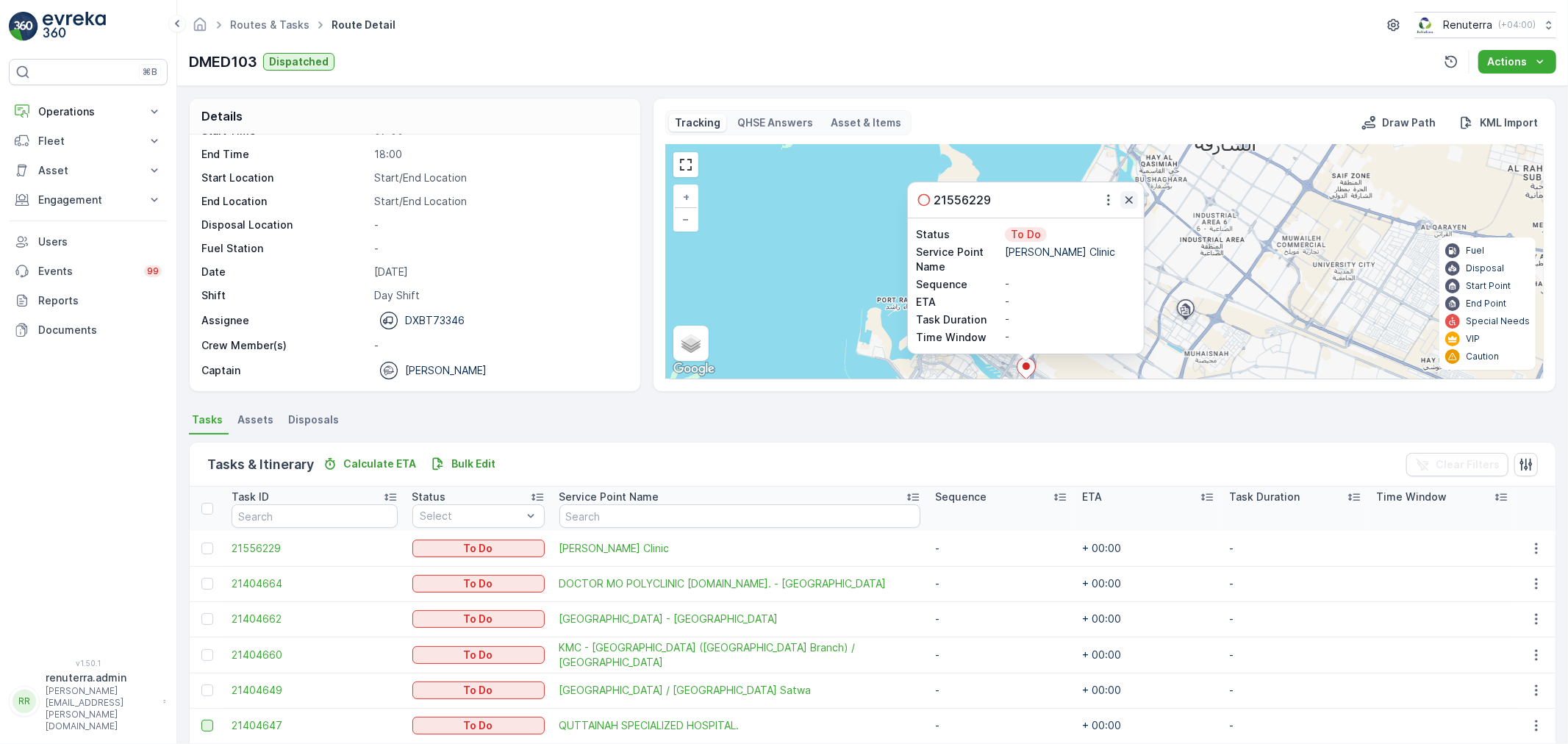
click at [1126, 203] on icon "button" at bounding box center [1129, 200] width 7 height 7
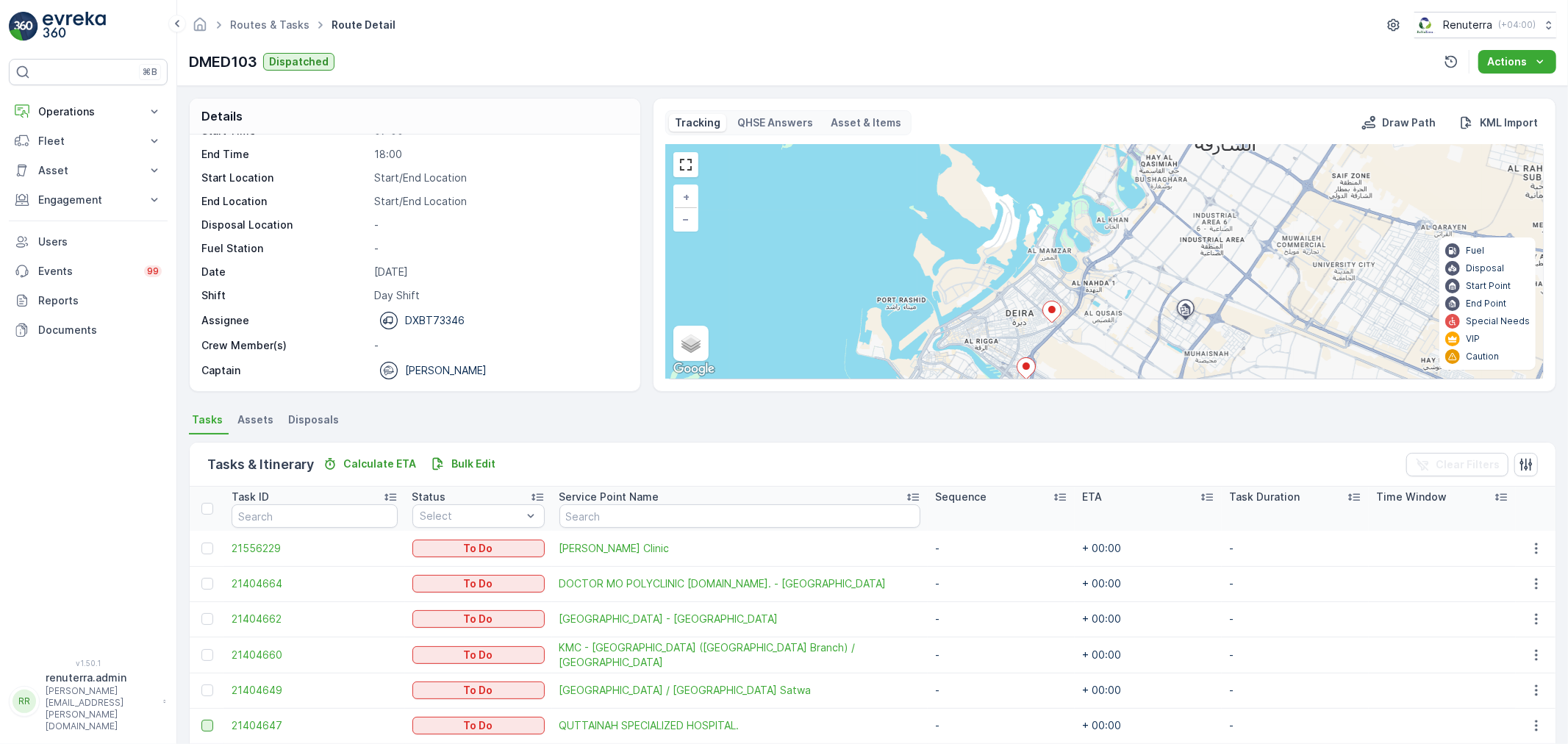
click at [1054, 309] on ellipse at bounding box center [1051, 309] width 7 height 7
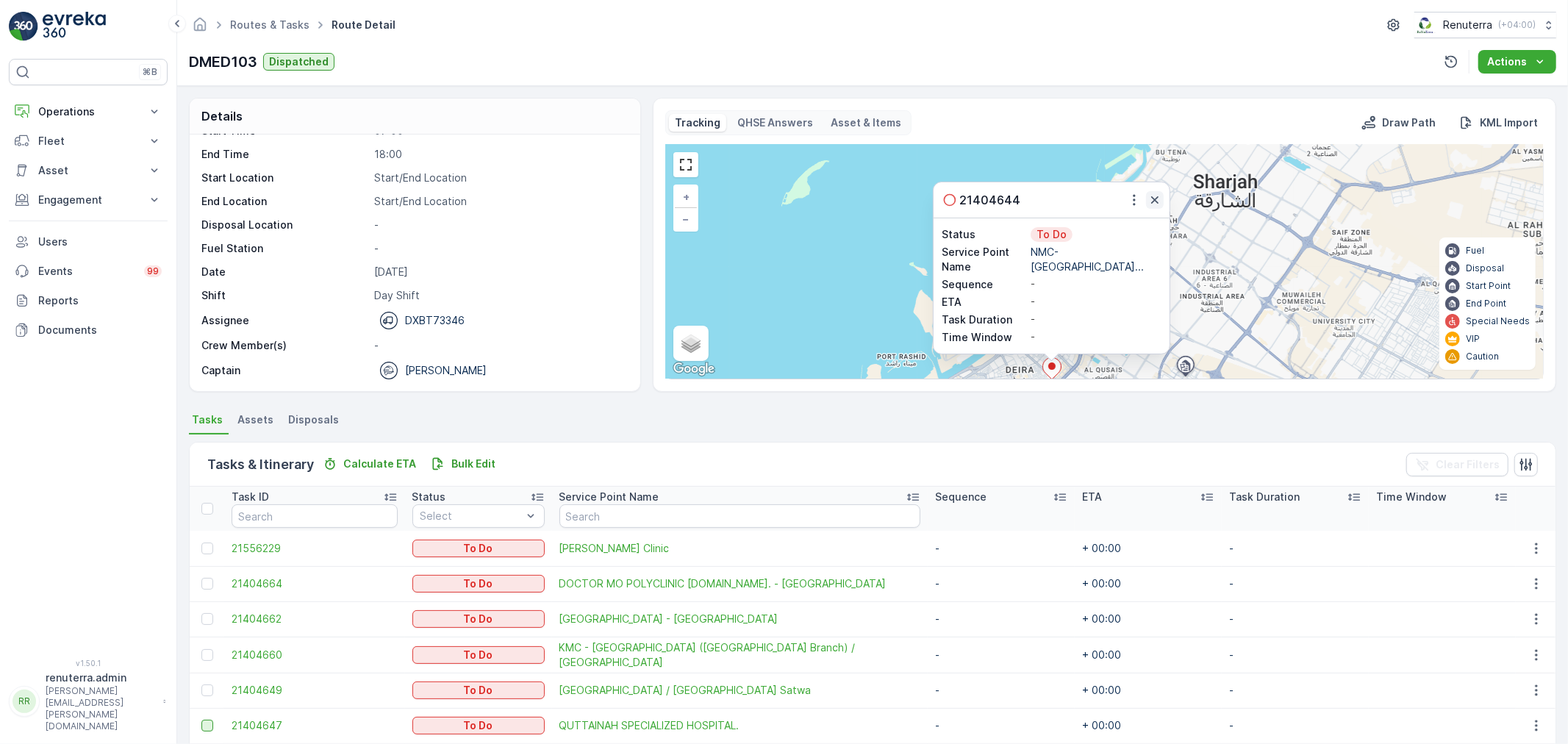
click at [1151, 198] on icon "button" at bounding box center [1154, 200] width 7 height 7
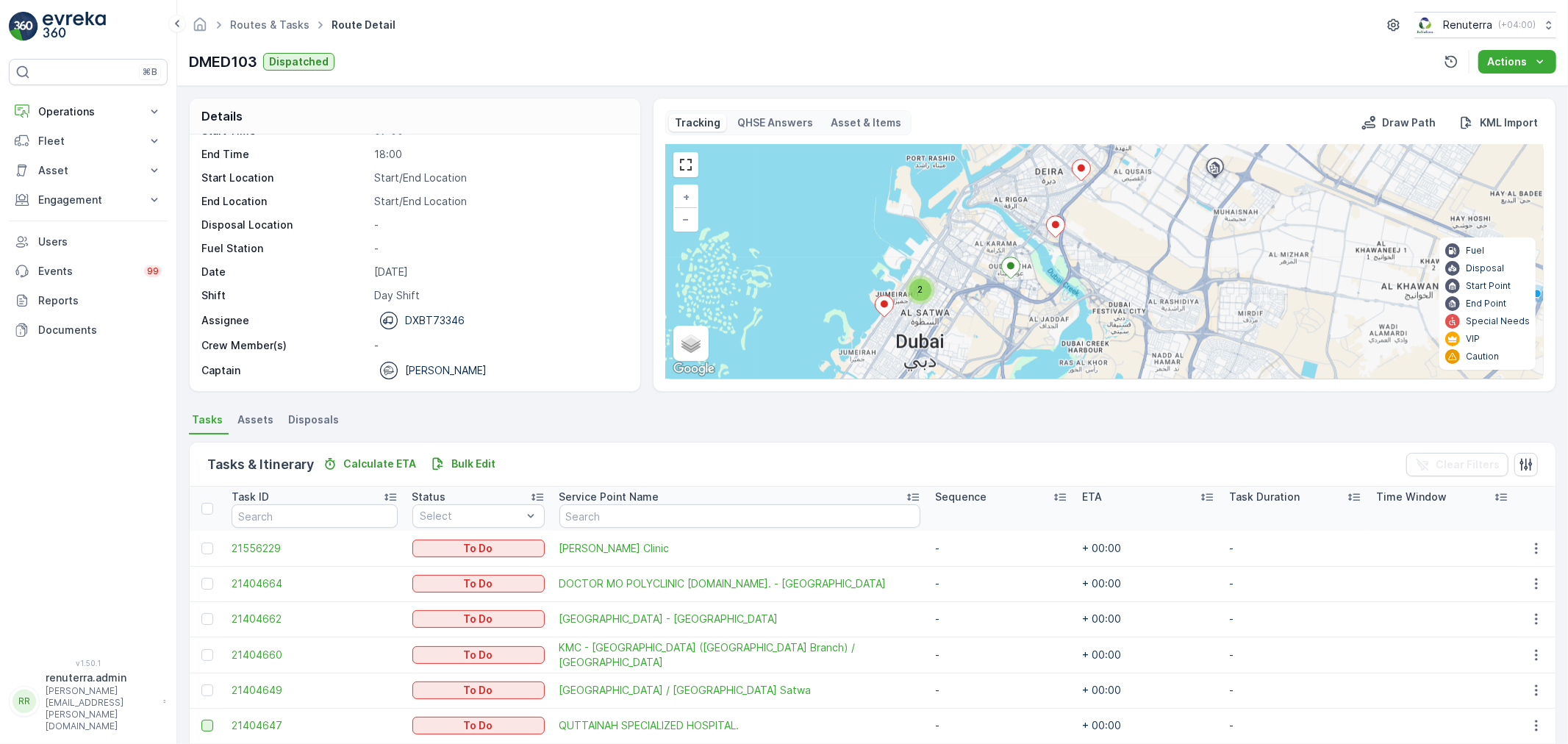
drag, startPoint x: 1110, startPoint y: 340, endPoint x: 1143, endPoint y: 127, distance: 215.5
click at [1143, 127] on div "Tracking QHSE Answers Asset & Items Draw Path KML Import 2 3 3 2 + − Satellite …" at bounding box center [1105, 244] width 878 height 269
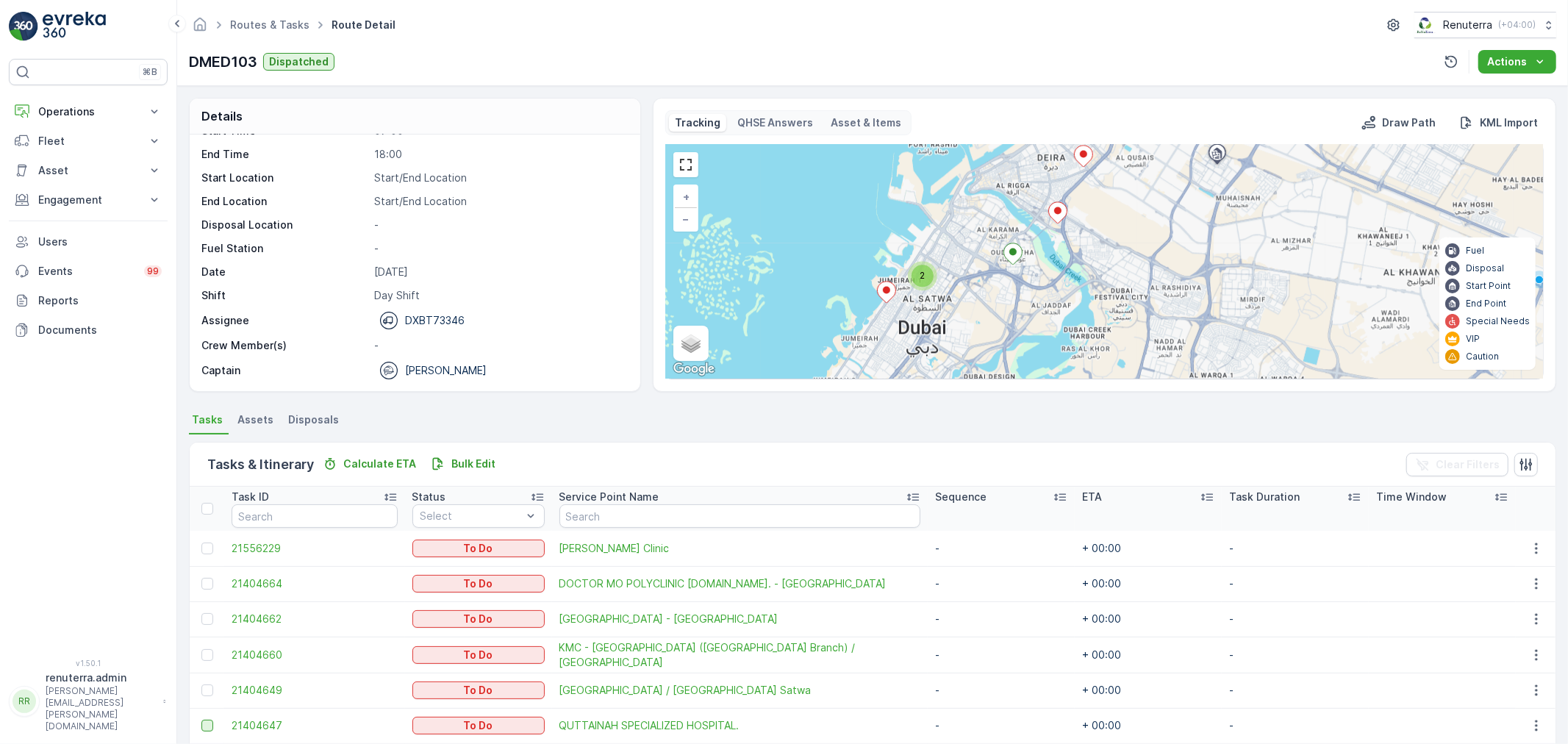
click at [888, 293] on icon at bounding box center [885, 292] width 19 height 21
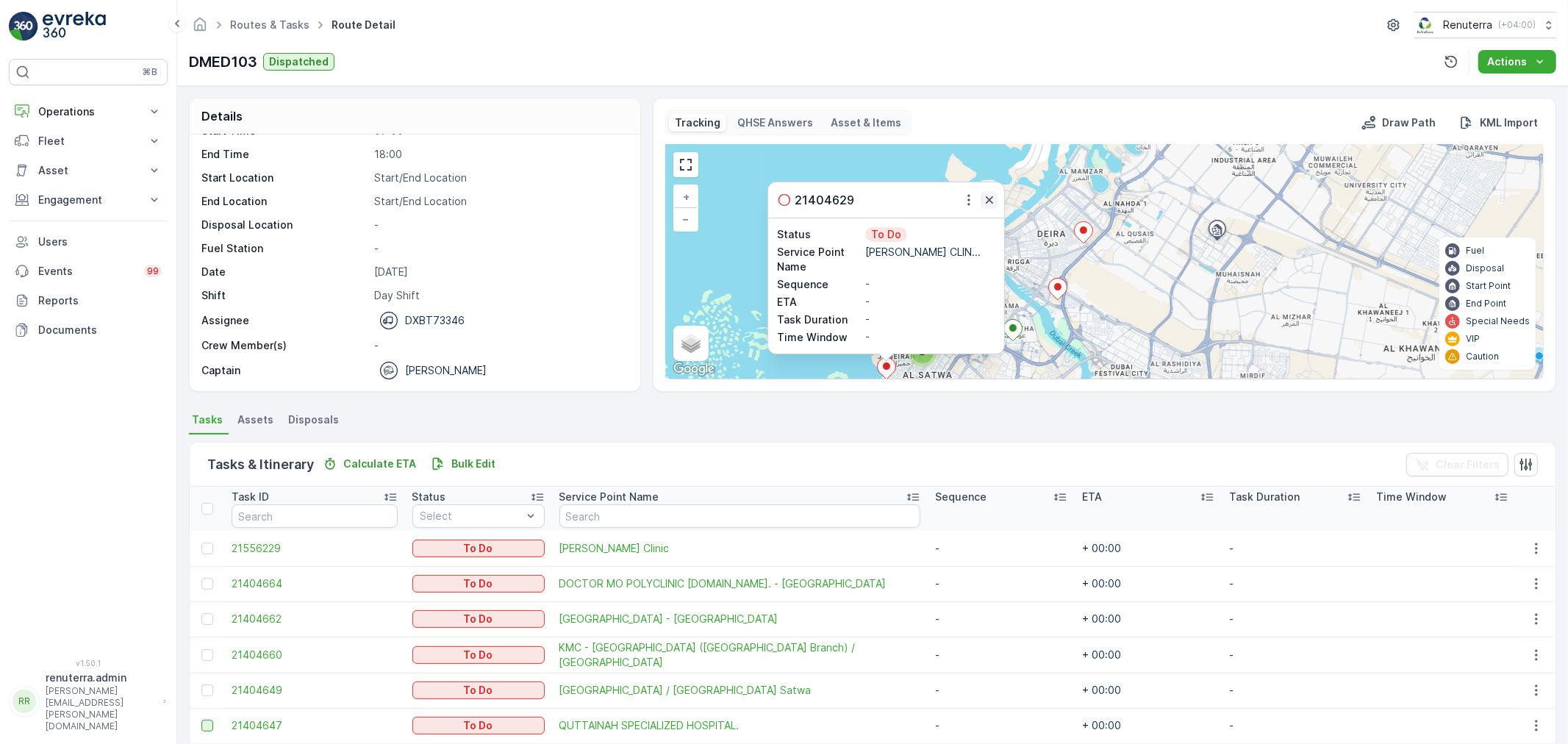
click at [989, 197] on icon "button" at bounding box center [989, 200] width 15 height 15
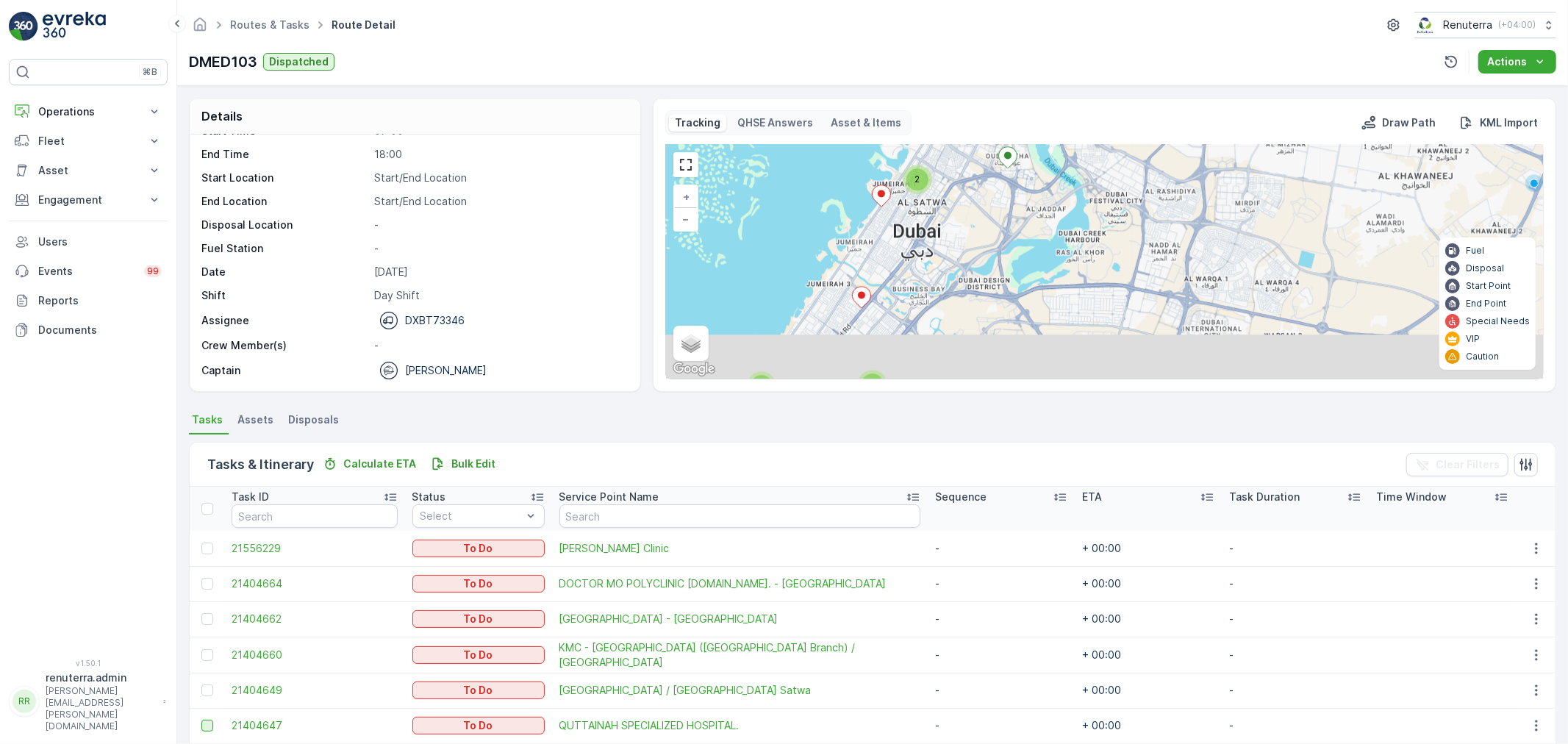
drag, startPoint x: 1111, startPoint y: 325, endPoint x: 1114, endPoint y: 126, distance: 199.0
click at [1114, 126] on div "Tracking QHSE Answers Asset & Items Draw Path KML Import 2 3 3 2 + − Satellite …" at bounding box center [1105, 244] width 878 height 269
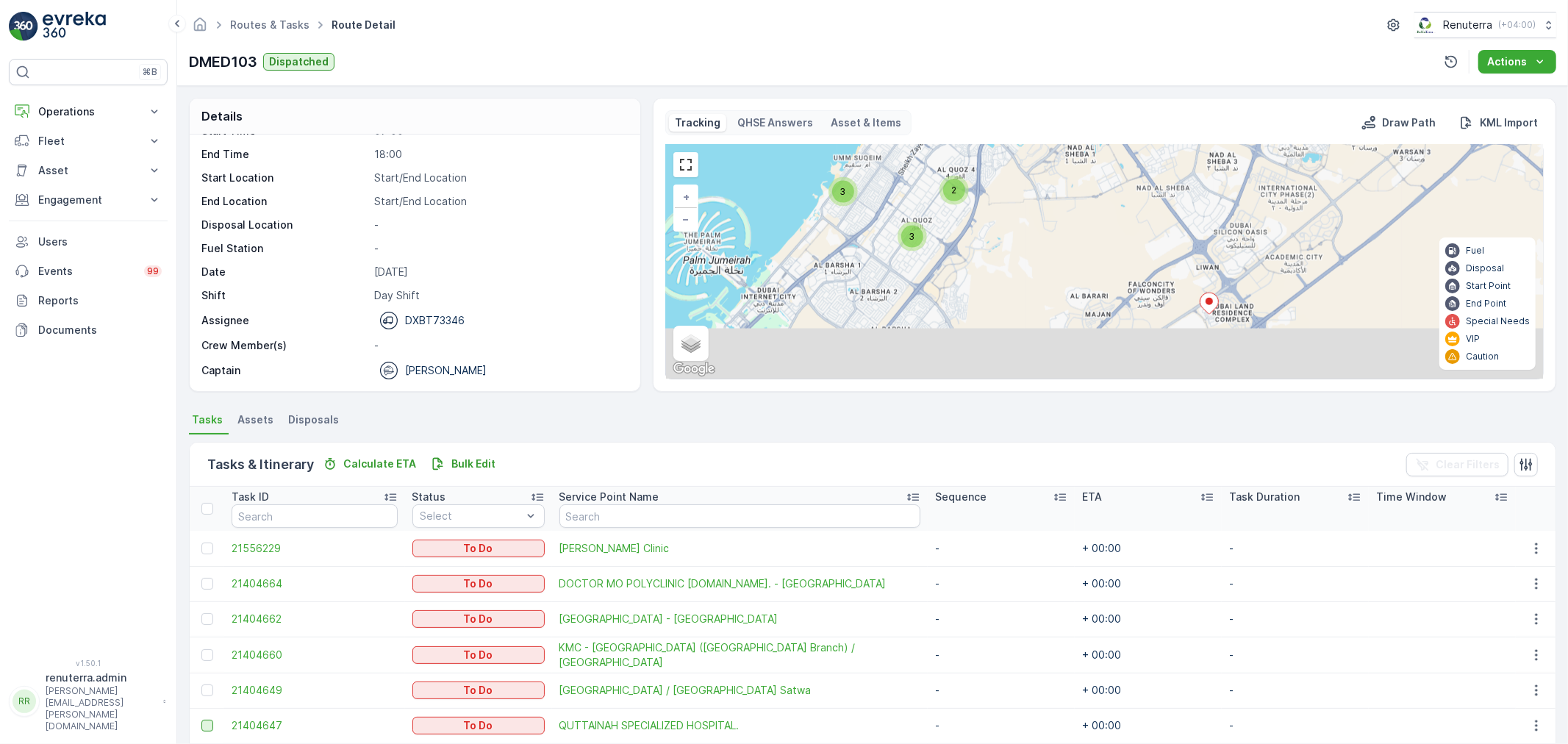
drag, startPoint x: 956, startPoint y: 317, endPoint x: 1045, endPoint y: 121, distance: 215.3
click at [1045, 121] on div "Tracking QHSE Answers Asset & Items Draw Path KML Import 2 3 3 2 + − Satellite …" at bounding box center [1105, 244] width 878 height 269
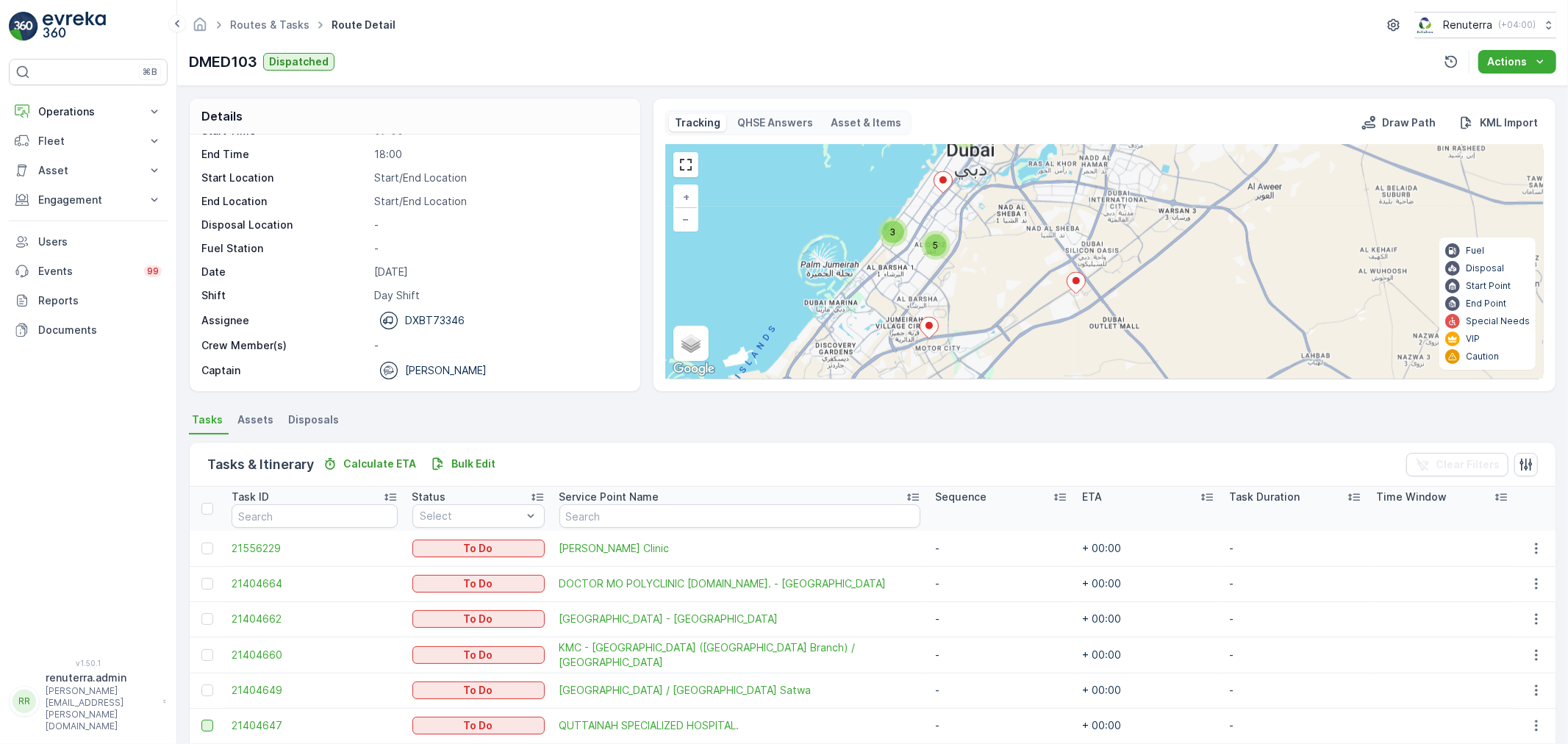
click at [944, 185] on icon at bounding box center [942, 182] width 19 height 21
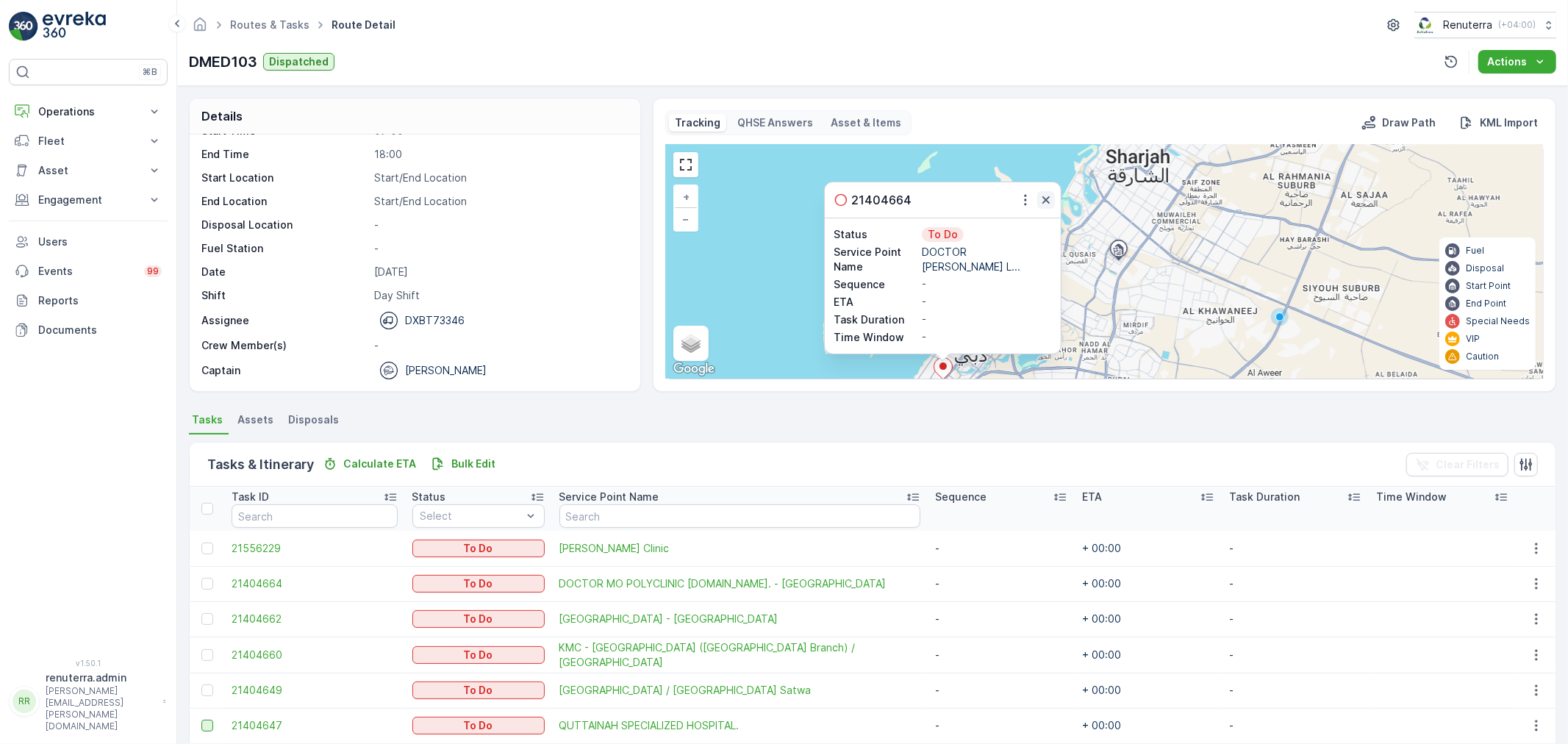
click at [1046, 196] on icon "button" at bounding box center [1046, 200] width 15 height 15
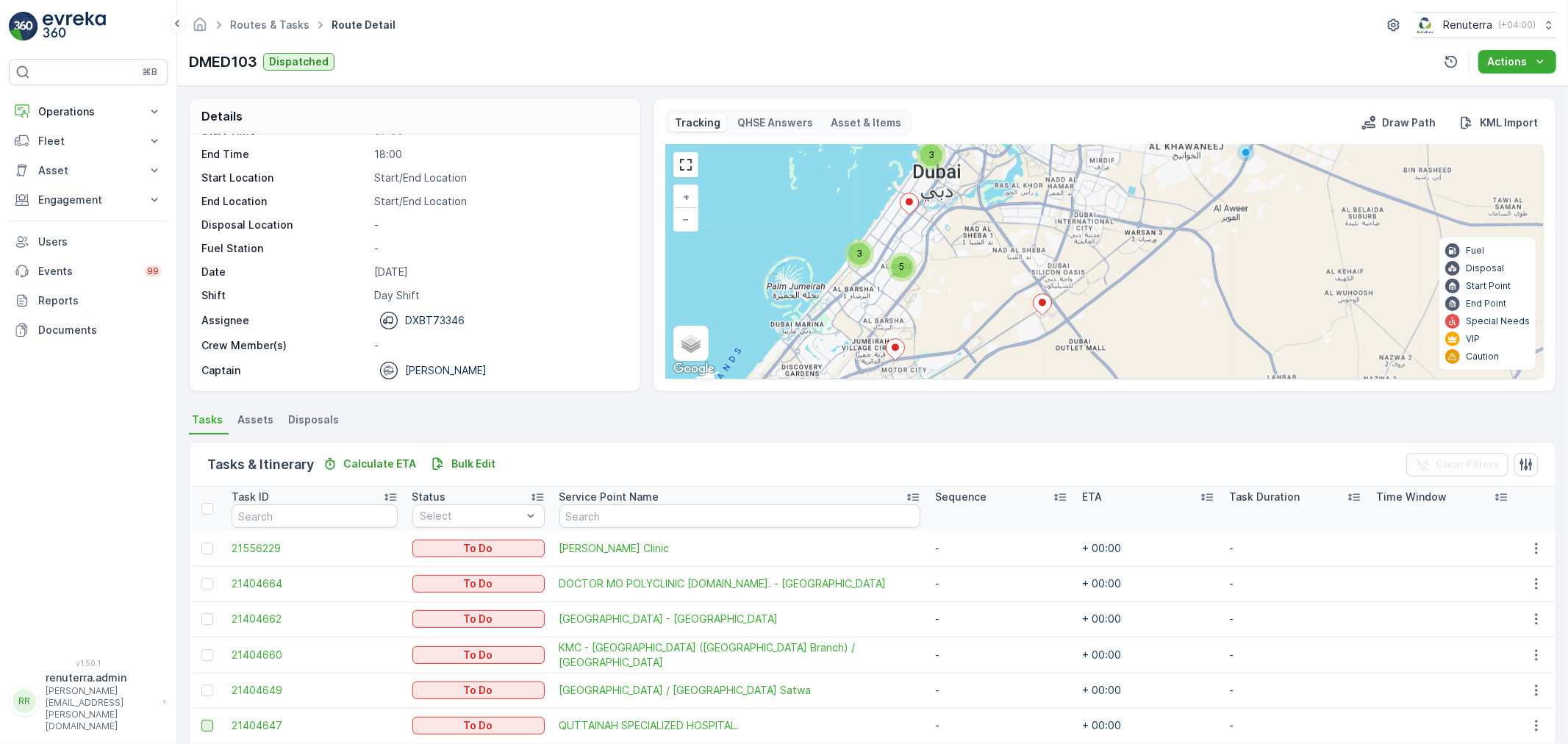
drag, startPoint x: 1066, startPoint y: 335, endPoint x: 1031, endPoint y: 169, distance: 169.6
click at [1031, 169] on div "3 3 5 + − Satellite Roadmap Terrain Hybrid Leaflet Keyboard shortcuts Map Data …" at bounding box center [1105, 261] width 877 height 234
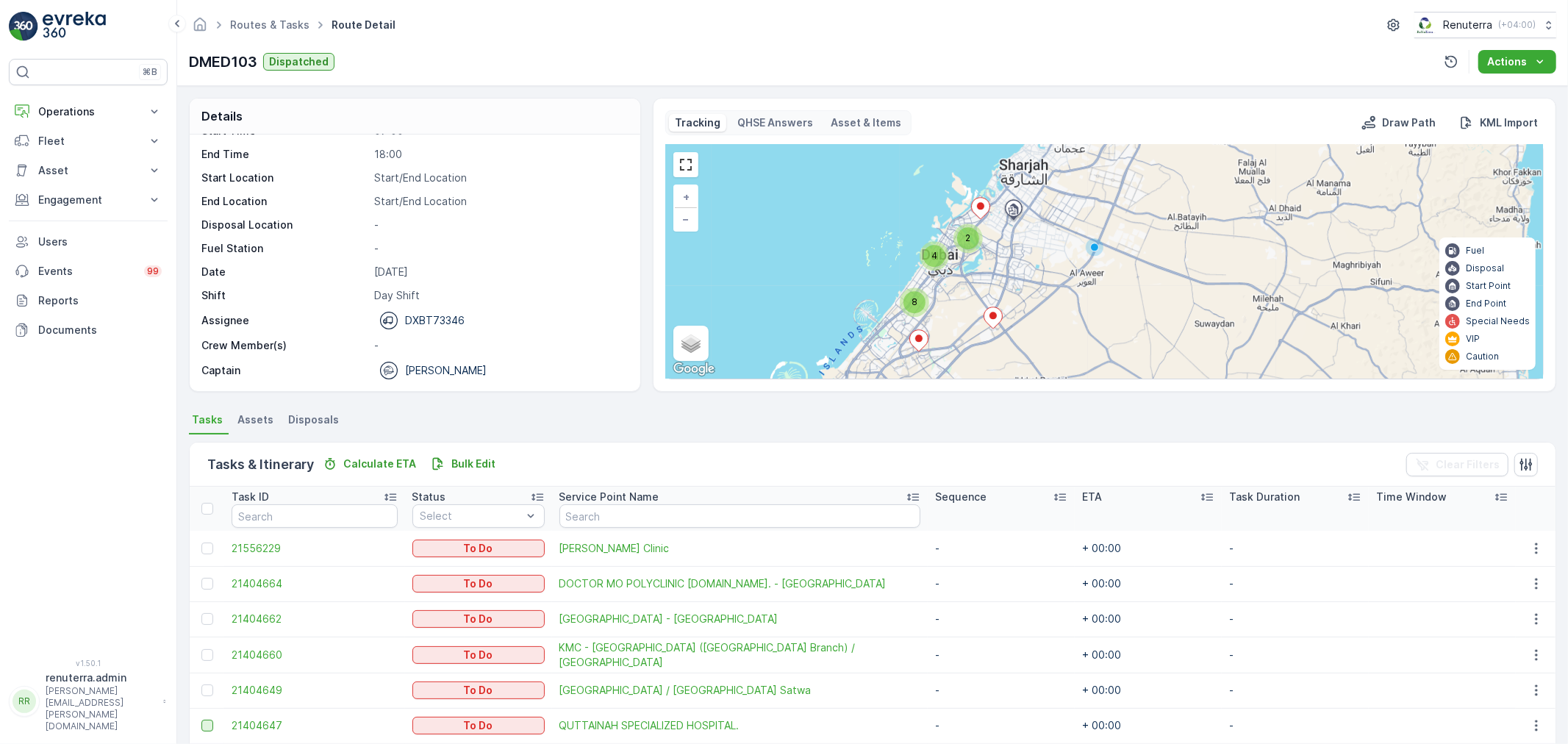
drag, startPoint x: 1014, startPoint y: 244, endPoint x: 1010, endPoint y: 262, distance: 18.4
click at [1010, 262] on div "2 4 8 + − Satellite Roadmap Terrain Hybrid Leaflet Keyboard shortcuts Map Data …" at bounding box center [1105, 261] width 877 height 234
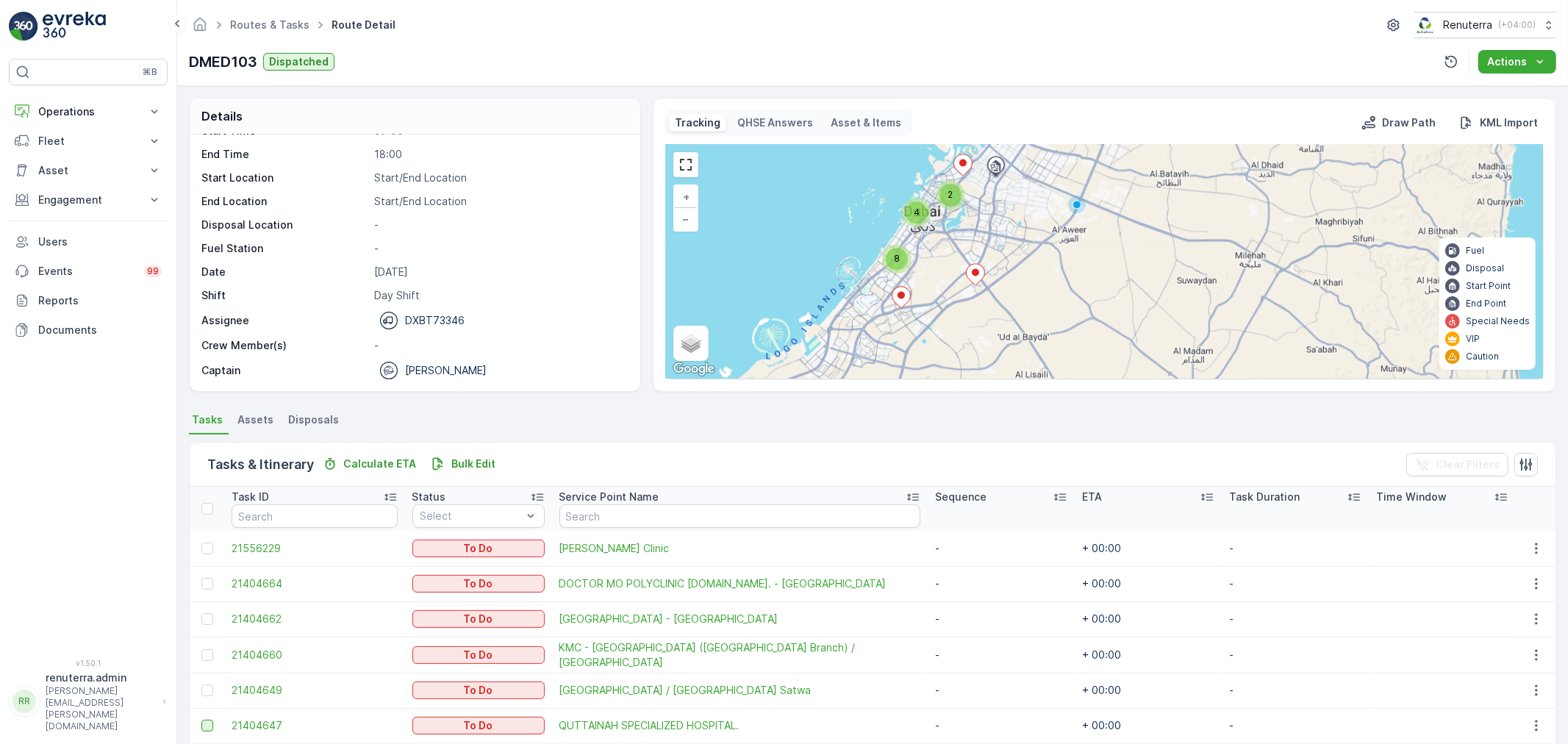
drag, startPoint x: 1054, startPoint y: 328, endPoint x: 1045, endPoint y: 283, distance: 45.9
click at [1045, 283] on div "2 4 8 + − Satellite Roadmap Terrain Hybrid Leaflet Keyboard shortcuts Map Data …" at bounding box center [1105, 261] width 877 height 234
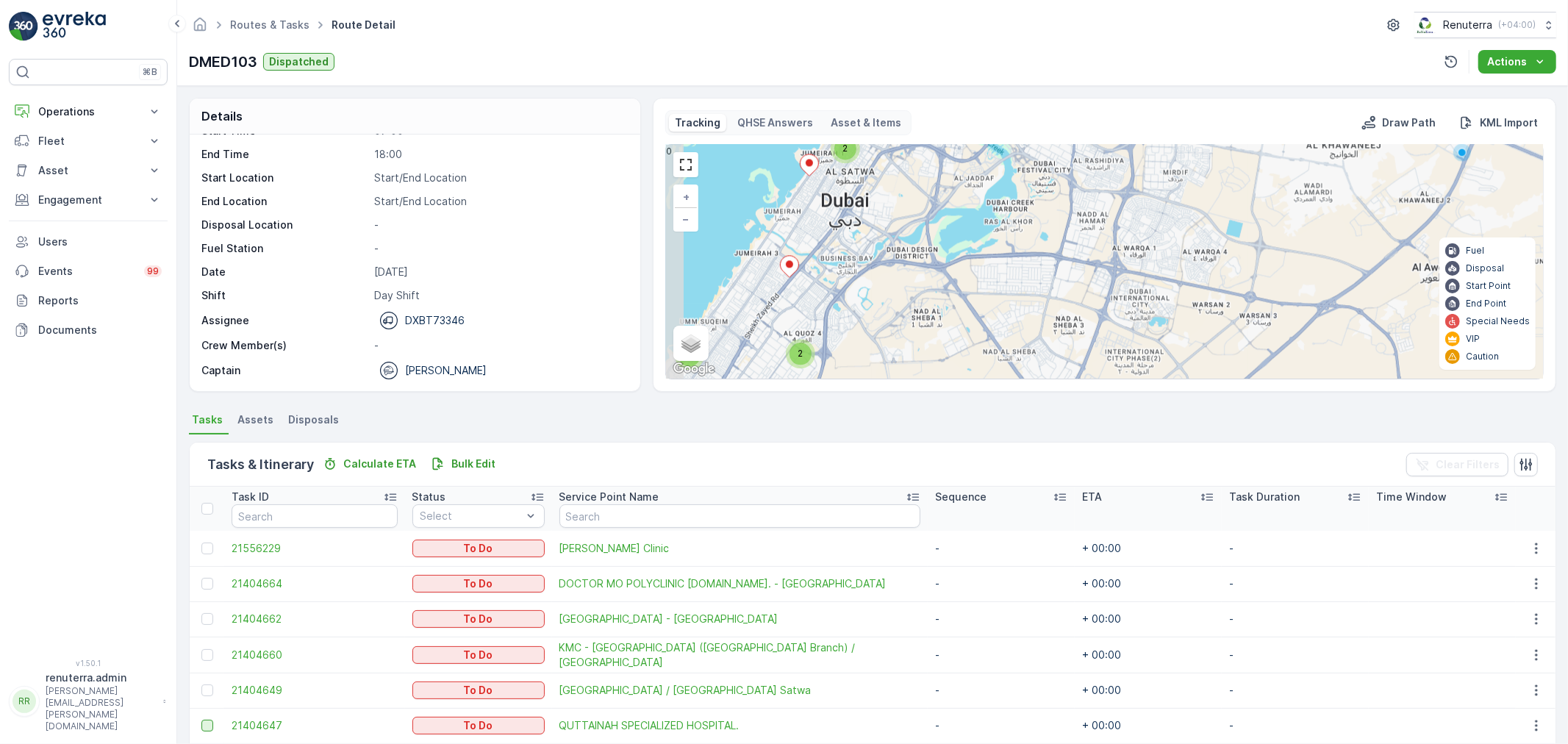
drag, startPoint x: 965, startPoint y: 206, endPoint x: 1014, endPoint y: 182, distance: 54.6
click at [1014, 182] on div "2 3 3 2 + − Satellite Roadmap Terrain Hybrid Leaflet Keyboard shortcuts Map Dat…" at bounding box center [1105, 261] width 877 height 234
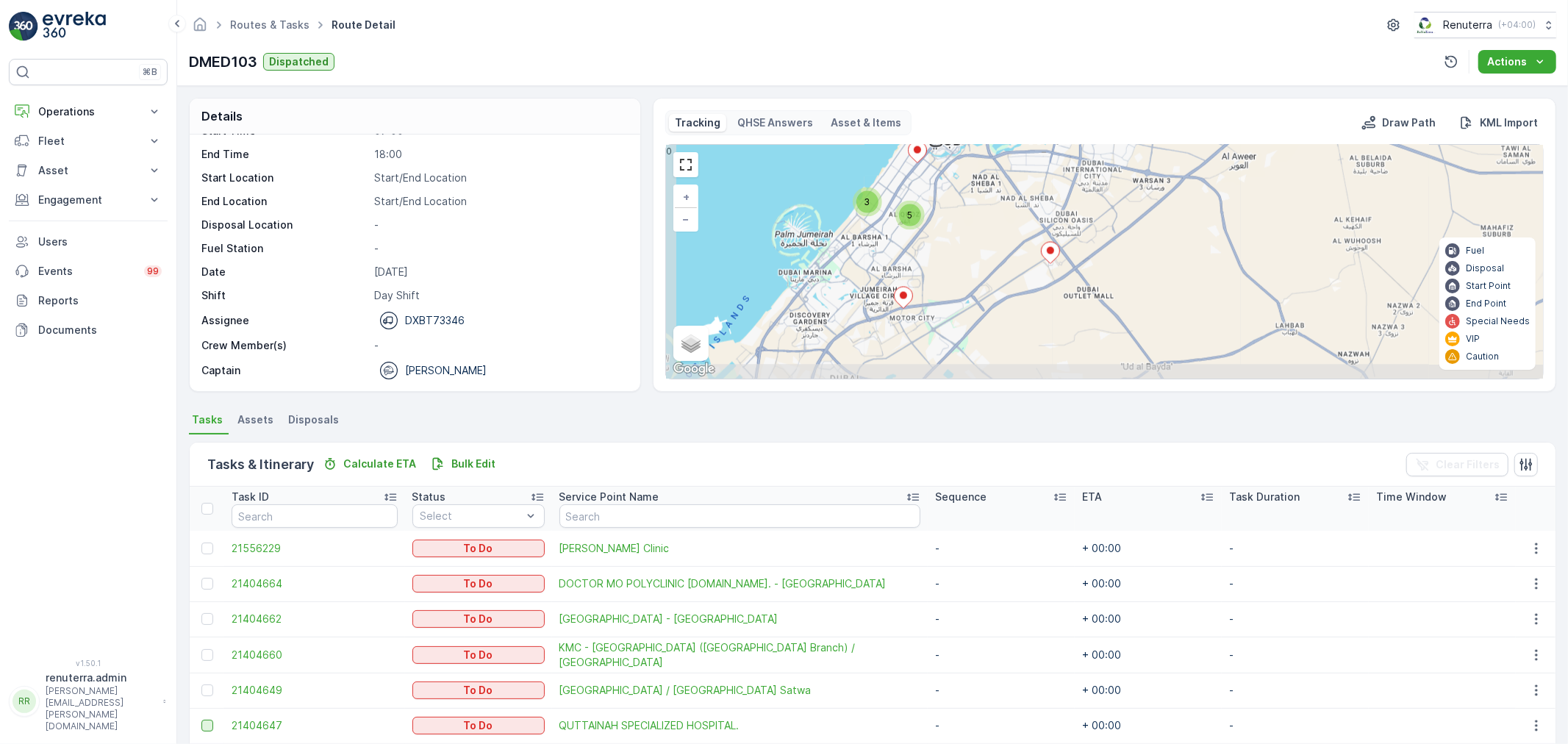
drag, startPoint x: 914, startPoint y: 311, endPoint x: 966, endPoint y: 201, distance: 121.7
click at [966, 201] on div "3 3 5 + − Satellite Roadmap Terrain Hybrid Leaflet Keyboard shortcuts Map Data …" at bounding box center [1105, 261] width 877 height 234
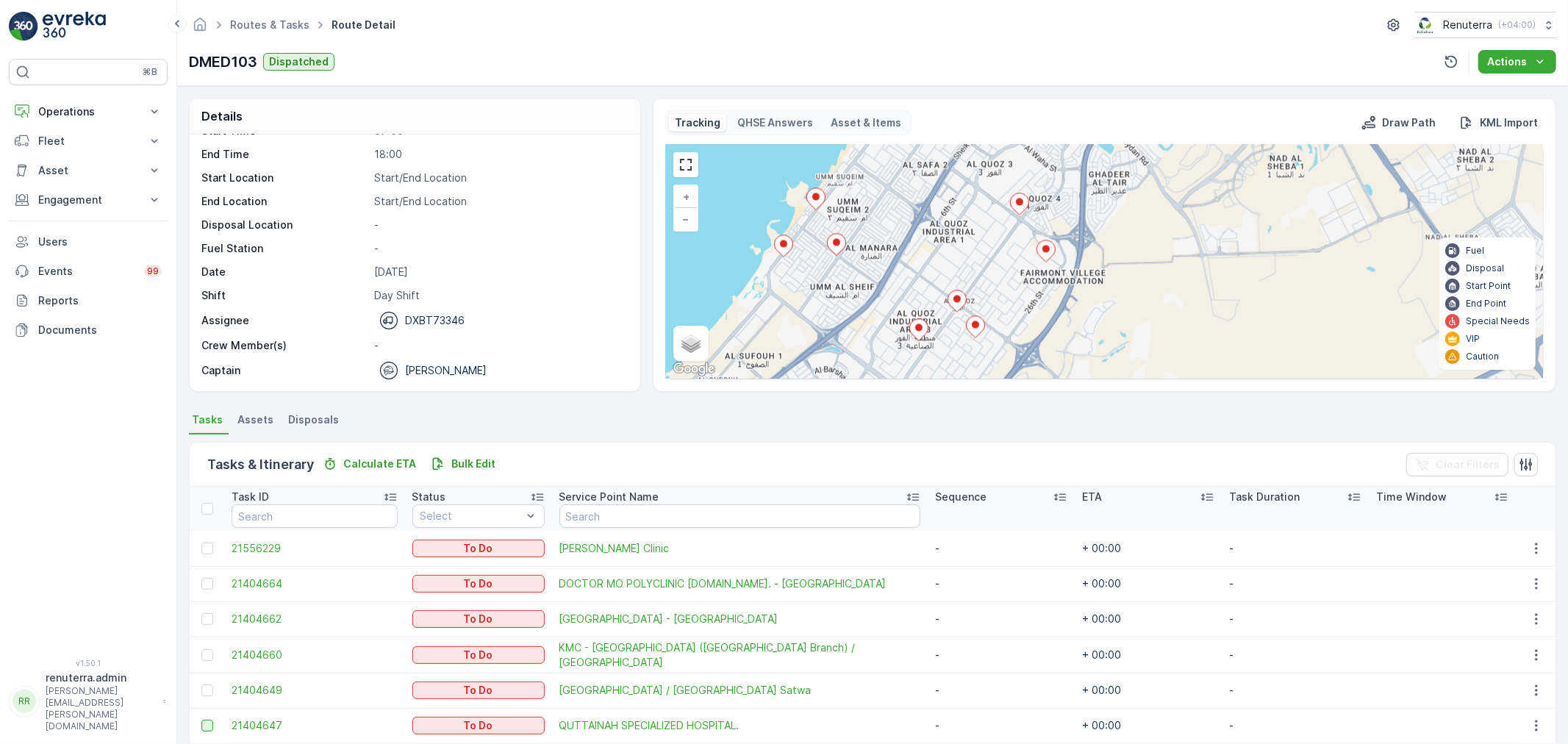
drag, startPoint x: 890, startPoint y: 201, endPoint x: 877, endPoint y: 296, distance: 95.9
click at [877, 296] on div "2 + − Satellite Roadmap Terrain Hybrid Leaflet Keyboard shortcuts Map Data Map …" at bounding box center [1105, 261] width 877 height 234
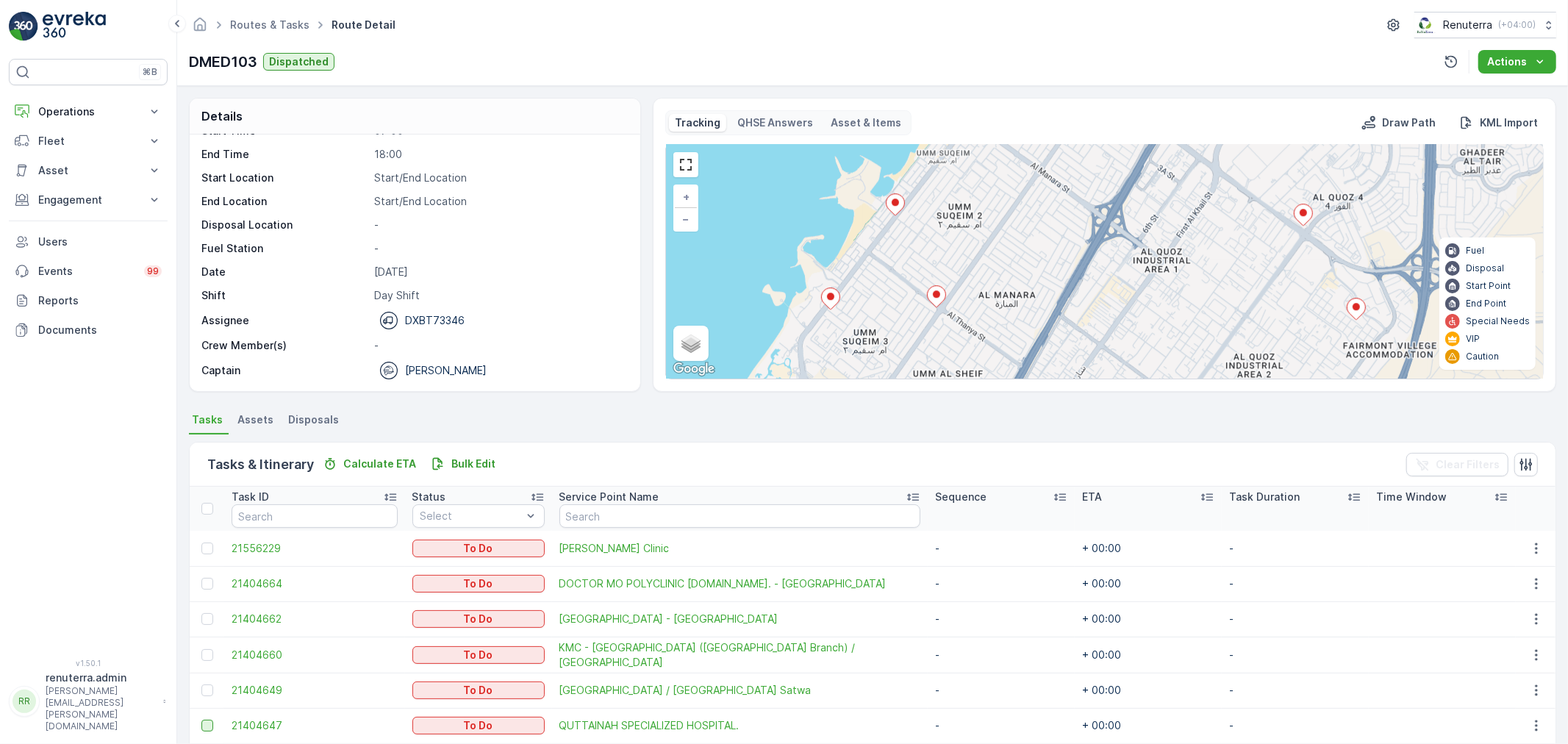
drag, startPoint x: 916, startPoint y: 239, endPoint x: 884, endPoint y: 342, distance: 107.9
click at [884, 342] on div "2 + − Satellite Roadmap Terrain Hybrid Leaflet Keyboard shortcuts Map Data Map …" at bounding box center [1105, 261] width 877 height 234
click at [892, 208] on ellipse at bounding box center [894, 209] width 7 height 7
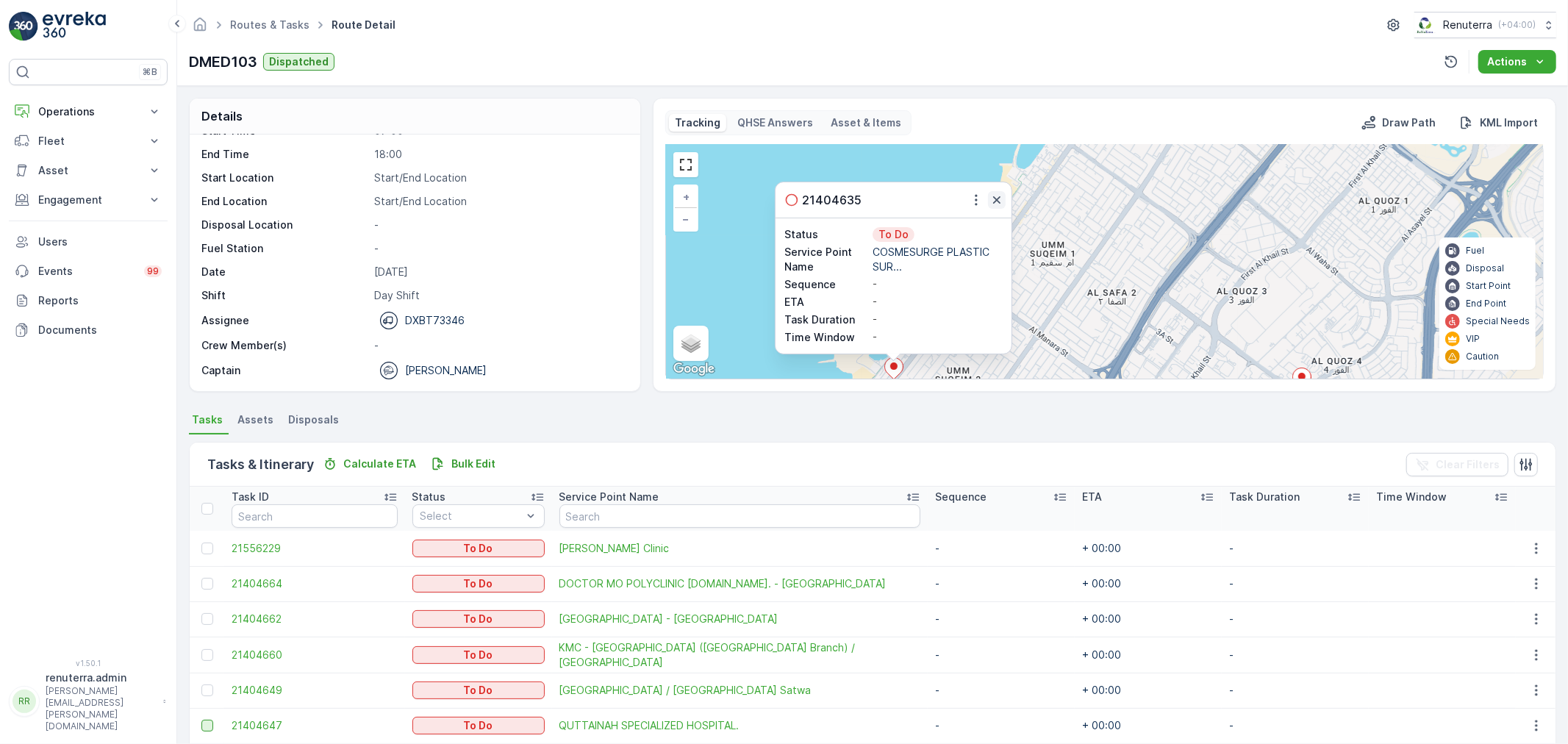
click at [995, 198] on icon "button" at bounding box center [996, 200] width 15 height 15
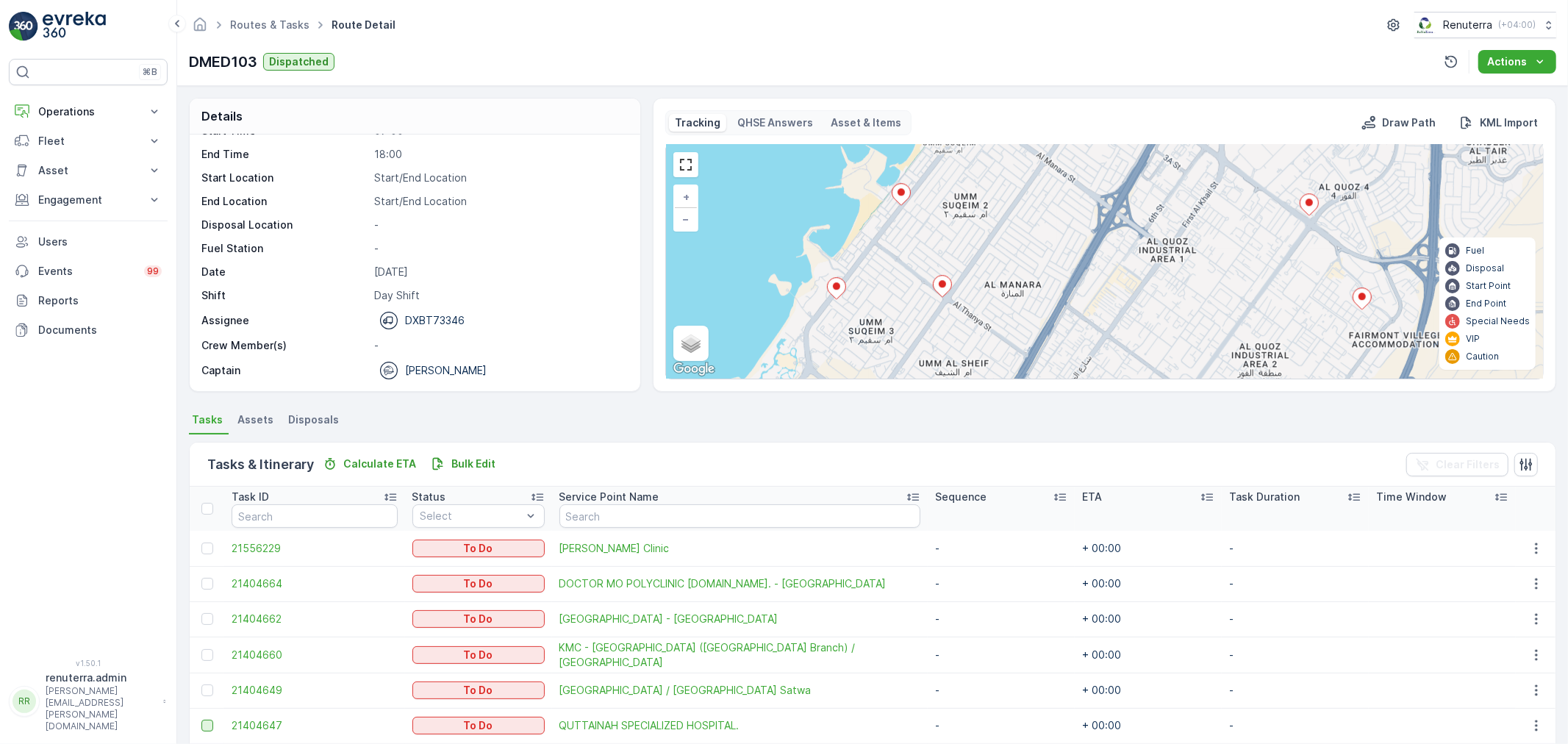
drag, startPoint x: 1027, startPoint y: 253, endPoint x: 1034, endPoint y: 140, distance: 113.2
click at [1034, 140] on div "Tracking QHSE Answers Asset & Items Draw Path KML Import 2 + − Satellite Roadma…" at bounding box center [1105, 244] width 878 height 269
click at [943, 288] on icon at bounding box center [941, 286] width 19 height 21
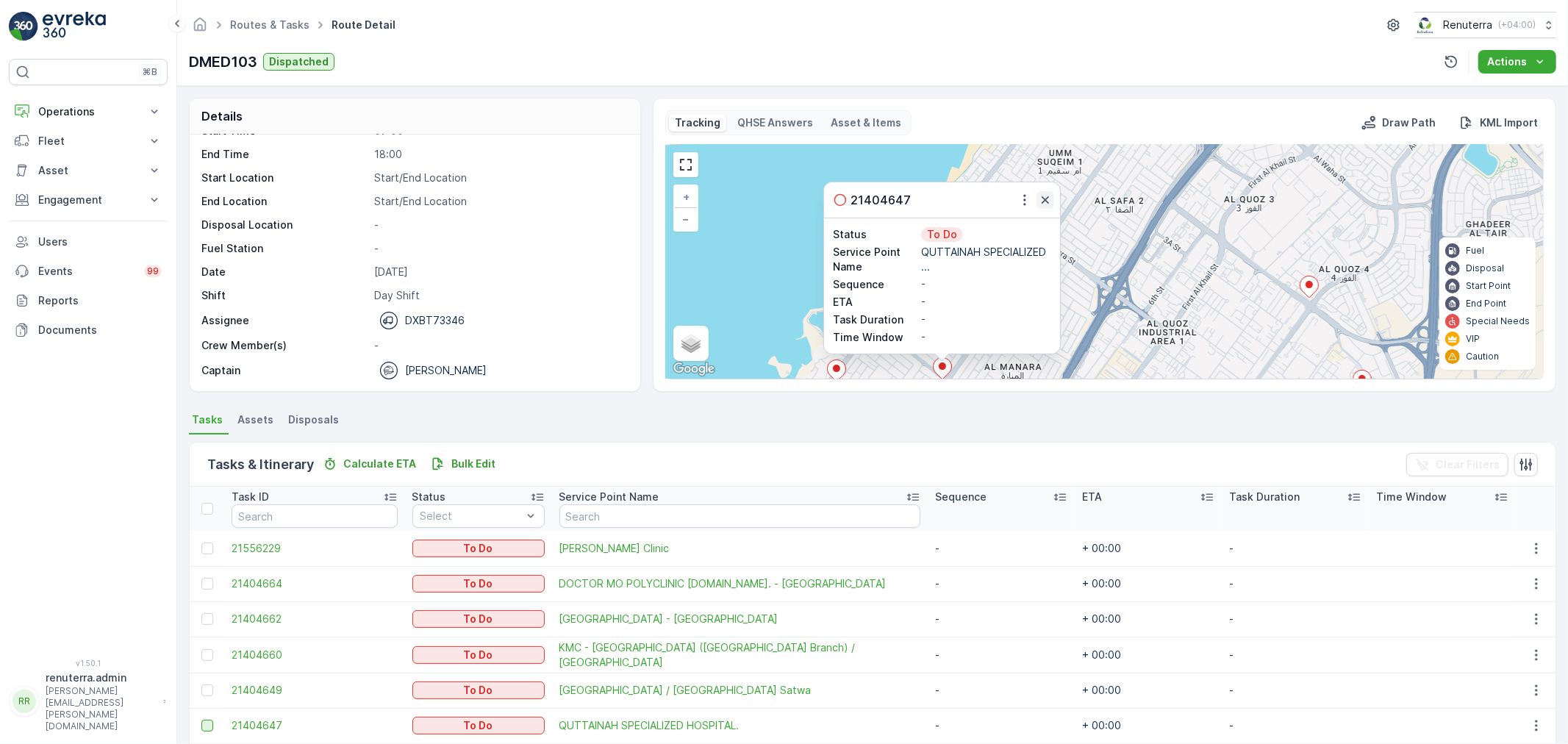
click at [1044, 197] on icon "button" at bounding box center [1045, 200] width 15 height 15
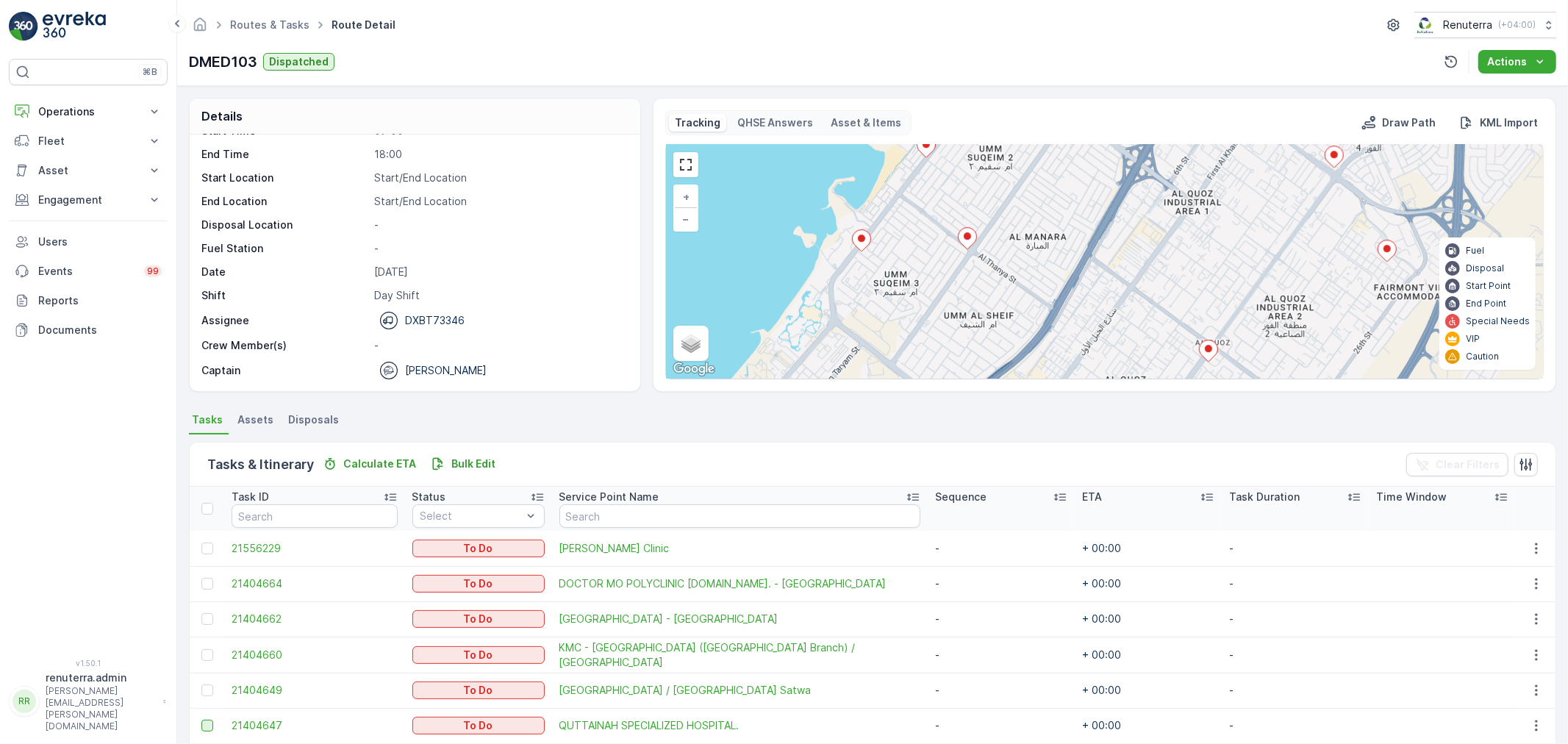
drag, startPoint x: 1008, startPoint y: 317, endPoint x: 1033, endPoint y: 188, distance: 131.4
click at [1033, 188] on div "2 + − Satellite Roadmap Terrain Hybrid Leaflet Keyboard shortcuts Map Data Map …" at bounding box center [1105, 261] width 877 height 234
click at [859, 241] on ellipse at bounding box center [861, 238] width 7 height 7
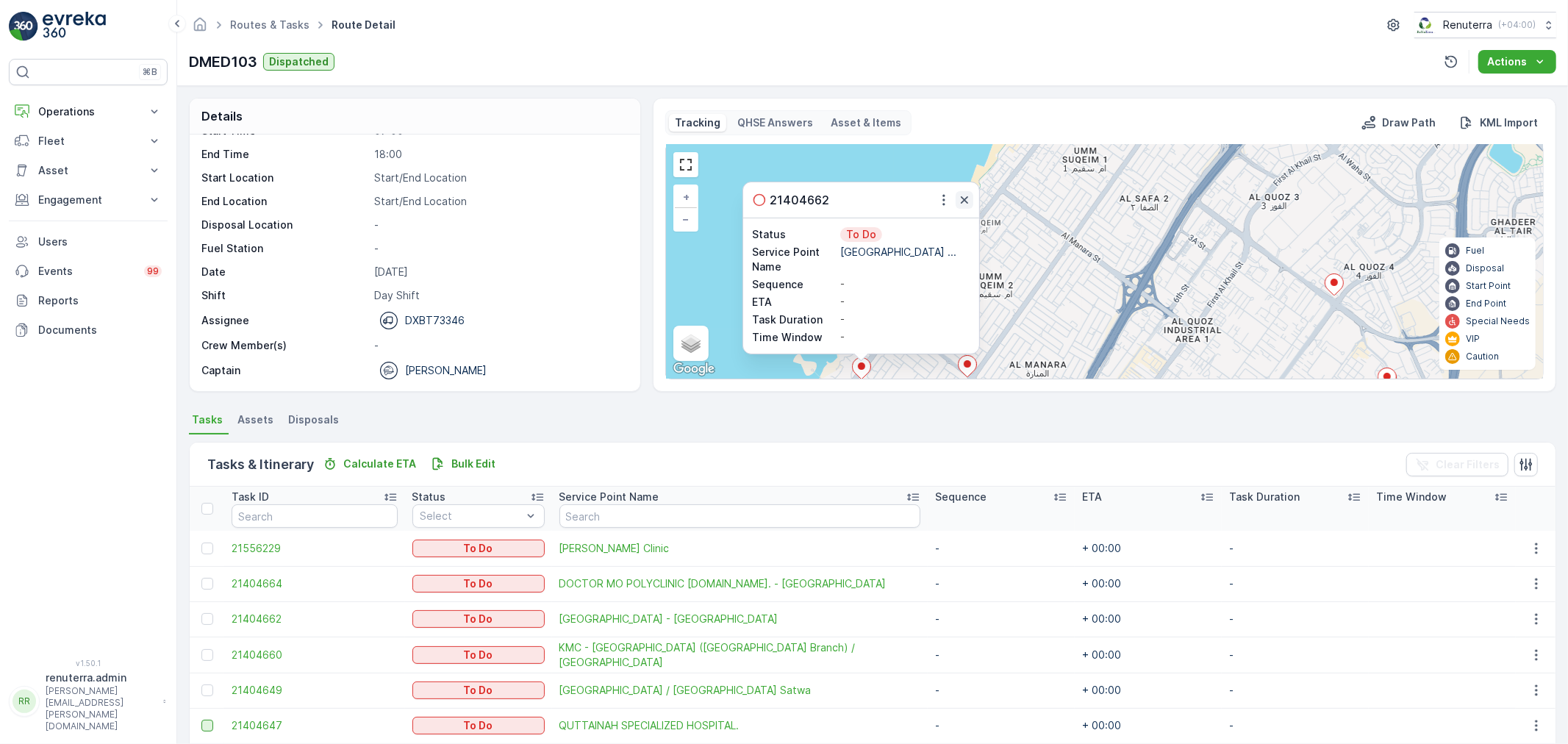
click at [965, 197] on icon "button" at bounding box center [964, 200] width 7 height 7
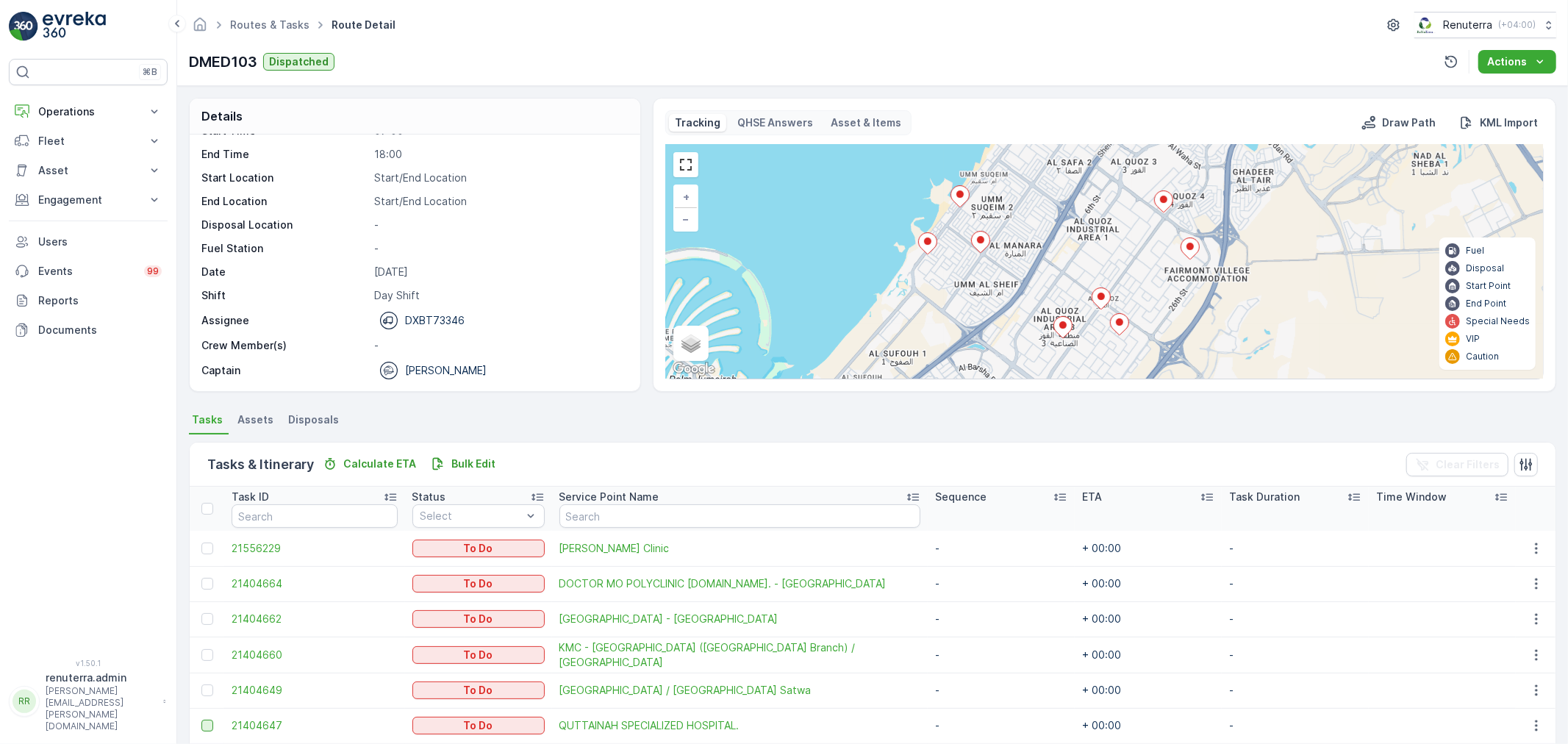
drag, startPoint x: 1038, startPoint y: 293, endPoint x: 1029, endPoint y: 246, distance: 47.9
click at [1029, 246] on div "2 + − Satellite Roadmap Terrain Hybrid Leaflet Keyboard shortcuts Map Data Map …" at bounding box center [1105, 261] width 877 height 234
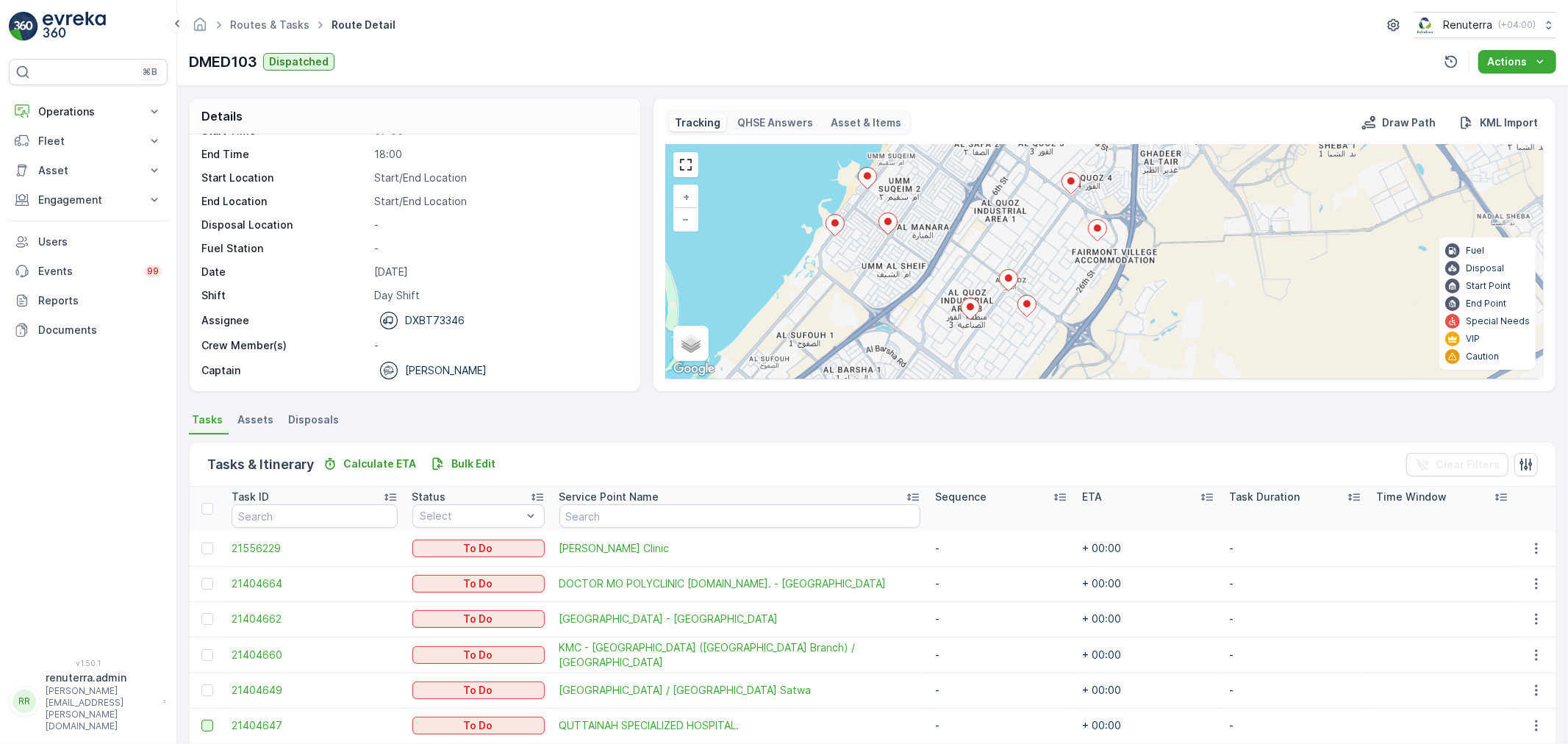
click at [1024, 303] on ellipse at bounding box center [1026, 303] width 7 height 7
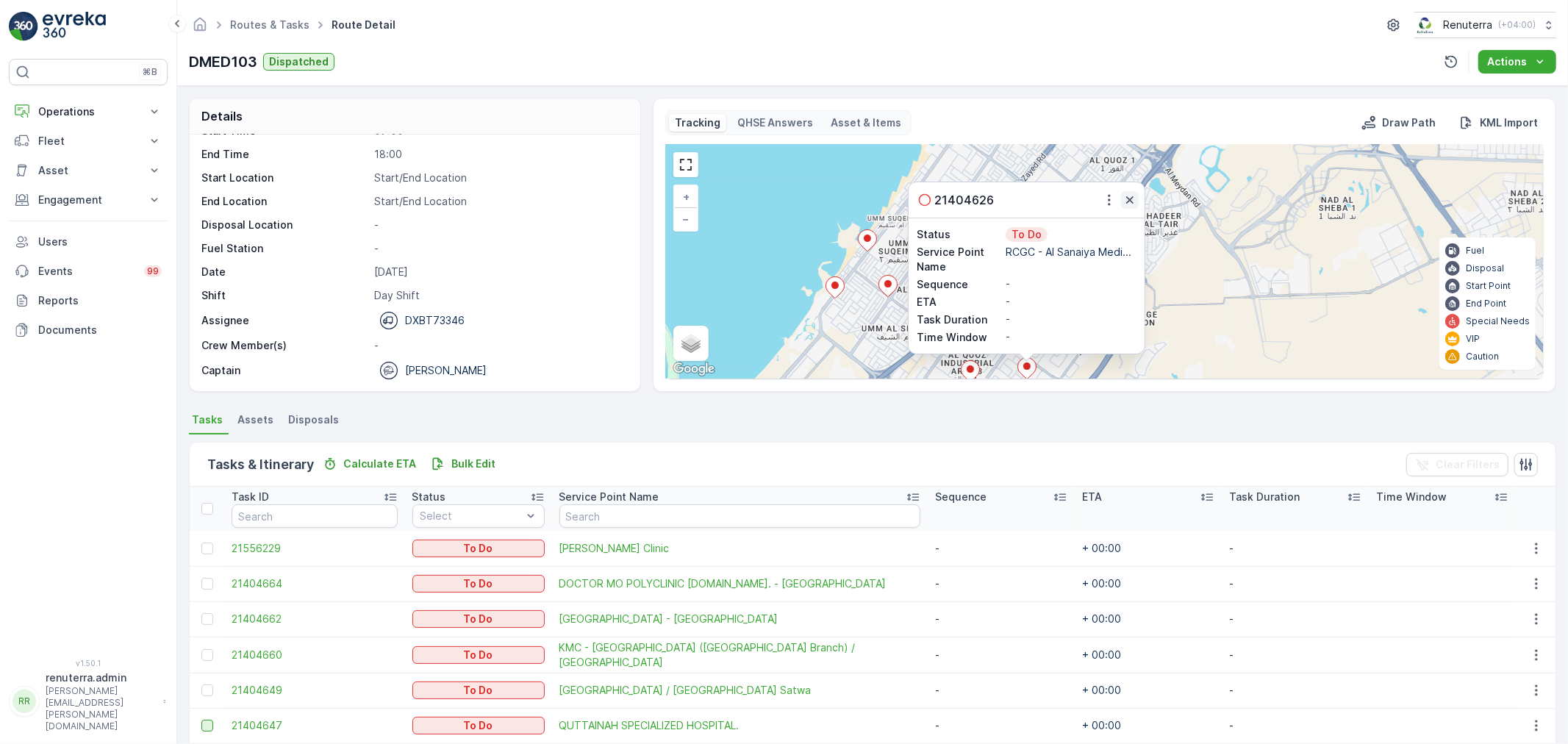
click at [1131, 197] on icon "button" at bounding box center [1130, 200] width 15 height 15
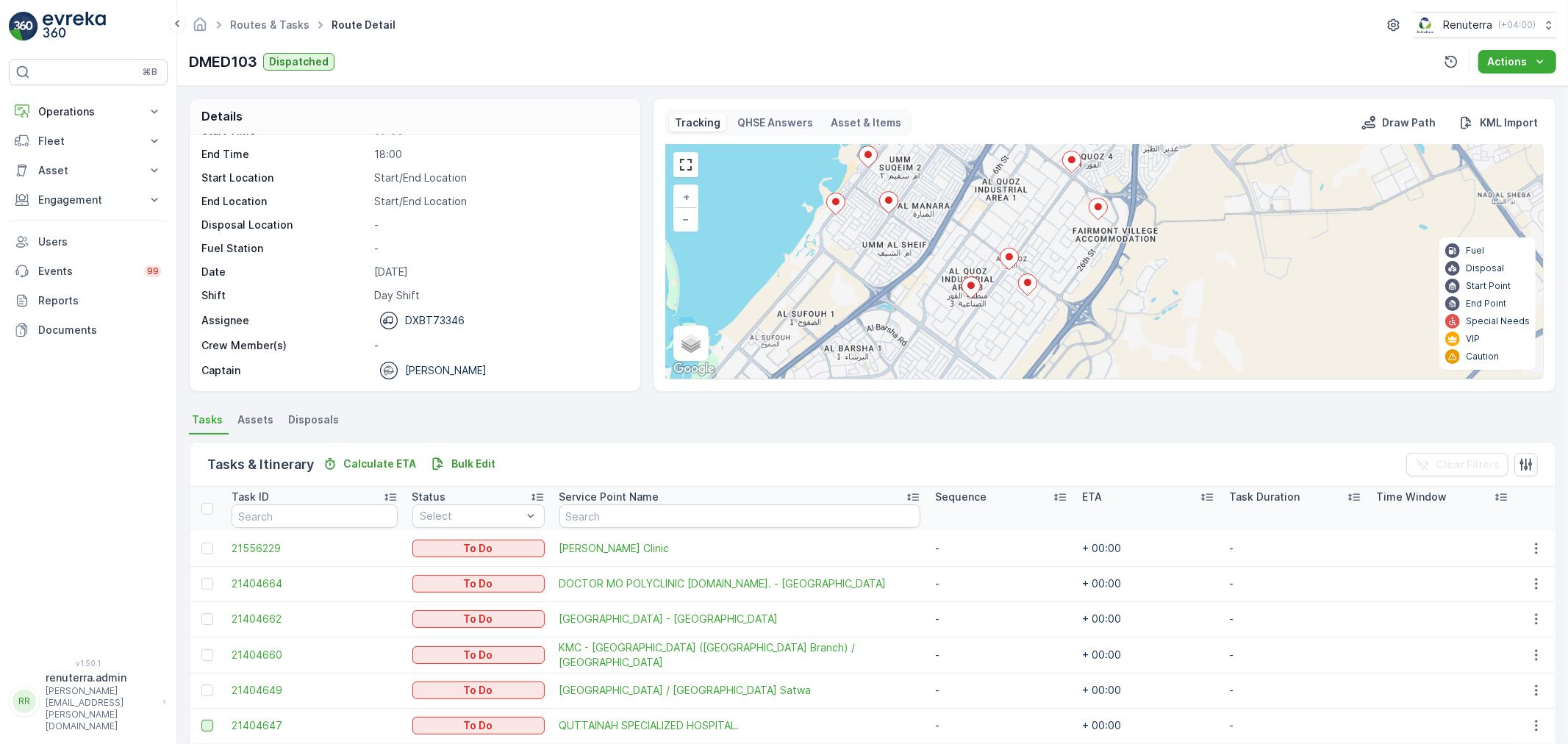
drag, startPoint x: 1097, startPoint y: 305, endPoint x: 1098, endPoint y: 222, distance: 83.0
click at [1098, 222] on div at bounding box center [1098, 211] width 19 height 26
click at [1008, 255] on ellipse at bounding box center [1008, 256] width 7 height 7
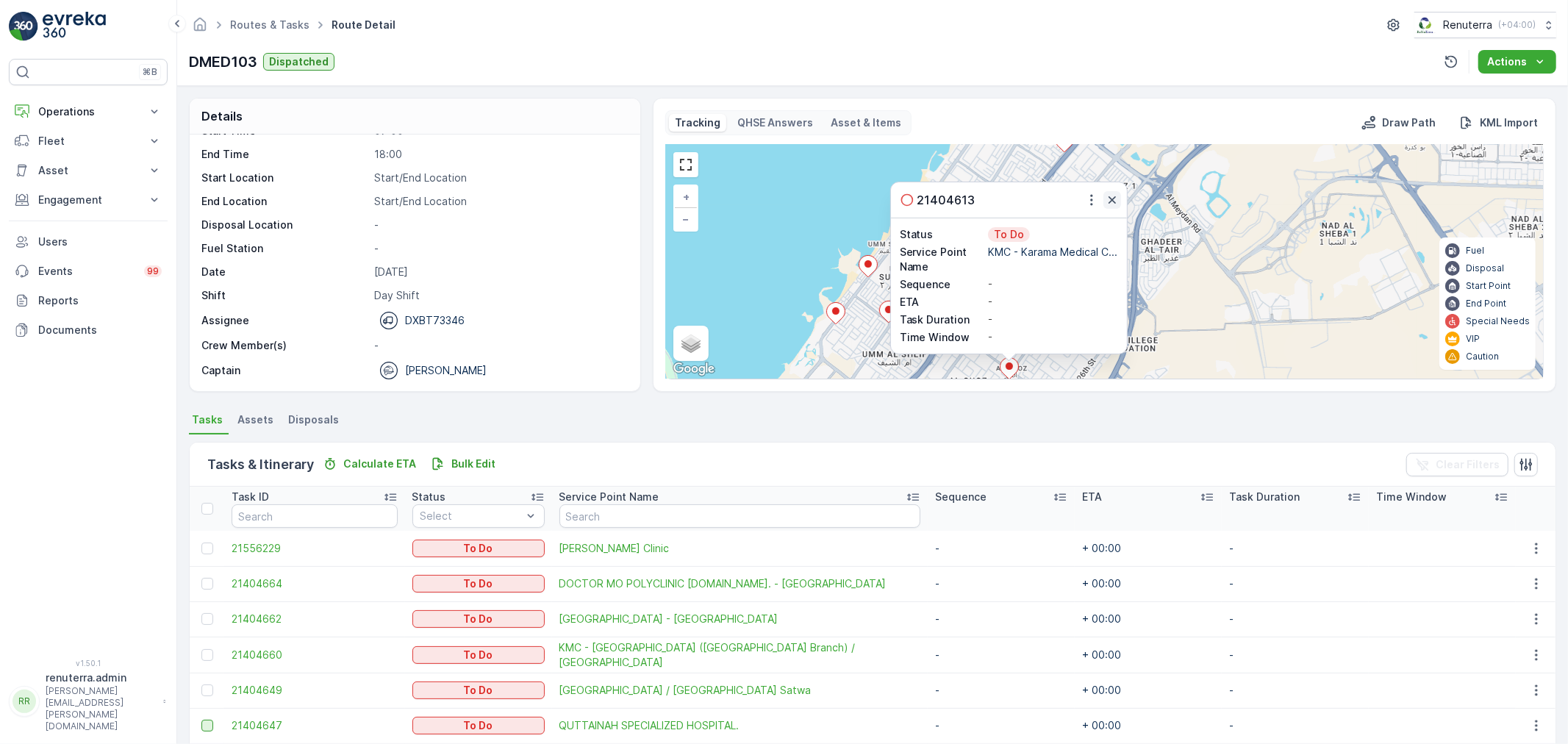
click at [1108, 194] on icon "button" at bounding box center [1112, 200] width 15 height 15
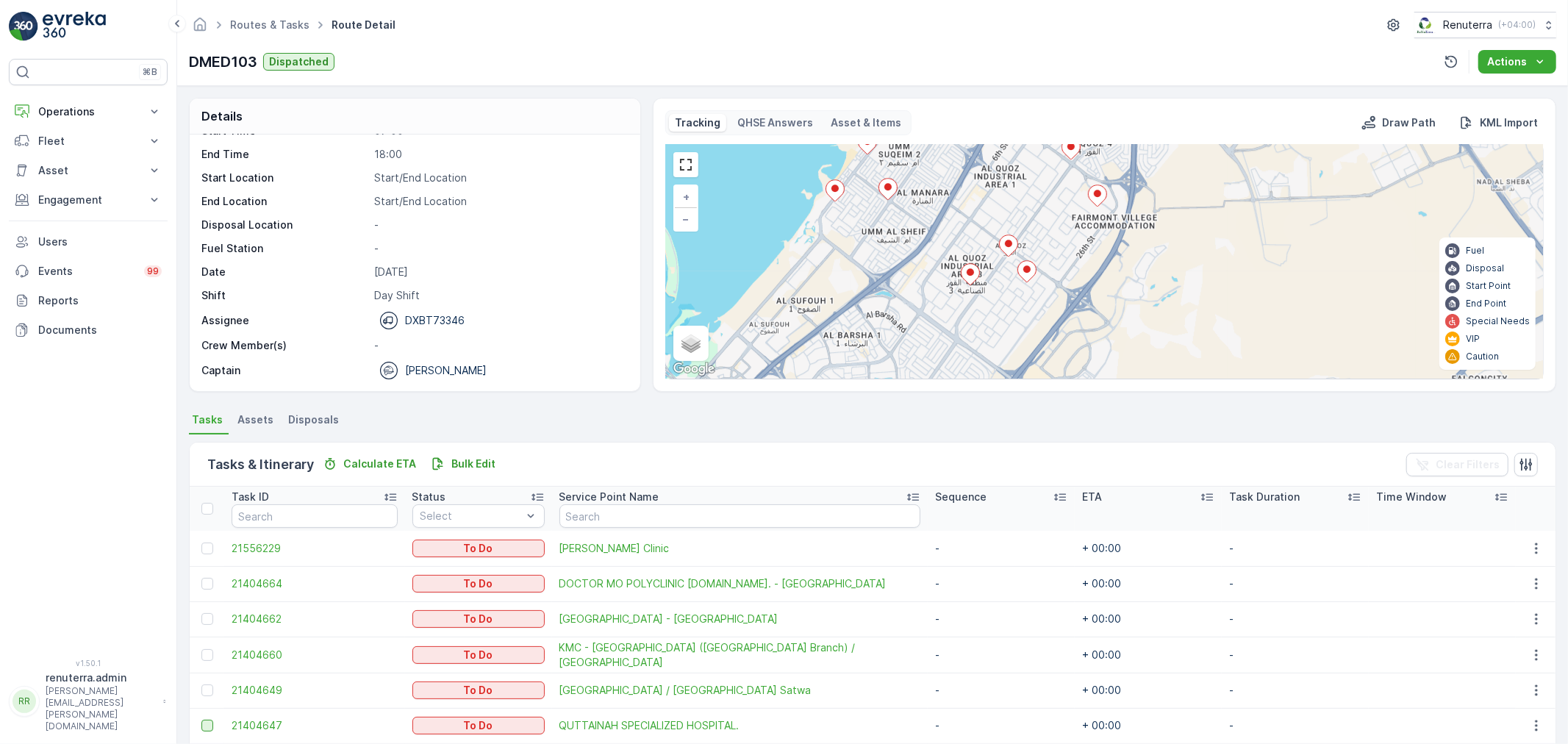
drag, startPoint x: 1091, startPoint y: 319, endPoint x: 1090, endPoint y: 197, distance: 122.0
click at [1090, 197] on icon at bounding box center [1097, 196] width 19 height 21
click at [972, 271] on ellipse at bounding box center [969, 269] width 7 height 7
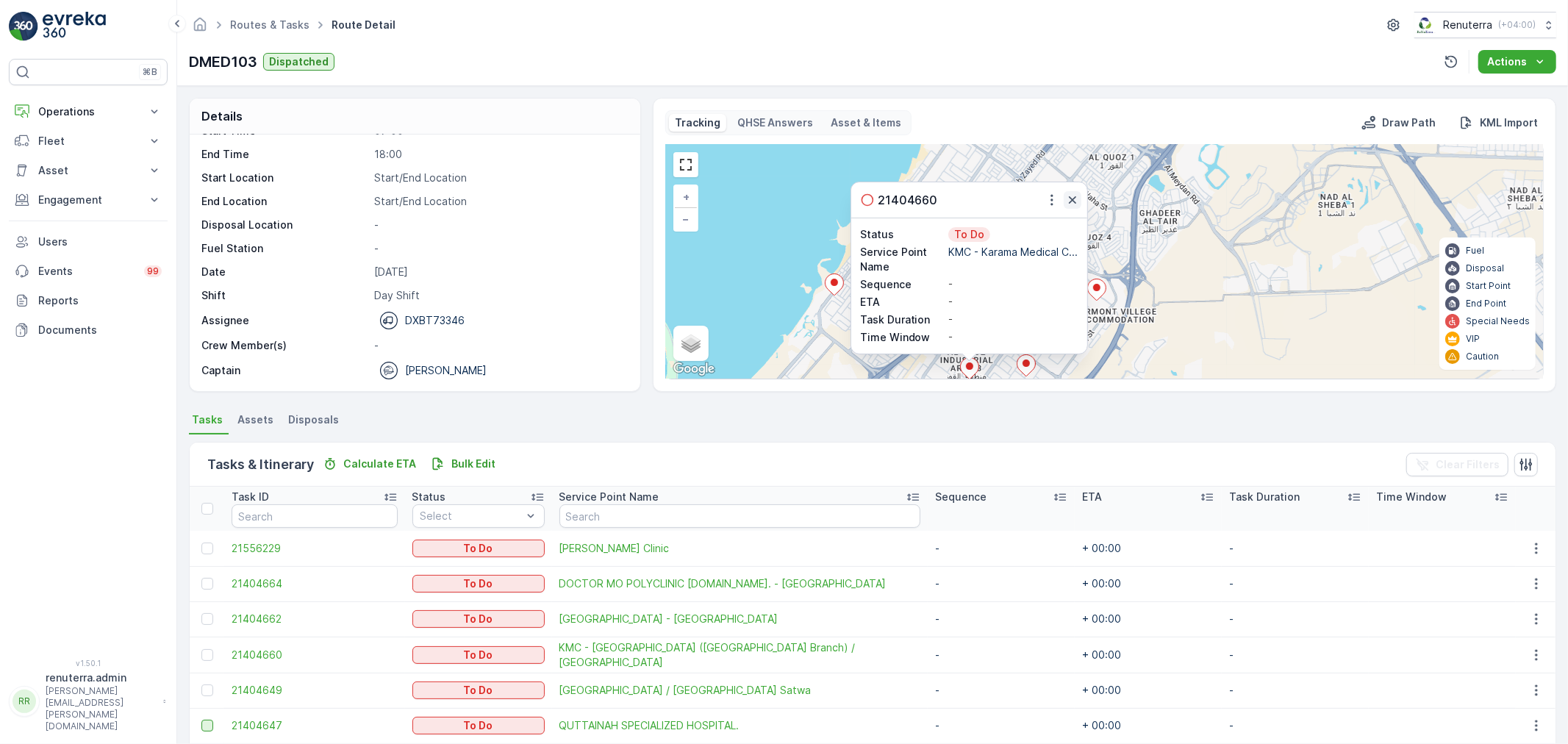
click at [1069, 199] on icon "button" at bounding box center [1072, 200] width 15 height 15
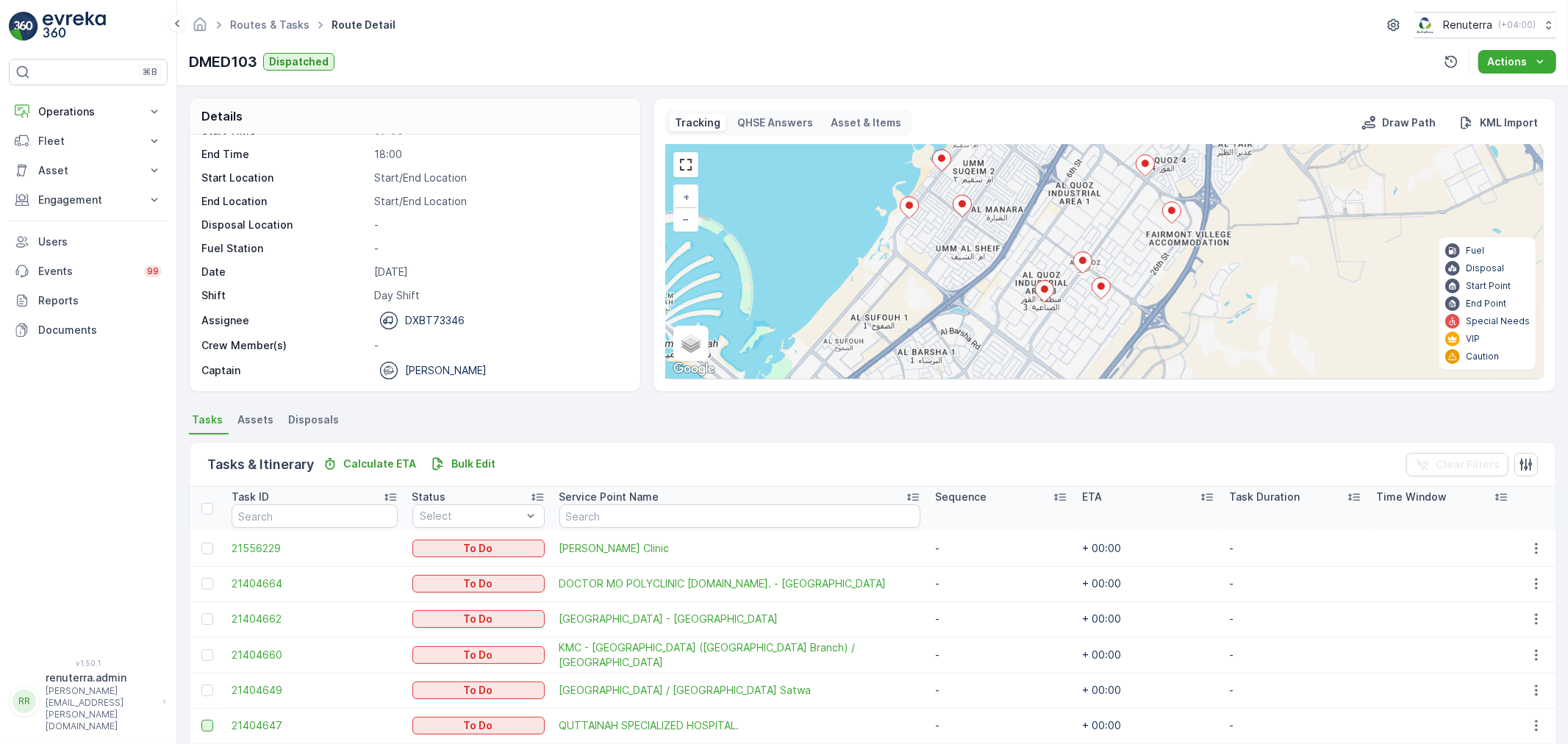
drag, startPoint x: 973, startPoint y: 321, endPoint x: 953, endPoint y: 247, distance: 76.7
click at [953, 247] on div "2 + − Satellite Roadmap Terrain Hybrid Leaflet Keyboard shortcuts Map Data Map …" at bounding box center [1105, 261] width 877 height 234
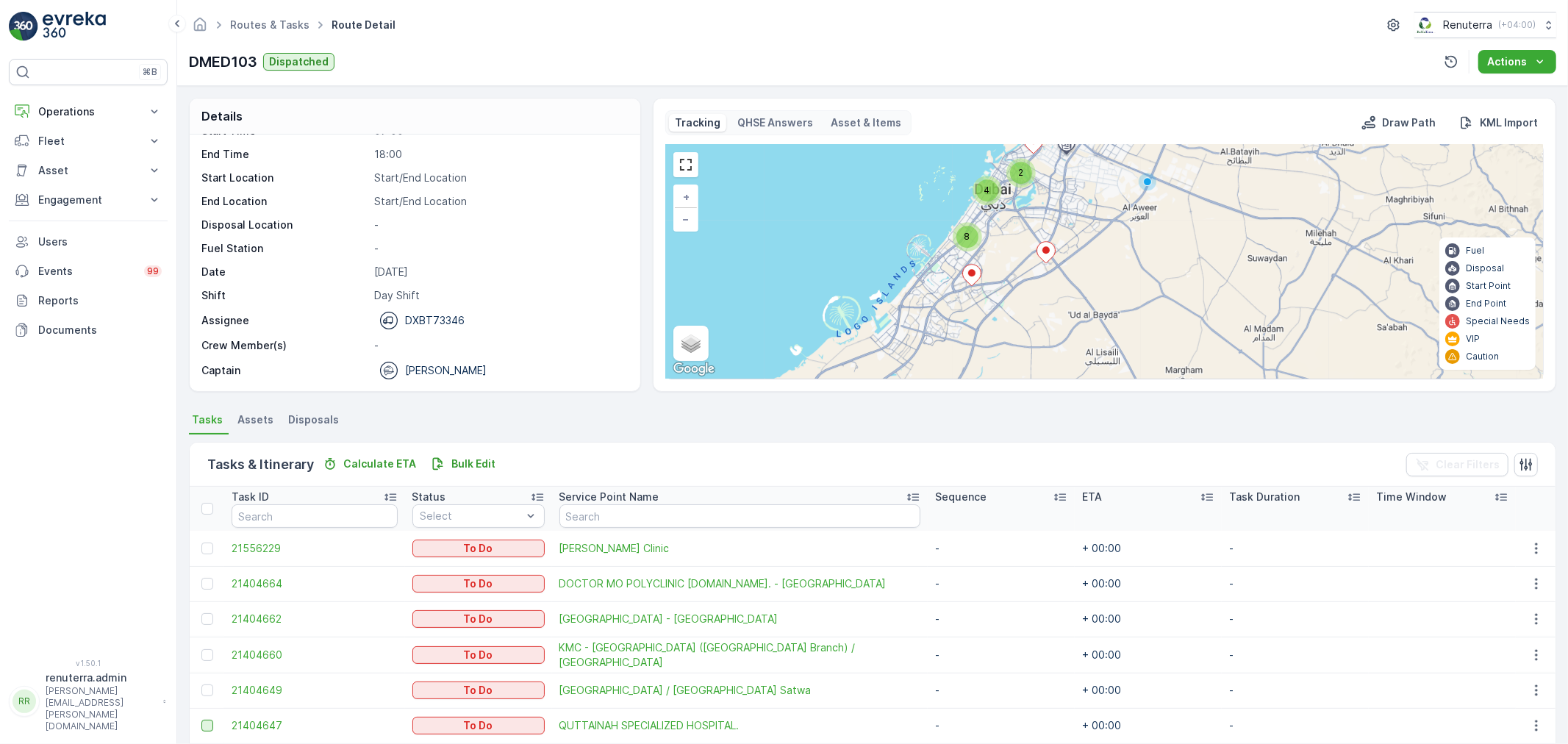
drag, startPoint x: 1136, startPoint y: 323, endPoint x: 1108, endPoint y: 286, distance: 46.4
click at [1108, 286] on div "2 4 8 + − Satellite Roadmap Terrain Hybrid Leaflet Keyboard shortcuts Map Data …" at bounding box center [1105, 261] width 877 height 234
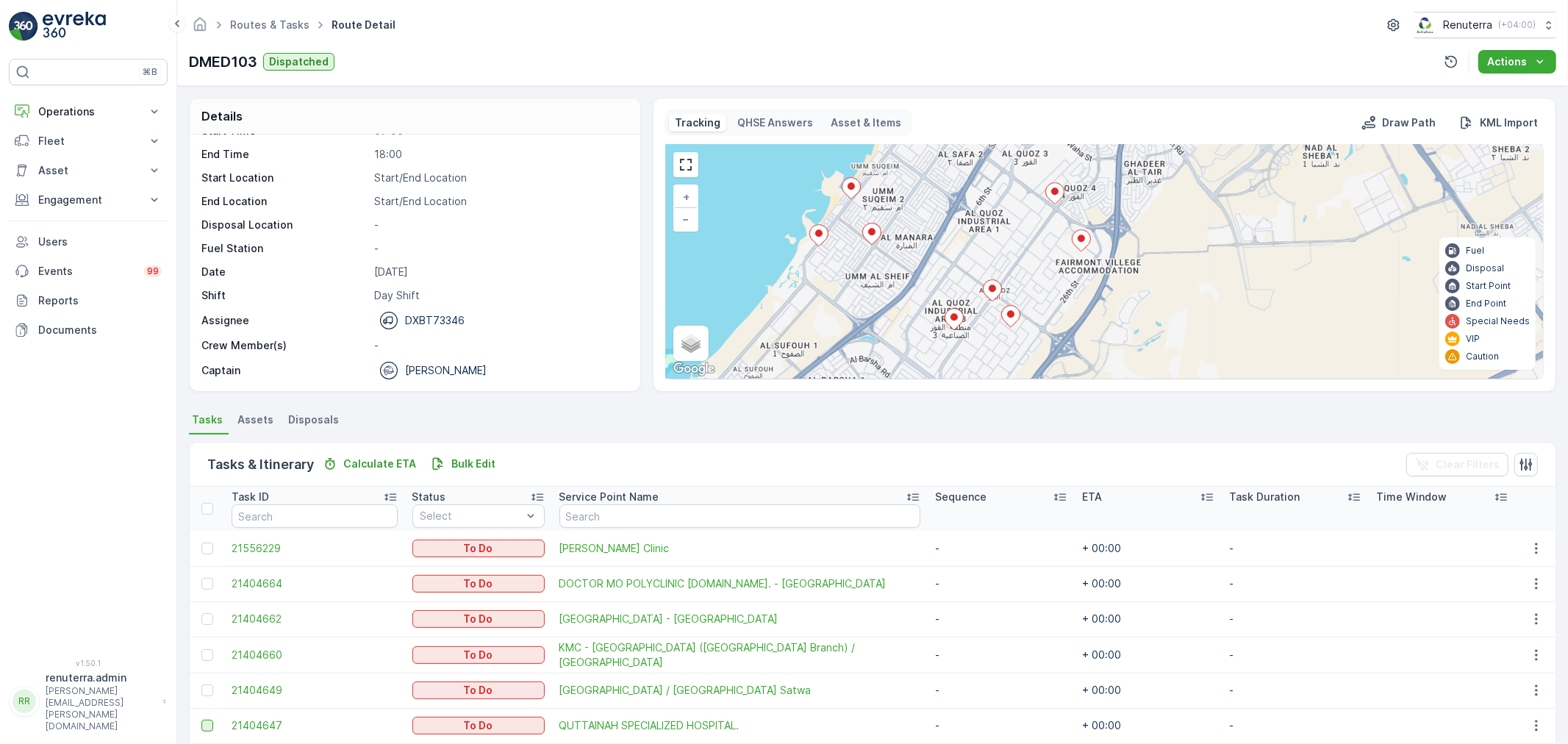
drag, startPoint x: 979, startPoint y: 209, endPoint x: 978, endPoint y: 241, distance: 32.0
click at [978, 241] on div "2 + − Satellite Roadmap Terrain Hybrid Leaflet Keyboard shortcuts Map Data Map …" at bounding box center [1105, 261] width 877 height 234
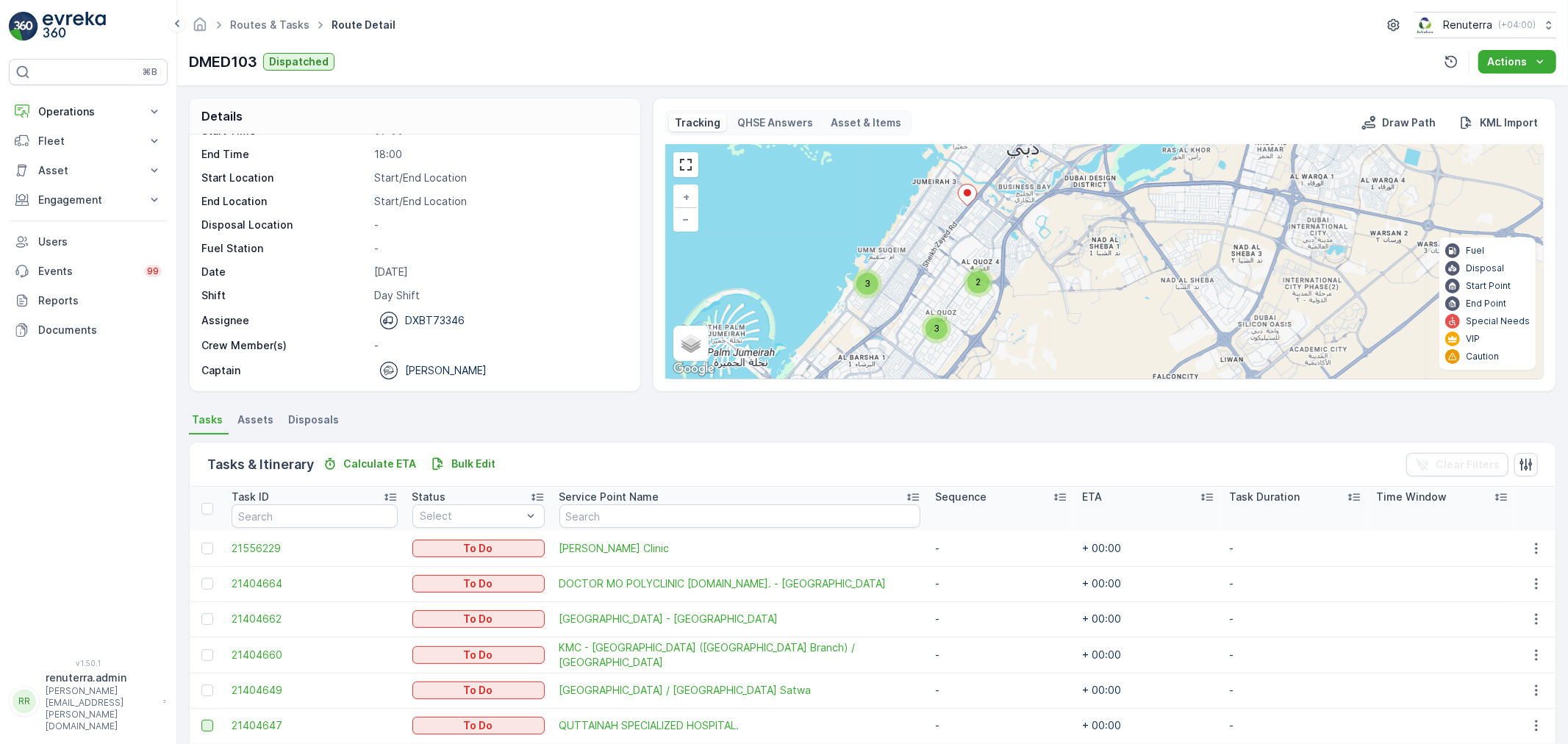
drag, startPoint x: 1095, startPoint y: 239, endPoint x: 1073, endPoint y: 289, distance: 54.6
click at [1073, 289] on div "2 3 3 2 + − Satellite Roadmap Terrain Hybrid Leaflet Keyboard shortcuts Map Dat…" at bounding box center [1105, 261] width 877 height 234
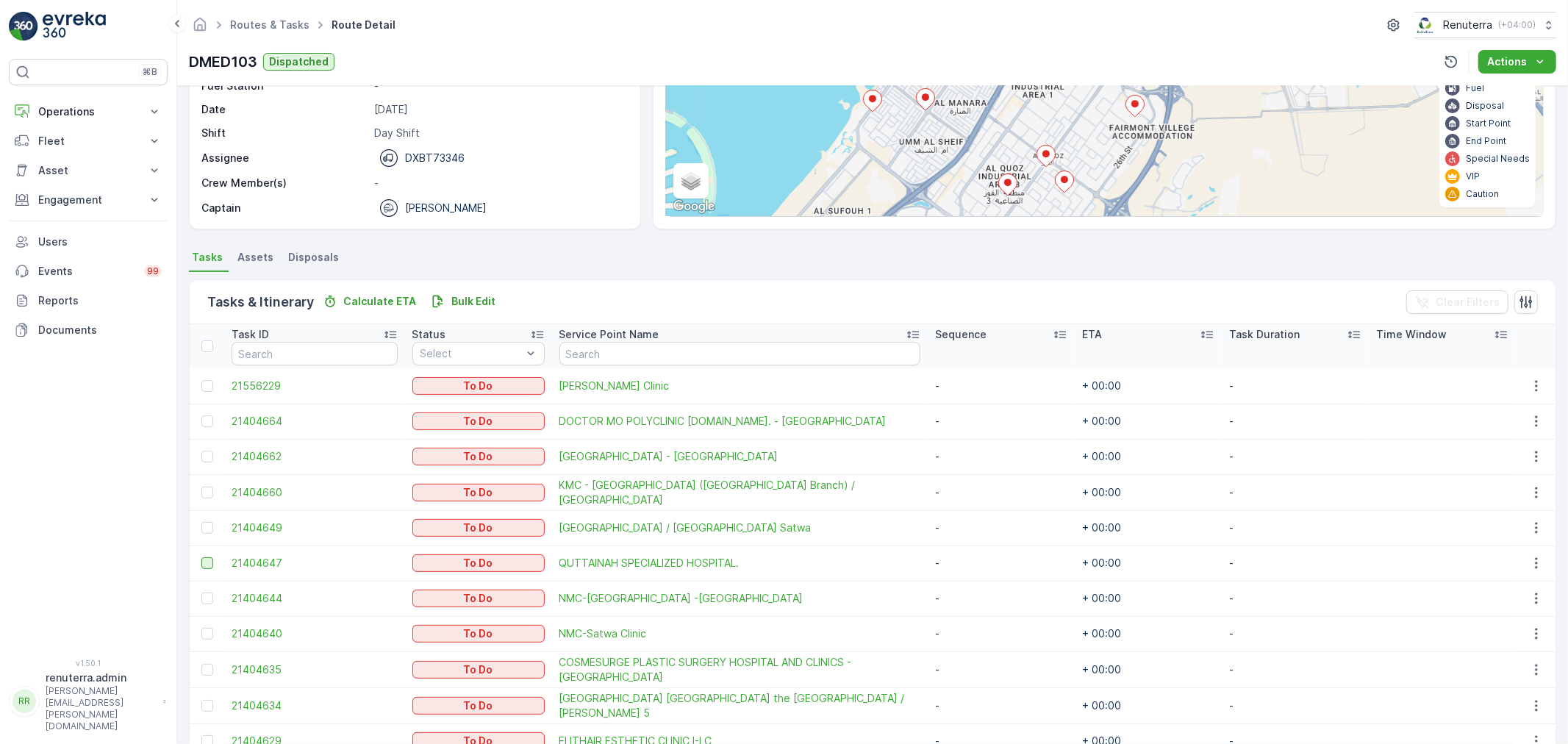
scroll to position [163, 0]
click at [203, 525] on div at bounding box center [207, 526] width 12 height 12
click at [201, 521] on input "checkbox" at bounding box center [201, 521] width 0 height 0
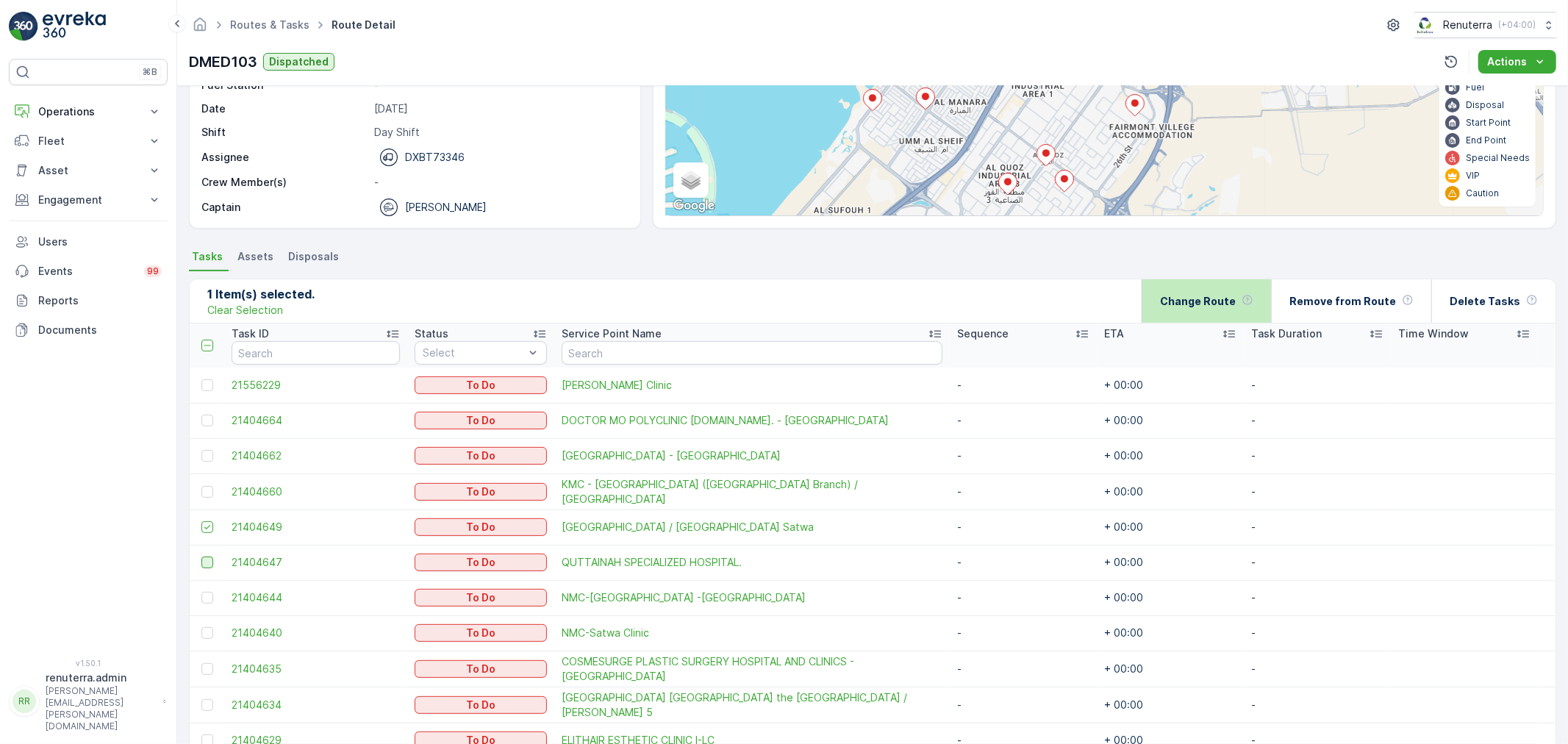
click at [1219, 294] on p "Change Route" at bounding box center [1198, 302] width 76 height 15
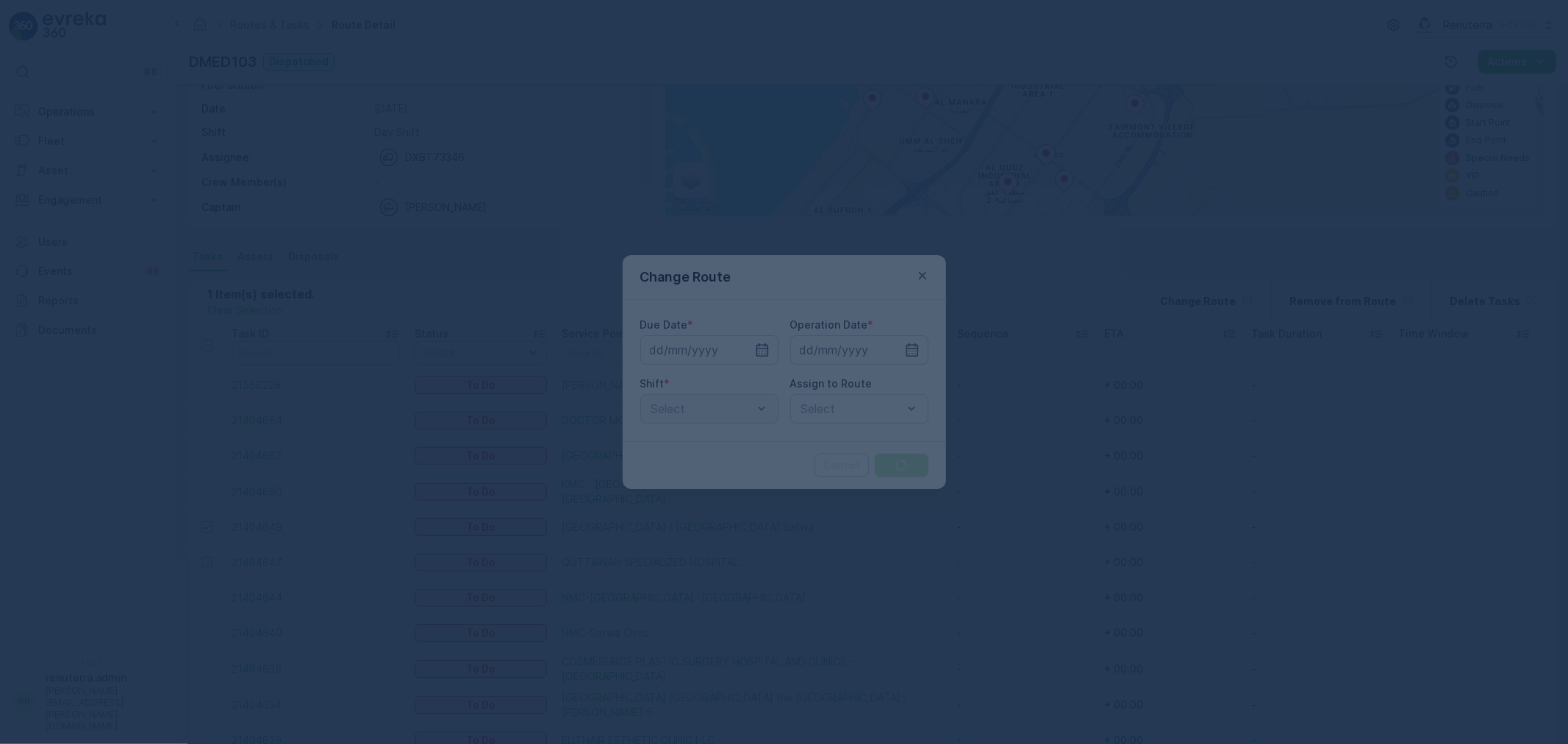
type input "[DATE]"
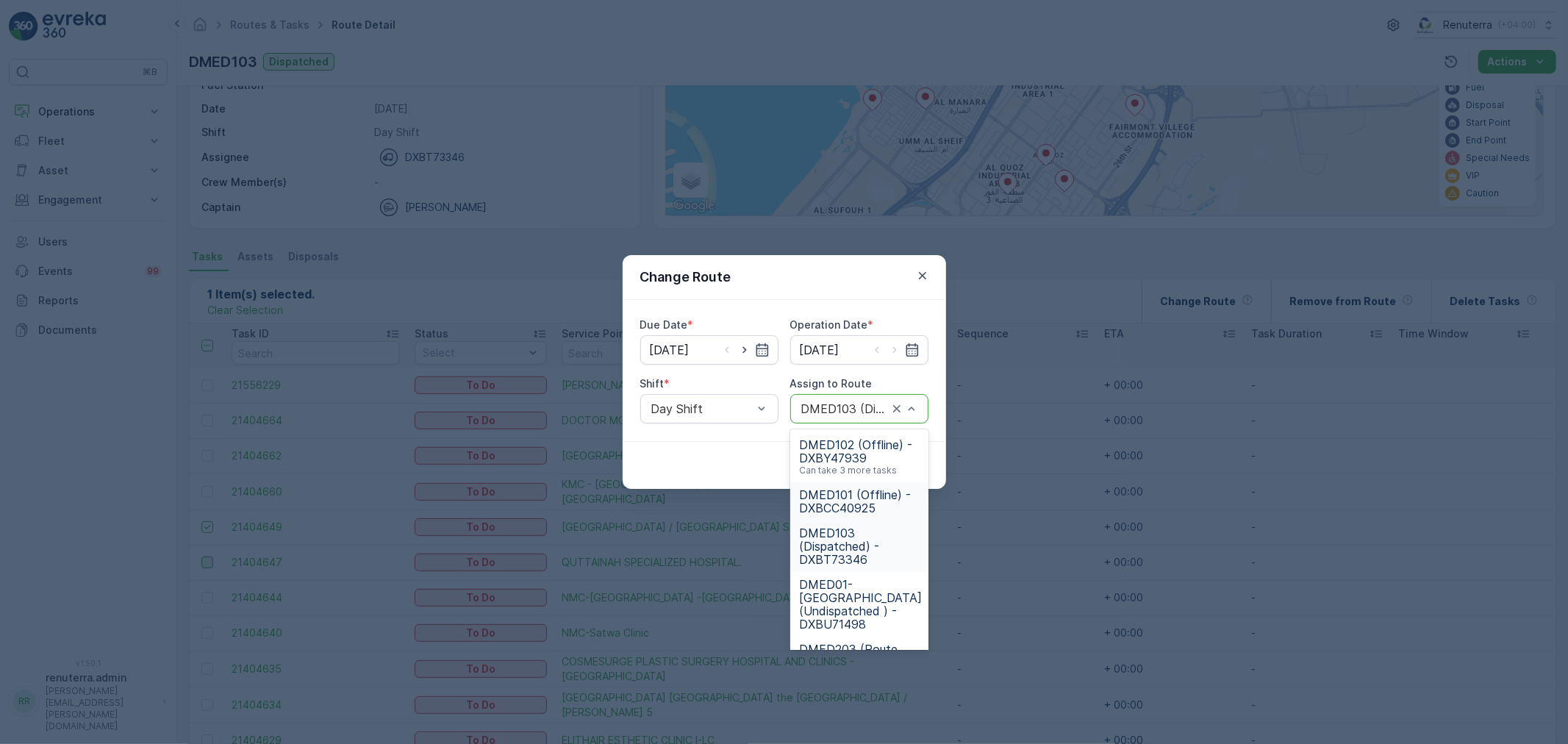
click at [847, 495] on span "DMED101 (Offline) - DXBCC40925" at bounding box center [859, 501] width 120 height 27
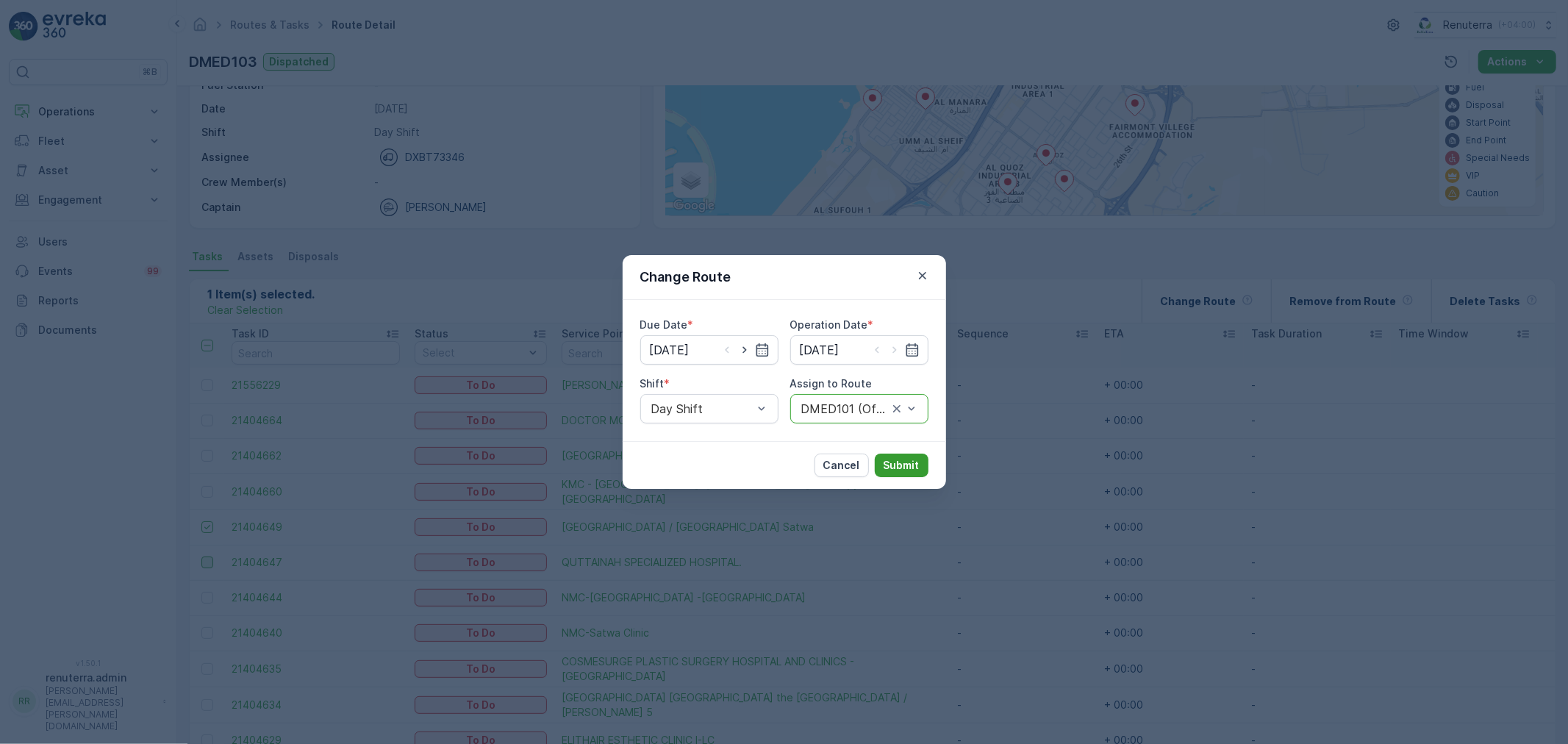
click at [894, 459] on p "Submit" at bounding box center [902, 465] width 36 height 15
